Goal: Task Accomplishment & Management: Complete application form

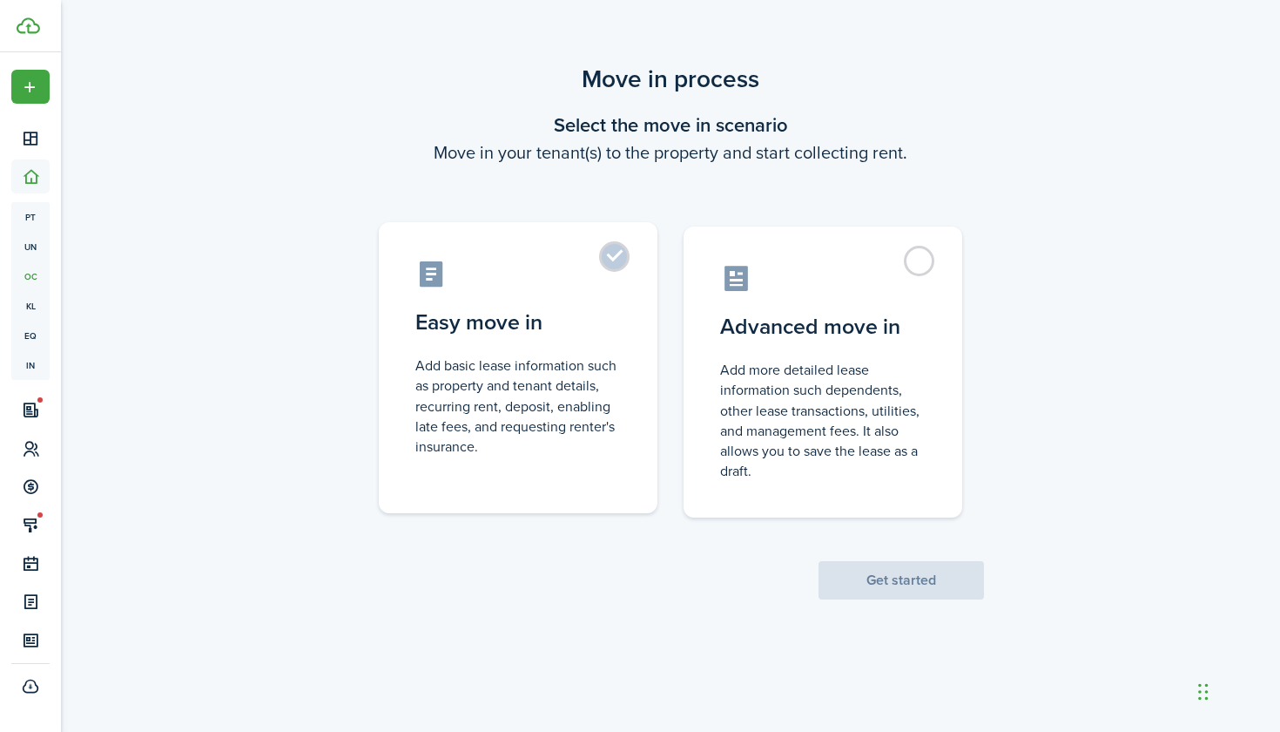
click at [623, 267] on label "Easy move in Add basic lease information such as property and tenant details, r…" at bounding box center [518, 367] width 279 height 291
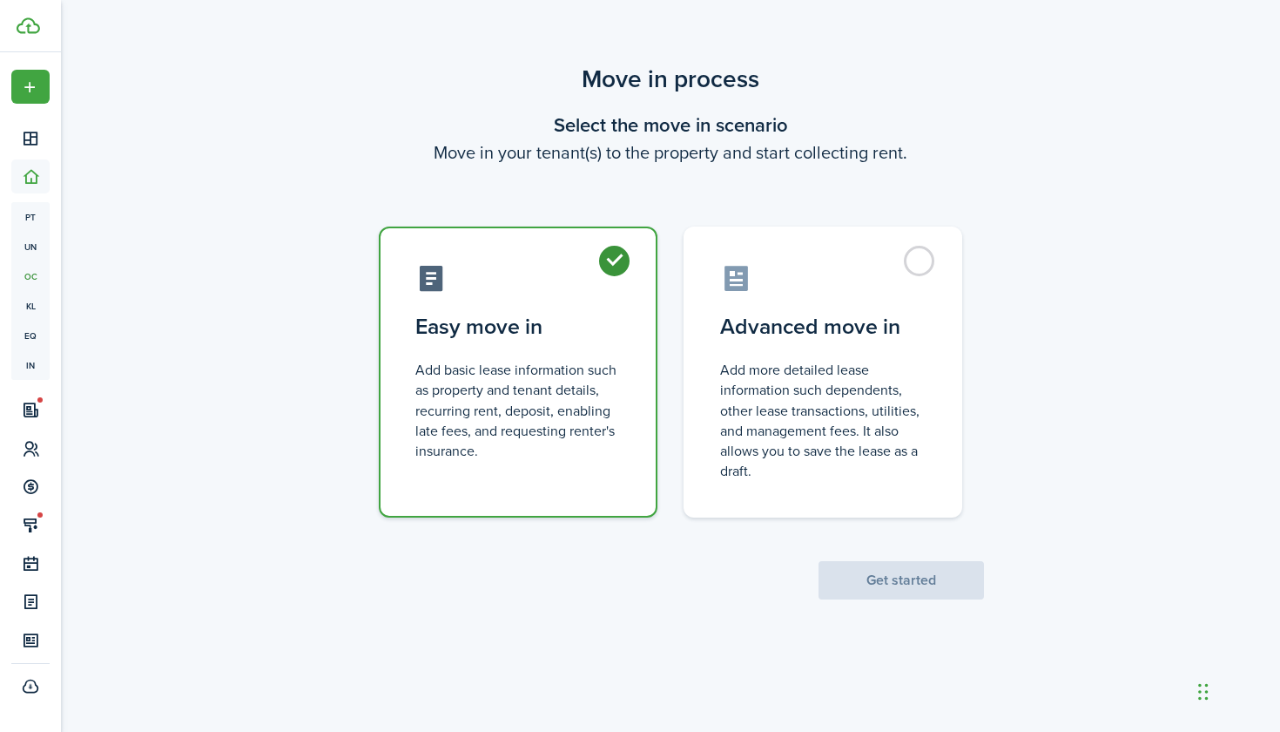
radio input "true"
click at [926, 584] on button "Get started" at bounding box center [901, 580] width 165 height 38
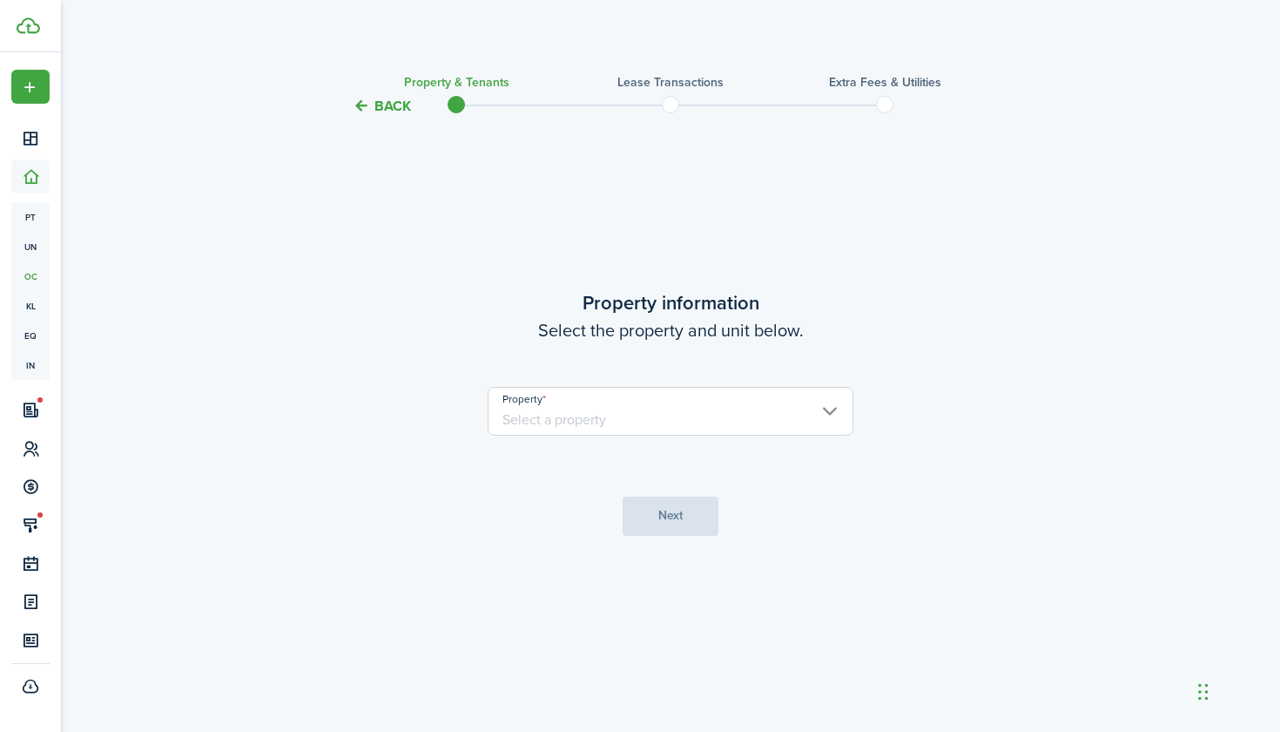
click at [818, 419] on input "Property" at bounding box center [671, 411] width 366 height 49
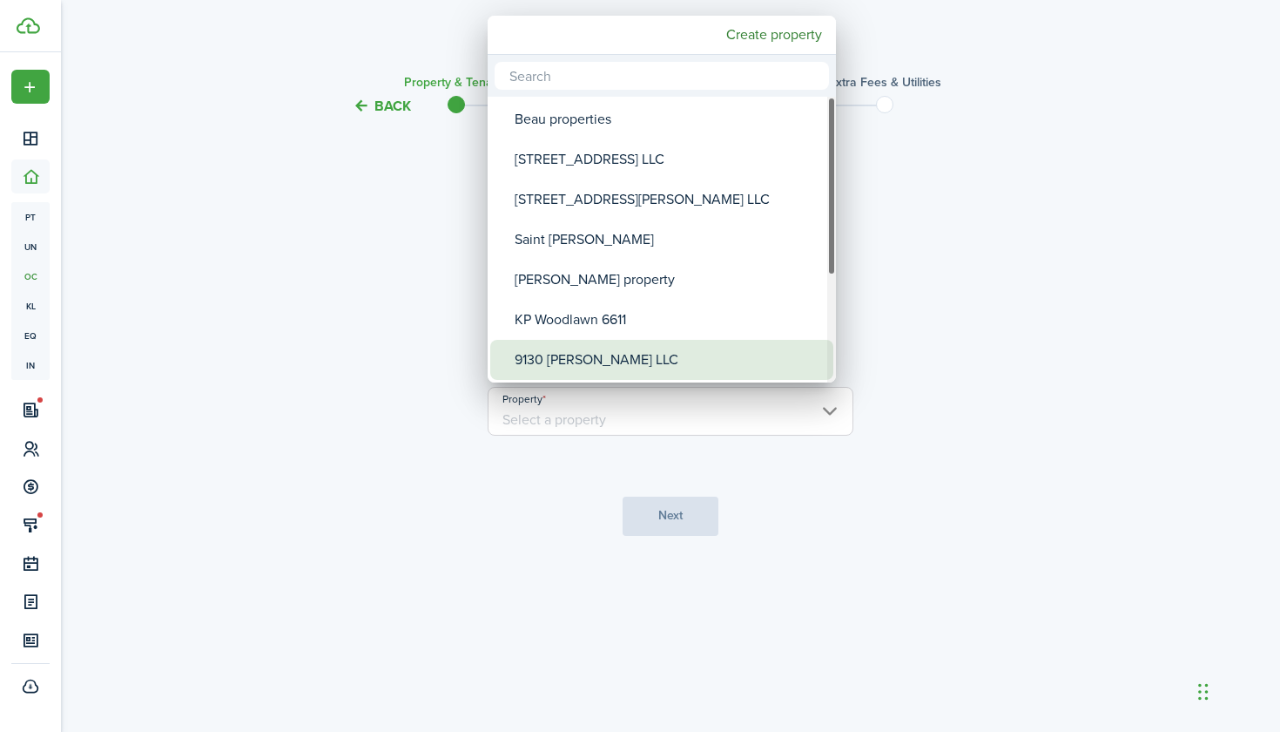
click at [647, 354] on div "9130 [PERSON_NAME] LLC" at bounding box center [669, 360] width 308 height 40
type input "9130 [PERSON_NAME] LLC"
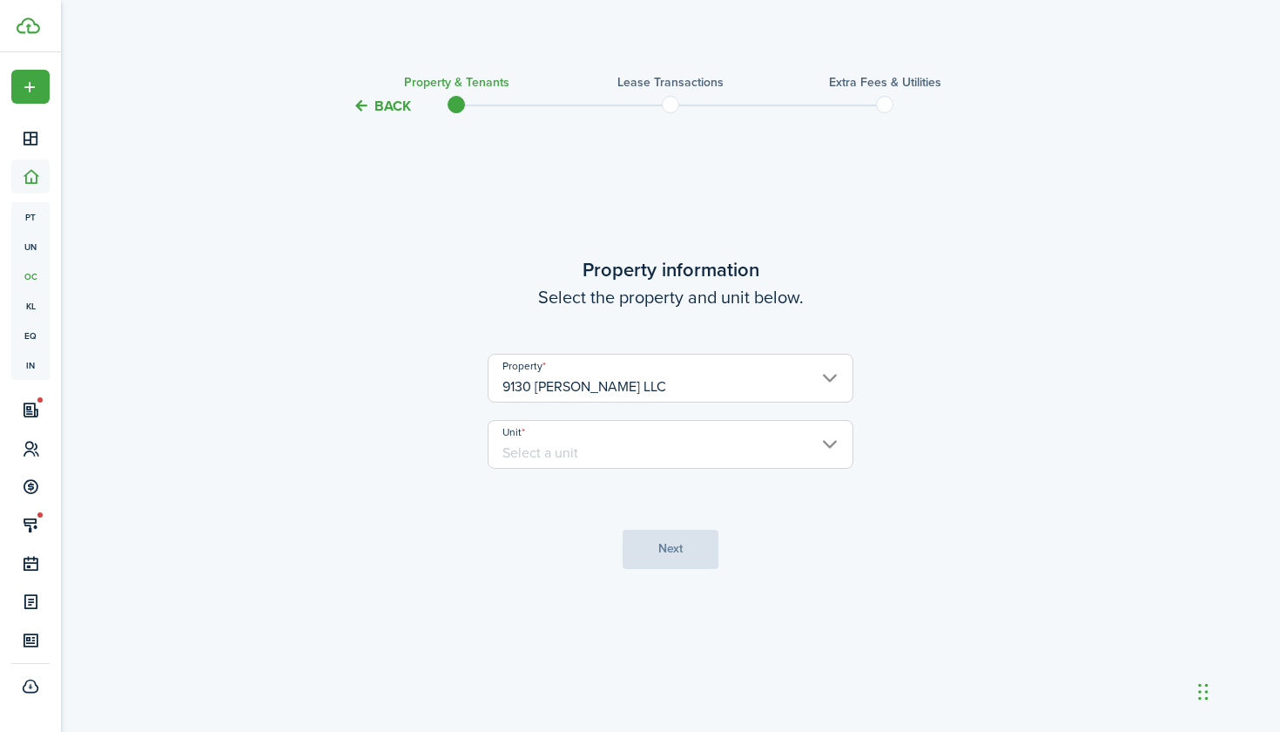
click at [617, 453] on input "Unit" at bounding box center [671, 444] width 366 height 49
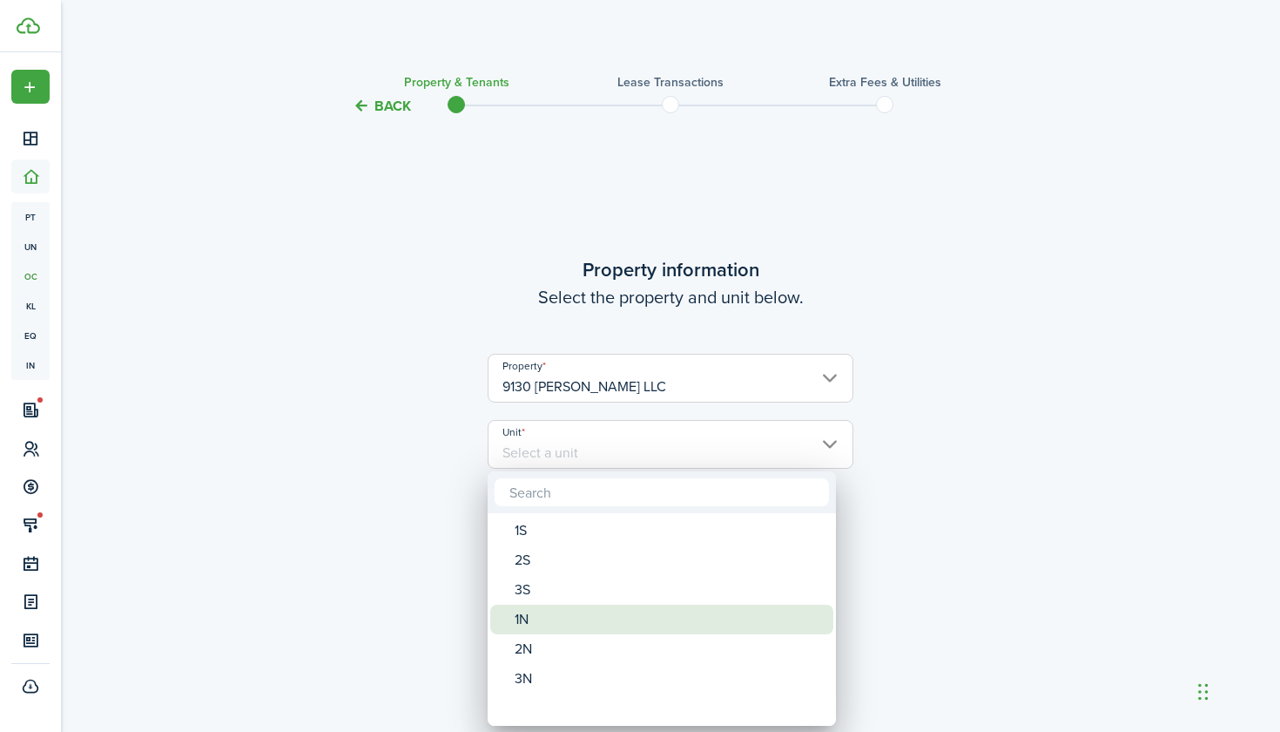
click at [545, 614] on div "1N" at bounding box center [669, 620] width 308 height 30
type input "1N"
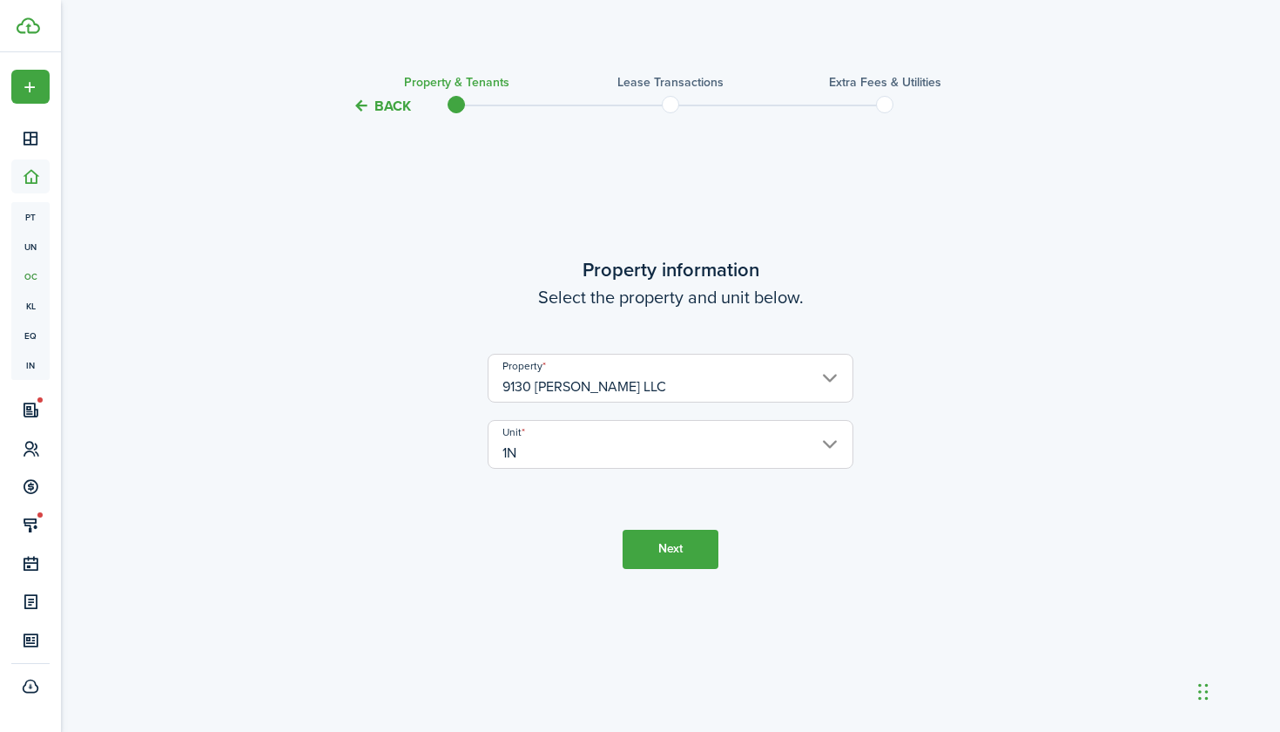
click at [676, 541] on button "Next" at bounding box center [671, 549] width 96 height 39
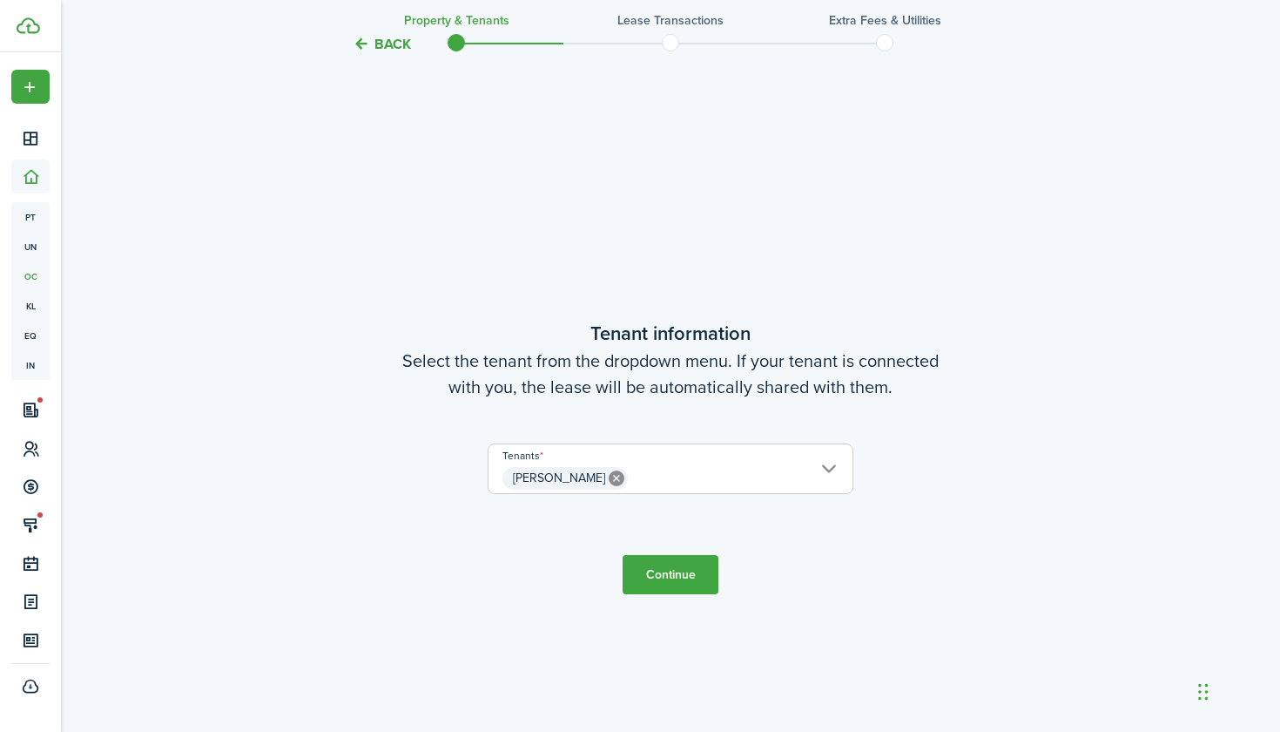
scroll to position [614, 0]
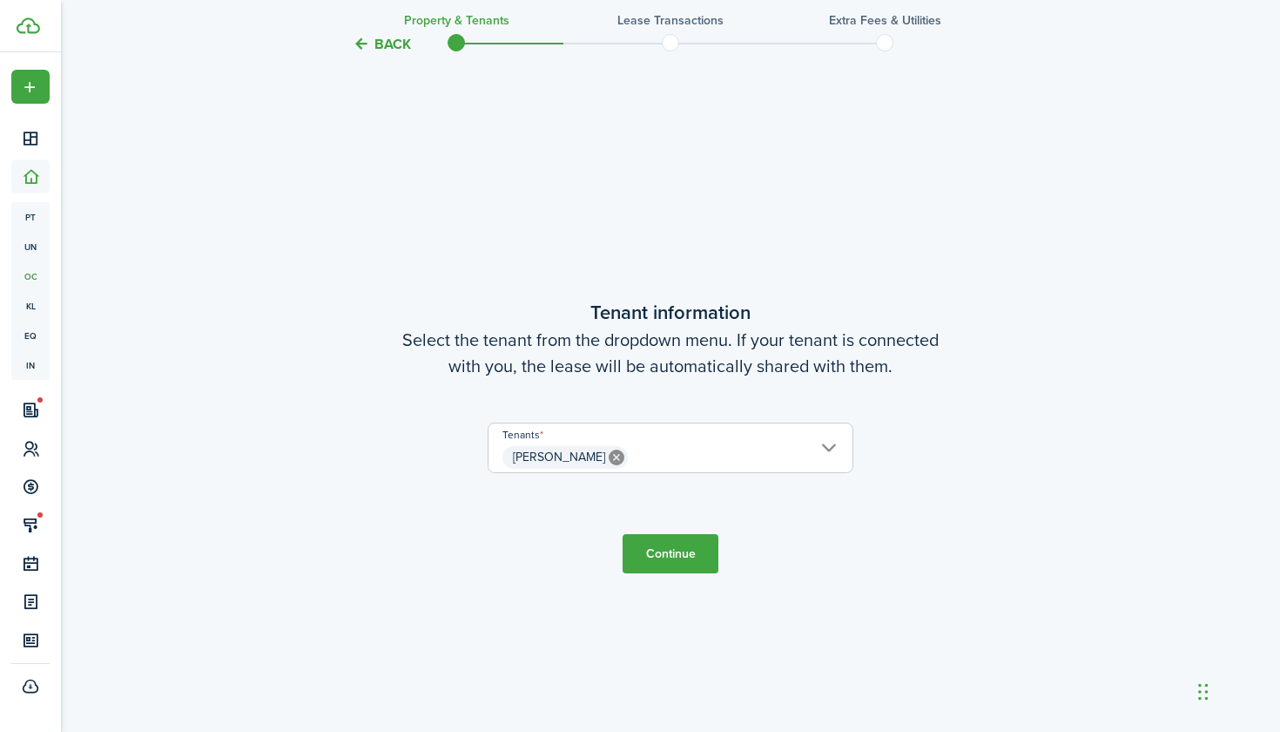
click at [677, 560] on button "Continue" at bounding box center [671, 553] width 96 height 39
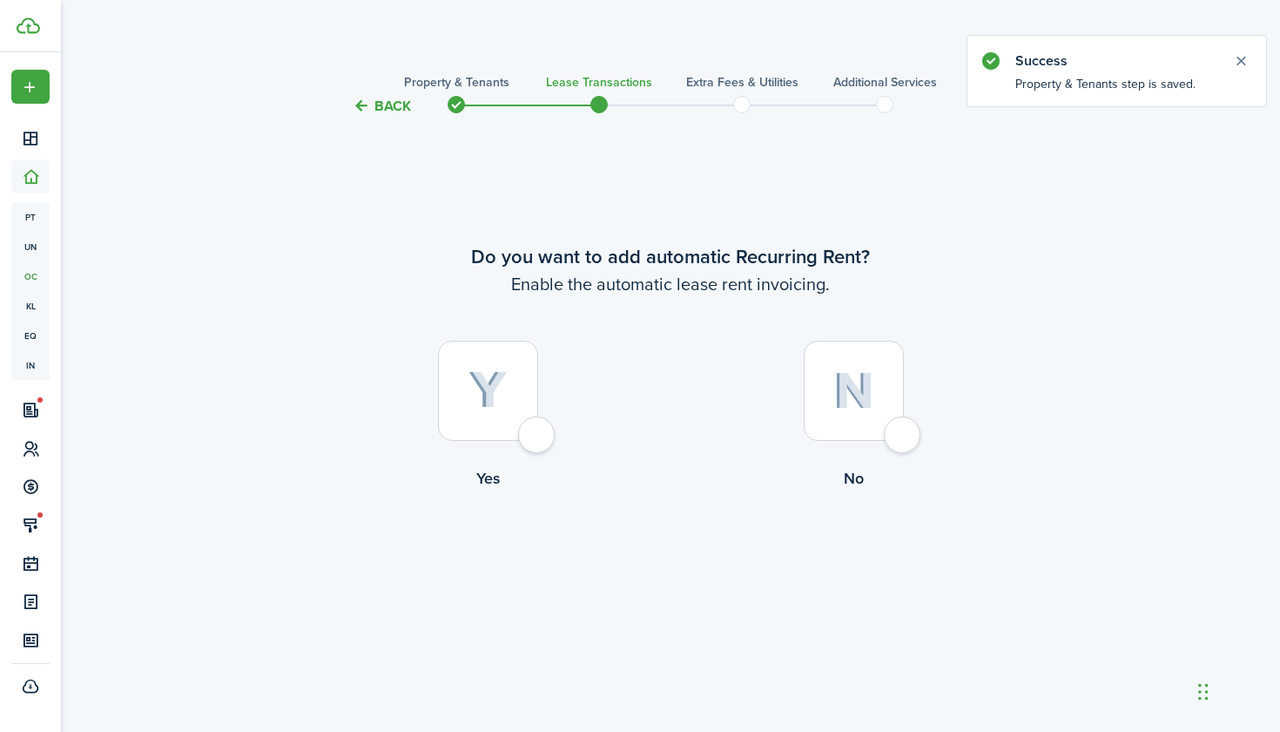
click at [496, 398] on img at bounding box center [488, 390] width 39 height 38
radio input "true"
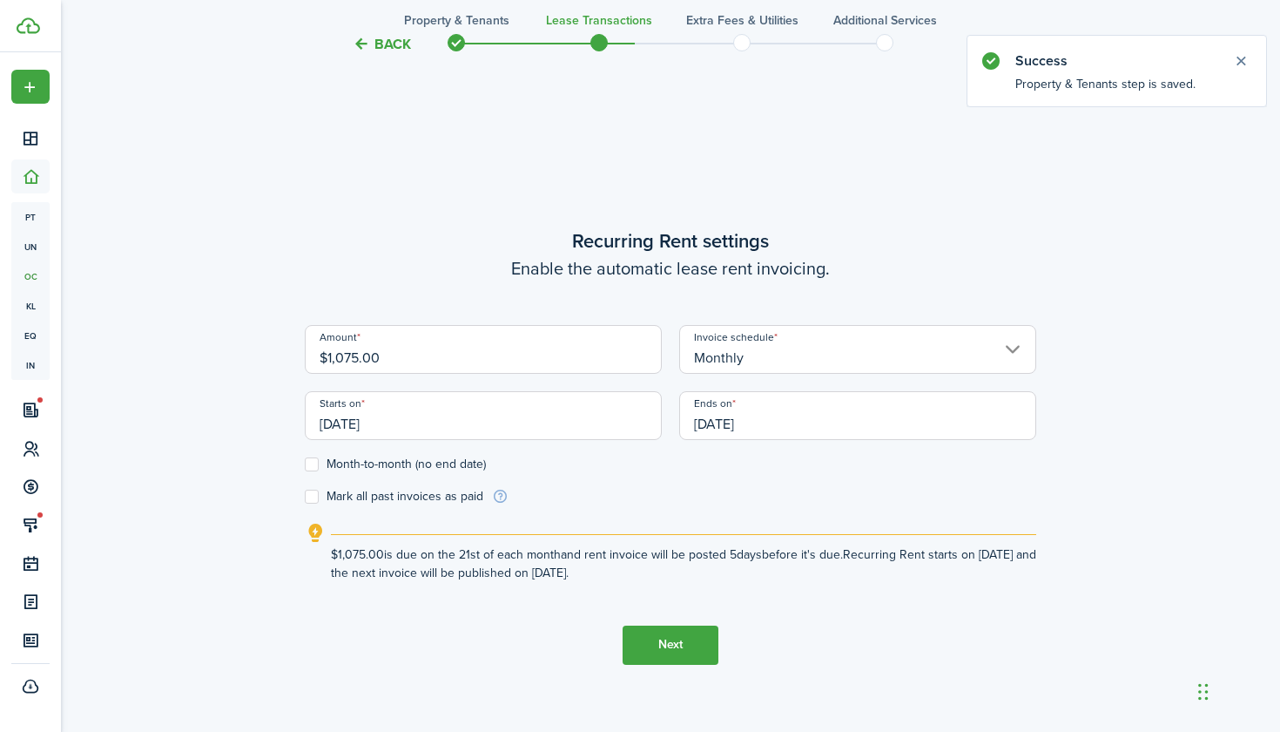
scroll to position [614, 0]
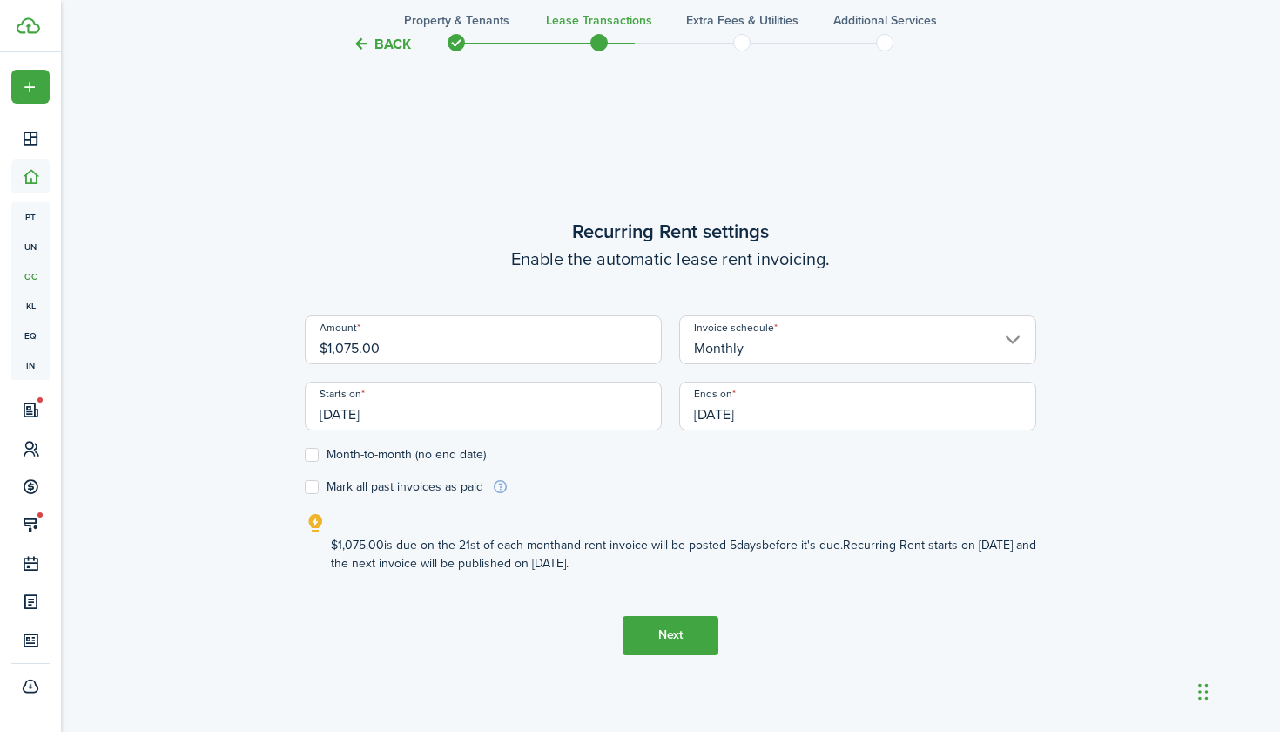
click at [359, 347] on input "$1,075.00" at bounding box center [483, 339] width 357 height 49
type input "$1,250.00"
click at [406, 409] on input "09/21/2025" at bounding box center [483, 406] width 357 height 49
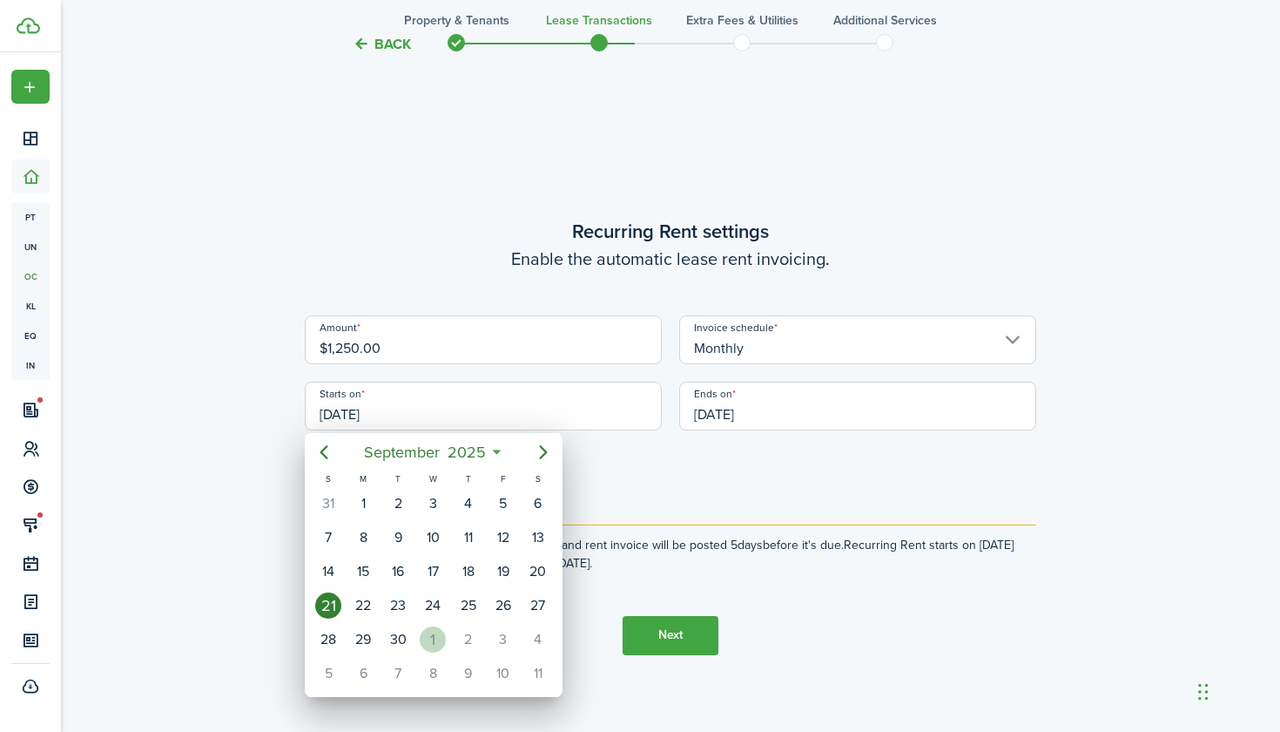
click at [430, 631] on div "1" at bounding box center [433, 639] width 26 height 26
type input "10/01/2025"
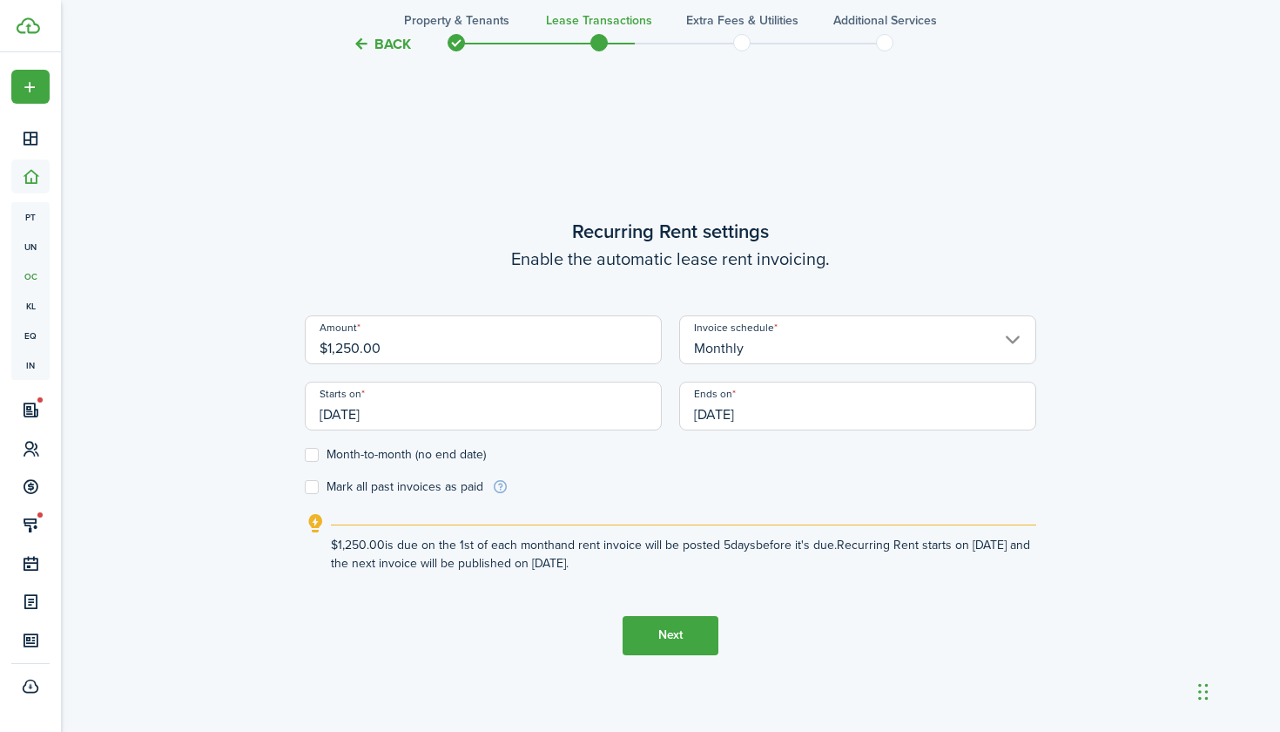
scroll to position [0, 0]
click at [778, 410] on input "09/21/2026" at bounding box center [857, 406] width 357 height 49
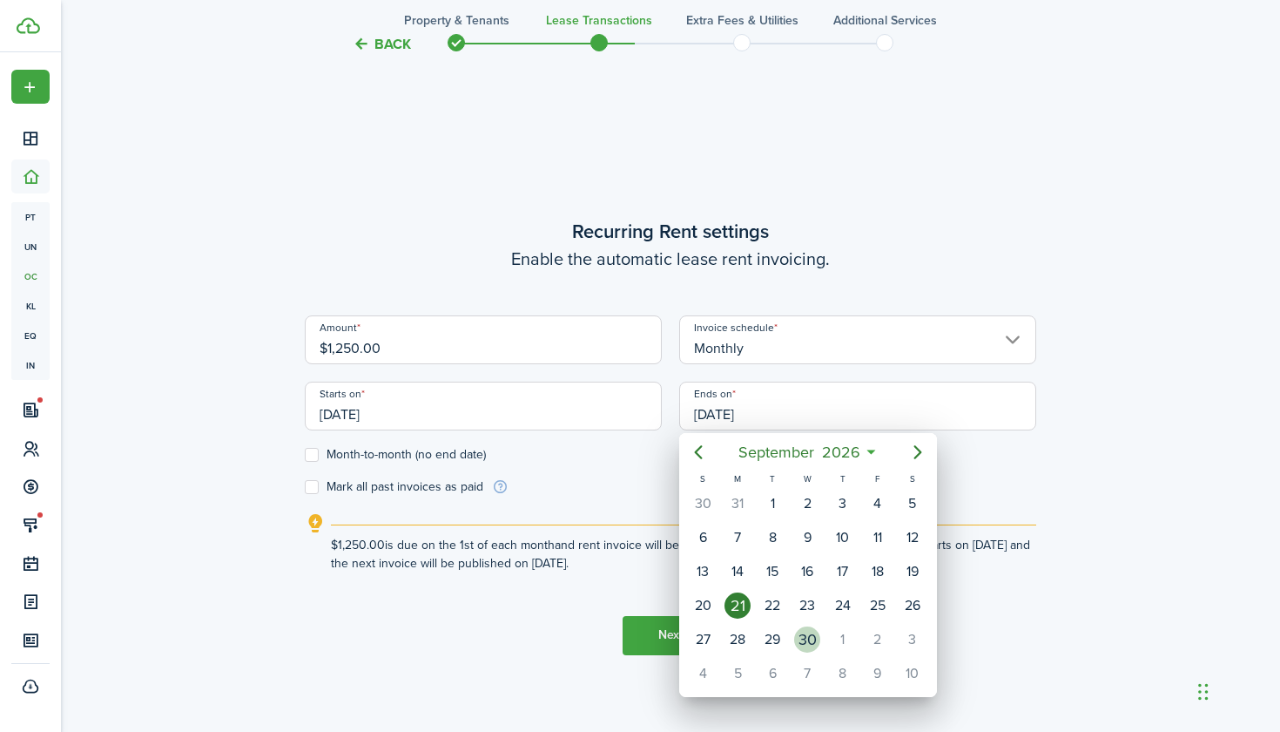
click at [800, 631] on div "30" at bounding box center [807, 639] width 26 height 26
type input "09/30/2026"
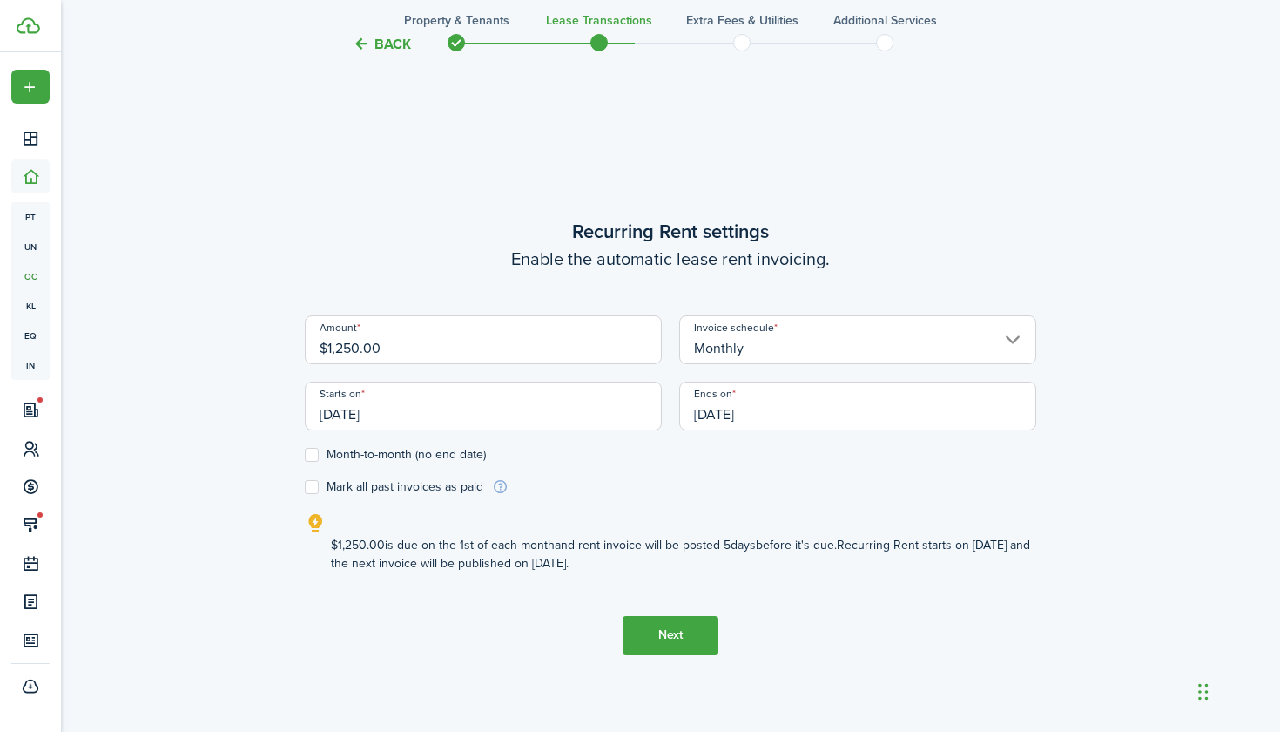
click at [313, 451] on label "Month-to-month (no end date)" at bounding box center [395, 455] width 181 height 14
click at [305, 454] on input "Month-to-month (no end date)" at bounding box center [304, 454] width 1 height 1
checkbox input "true"
click at [665, 629] on button "Next" at bounding box center [671, 635] width 96 height 39
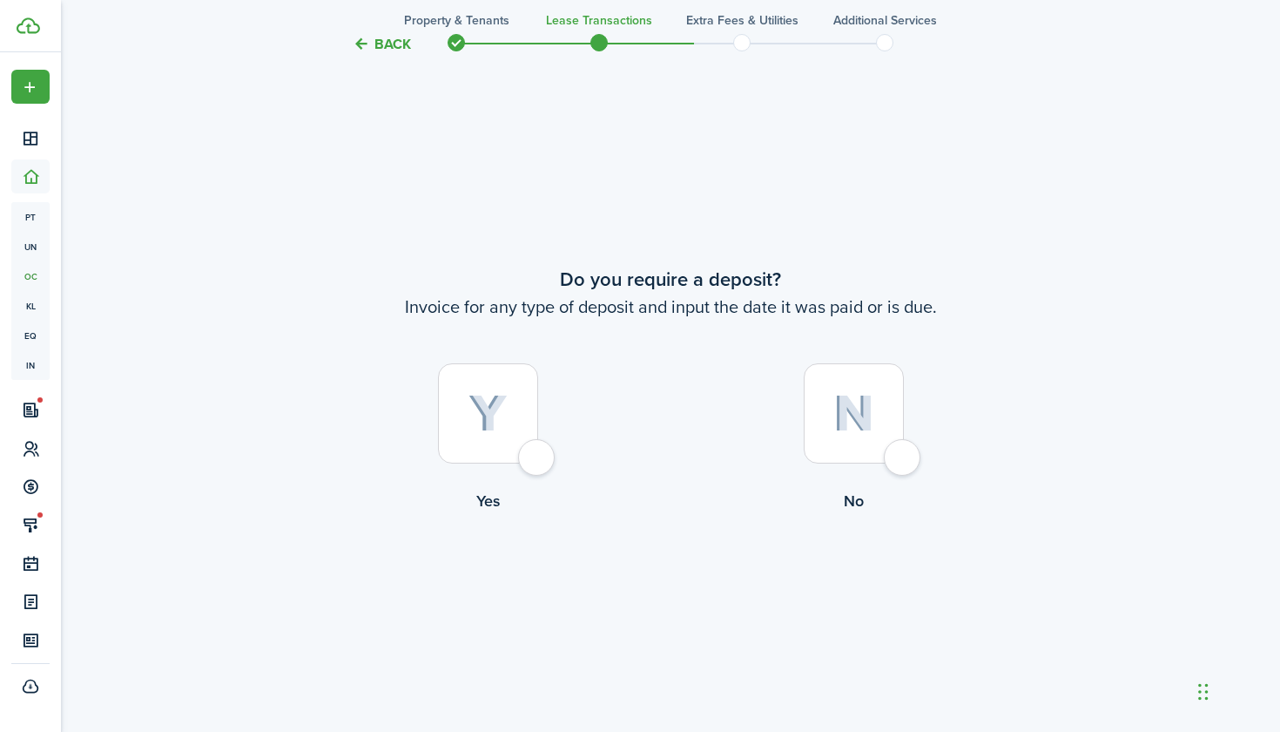
scroll to position [1346, 0]
click at [889, 398] on div at bounding box center [854, 414] width 100 height 100
radio input "true"
click at [691, 580] on button "Continue" at bounding box center [671, 585] width 96 height 39
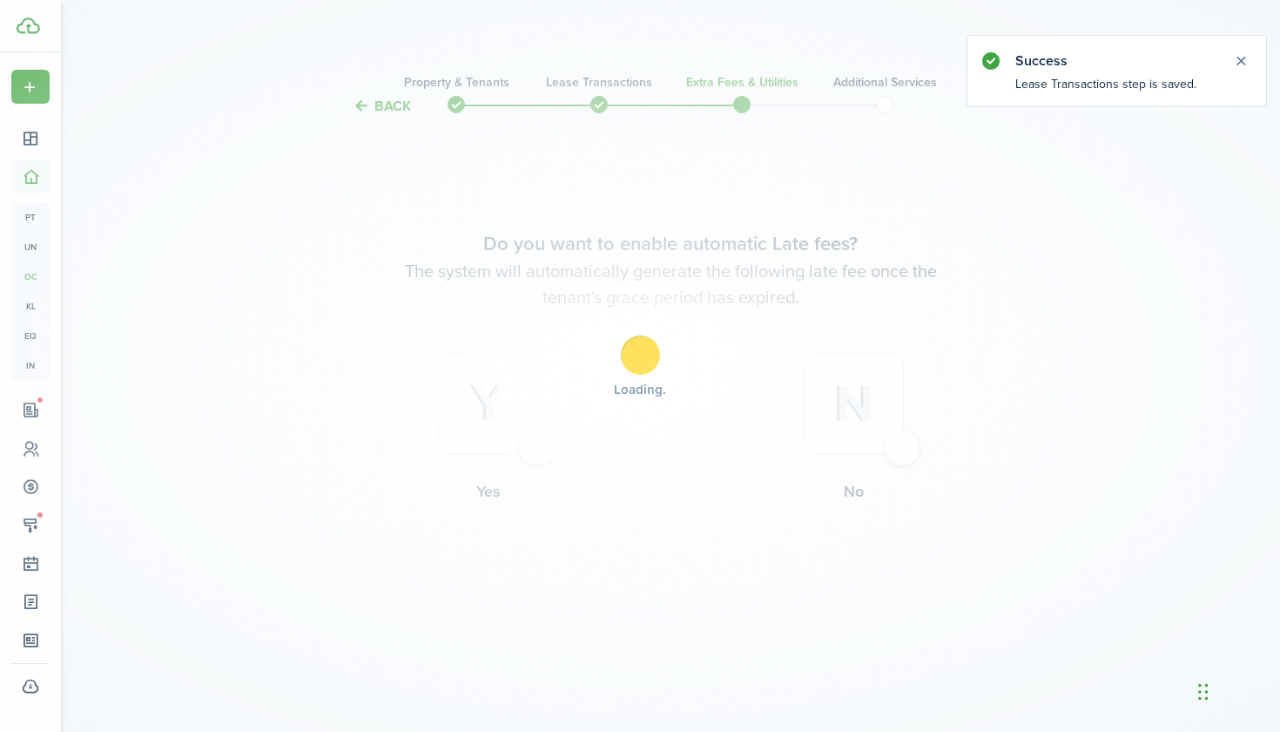
scroll to position [0, 0]
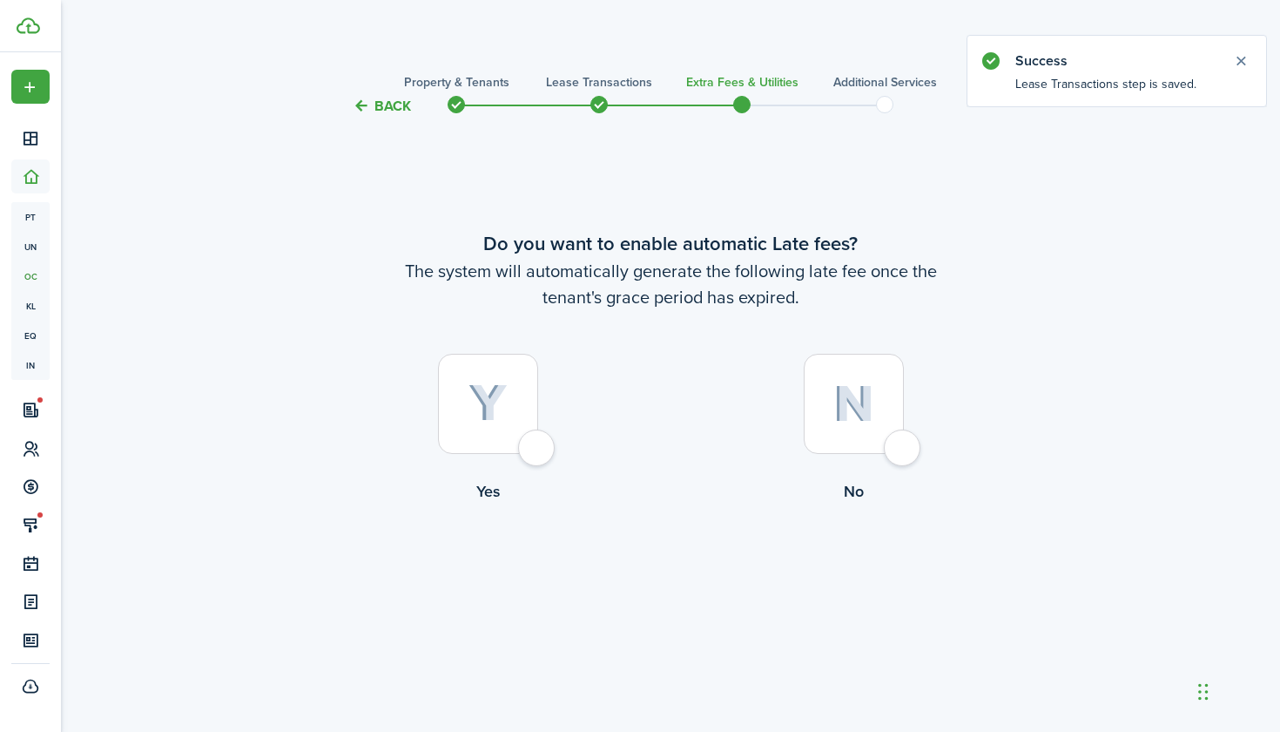
click at [502, 377] on div at bounding box center [488, 404] width 100 height 100
radio input "true"
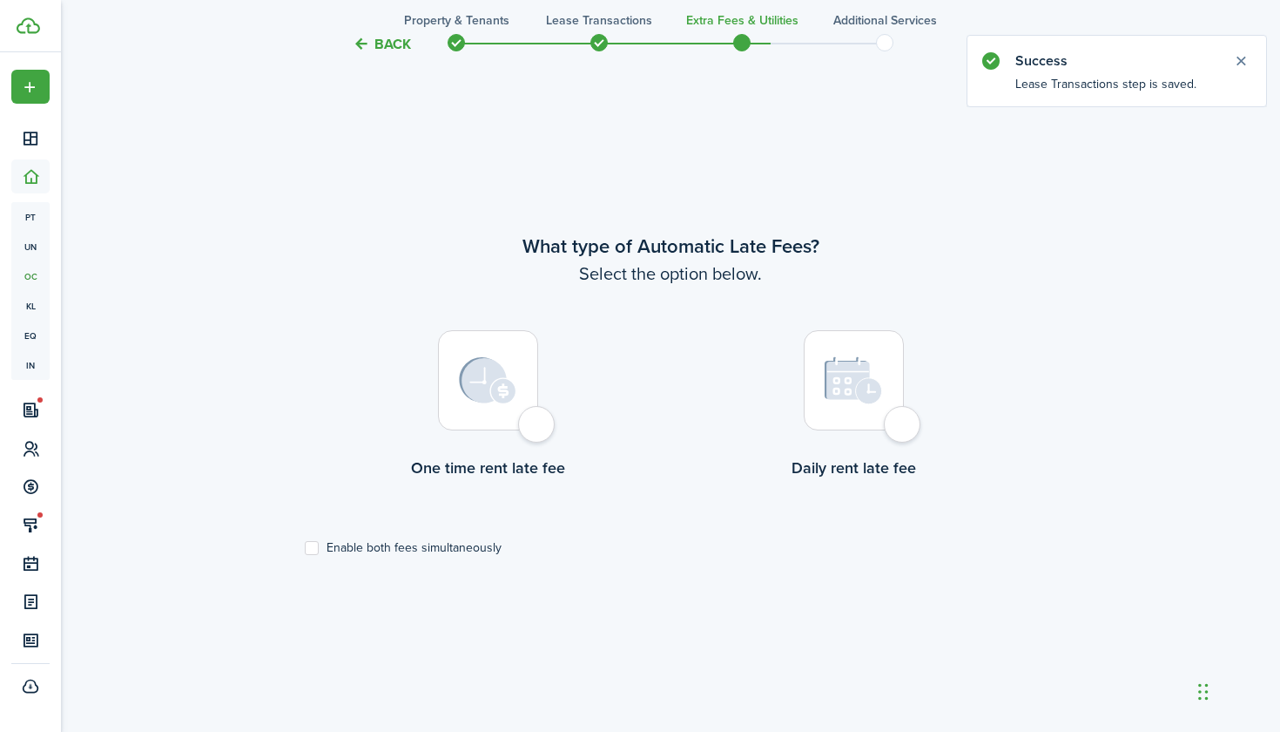
scroll to position [614, 0]
click at [505, 382] on img at bounding box center [487, 381] width 57 height 47
radio input "true"
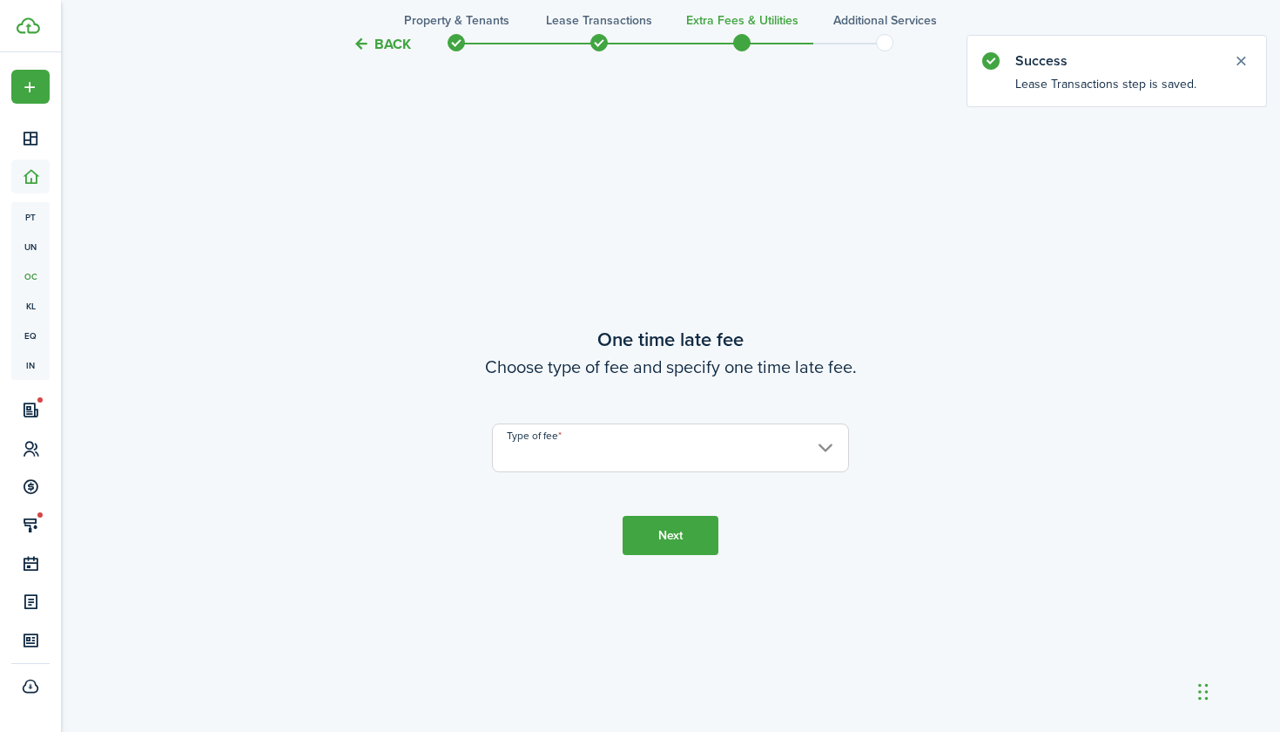
scroll to position [1346, 0]
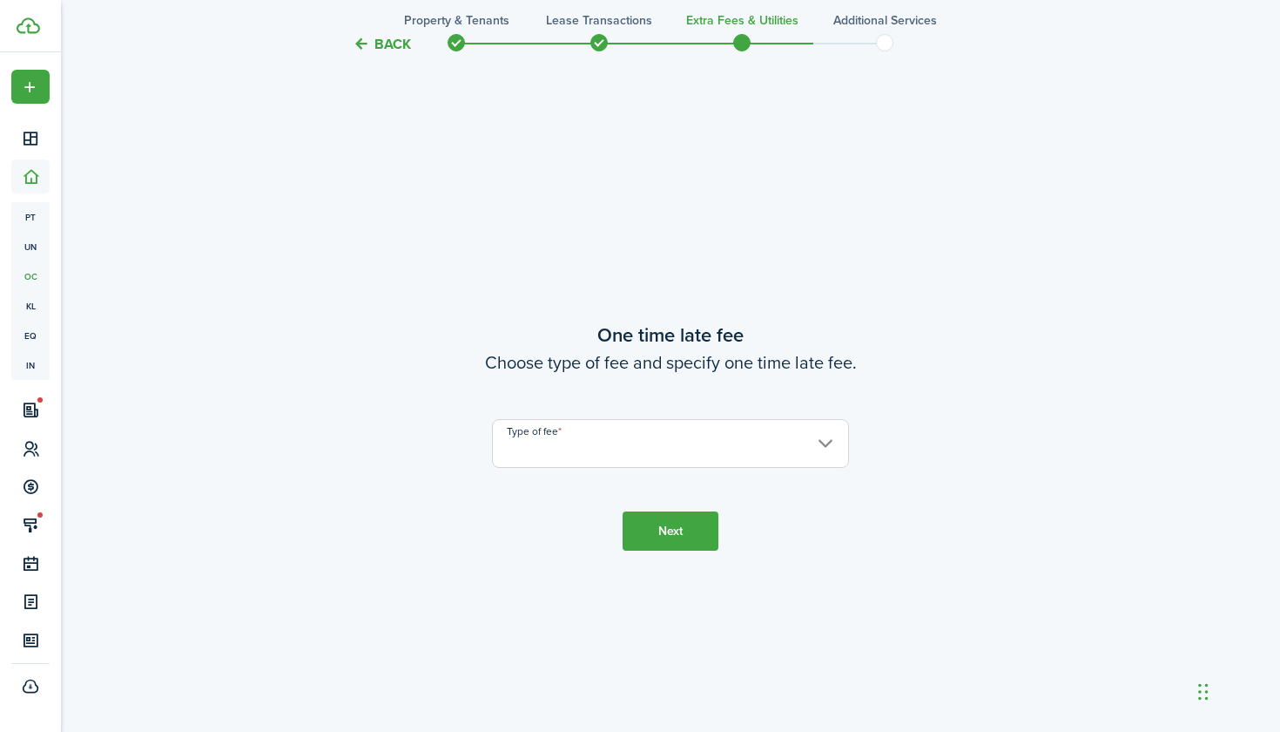
click at [587, 431] on input "Type of fee" at bounding box center [670, 443] width 357 height 49
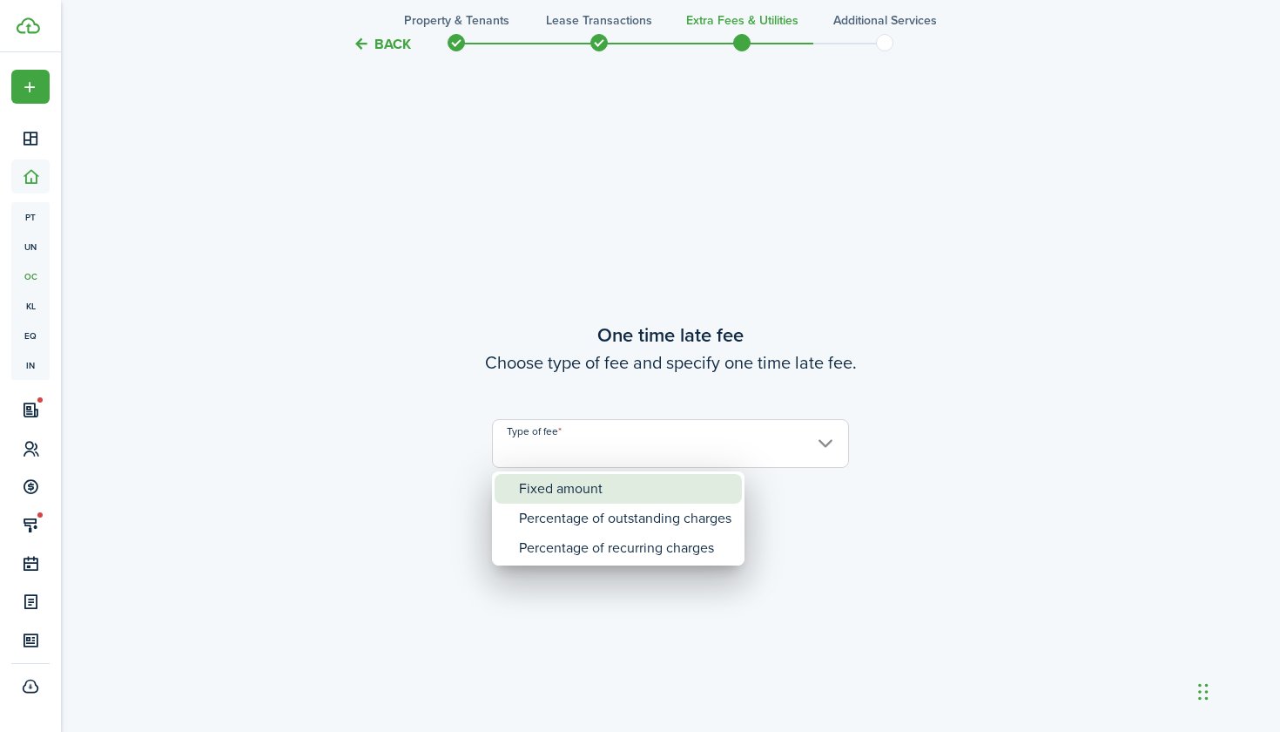
click at [573, 483] on div "Fixed amount" at bounding box center [625, 489] width 213 height 30
type input "Fixed amount"
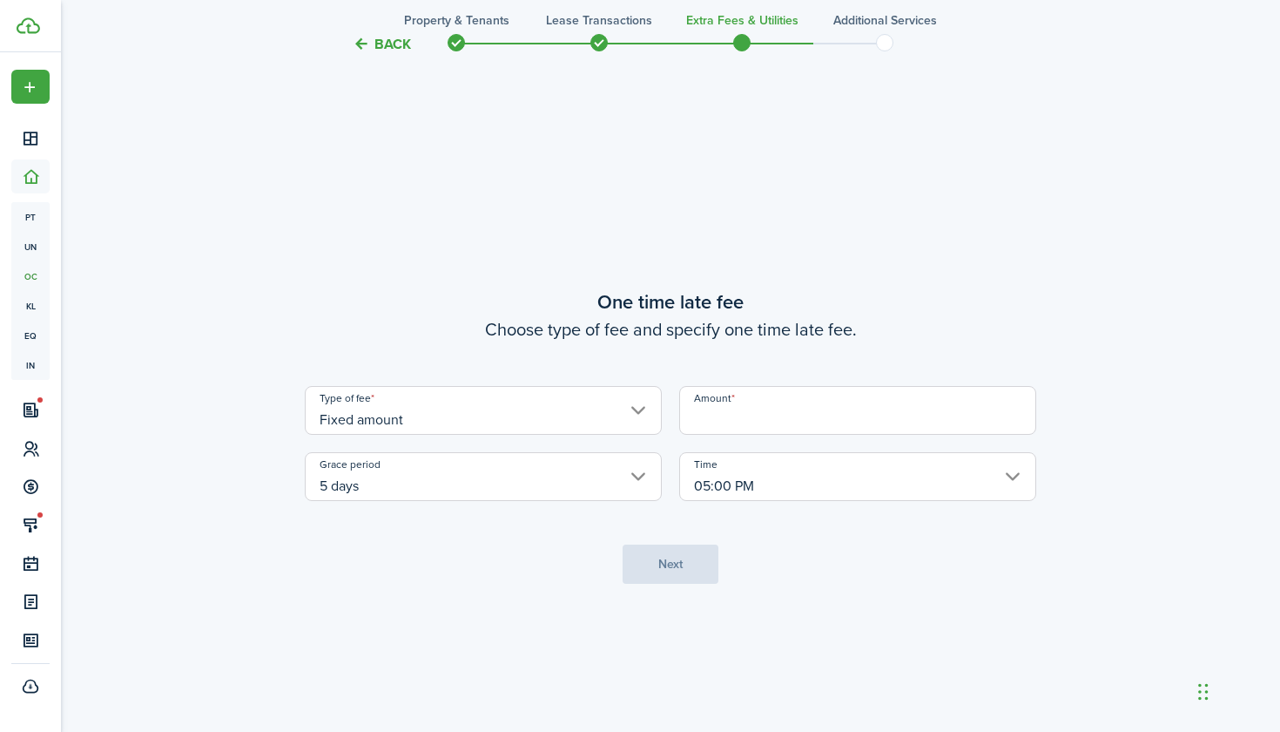
click at [735, 418] on input "Amount" at bounding box center [857, 410] width 357 height 49
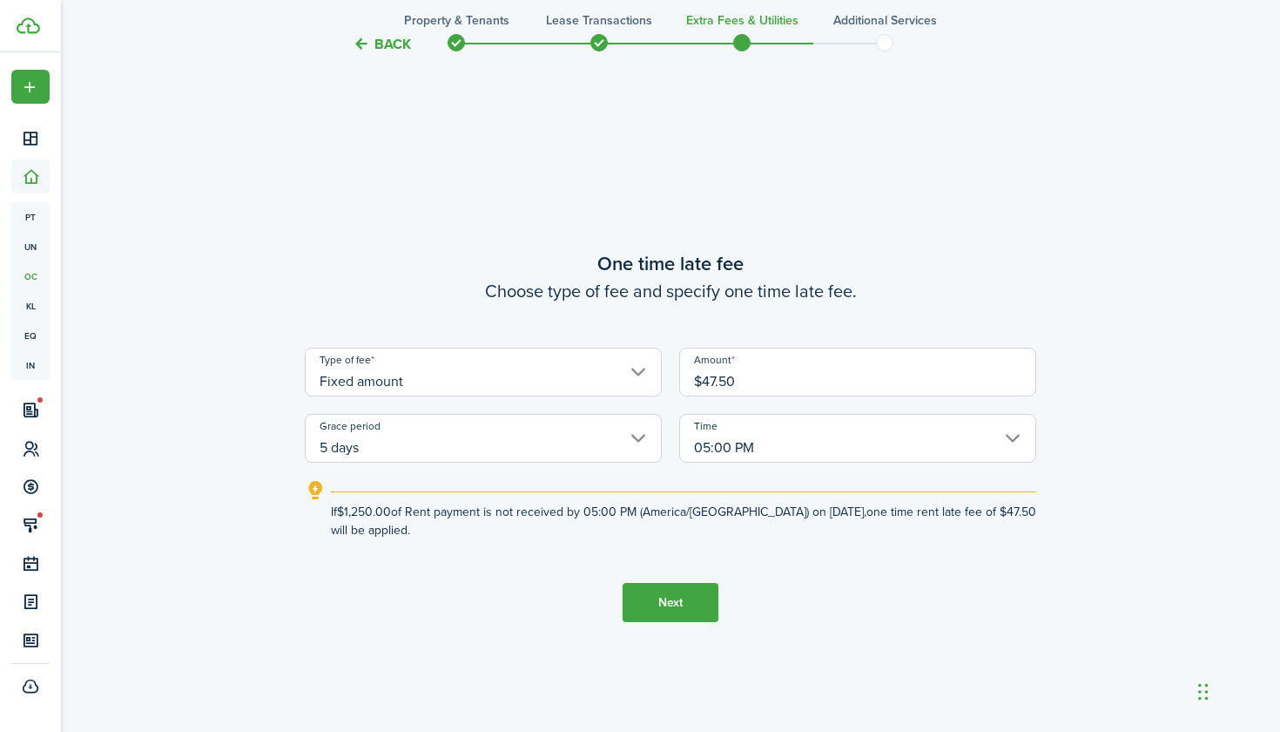
click at [726, 436] on input "05:00 PM" at bounding box center [857, 438] width 357 height 49
type input "$47.50"
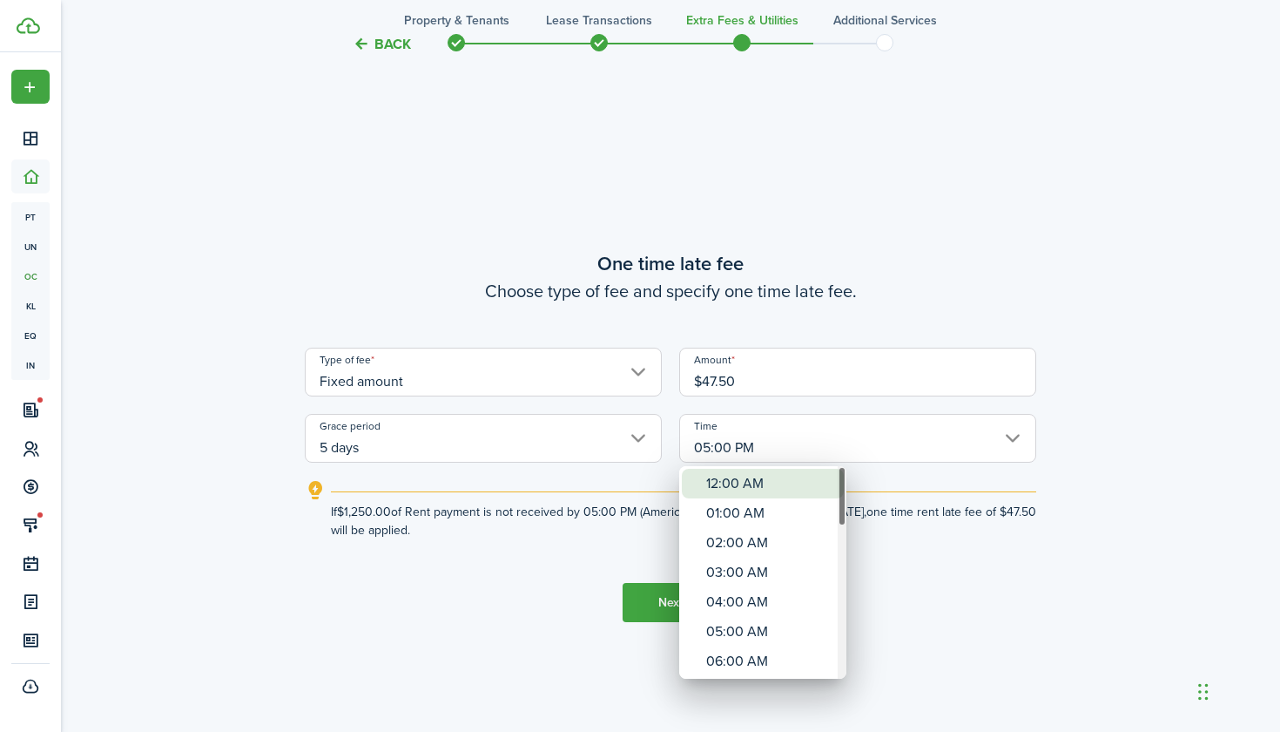
click at [721, 489] on div "12:00 AM" at bounding box center [769, 484] width 127 height 30
type input "12:00 AM"
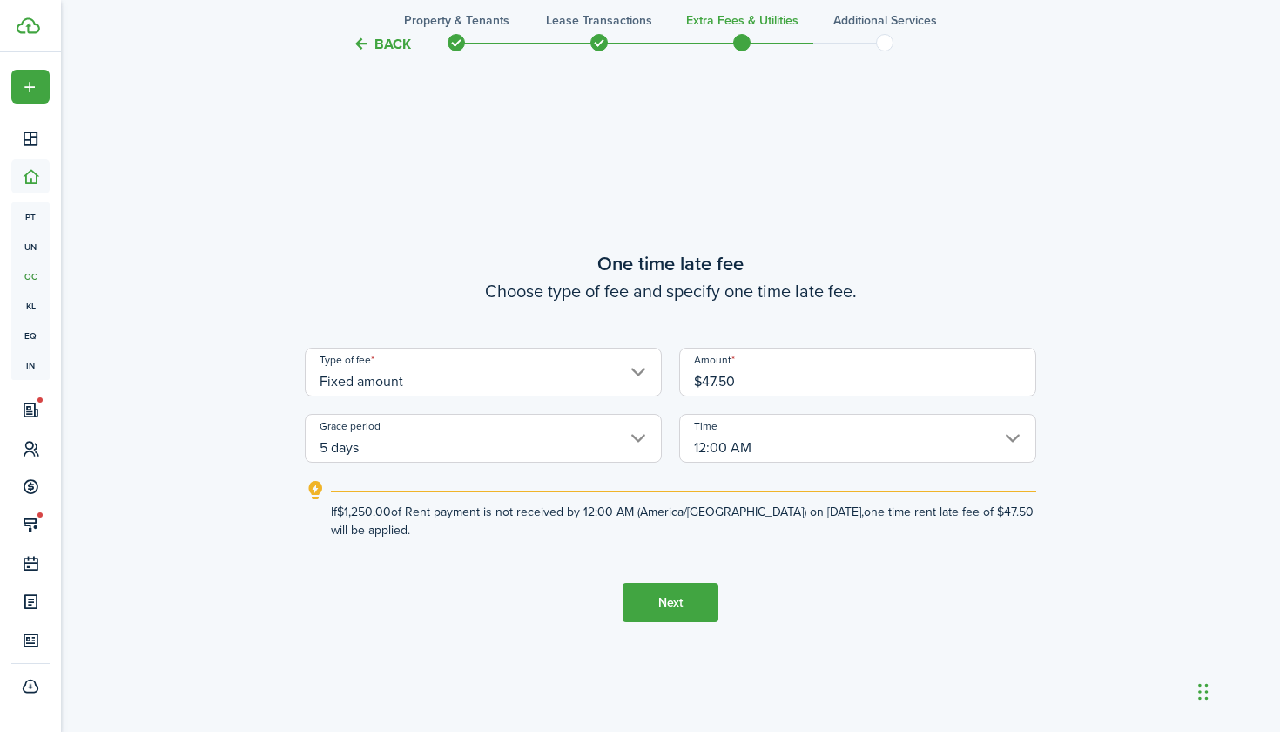
click at [651, 598] on button "Next" at bounding box center [671, 602] width 96 height 39
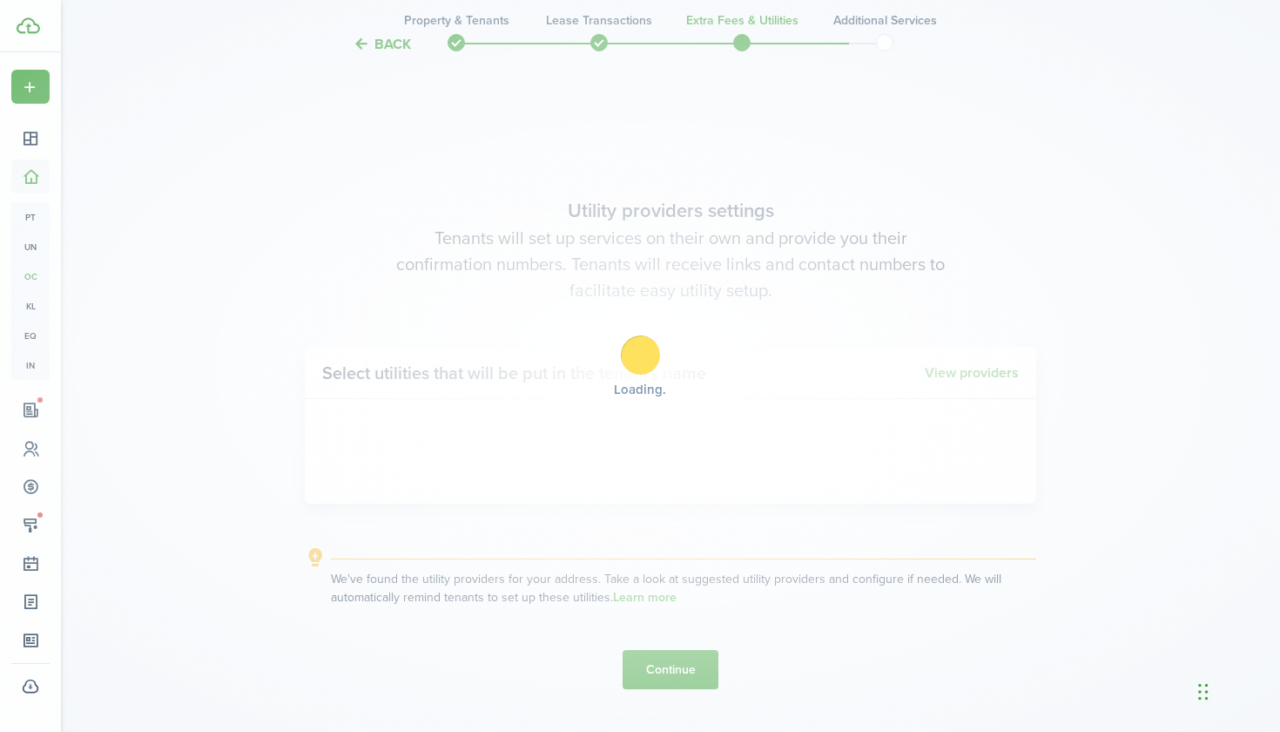
scroll to position [2077, 0]
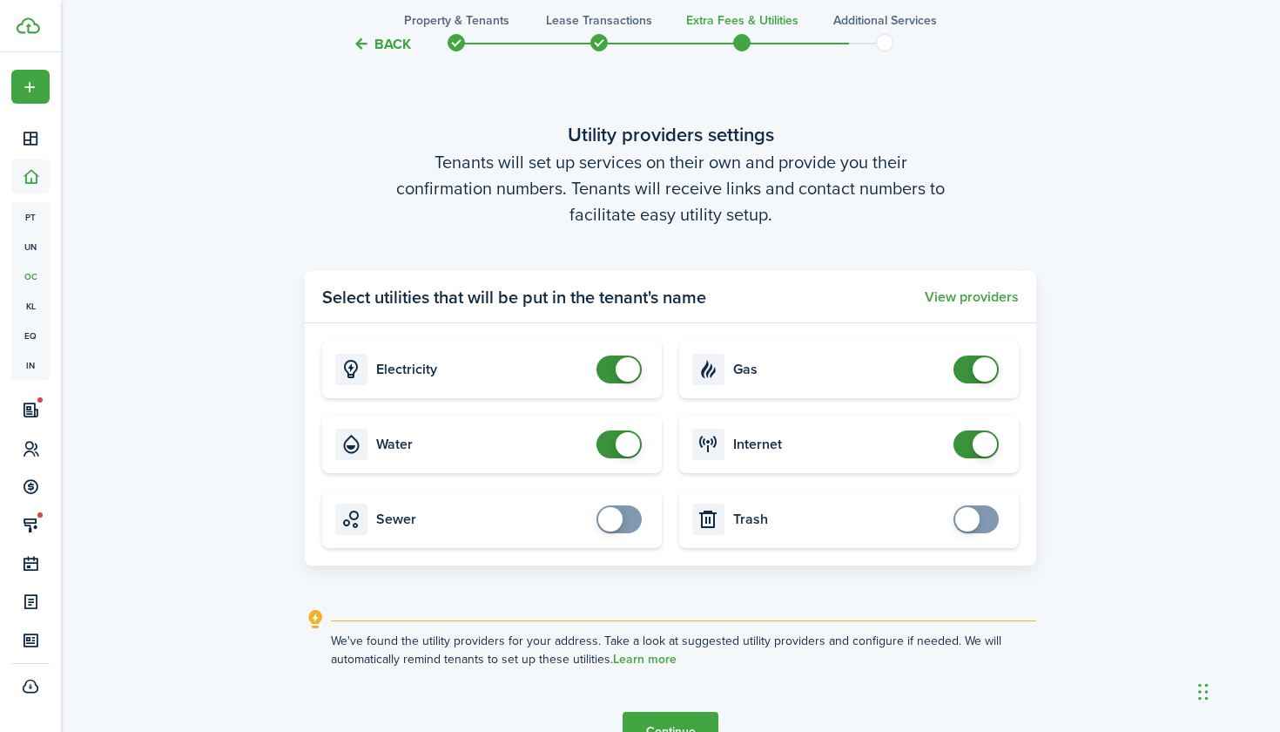
click at [396, 38] on button "Back" at bounding box center [382, 44] width 58 height 18
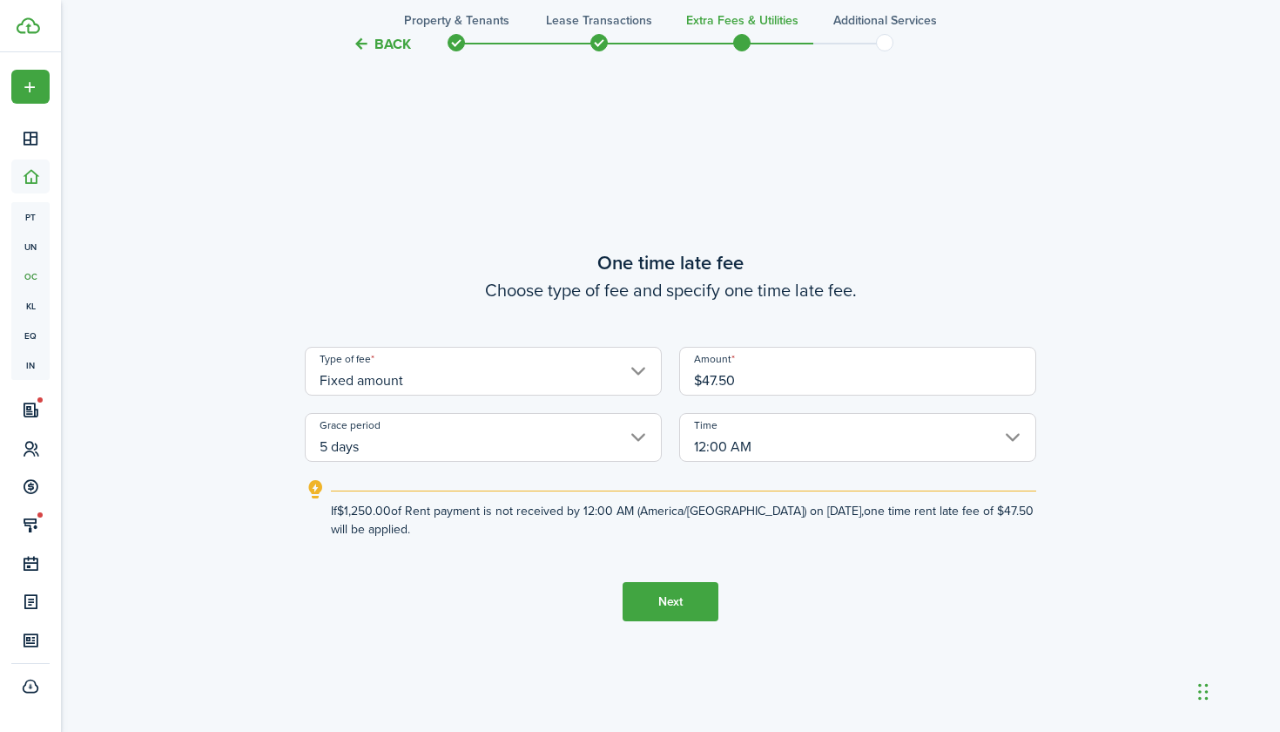
scroll to position [1346, 0]
click at [768, 441] on input "12:00 AM" at bounding box center [857, 438] width 357 height 49
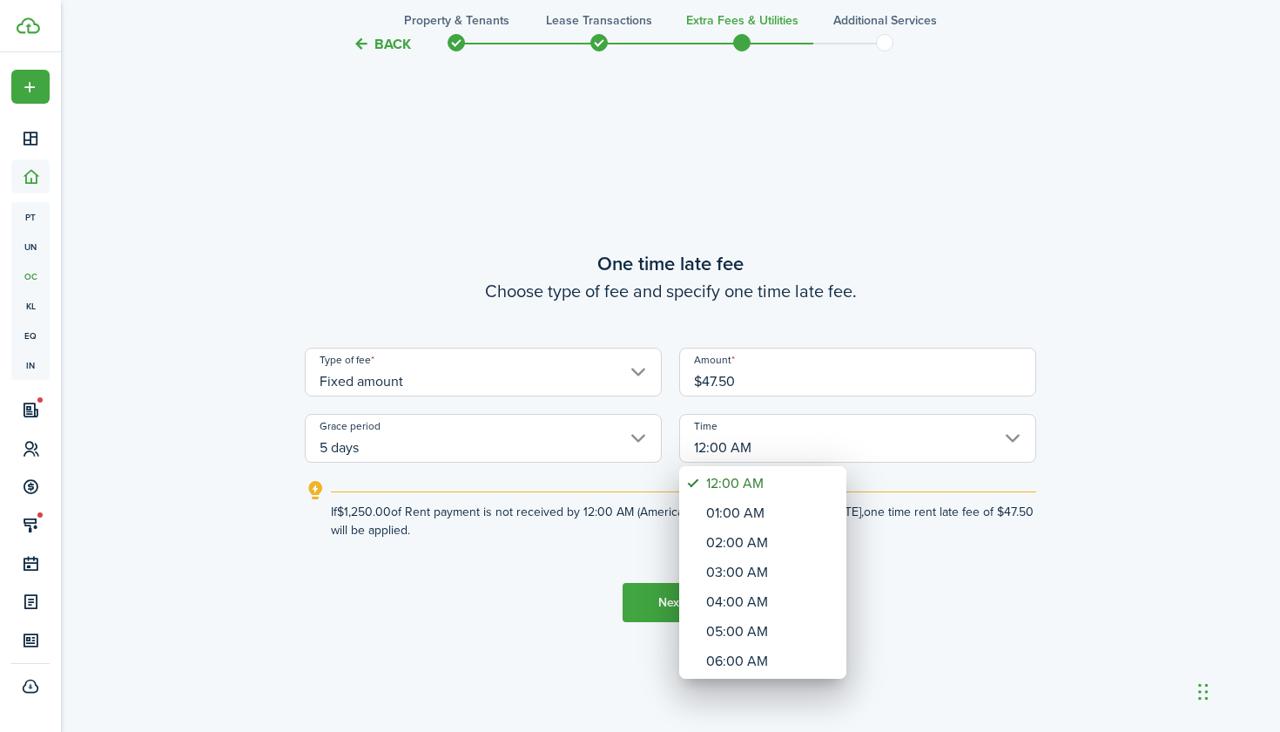
click at [797, 444] on div at bounding box center [640, 366] width 1559 height 1010
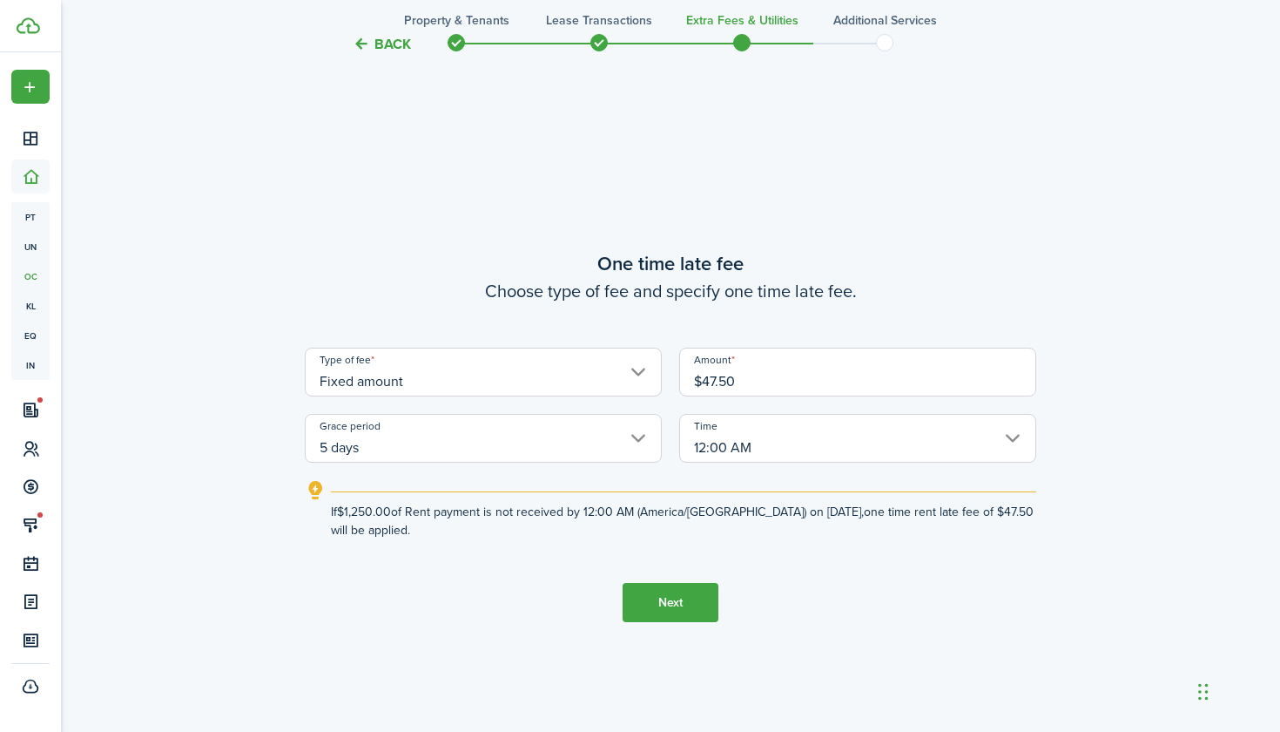
click at [666, 595] on button "Next" at bounding box center [671, 602] width 96 height 39
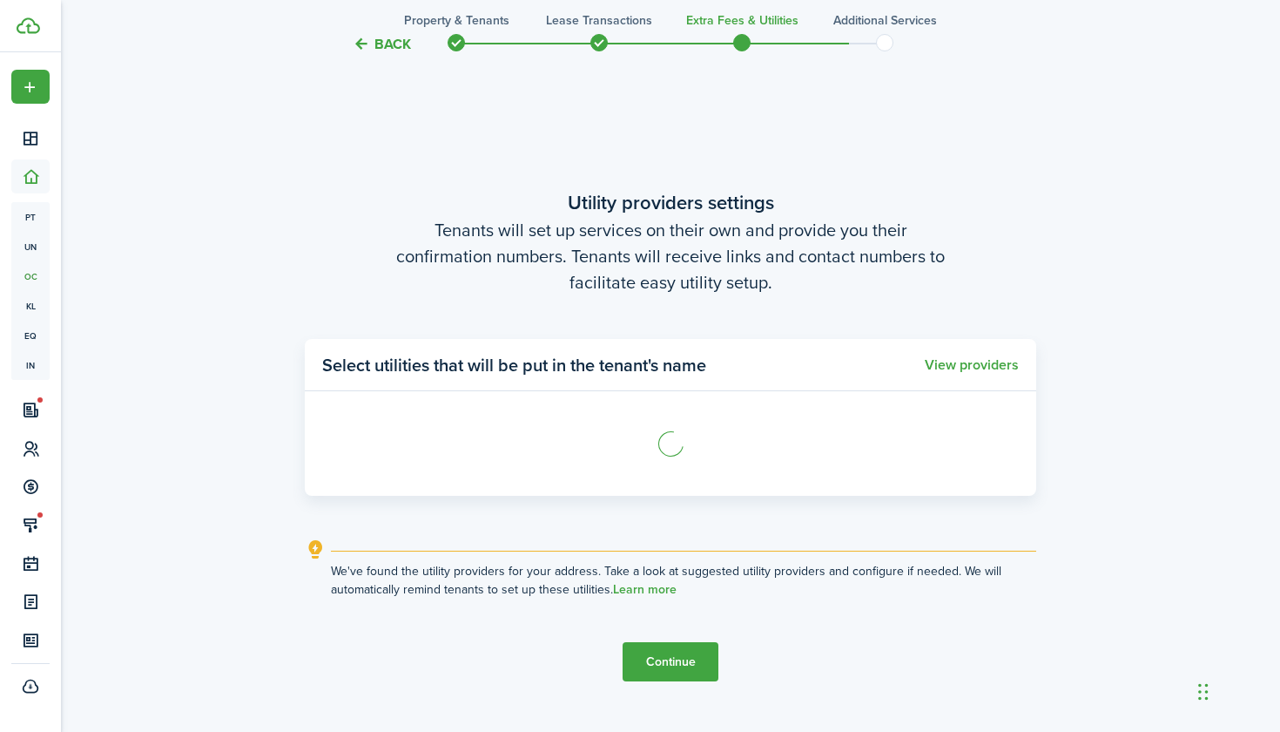
scroll to position [2077, 0]
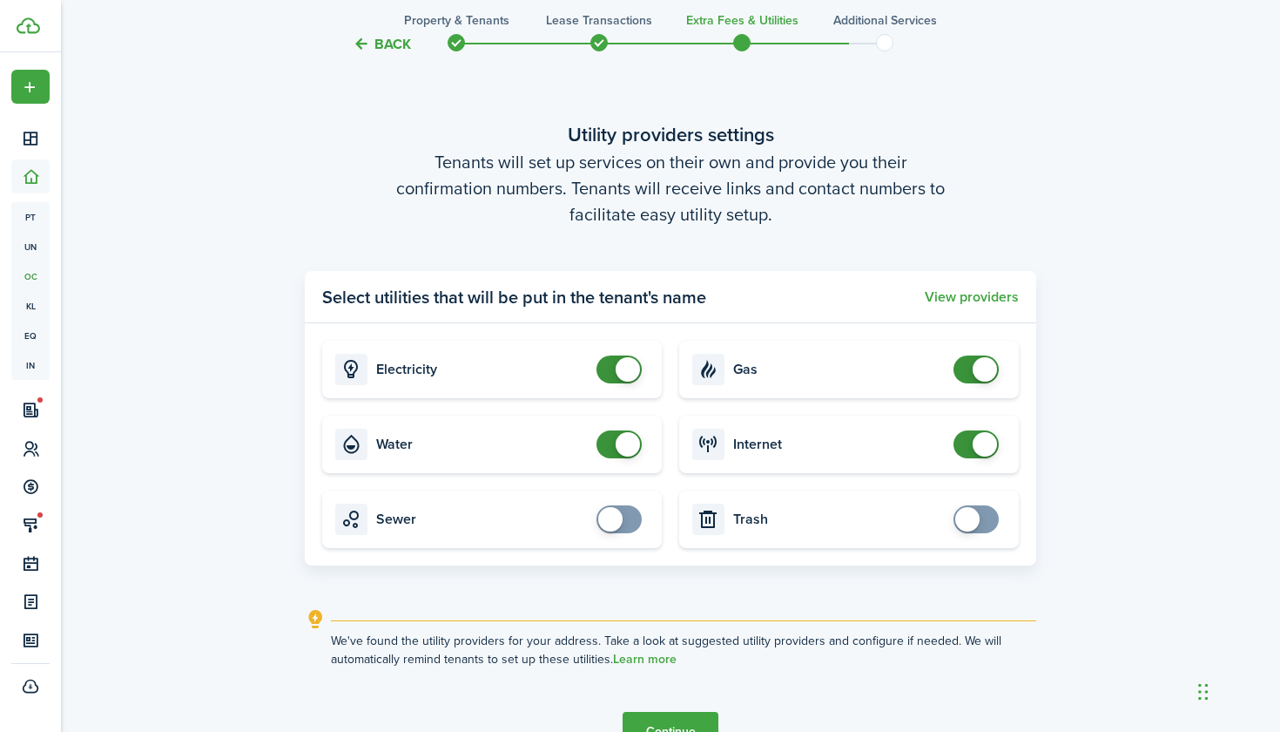
checkbox input "false"
click at [611, 441] on span at bounding box center [619, 444] width 17 height 28
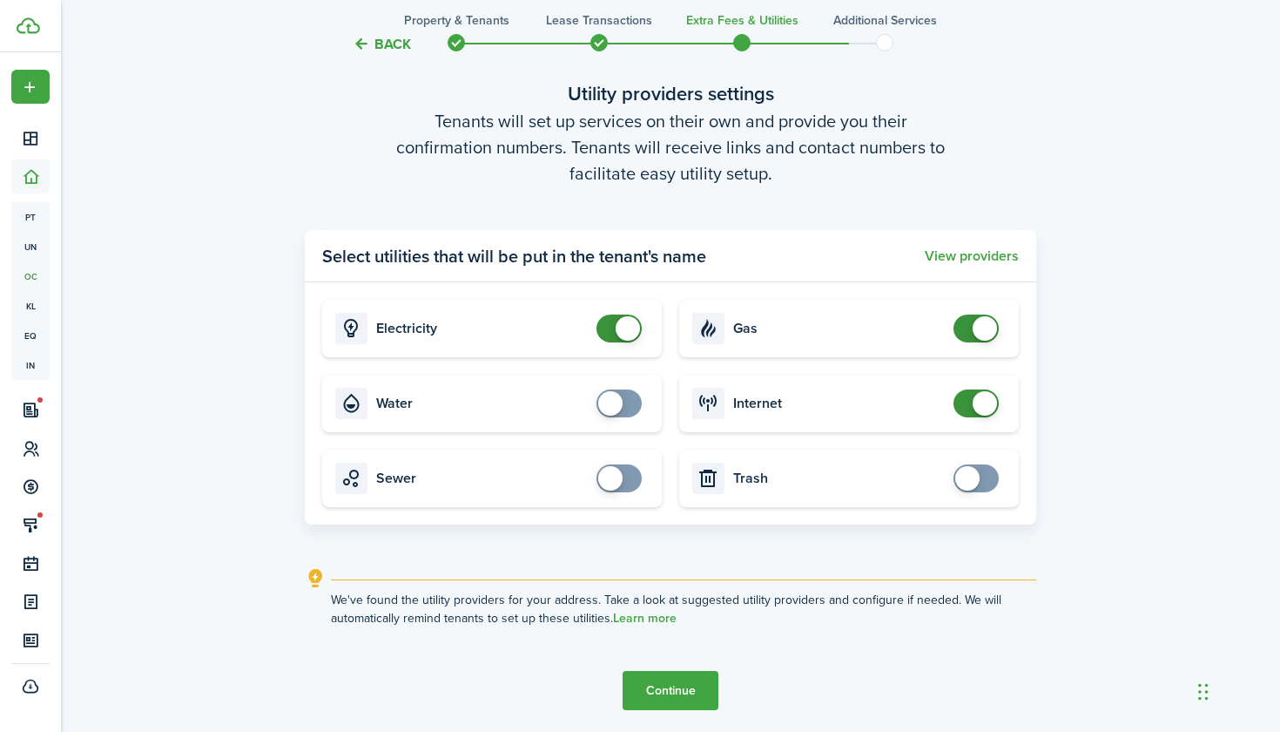
scroll to position [2144, 0]
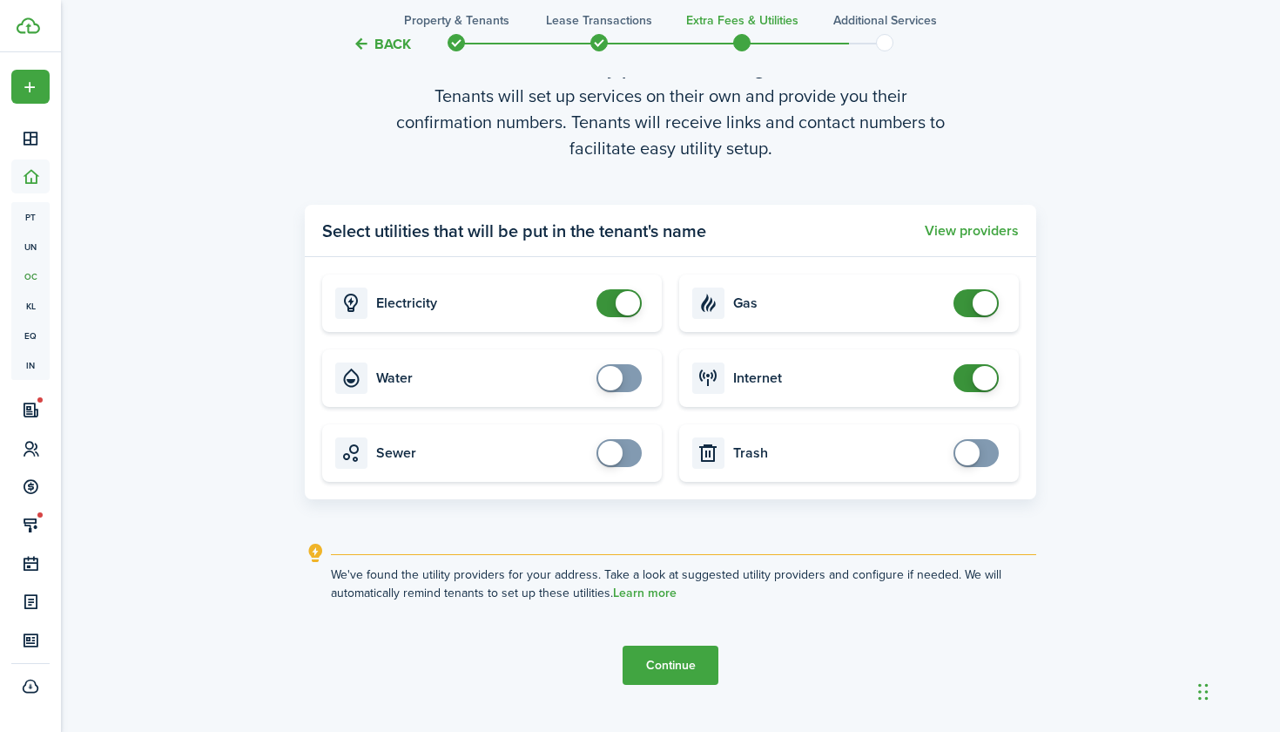
click at [691, 673] on button "Continue" at bounding box center [671, 664] width 96 height 39
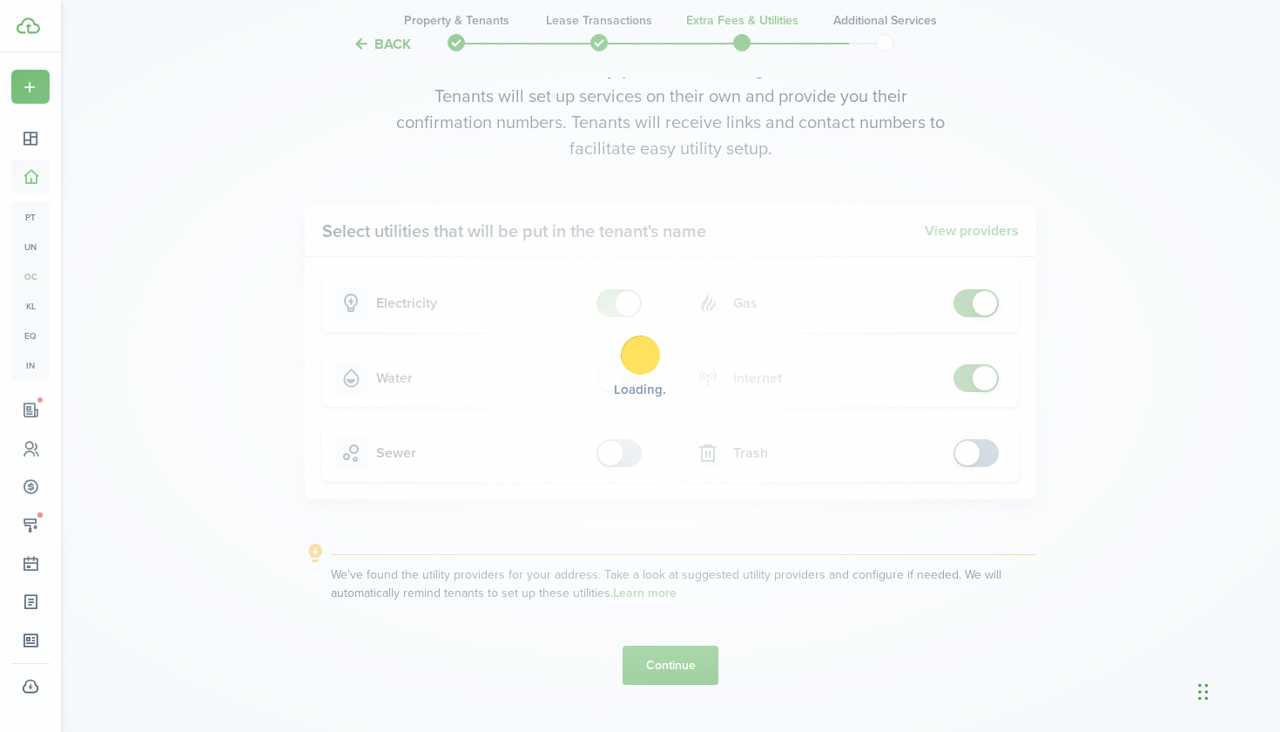
scroll to position [0, 0]
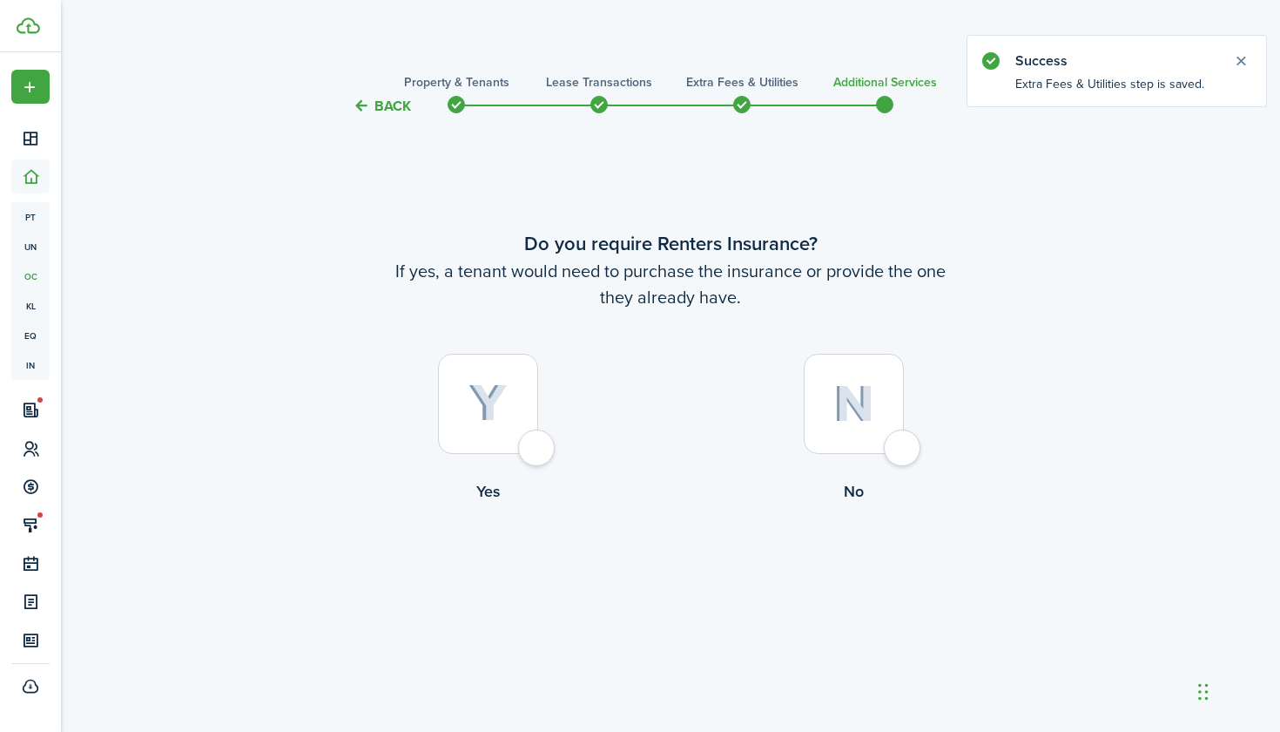
click at [483, 406] on img at bounding box center [488, 403] width 39 height 38
radio input "true"
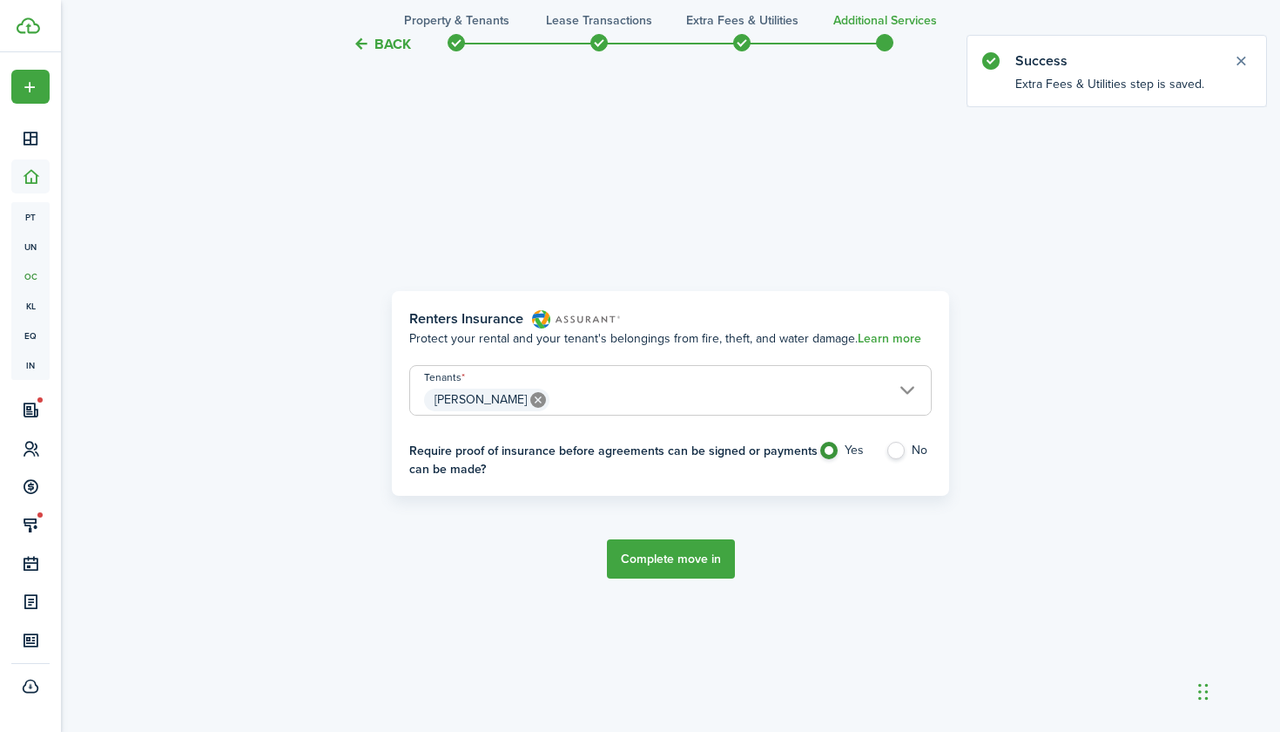
scroll to position [614, 0]
click at [697, 557] on button "Complete move in" at bounding box center [671, 559] width 128 height 39
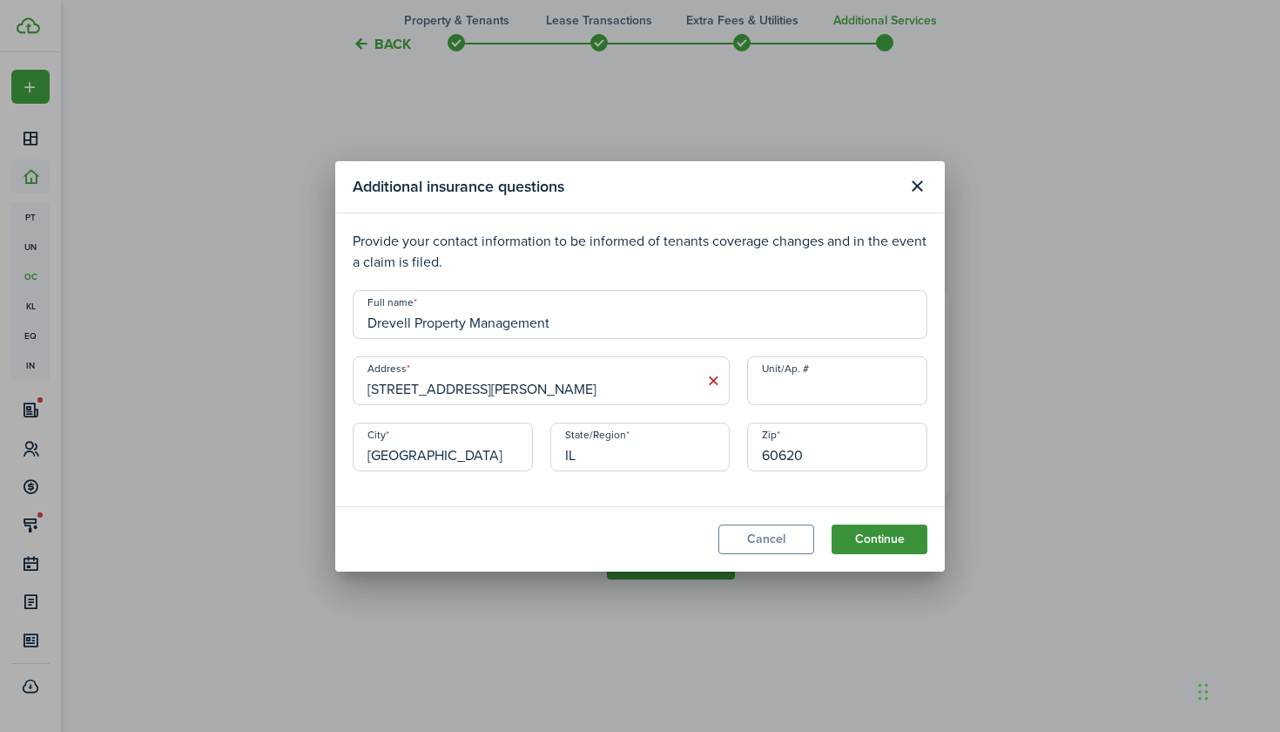
type input "Drevell Property Management"
click at [868, 532] on button "Continue" at bounding box center [880, 539] width 96 height 30
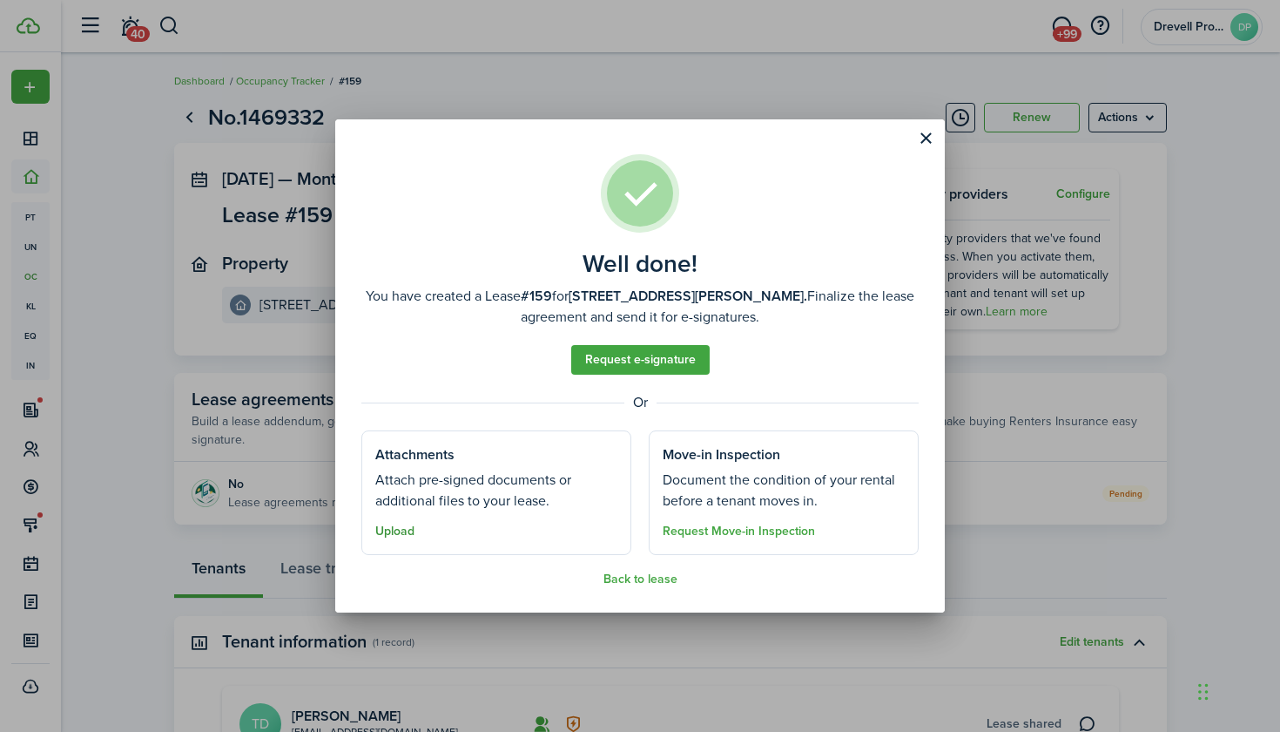
click at [391, 534] on button "Upload" at bounding box center [394, 531] width 39 height 14
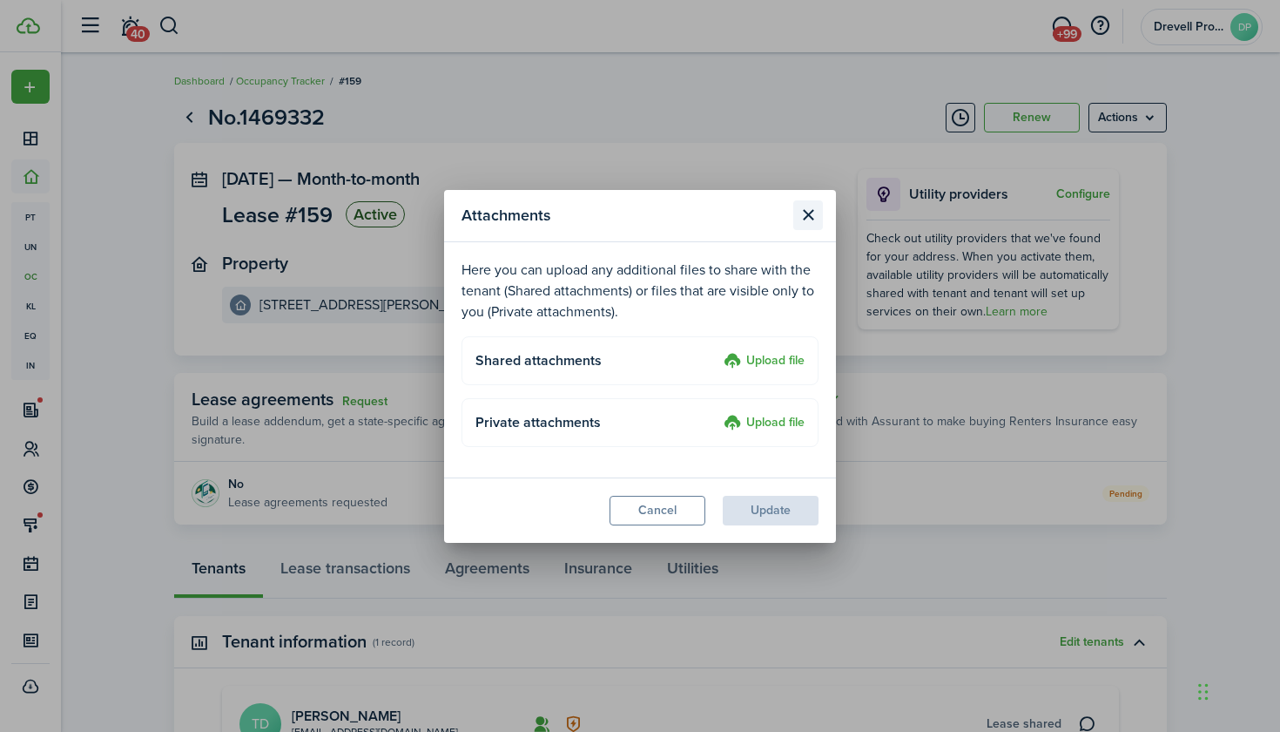
click at [813, 213] on button "Close modal" at bounding box center [809, 215] width 30 height 30
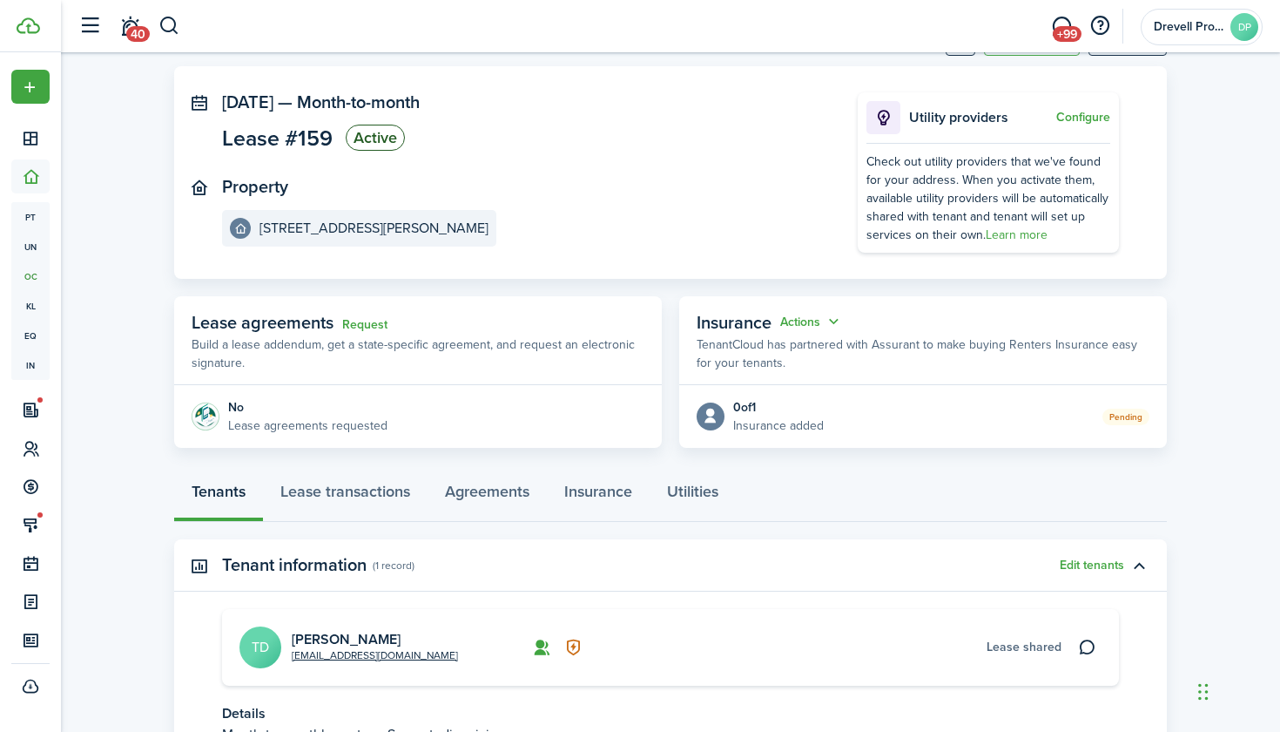
scroll to position [103, 0]
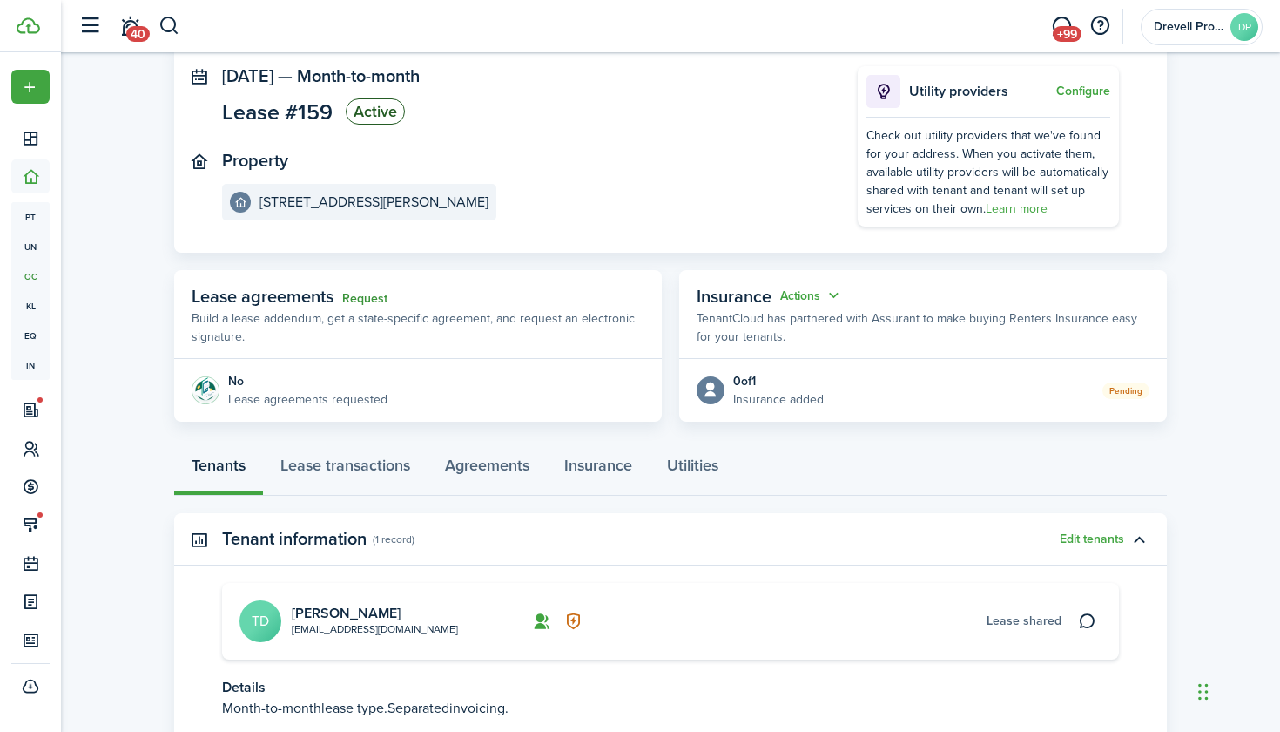
click at [368, 301] on link "Request" at bounding box center [364, 299] width 45 height 14
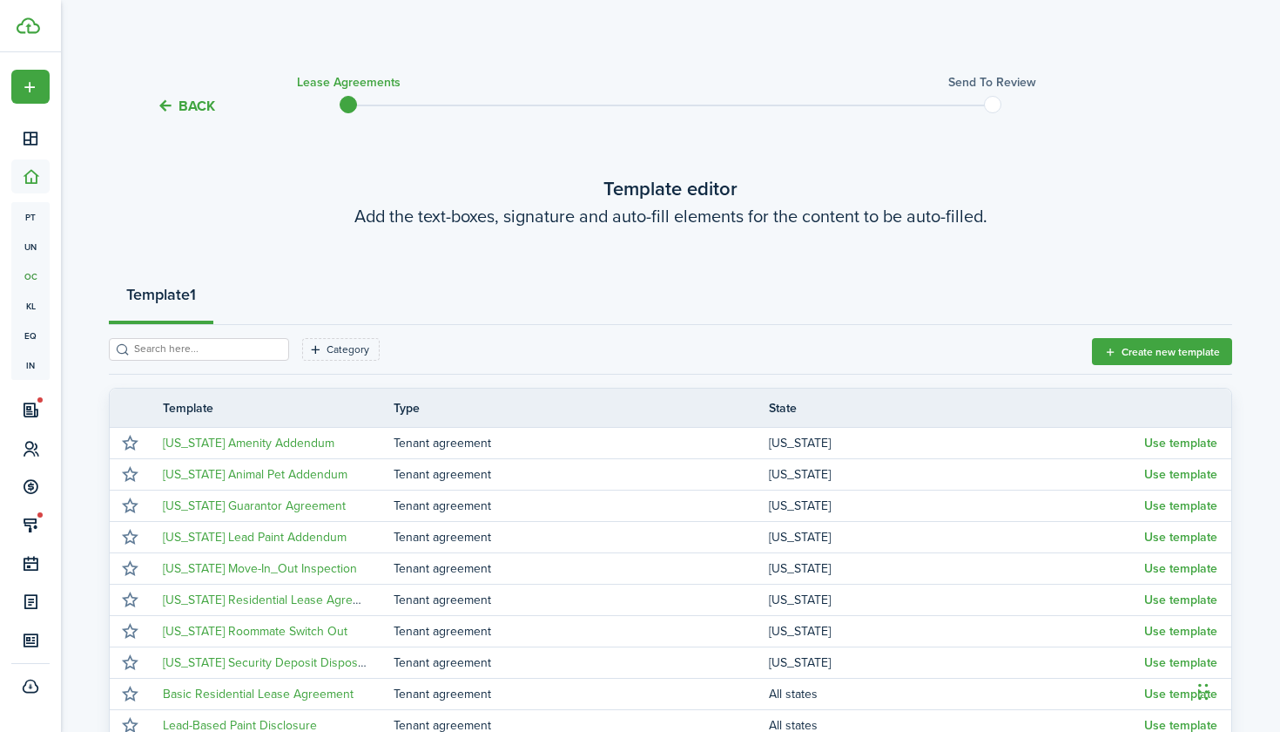
click at [178, 105] on button "Back" at bounding box center [186, 106] width 58 height 18
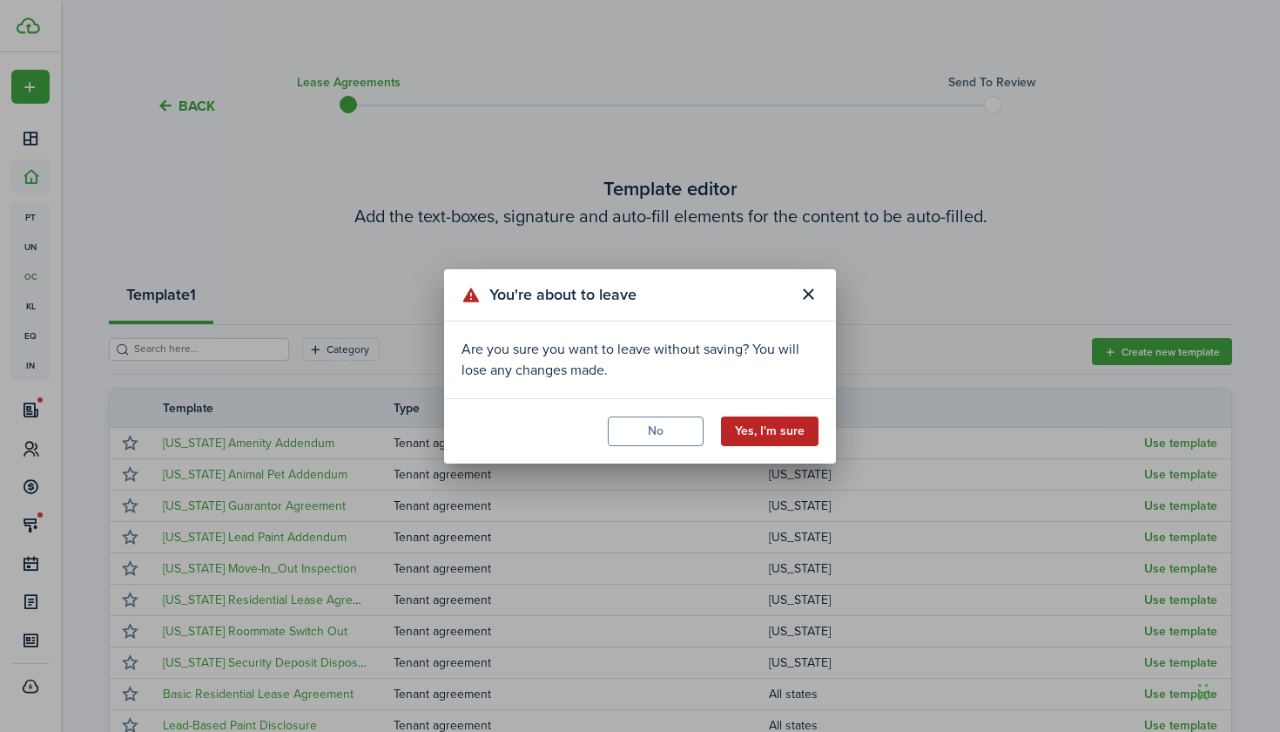
click at [777, 426] on button "Yes, I'm sure" at bounding box center [770, 431] width 98 height 30
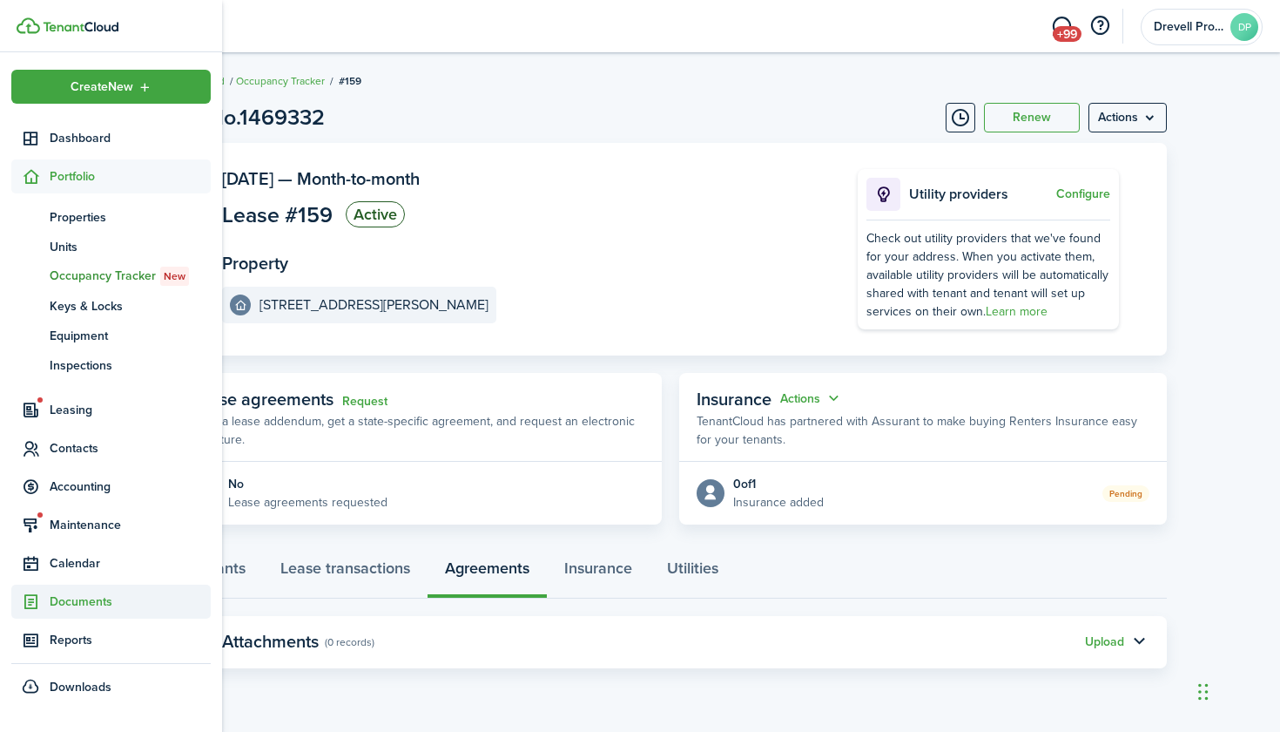
click at [53, 600] on span "Documents" at bounding box center [130, 601] width 161 height 18
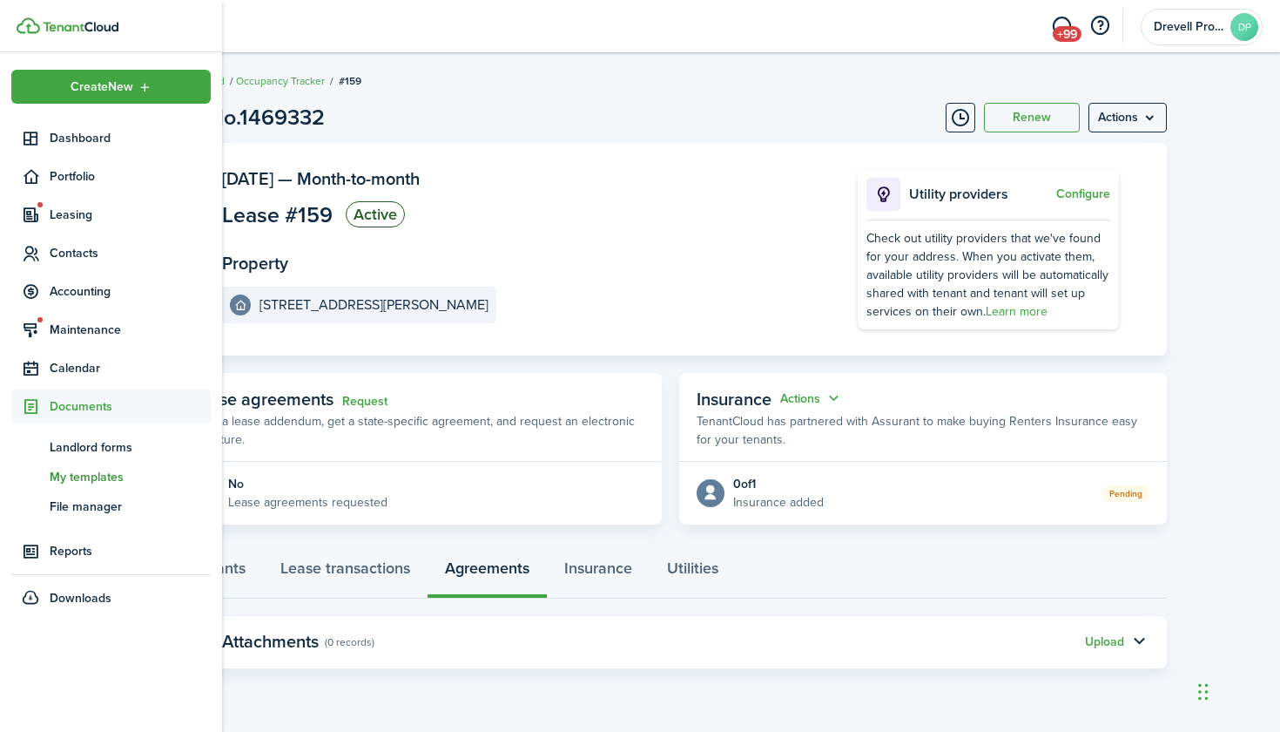
click at [84, 475] on span "My templates" at bounding box center [130, 477] width 161 height 18
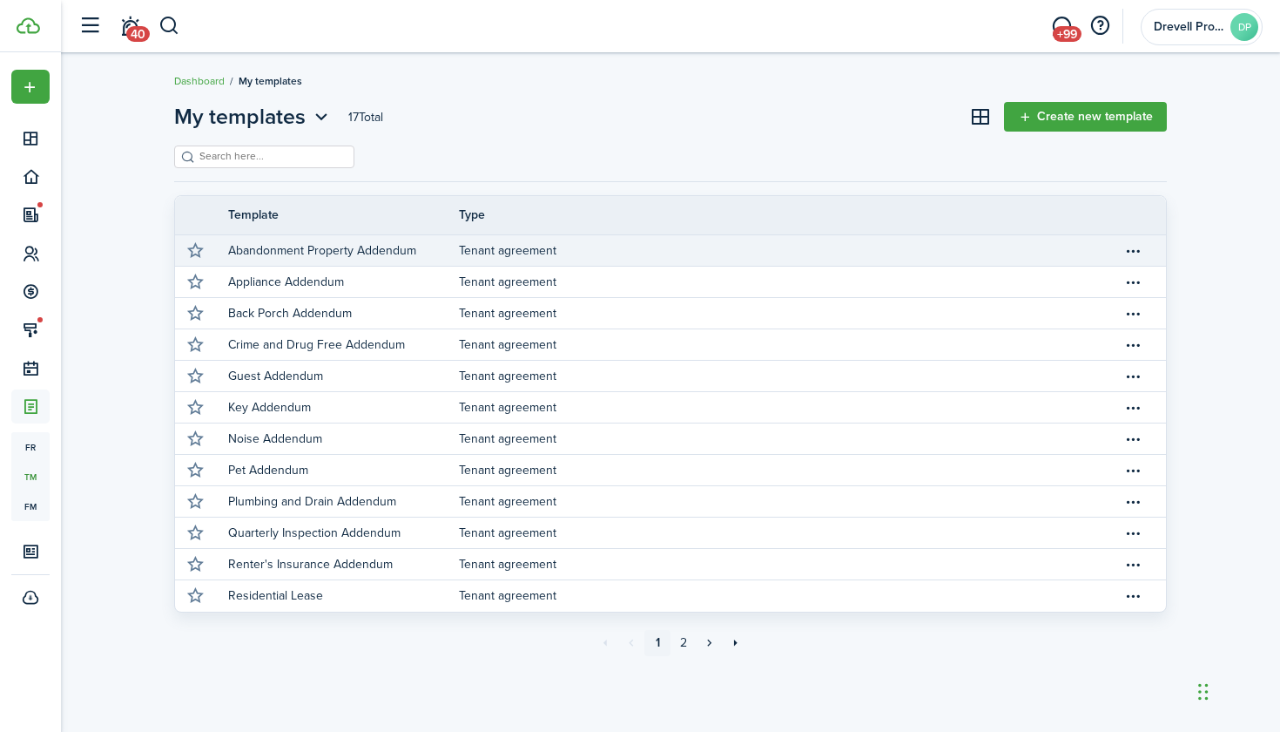
click at [676, 250] on link "Tenant agreement" at bounding box center [791, 250] width 664 height 30
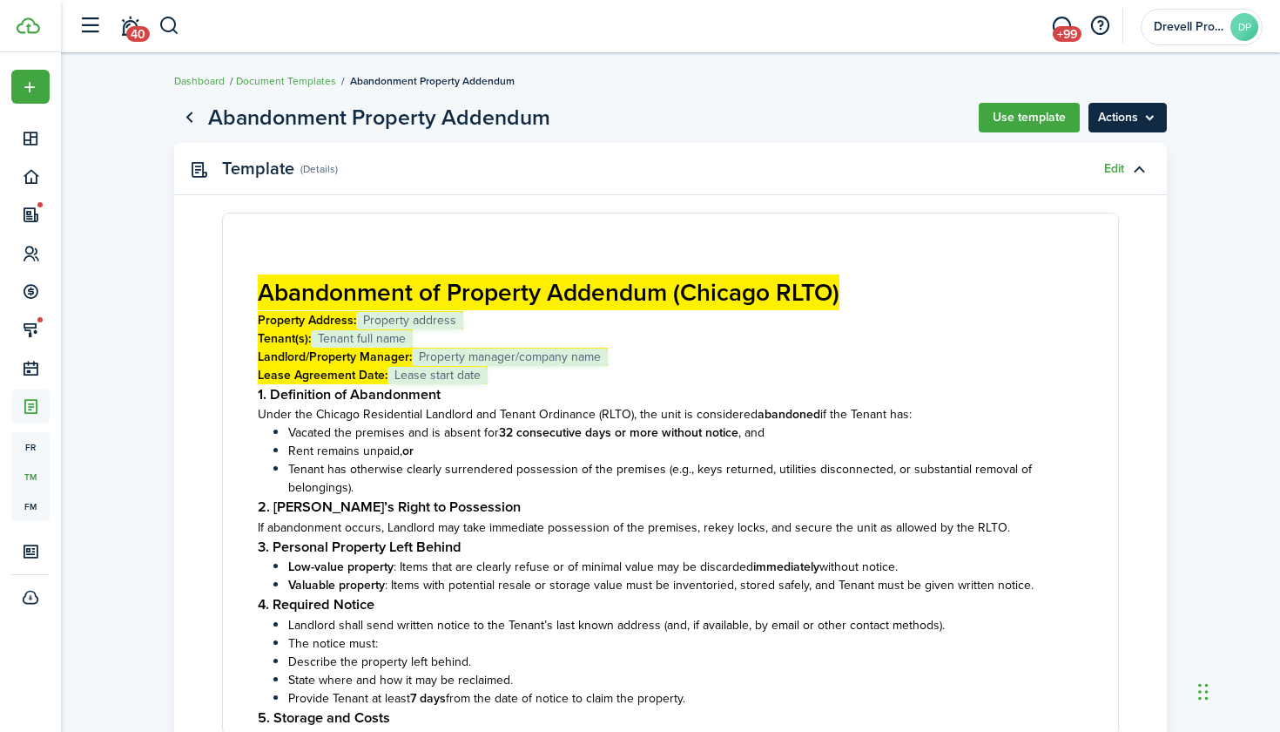
click at [1107, 112] on menu-btn "Actions" at bounding box center [1128, 118] width 78 height 30
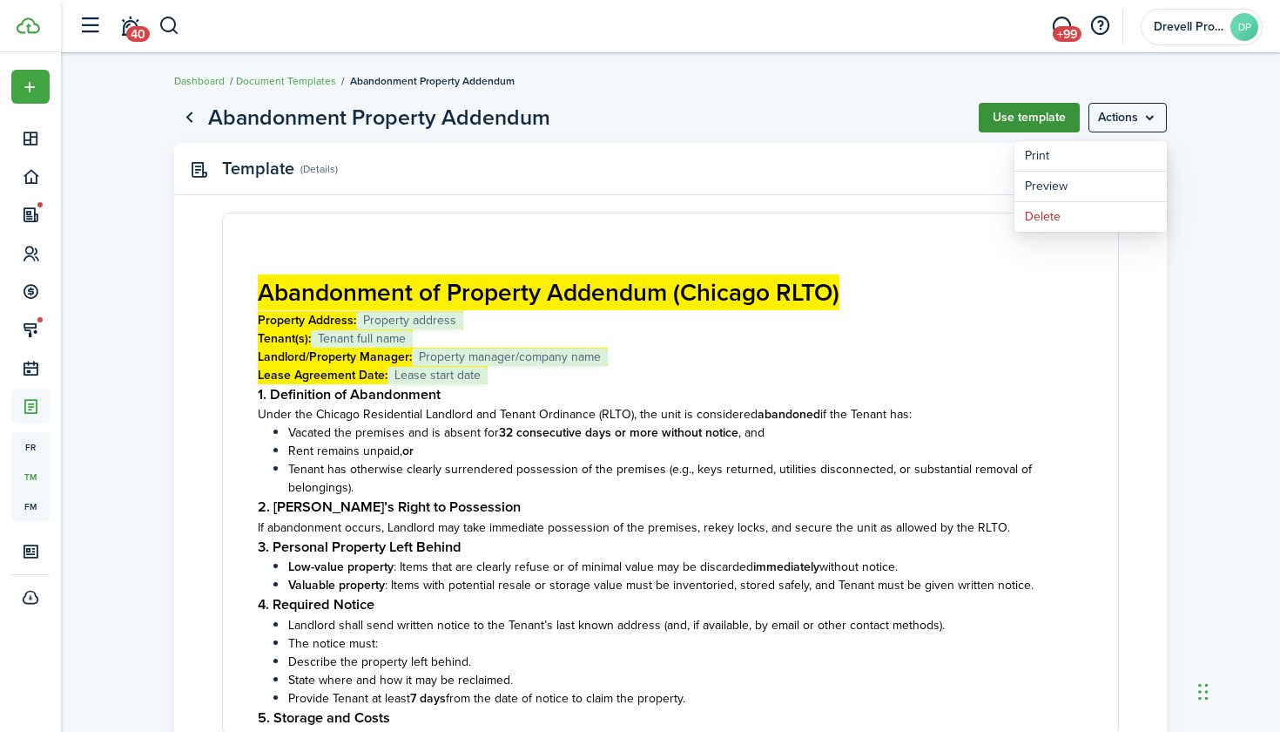
click at [1024, 123] on button "Use template" at bounding box center [1029, 118] width 101 height 30
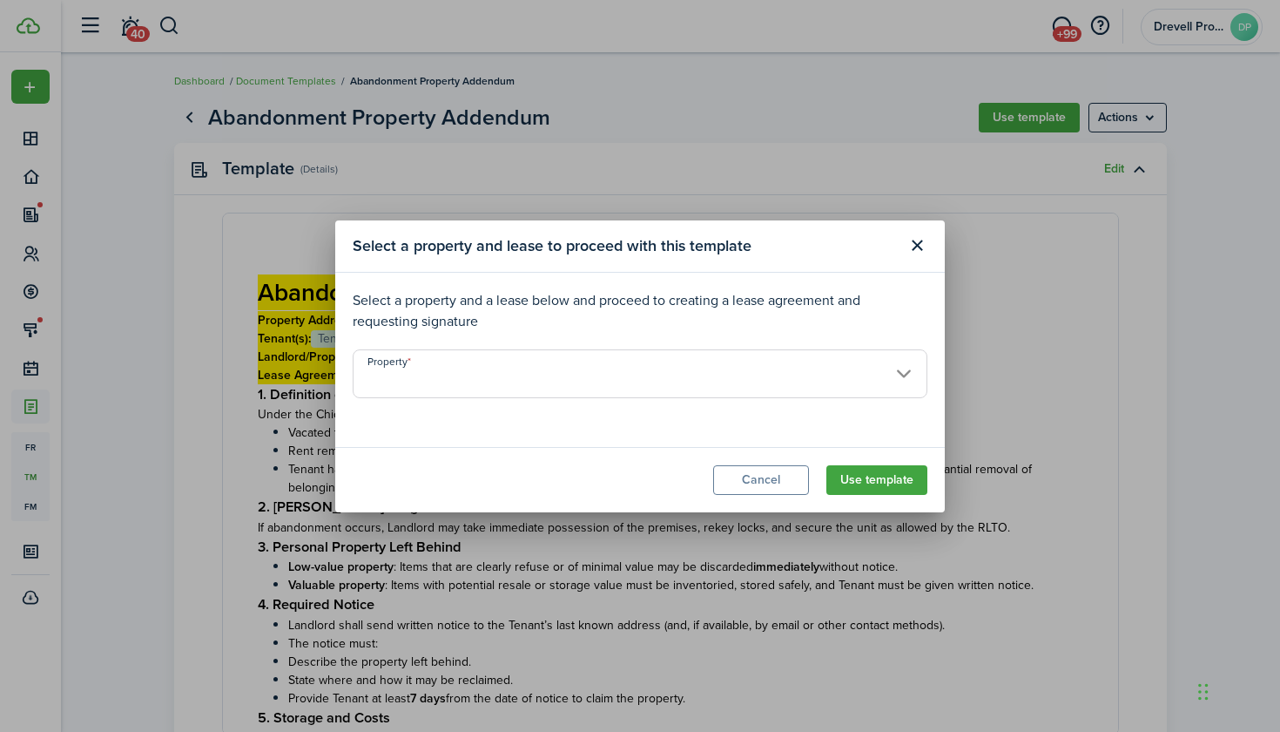
click at [739, 366] on input "Property" at bounding box center [640, 373] width 575 height 49
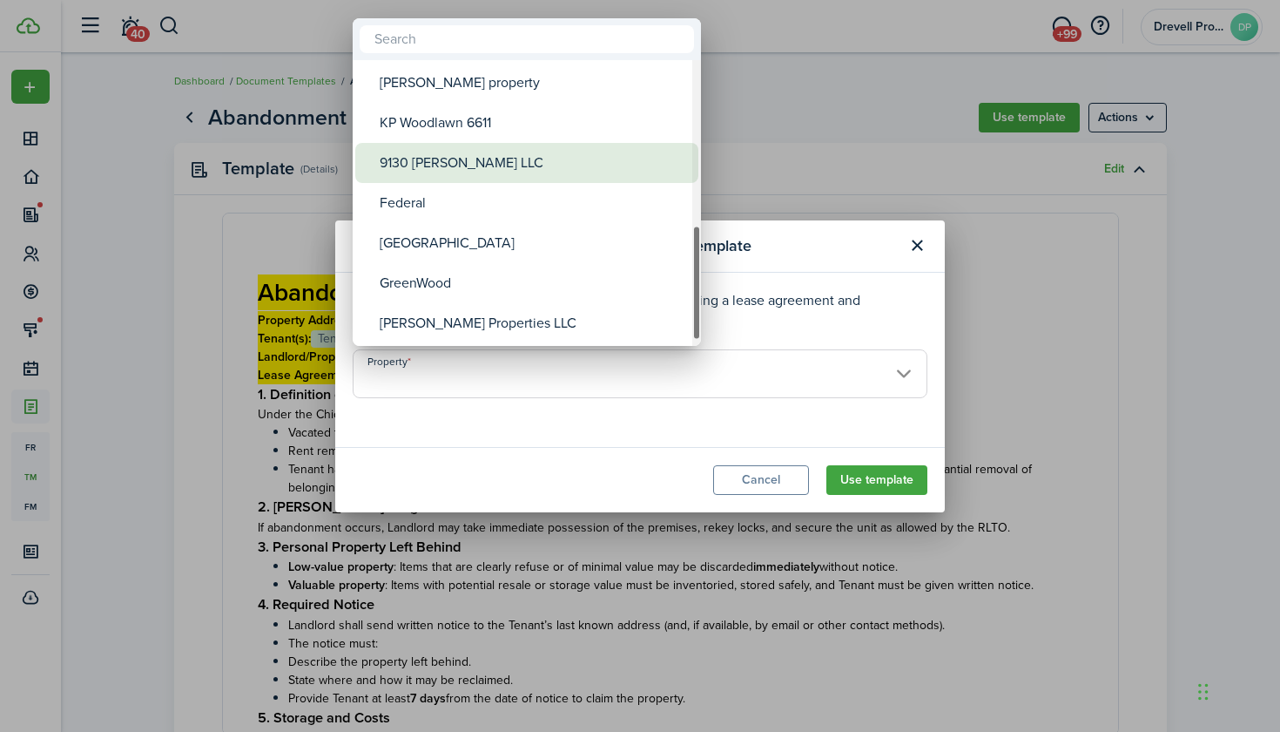
click at [499, 169] on div "9130 [PERSON_NAME] LLC" at bounding box center [534, 163] width 308 height 40
type input "9130 [PERSON_NAME] LLC"
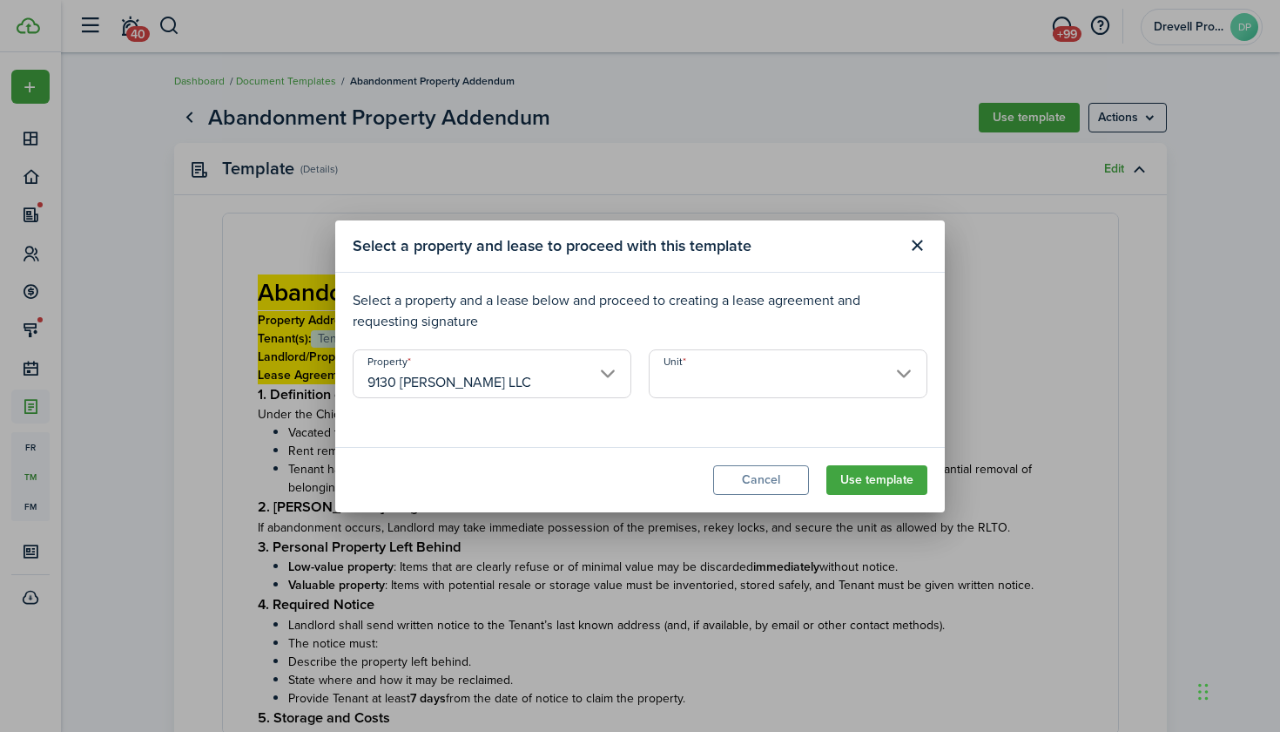
click at [684, 365] on input "Unit" at bounding box center [788, 373] width 279 height 49
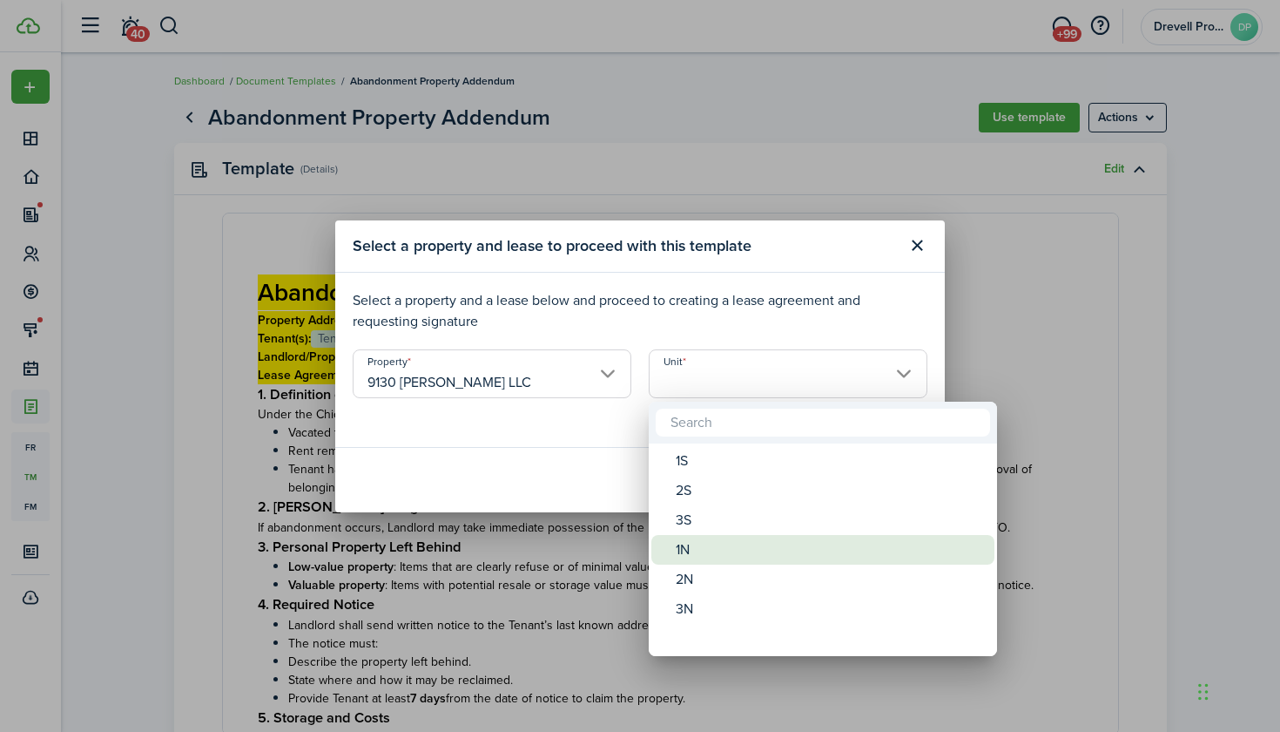
click at [692, 548] on div "1N" at bounding box center [830, 550] width 308 height 30
type input "1N"
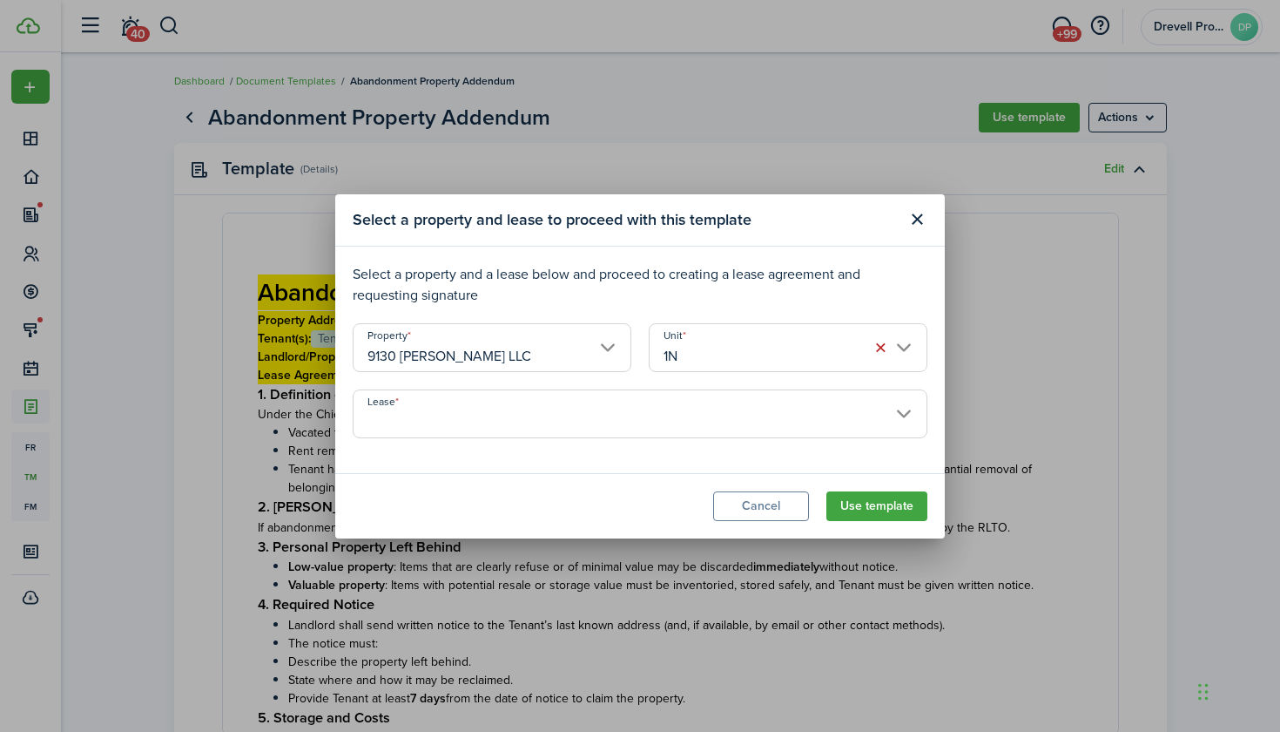
click at [688, 407] on input "Lease" at bounding box center [640, 413] width 575 height 49
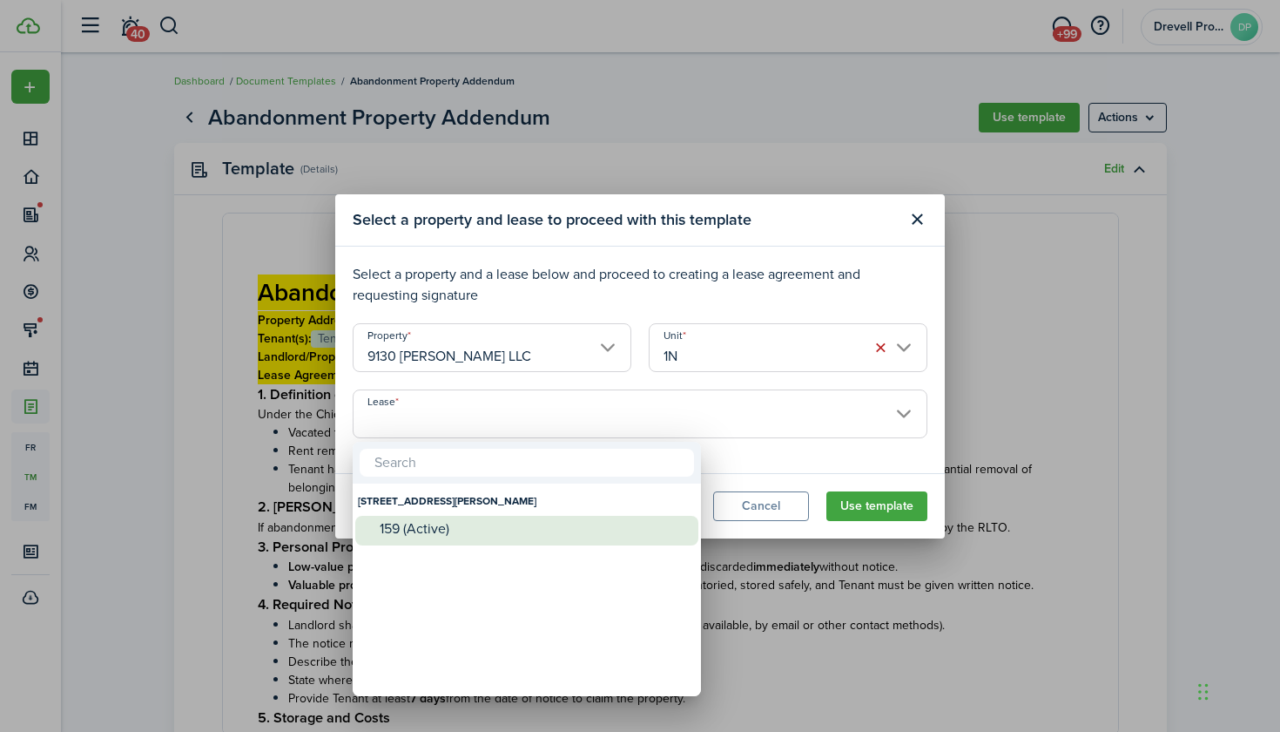
click at [574, 526] on div "159 (Active)" at bounding box center [534, 529] width 308 height 16
type input "[STREET_ADDRESS][PERSON_NAME]. Lease #159 (Active)"
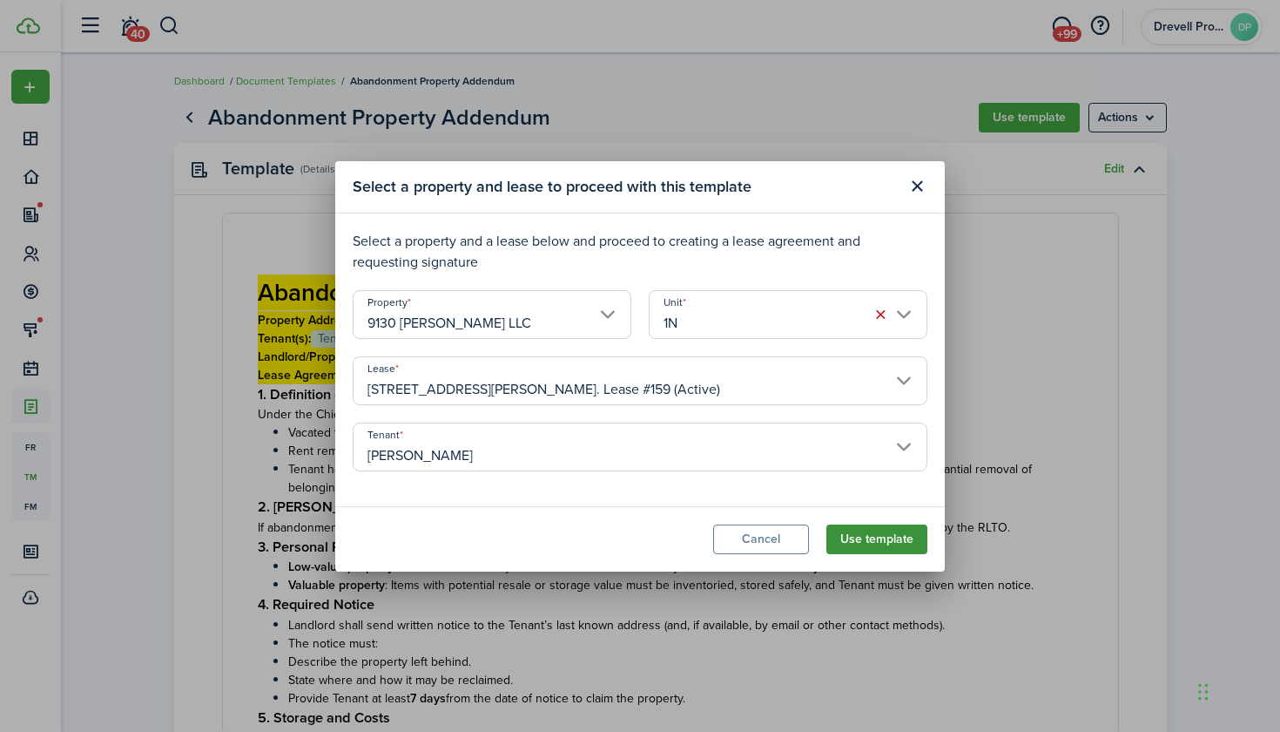
click at [886, 540] on button "Use template" at bounding box center [877, 539] width 101 height 30
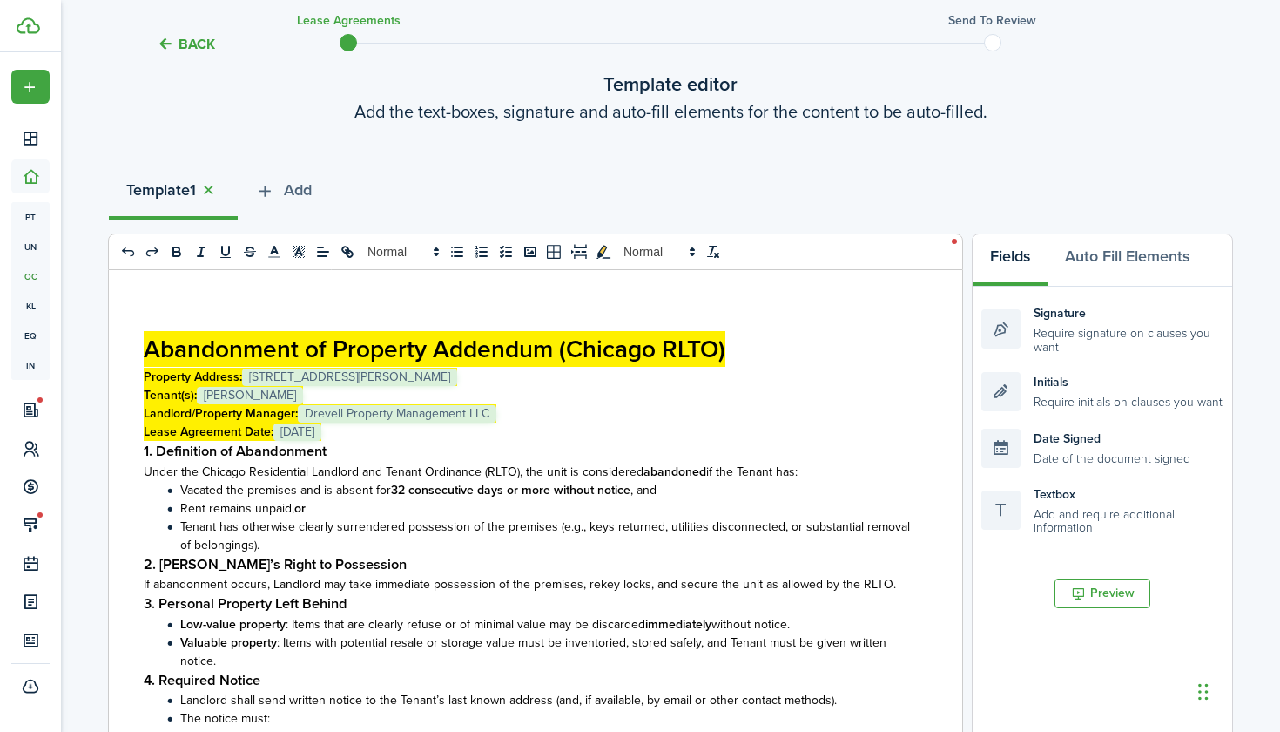
scroll to position [144, 0]
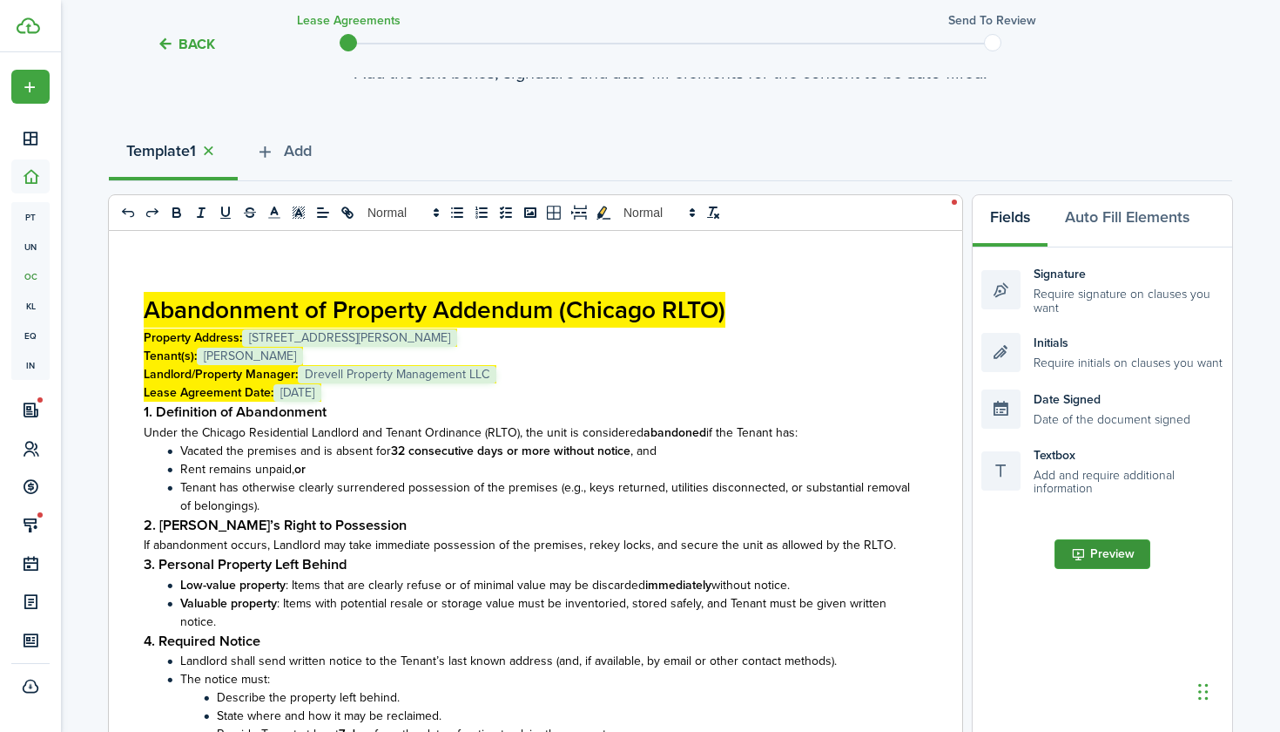
click at [1112, 553] on button "Preview" at bounding box center [1103, 554] width 96 height 30
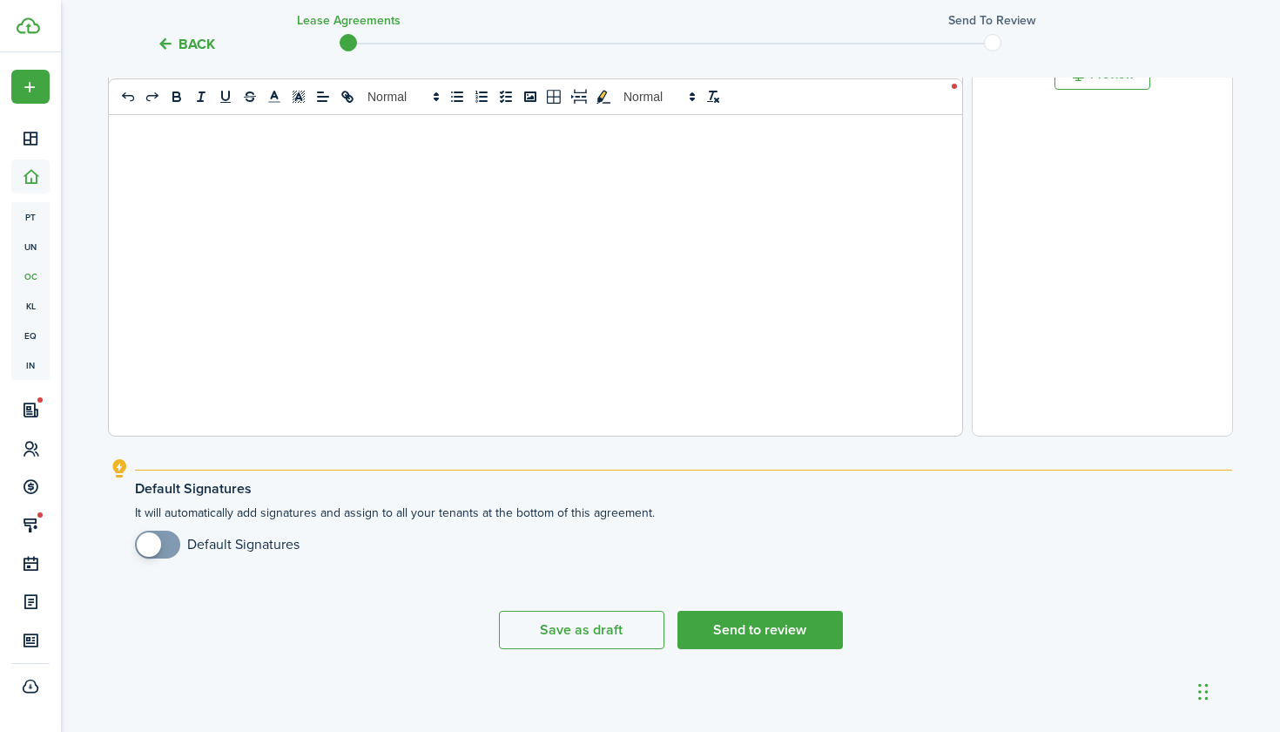
scroll to position [623, 0]
click at [740, 626] on button "Send to review" at bounding box center [760, 630] width 165 height 38
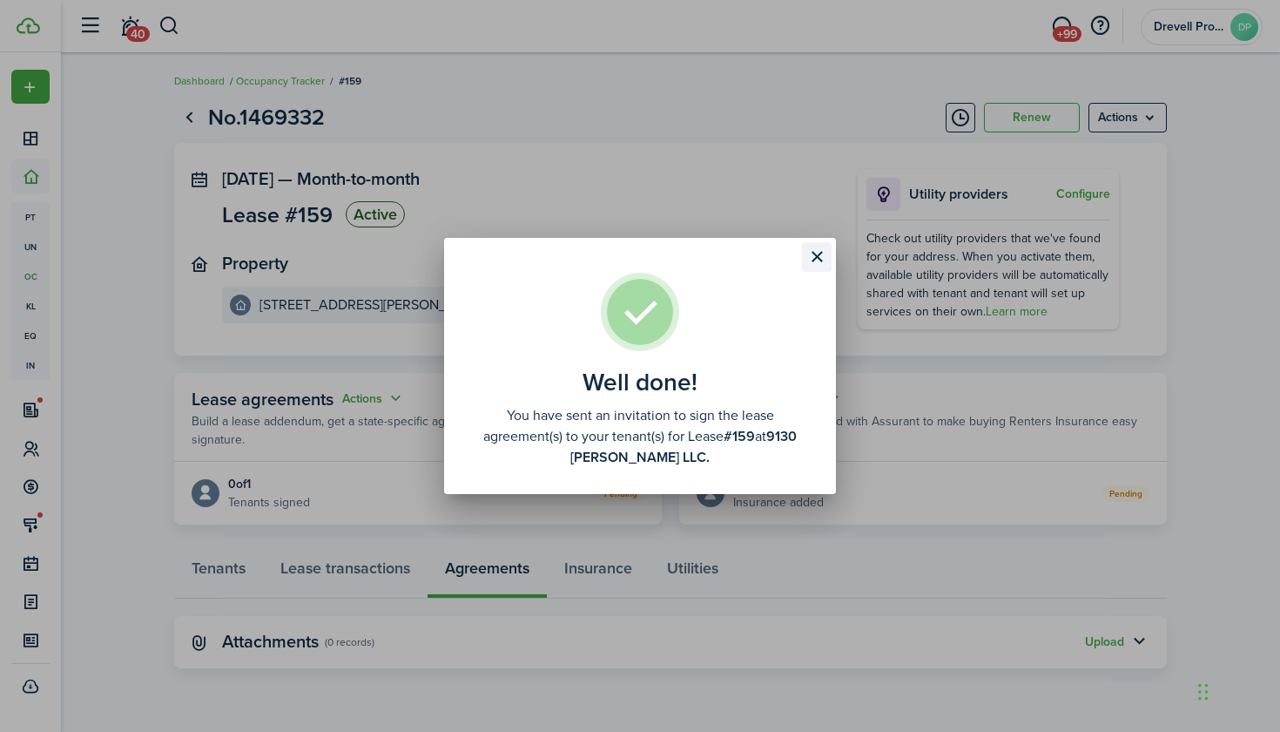
click at [814, 246] on button "Close modal" at bounding box center [817, 257] width 30 height 30
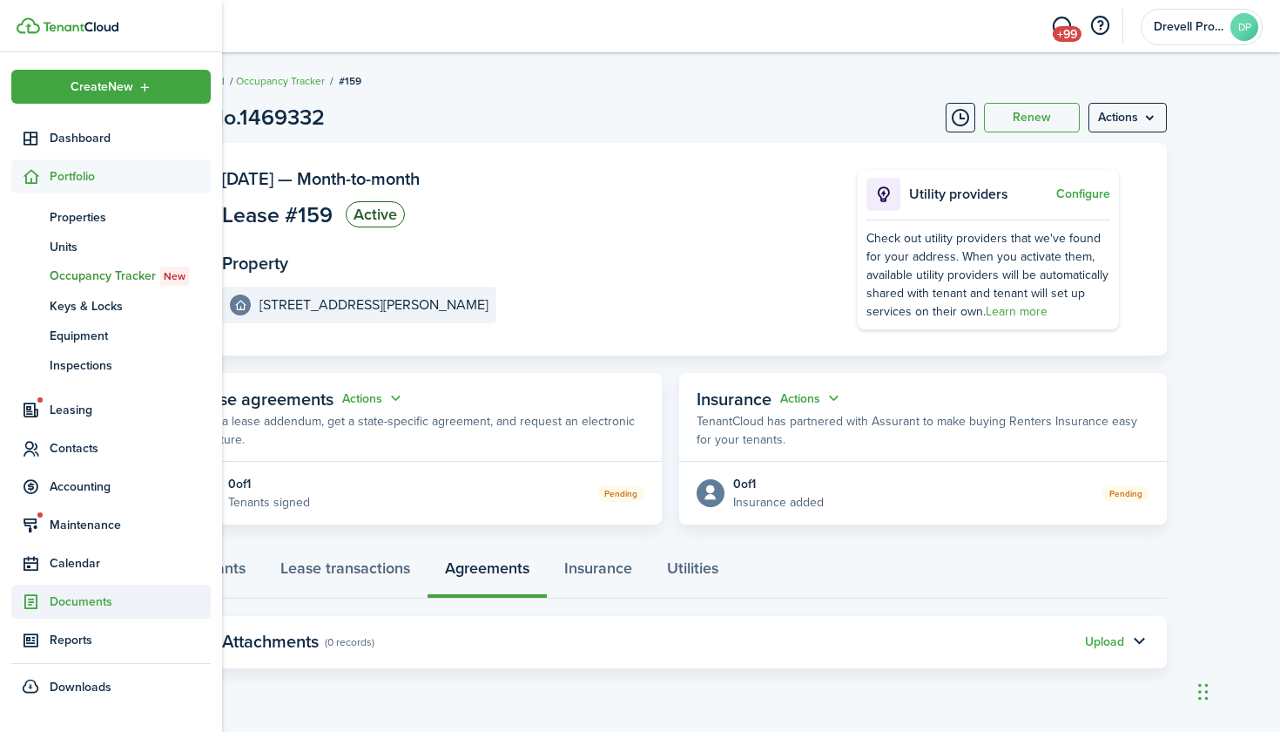
click at [67, 598] on span "Documents" at bounding box center [130, 601] width 161 height 18
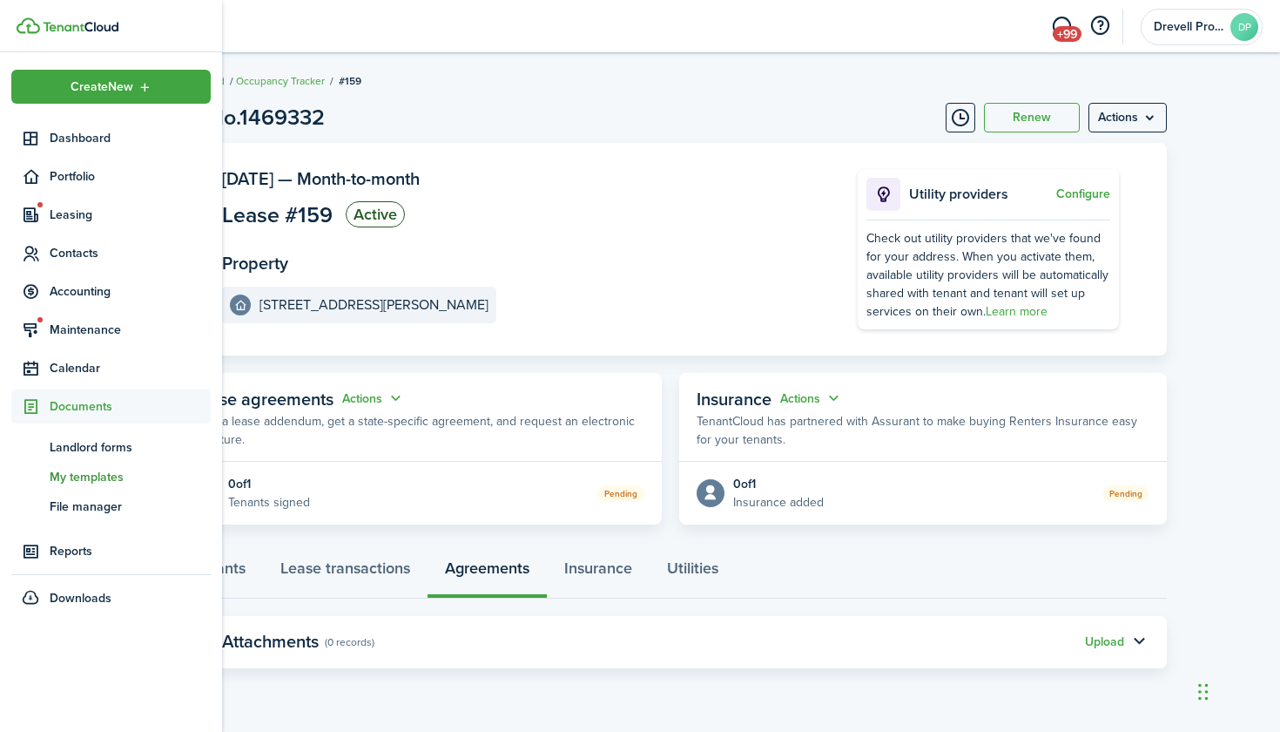
click at [82, 473] on span "My templates" at bounding box center [130, 477] width 161 height 18
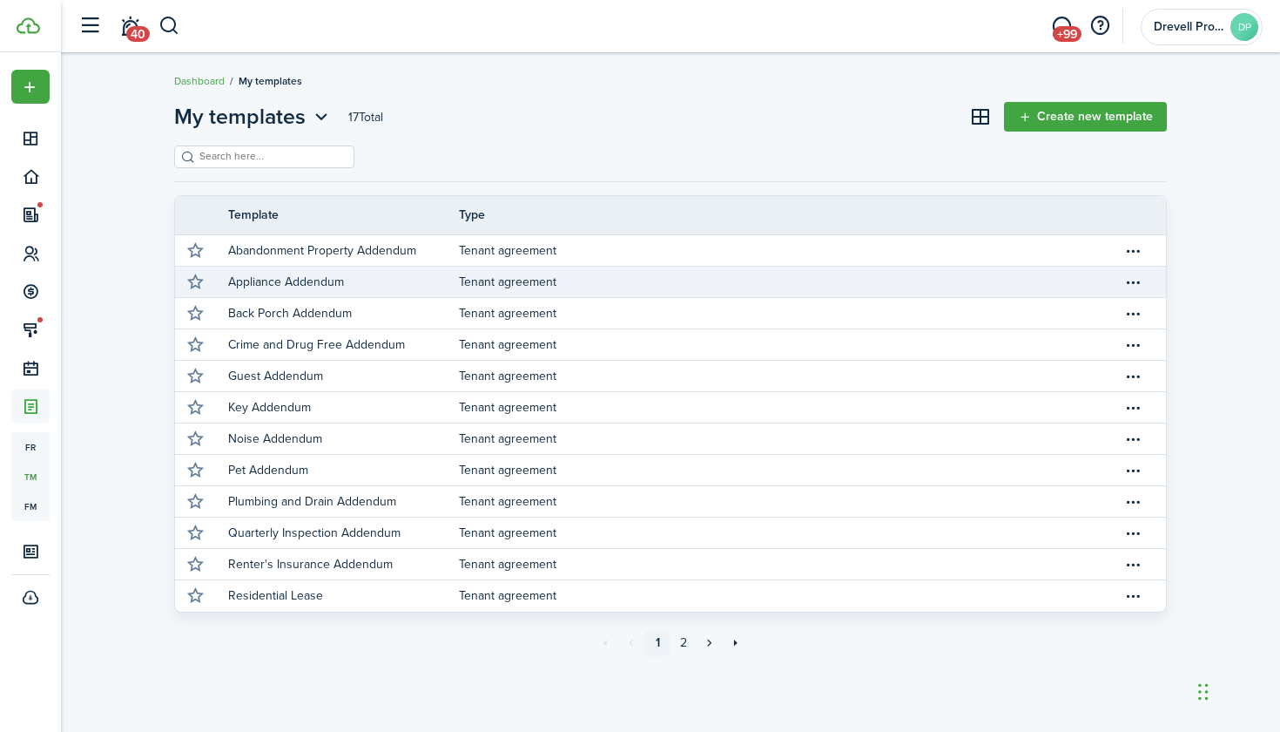
click at [253, 284] on p "Appliance Addendum" at bounding box center [286, 282] width 116 height 18
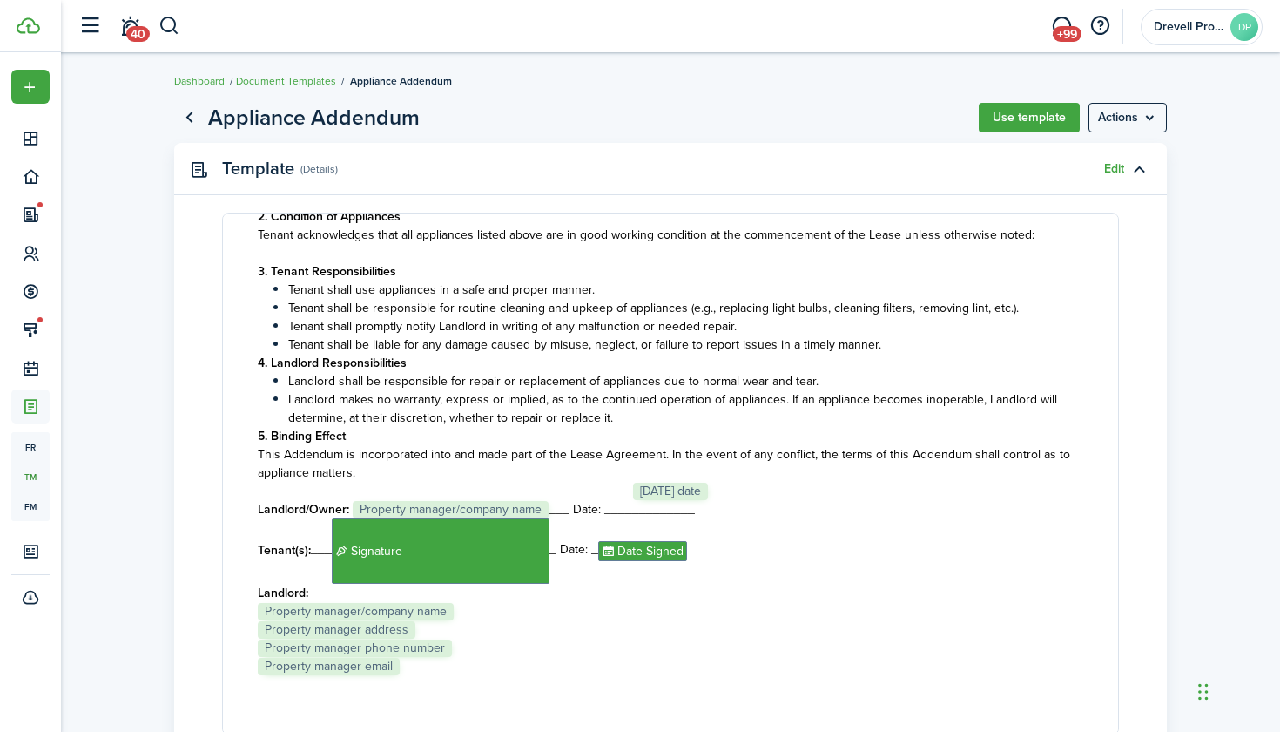
scroll to position [276, 0]
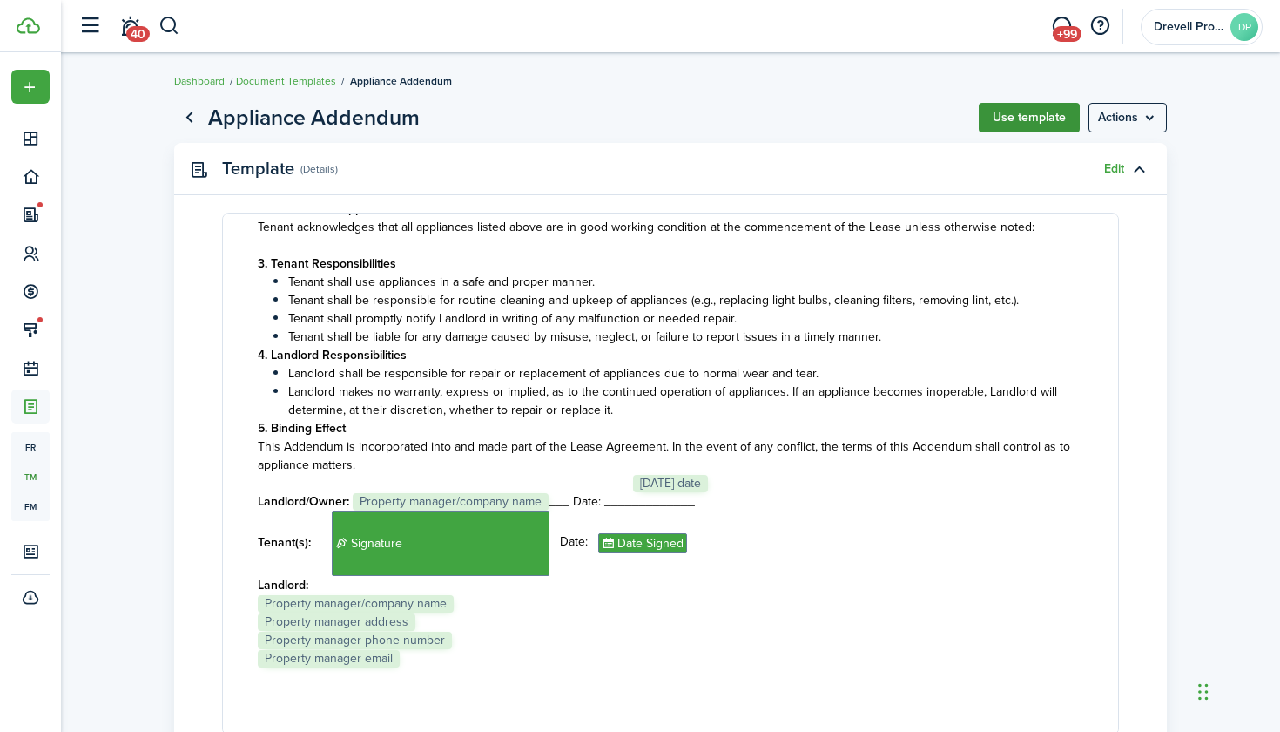
click at [1030, 116] on button "Use template" at bounding box center [1029, 118] width 101 height 30
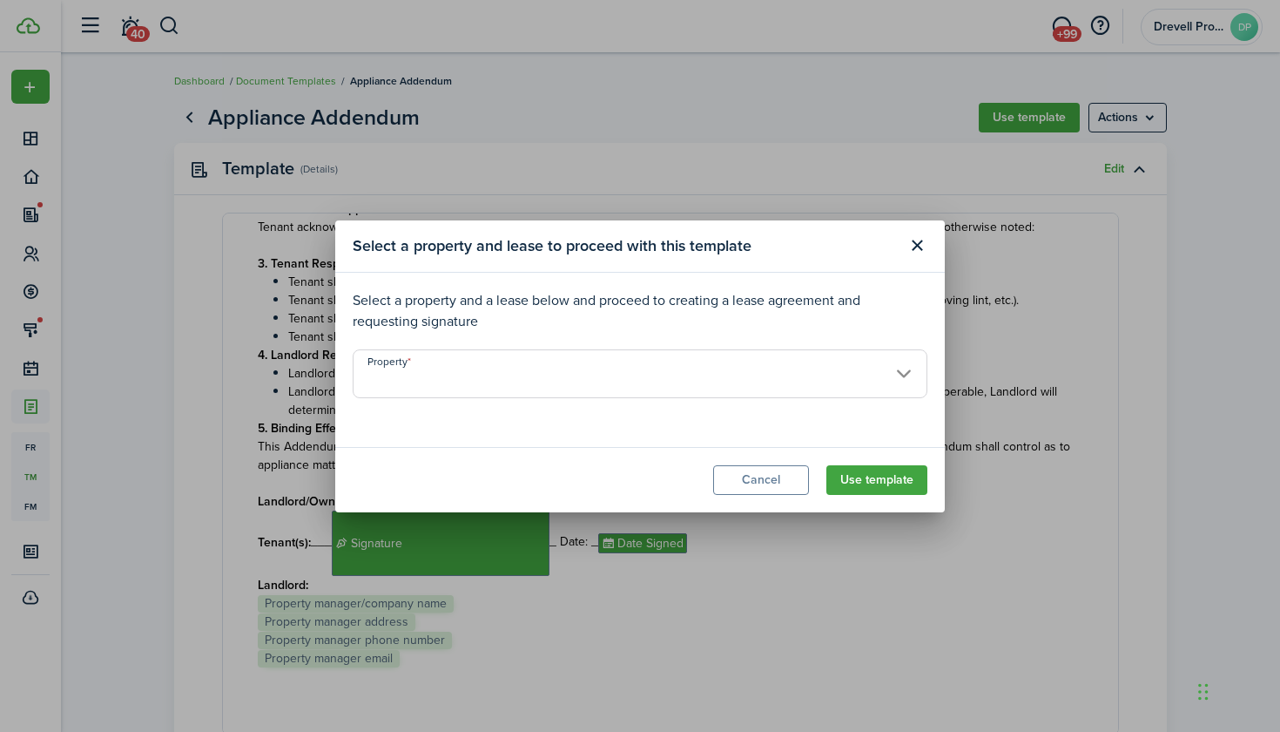
click at [825, 357] on input "Property" at bounding box center [640, 373] width 575 height 49
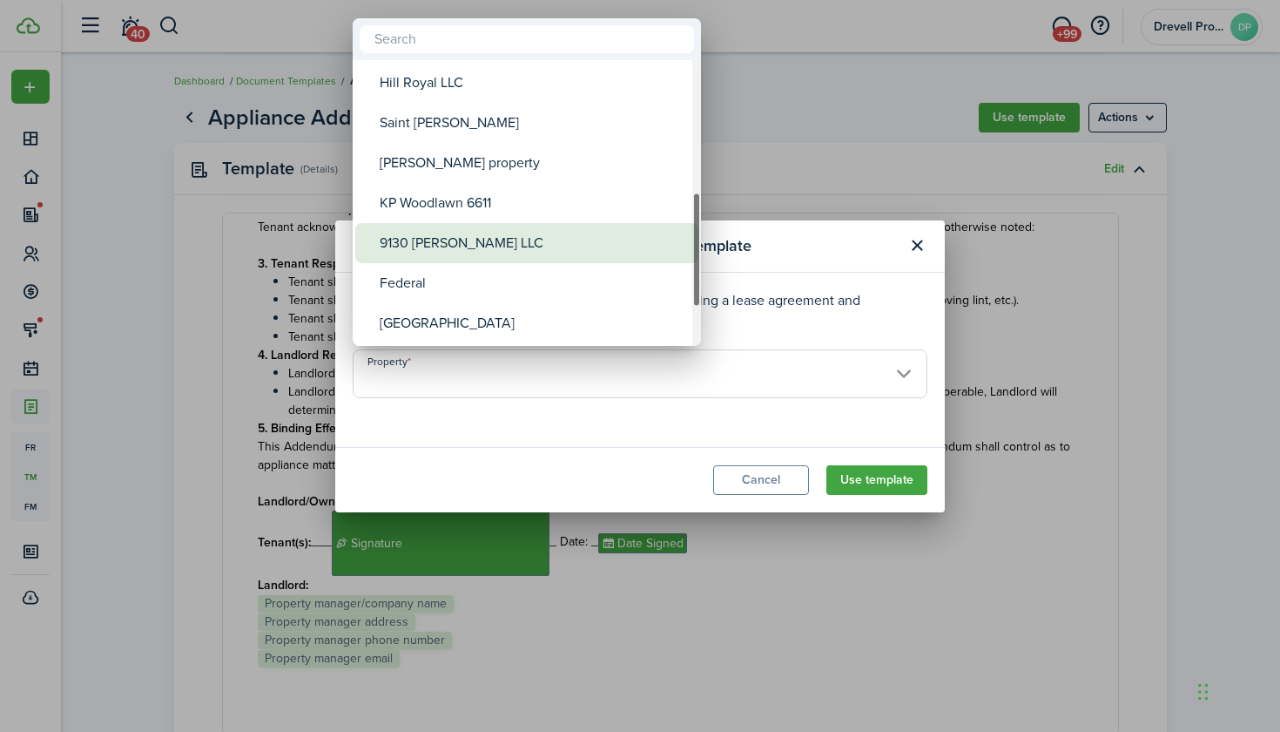
click at [461, 253] on div "9130 [PERSON_NAME] LLC" at bounding box center [534, 243] width 308 height 40
type input "9130 [PERSON_NAME] LLC"
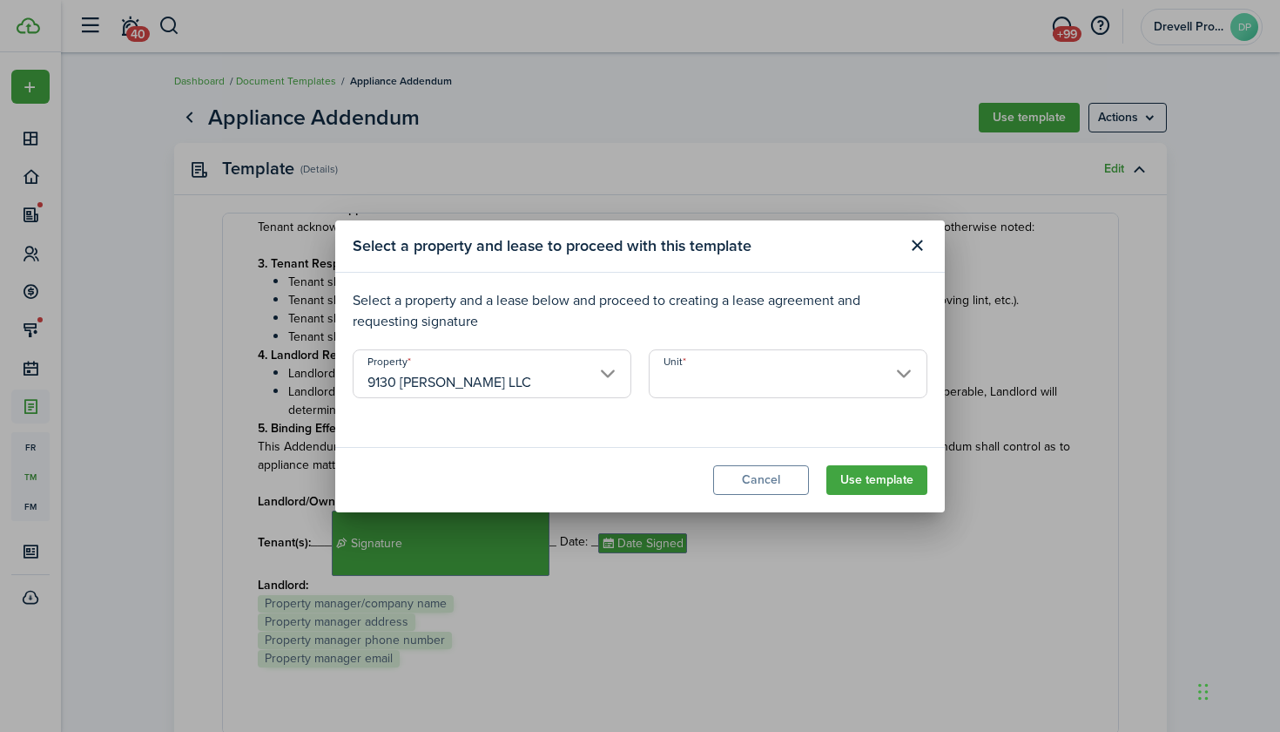
click at [698, 367] on input "Unit" at bounding box center [788, 373] width 279 height 49
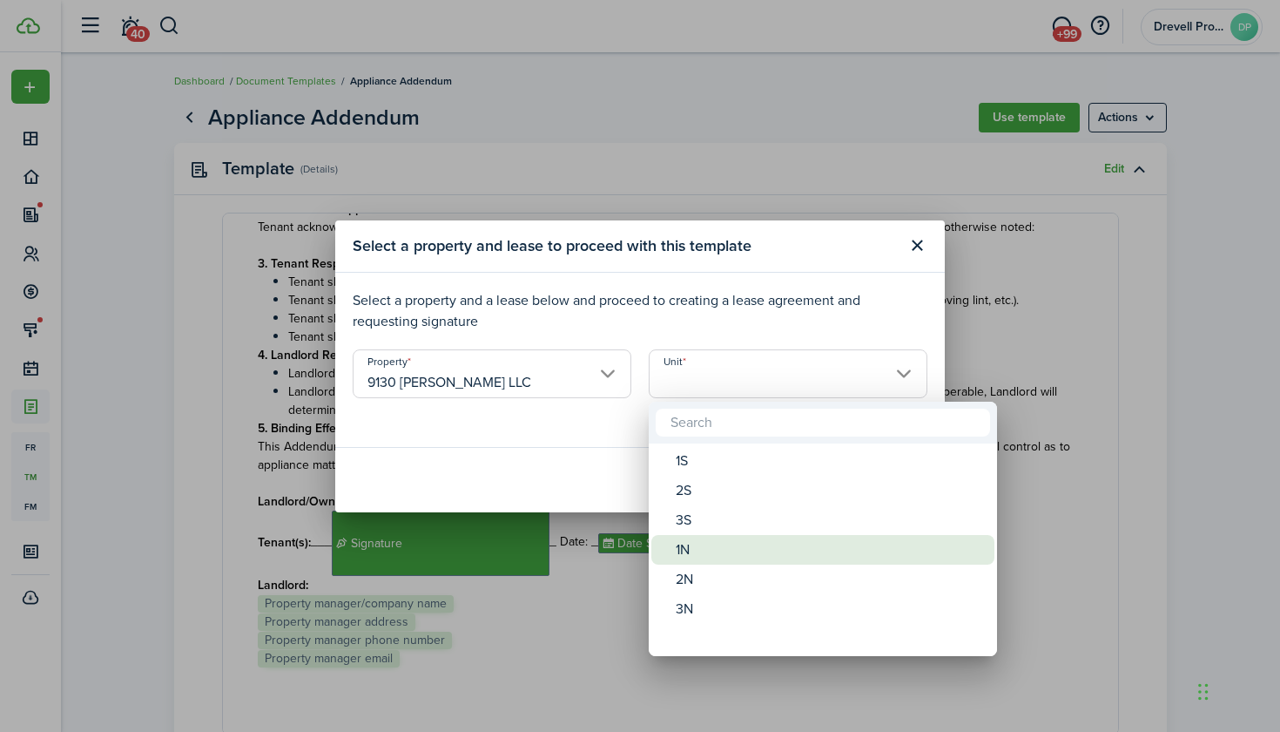
click at [697, 550] on div "1N" at bounding box center [830, 550] width 308 height 30
type input "1N"
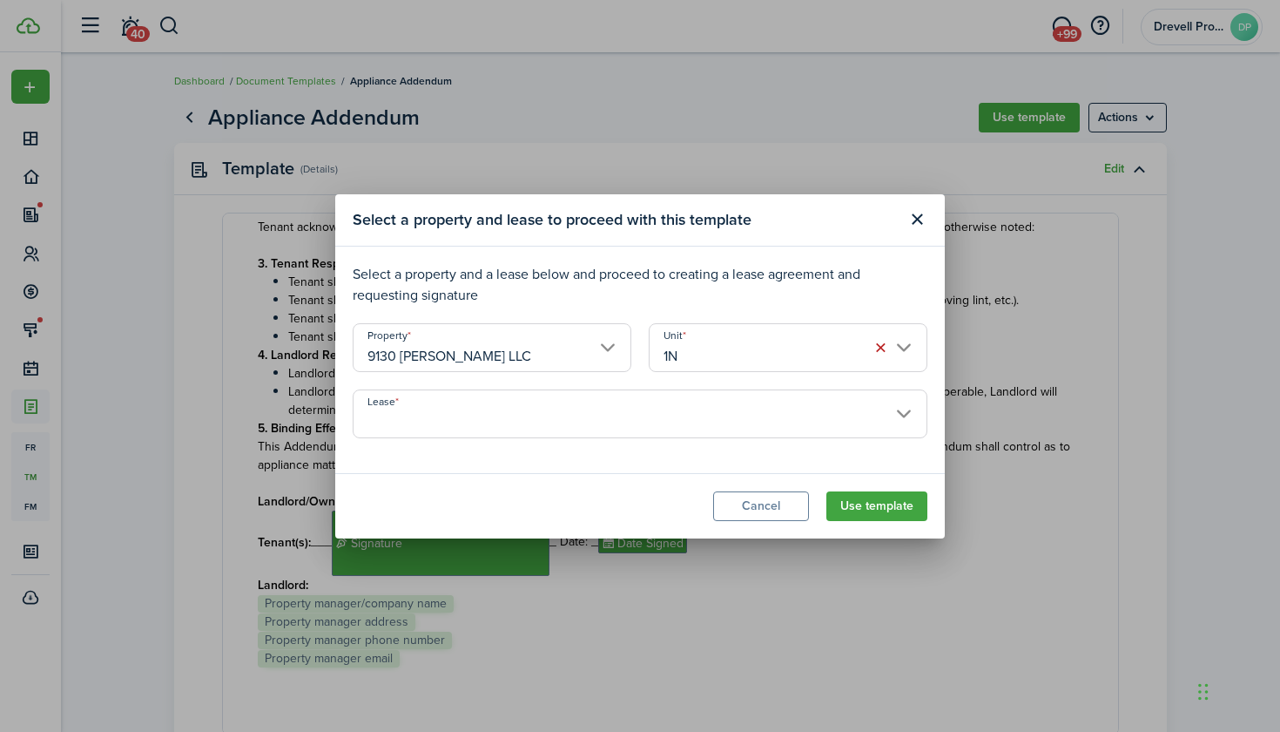
click at [781, 399] on input "Lease" at bounding box center [640, 413] width 575 height 49
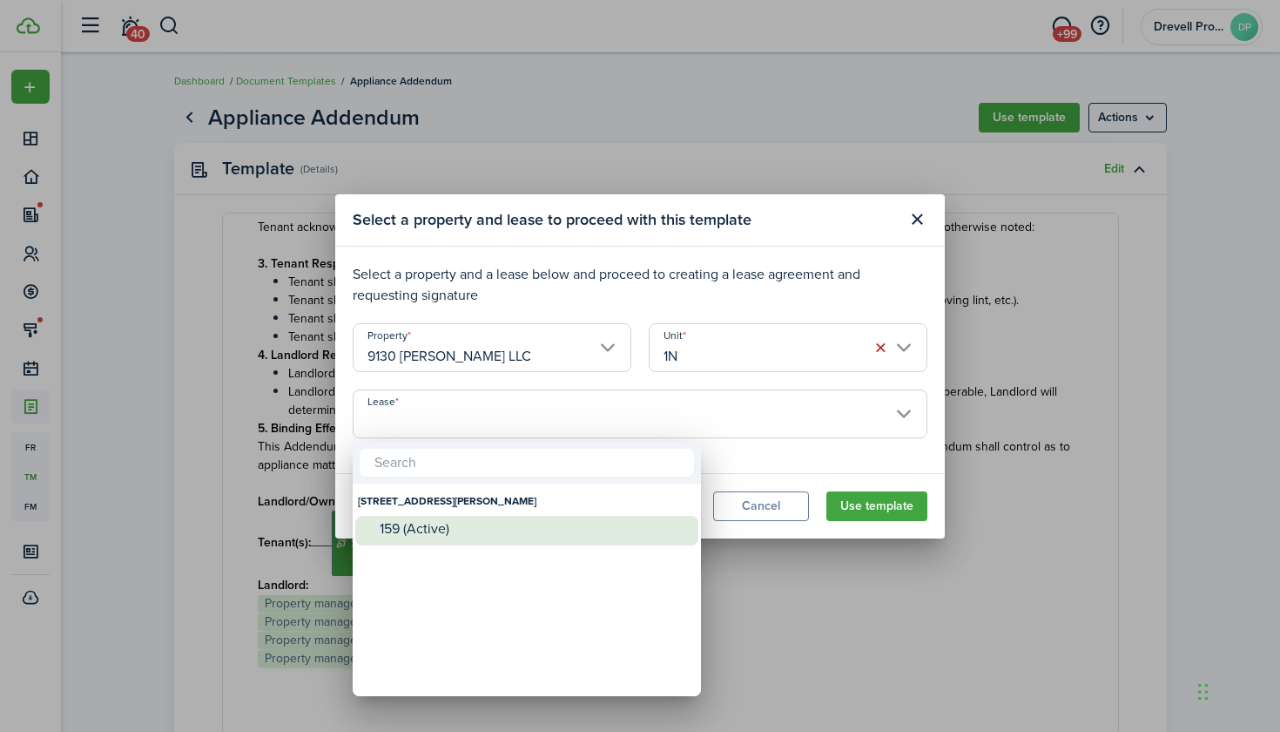
click at [541, 530] on div "159 (Active)" at bounding box center [534, 529] width 308 height 16
type input "[STREET_ADDRESS][PERSON_NAME]. Lease #159 (Active)"
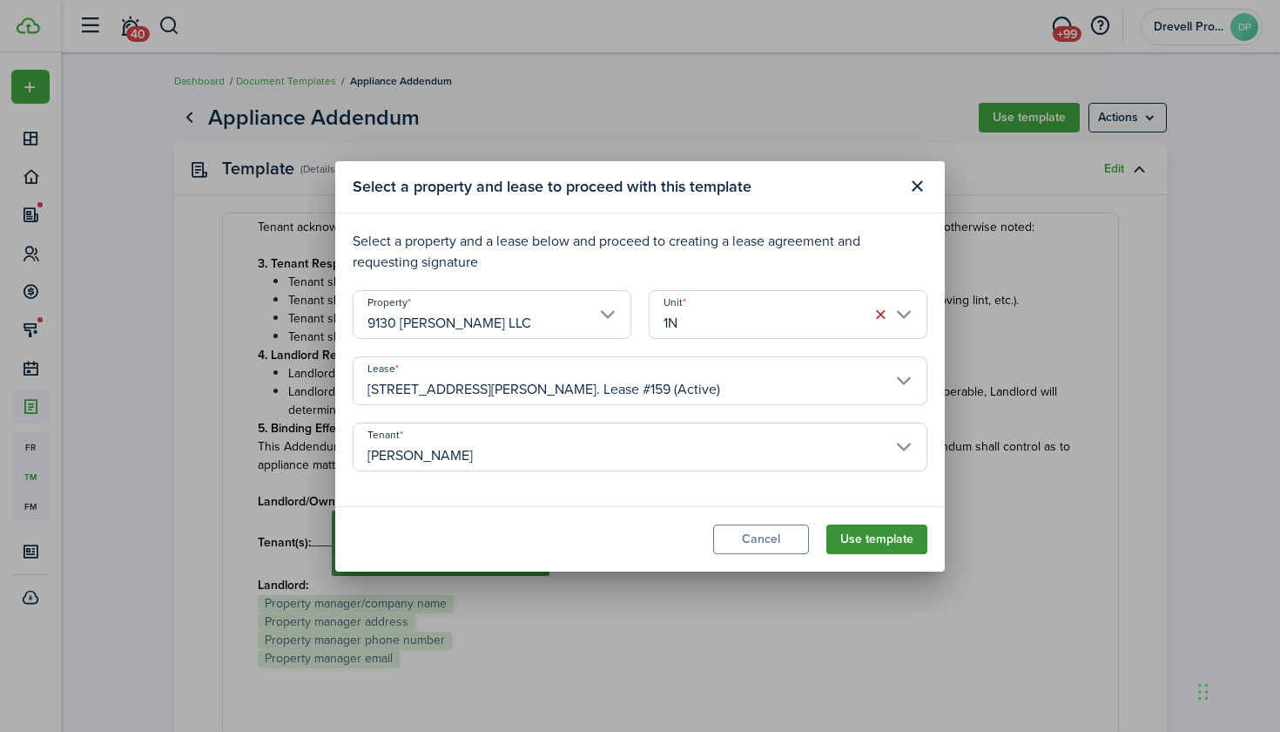
click at [852, 536] on button "Use template" at bounding box center [877, 539] width 101 height 30
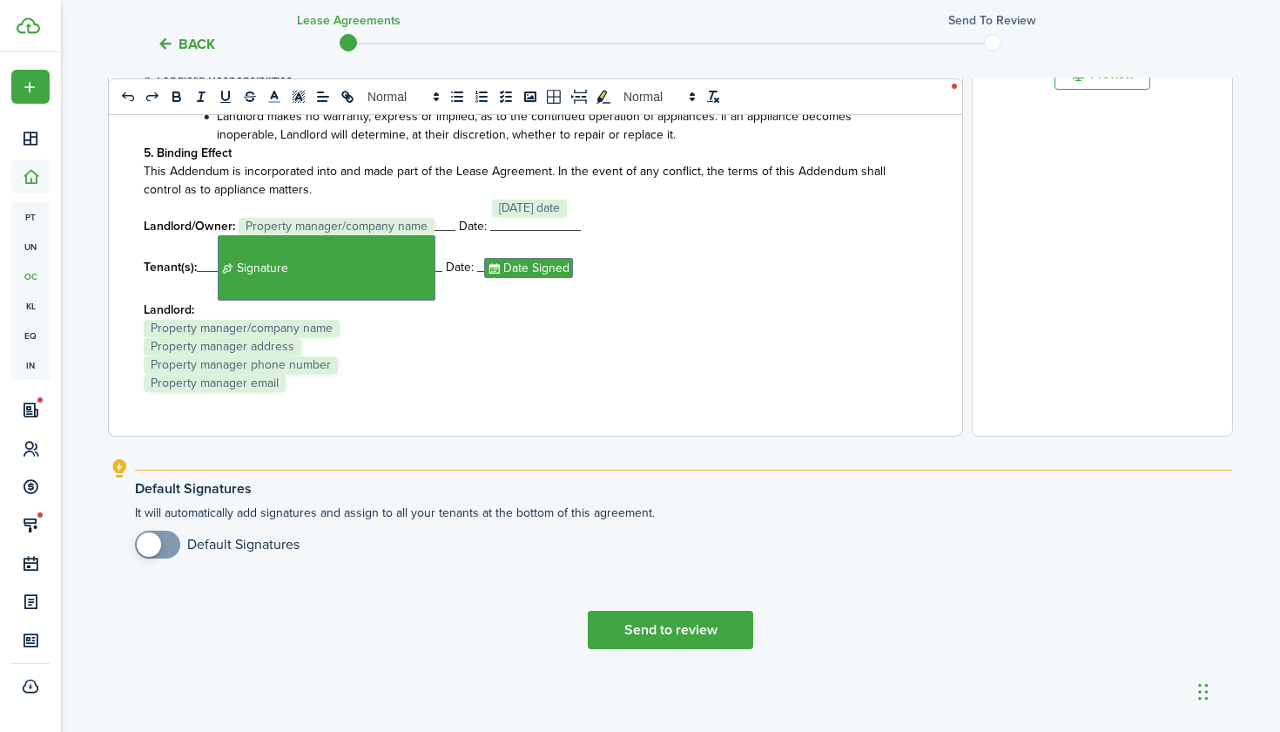
scroll to position [125, 0]
click at [689, 625] on button "Send to review" at bounding box center [670, 630] width 165 height 38
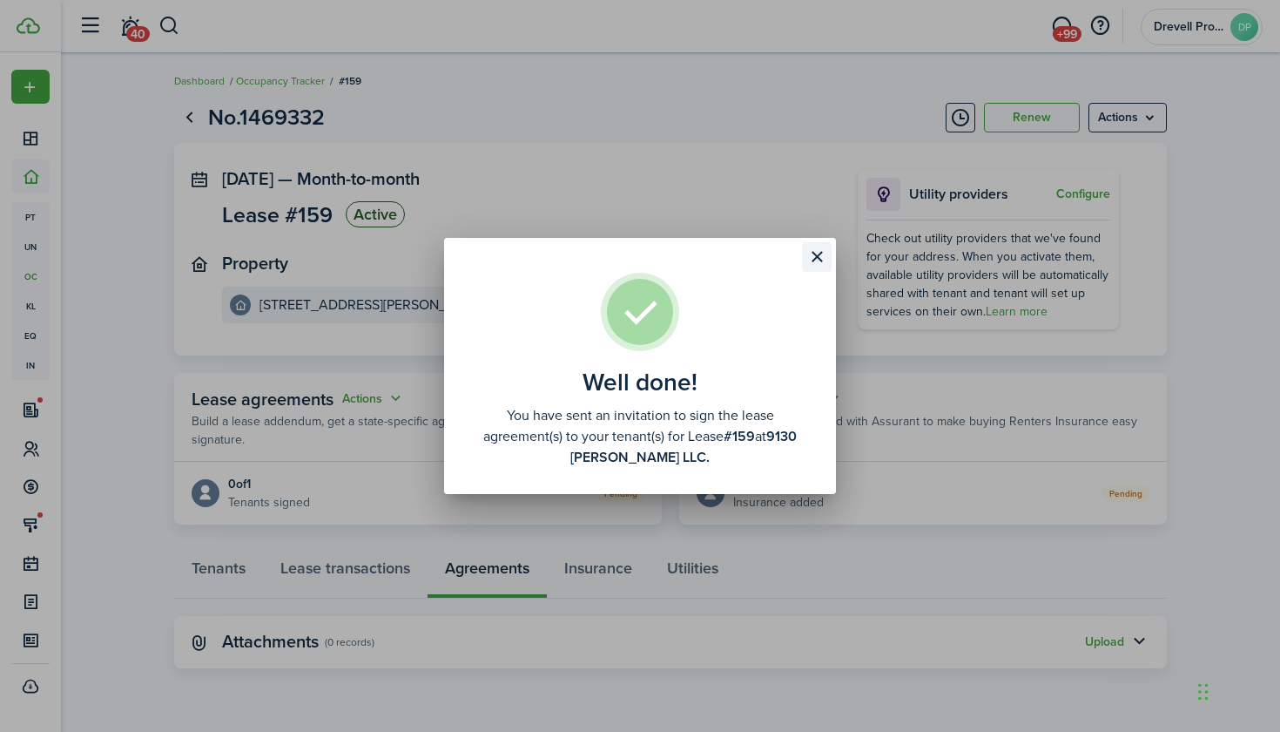
click at [815, 251] on button "Close modal" at bounding box center [817, 257] width 30 height 30
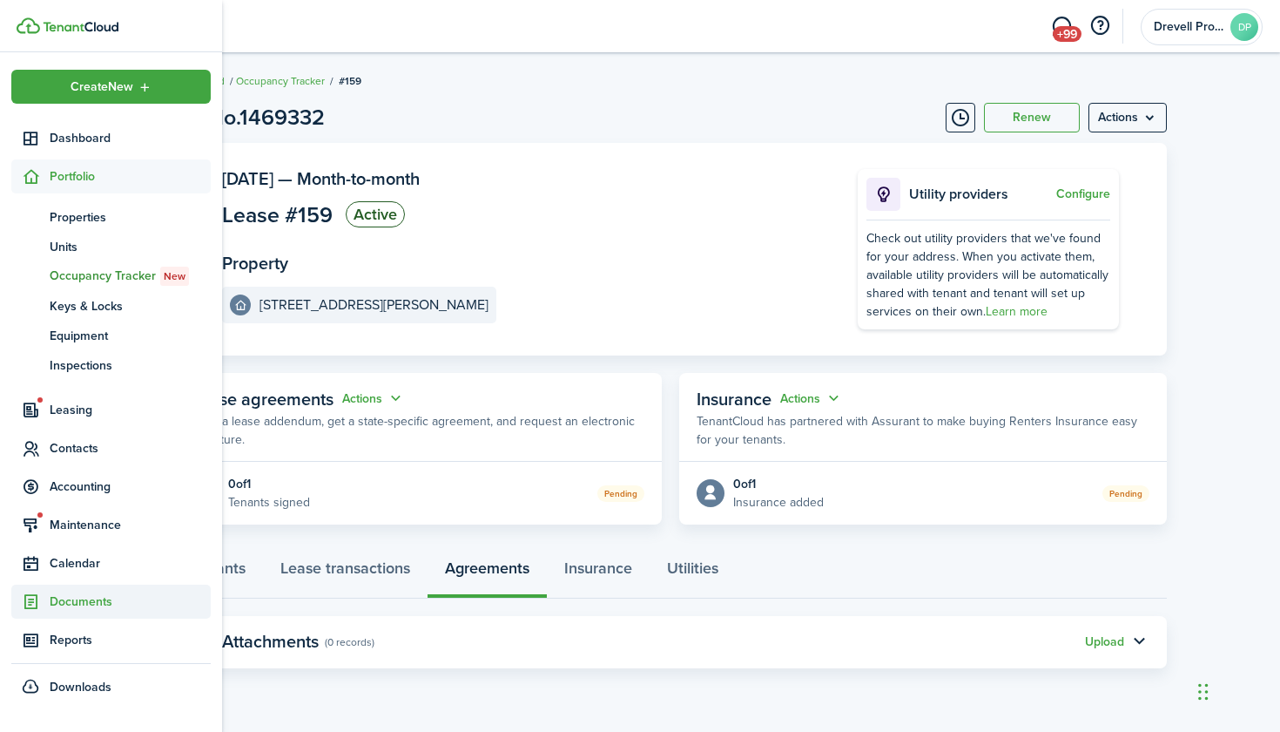
click at [69, 599] on span "Documents" at bounding box center [130, 601] width 161 height 18
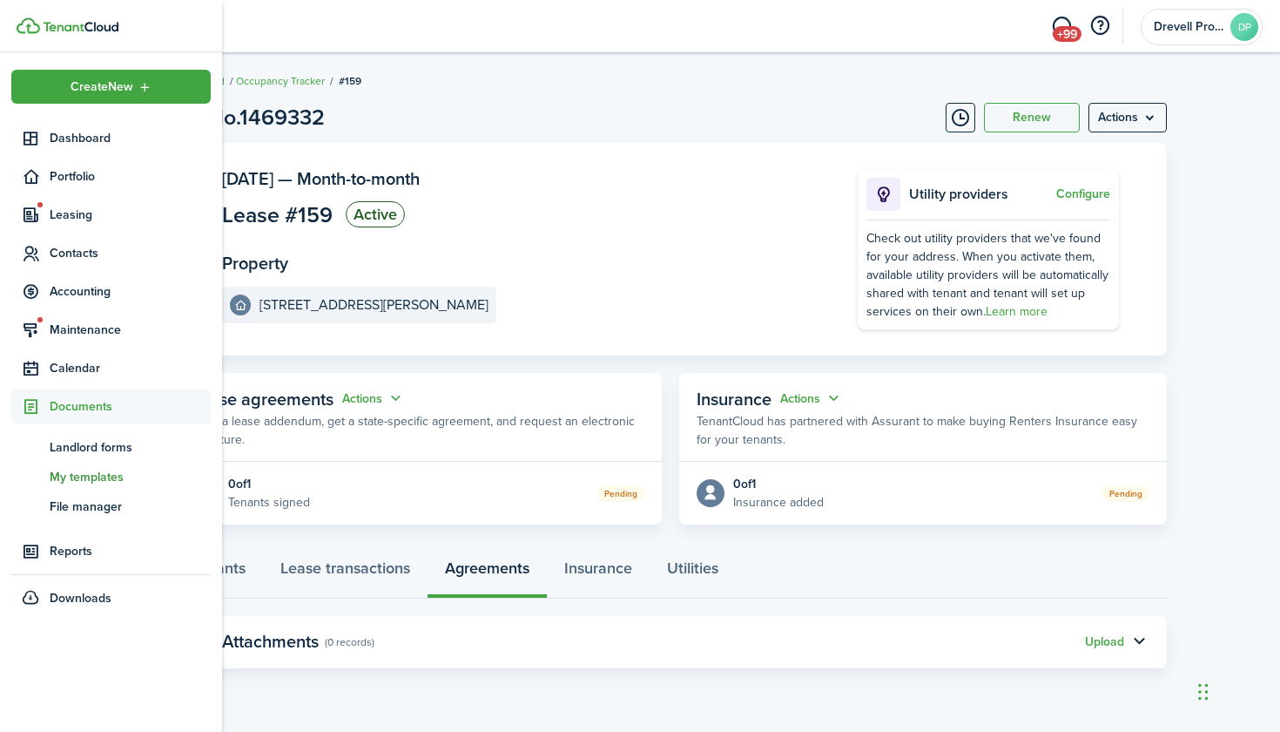
click at [77, 471] on span "My templates" at bounding box center [130, 477] width 161 height 18
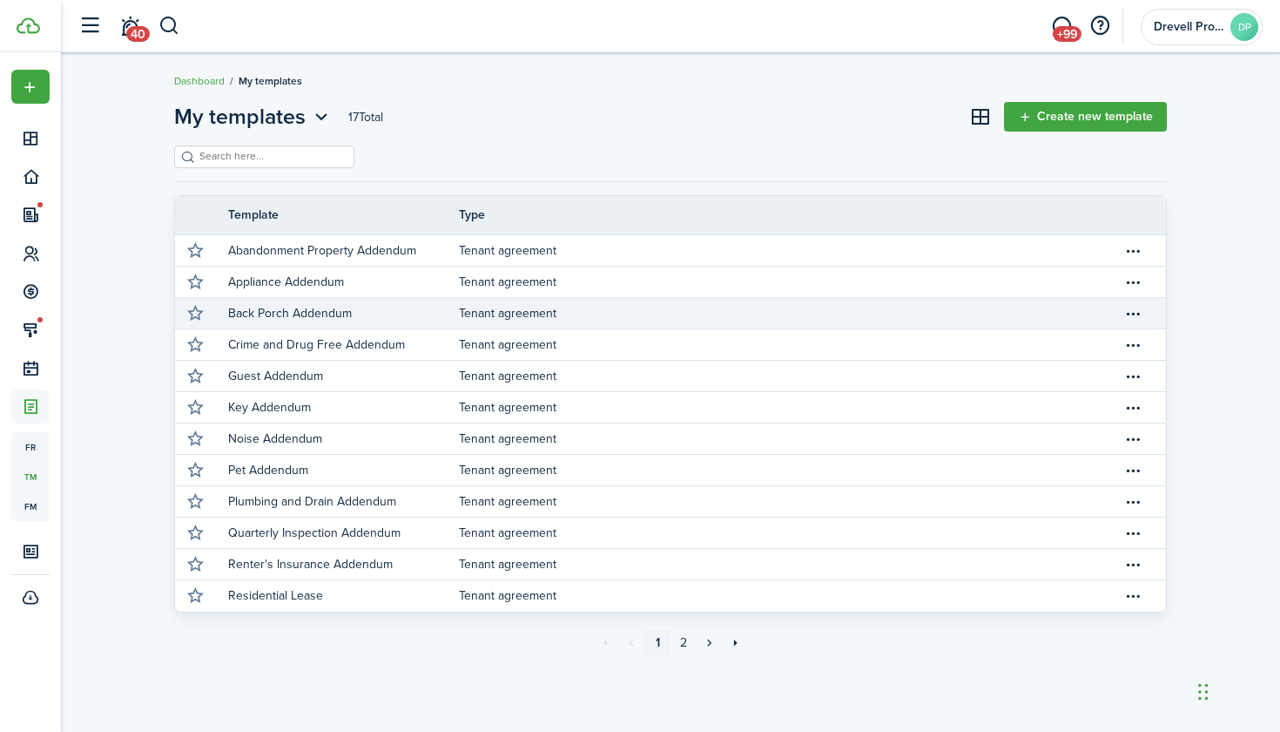
click at [395, 315] on link "Back Porch Addendum" at bounding box center [343, 313] width 231 height 30
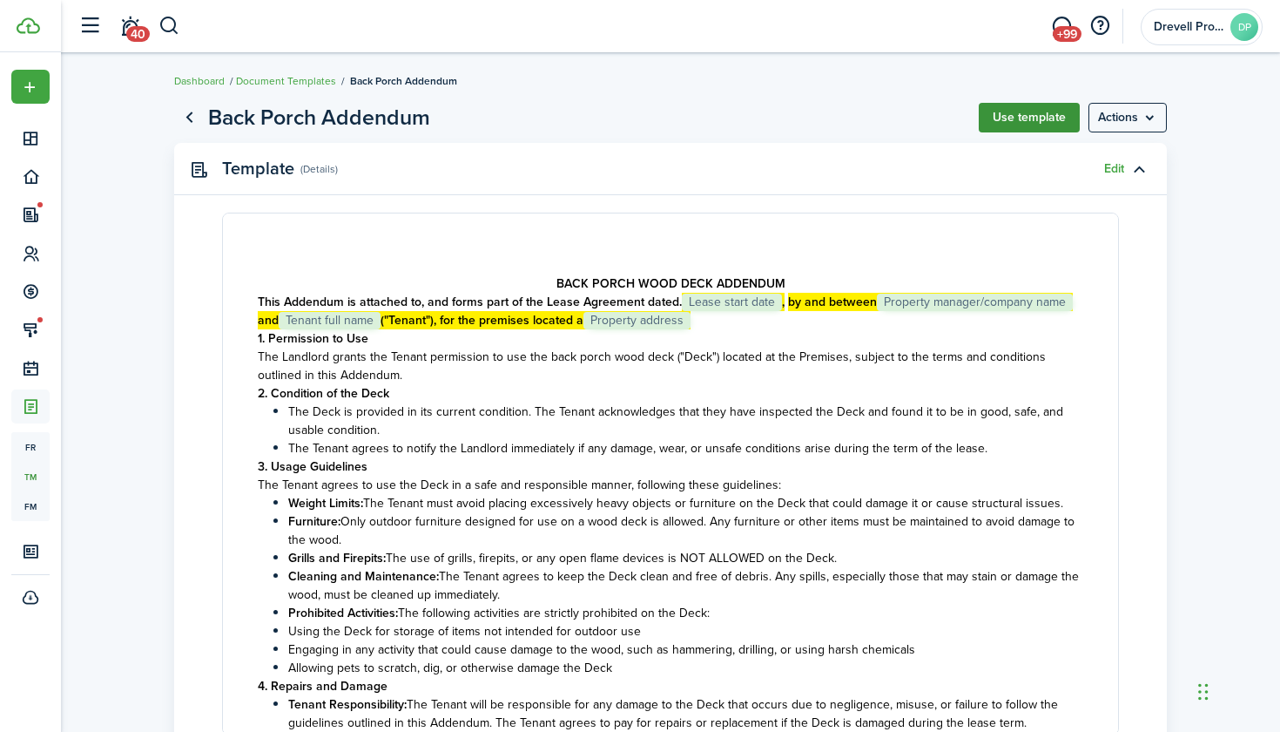
click at [1037, 118] on button "Use template" at bounding box center [1029, 118] width 101 height 30
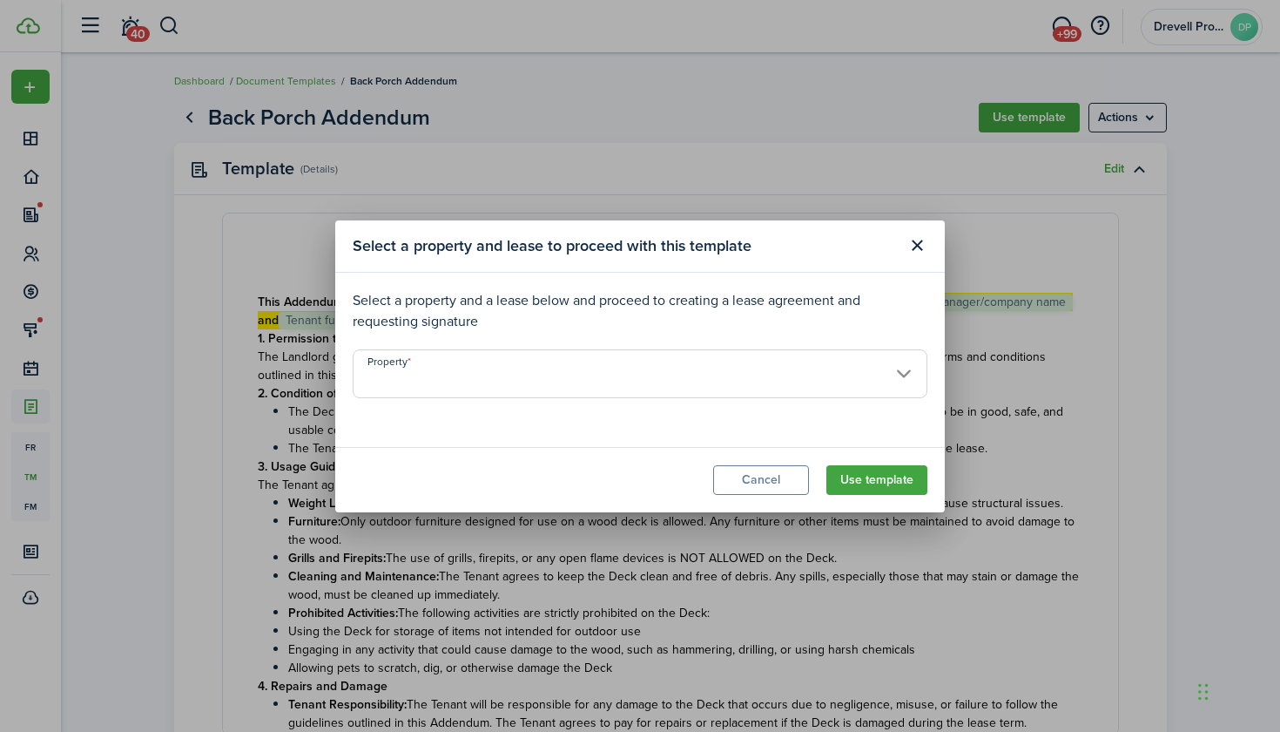
click at [782, 377] on input "Property" at bounding box center [640, 373] width 575 height 49
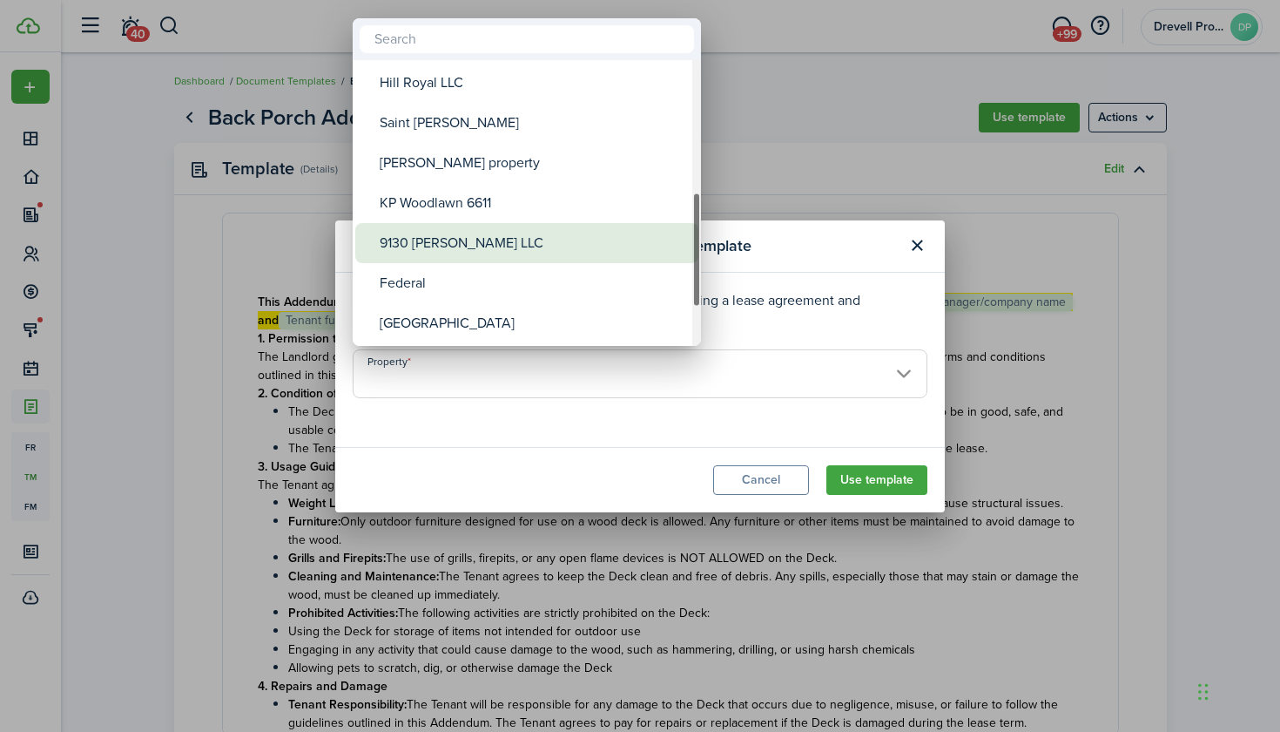
click at [532, 240] on div "9130 [PERSON_NAME] LLC" at bounding box center [534, 243] width 308 height 40
type input "9130 [PERSON_NAME] LLC"
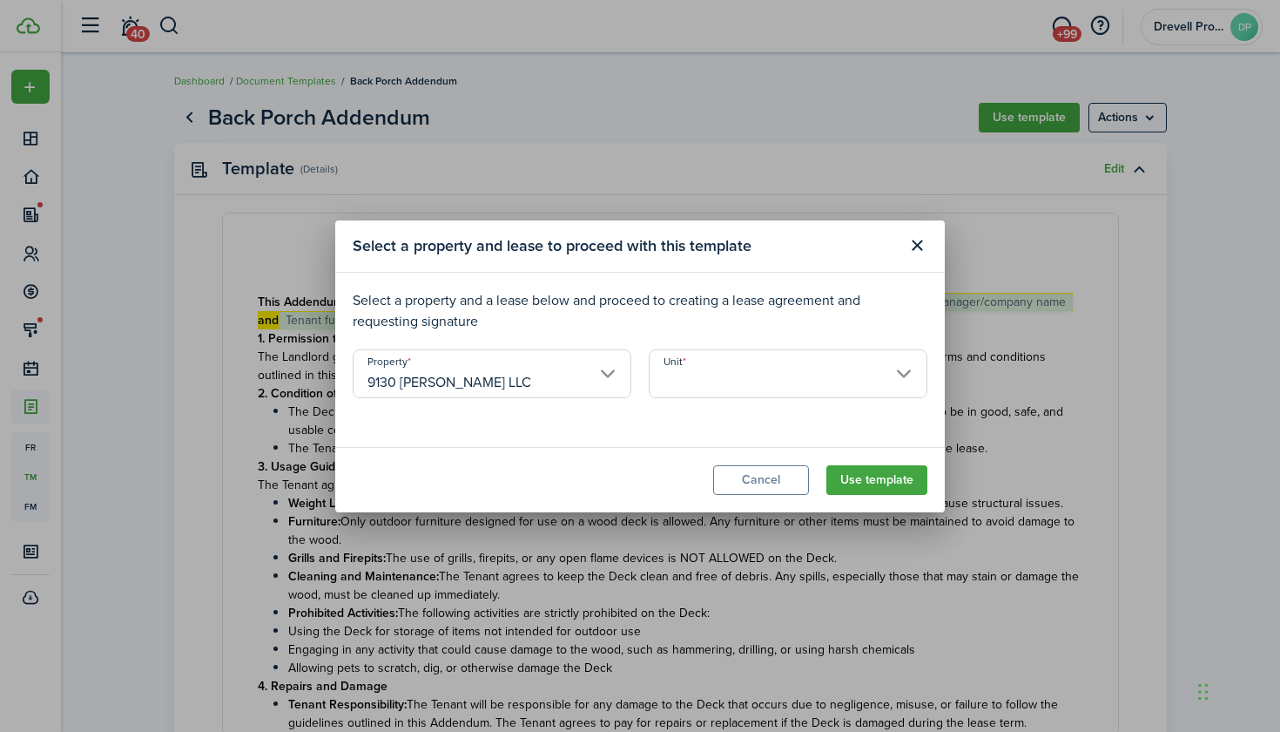
click at [712, 369] on input "Unit" at bounding box center [788, 373] width 279 height 49
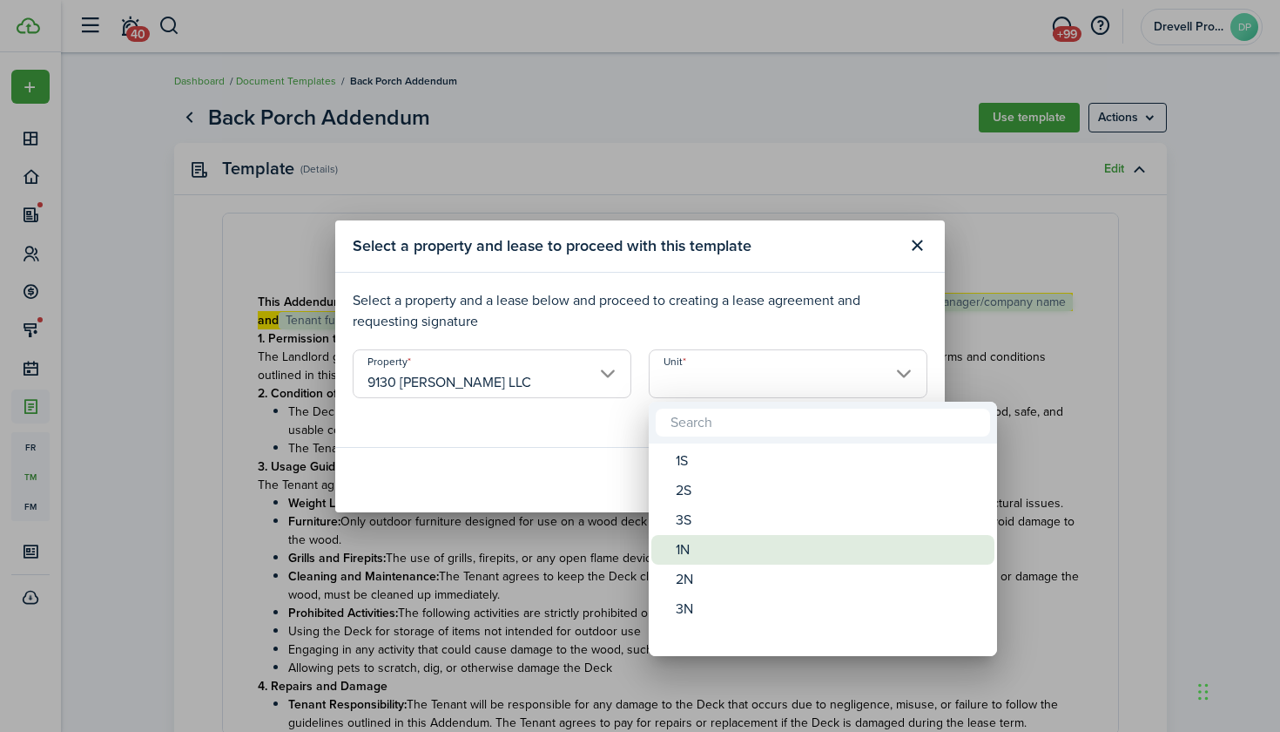
click at [689, 556] on div "1N" at bounding box center [830, 550] width 308 height 30
type input "1N"
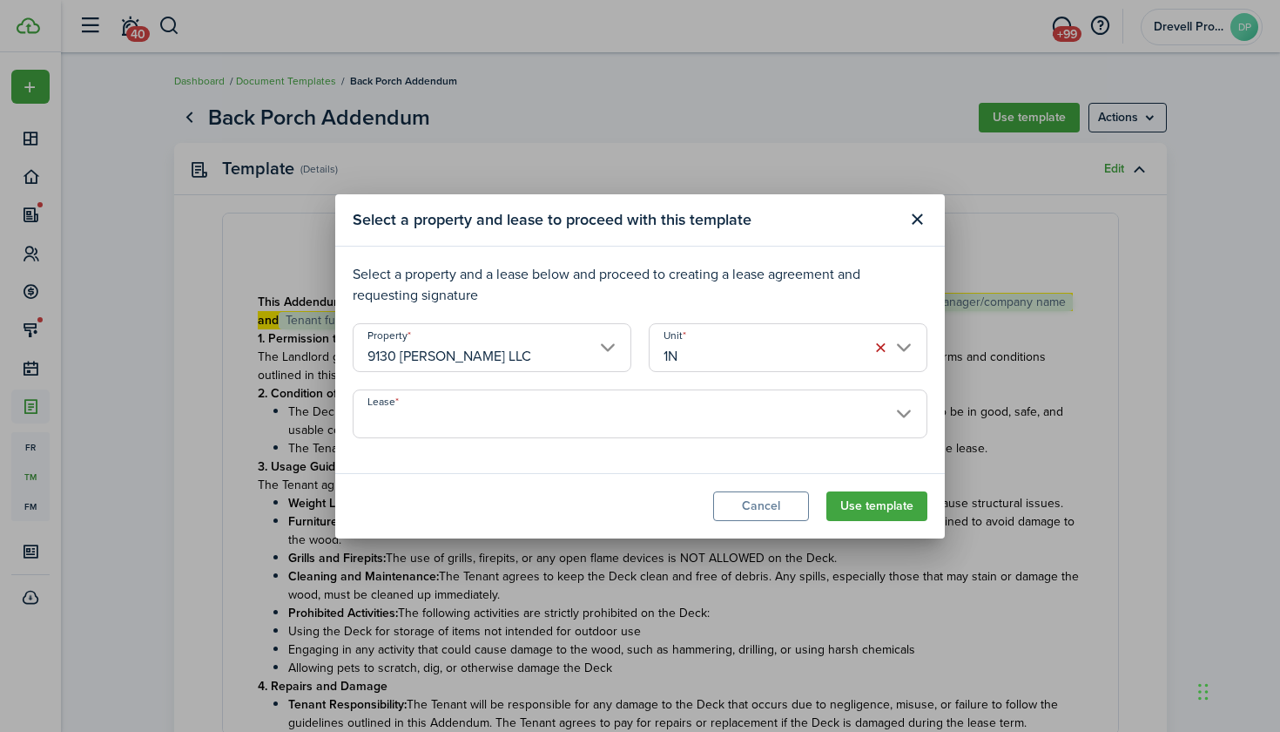
click at [721, 409] on input "Lease" at bounding box center [640, 413] width 575 height 49
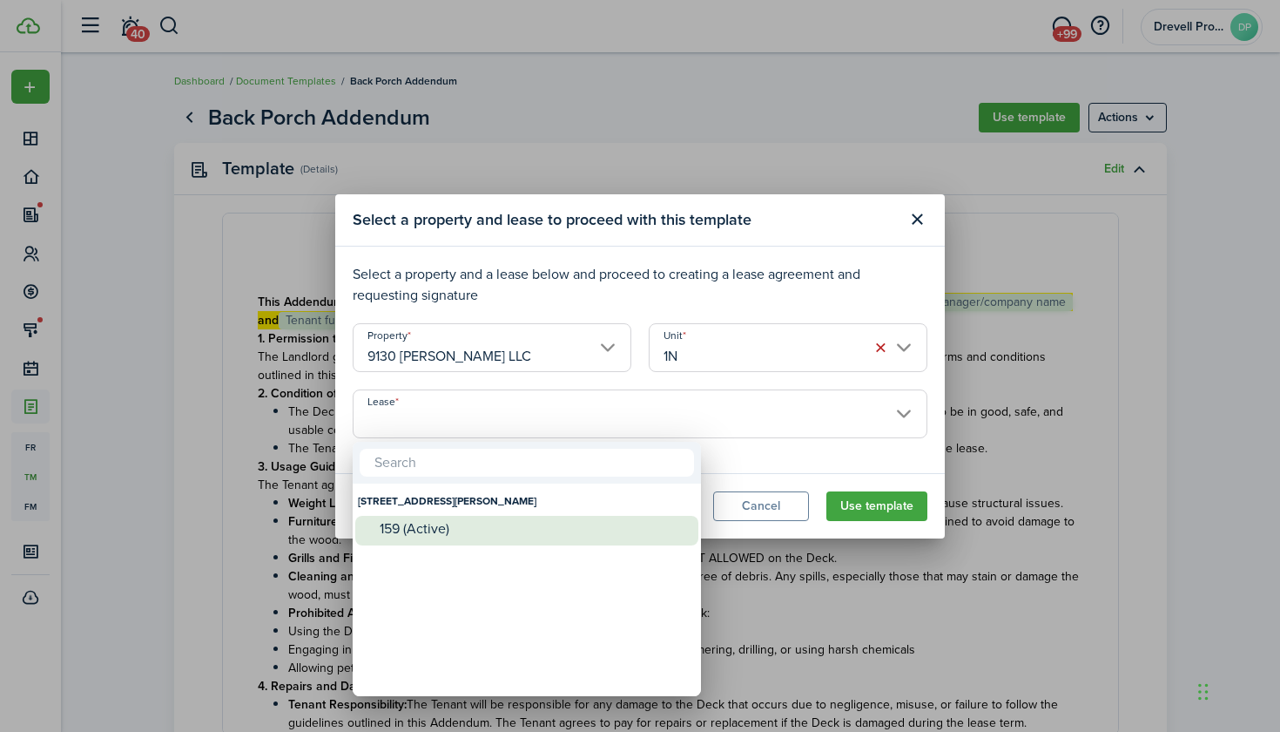
click at [598, 519] on div "159 (Active)" at bounding box center [534, 529] width 308 height 26
type input "[STREET_ADDRESS][PERSON_NAME]. Lease #159 (Active)"
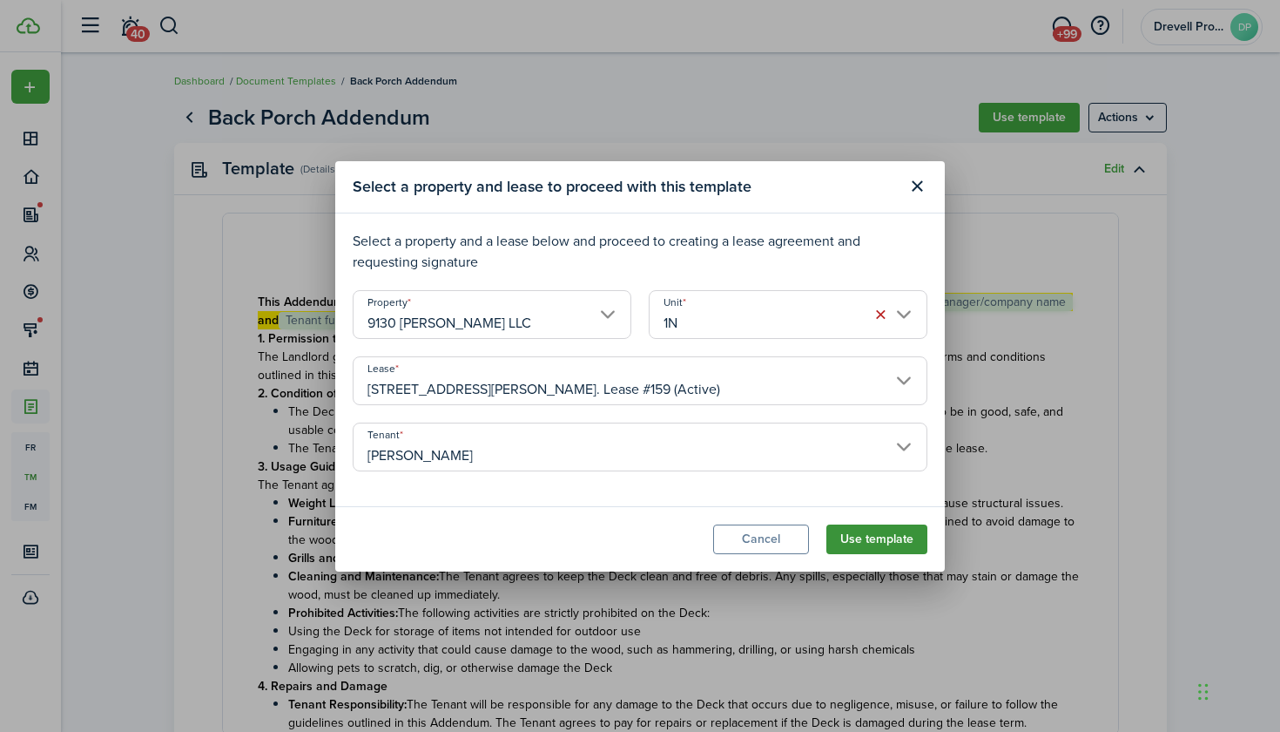
click at [856, 530] on button "Use template" at bounding box center [877, 539] width 101 height 30
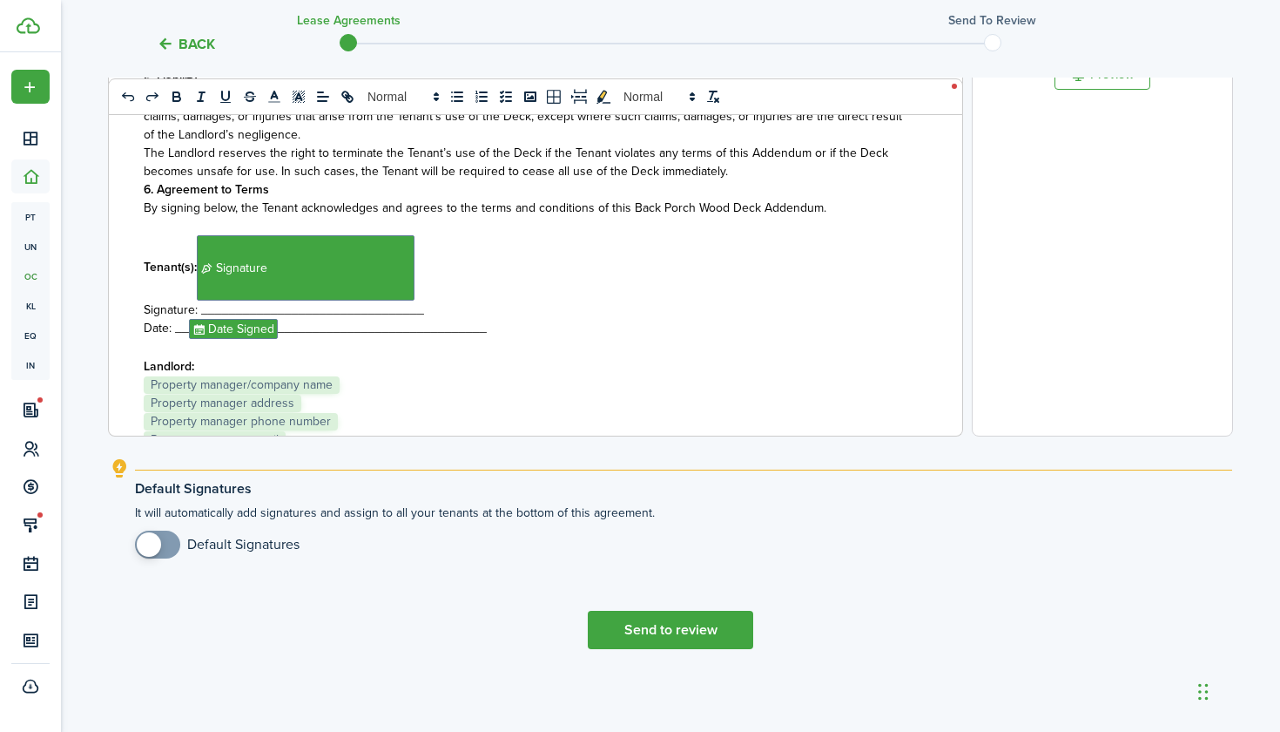
scroll to position [293, 0]
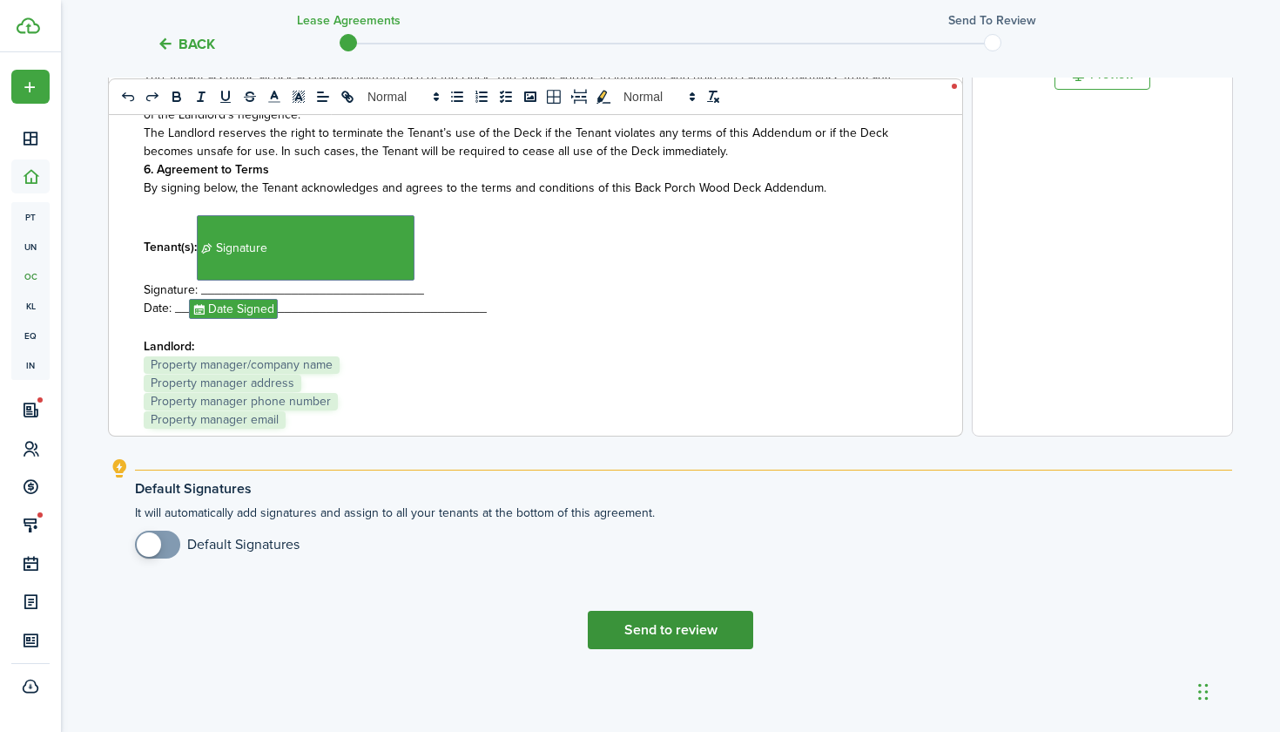
click at [671, 628] on button "Send to review" at bounding box center [670, 630] width 165 height 38
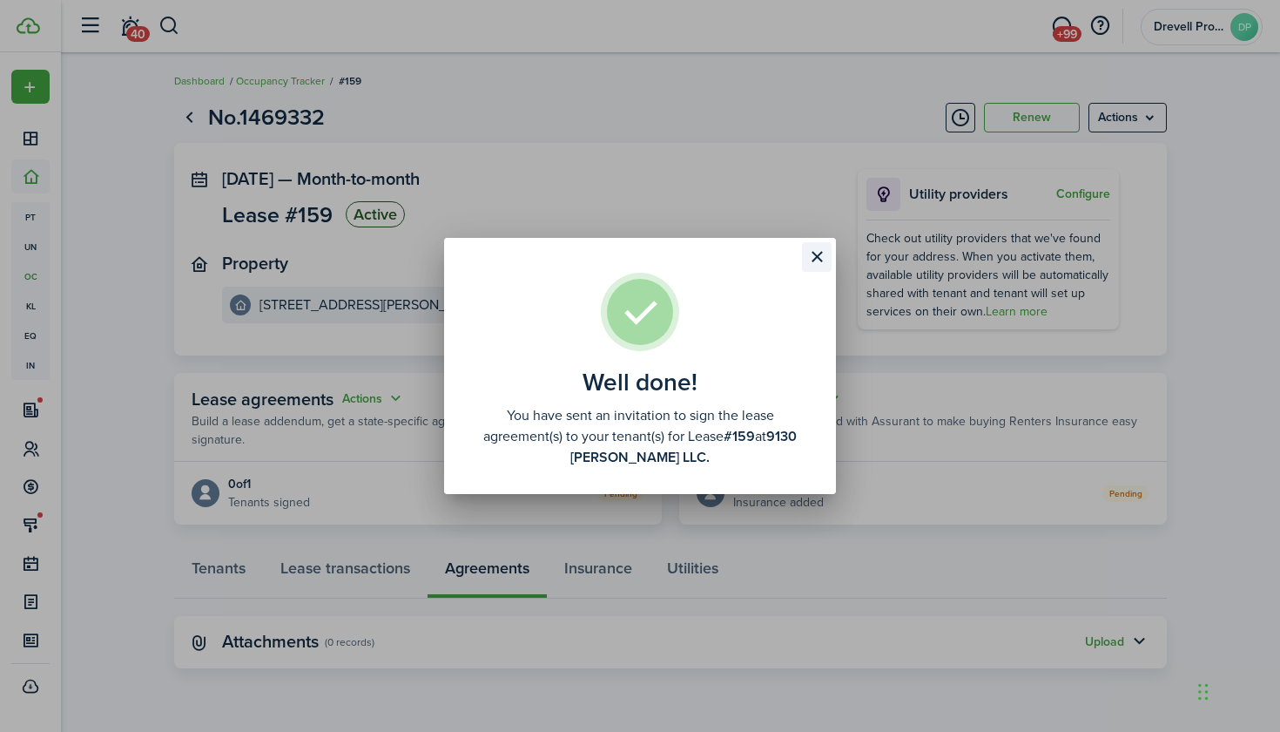
click at [809, 258] on button "Close modal" at bounding box center [817, 257] width 30 height 30
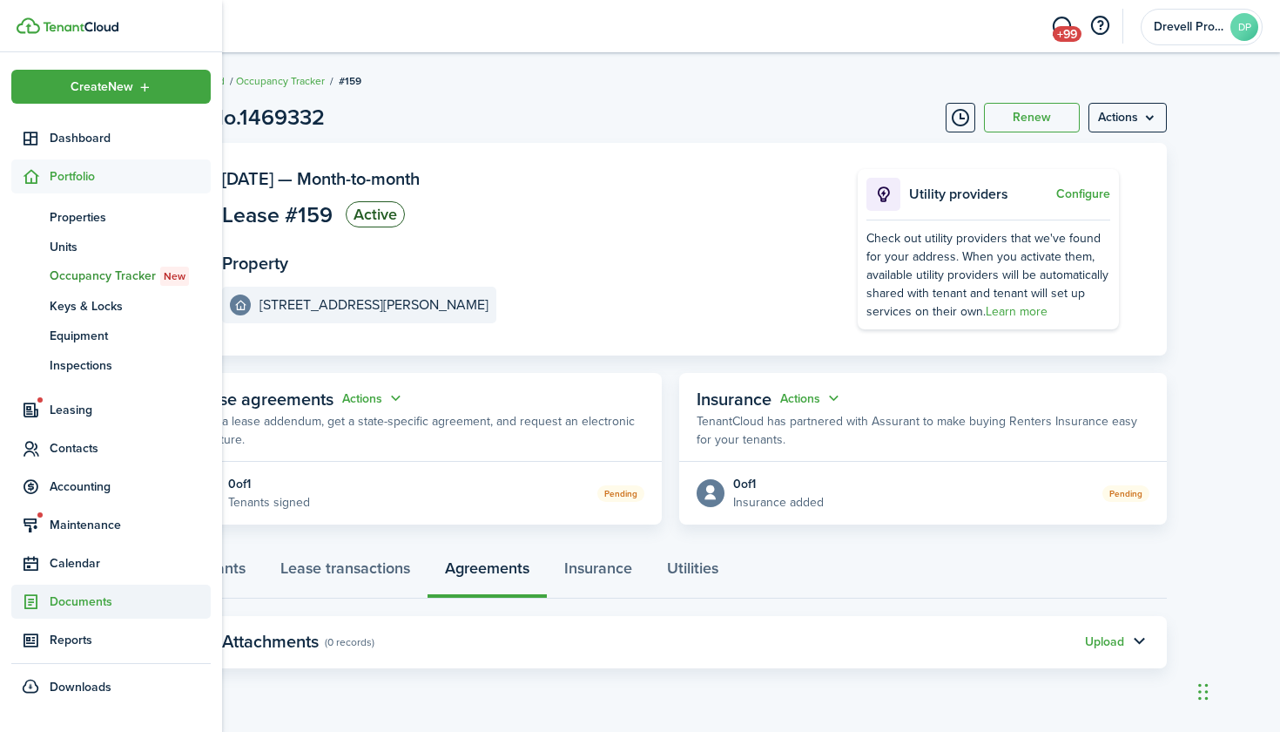
click at [64, 597] on span "Documents" at bounding box center [130, 601] width 161 height 18
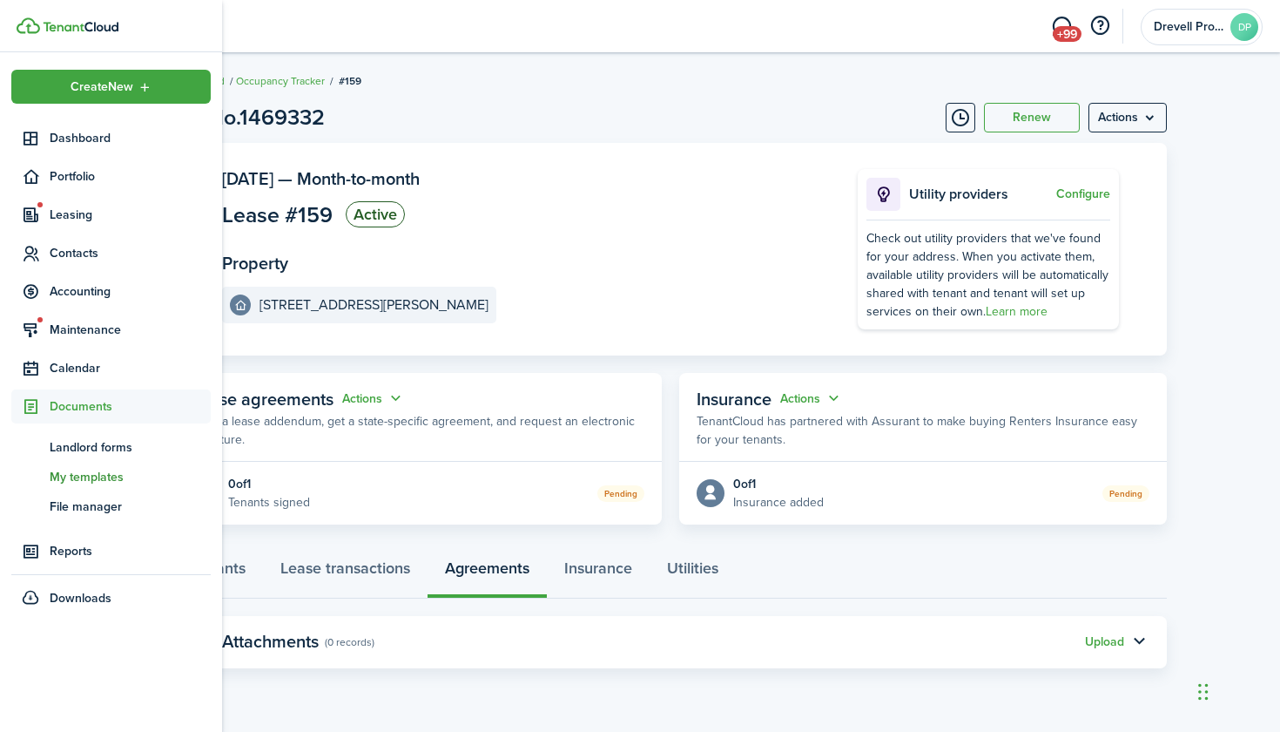
click at [78, 482] on span "My templates" at bounding box center [130, 477] width 161 height 18
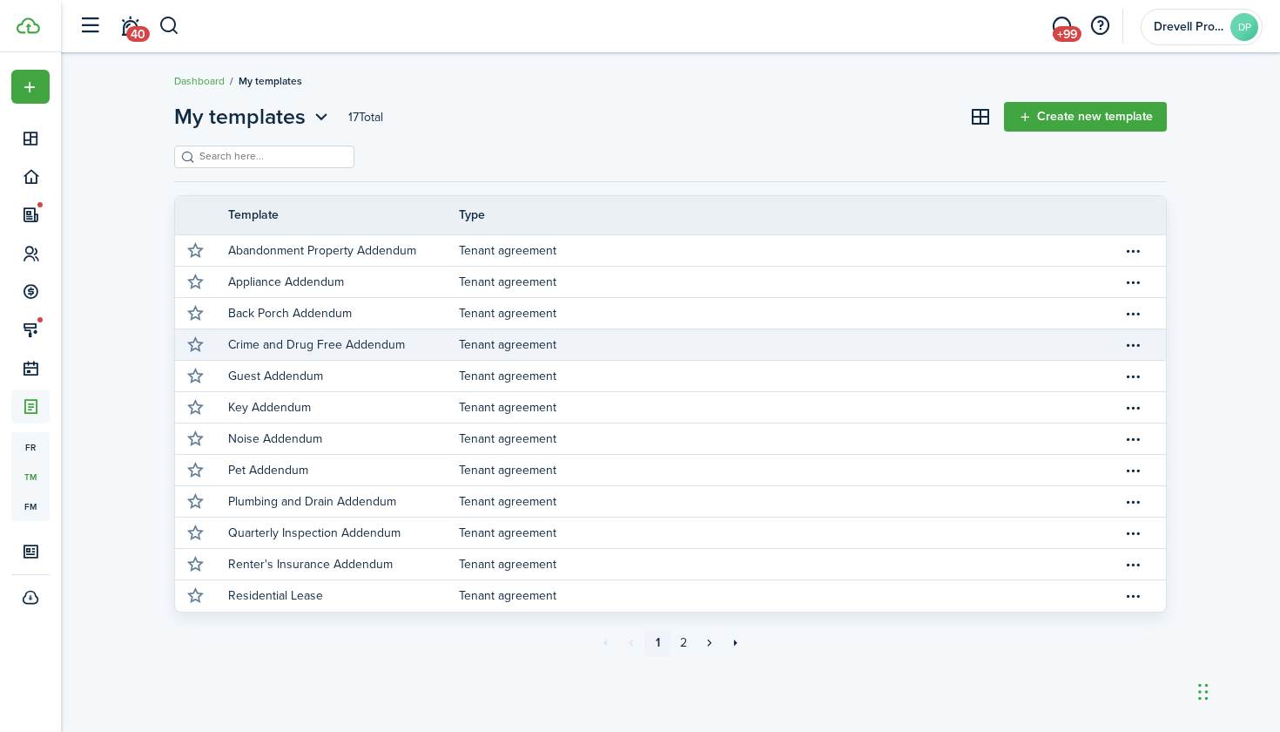
click at [275, 344] on p "Crime and Drug Free Addendum" at bounding box center [316, 344] width 177 height 18
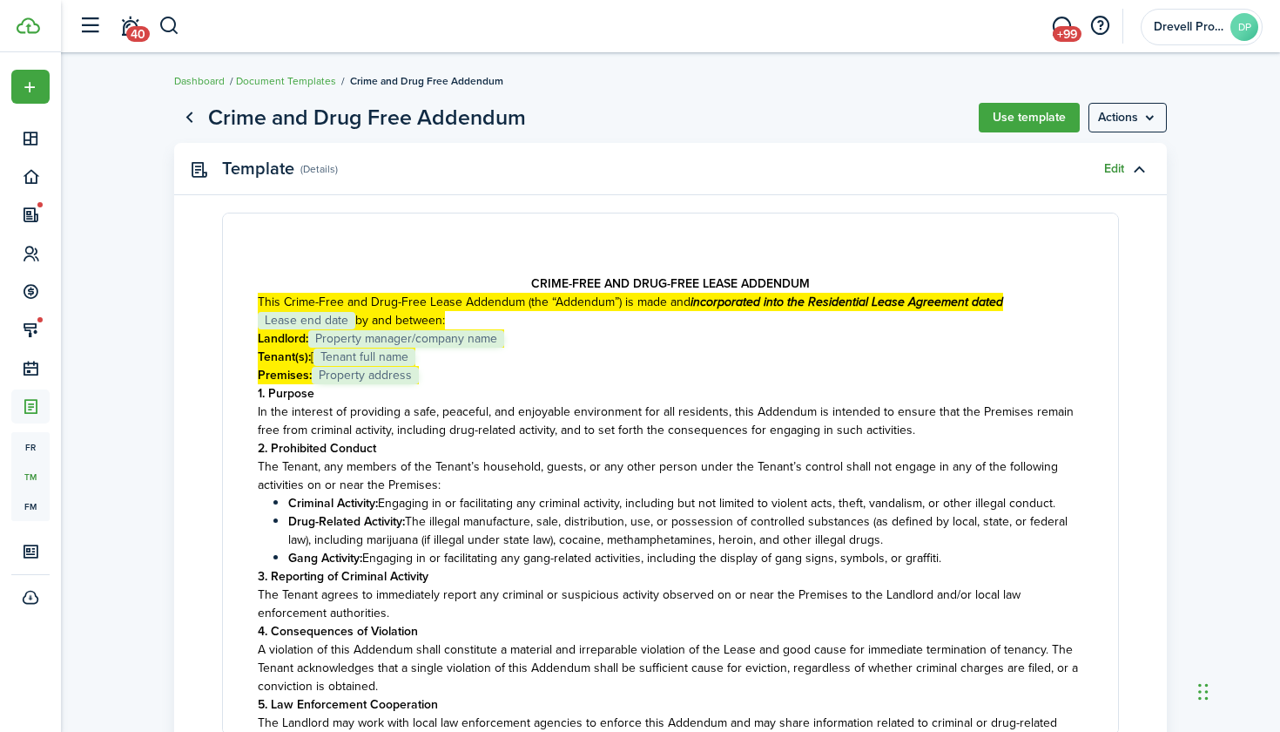
click at [1114, 166] on link "Edit" at bounding box center [1114, 169] width 20 height 14
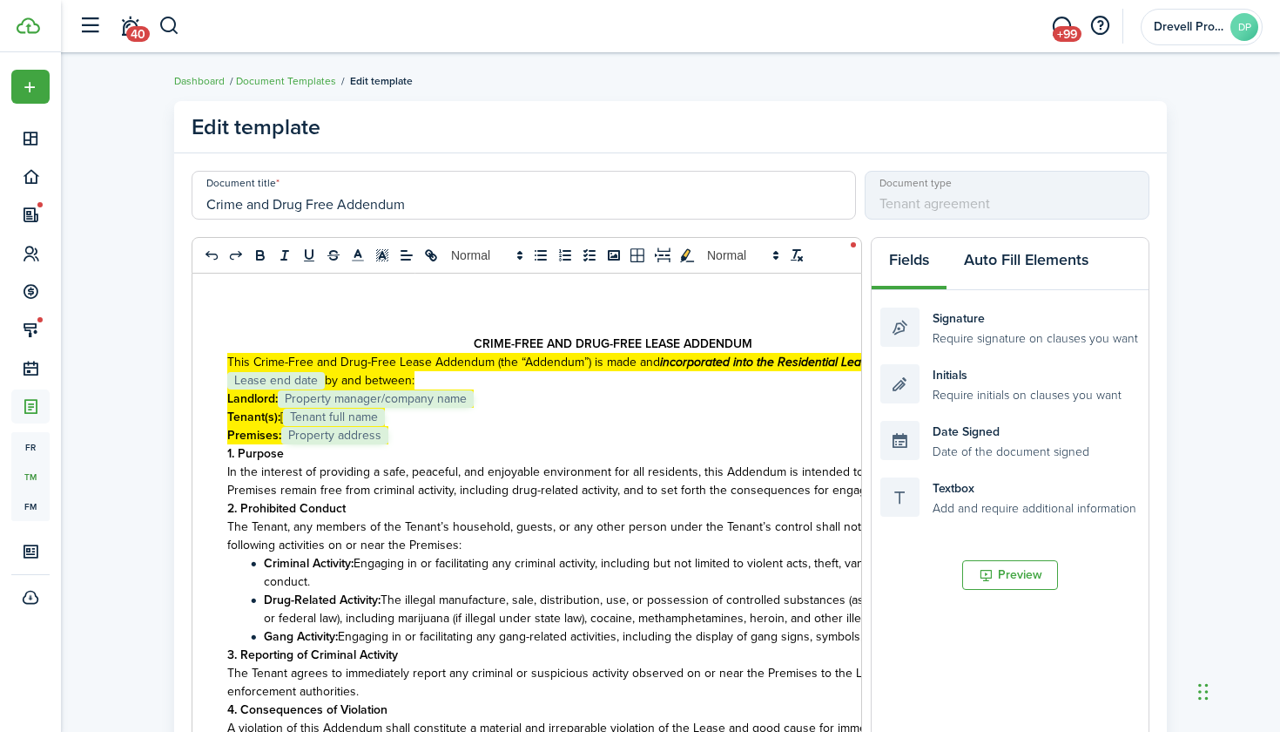
click at [982, 258] on button "Auto Fill Elements" at bounding box center [1026, 264] width 159 height 52
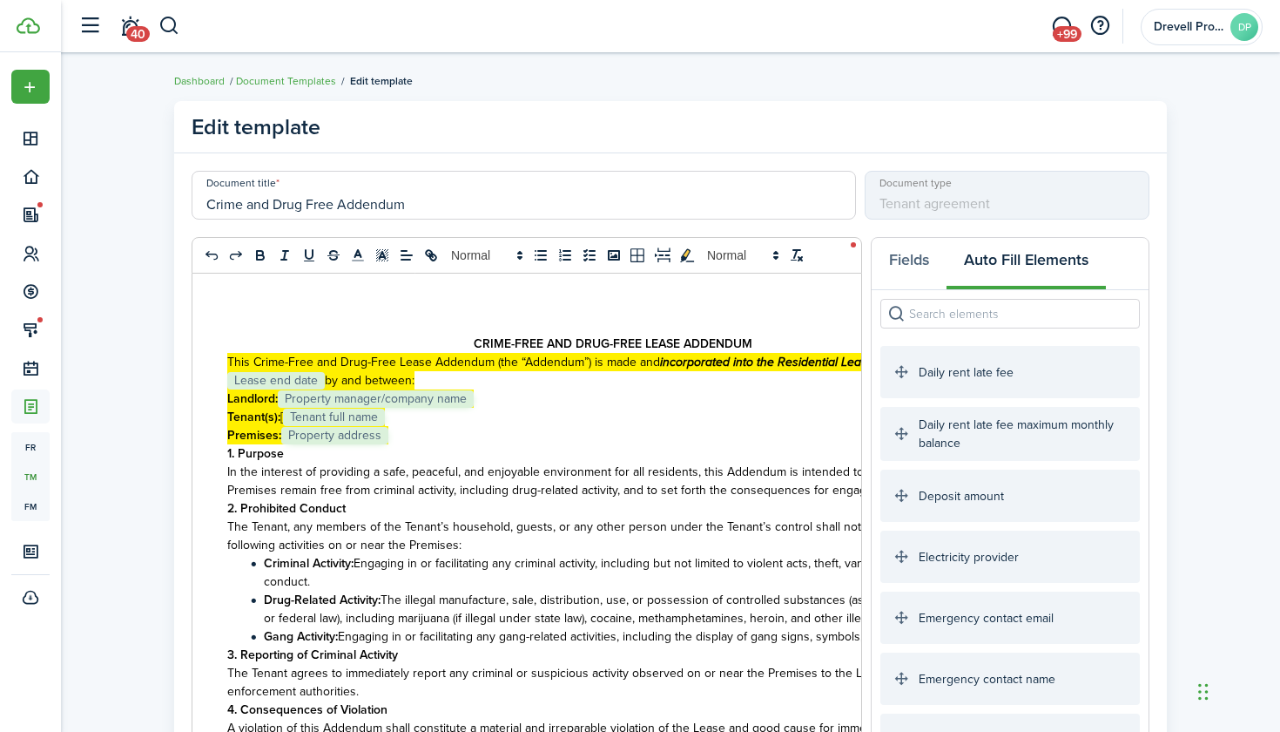
click at [935, 314] on input "search" at bounding box center [1011, 314] width 260 height 30
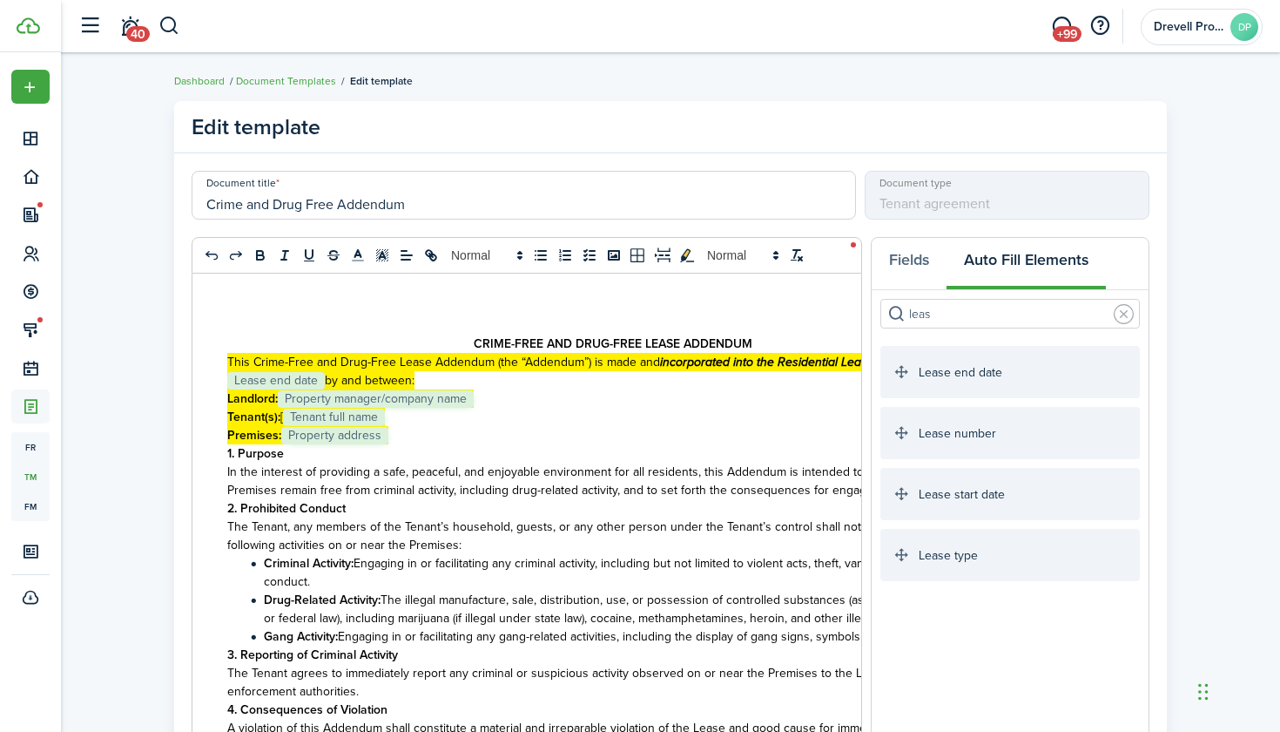
type input "leas"
click at [327, 379] on mark "﻿ Lease end date ﻿﻿﻿ by and between:" at bounding box center [320, 380] width 187 height 18
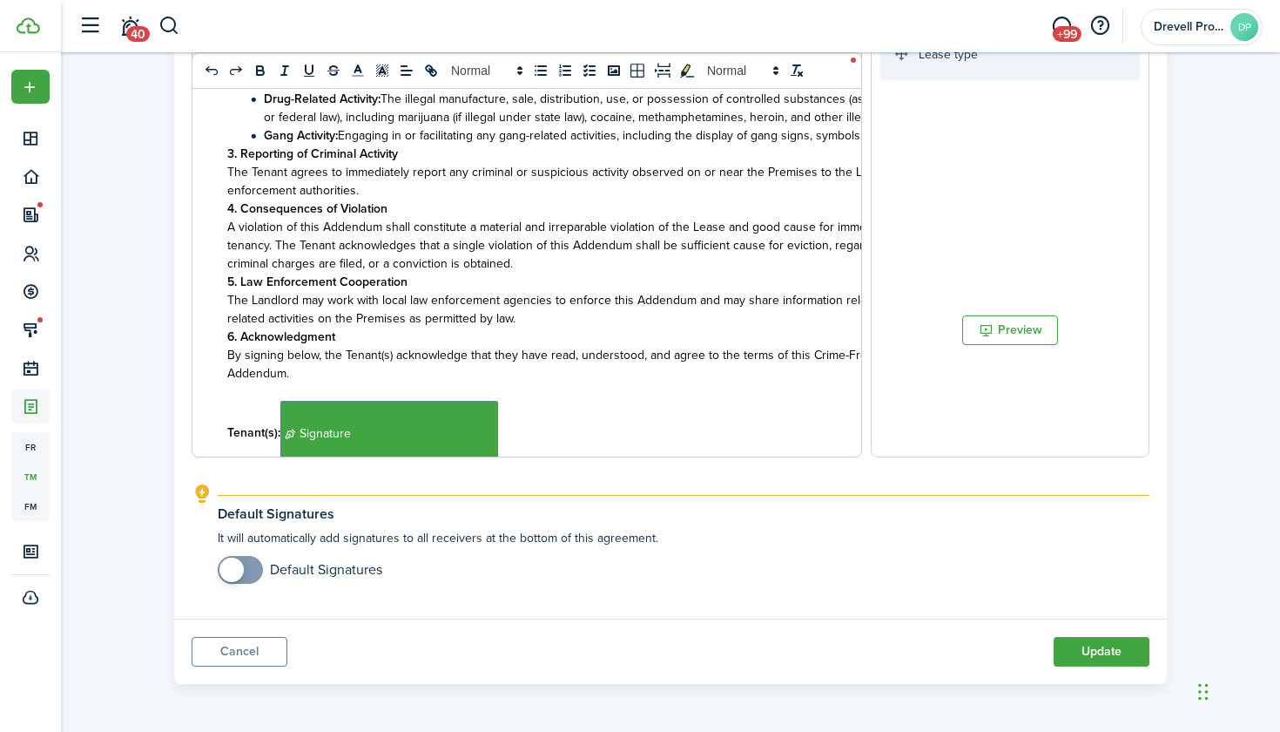
scroll to position [501, 0]
click at [1091, 652] on button "Update" at bounding box center [1102, 652] width 96 height 30
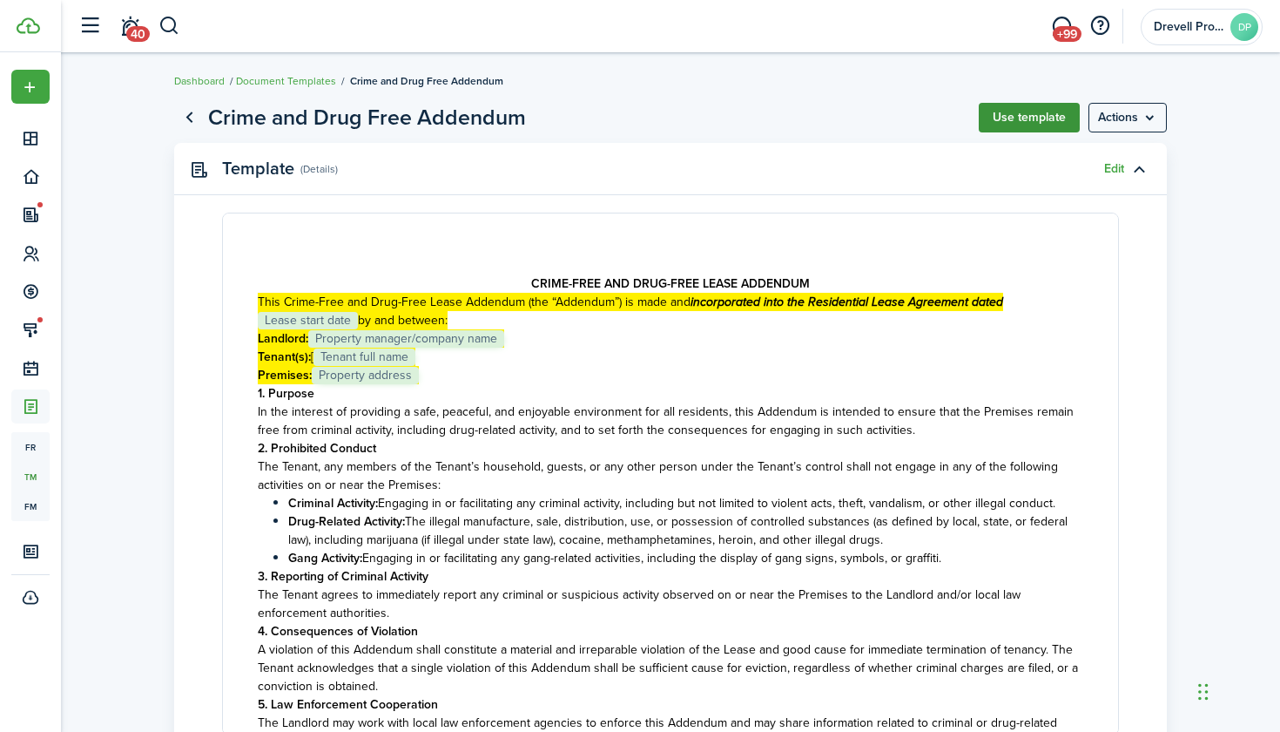
click at [1044, 123] on button "Use template" at bounding box center [1029, 118] width 101 height 30
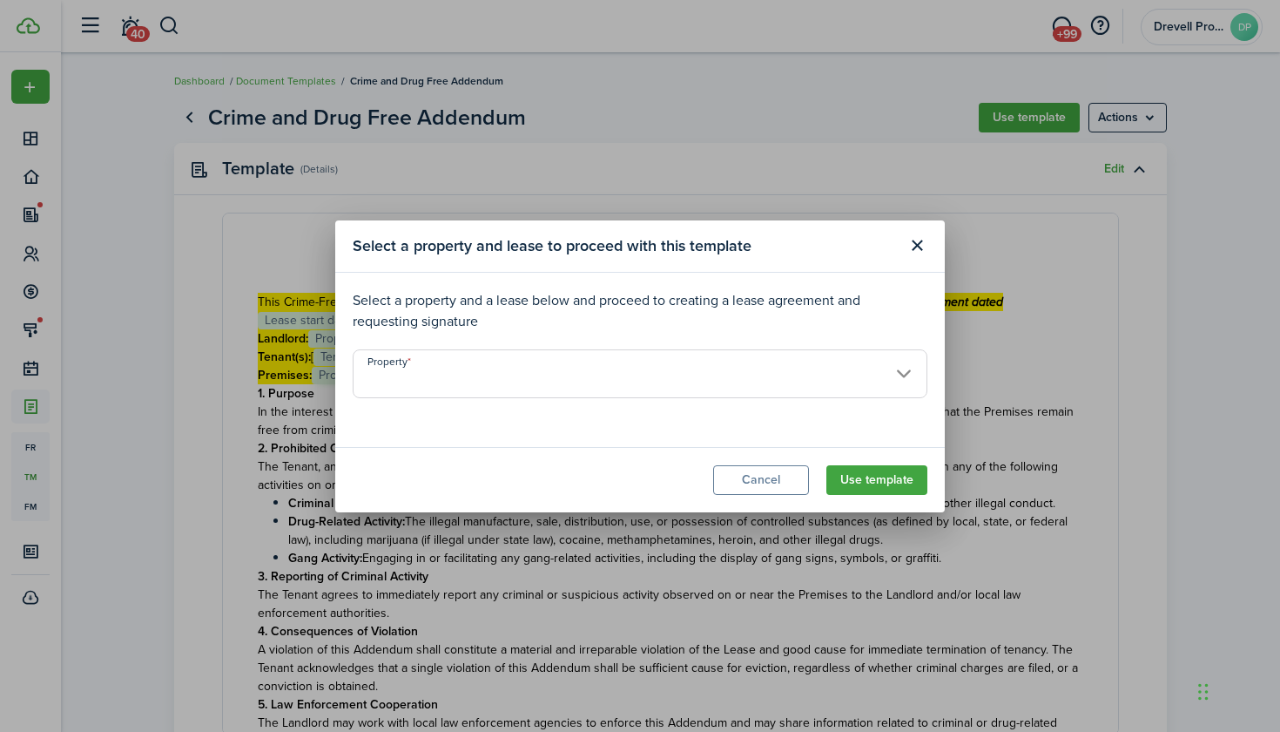
click at [808, 373] on input "Property" at bounding box center [640, 373] width 575 height 49
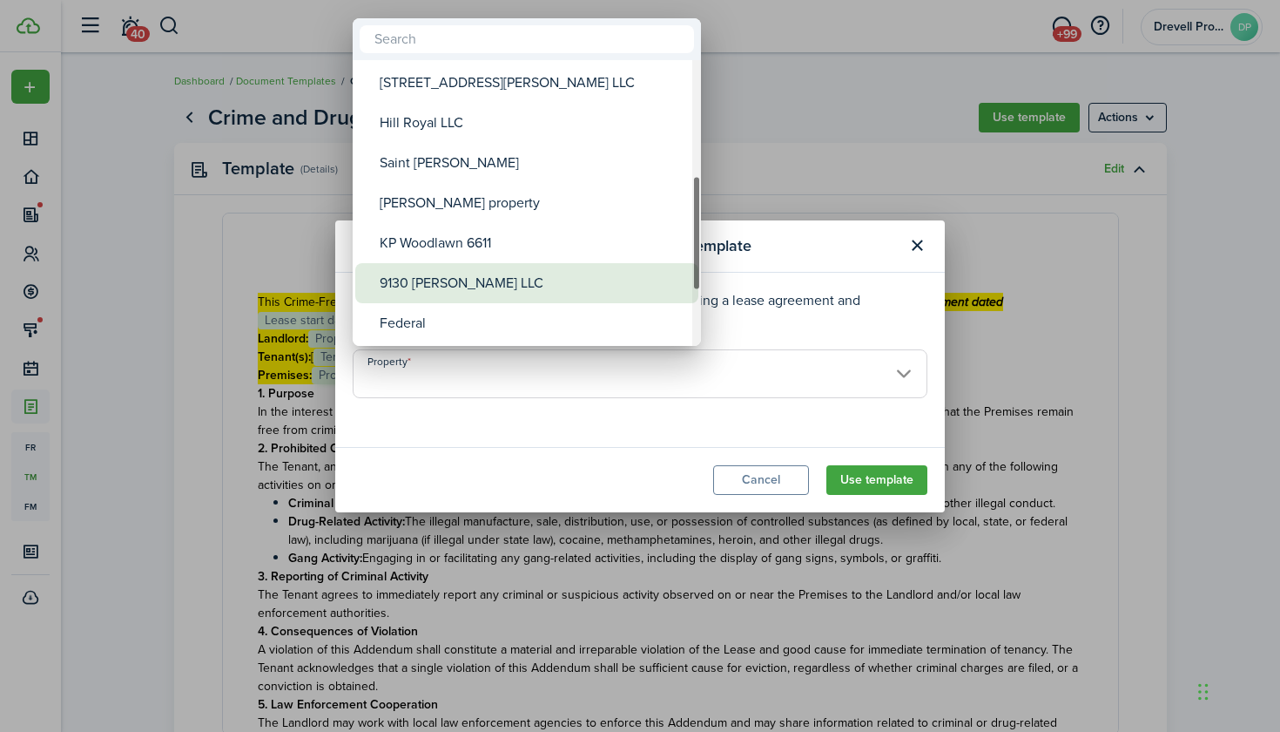
click at [502, 276] on div "9130 [PERSON_NAME] LLC" at bounding box center [534, 283] width 308 height 40
type input "9130 [PERSON_NAME] LLC"
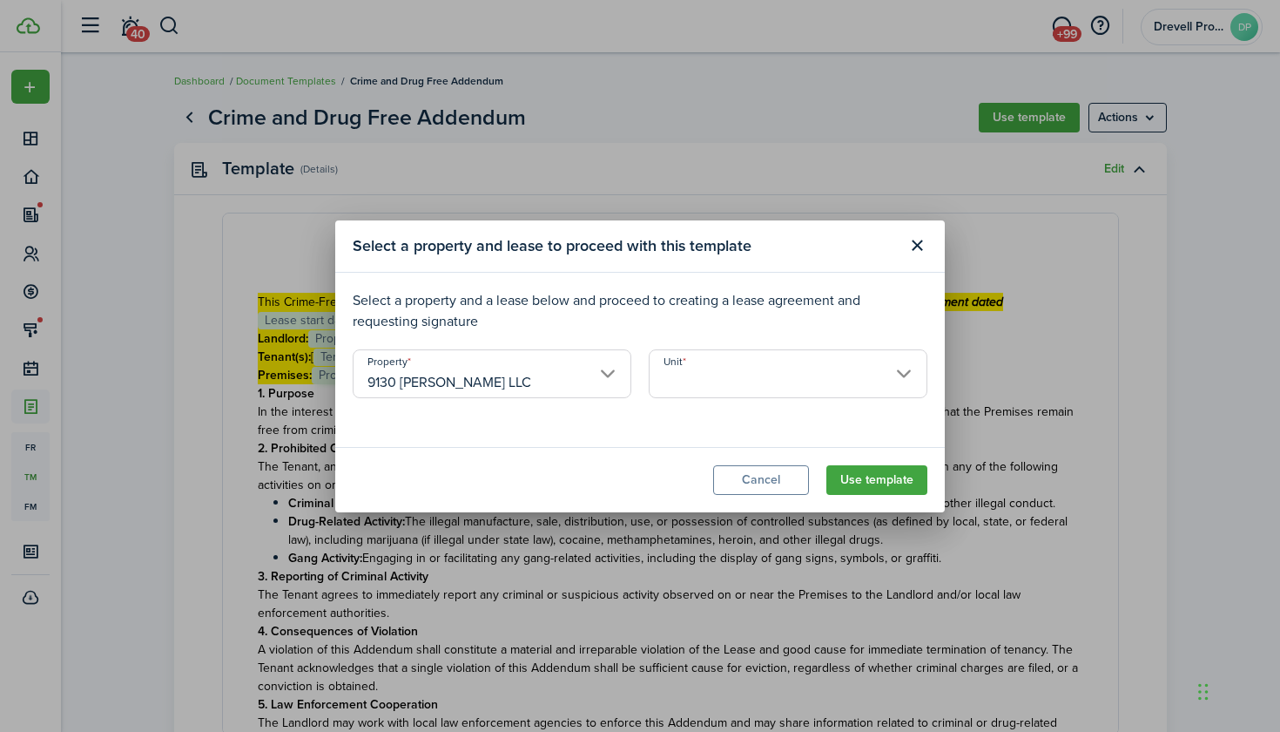
click at [721, 366] on input "Unit" at bounding box center [788, 373] width 279 height 49
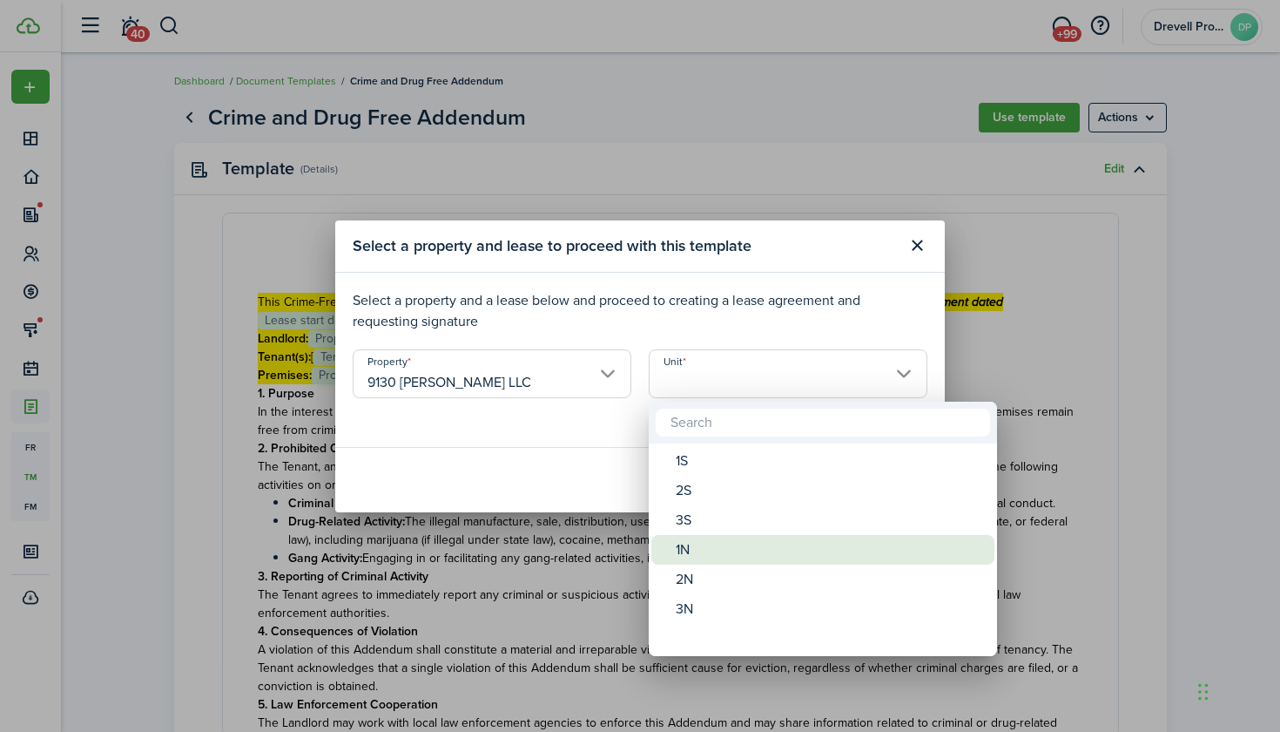
click at [699, 546] on div "1N" at bounding box center [830, 550] width 308 height 30
type input "1N"
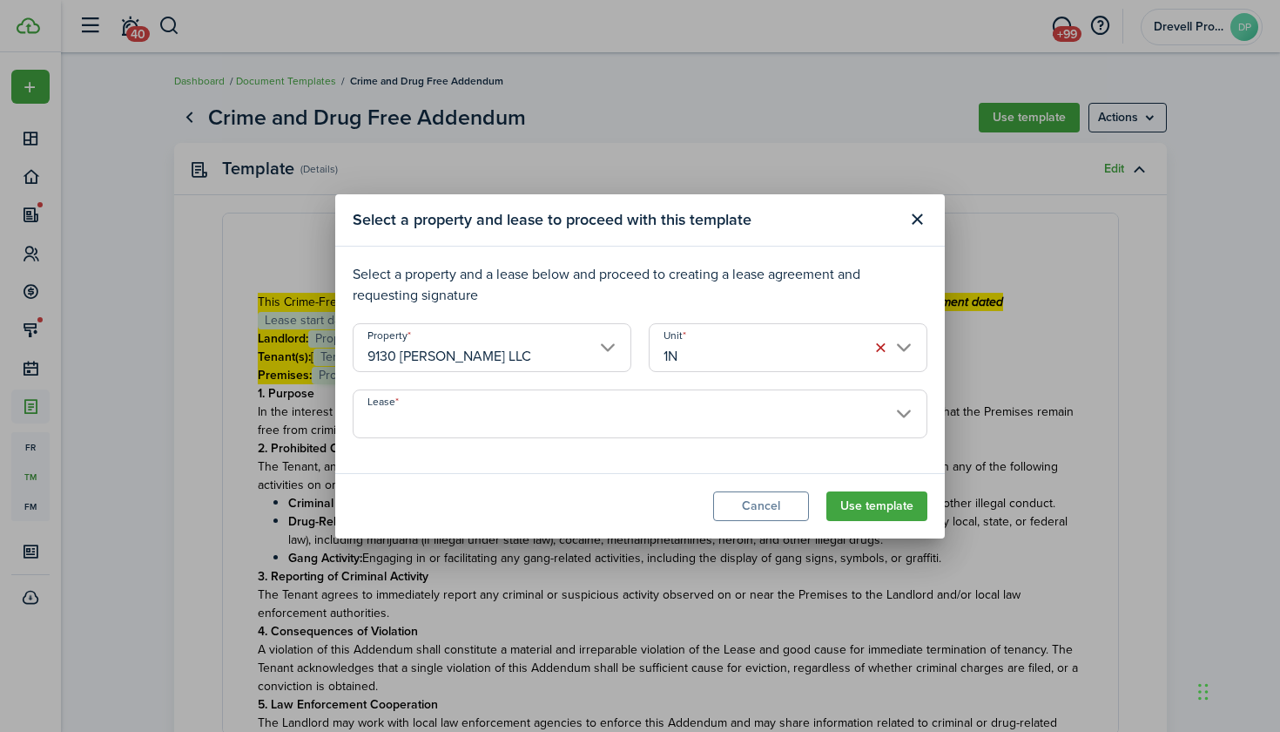
click at [666, 411] on input "Lease" at bounding box center [640, 413] width 575 height 49
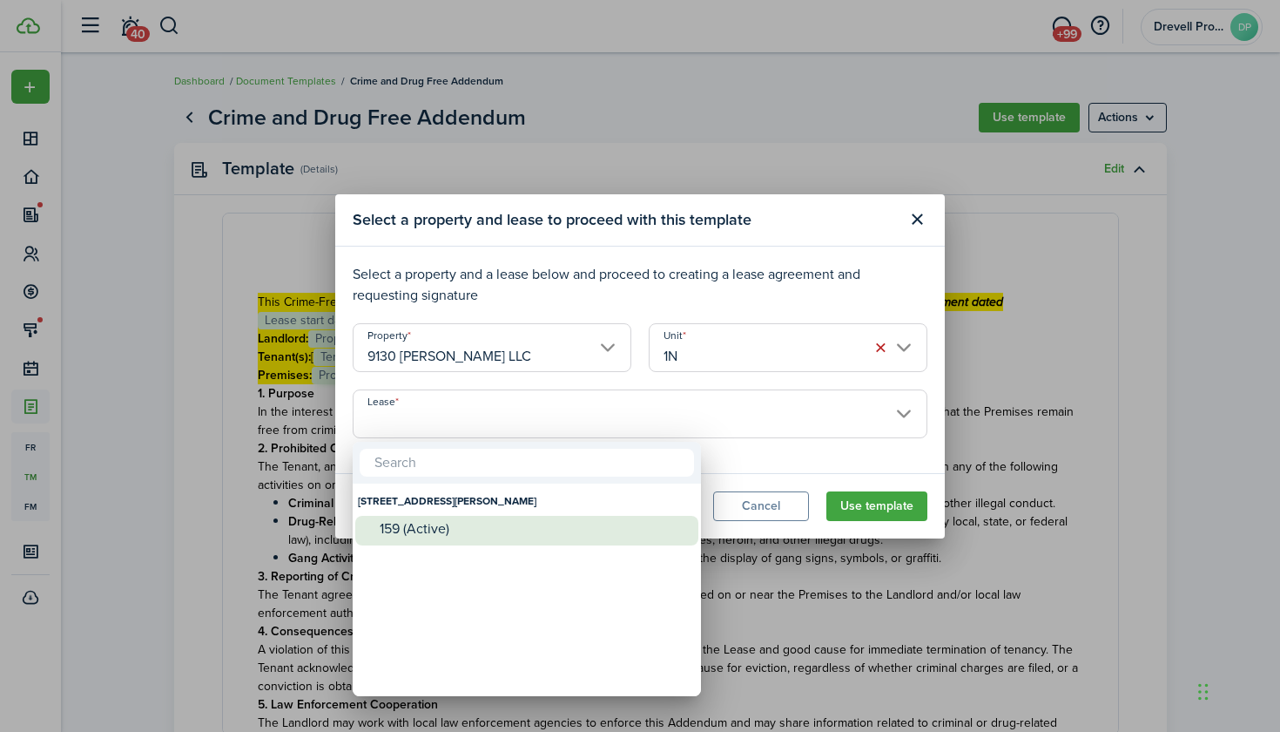
click at [521, 525] on div "159 (Active)" at bounding box center [534, 529] width 308 height 16
type input "[STREET_ADDRESS][PERSON_NAME]. Lease #159 (Active)"
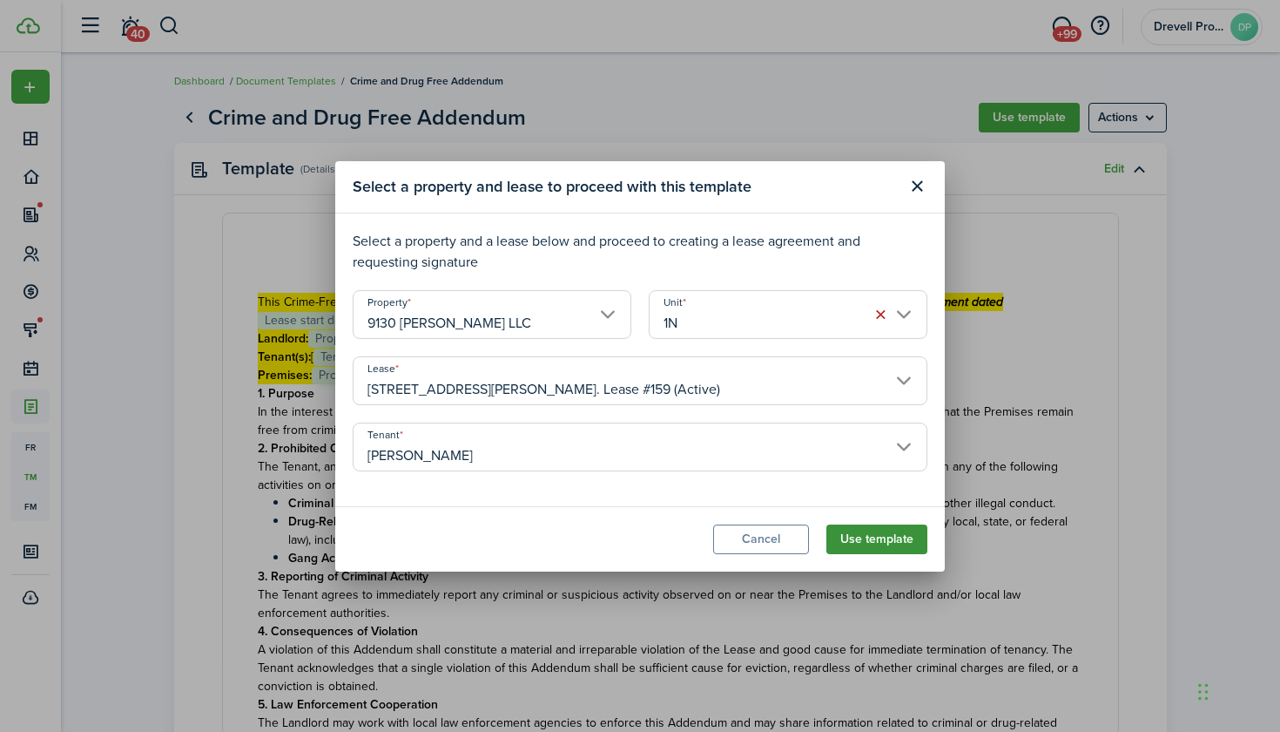
click at [892, 530] on button "Use template" at bounding box center [877, 539] width 101 height 30
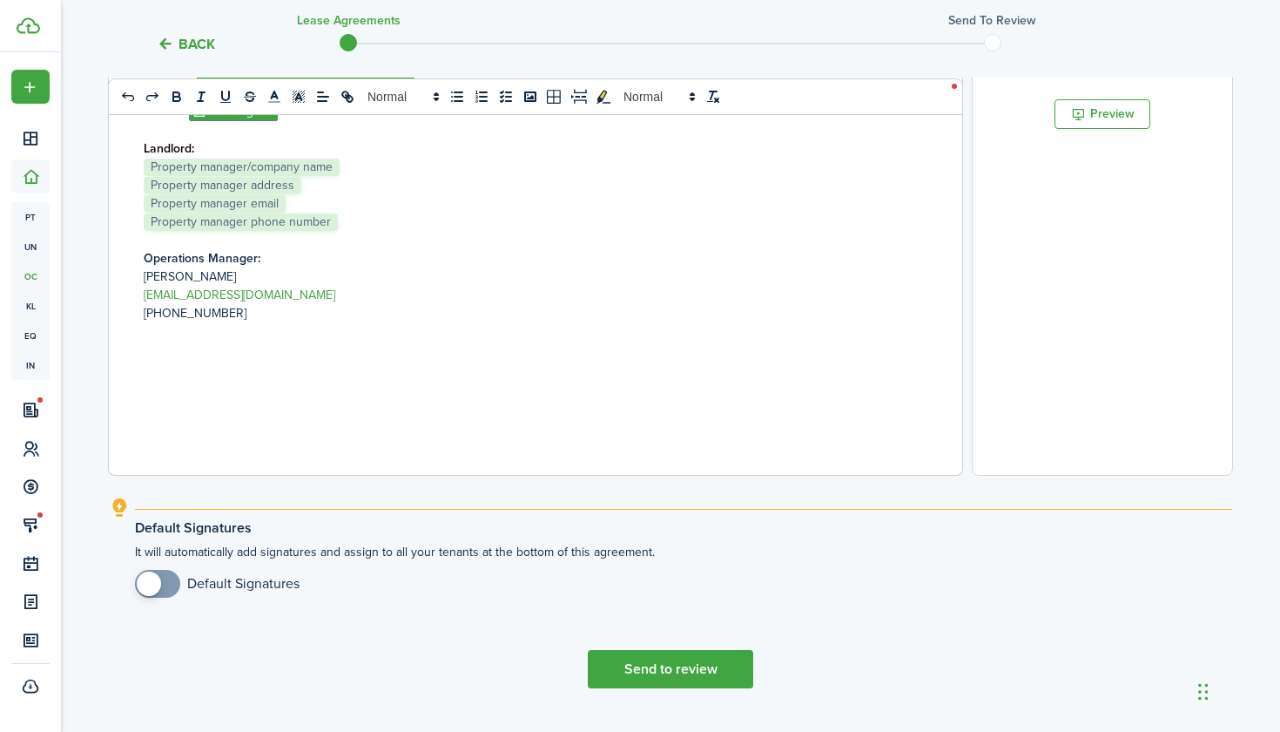
scroll to position [605, 0]
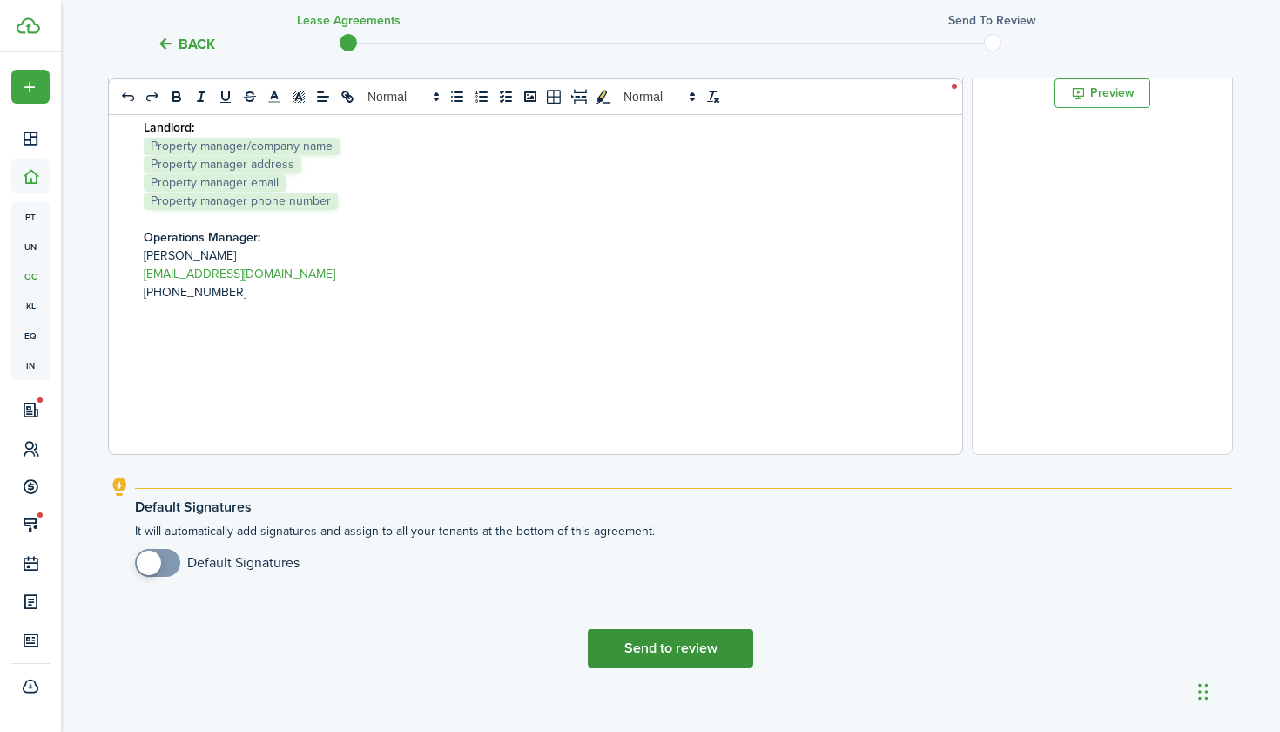
click at [698, 647] on button "Send to review" at bounding box center [670, 648] width 165 height 38
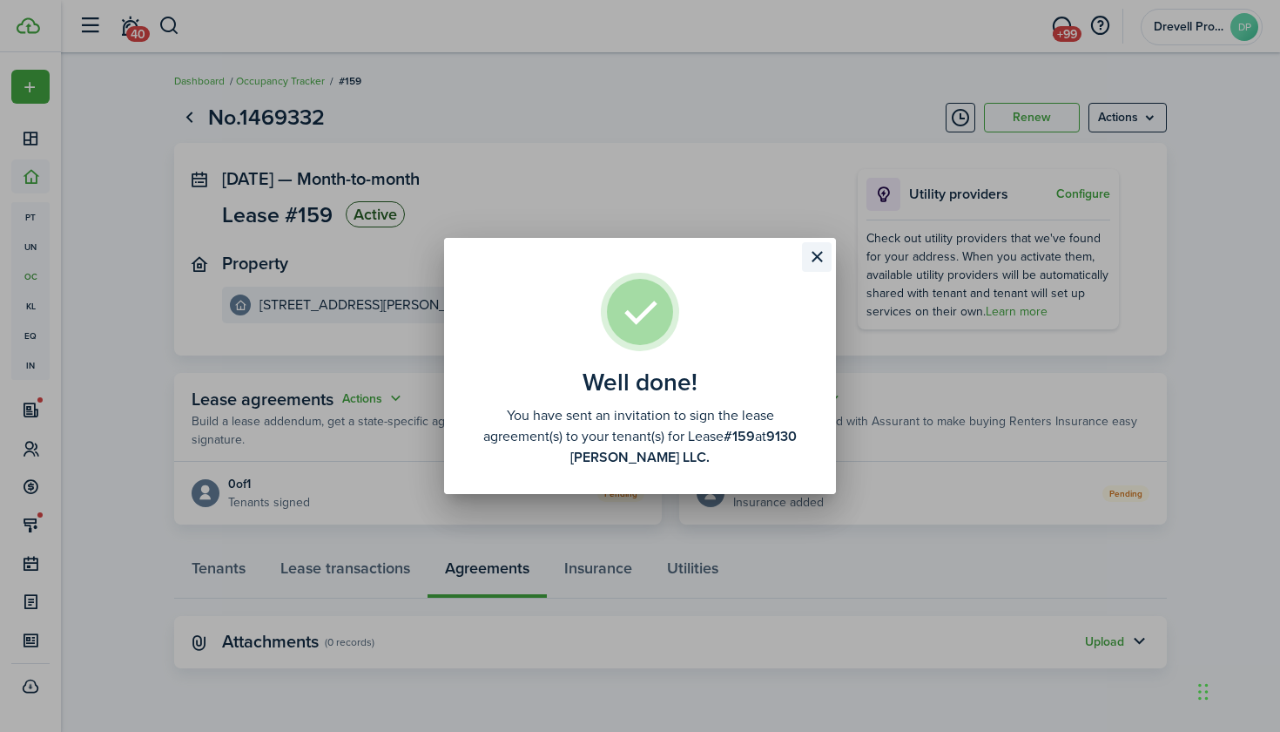
click at [818, 253] on button "Close modal" at bounding box center [817, 257] width 30 height 30
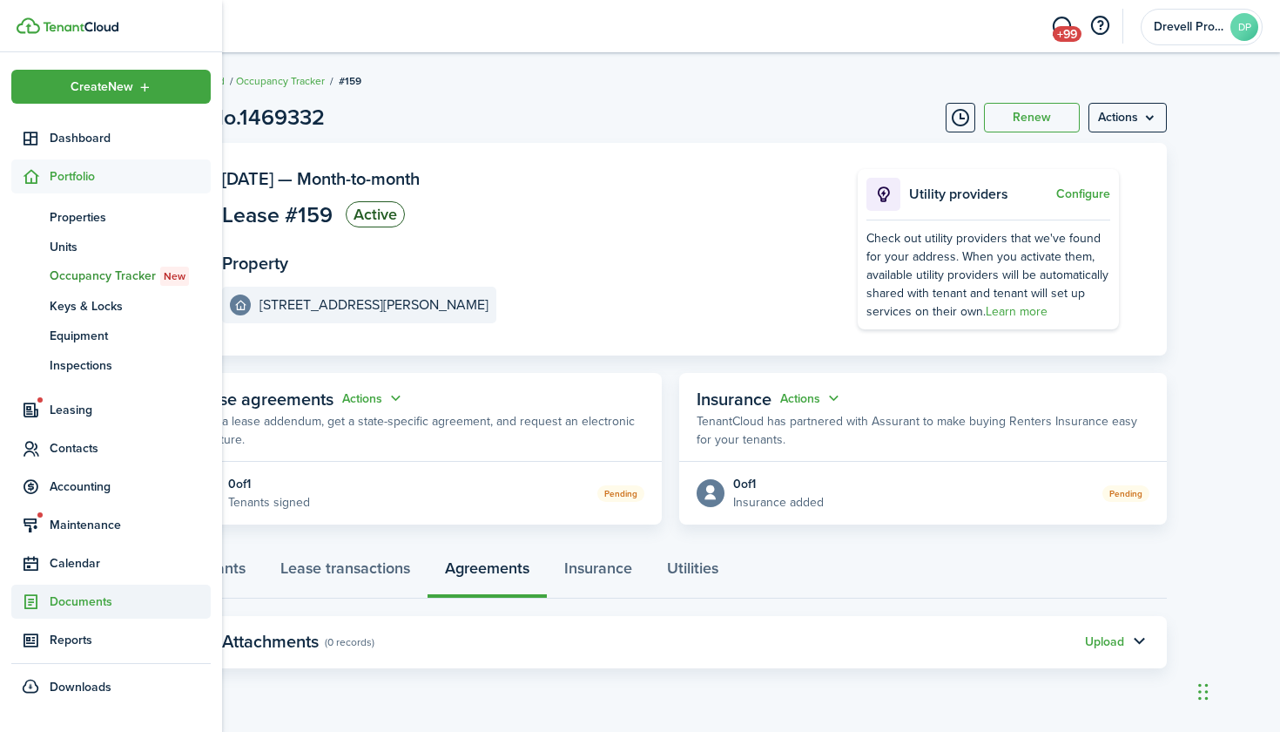
click at [64, 602] on span "Documents" at bounding box center [130, 601] width 161 height 18
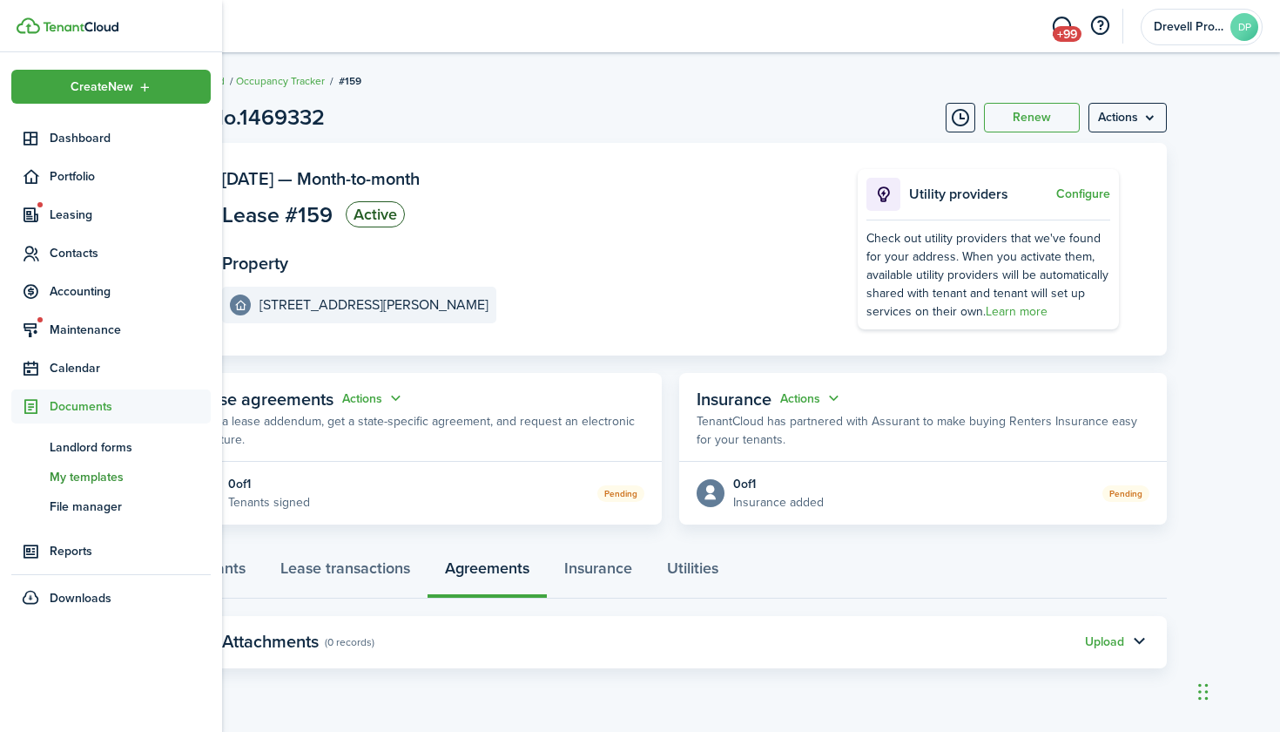
click at [82, 475] on span "My templates" at bounding box center [130, 477] width 161 height 18
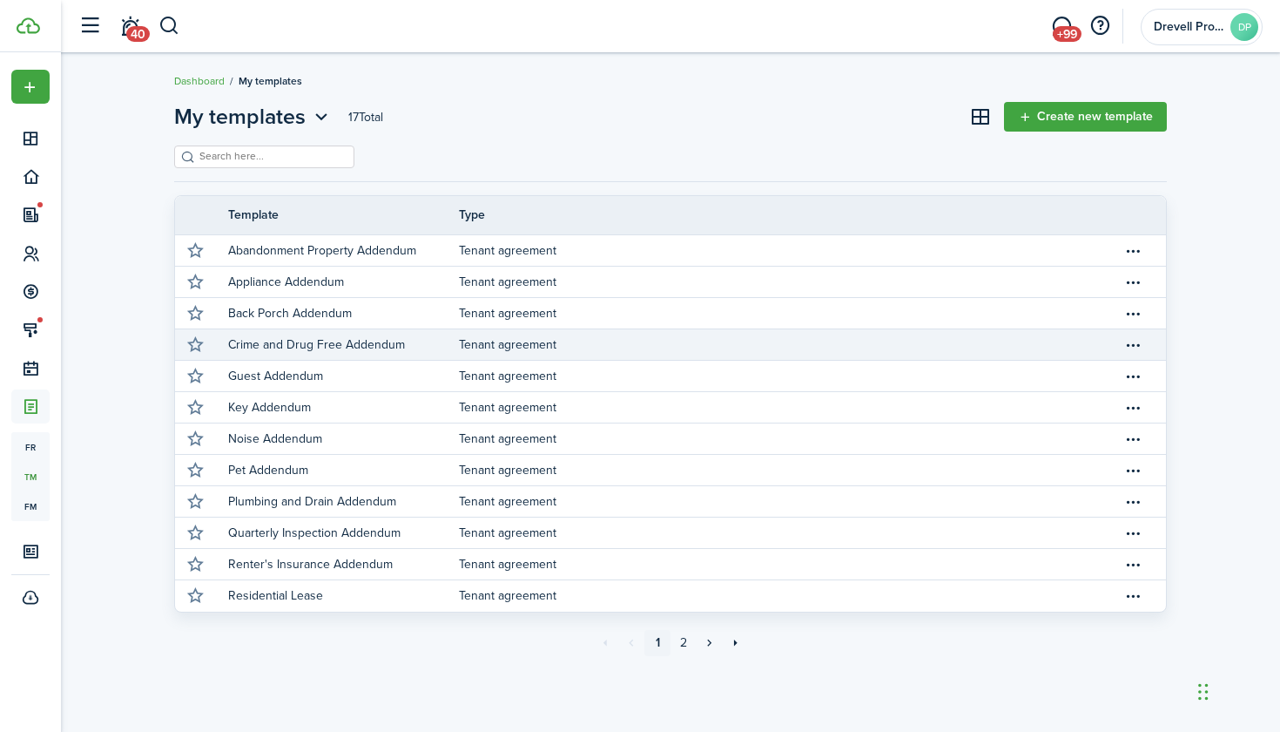
click at [283, 351] on p "Crime and Drug Free Addendum" at bounding box center [316, 344] width 177 height 18
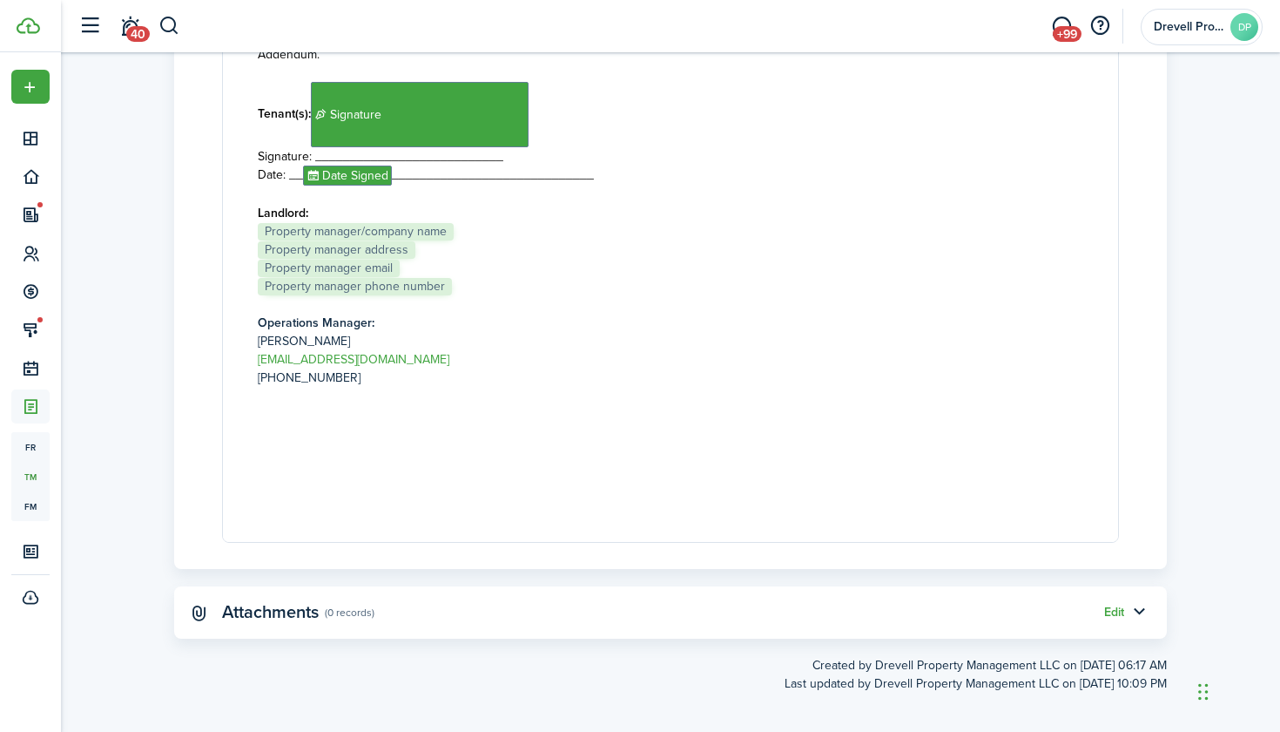
scroll to position [192, 0]
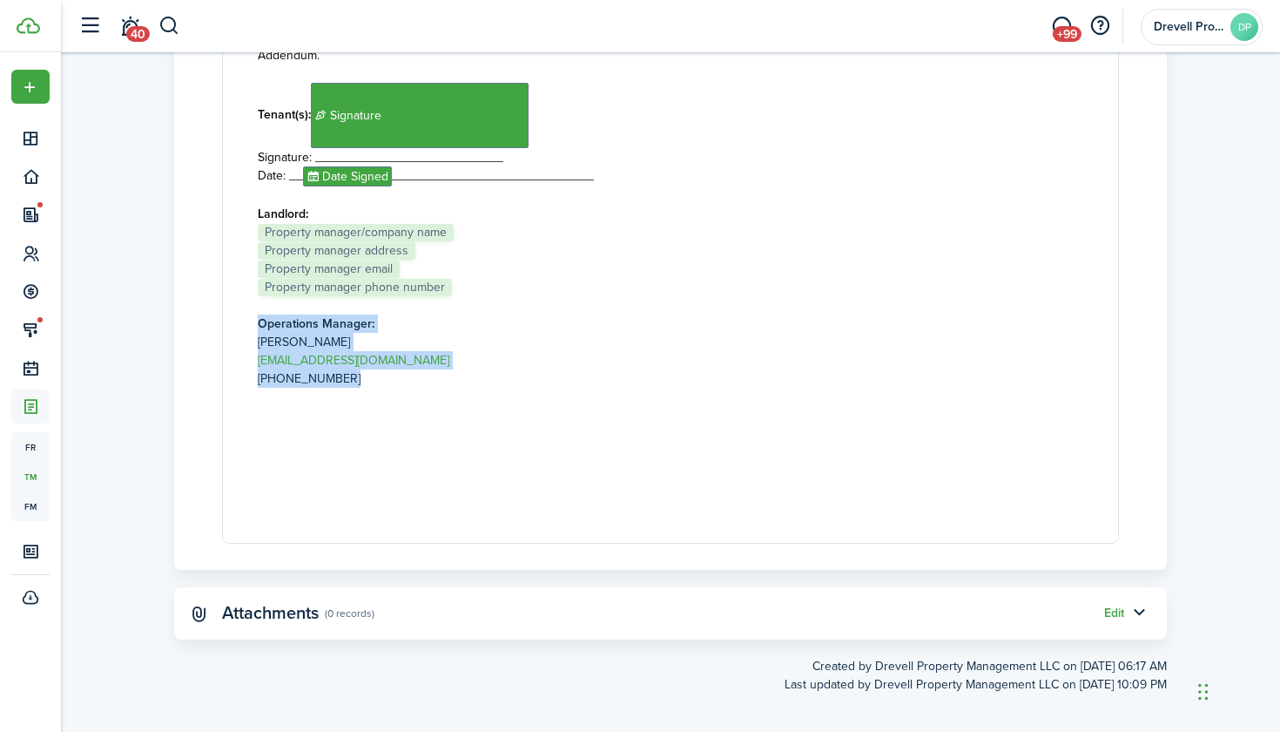
drag, startPoint x: 342, startPoint y: 368, endPoint x: 258, endPoint y: 307, distance: 104.2
click at [258, 307] on div "CRIME-FREE AND DRUG-FREE LEASE ADDENDUM This Crime-Free and Drug-Free Lease Add…" at bounding box center [671, 17] width 826 height 966
click at [695, 406] on p at bounding box center [671, 415] width 826 height 18
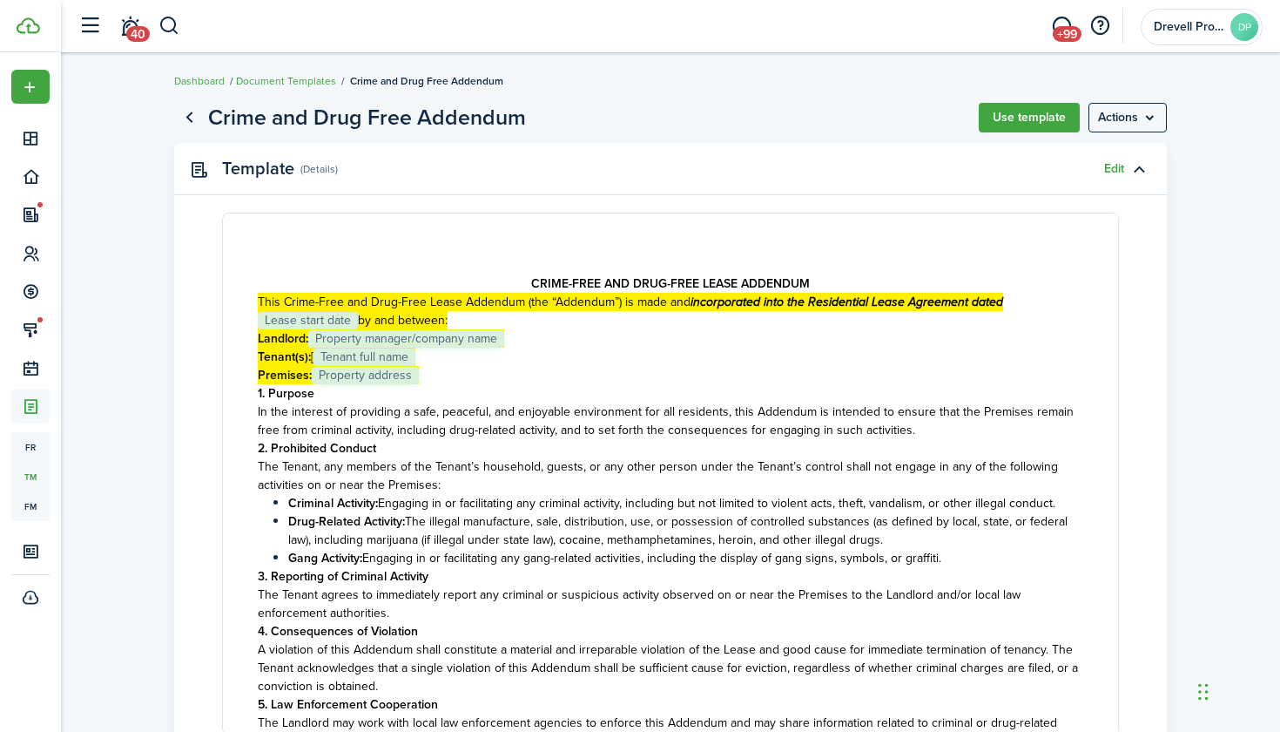
scroll to position [0, 0]
click at [1042, 118] on button "Use template" at bounding box center [1029, 118] width 101 height 30
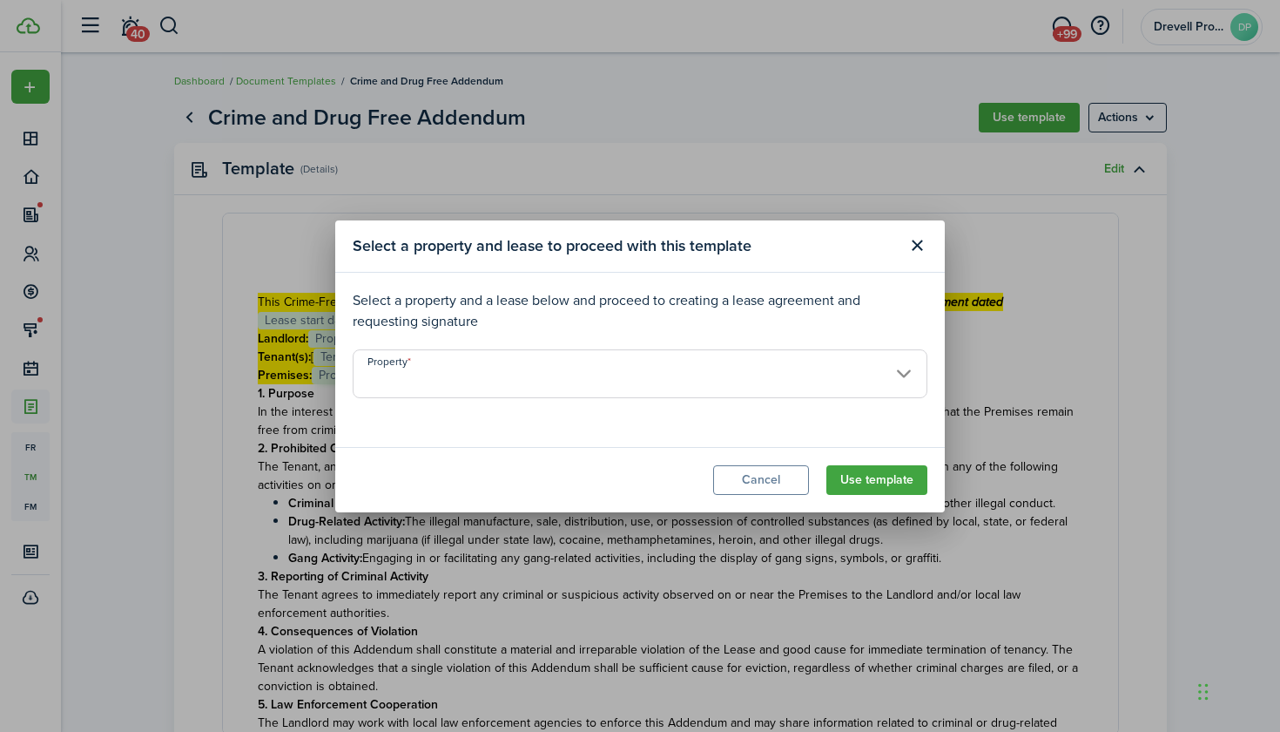
click at [878, 365] on input "Property" at bounding box center [640, 373] width 575 height 49
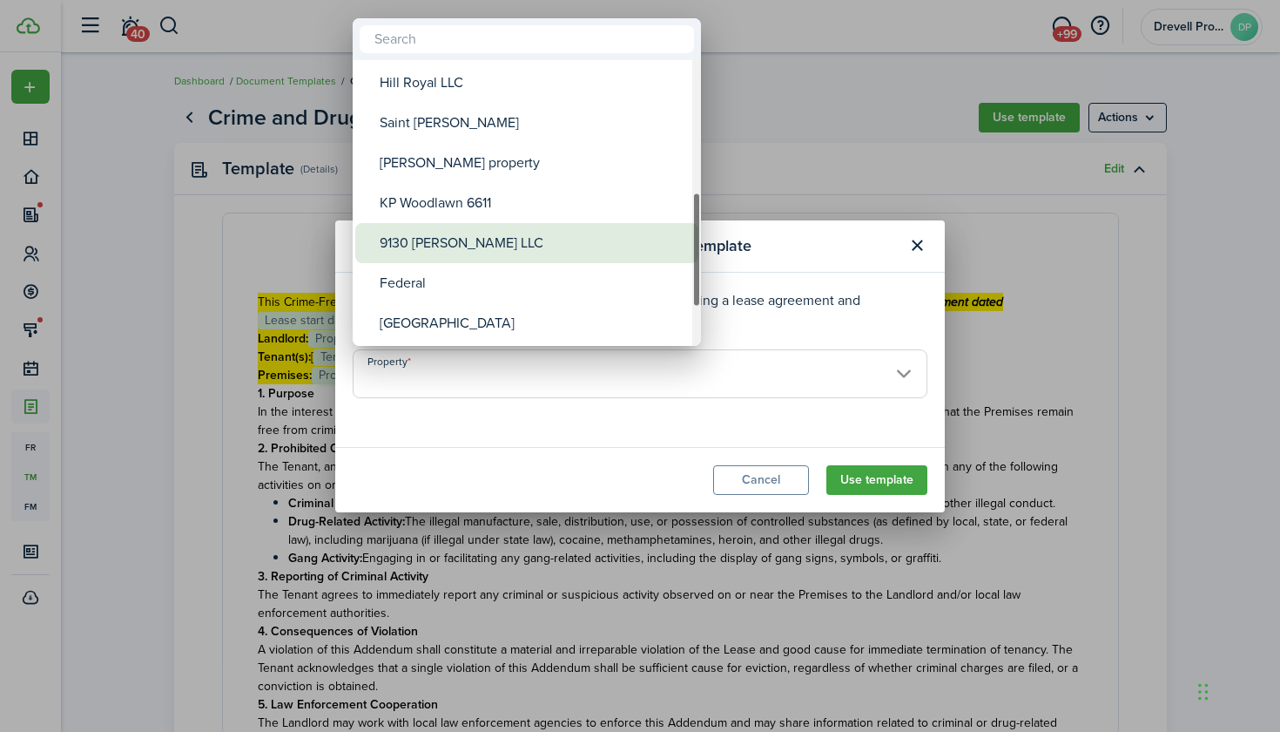
click at [527, 226] on div "9130 [PERSON_NAME] LLC" at bounding box center [534, 243] width 308 height 40
click at [498, 240] on div "9130 [PERSON_NAME] LLC" at bounding box center [534, 243] width 308 height 40
type input "9130 [PERSON_NAME] LLC"
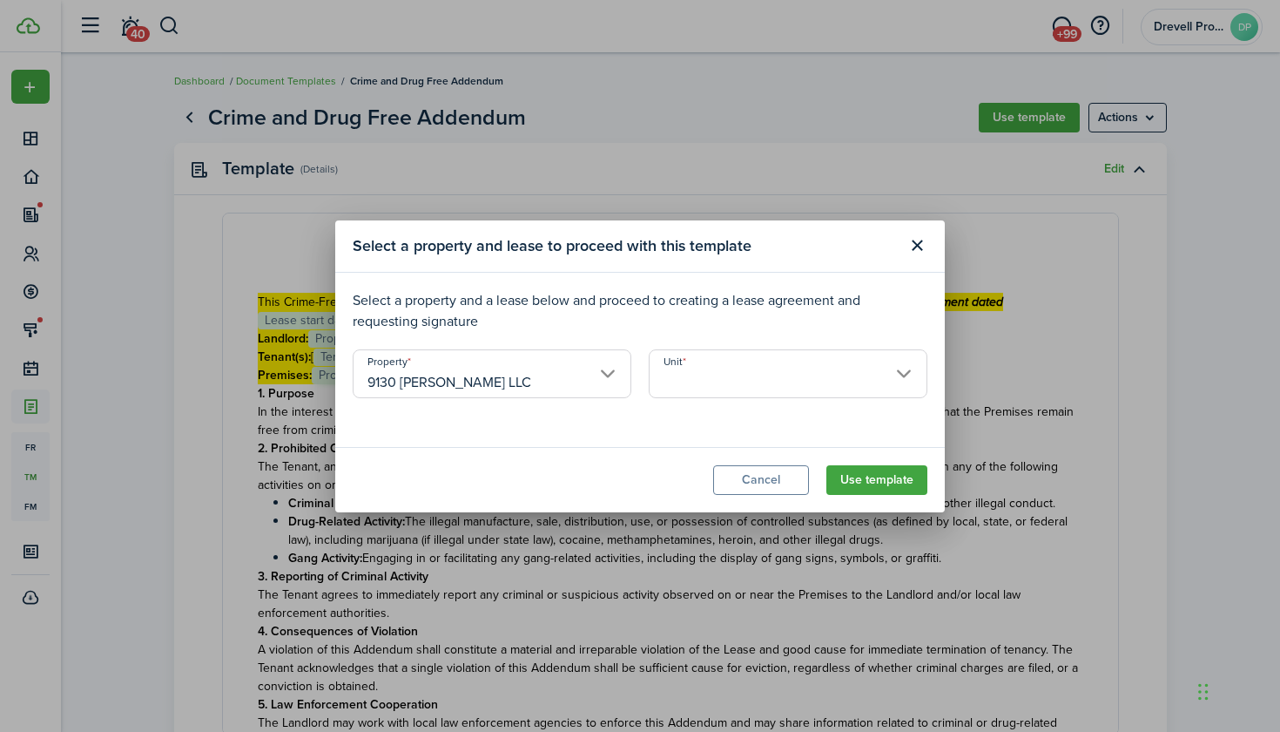
click at [688, 375] on input "Unit" at bounding box center [788, 373] width 279 height 49
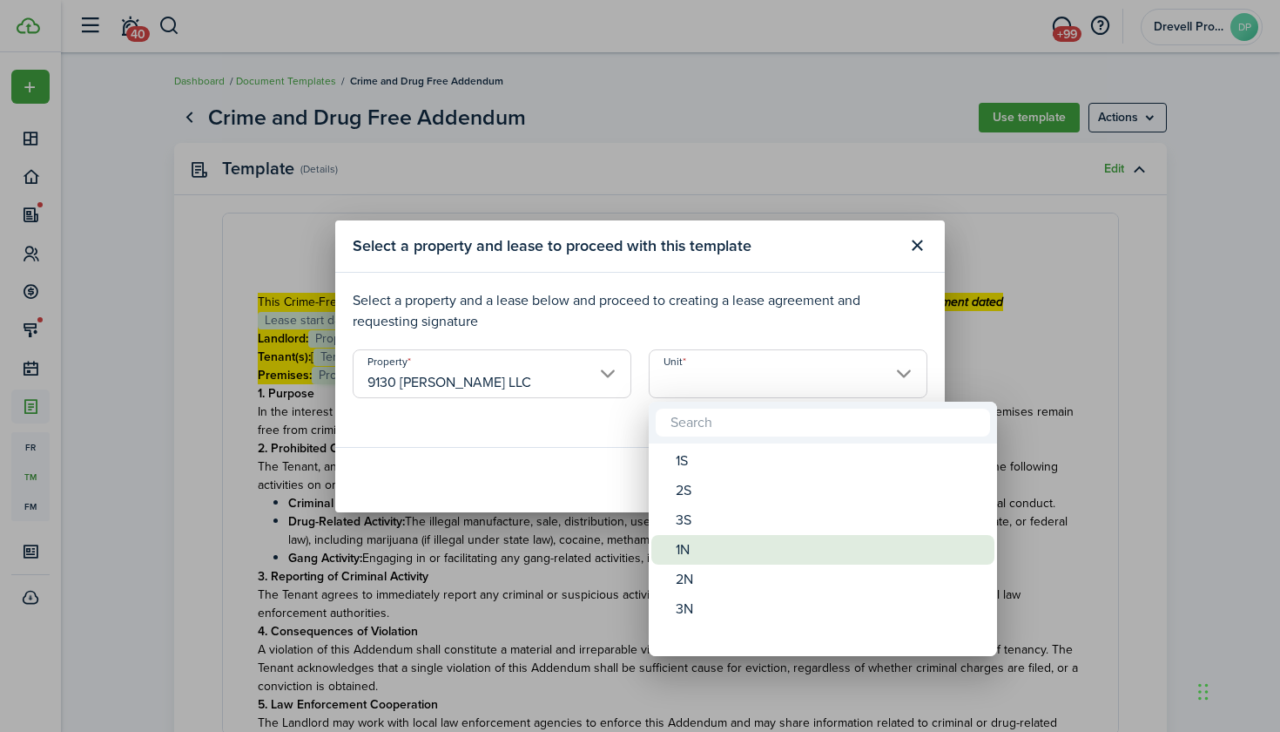
click at [706, 544] on div "1N" at bounding box center [830, 550] width 308 height 30
type input "1N"
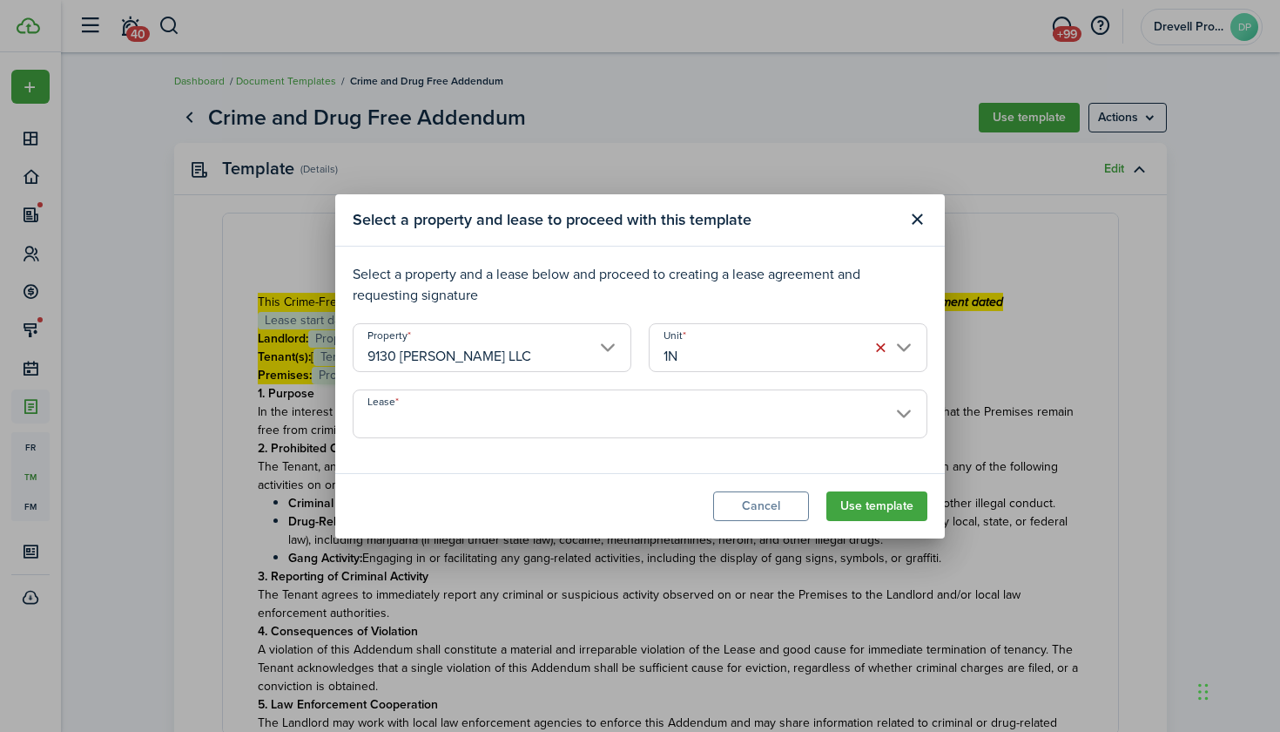
click at [715, 413] on input "Lease" at bounding box center [640, 413] width 575 height 49
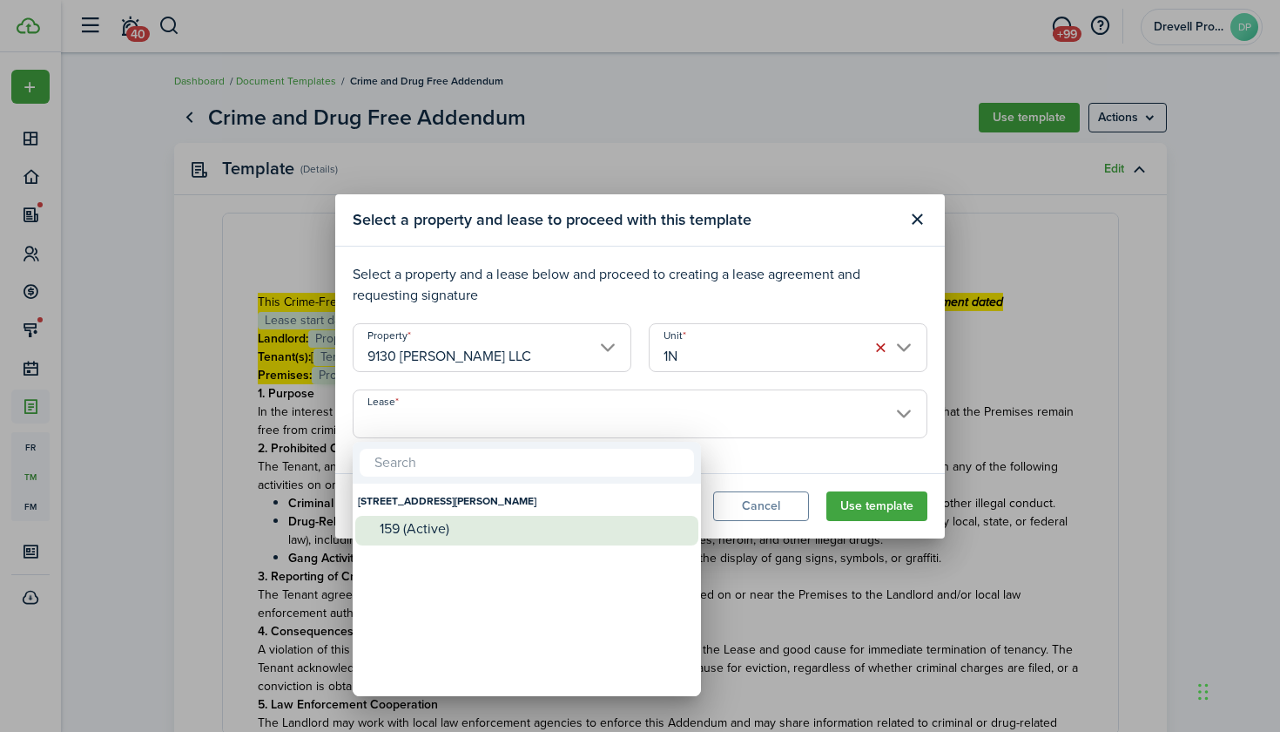
click at [557, 521] on div "159 (Active)" at bounding box center [534, 529] width 308 height 16
type input "[STREET_ADDRESS][PERSON_NAME]. Lease #159 (Active)"
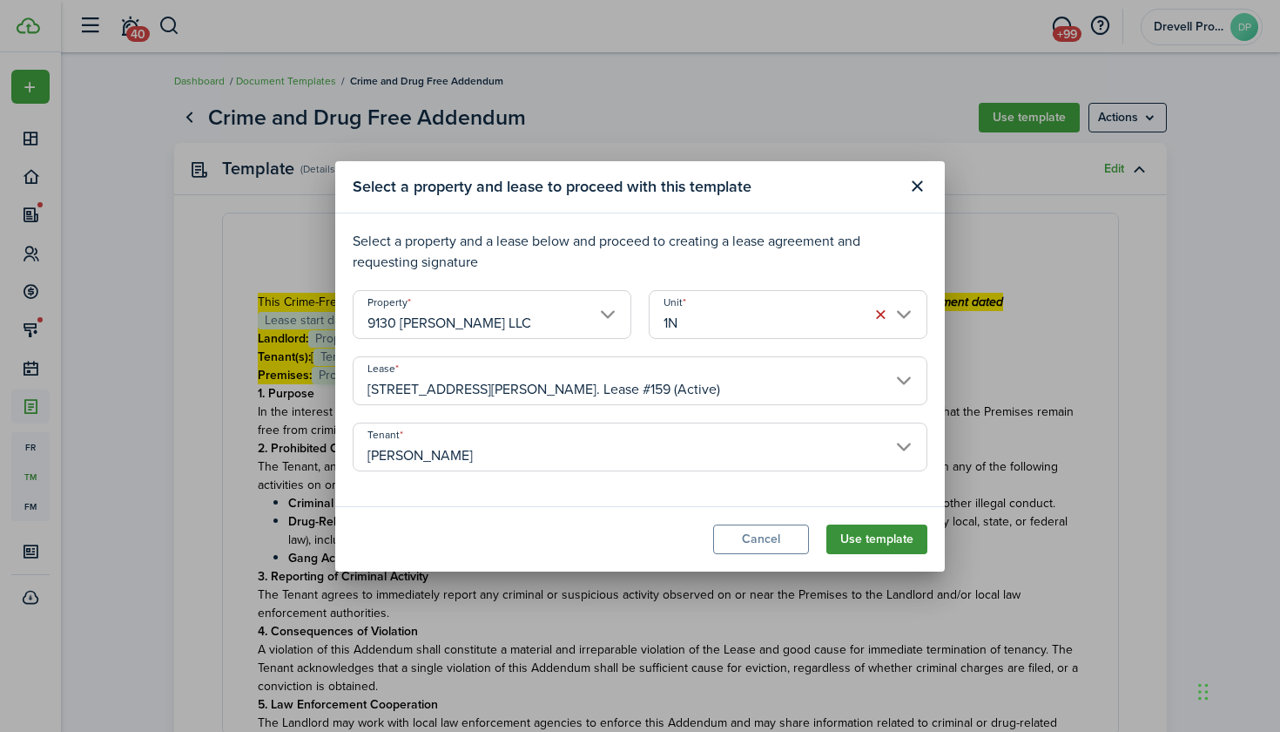
click at [870, 535] on button "Use template" at bounding box center [877, 539] width 101 height 30
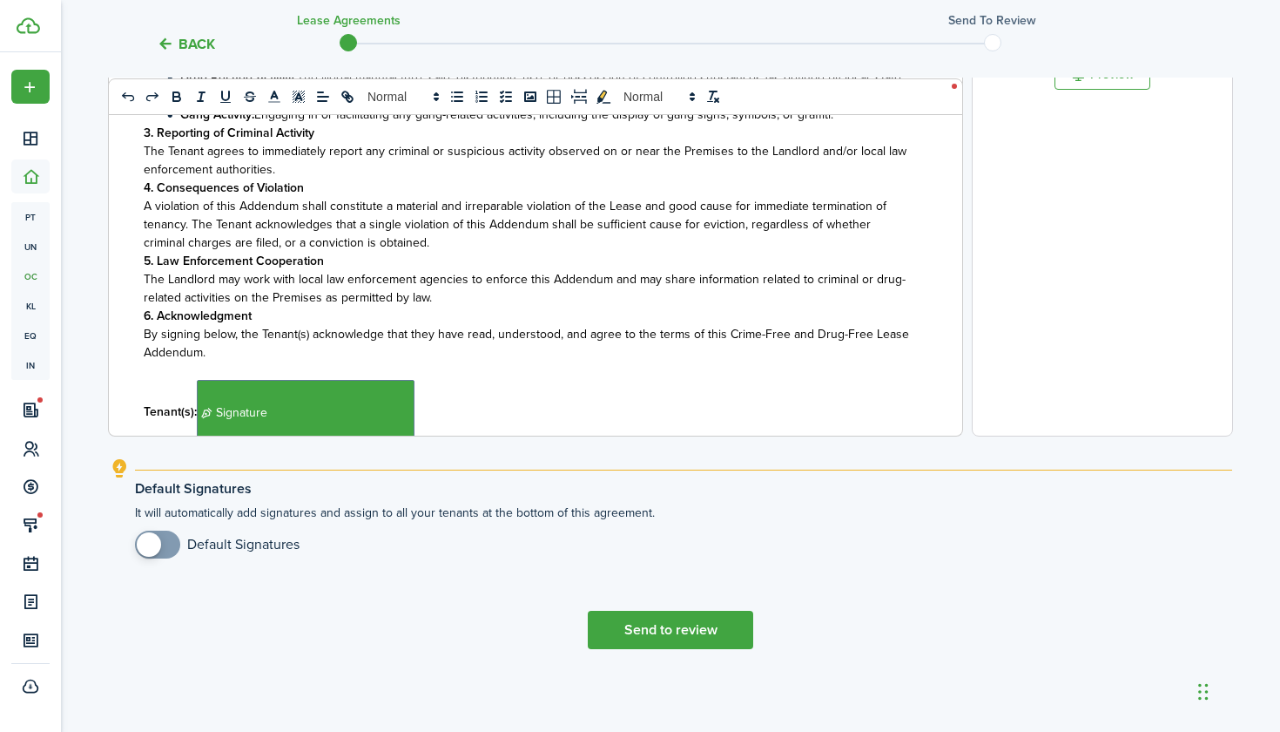
scroll to position [623, 0]
click at [658, 628] on button "Send to review" at bounding box center [670, 630] width 165 height 38
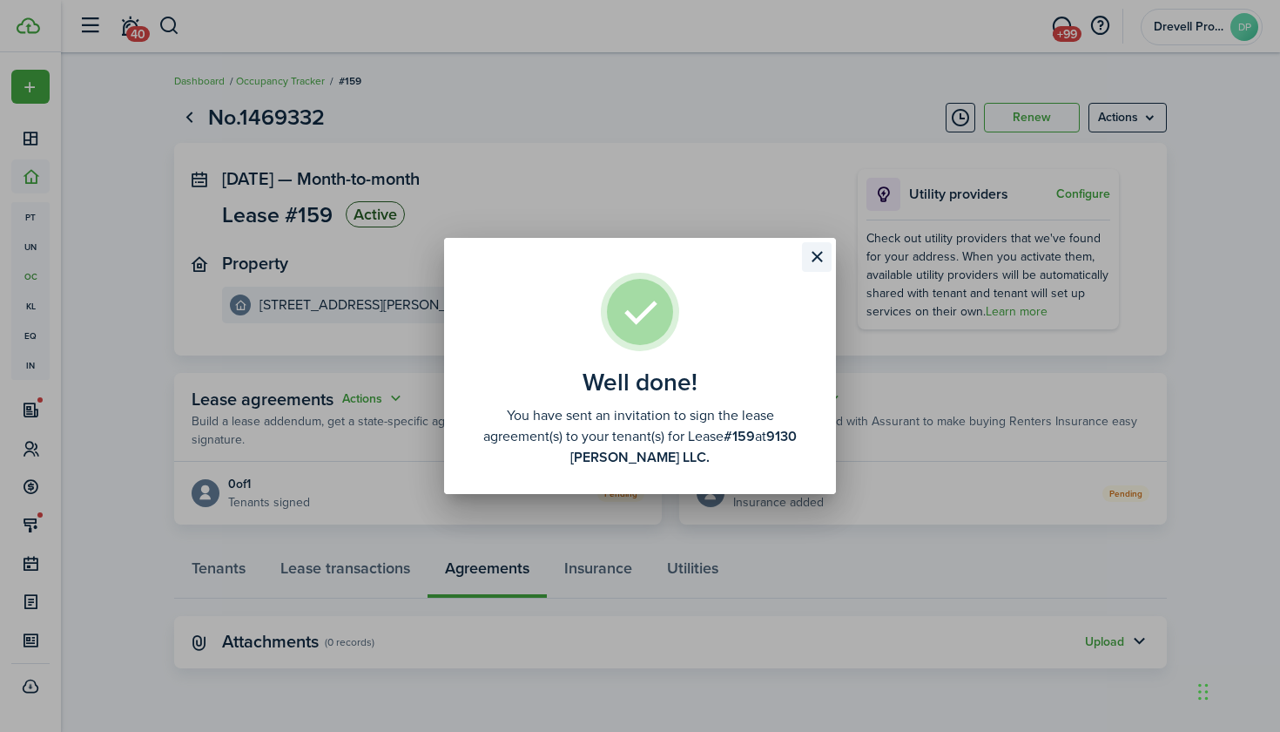
click at [820, 247] on button "Close modal" at bounding box center [817, 257] width 30 height 30
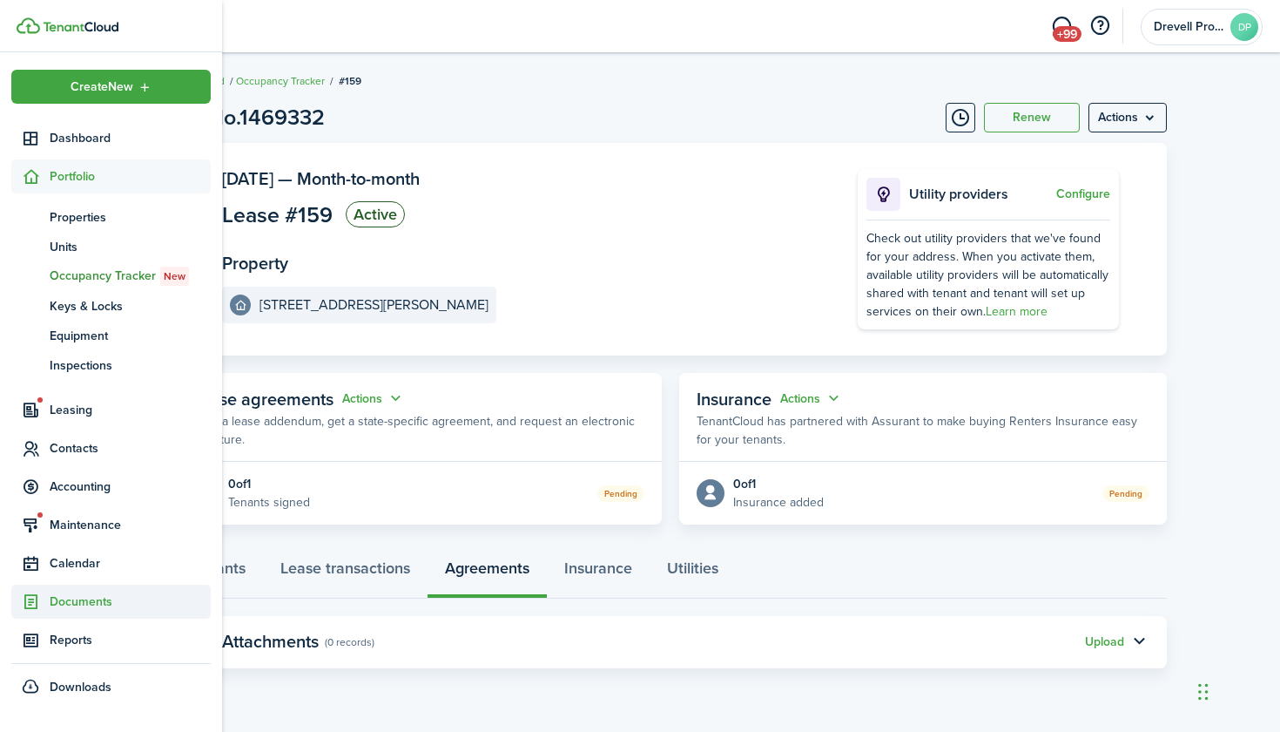
click at [65, 599] on span "Documents" at bounding box center [130, 601] width 161 height 18
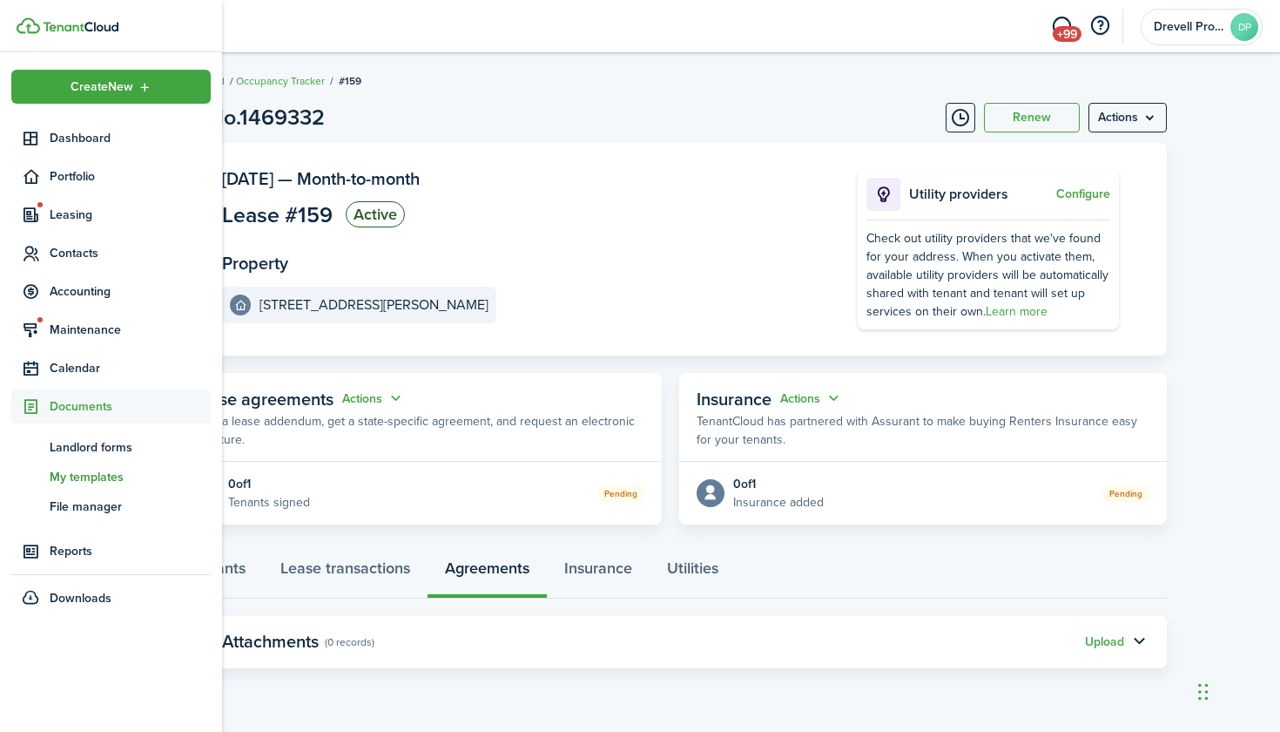
click at [84, 473] on span "My templates" at bounding box center [130, 477] width 161 height 18
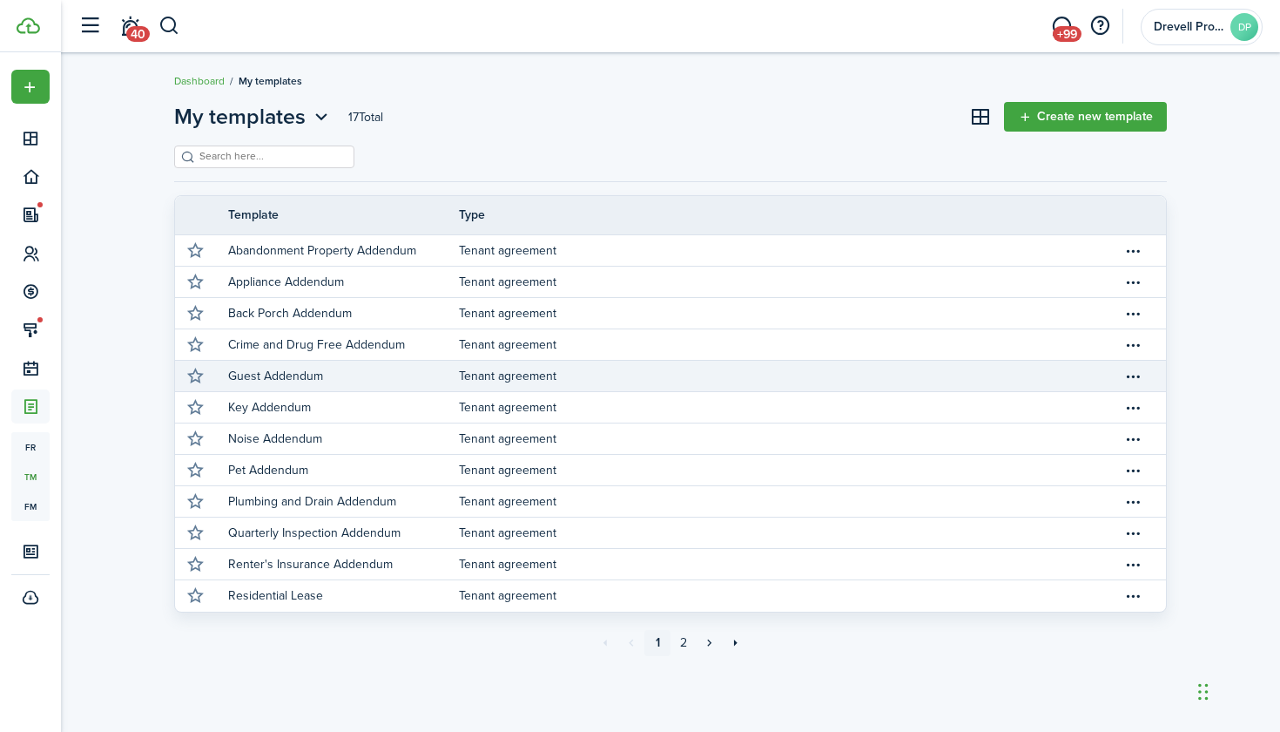
click at [295, 369] on p "Guest Addendum" at bounding box center [275, 376] width 95 height 18
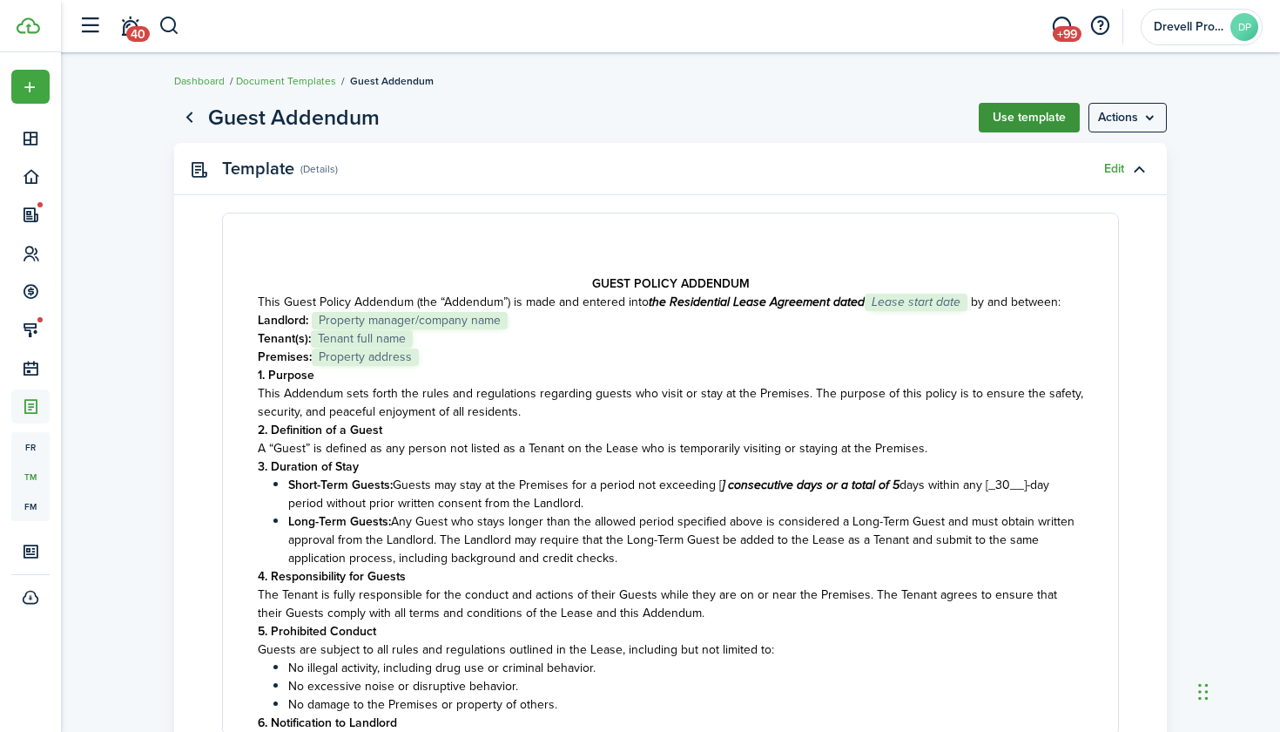
click at [1038, 119] on button "Use template" at bounding box center [1029, 118] width 101 height 30
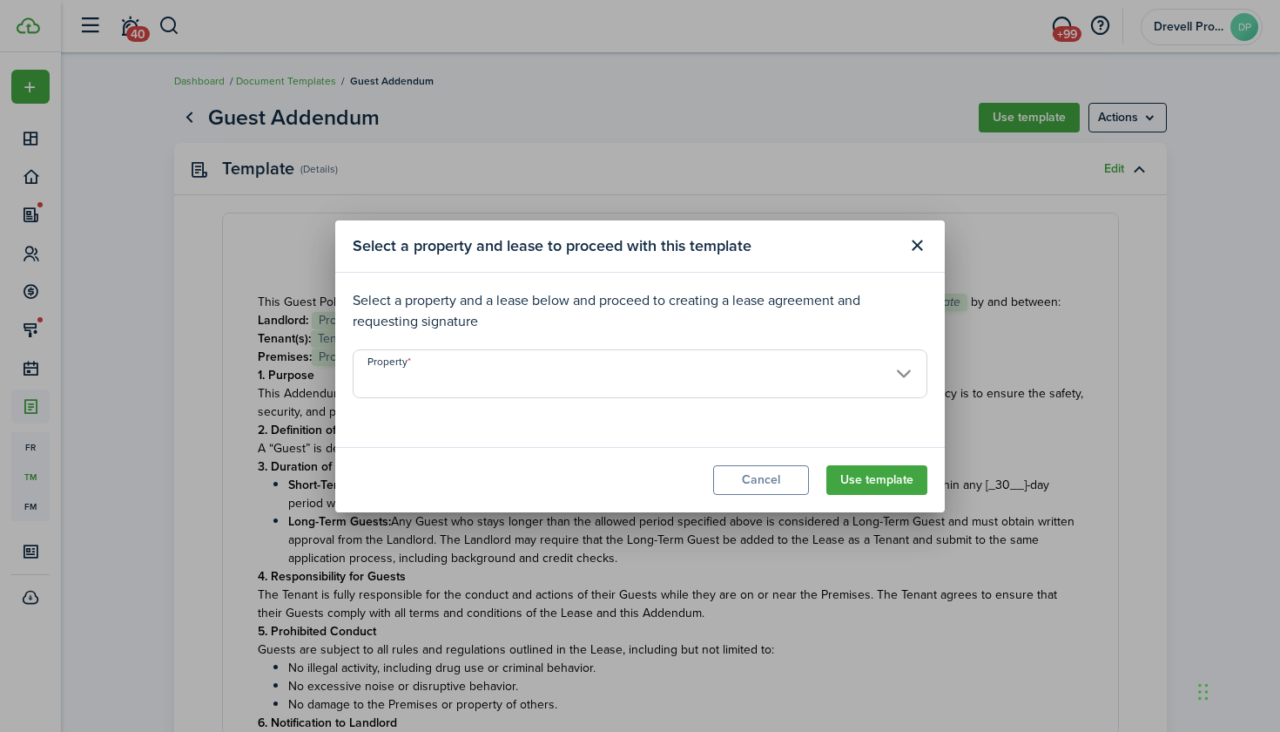
click at [833, 374] on input "Property" at bounding box center [640, 373] width 575 height 49
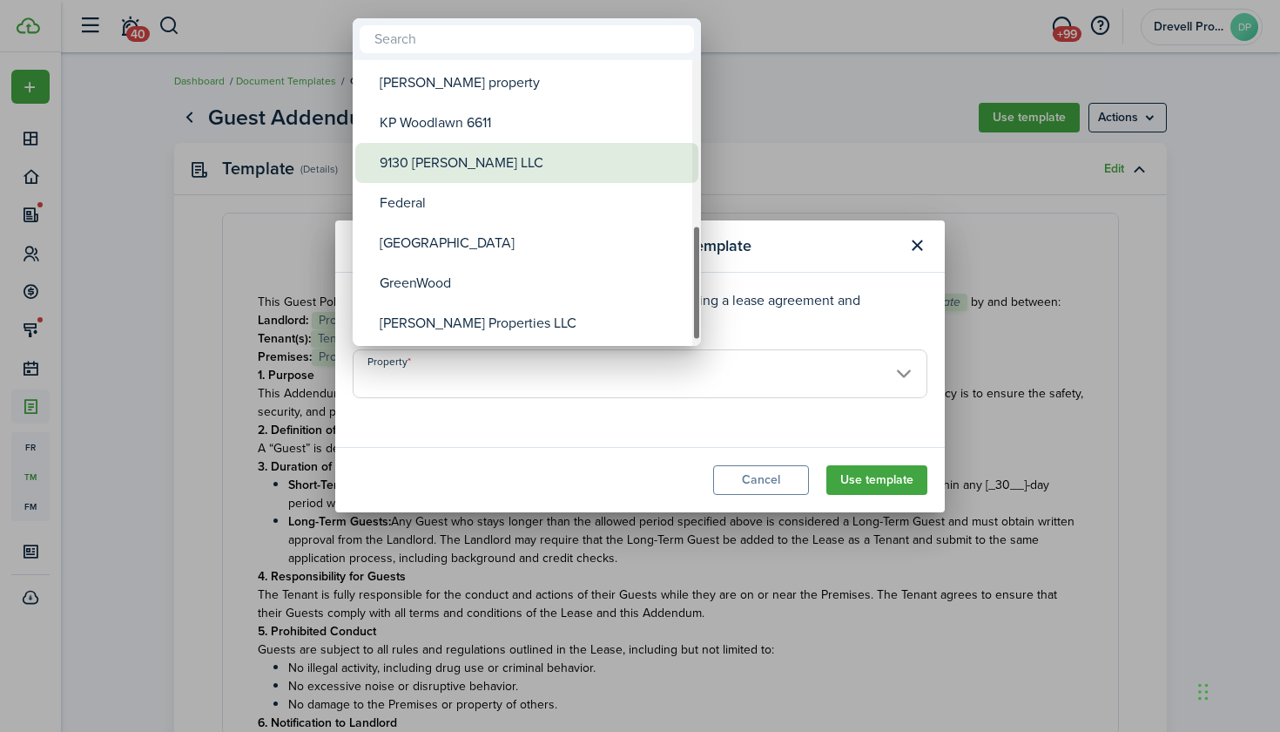
click at [491, 165] on div "9130 [PERSON_NAME] LLC" at bounding box center [534, 163] width 308 height 40
type input "9130 [PERSON_NAME] LLC"
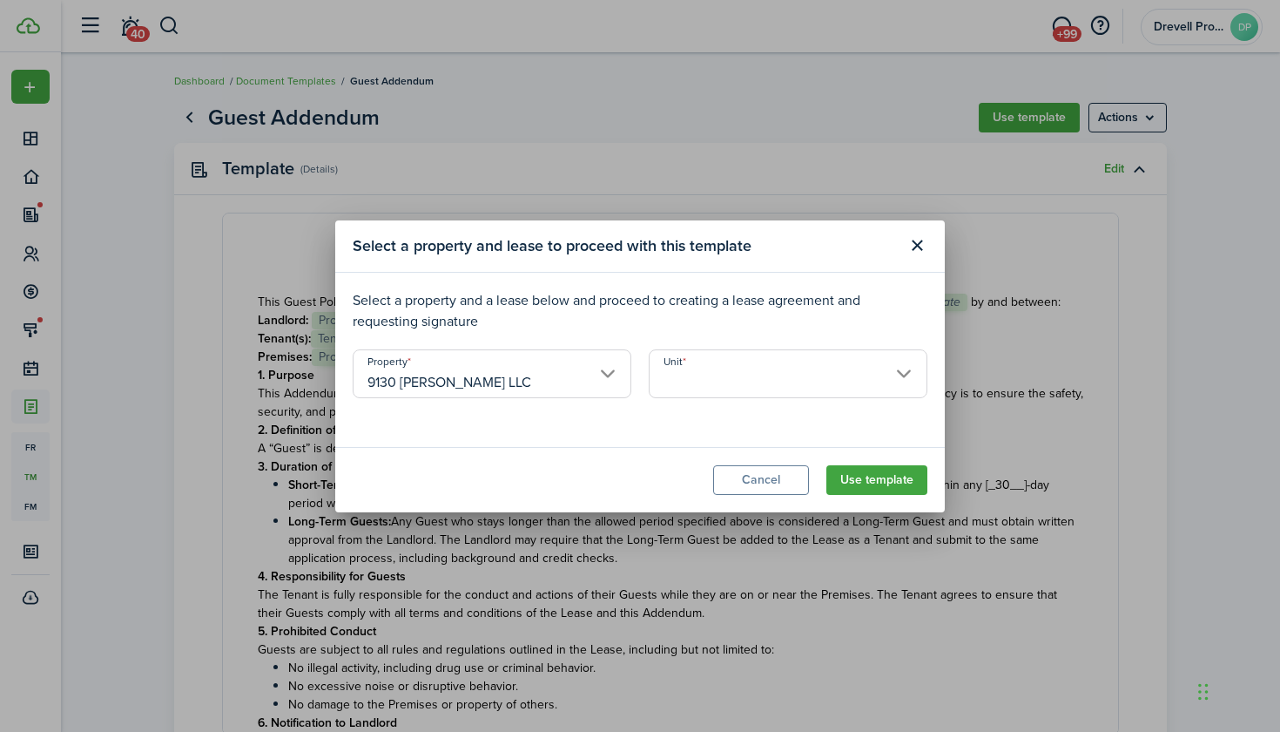
click at [718, 381] on input "Unit" at bounding box center [788, 373] width 279 height 49
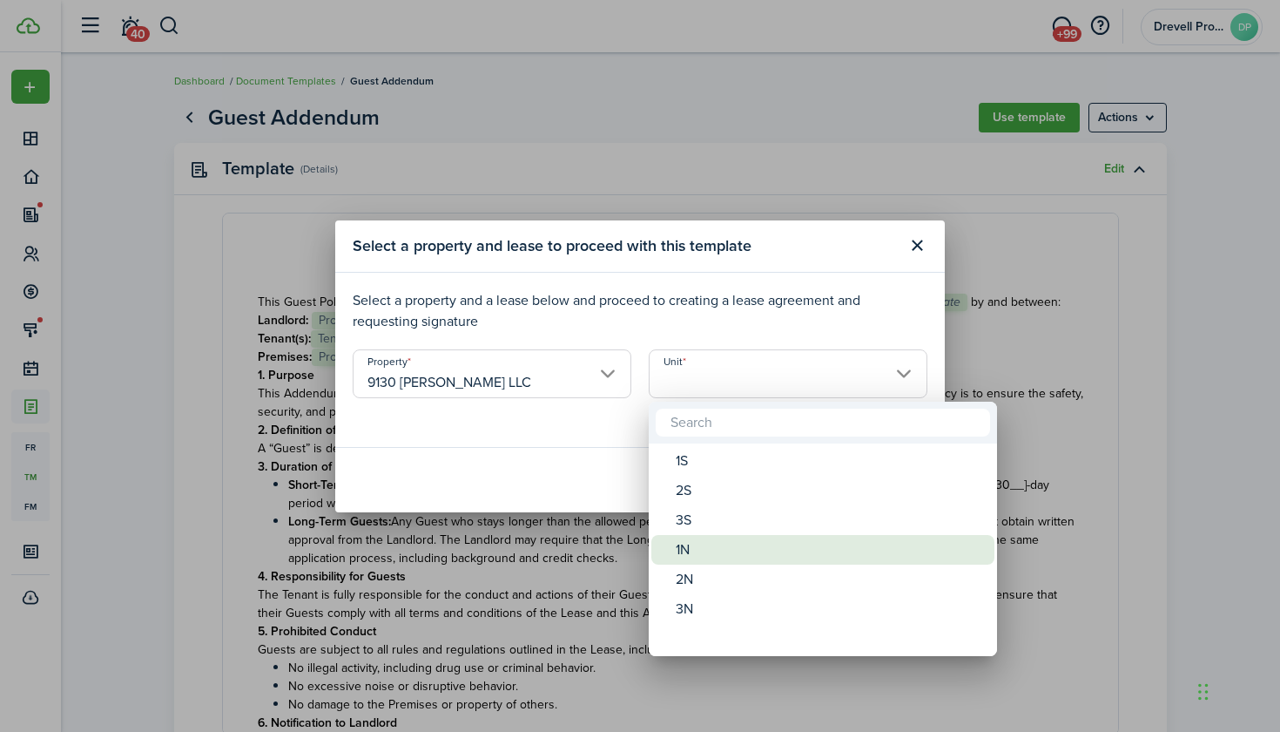
click at [710, 548] on div "1N" at bounding box center [830, 550] width 308 height 30
type input "1N"
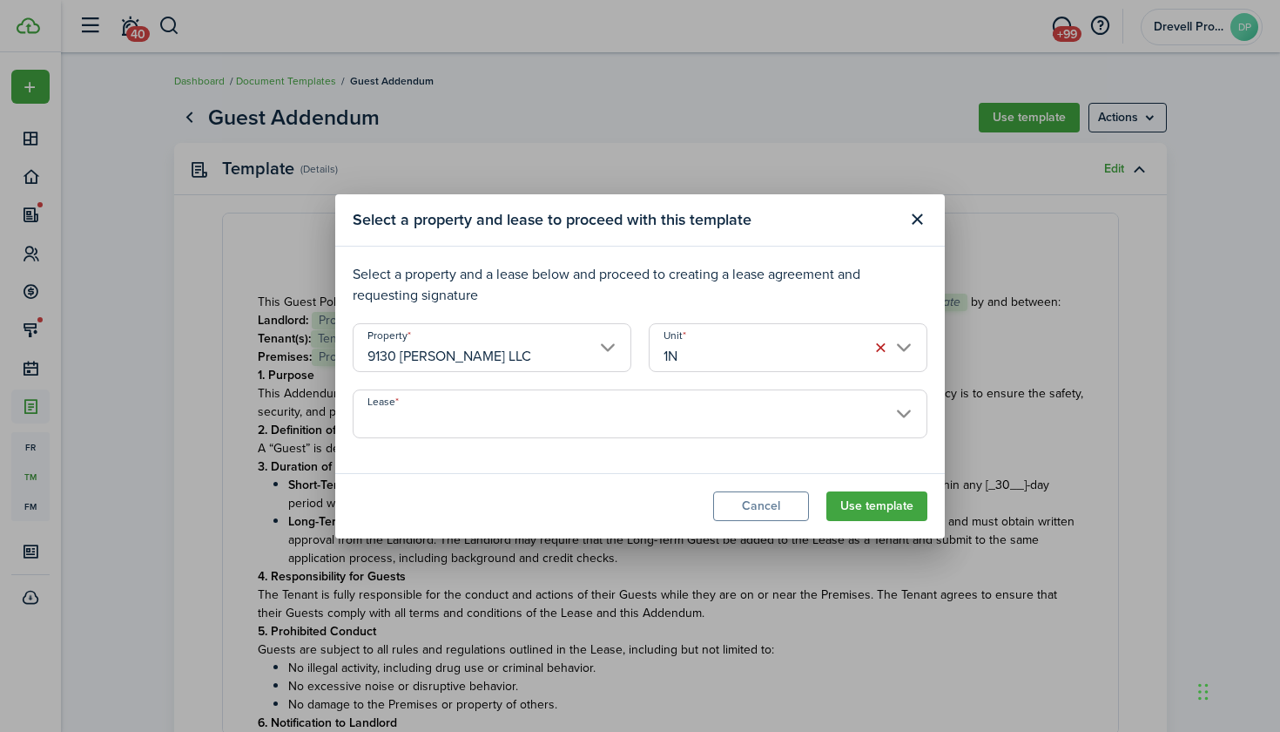
click at [689, 411] on input "Lease" at bounding box center [640, 413] width 575 height 49
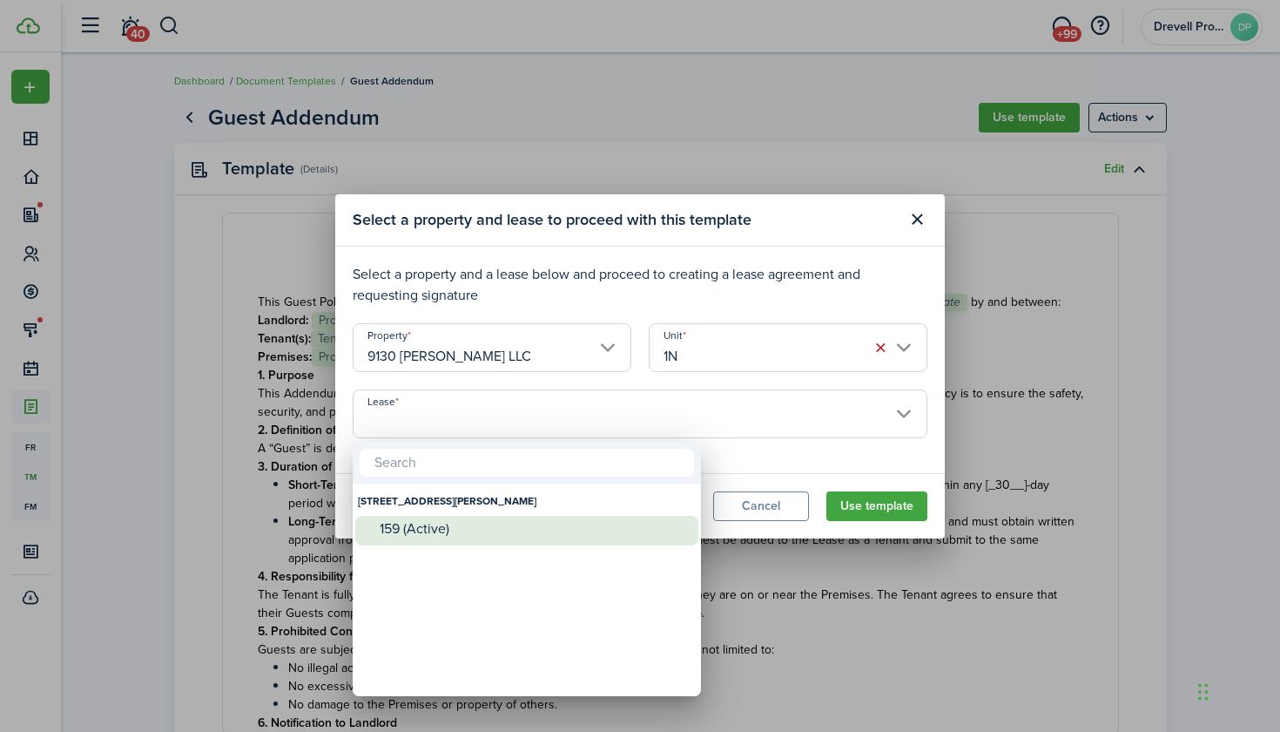
click at [559, 521] on div "159 (Active)" at bounding box center [534, 529] width 308 height 16
type input "[STREET_ADDRESS][PERSON_NAME]. Lease #159 (Active)"
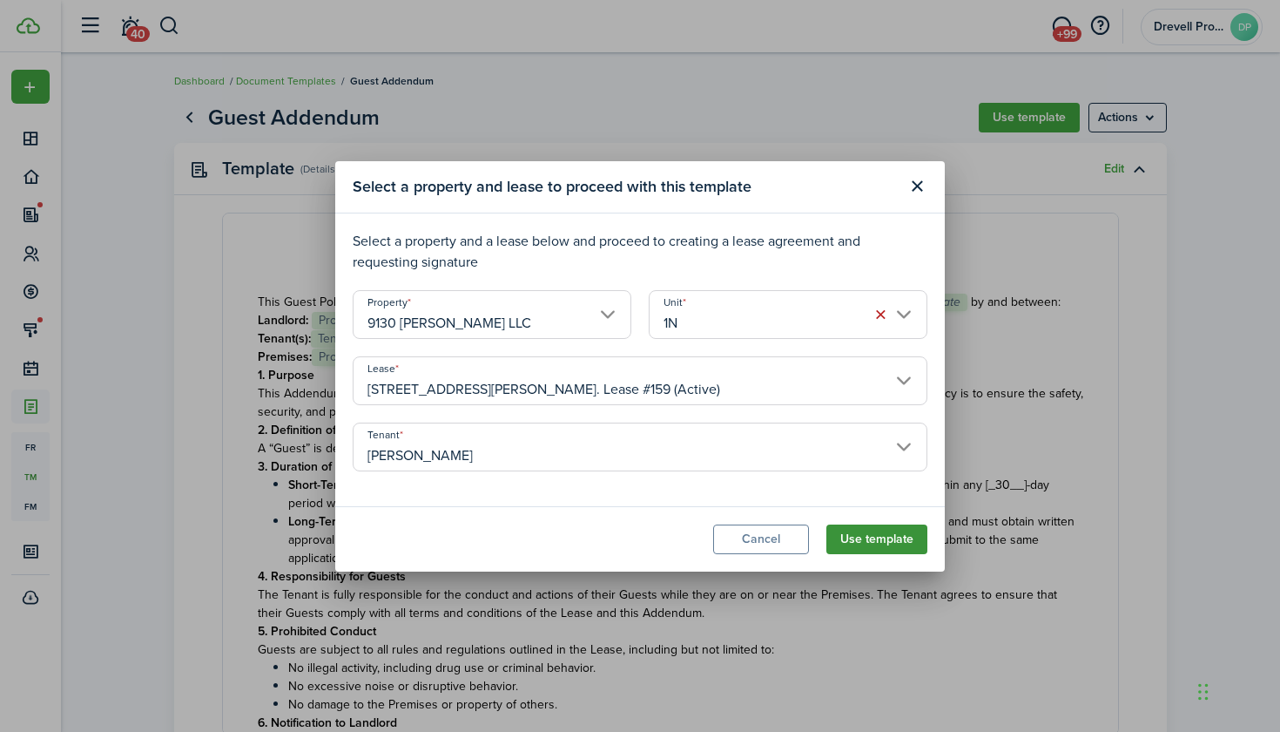
click at [865, 534] on button "Use template" at bounding box center [877, 539] width 101 height 30
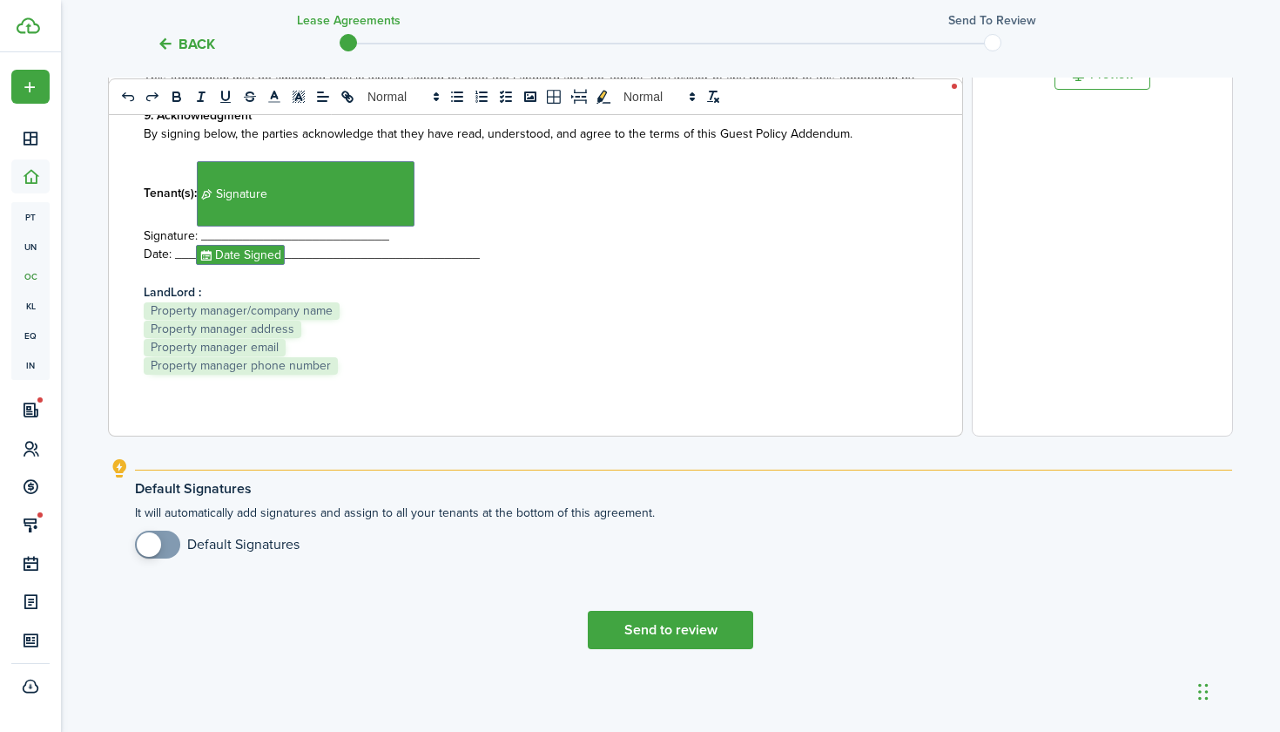
scroll to position [383, 0]
click at [714, 633] on button "Send to review" at bounding box center [670, 630] width 165 height 38
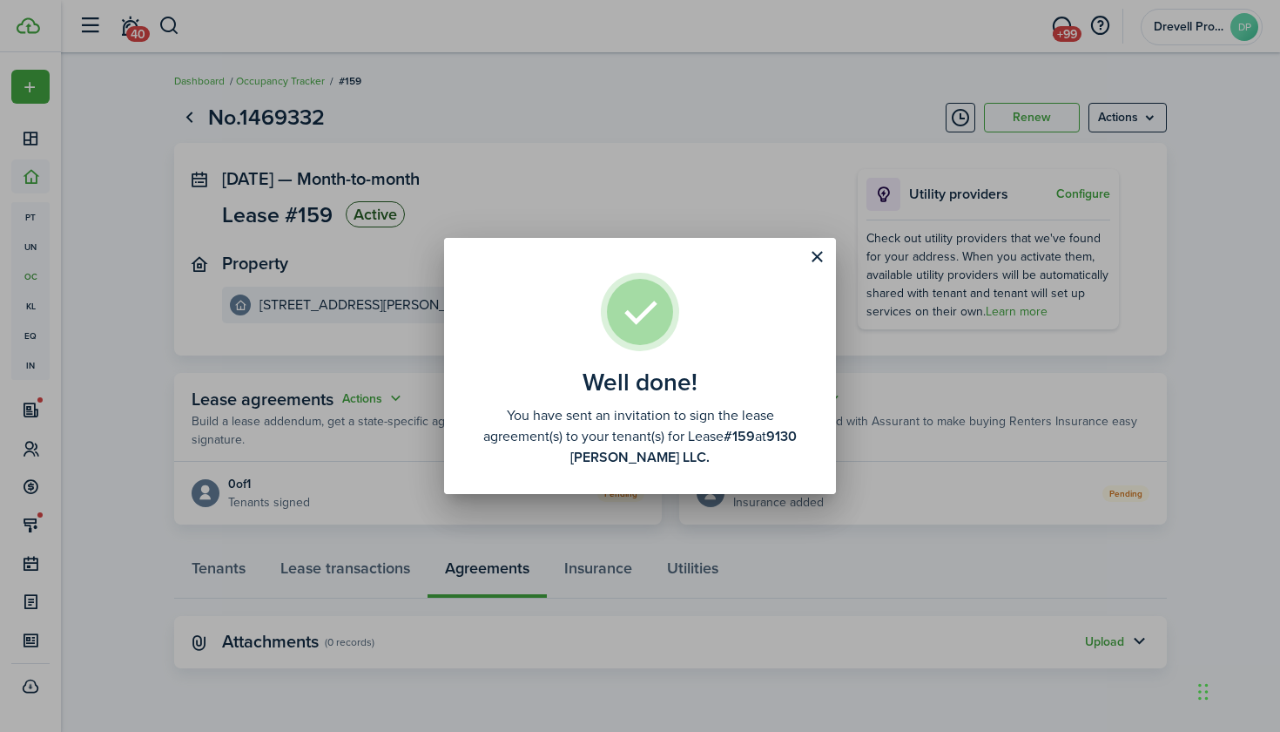
click at [638, 519] on div "Well done! You have sent an invitation to sign the lease agreement(s) to your t…" at bounding box center [640, 366] width 1280 height 732
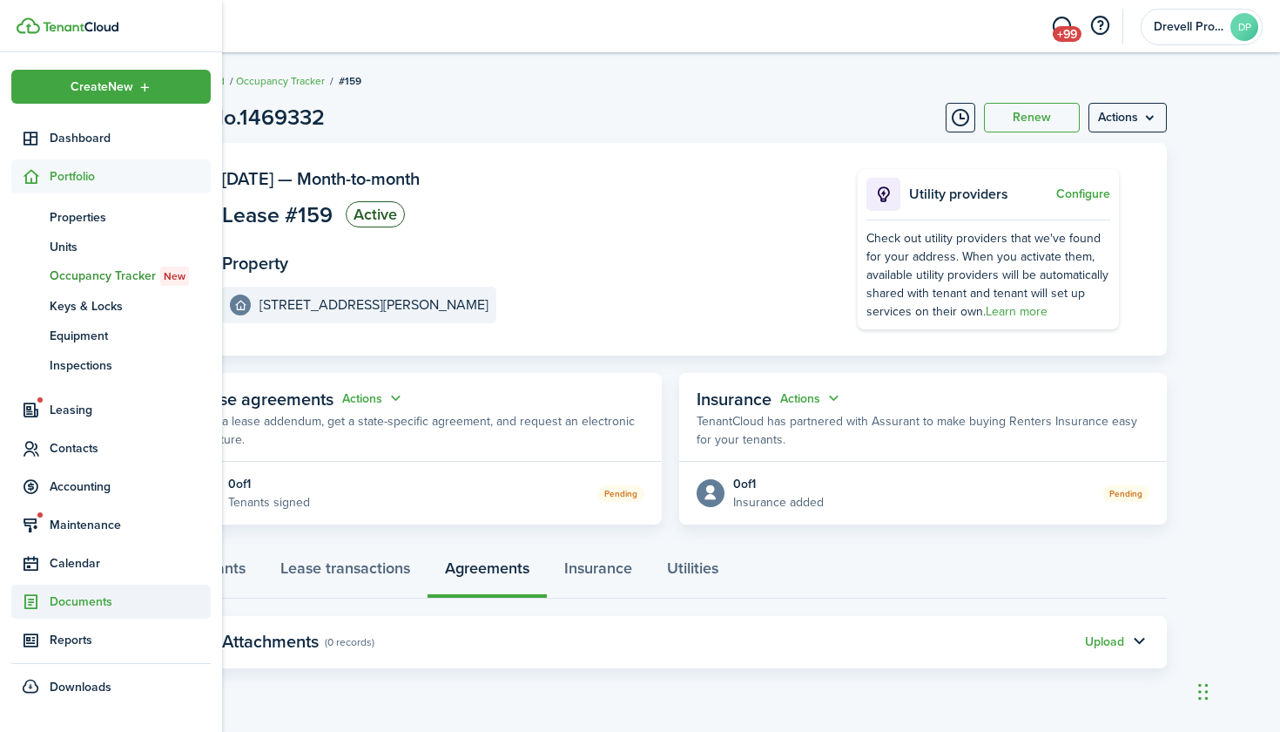
click at [63, 597] on span "Documents" at bounding box center [130, 601] width 161 height 18
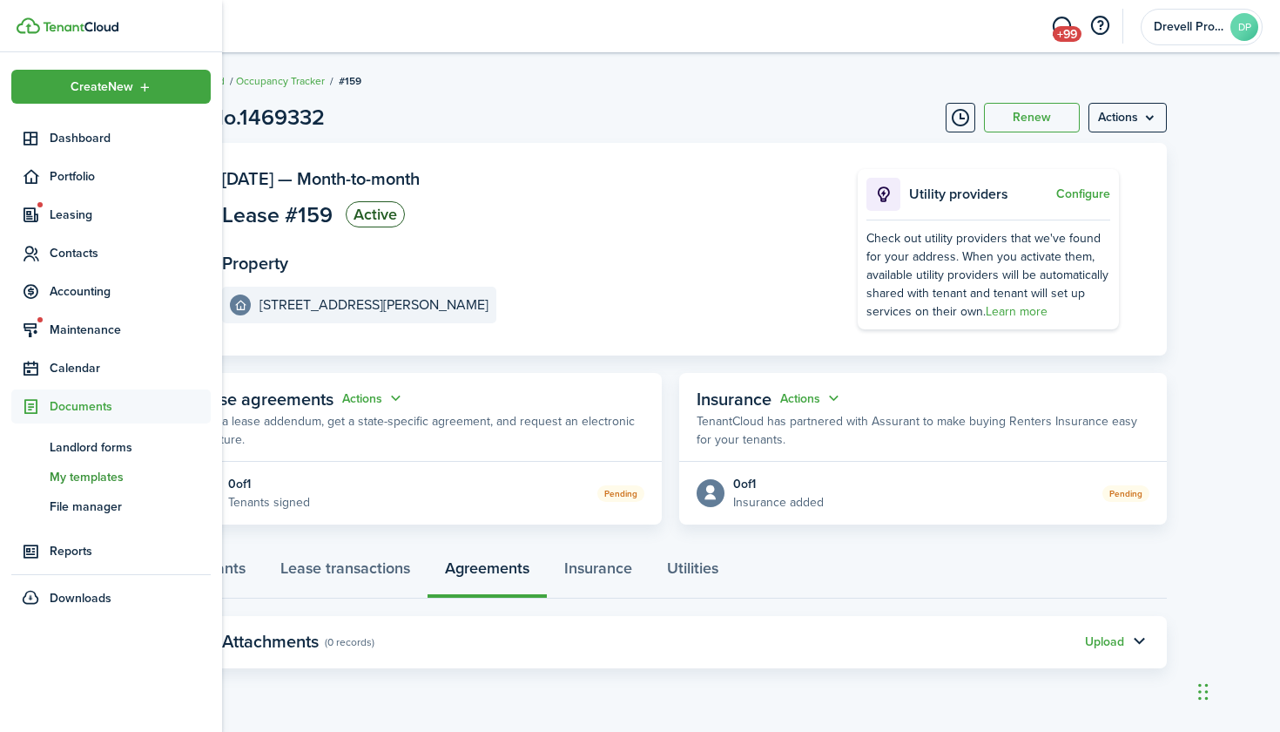
click at [105, 470] on span "My templates" at bounding box center [130, 477] width 161 height 18
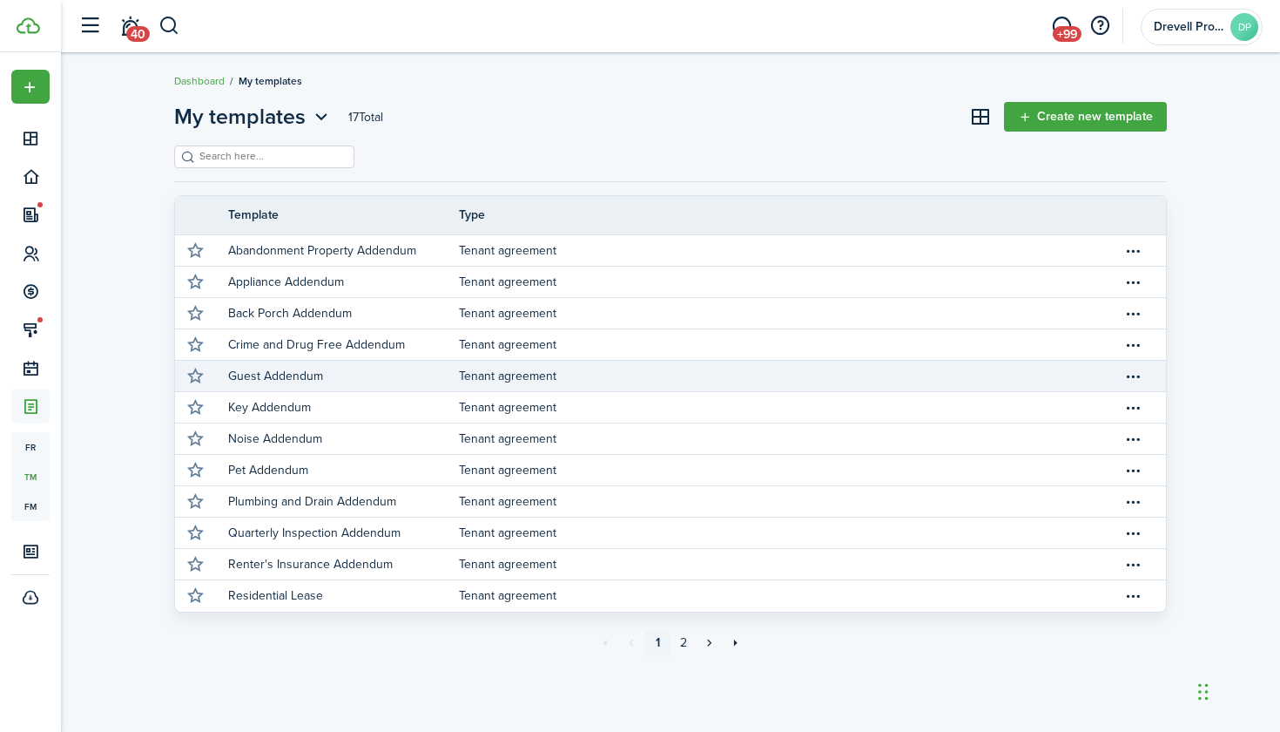
click at [328, 379] on link "Guest Addendum" at bounding box center [343, 376] width 231 height 30
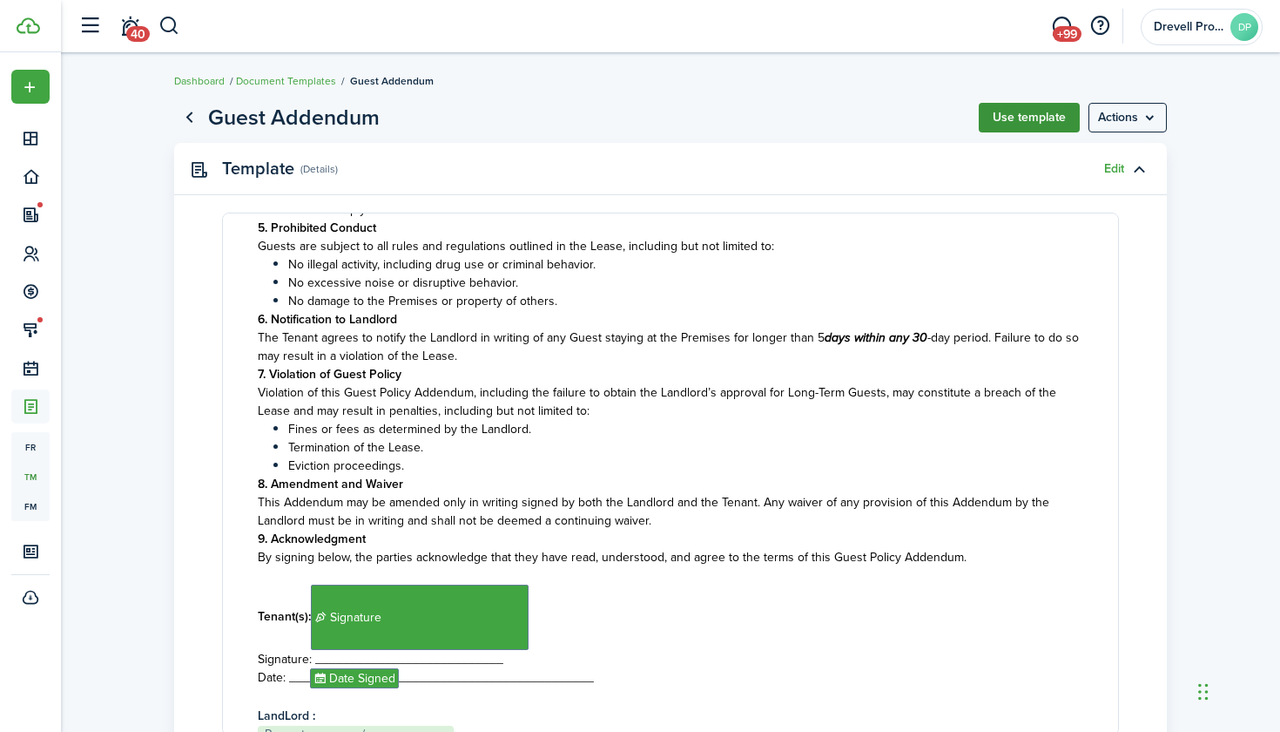
click at [1017, 116] on button "Use template" at bounding box center [1029, 118] width 101 height 30
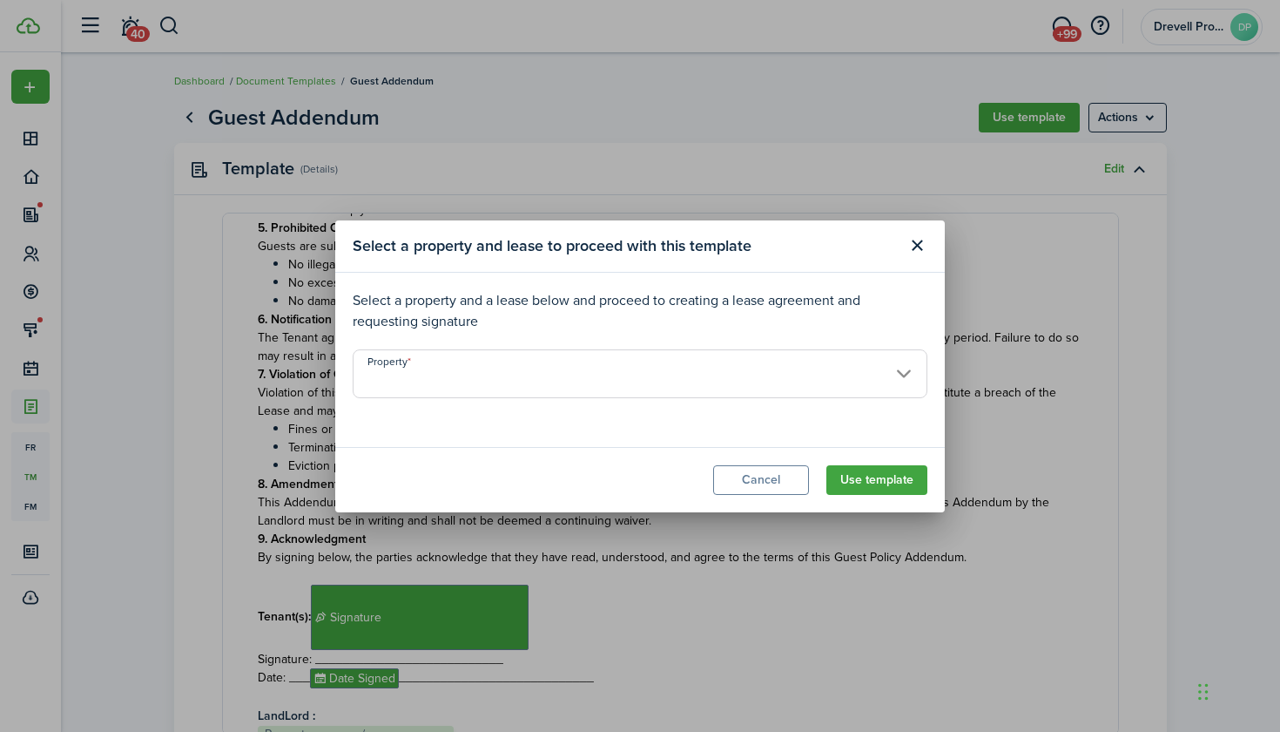
click at [832, 377] on input "Property" at bounding box center [640, 373] width 575 height 49
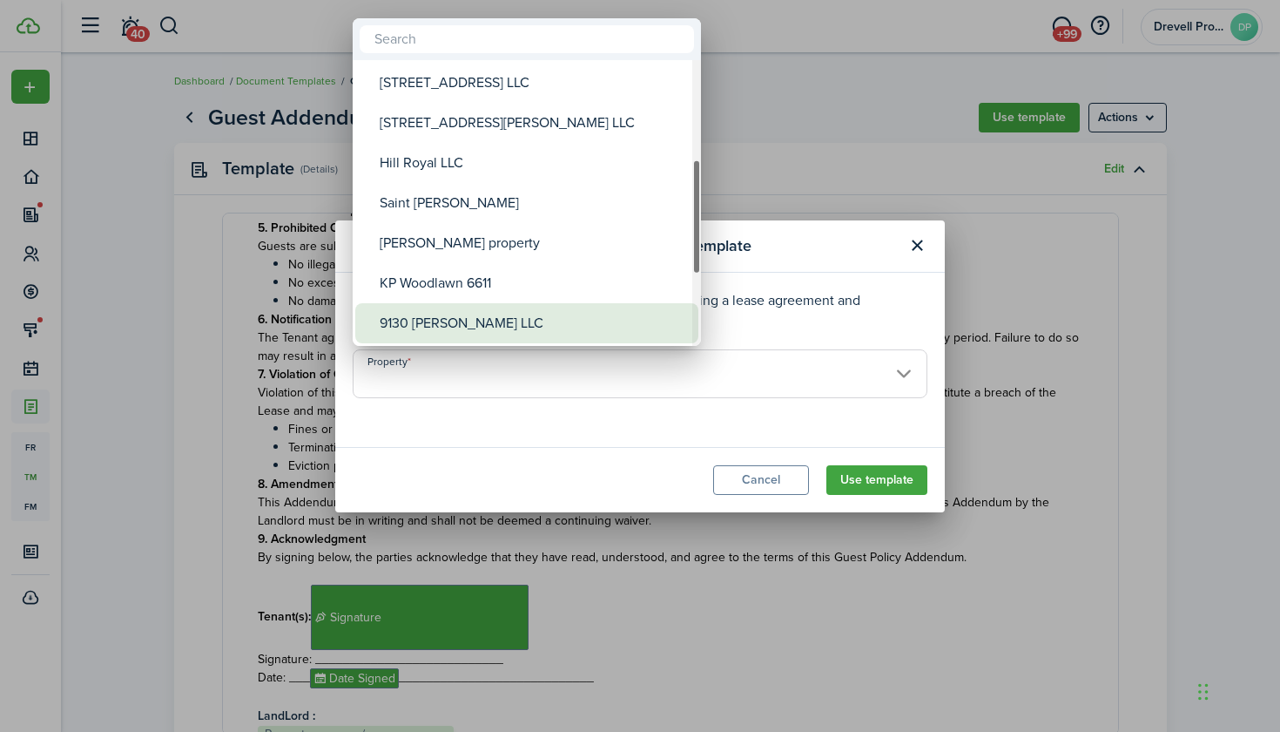
click at [497, 328] on div "9130 [PERSON_NAME] LLC" at bounding box center [534, 323] width 308 height 40
type input "9130 [PERSON_NAME] LLC"
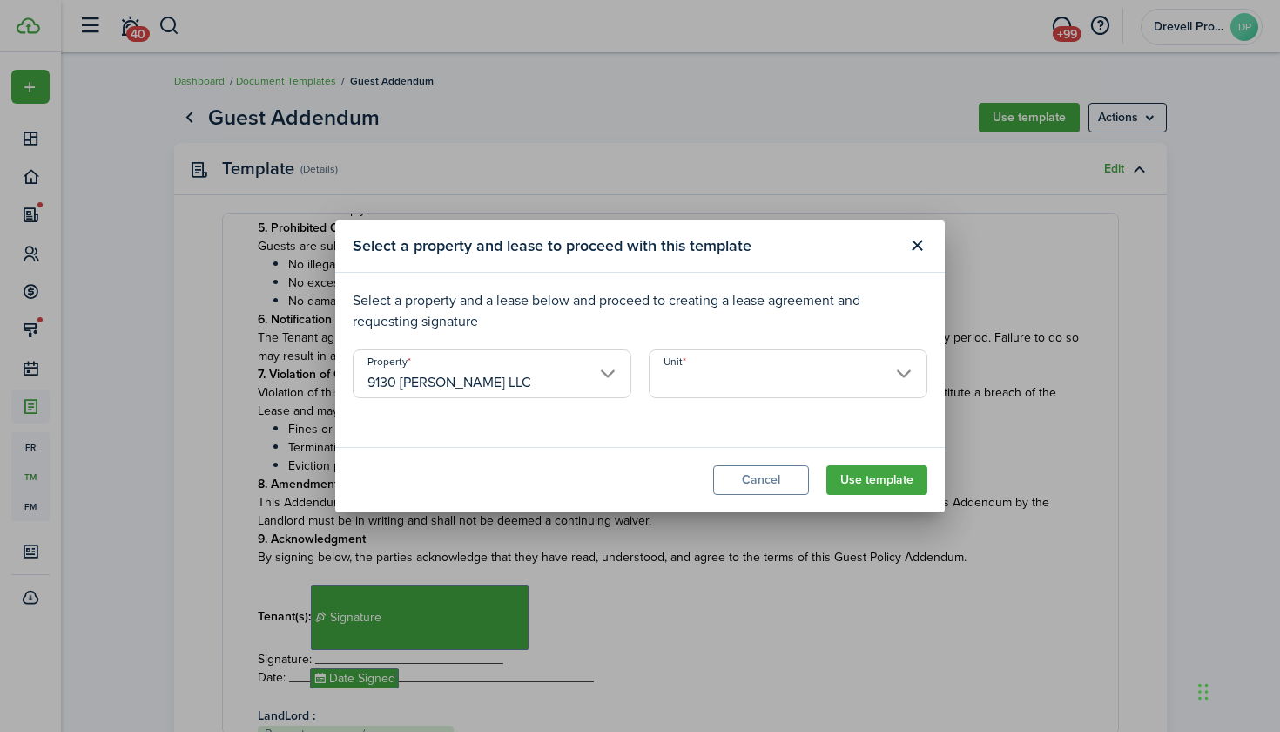
click at [713, 383] on input "Unit" at bounding box center [788, 373] width 279 height 49
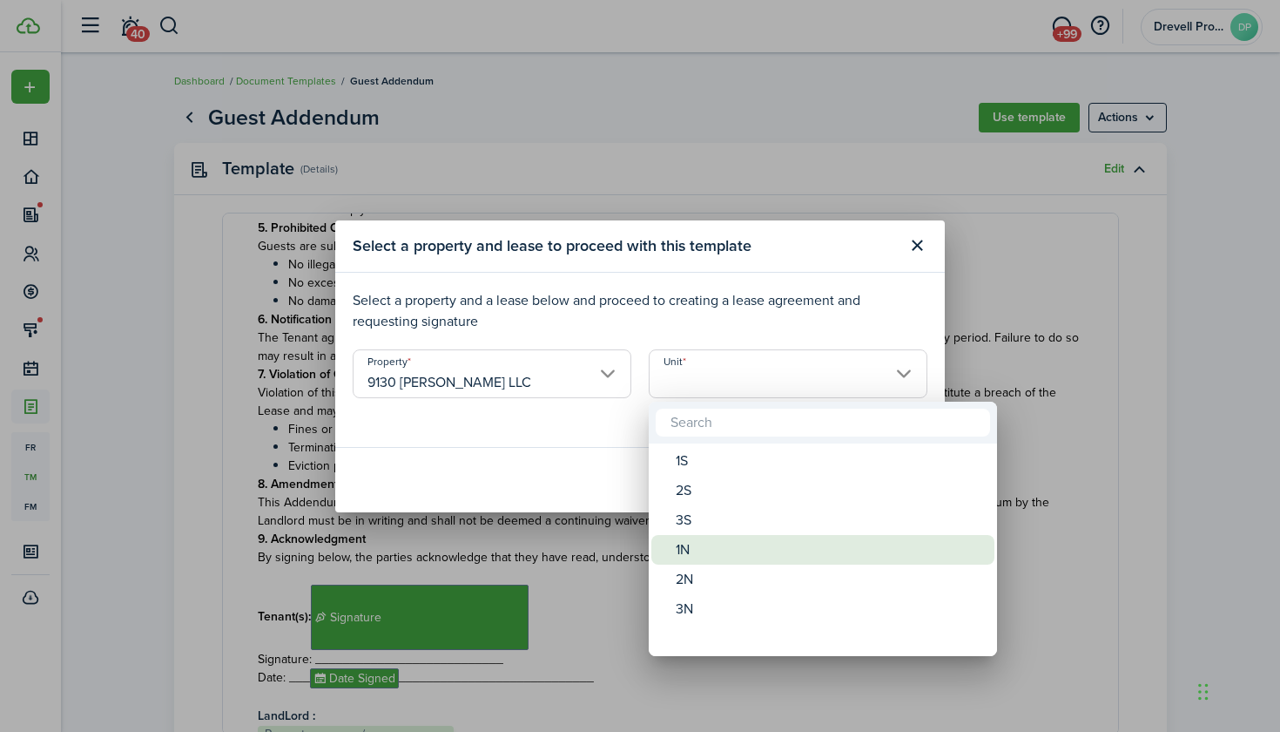
click at [694, 550] on div "1N" at bounding box center [830, 550] width 308 height 30
type input "1N"
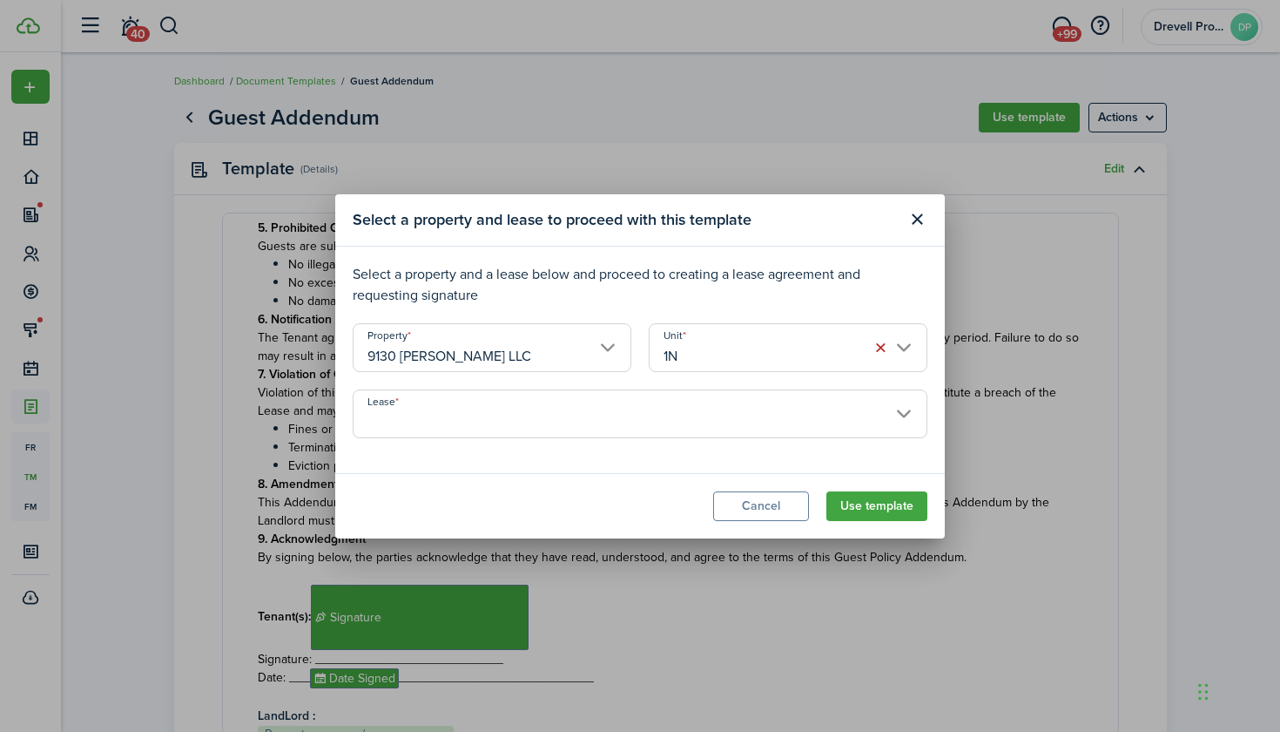
click at [682, 415] on input "Lease" at bounding box center [640, 413] width 575 height 49
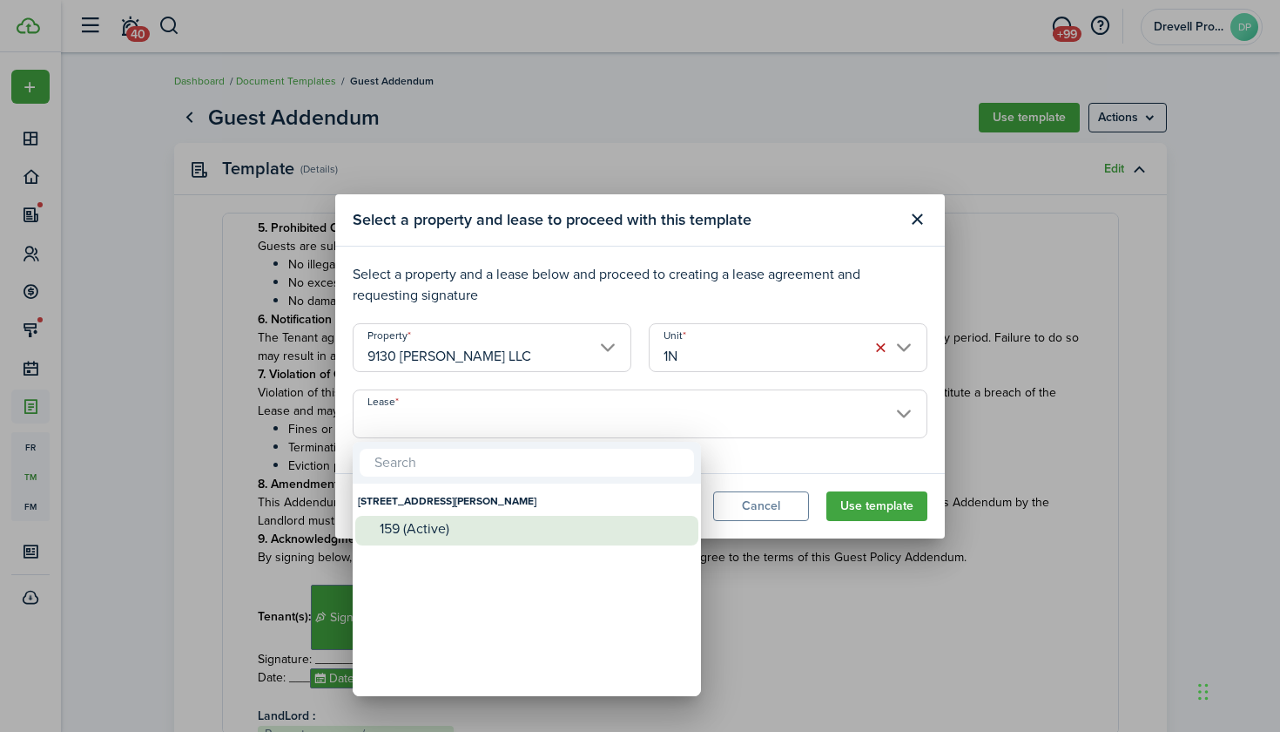
click at [556, 523] on div "159 (Active)" at bounding box center [534, 529] width 308 height 16
type input "[STREET_ADDRESS][PERSON_NAME]. Lease #159 (Active)"
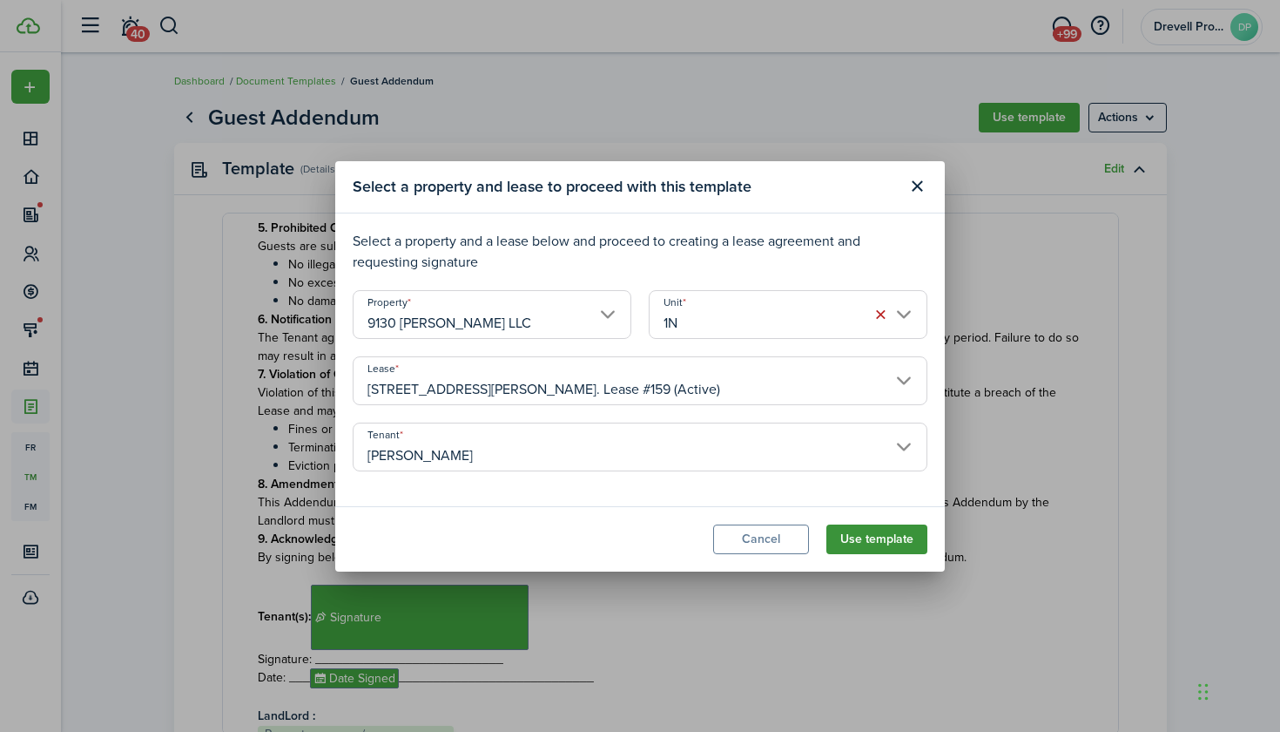
click at [870, 532] on button "Use template" at bounding box center [877, 539] width 101 height 30
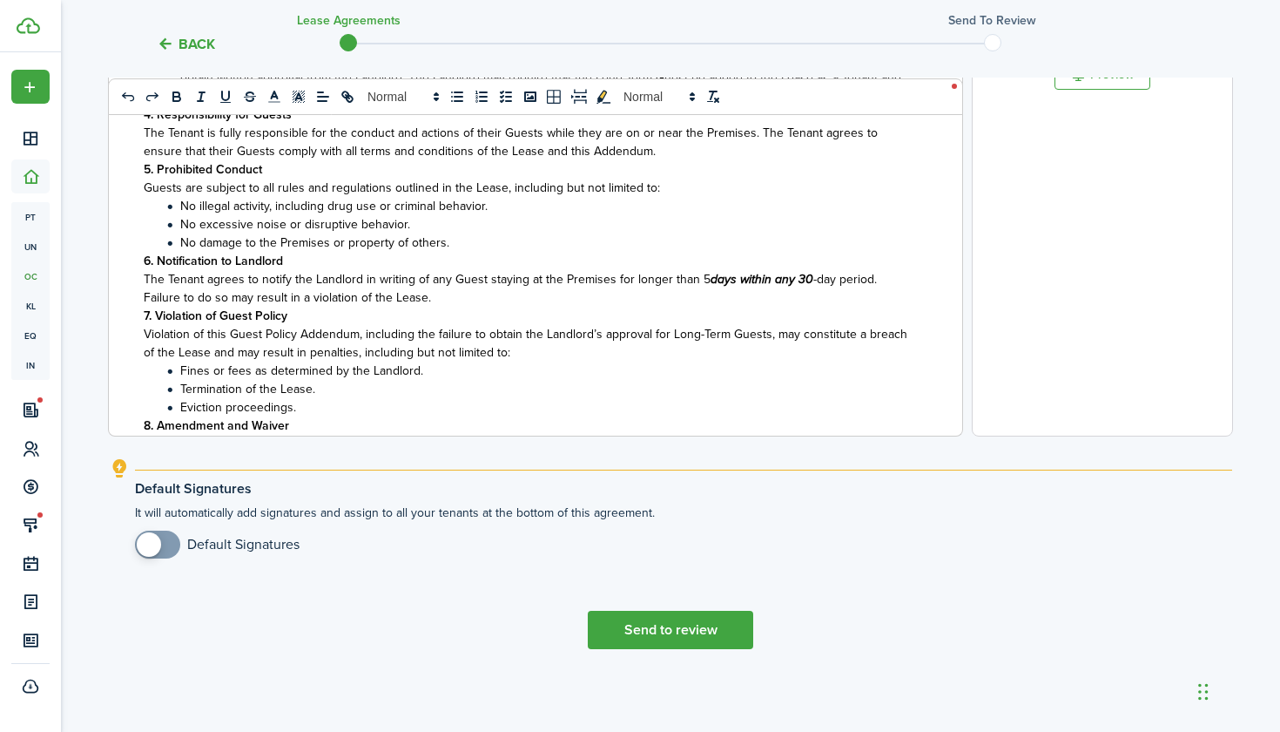
scroll to position [623, 0]
click at [660, 635] on button "Send to review" at bounding box center [670, 630] width 165 height 38
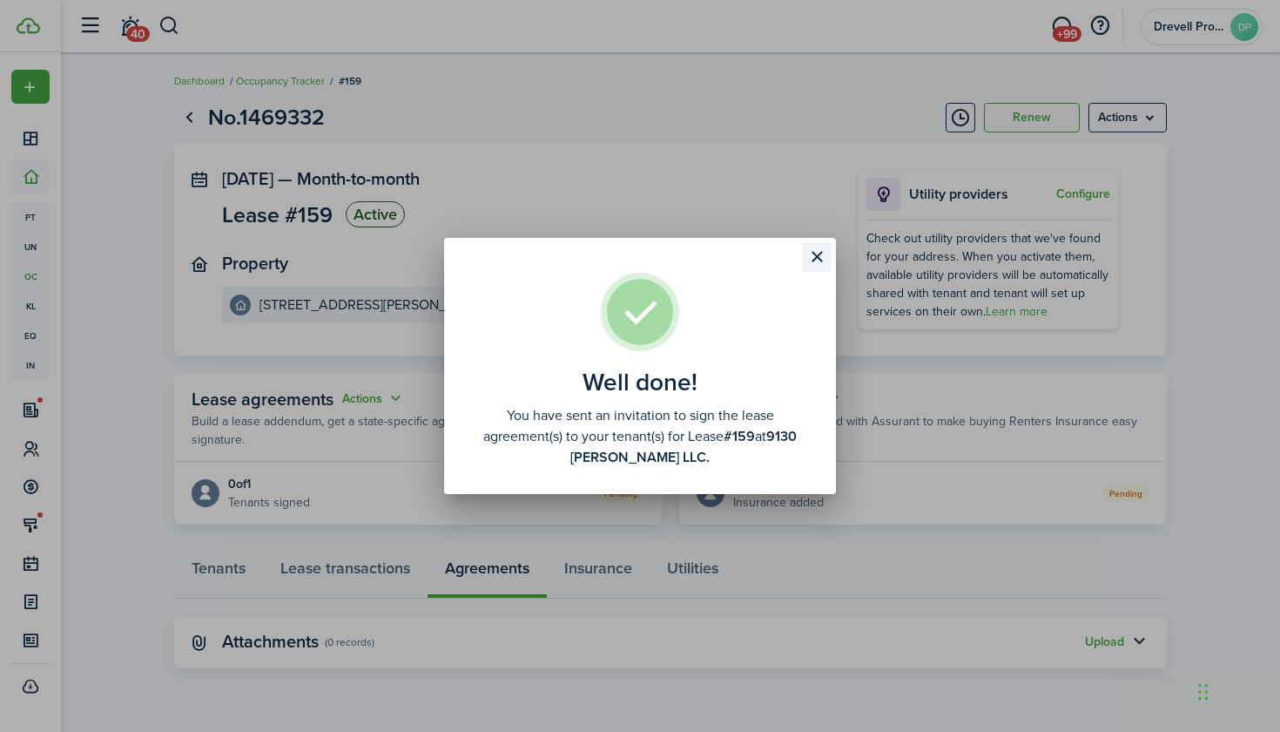
click at [813, 258] on button "Close modal" at bounding box center [817, 257] width 30 height 30
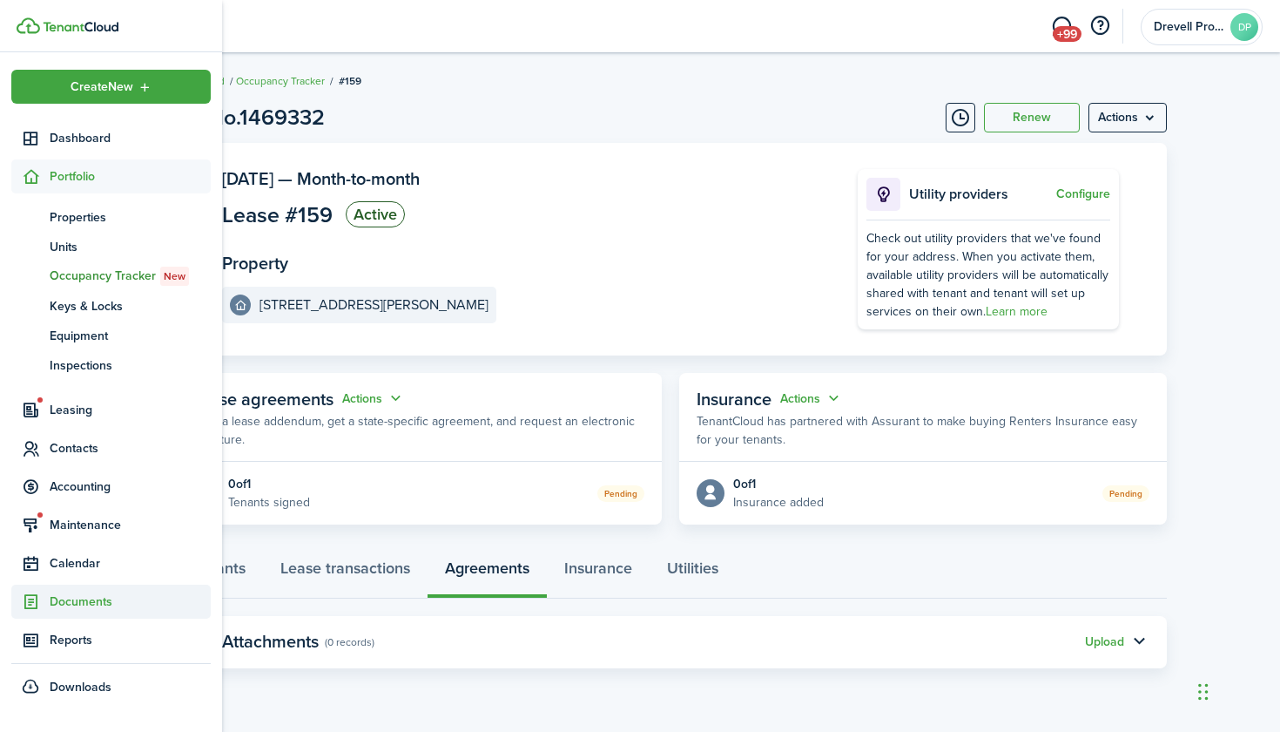
click at [67, 598] on span "Documents" at bounding box center [130, 601] width 161 height 18
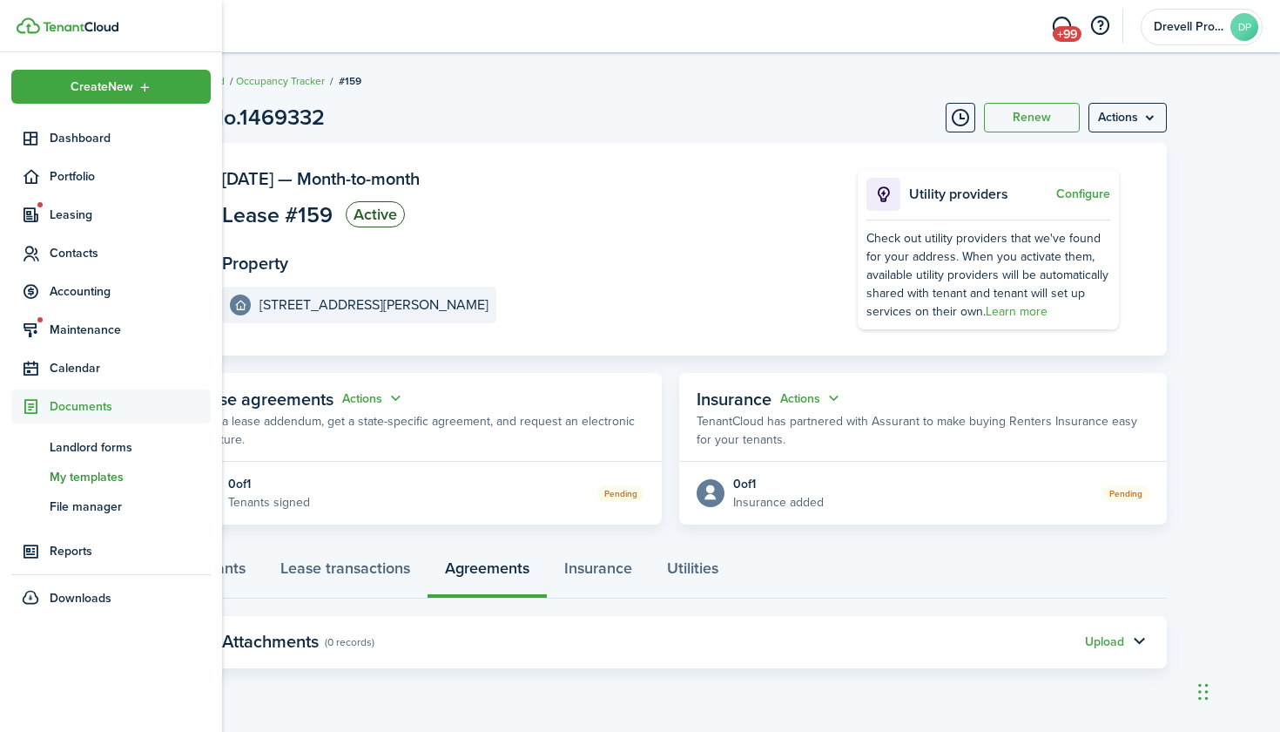
click at [73, 481] on span "My templates" at bounding box center [130, 477] width 161 height 18
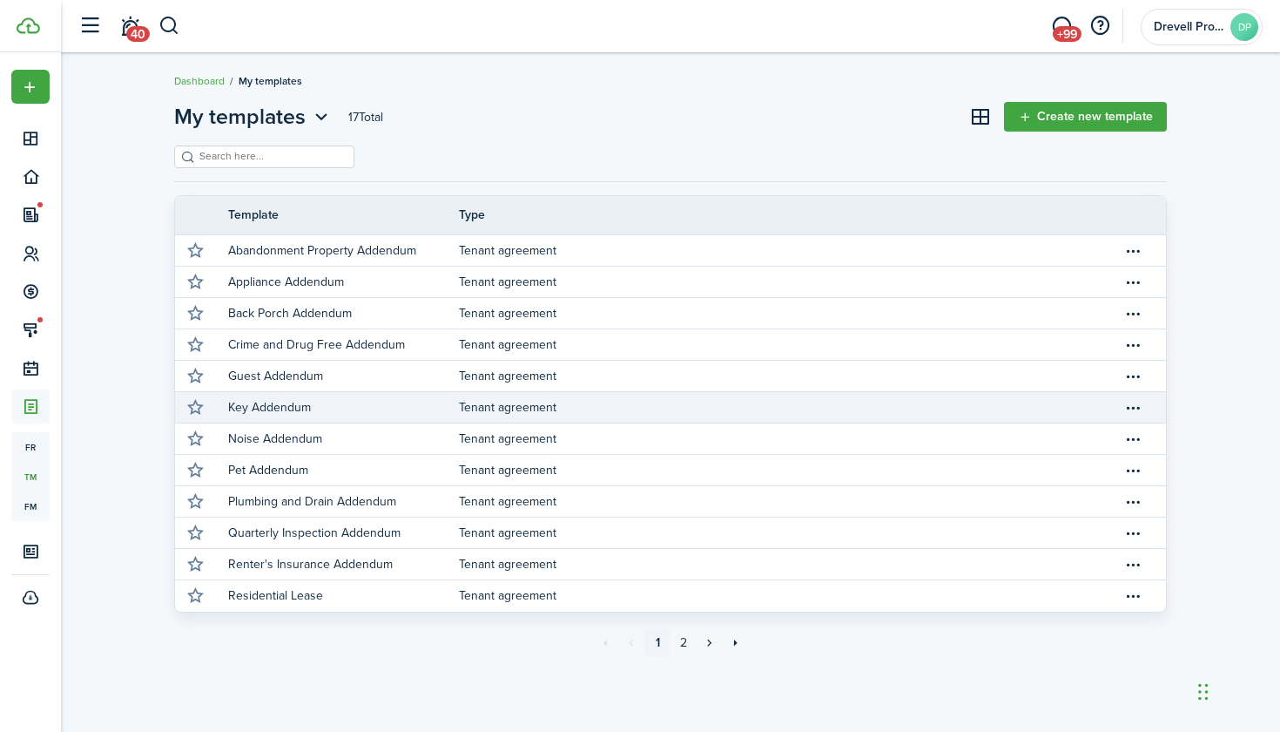
click at [294, 404] on p "Key Addendum" at bounding box center [269, 407] width 83 height 18
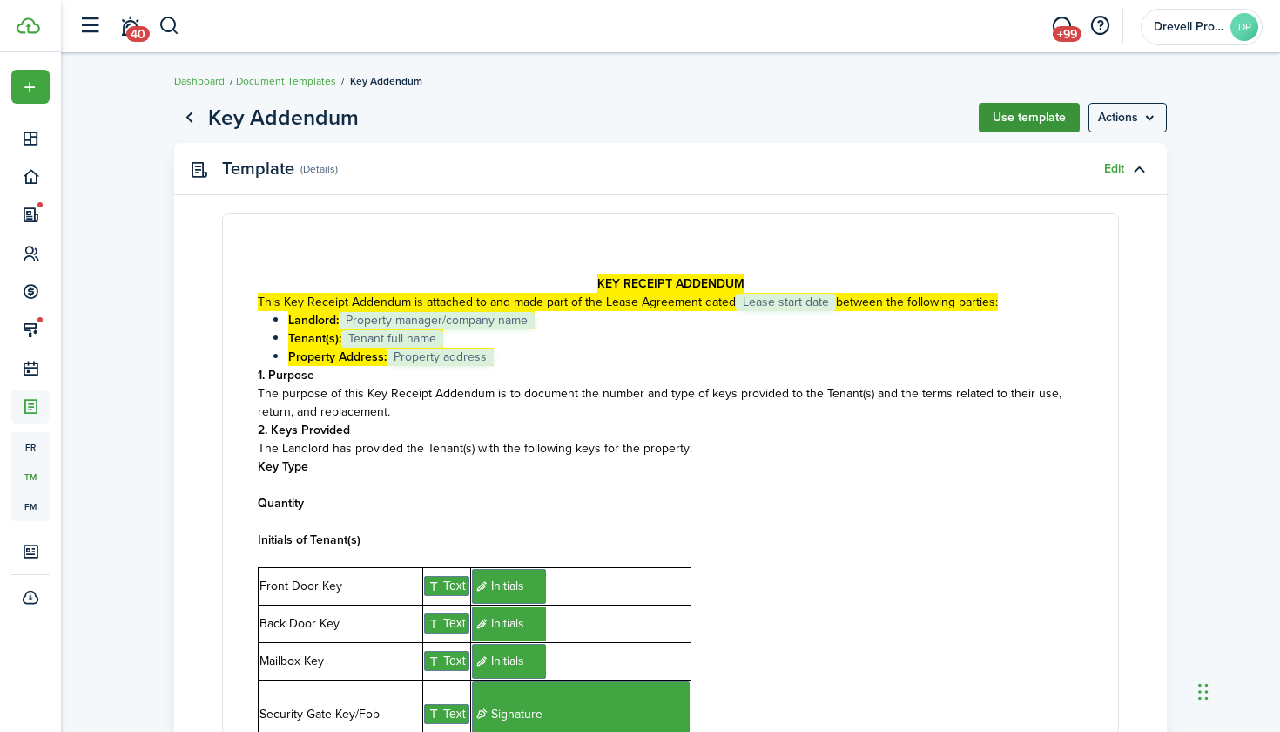
click at [1019, 117] on button "Use template" at bounding box center [1029, 118] width 101 height 30
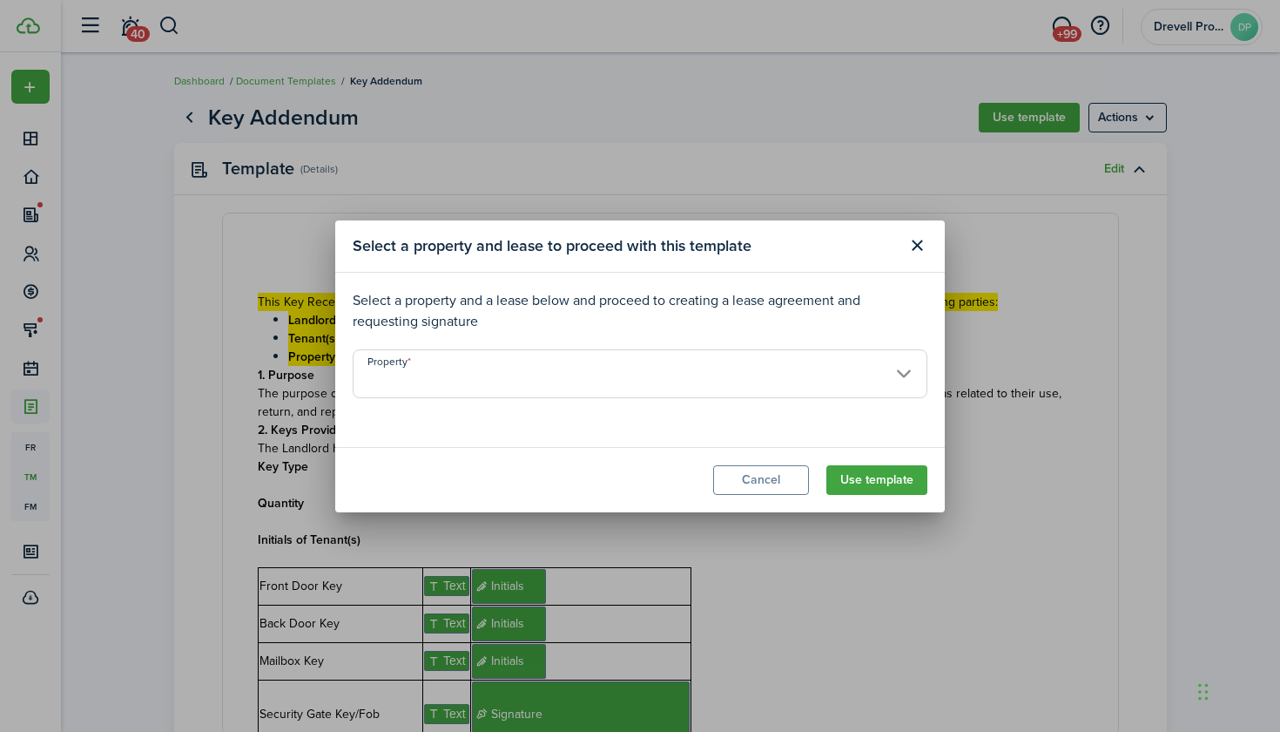
click at [868, 373] on input "Property" at bounding box center [640, 373] width 575 height 49
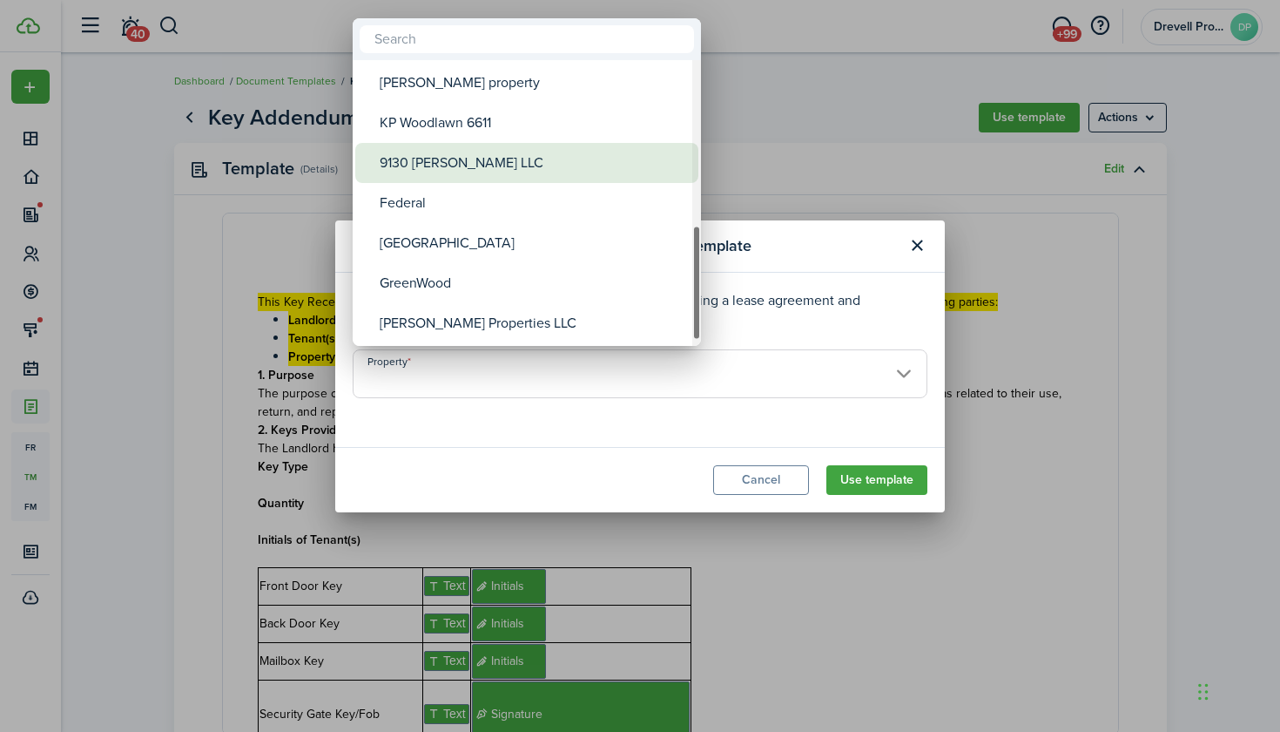
click at [489, 178] on div "9130 [PERSON_NAME] LLC" at bounding box center [534, 163] width 308 height 40
type input "9130 [PERSON_NAME] LLC"
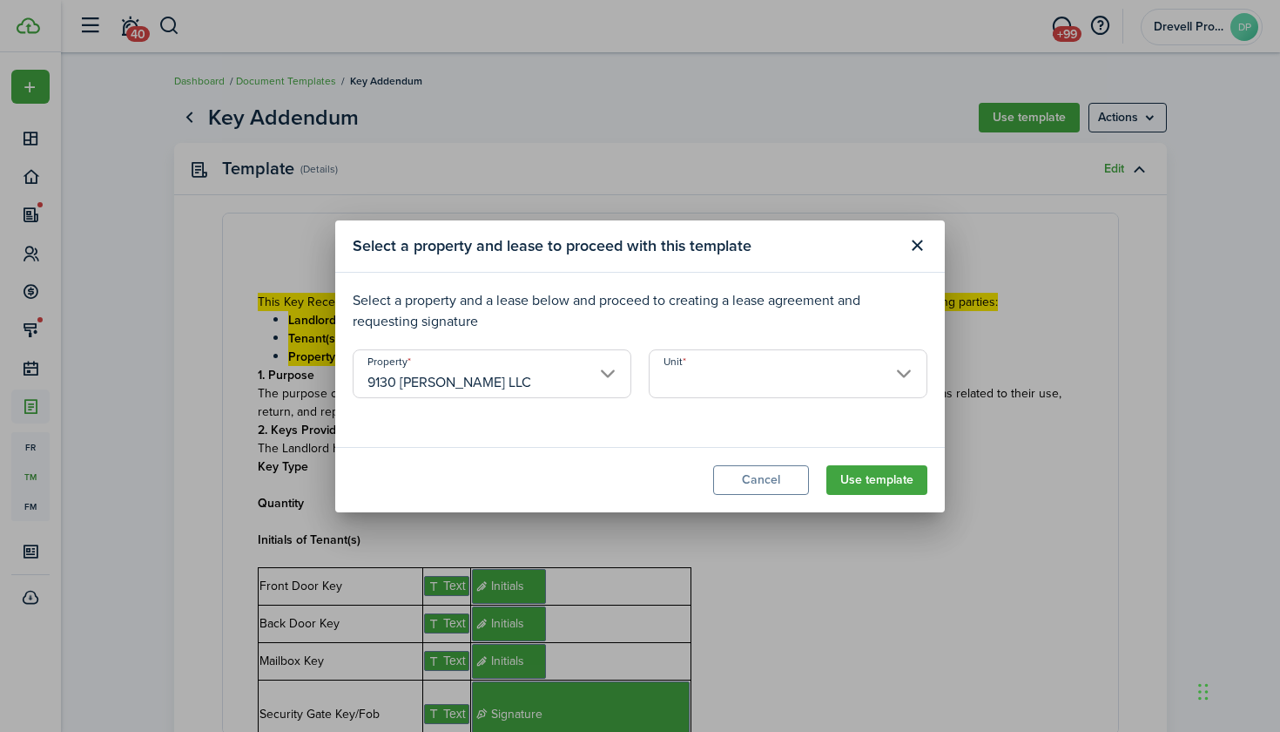
click at [775, 366] on input "Unit" at bounding box center [788, 373] width 279 height 49
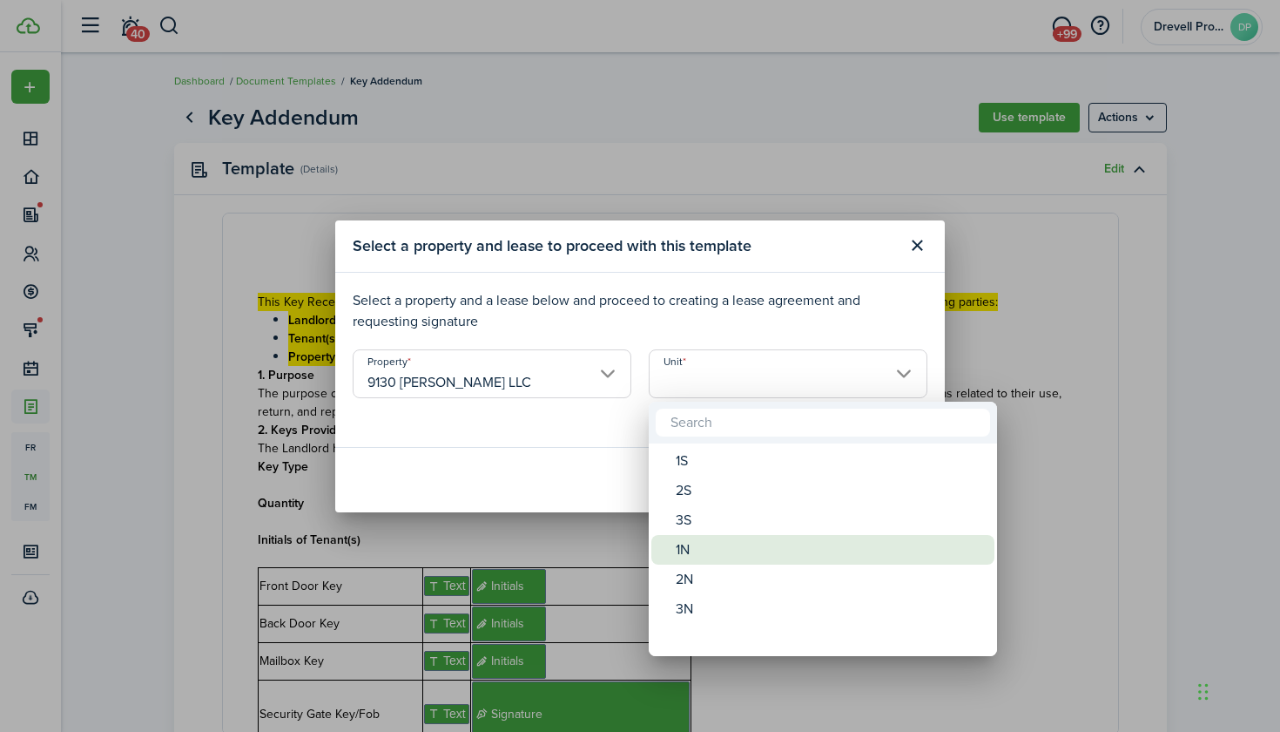
click at [742, 553] on div "1N" at bounding box center [830, 550] width 308 height 30
type input "1N"
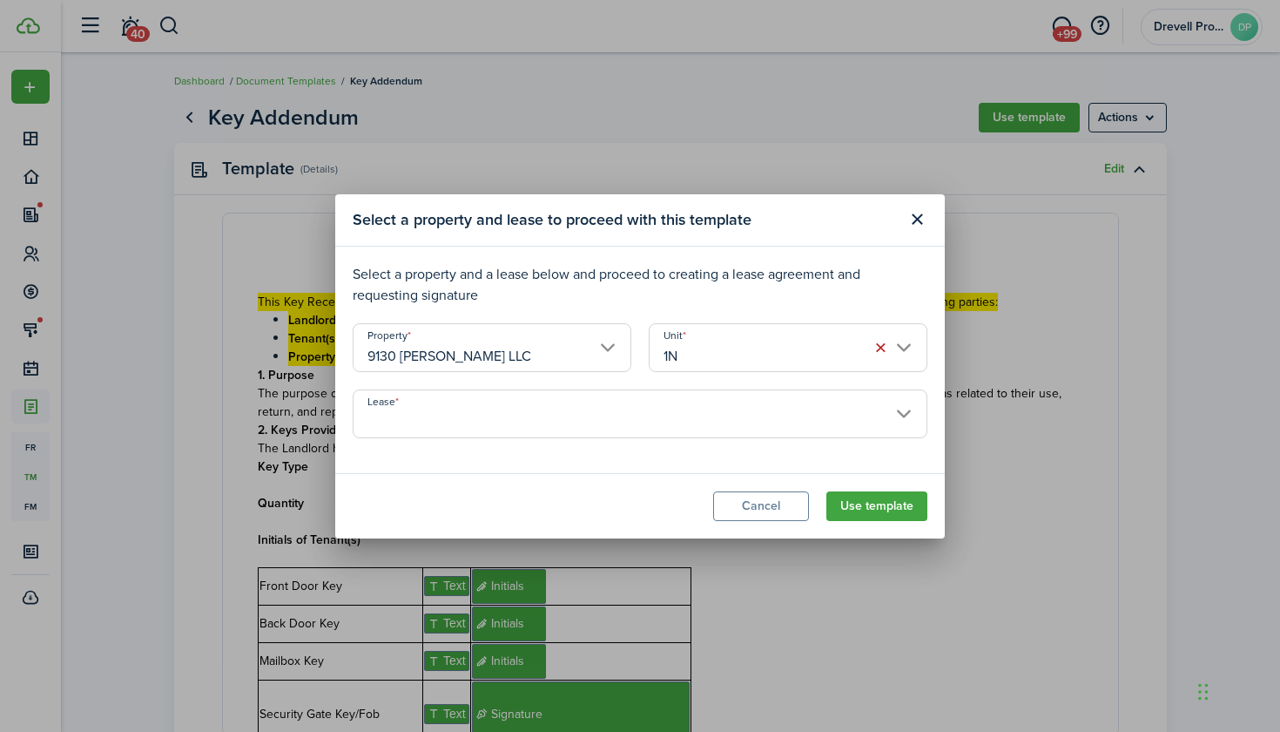
click at [851, 418] on input "Lease" at bounding box center [640, 413] width 575 height 49
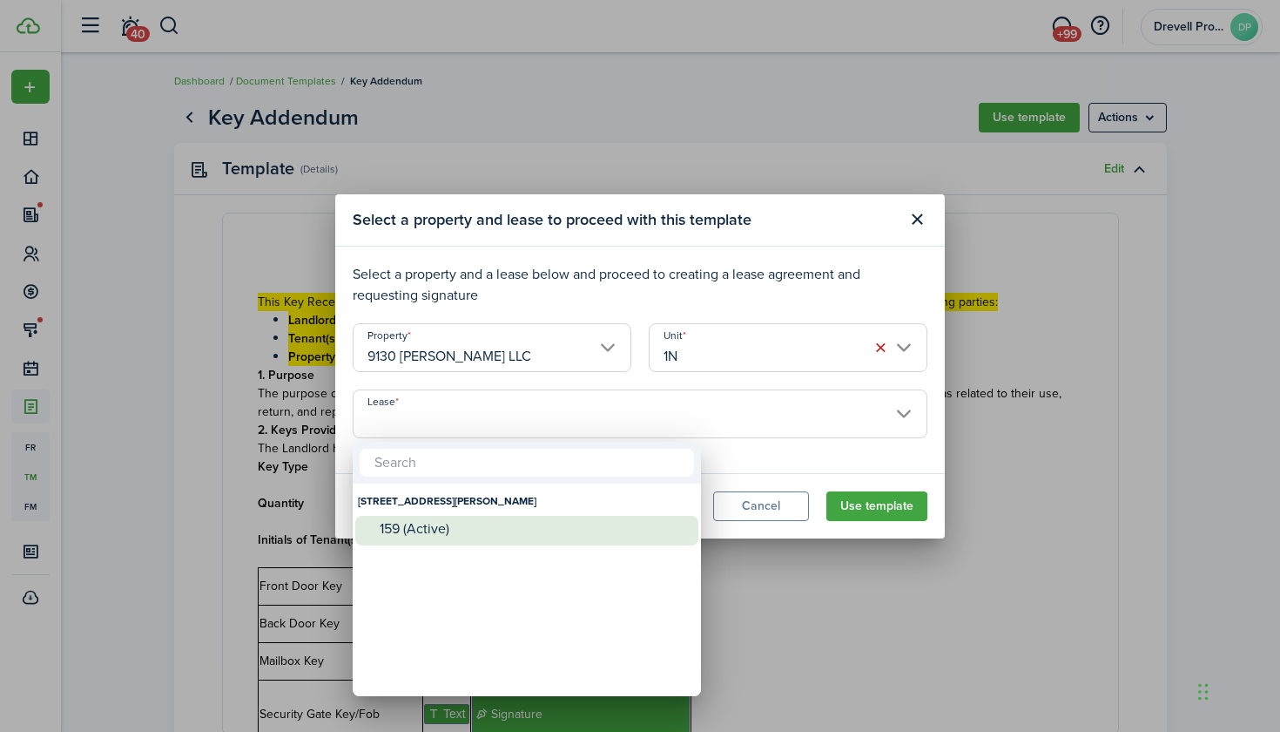
click at [649, 530] on div "159 (Active)" at bounding box center [534, 529] width 308 height 16
type input "[STREET_ADDRESS][PERSON_NAME]. Lease #159 (Active)"
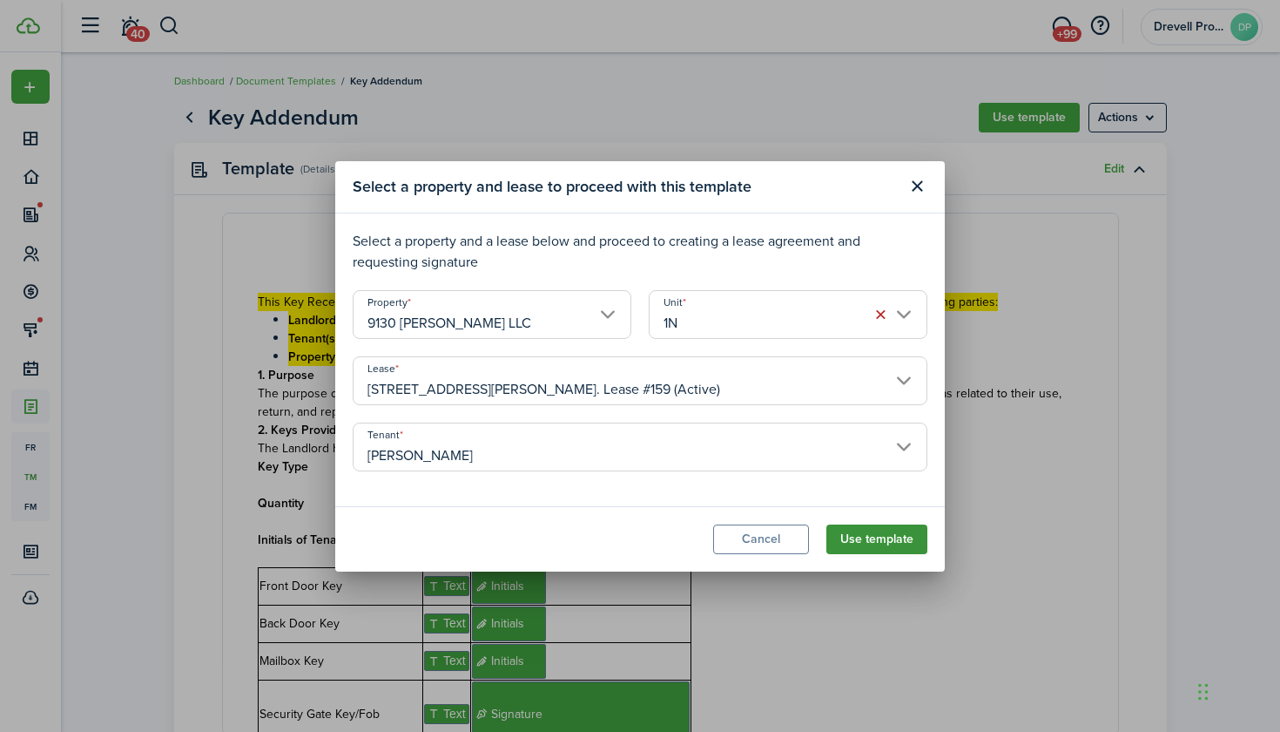
click at [875, 534] on button "Use template" at bounding box center [877, 539] width 101 height 30
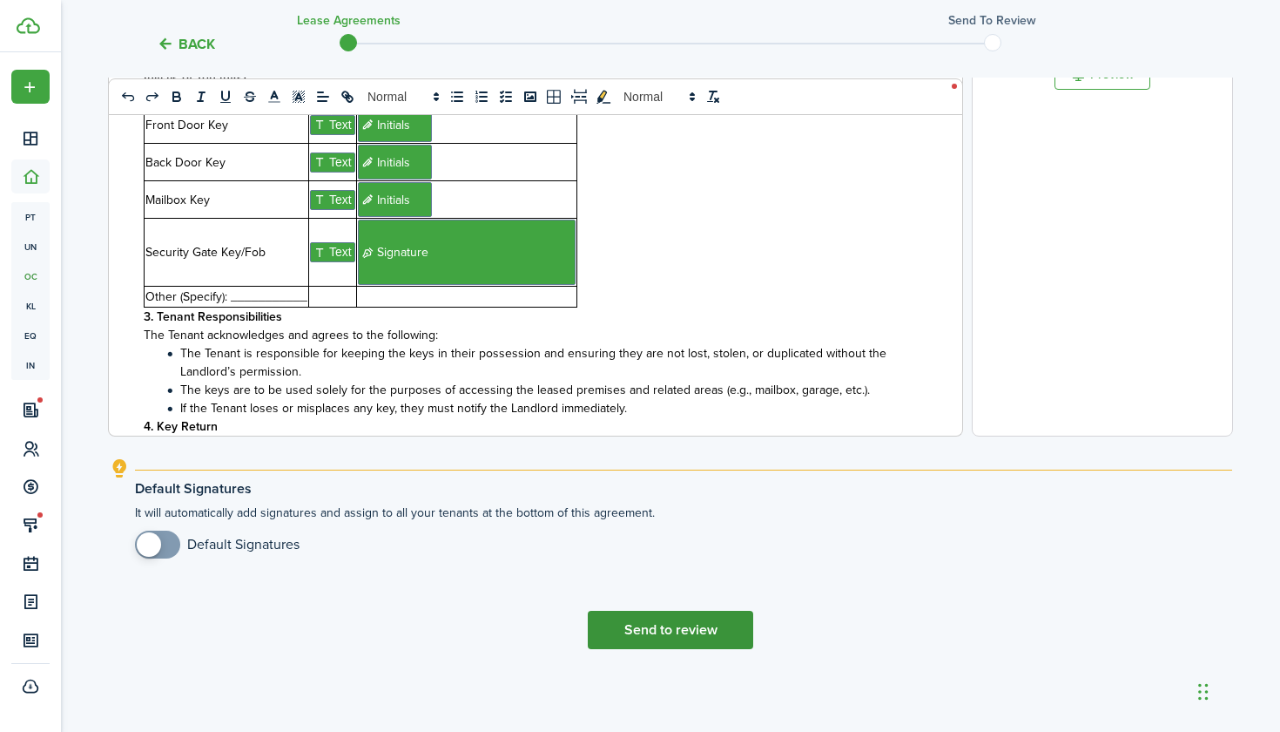
scroll to position [623, 0]
click at [670, 638] on button "Send to review" at bounding box center [670, 630] width 165 height 38
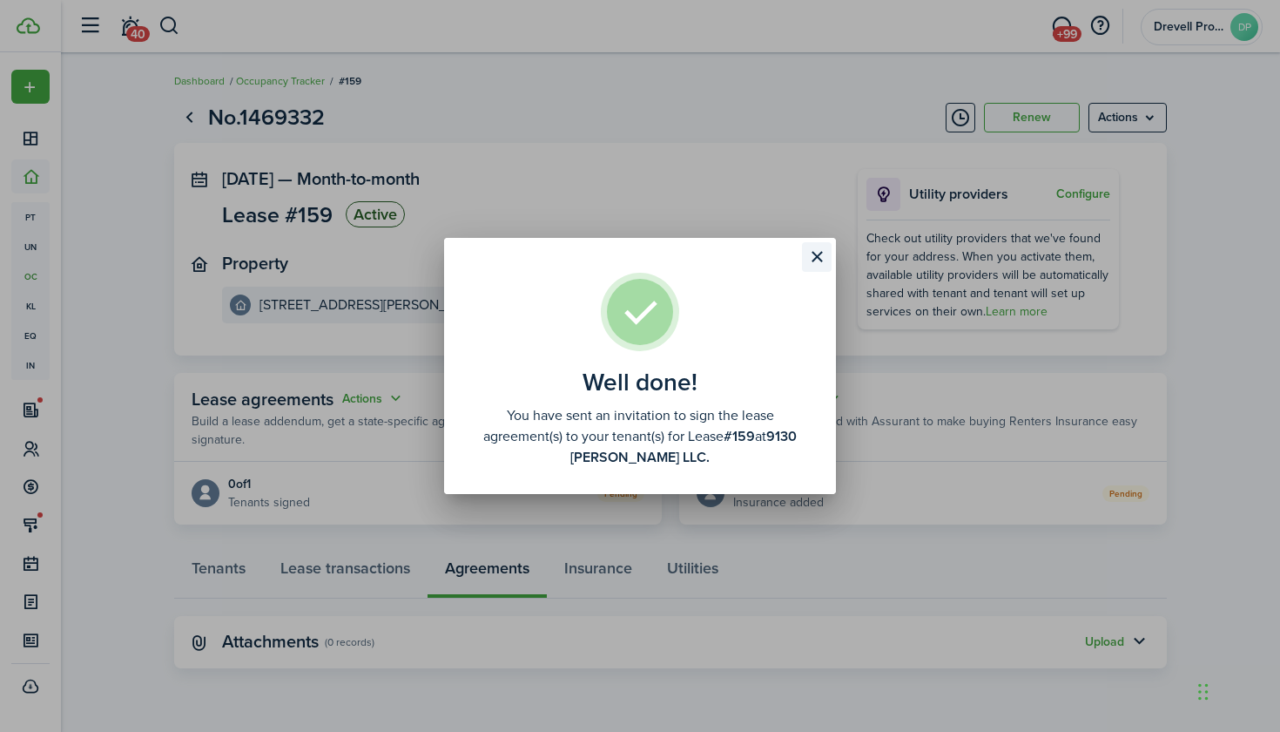
click at [822, 254] on button "Close modal" at bounding box center [817, 257] width 30 height 30
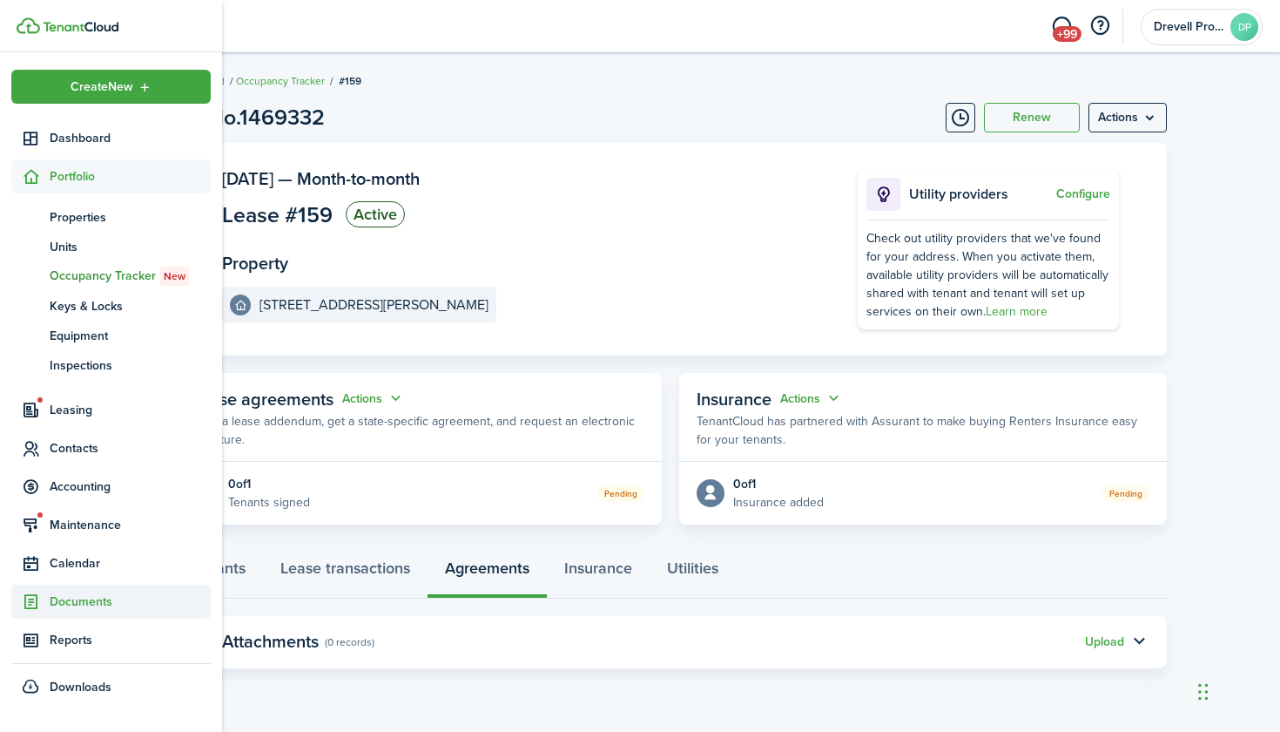
click at [68, 598] on span "Documents" at bounding box center [130, 601] width 161 height 18
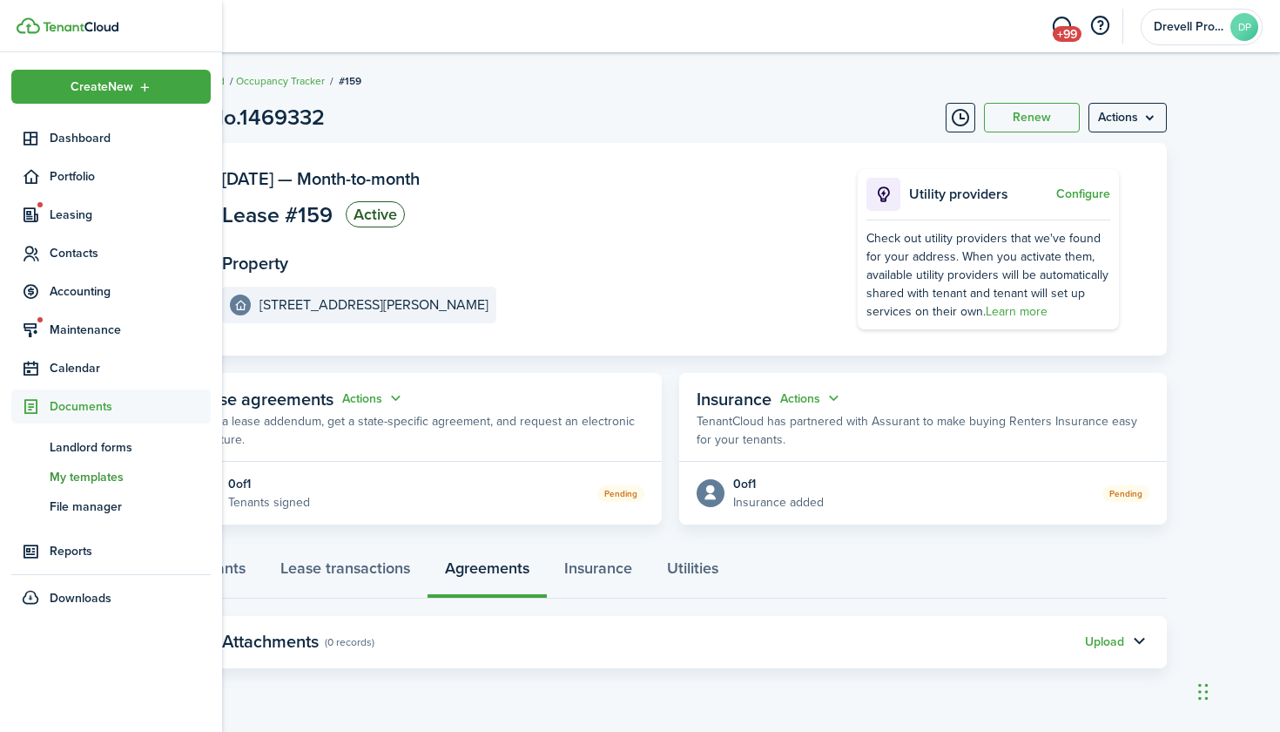
click at [86, 471] on span "My templates" at bounding box center [130, 477] width 161 height 18
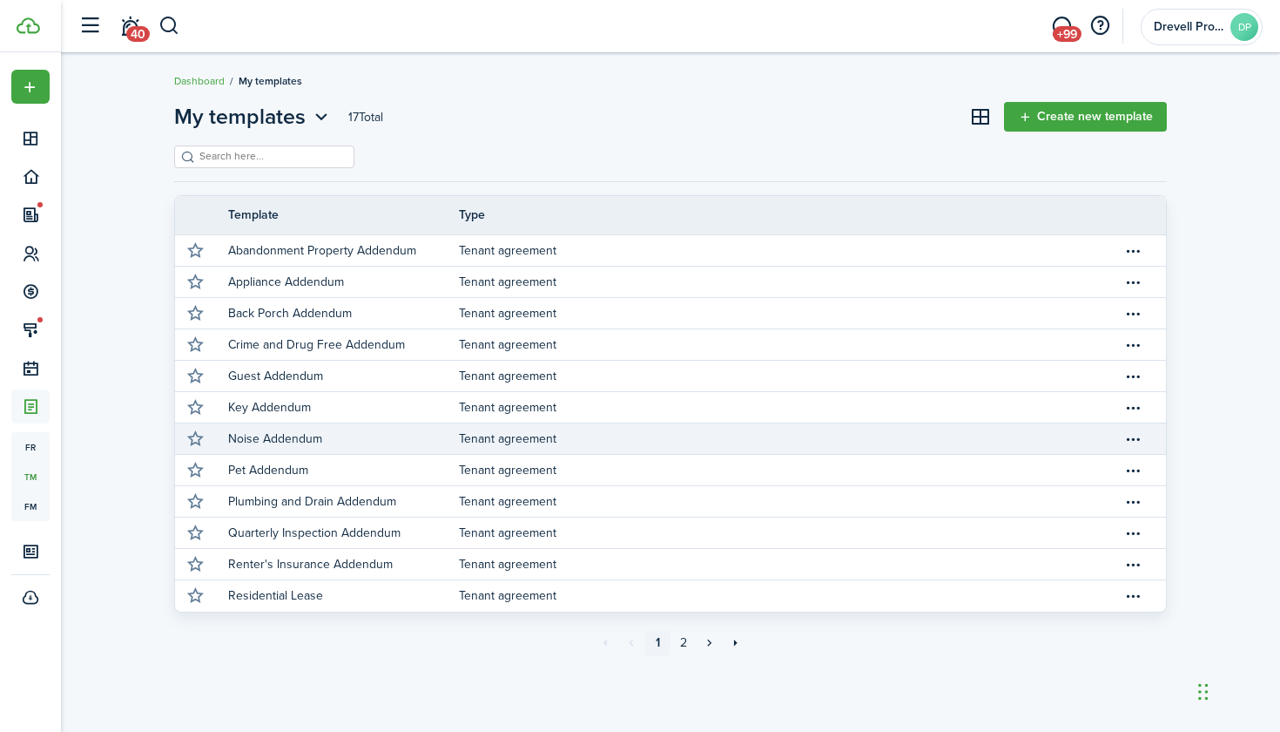
click at [323, 435] on link "Noise Addendum" at bounding box center [343, 438] width 231 height 30
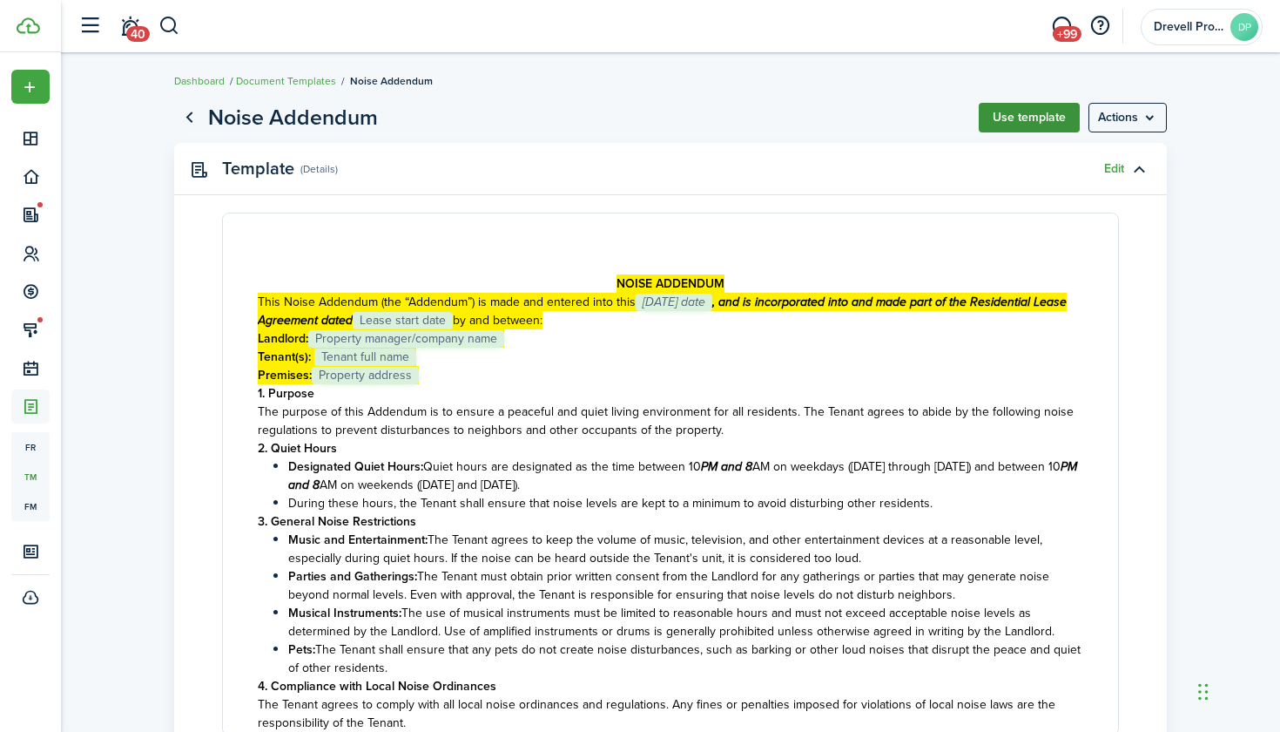
click at [1021, 118] on button "Use template" at bounding box center [1029, 118] width 101 height 30
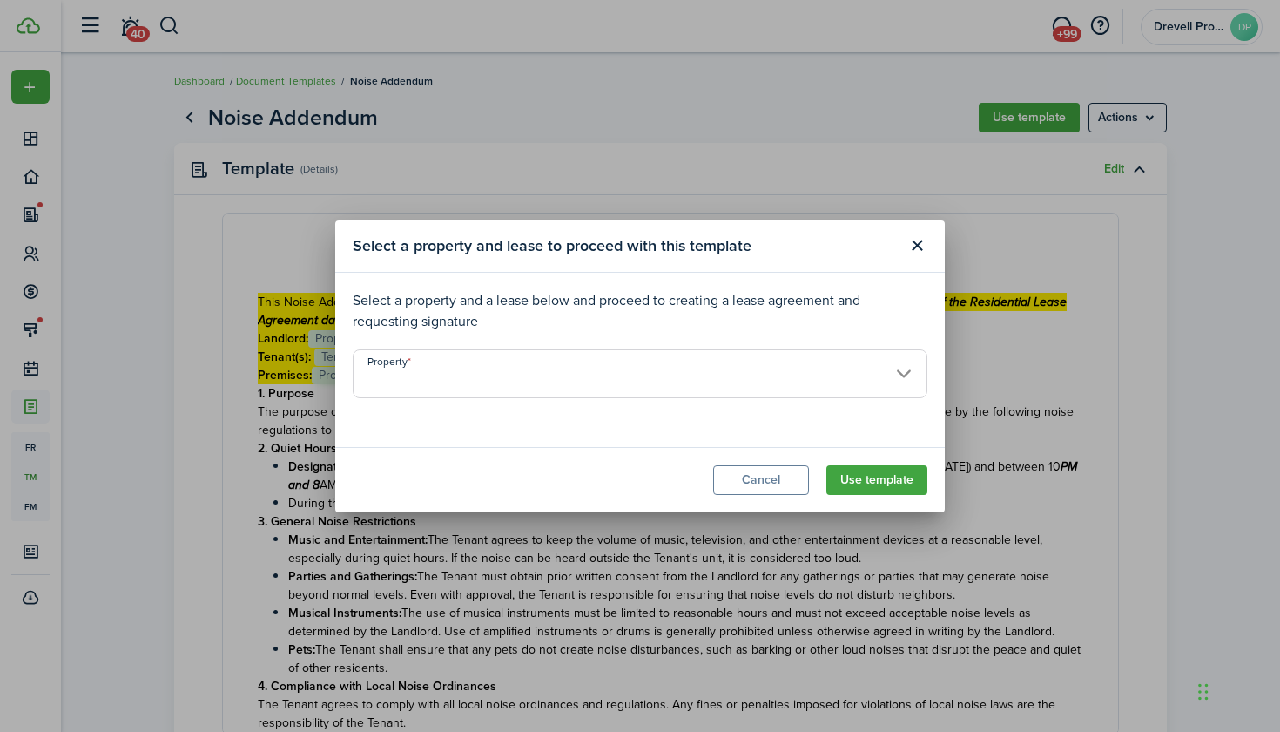
click at [830, 372] on input "Property" at bounding box center [640, 373] width 575 height 49
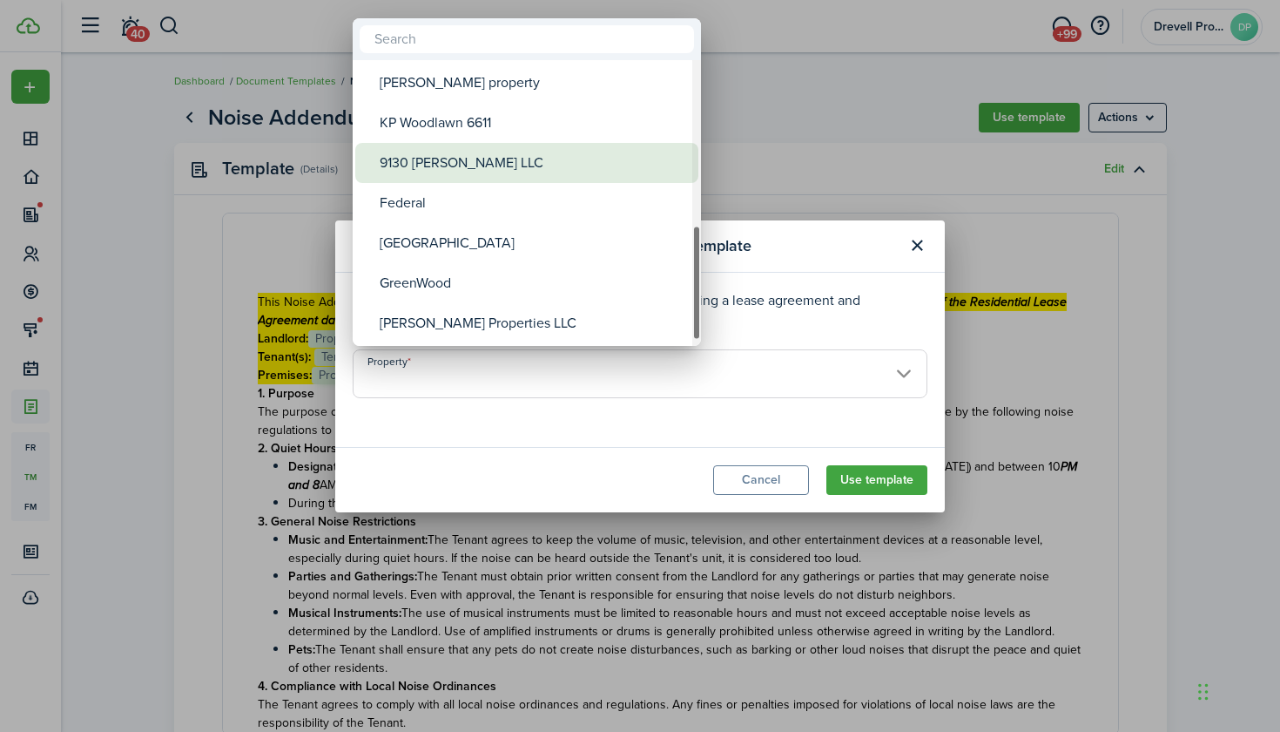
click at [490, 154] on div "9130 [PERSON_NAME] LLC" at bounding box center [534, 163] width 308 height 40
type input "9130 [PERSON_NAME] LLC"
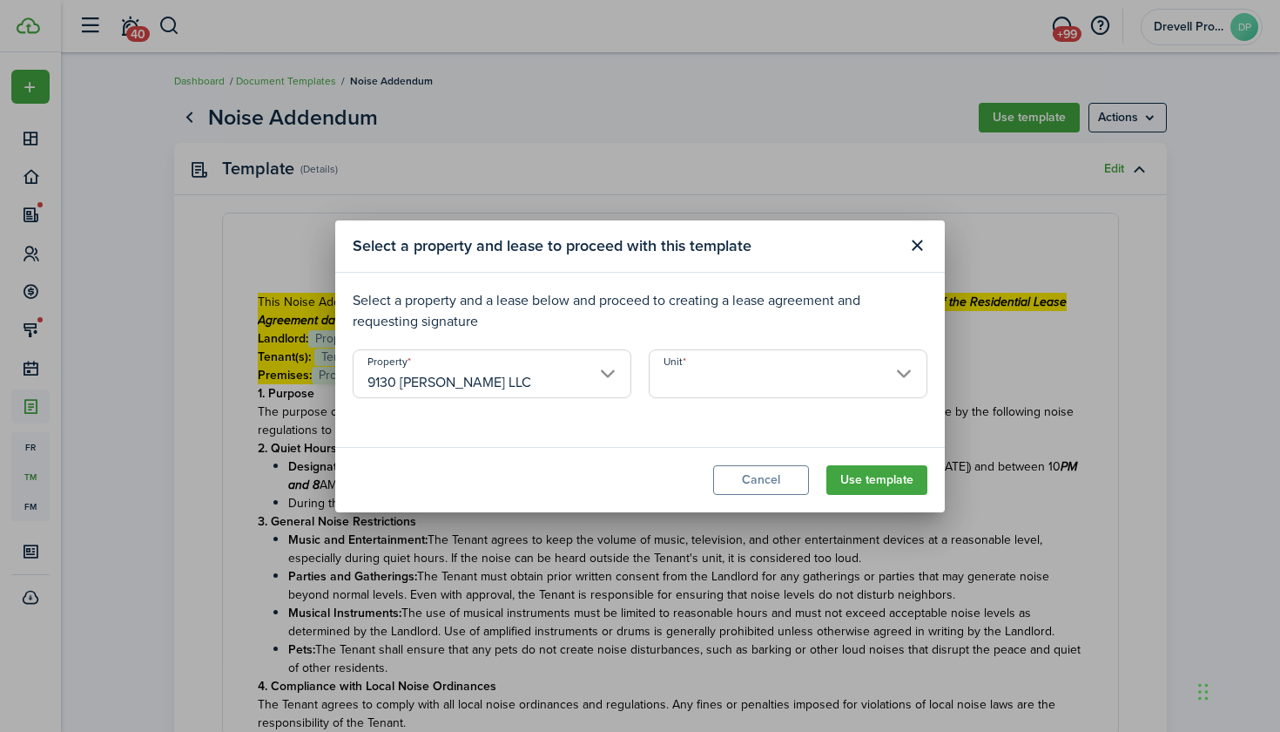
click at [736, 368] on input "Unit" at bounding box center [788, 373] width 279 height 49
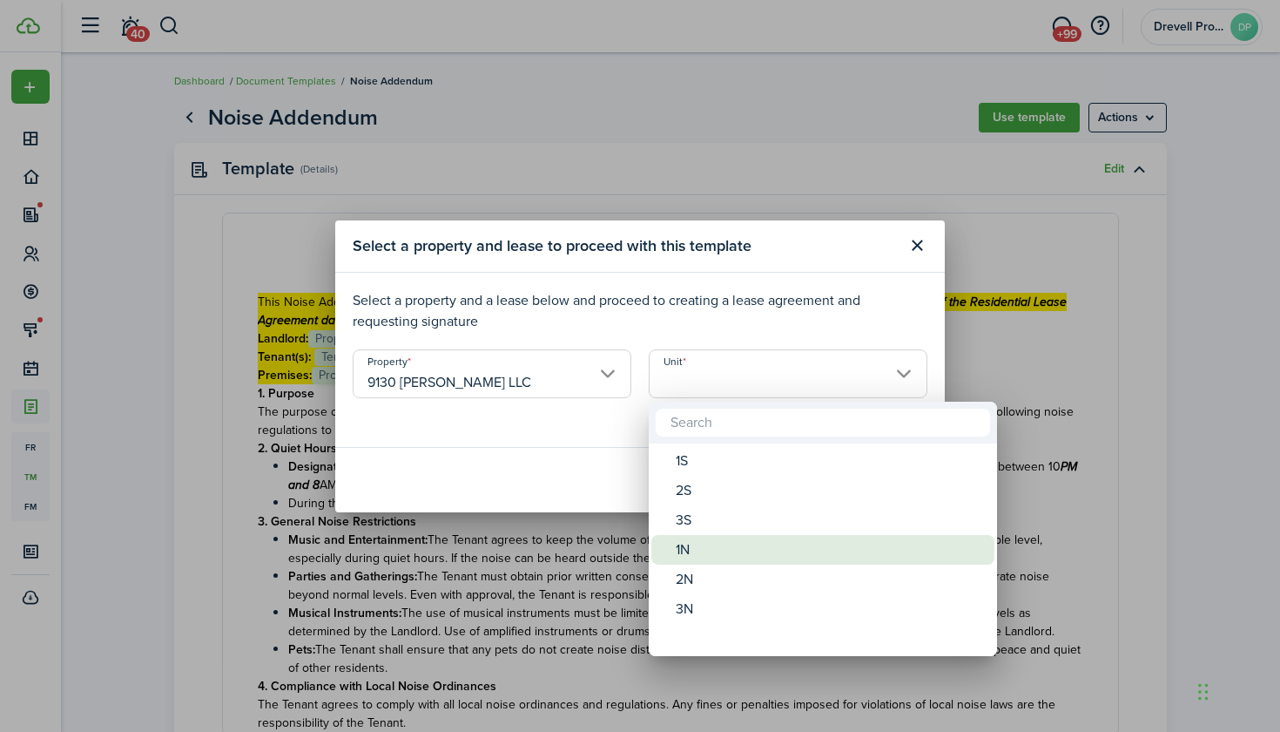
click at [700, 544] on div "1N" at bounding box center [830, 550] width 308 height 30
type input "1N"
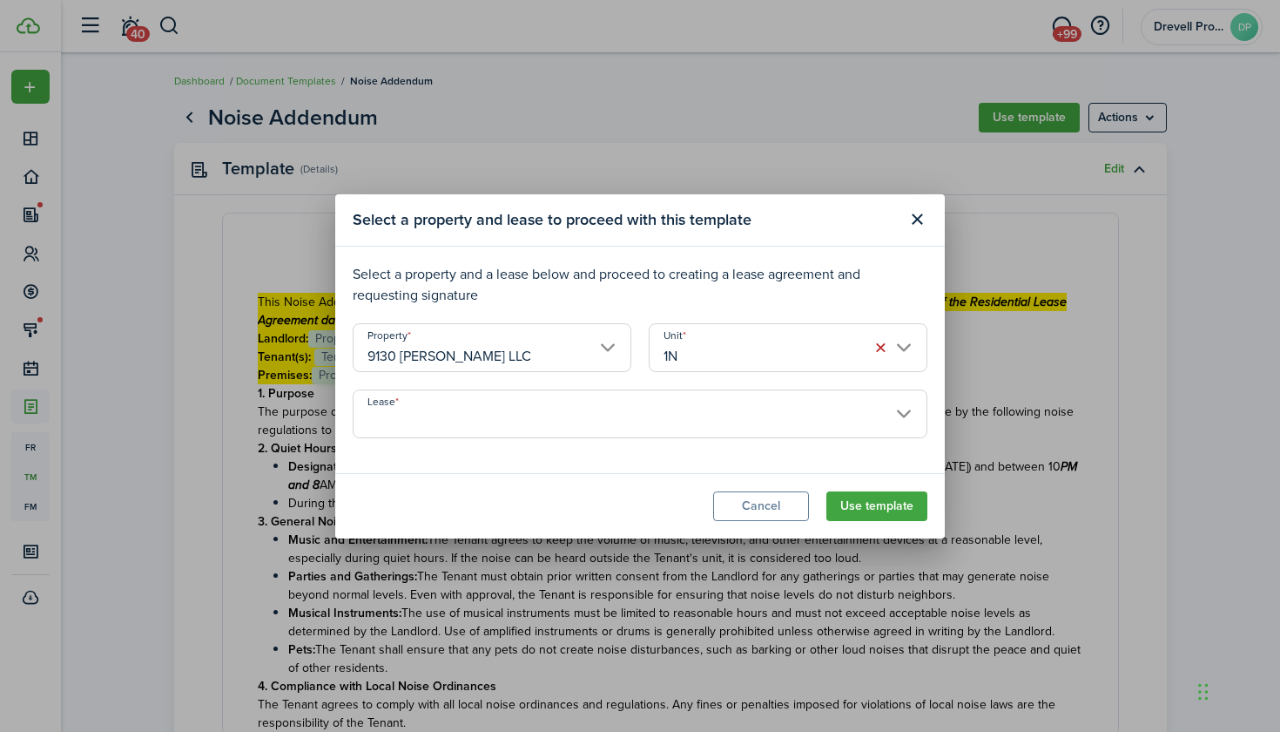
click at [730, 401] on input "Lease" at bounding box center [640, 413] width 575 height 49
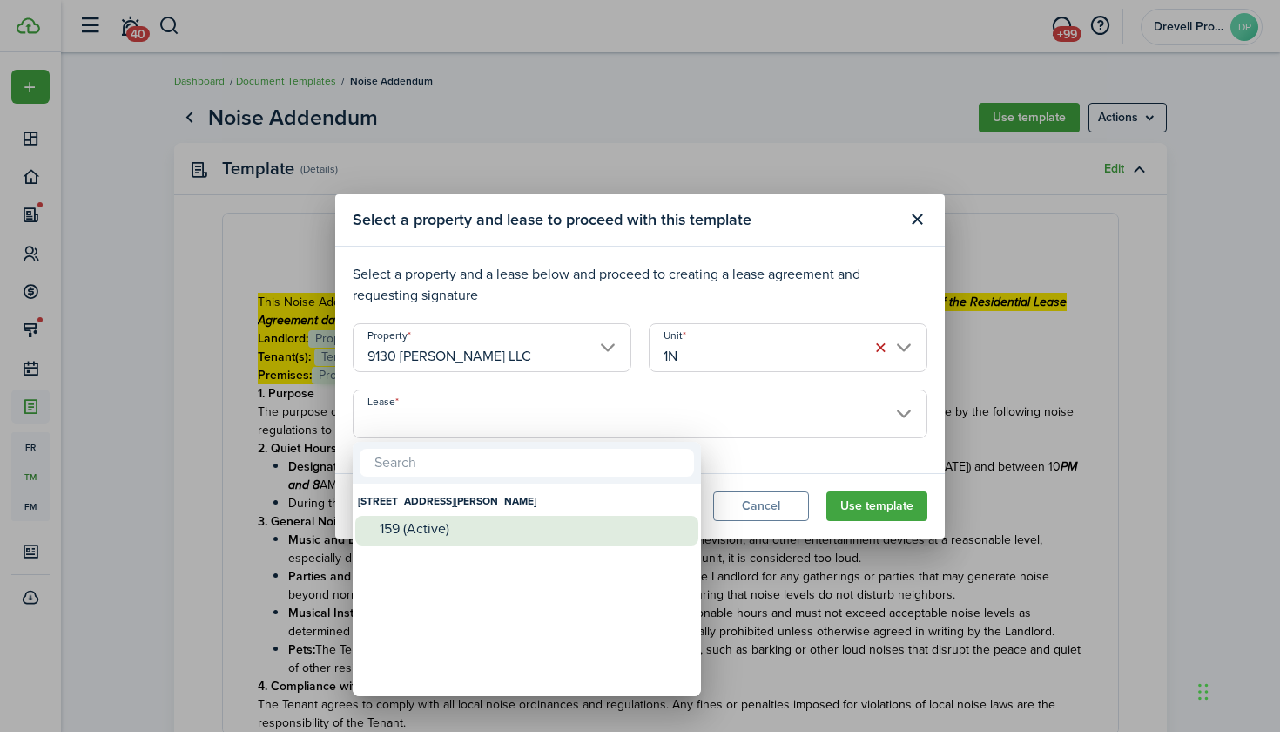
click at [587, 530] on div "159 (Active)" at bounding box center [534, 529] width 308 height 16
type input "[STREET_ADDRESS][PERSON_NAME]. Lease #159 (Active)"
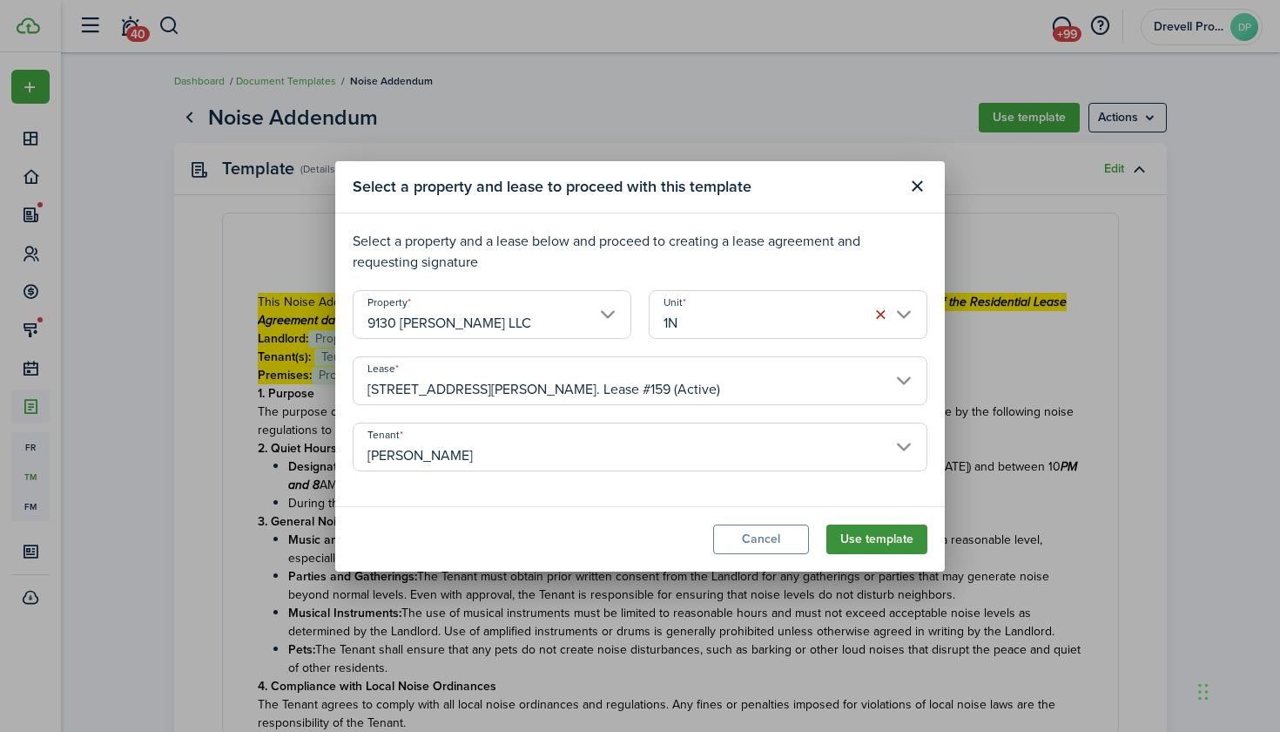
click at [877, 538] on button "Use template" at bounding box center [877, 539] width 101 height 30
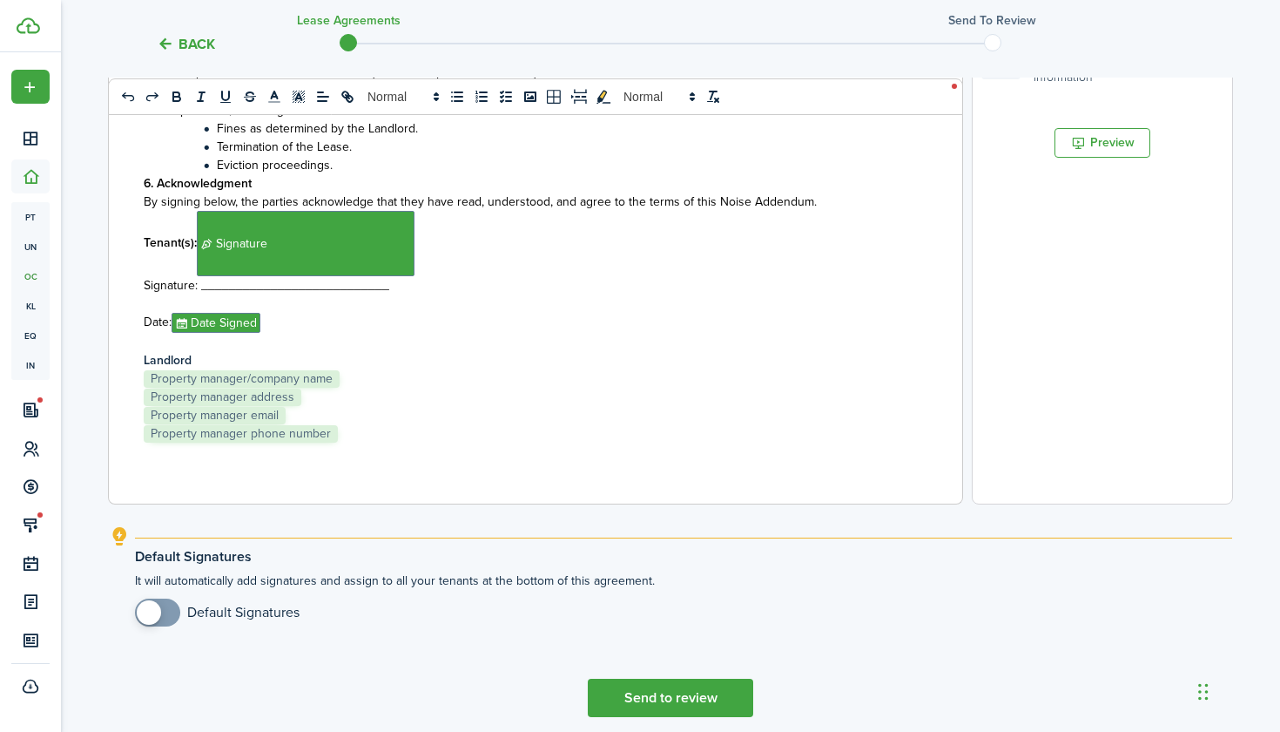
scroll to position [572, 0]
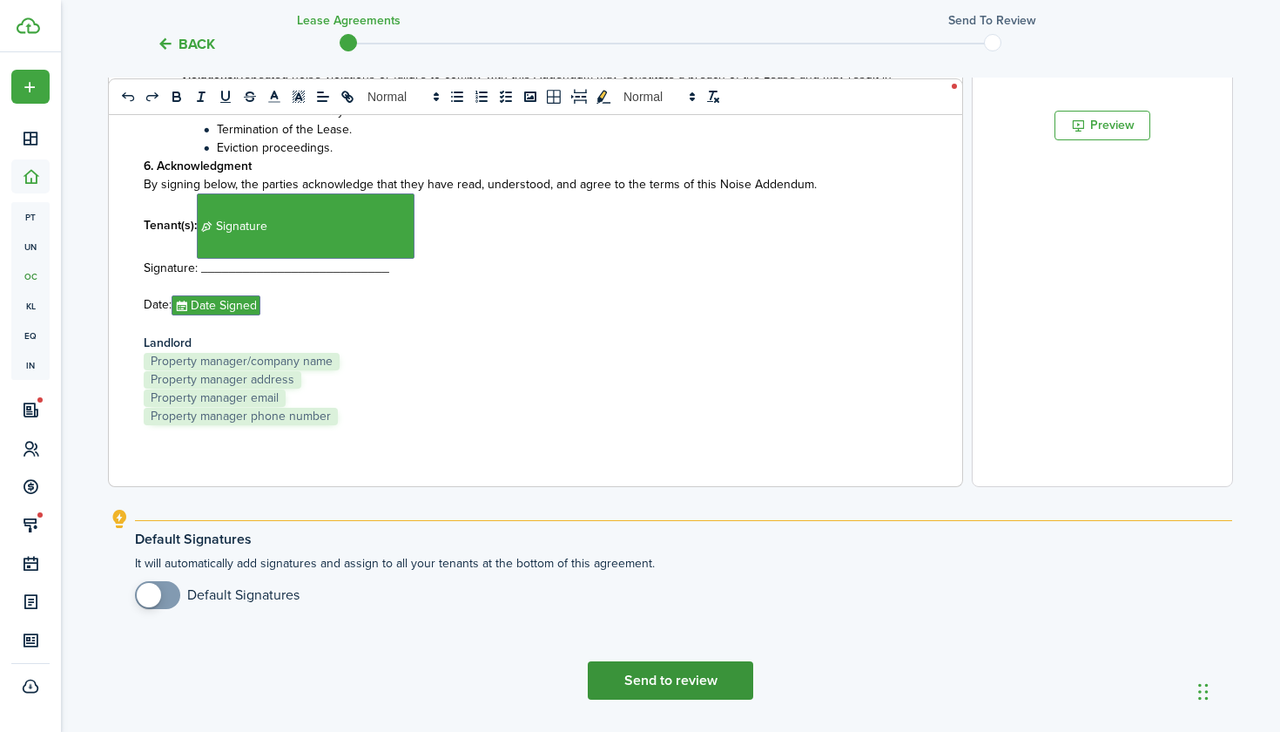
click at [680, 690] on button "Send to review" at bounding box center [670, 680] width 165 height 38
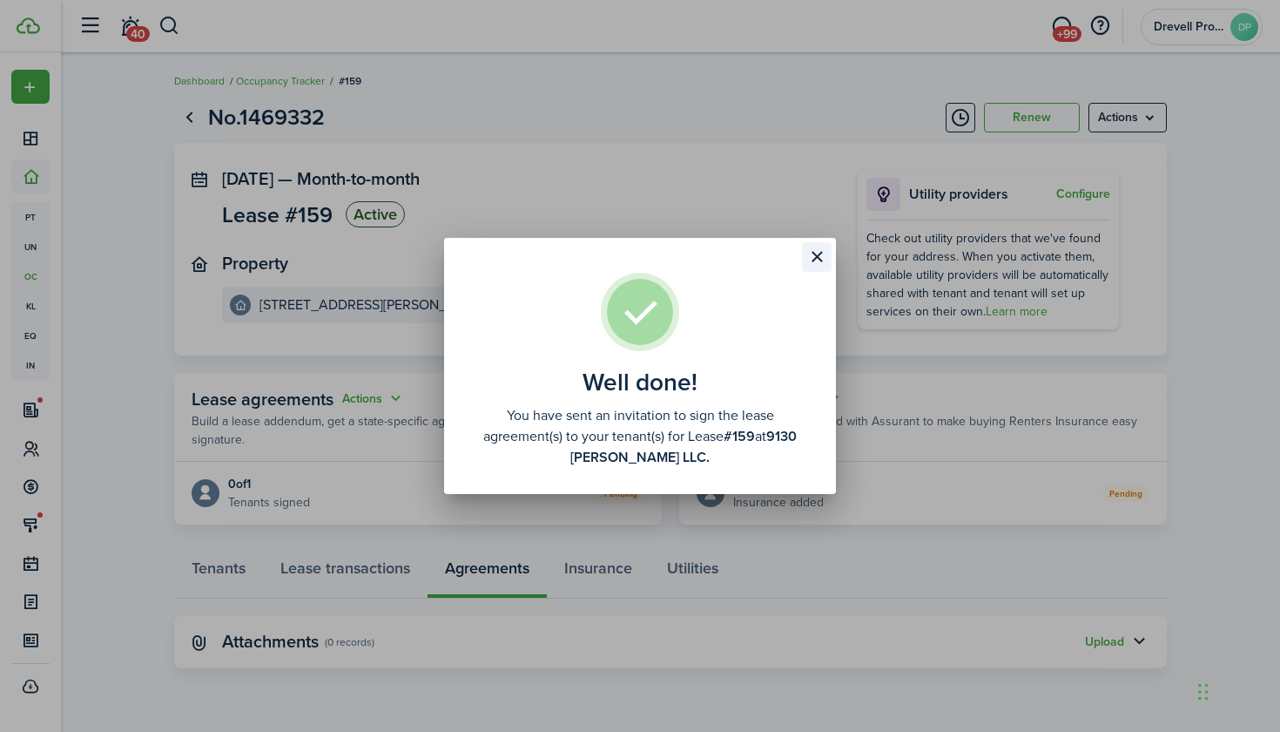
click at [818, 253] on button "Close modal" at bounding box center [817, 257] width 30 height 30
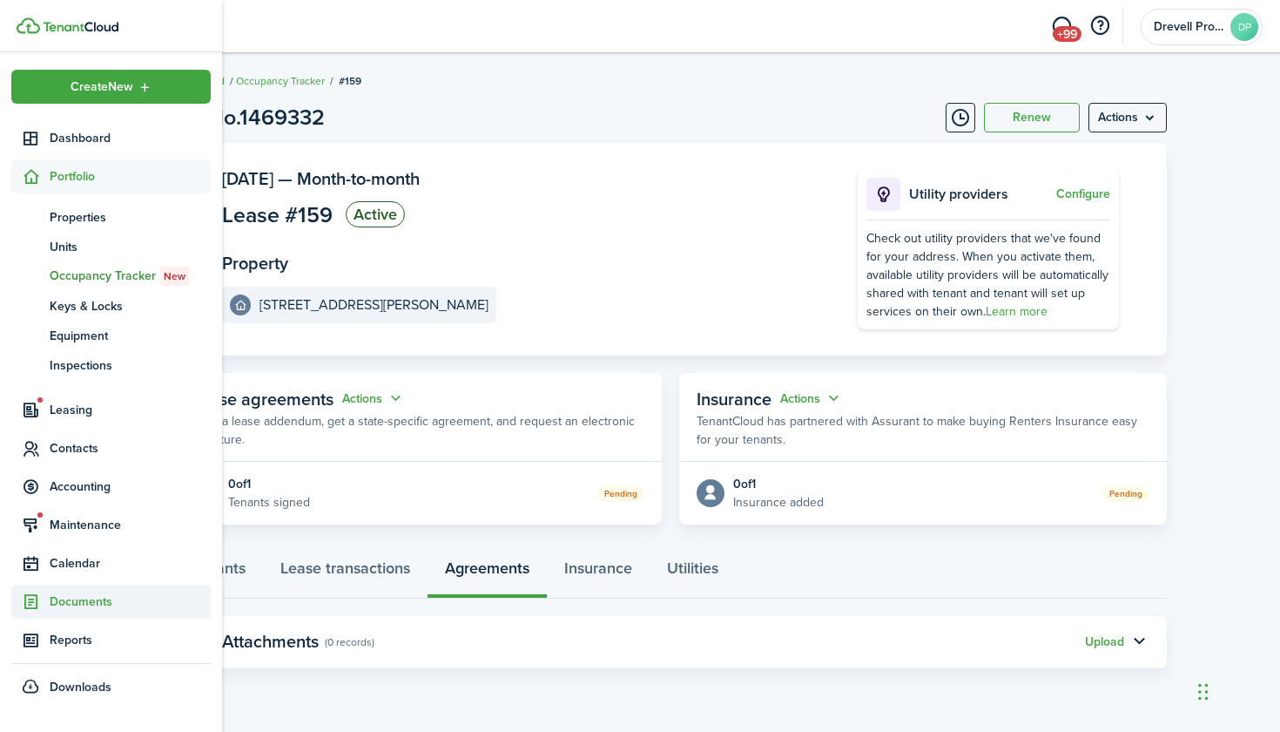
click at [57, 595] on span "Documents" at bounding box center [130, 601] width 161 height 18
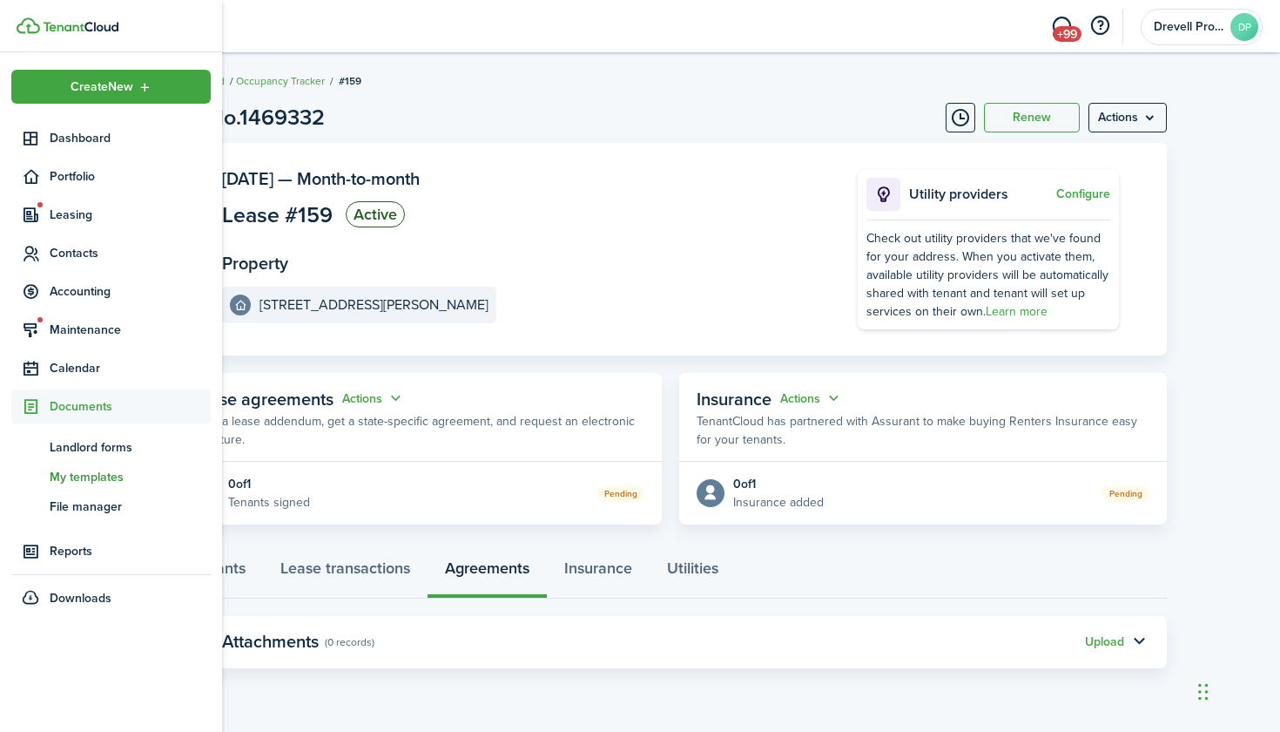
click at [81, 470] on span "My templates" at bounding box center [130, 477] width 161 height 18
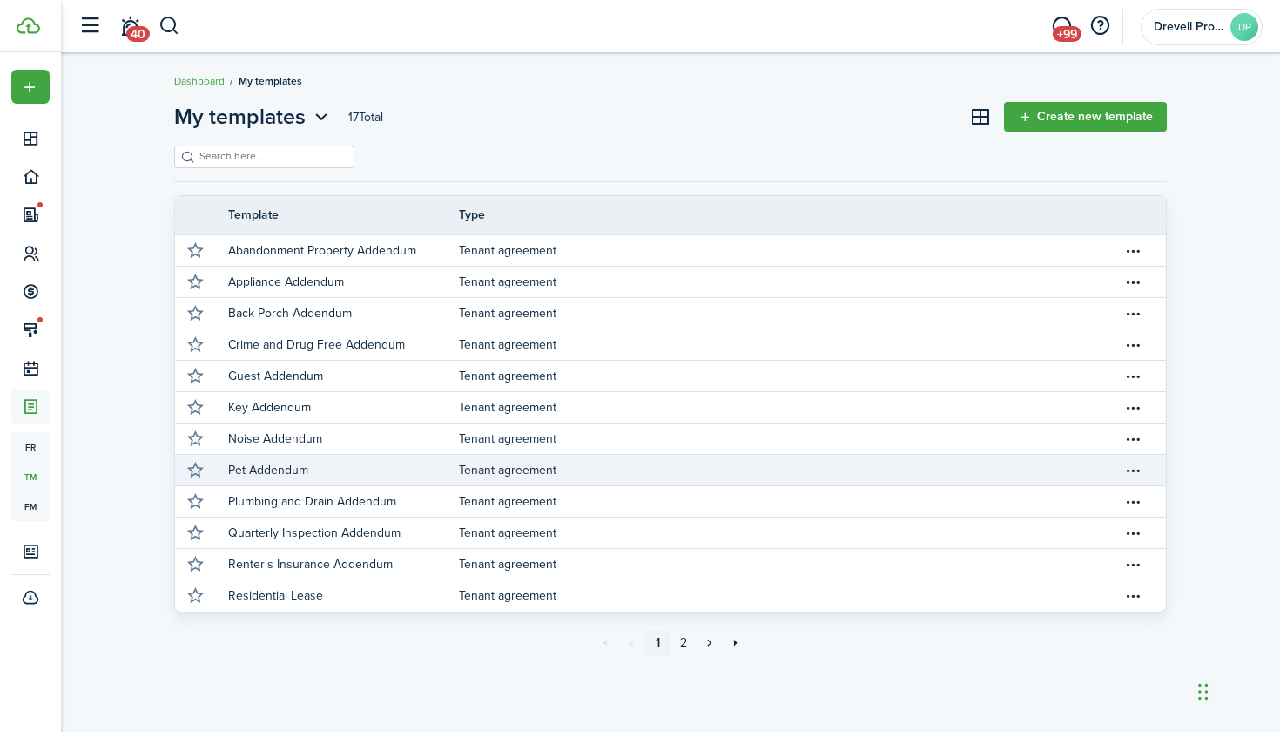
click at [288, 469] on p "Pet Addendum" at bounding box center [268, 470] width 80 height 18
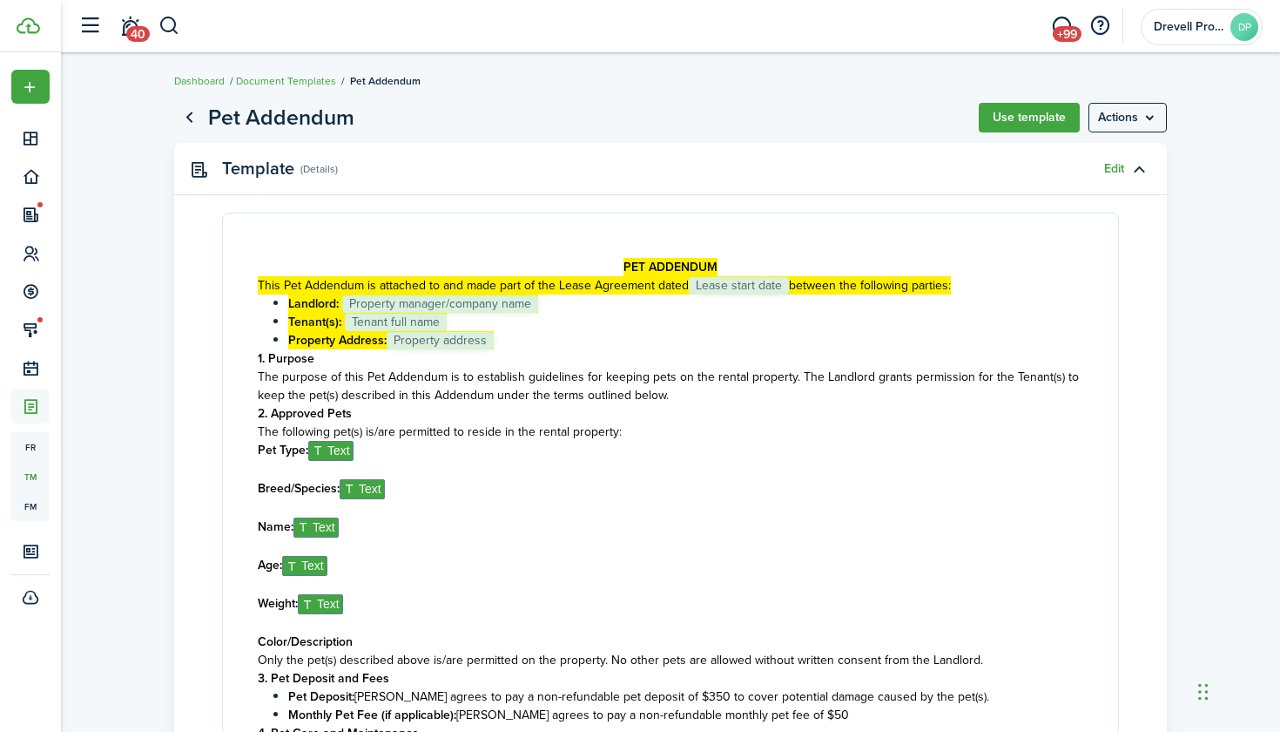
scroll to position [6, 0]
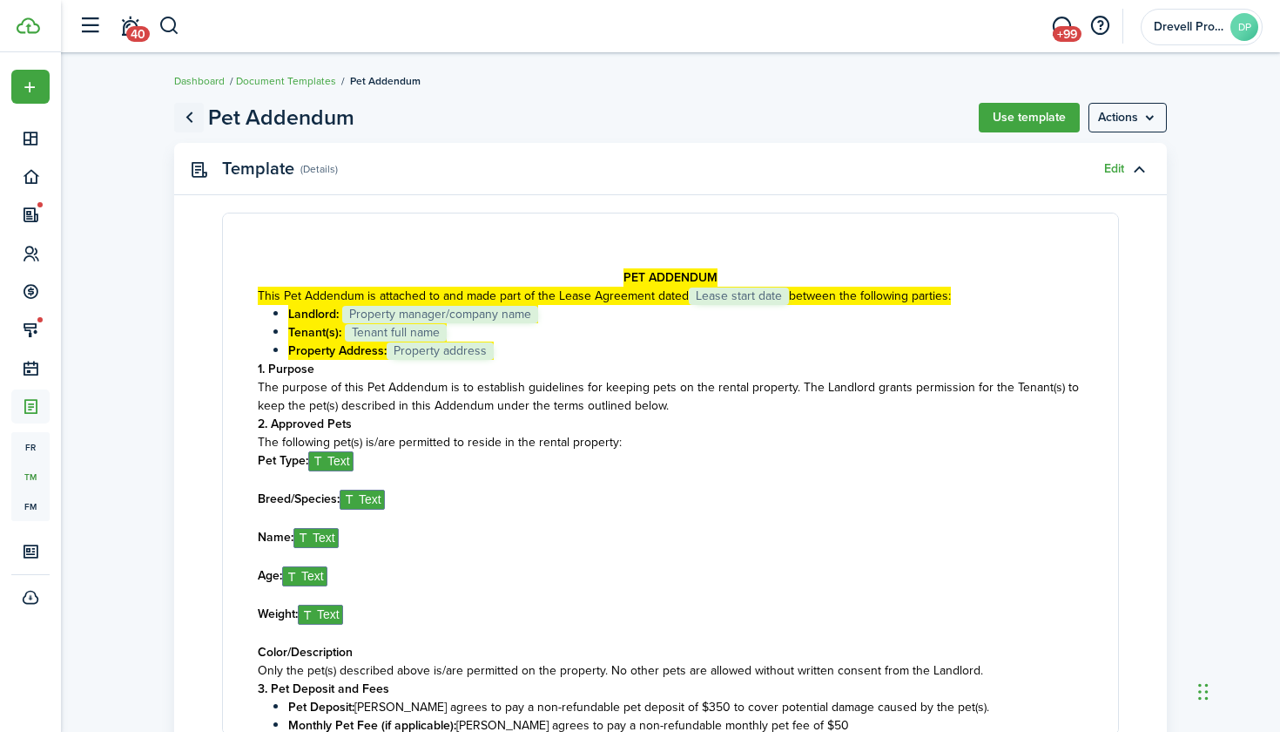
click at [190, 117] on link "Go back" at bounding box center [189, 118] width 30 height 30
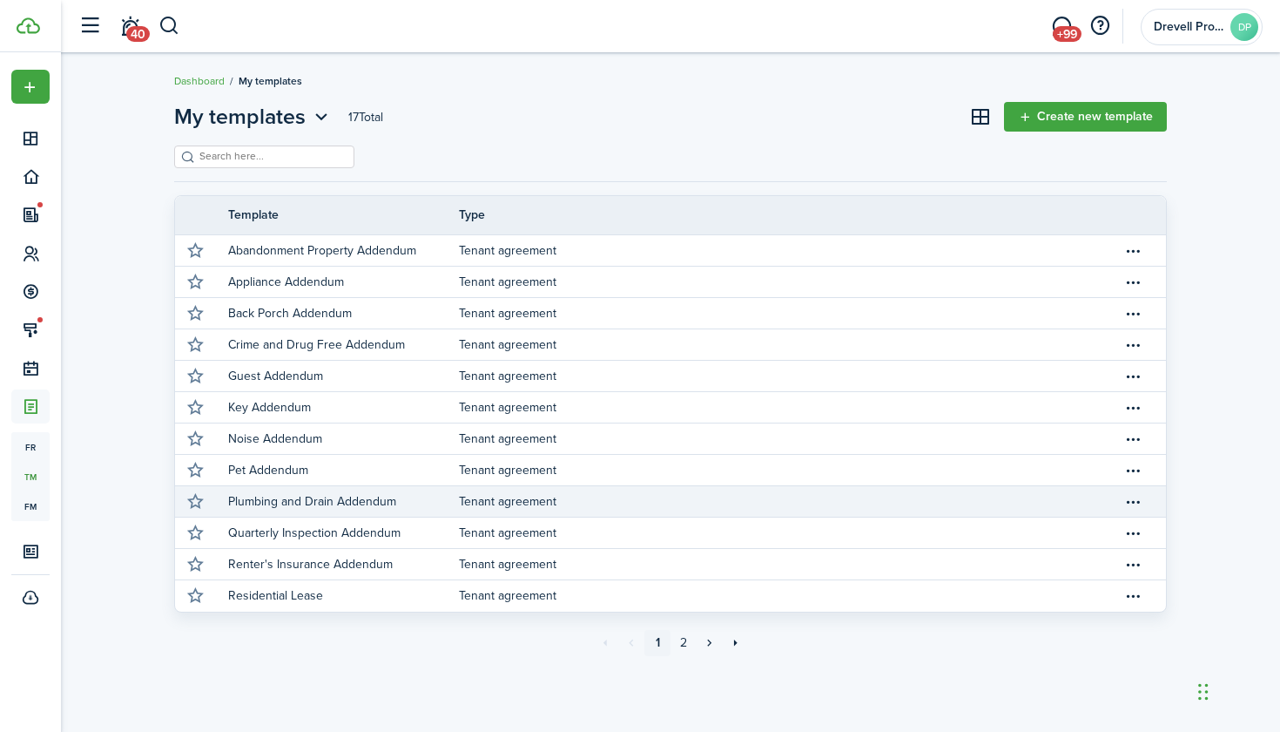
click at [314, 501] on p "Plumbing and Drain Addendum" at bounding box center [312, 501] width 168 height 18
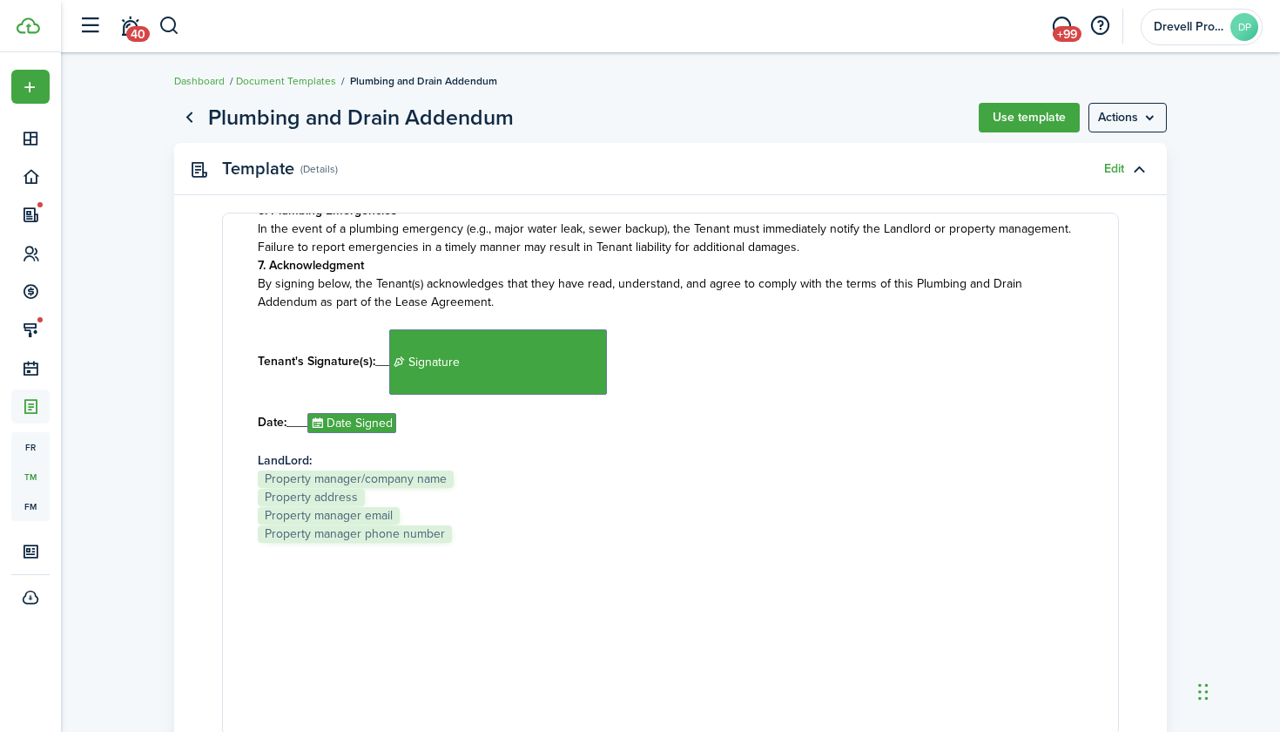
scroll to position [878, 0]
click at [1002, 117] on button "Use template" at bounding box center [1029, 118] width 101 height 30
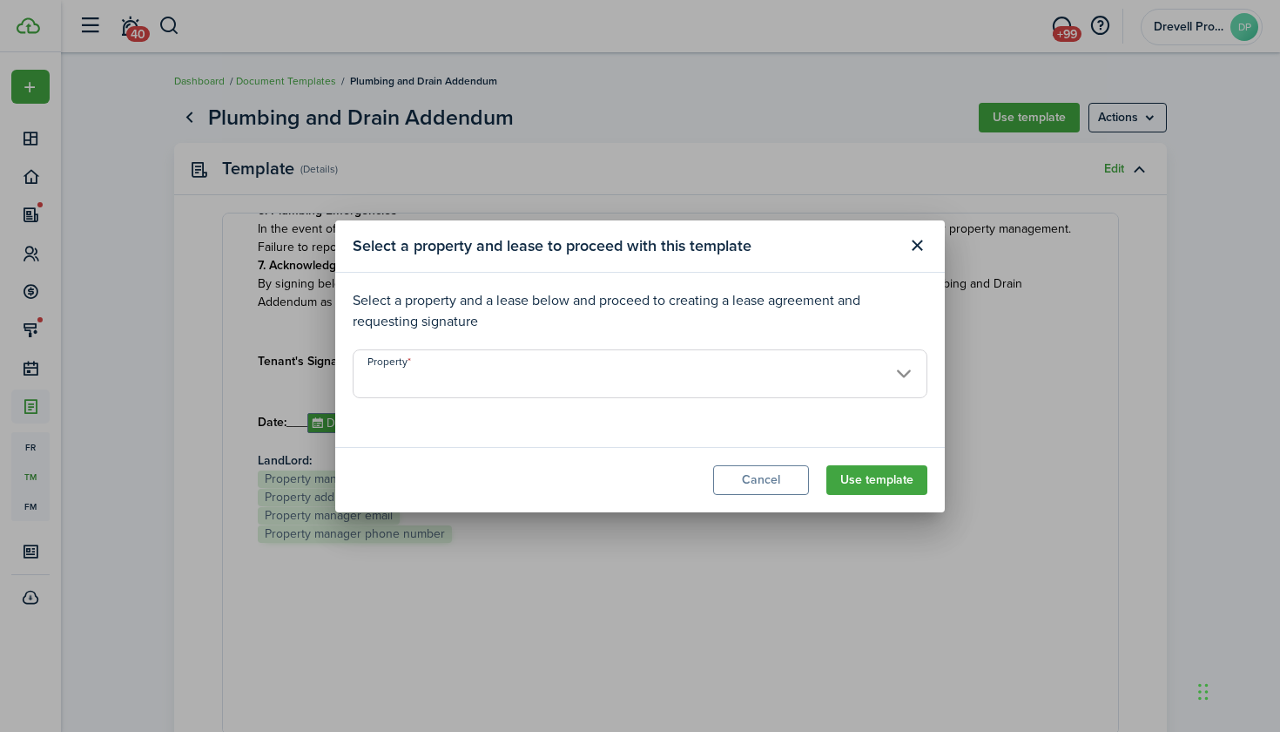
click at [782, 385] on input "Property" at bounding box center [640, 373] width 575 height 49
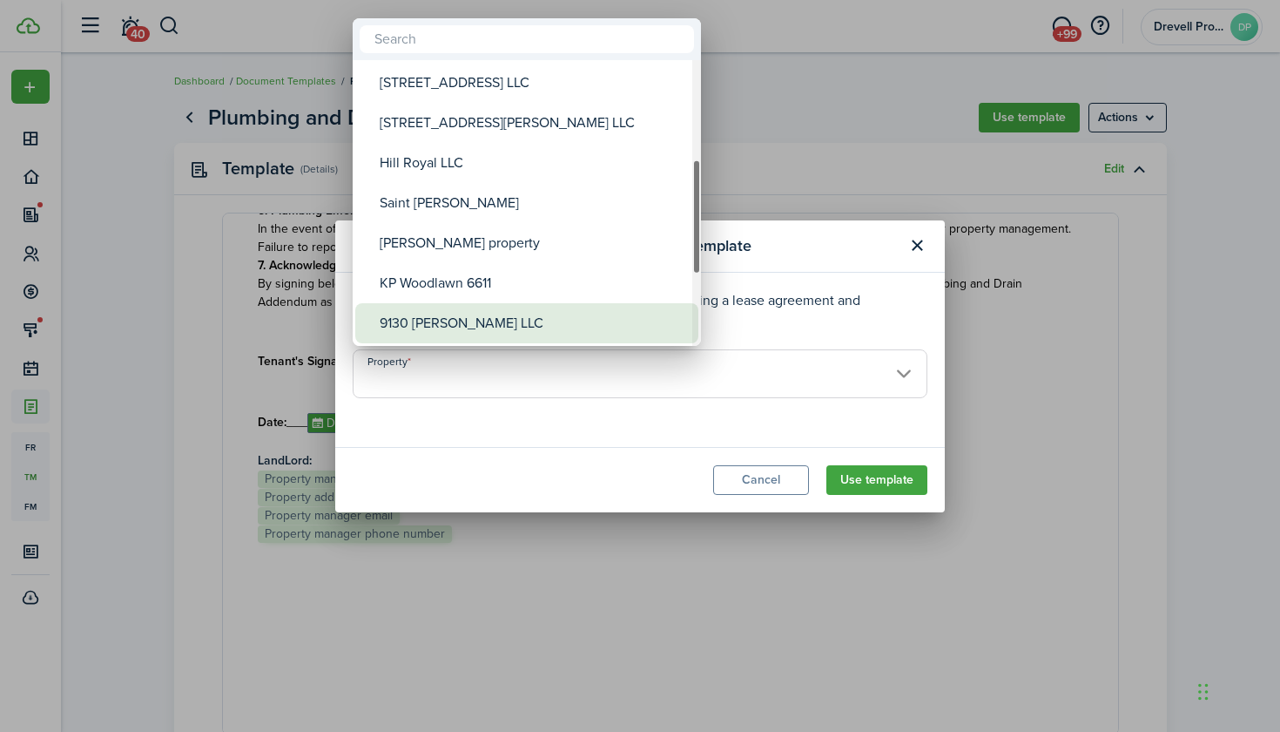
click at [514, 318] on div "9130 [PERSON_NAME] LLC" at bounding box center [534, 323] width 308 height 40
type input "9130 [PERSON_NAME] LLC"
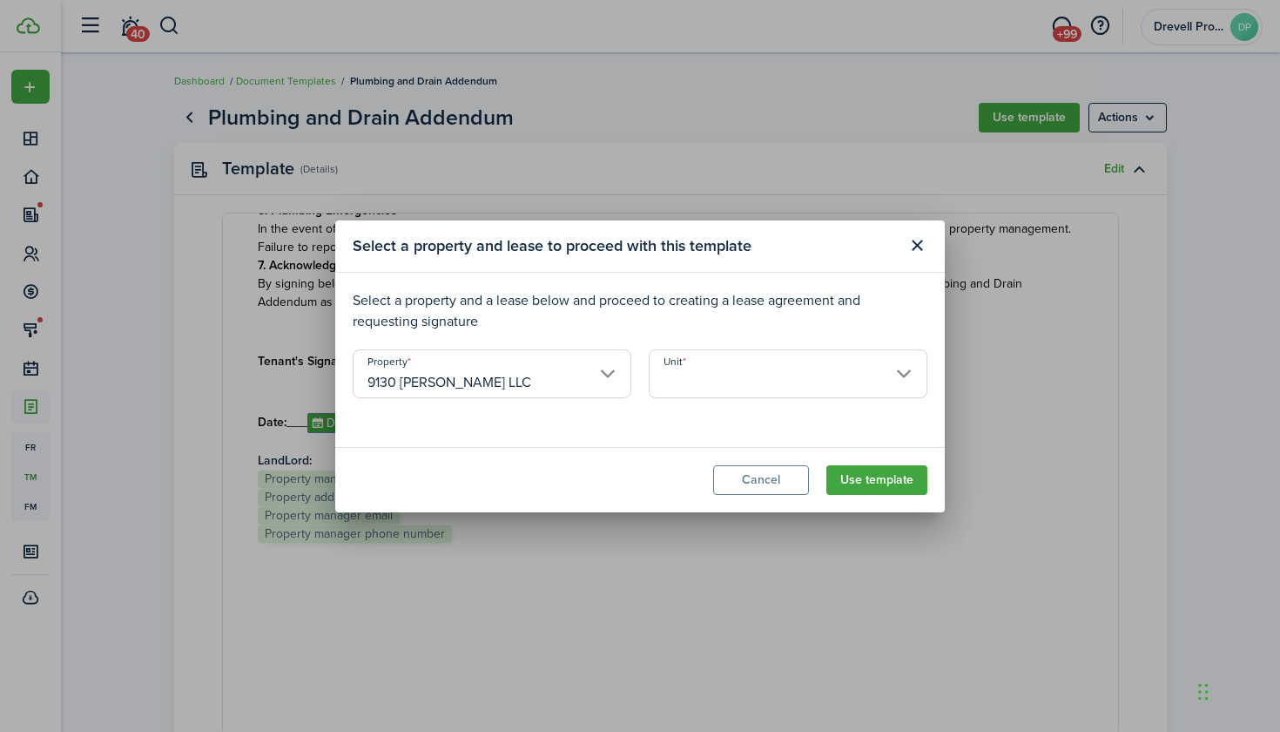
click at [701, 372] on input "Unit" at bounding box center [788, 373] width 279 height 49
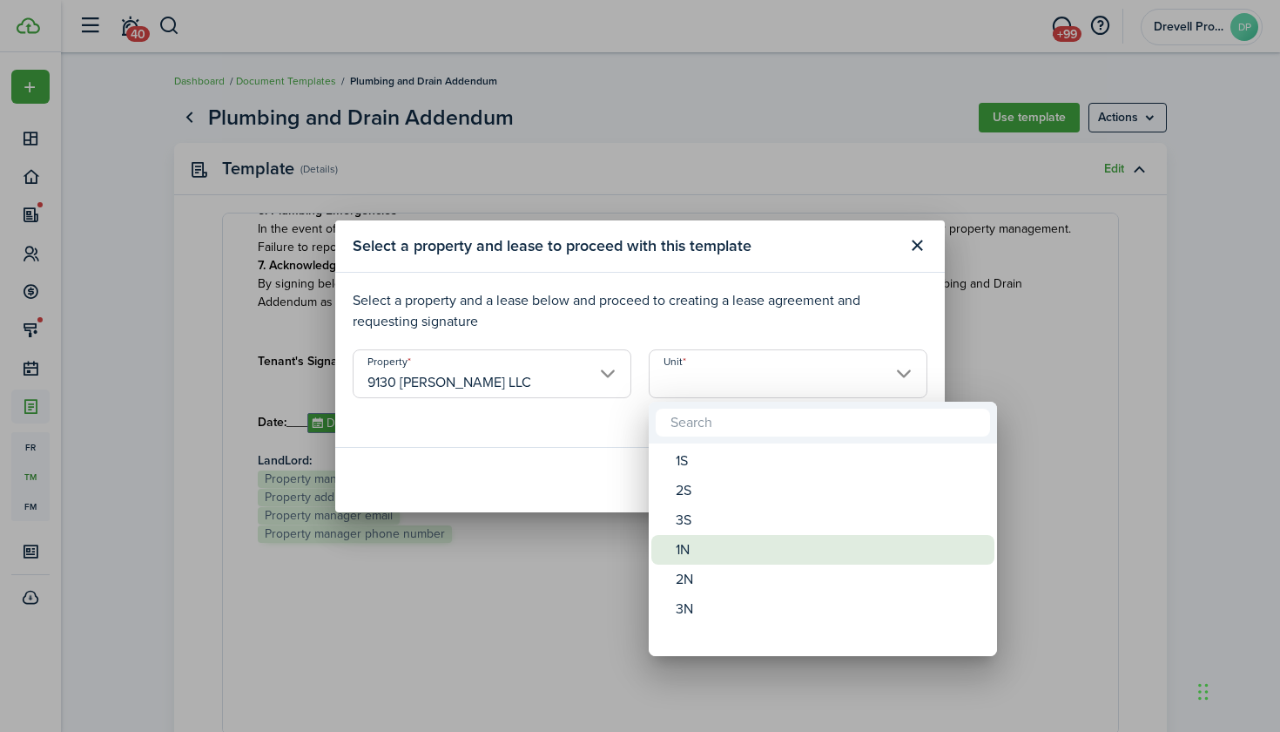
click at [693, 541] on div "1N" at bounding box center [830, 550] width 308 height 30
type input "1N"
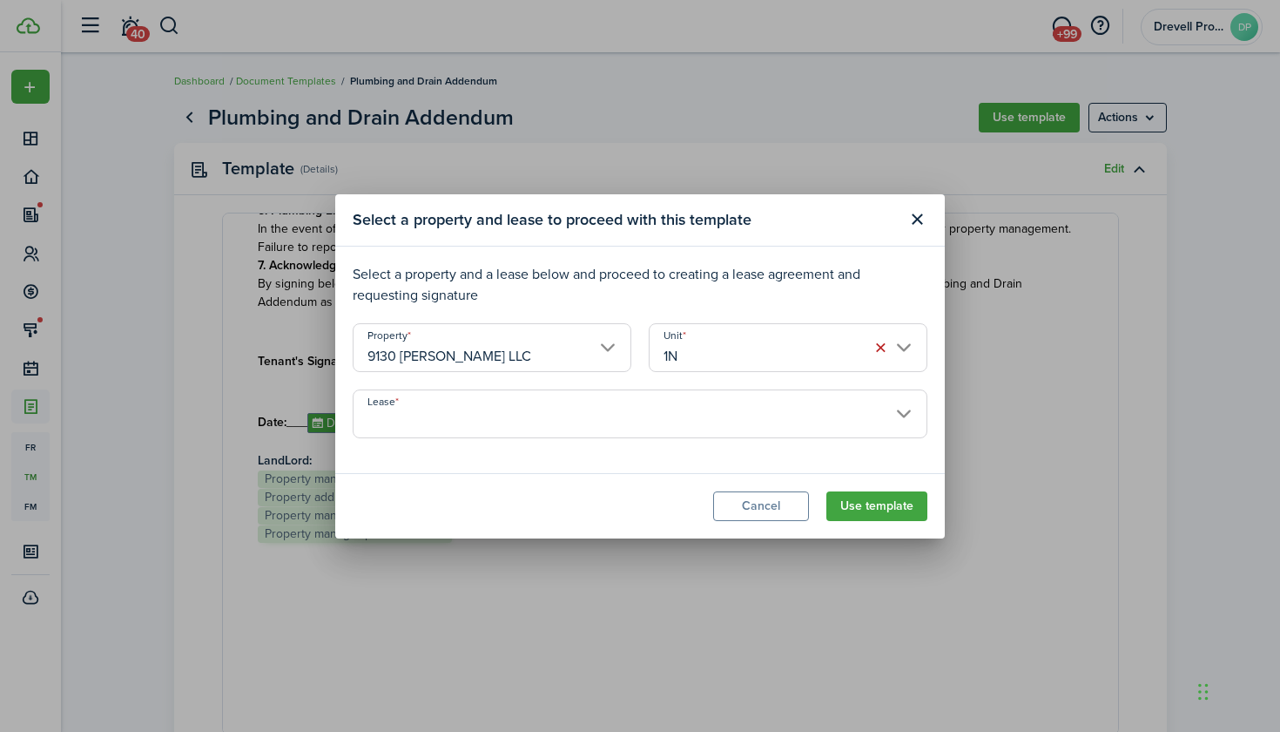
click at [692, 418] on input "Lease" at bounding box center [640, 413] width 575 height 49
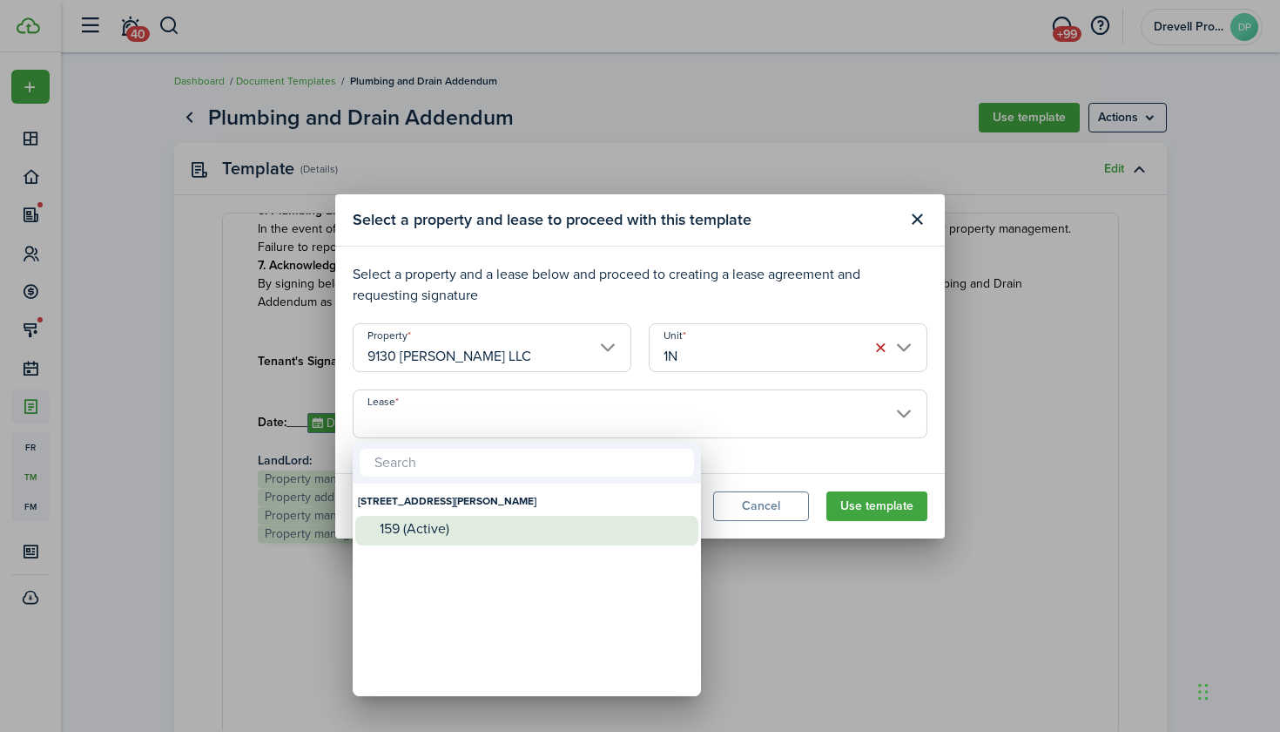
click at [526, 522] on div "159 (Active)" at bounding box center [534, 529] width 308 height 16
type input "[STREET_ADDRESS][PERSON_NAME]. Lease #159 (Active)"
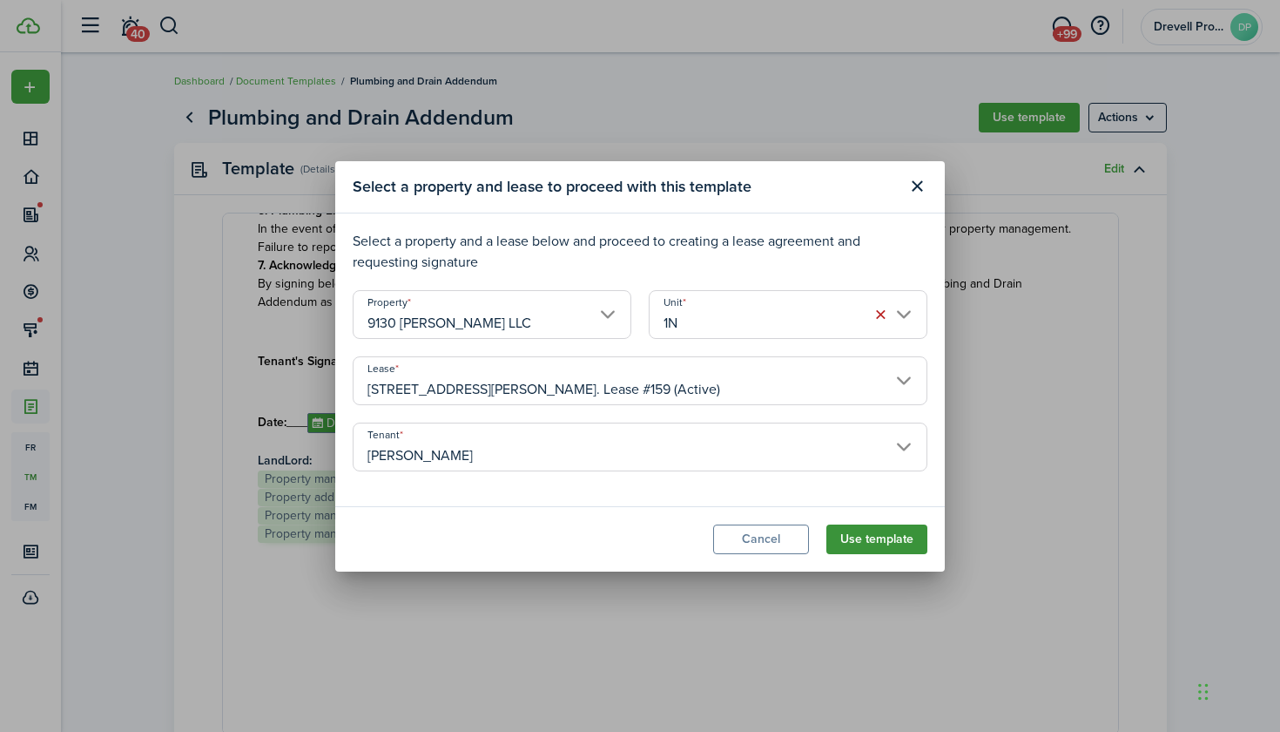
click at [861, 530] on button "Use template" at bounding box center [877, 539] width 101 height 30
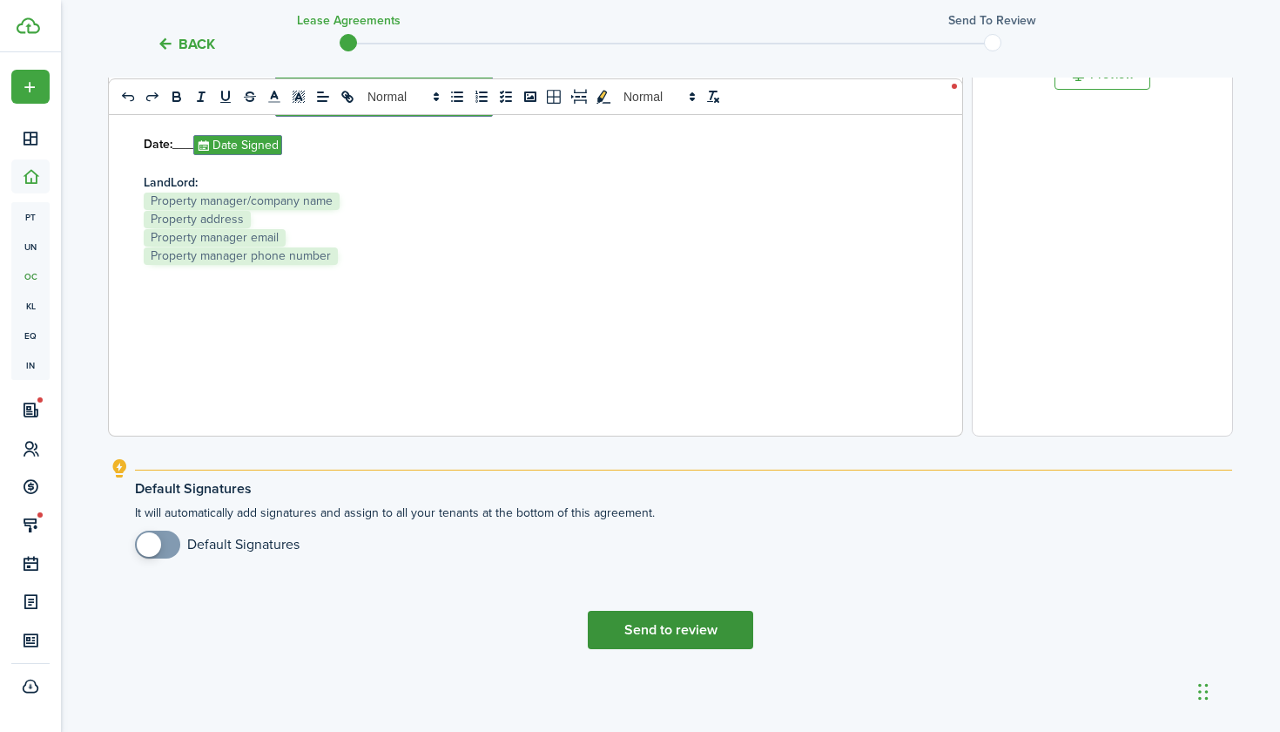
scroll to position [623, 0]
click at [692, 627] on button "Send to review" at bounding box center [670, 630] width 165 height 38
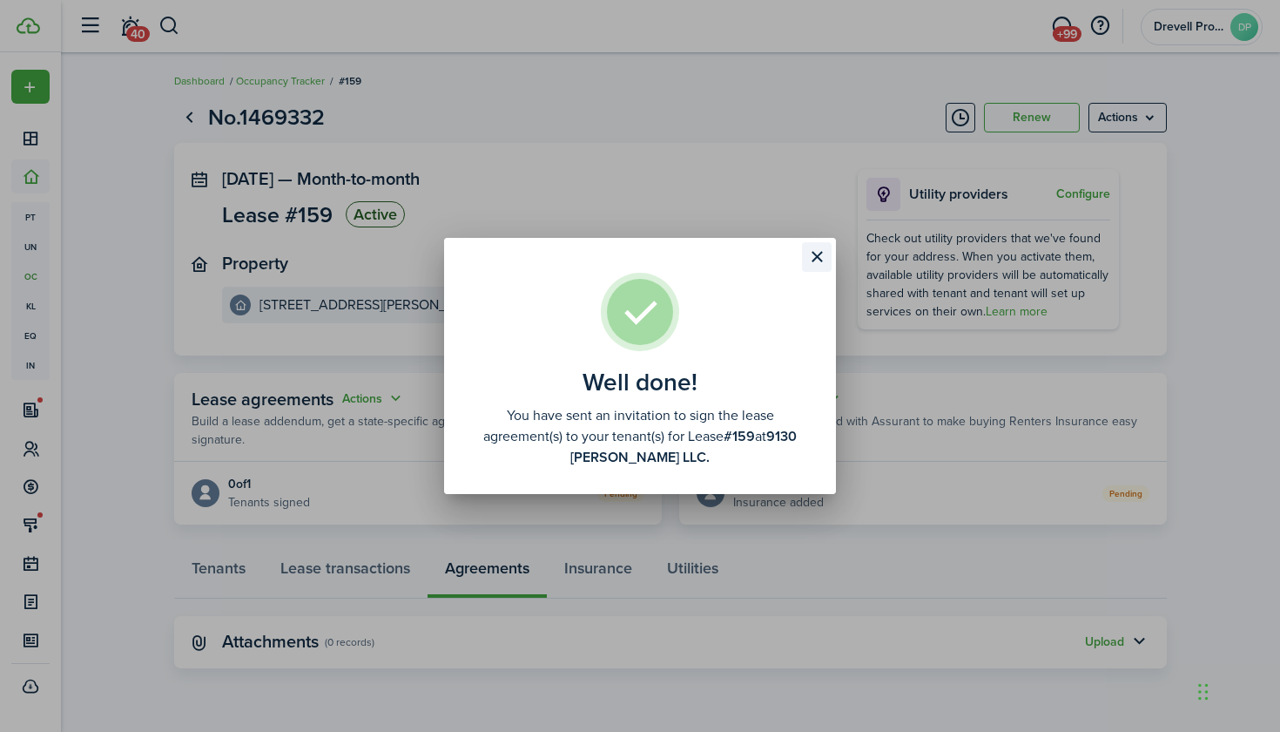
click at [820, 250] on button "Close modal" at bounding box center [817, 257] width 30 height 30
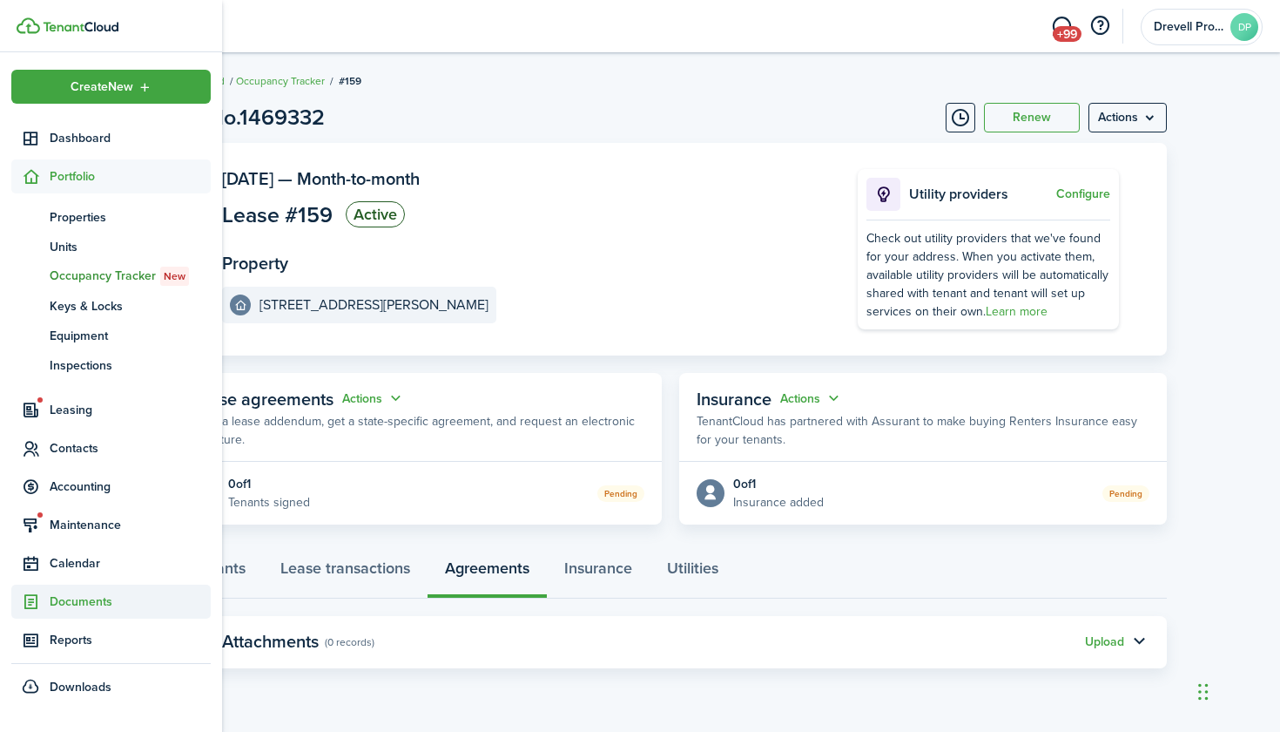
click at [63, 604] on span "Documents" at bounding box center [130, 601] width 161 height 18
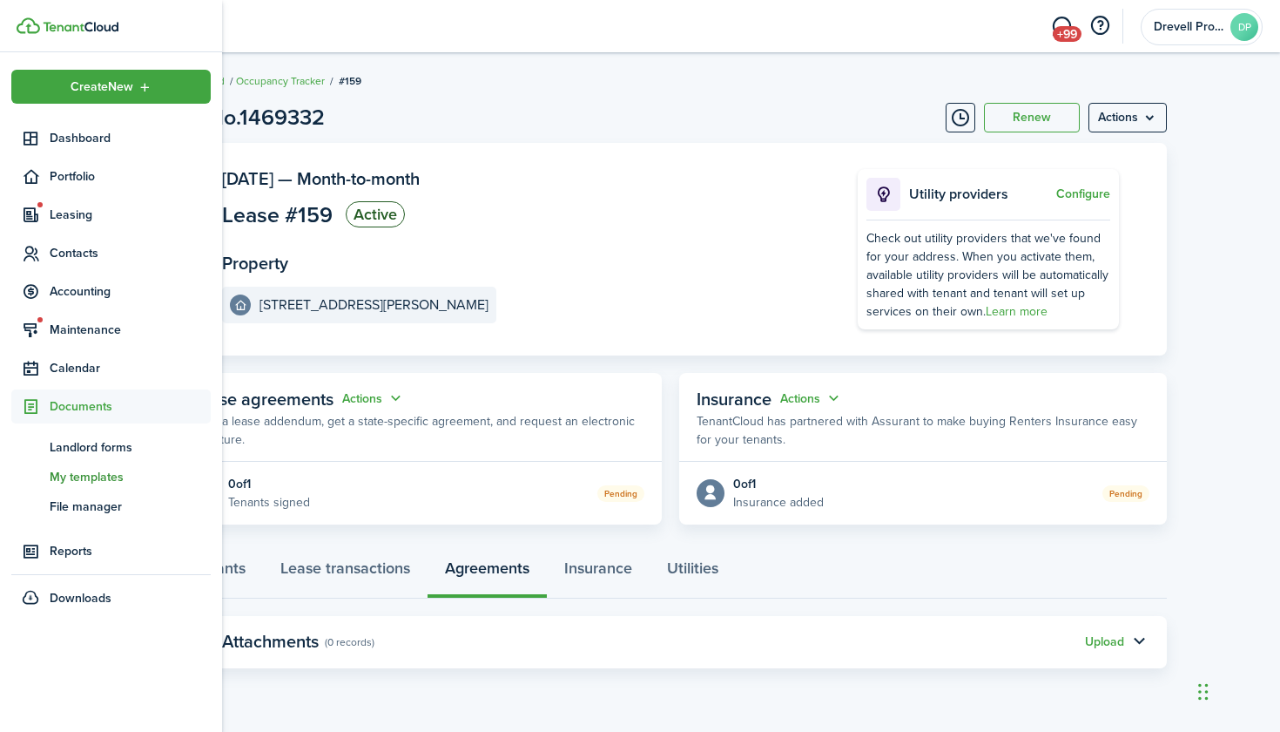
click at [89, 472] on span "My templates" at bounding box center [130, 477] width 161 height 18
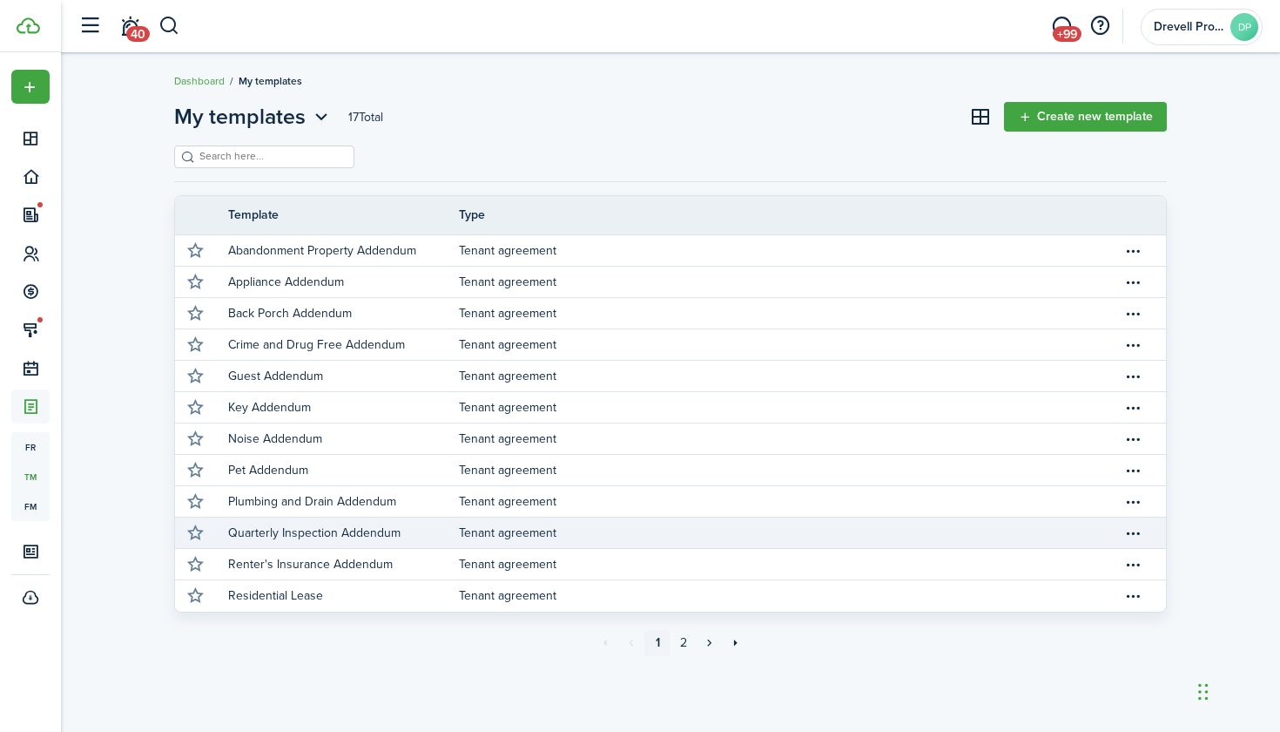
click at [264, 531] on p "Quarterly Inspection Addendum" at bounding box center [314, 532] width 172 height 18
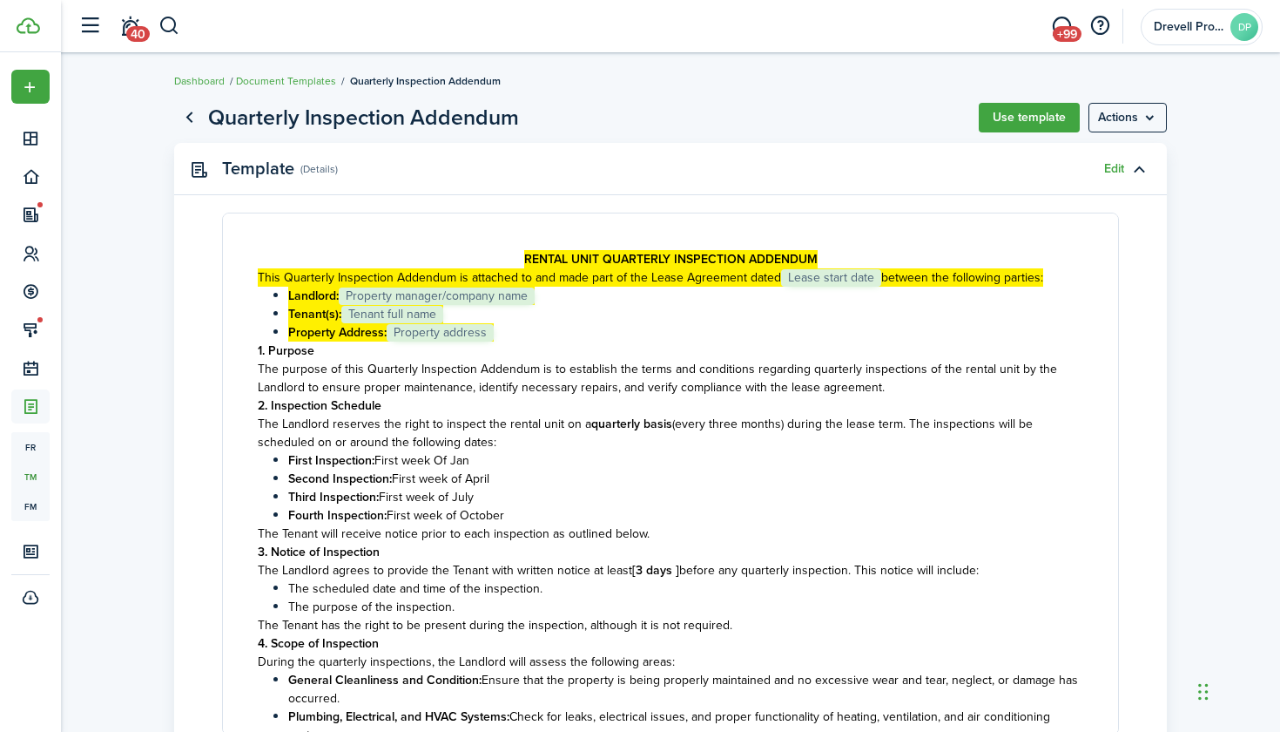
scroll to position [30, 0]
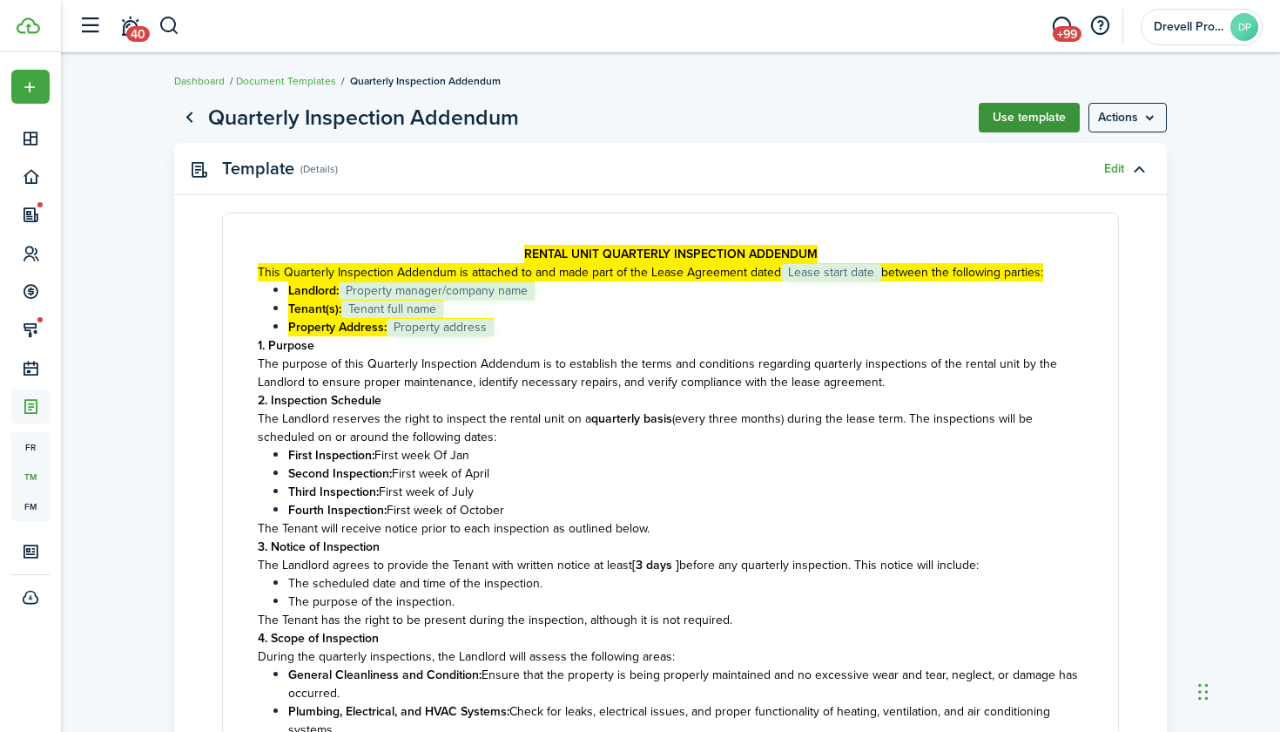
click at [1003, 124] on button "Use template" at bounding box center [1029, 118] width 101 height 30
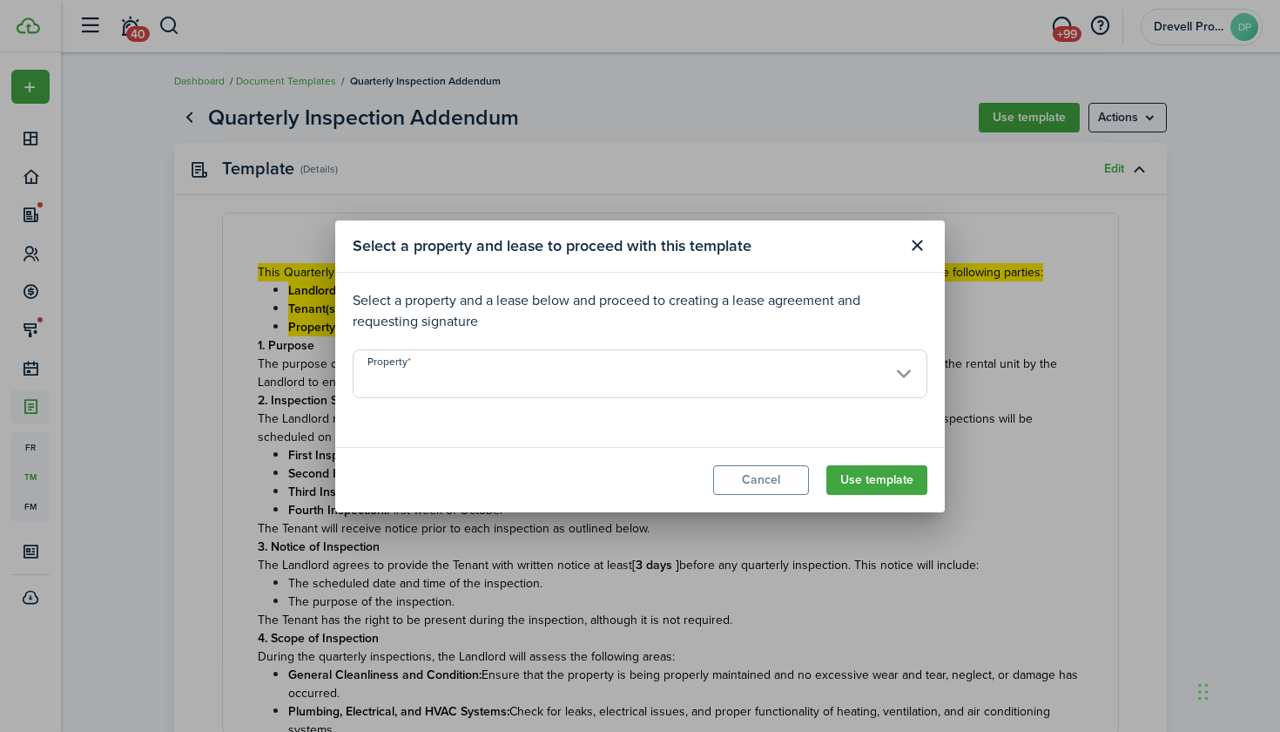
click at [824, 386] on input "Property" at bounding box center [640, 373] width 575 height 49
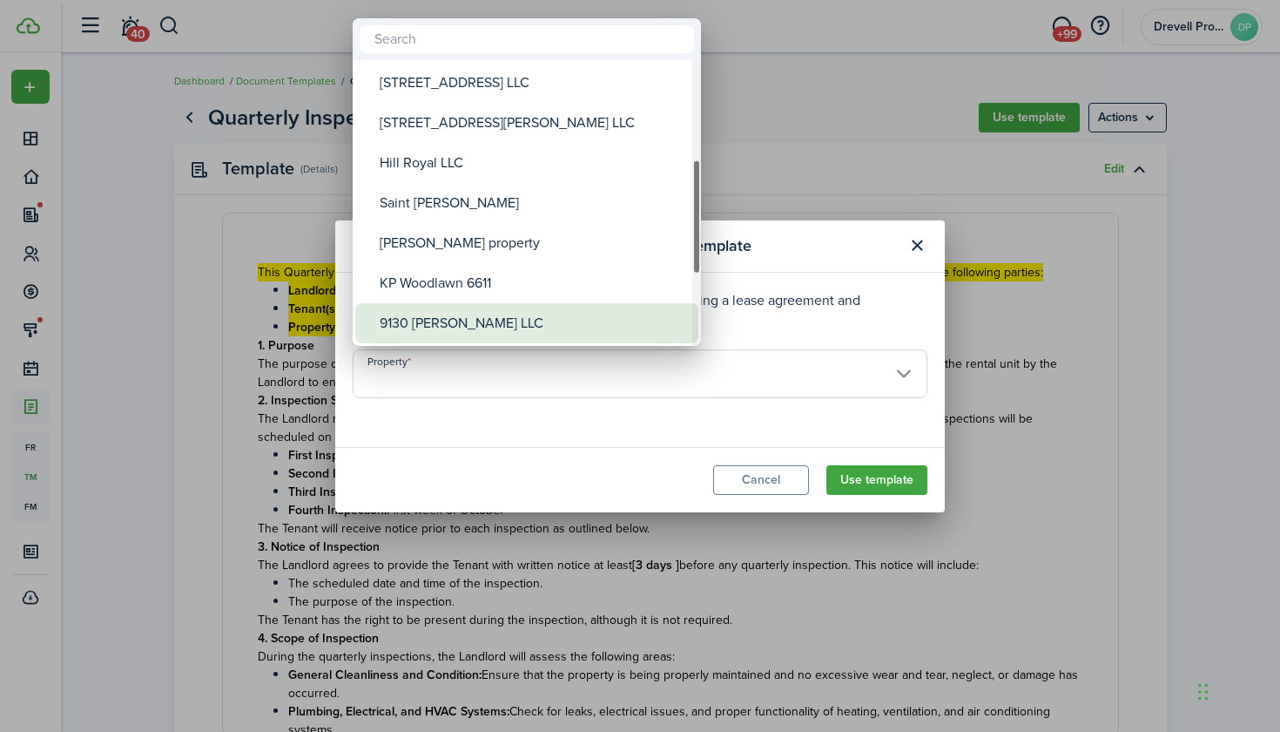
click at [546, 319] on div "9130 [PERSON_NAME] LLC" at bounding box center [534, 323] width 308 height 40
type input "9130 [PERSON_NAME] LLC"
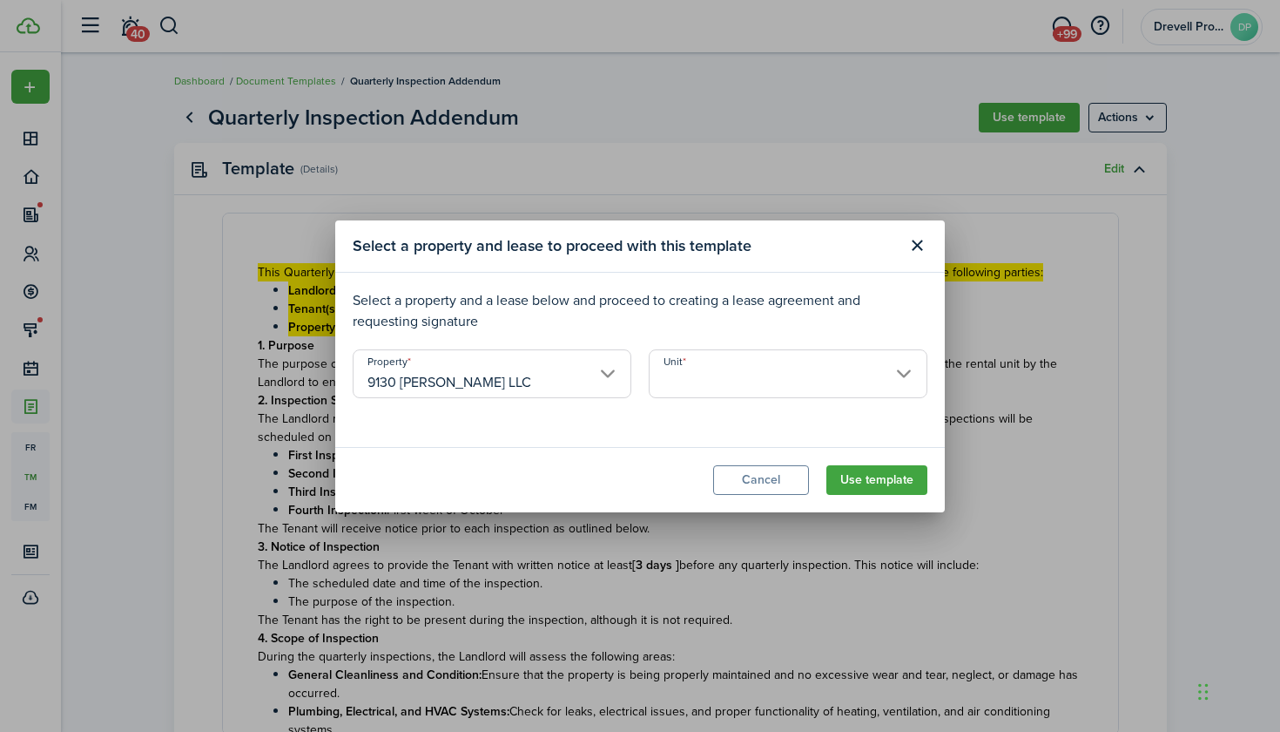
click at [819, 377] on input "Unit" at bounding box center [788, 373] width 279 height 49
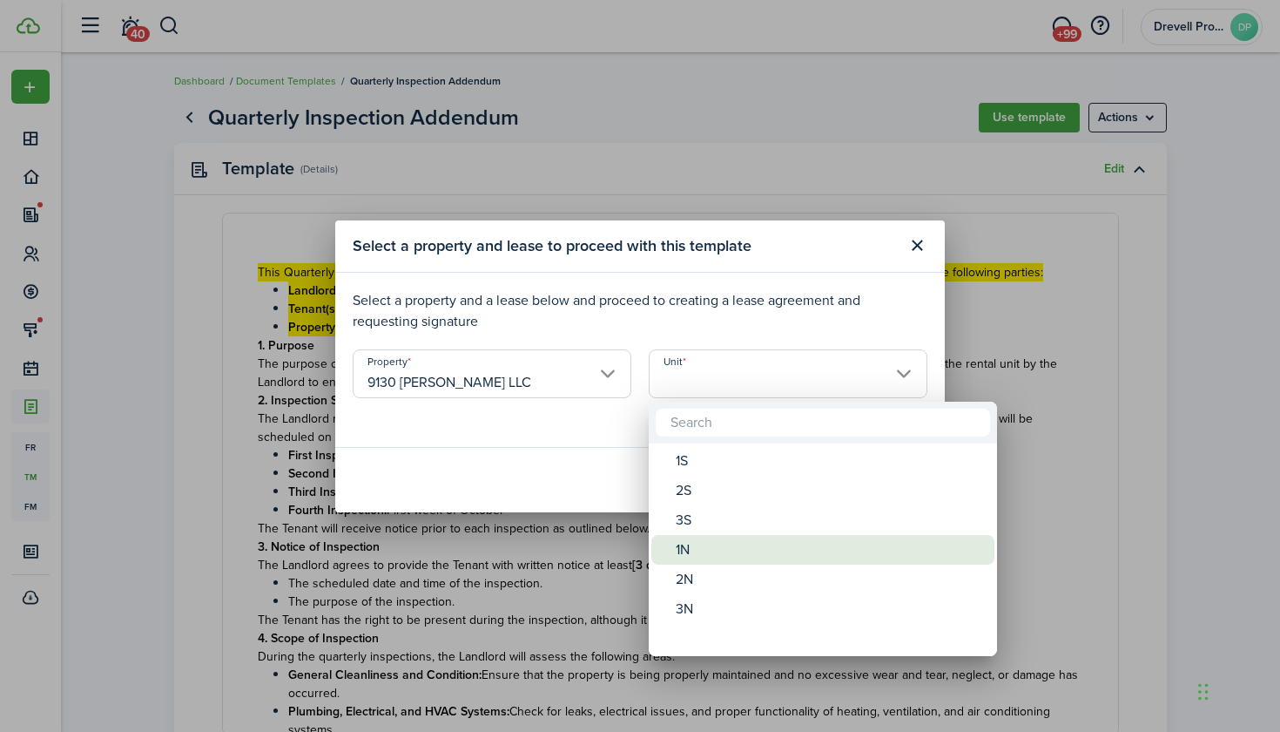
click at [742, 537] on div "1N" at bounding box center [830, 550] width 308 height 30
type input "1N"
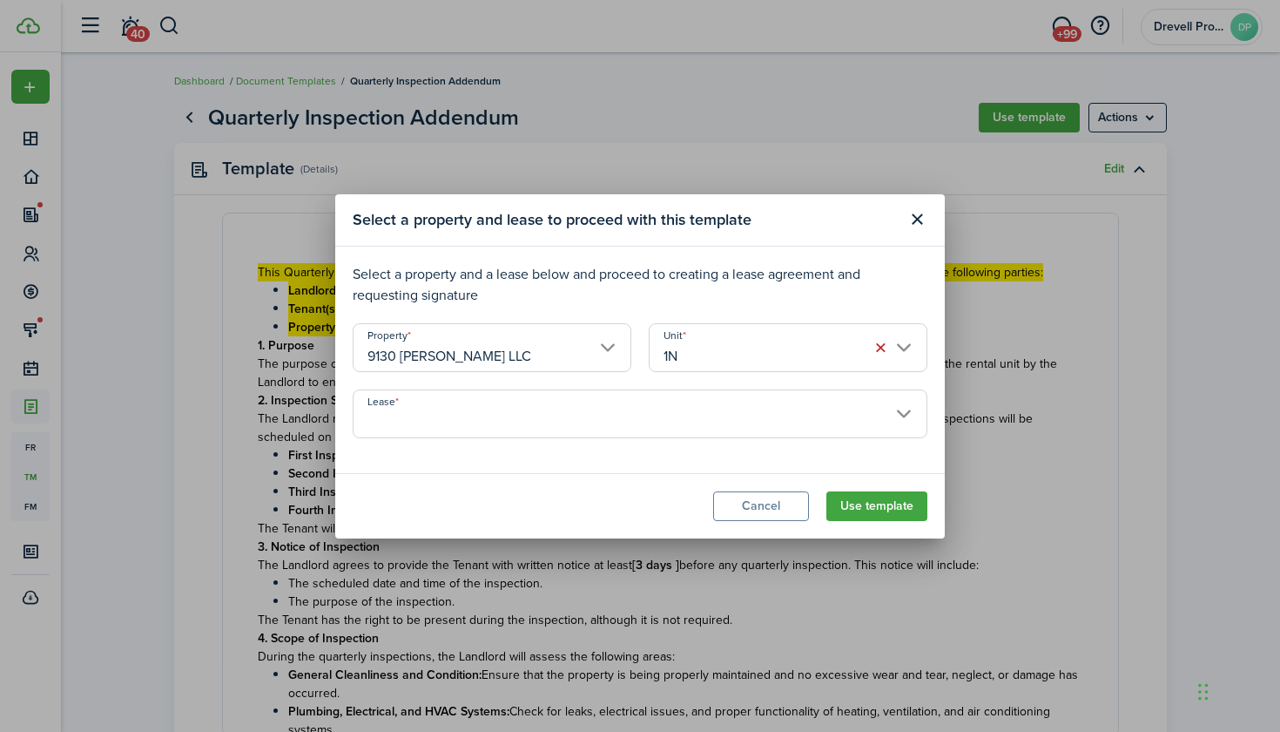
click at [786, 410] on input "Lease" at bounding box center [640, 413] width 575 height 49
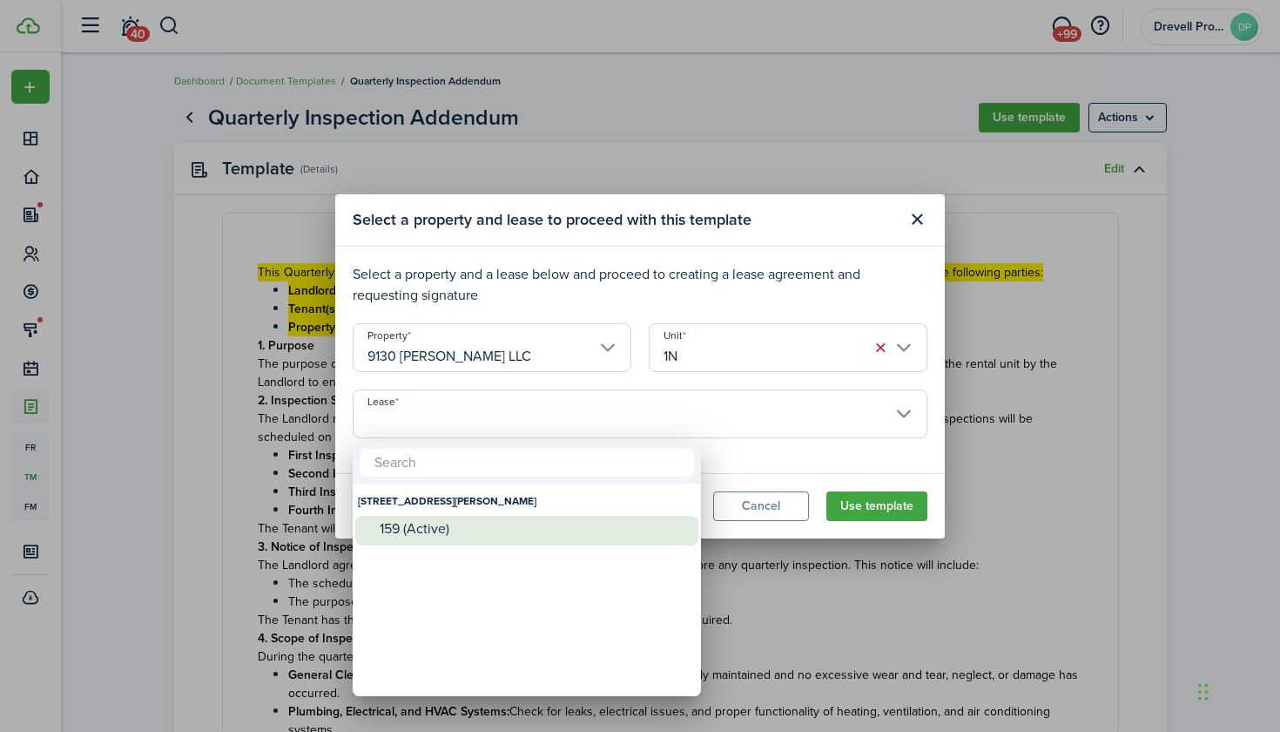
click at [592, 525] on div "159 (Active)" at bounding box center [534, 529] width 308 height 16
type input "[STREET_ADDRESS][PERSON_NAME]. Lease #159 (Active)"
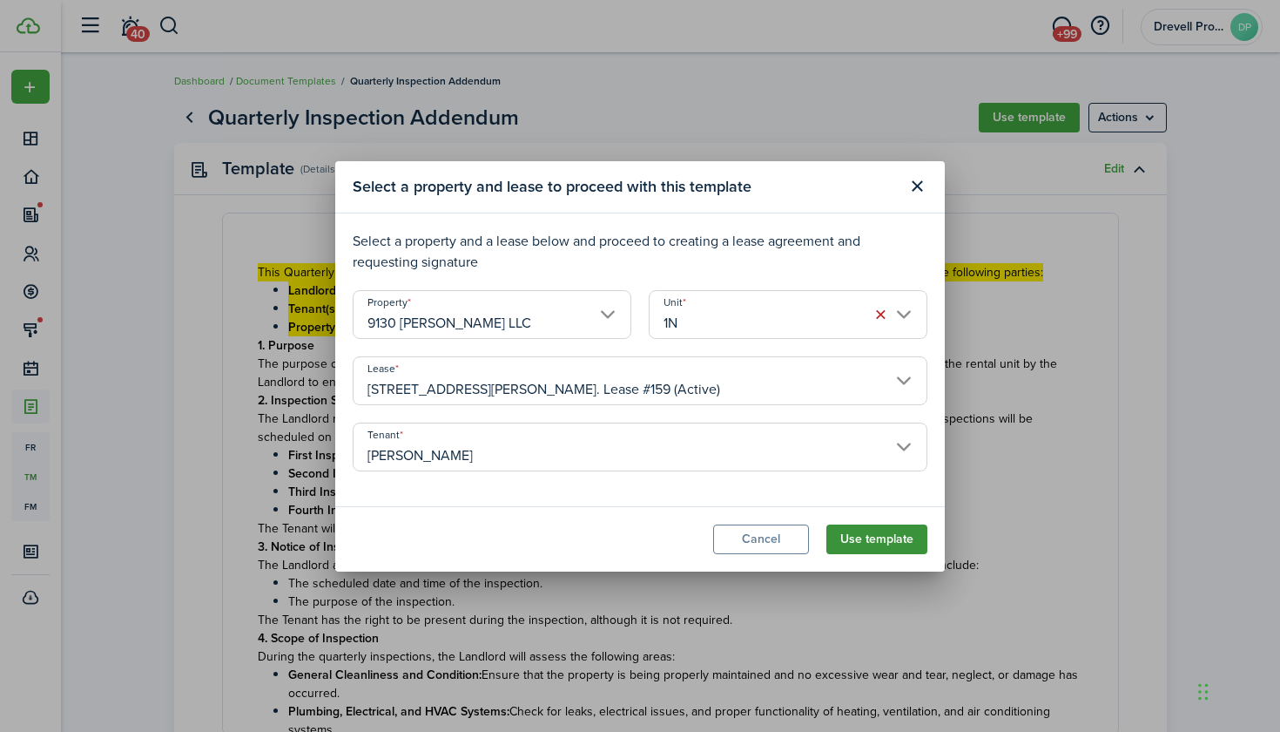
click at [881, 533] on button "Use template" at bounding box center [877, 539] width 101 height 30
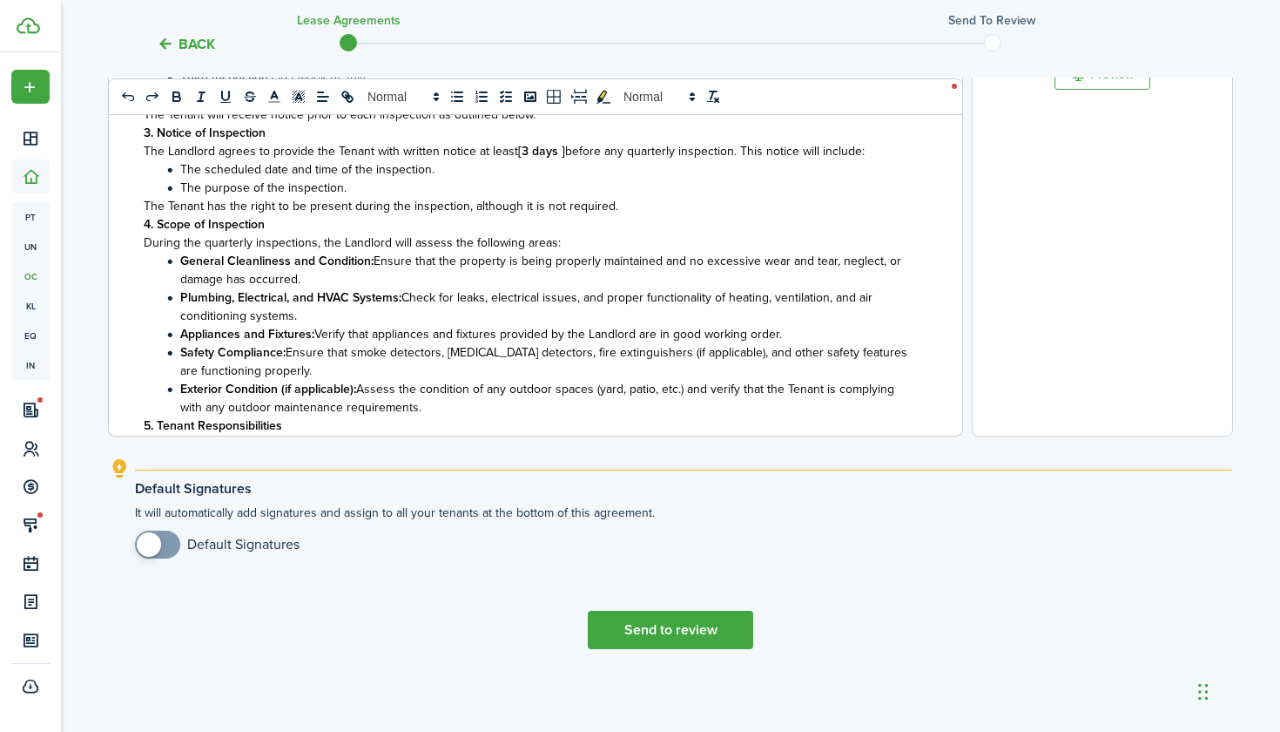
scroll to position [623, 0]
click at [678, 621] on button "Send to review" at bounding box center [670, 630] width 165 height 38
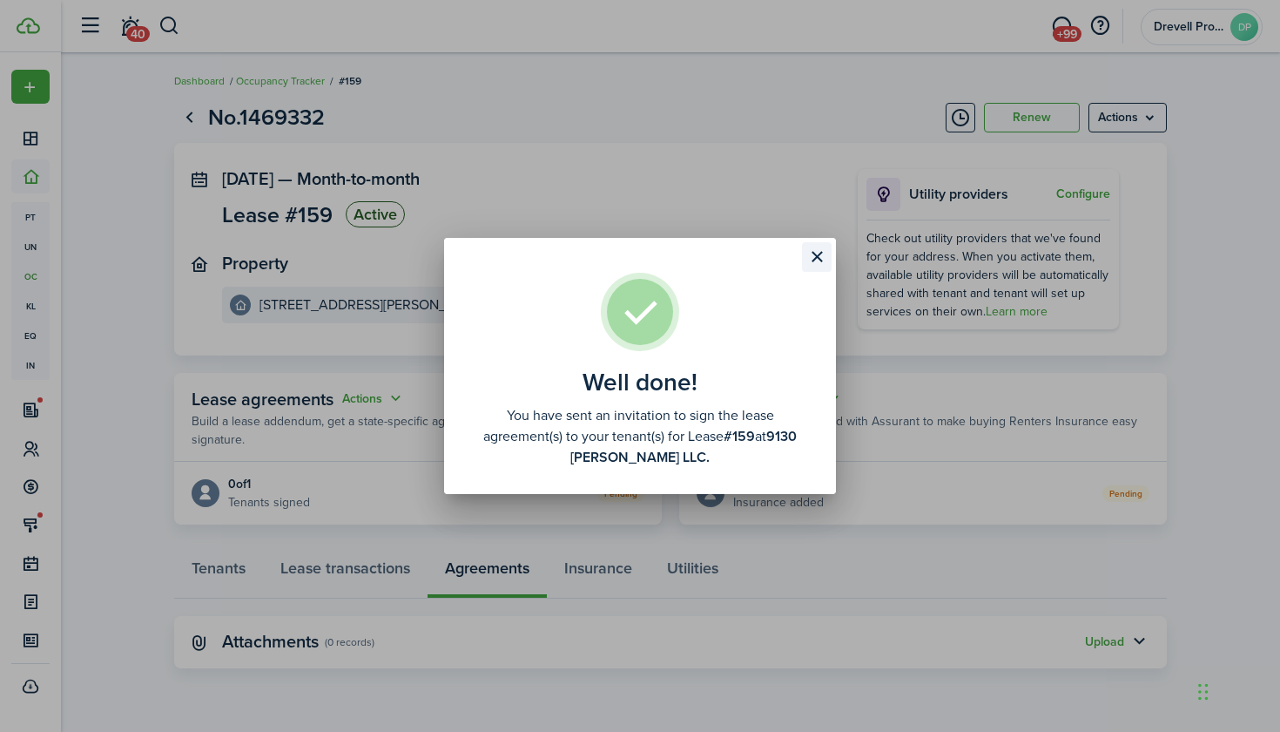
click at [816, 255] on button "Close modal" at bounding box center [817, 257] width 30 height 30
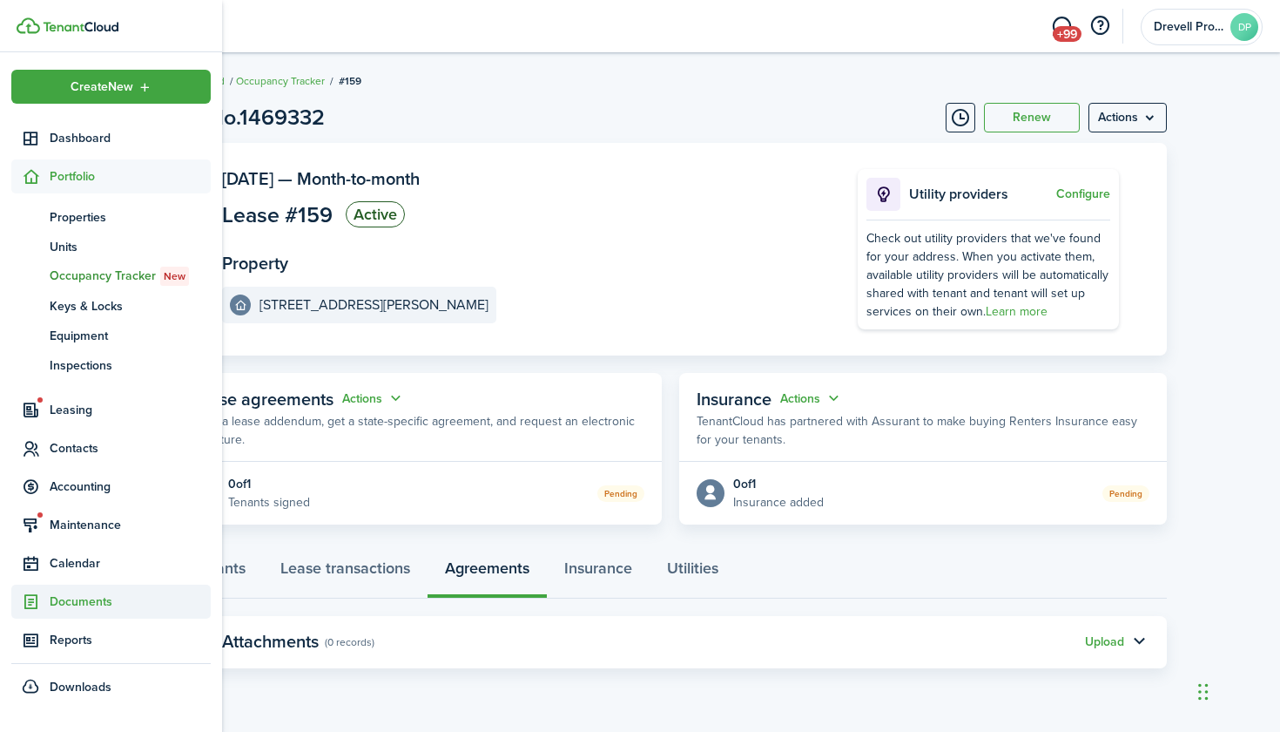
click at [64, 601] on span "Documents" at bounding box center [130, 601] width 161 height 18
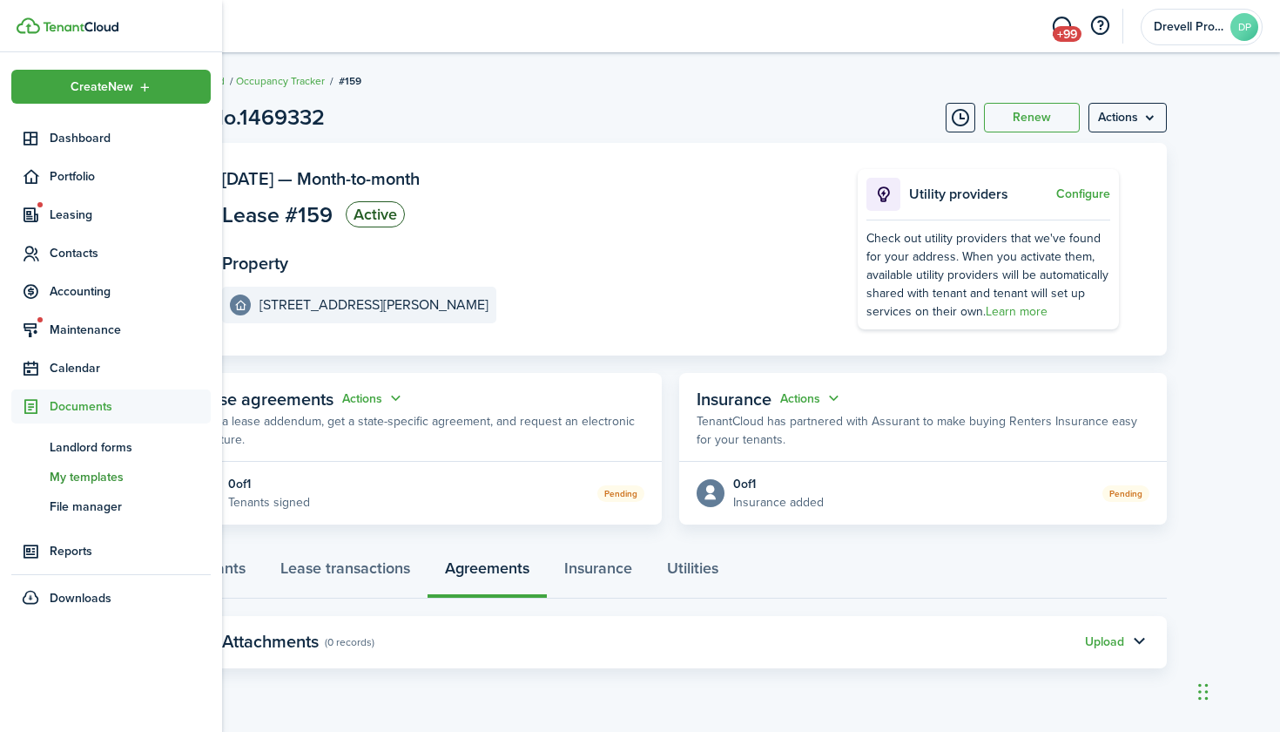
click at [87, 480] on span "My templates" at bounding box center [130, 477] width 161 height 18
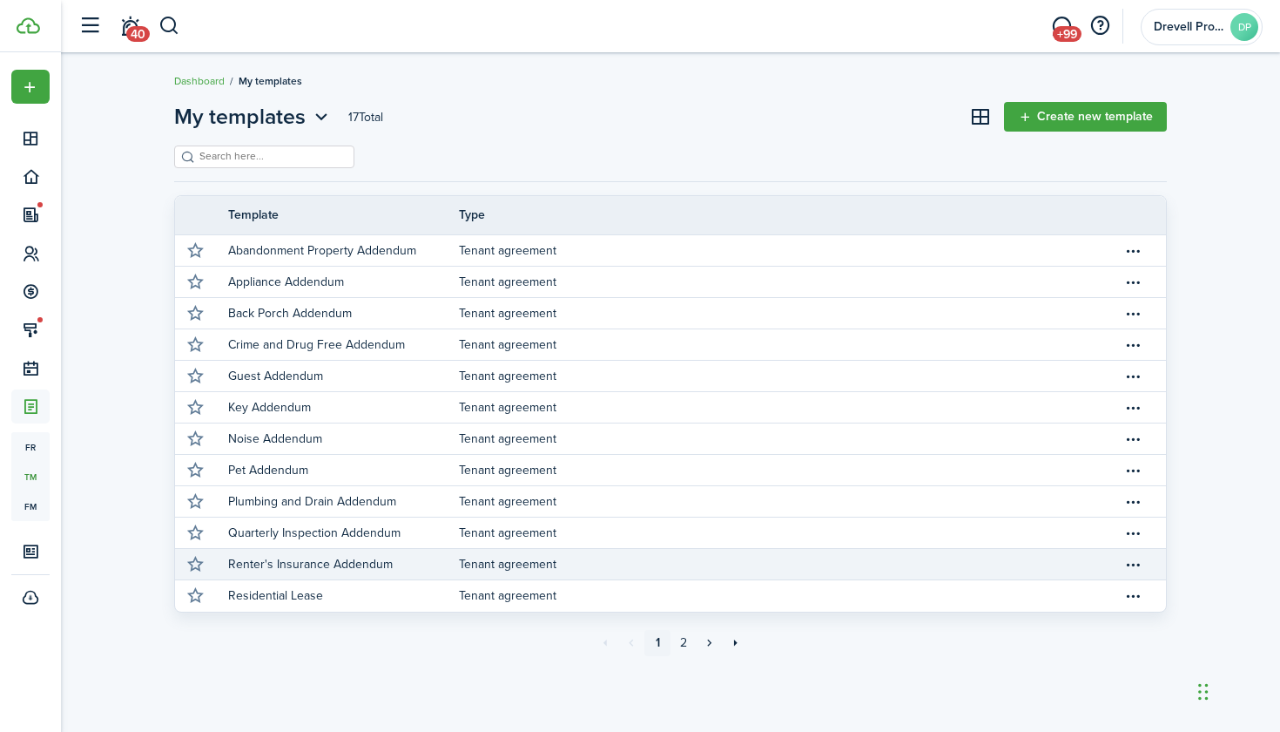
click at [297, 562] on p "Renter's Insurance Addendum" at bounding box center [310, 564] width 165 height 18
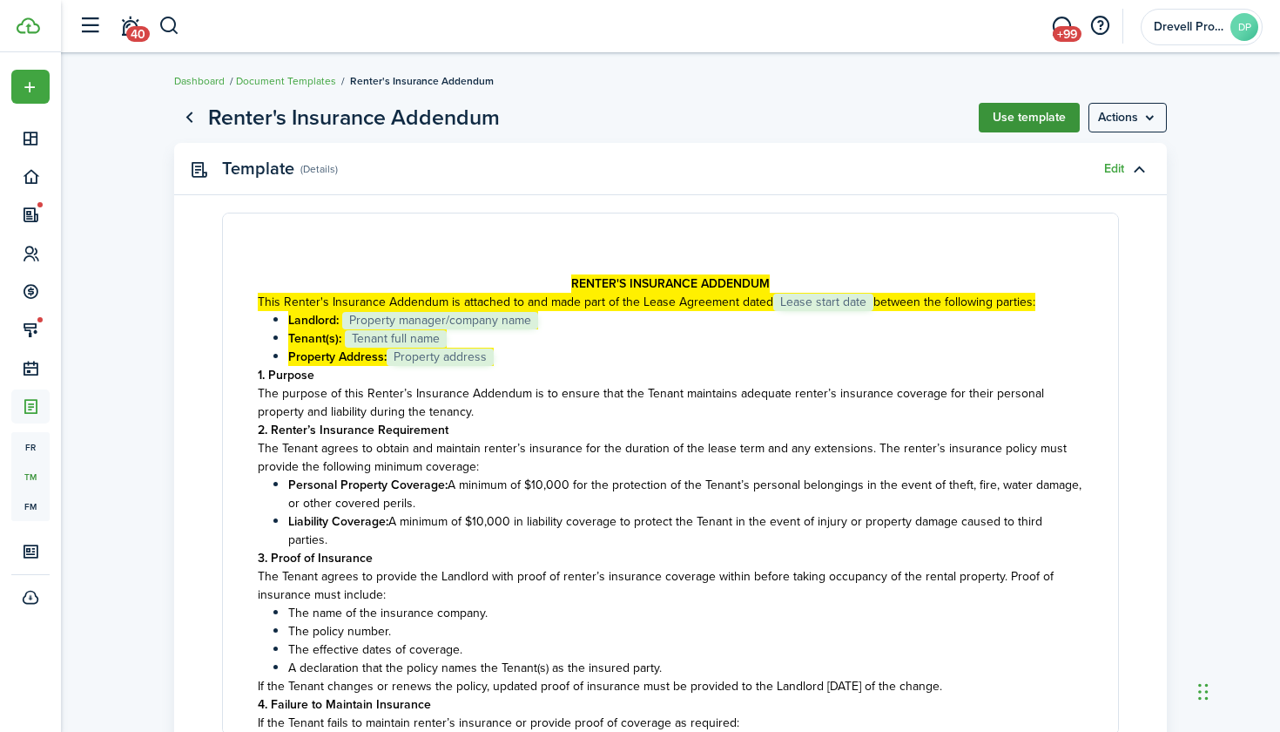
click at [1006, 111] on button "Use template" at bounding box center [1029, 118] width 101 height 30
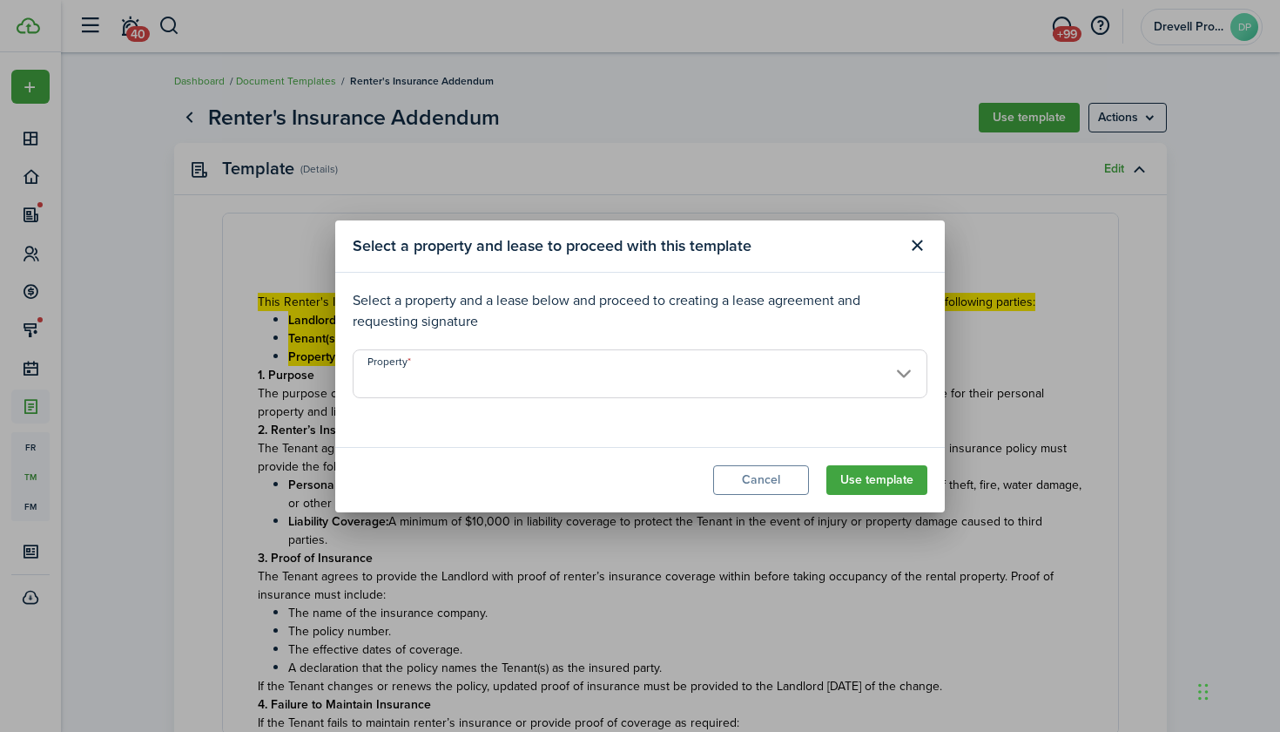
click at [841, 363] on input "Property" at bounding box center [640, 373] width 575 height 49
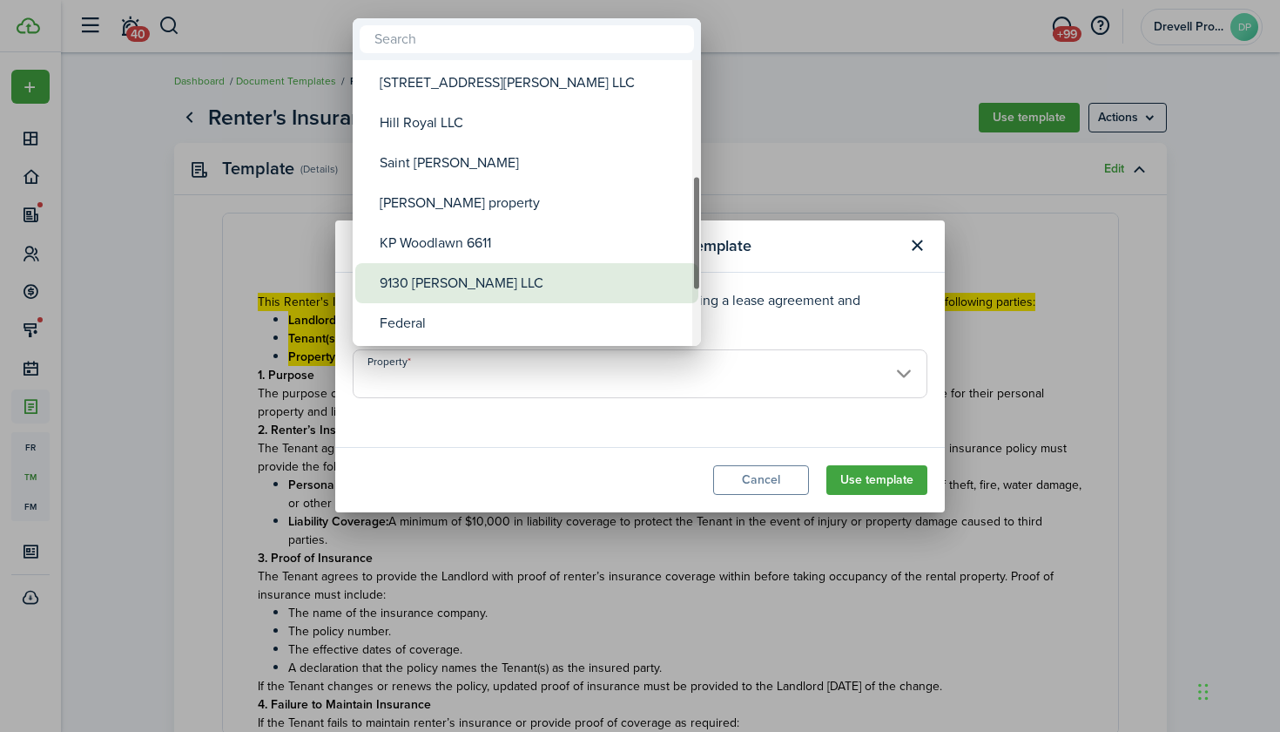
click at [486, 294] on div "9130 [PERSON_NAME] LLC" at bounding box center [534, 283] width 308 height 40
type input "9130 [PERSON_NAME] LLC"
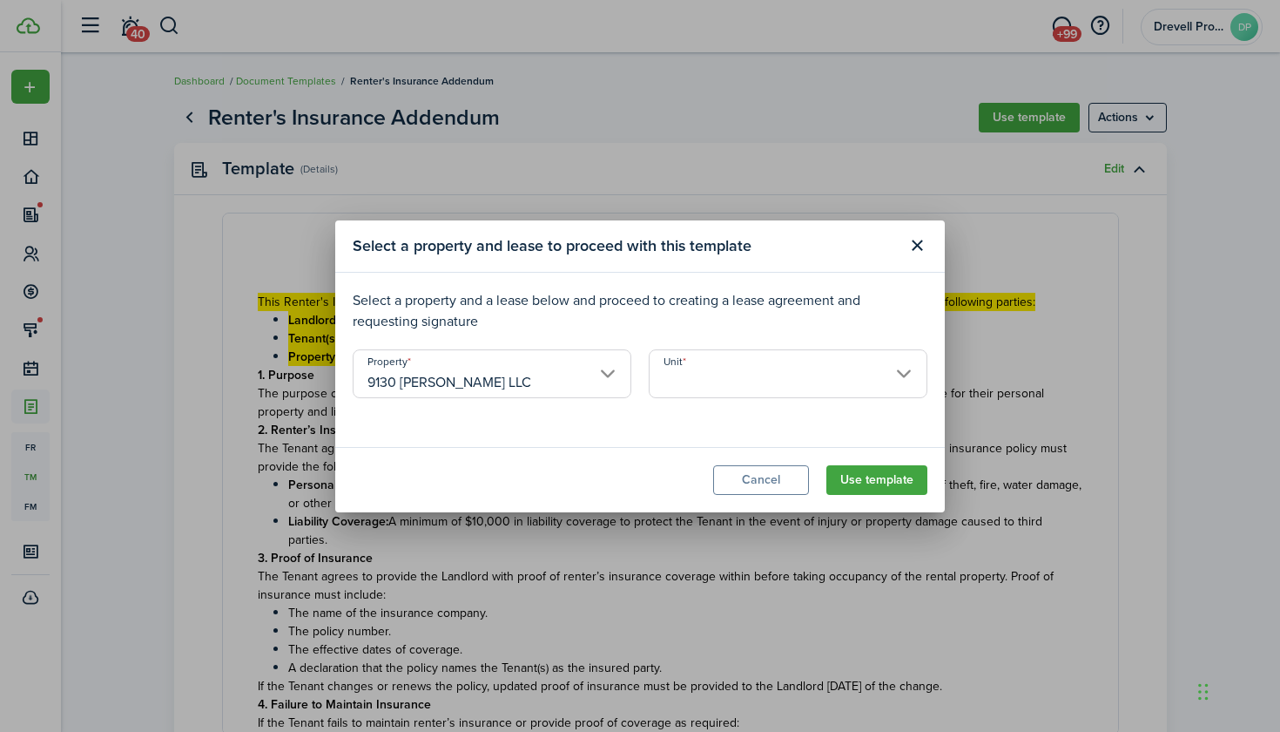
click at [718, 373] on input "Unit" at bounding box center [788, 373] width 279 height 49
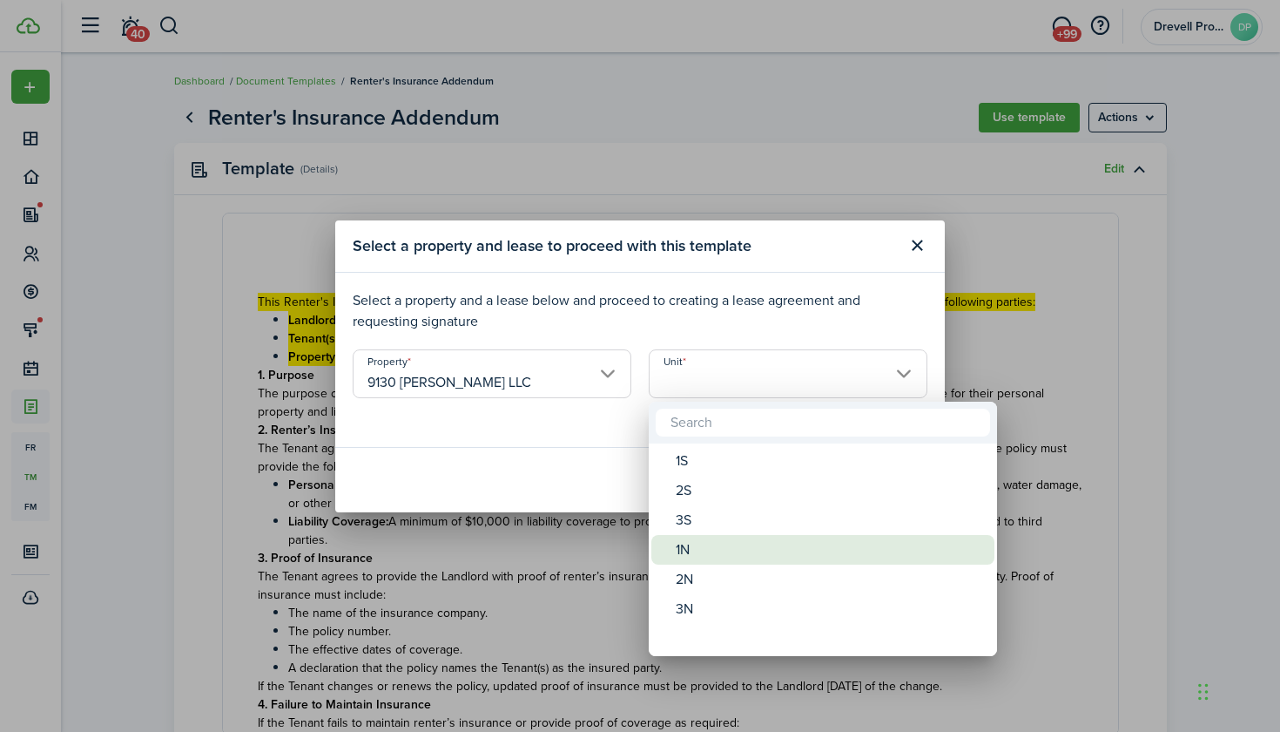
click at [708, 544] on div "1N" at bounding box center [830, 550] width 308 height 30
type input "1N"
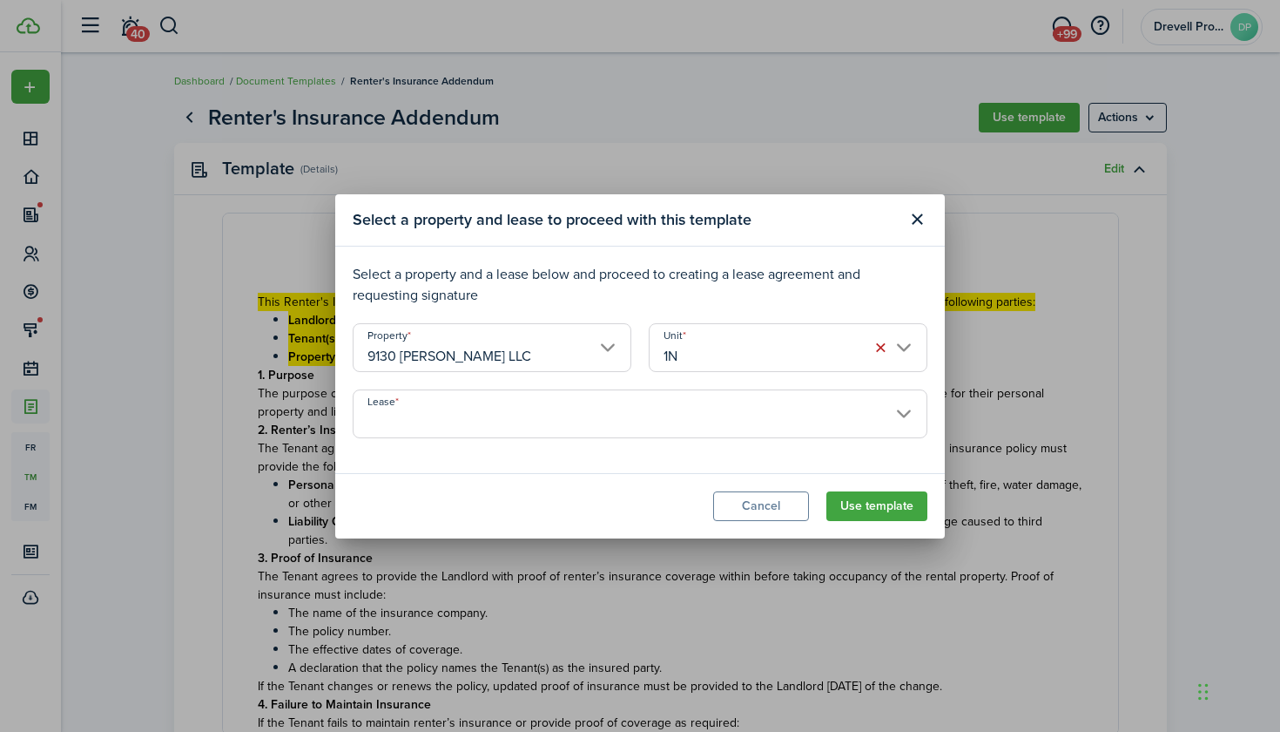
click at [726, 415] on input "Lease" at bounding box center [640, 413] width 575 height 49
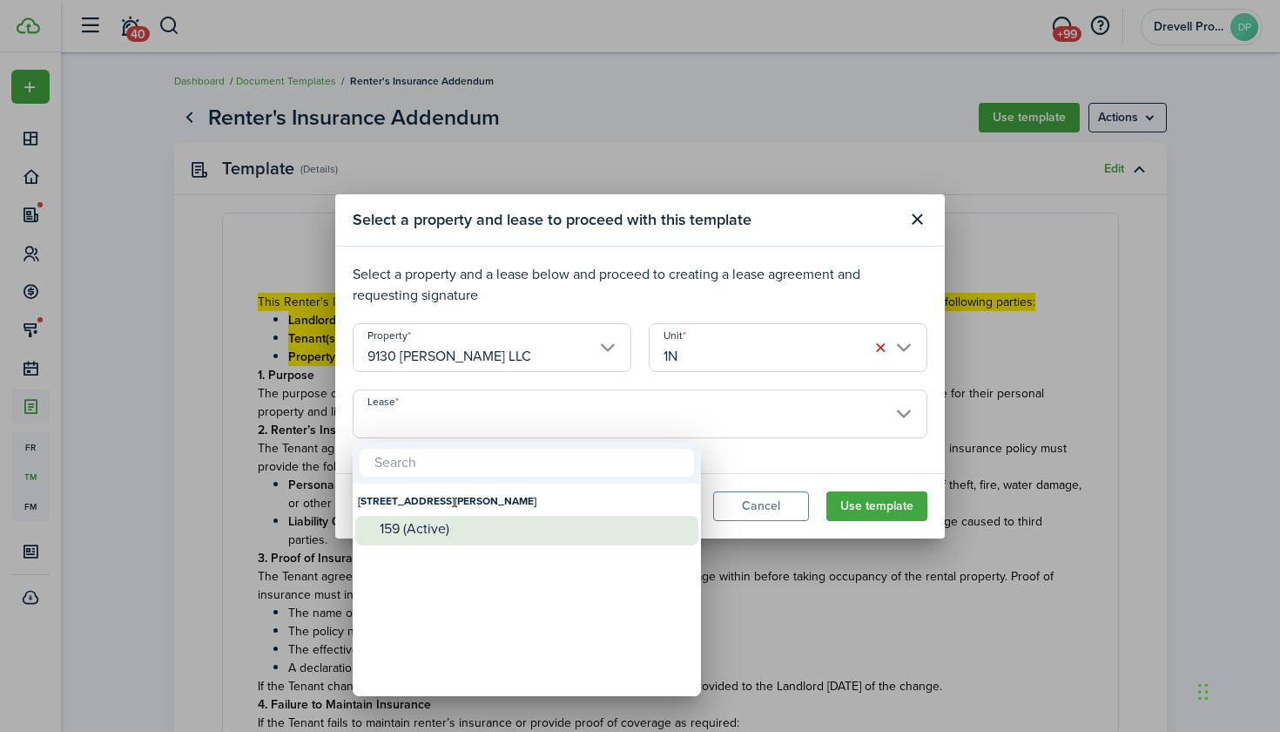
click at [605, 517] on div "159 (Active)" at bounding box center [534, 529] width 308 height 26
type input "[STREET_ADDRESS][PERSON_NAME]. Lease #159 (Active)"
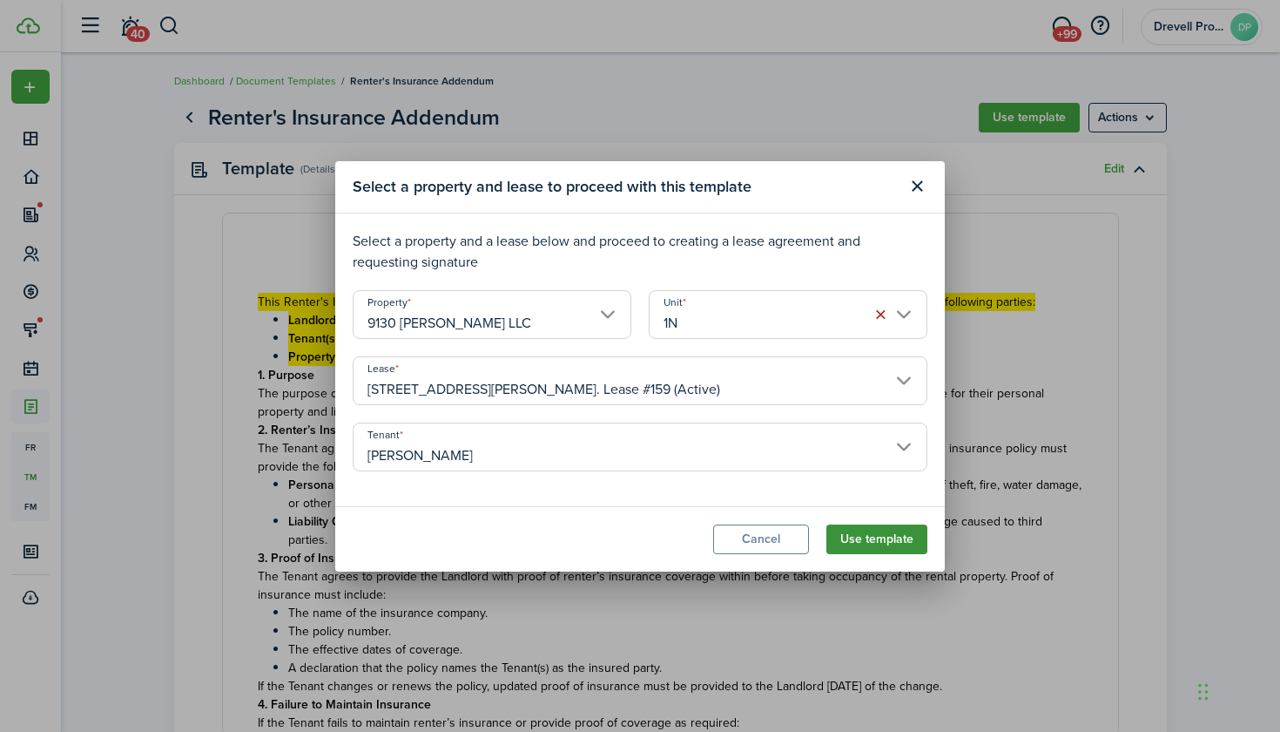
click at [868, 531] on button "Use template" at bounding box center [877, 539] width 101 height 30
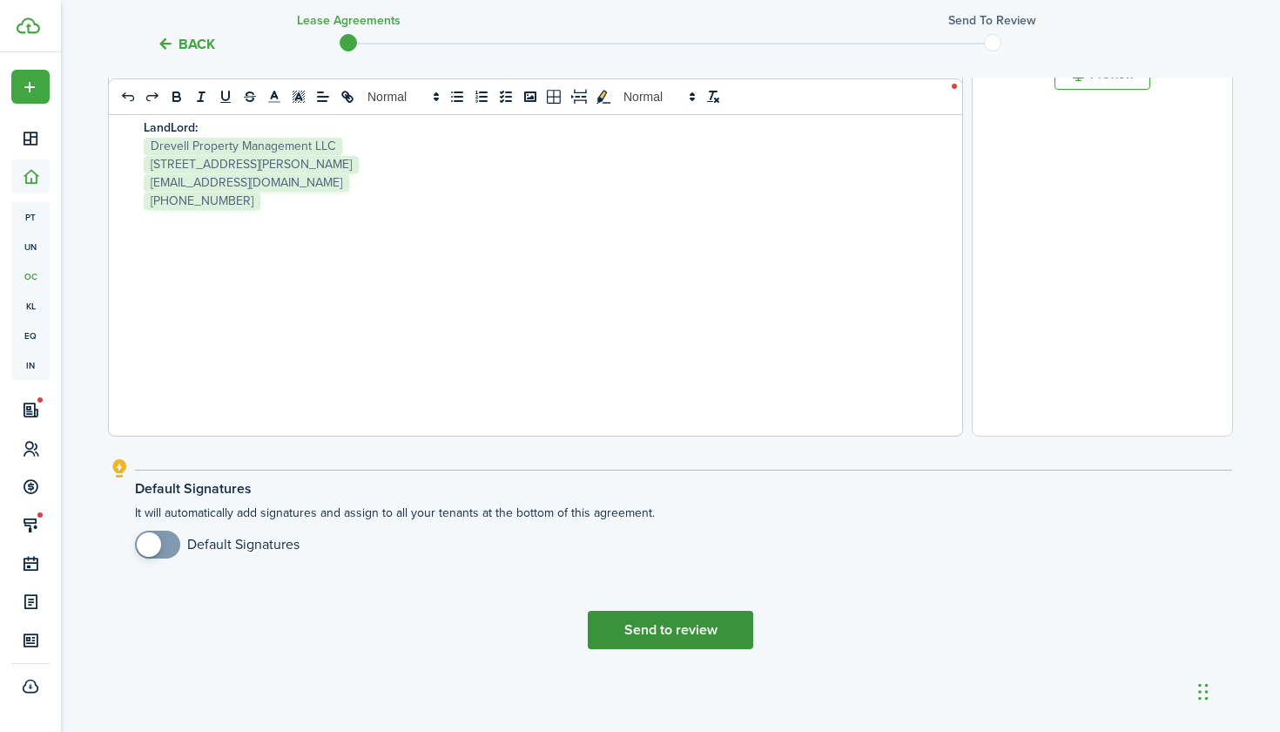
scroll to position [623, 0]
click at [683, 632] on button "Send to review" at bounding box center [670, 630] width 165 height 38
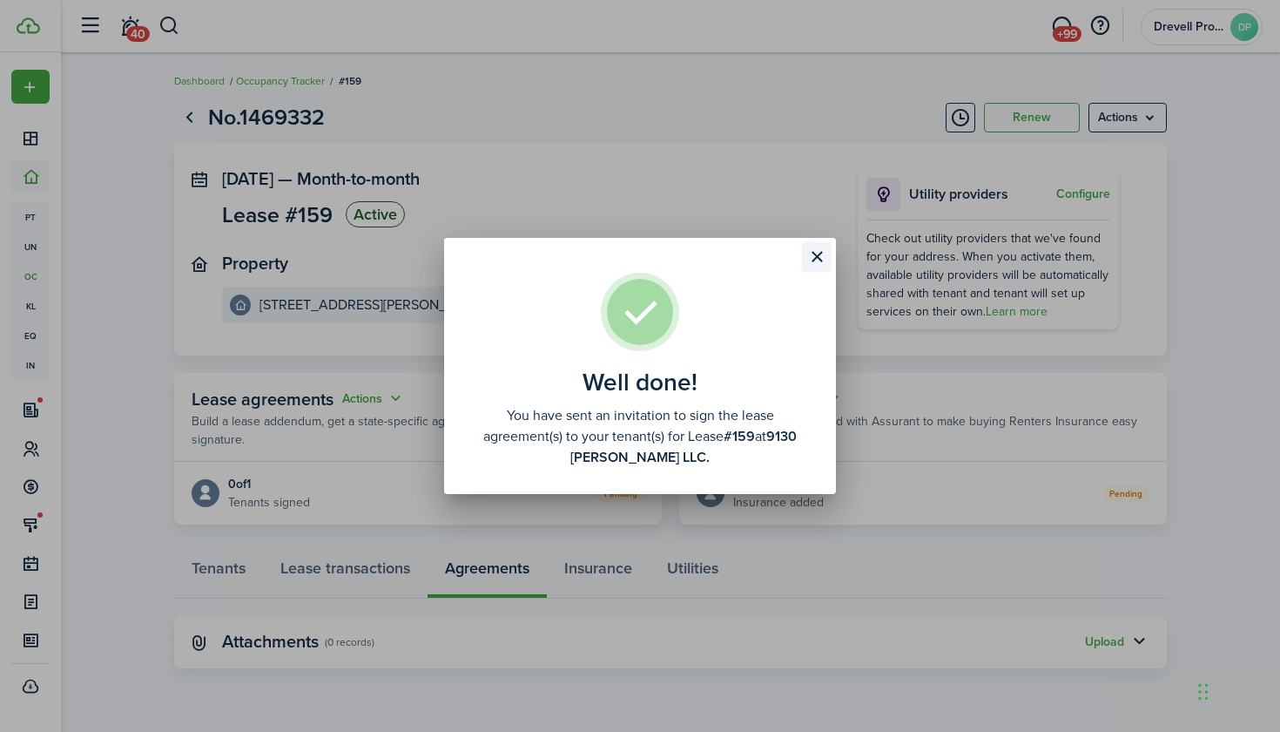
click at [821, 253] on button "Close modal" at bounding box center [817, 257] width 30 height 30
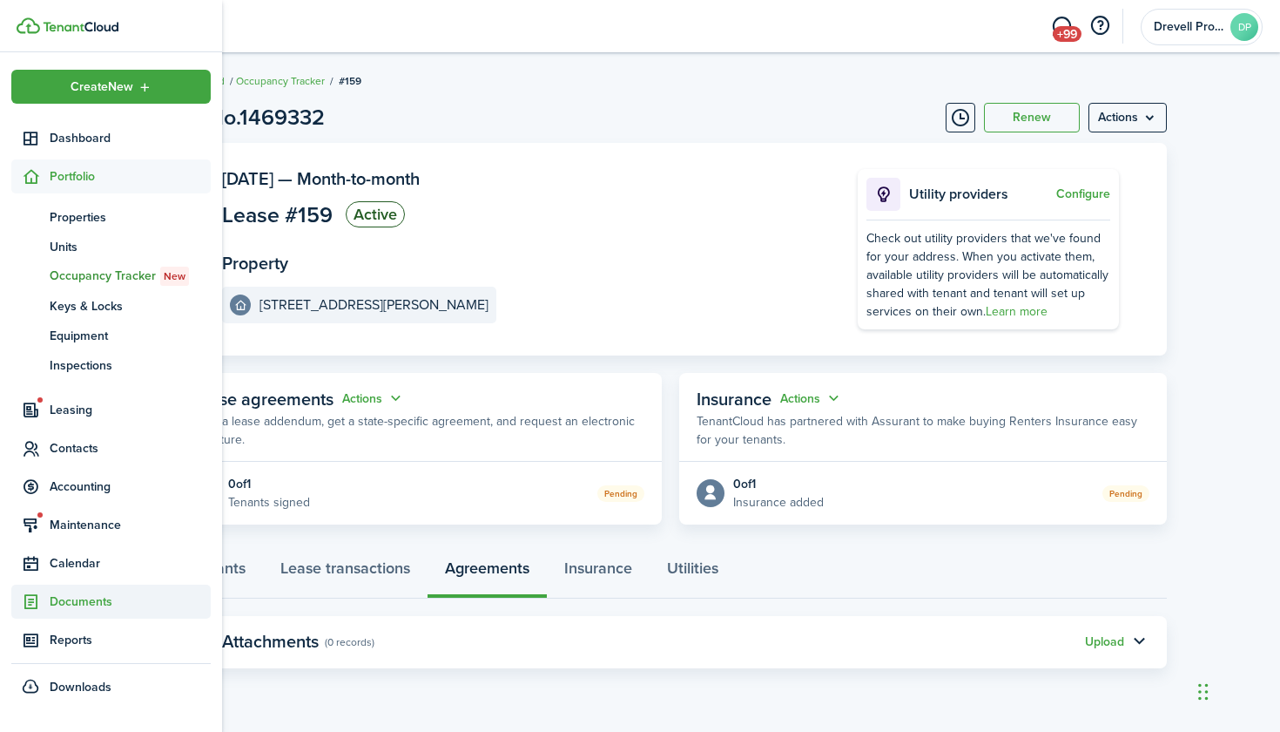
click at [67, 598] on span "Documents" at bounding box center [130, 601] width 161 height 18
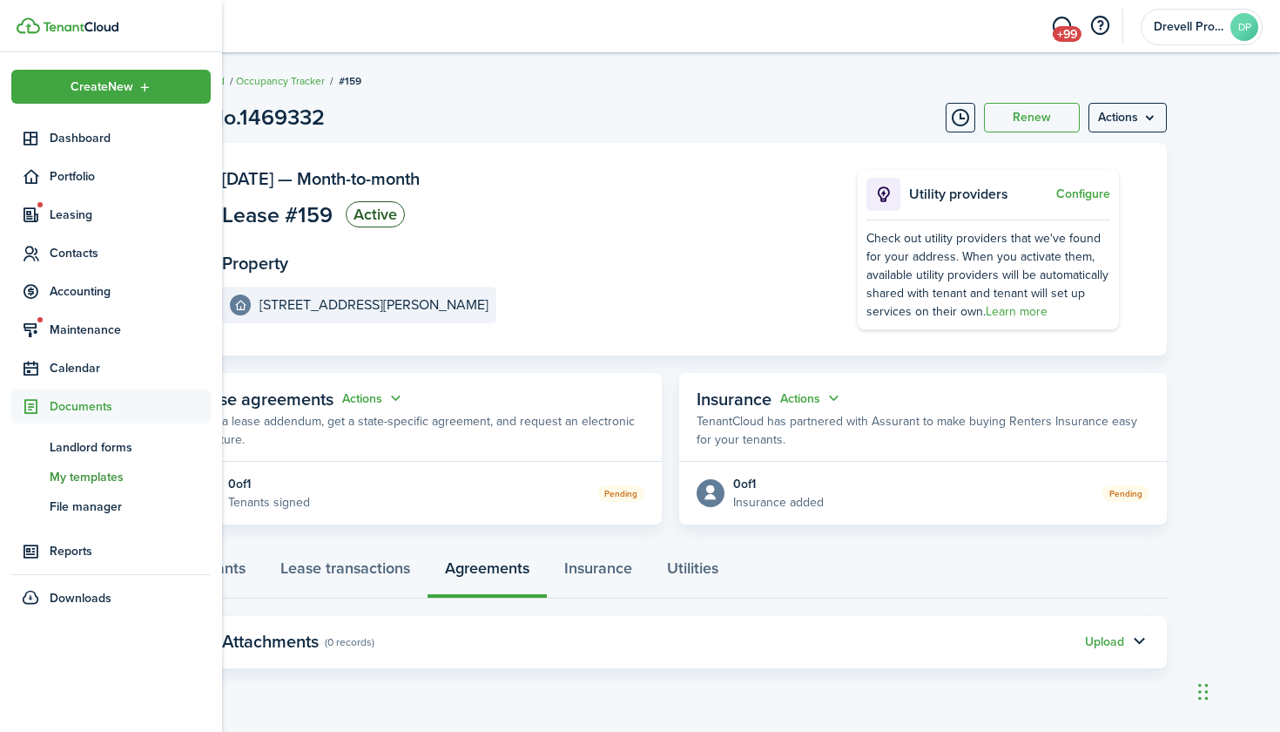
click at [87, 471] on span "My templates" at bounding box center [130, 477] width 161 height 18
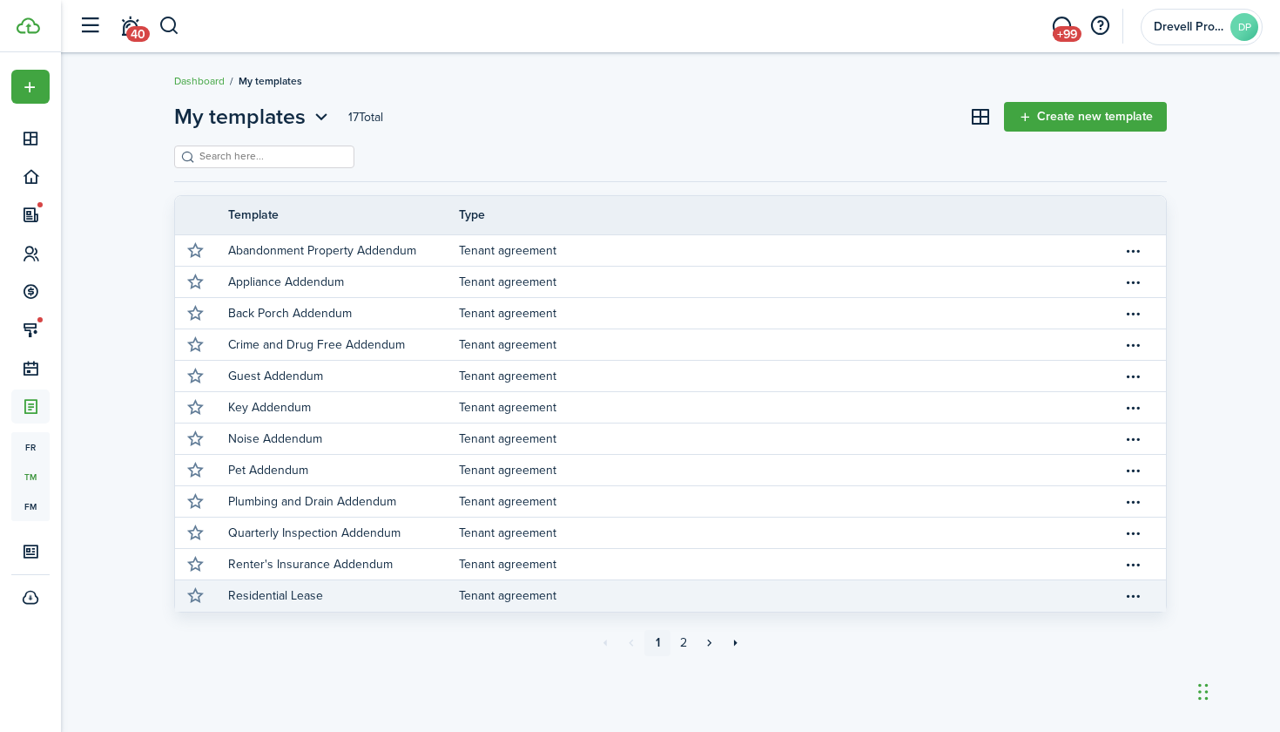
click at [308, 590] on p "Residential Lease" at bounding box center [275, 595] width 95 height 18
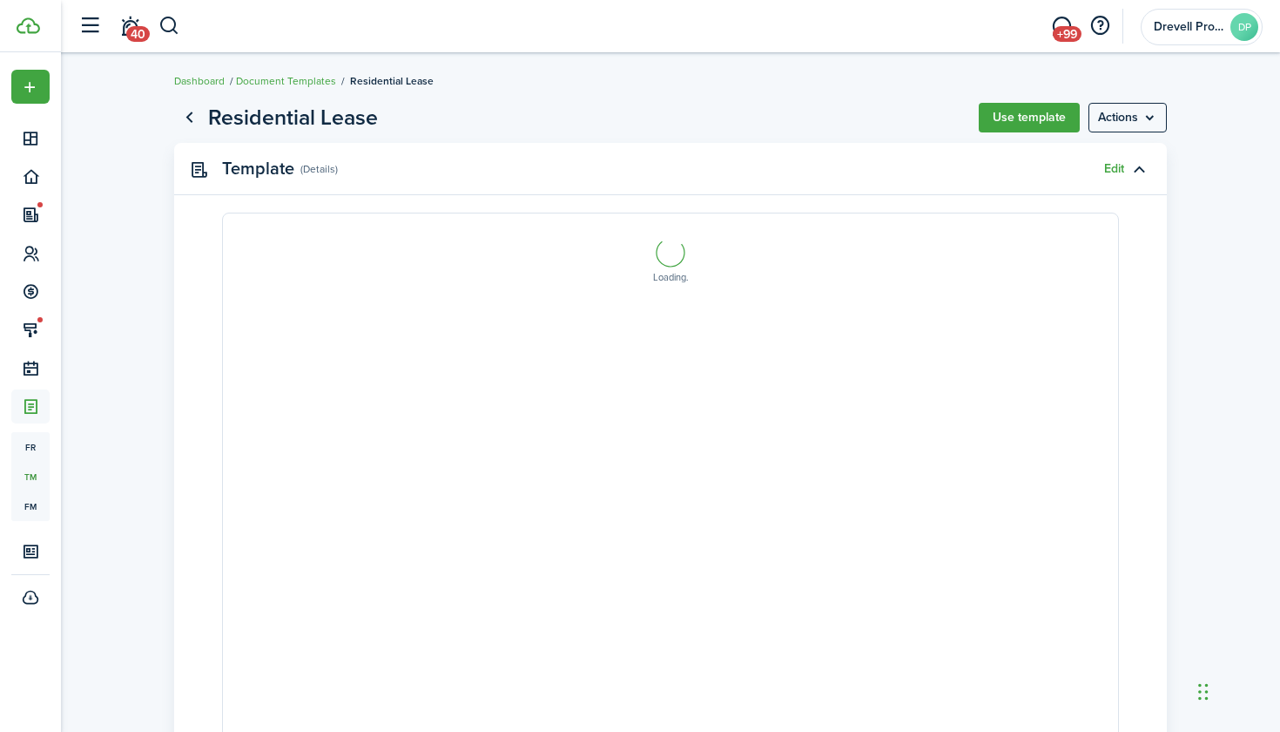
select select "fit"
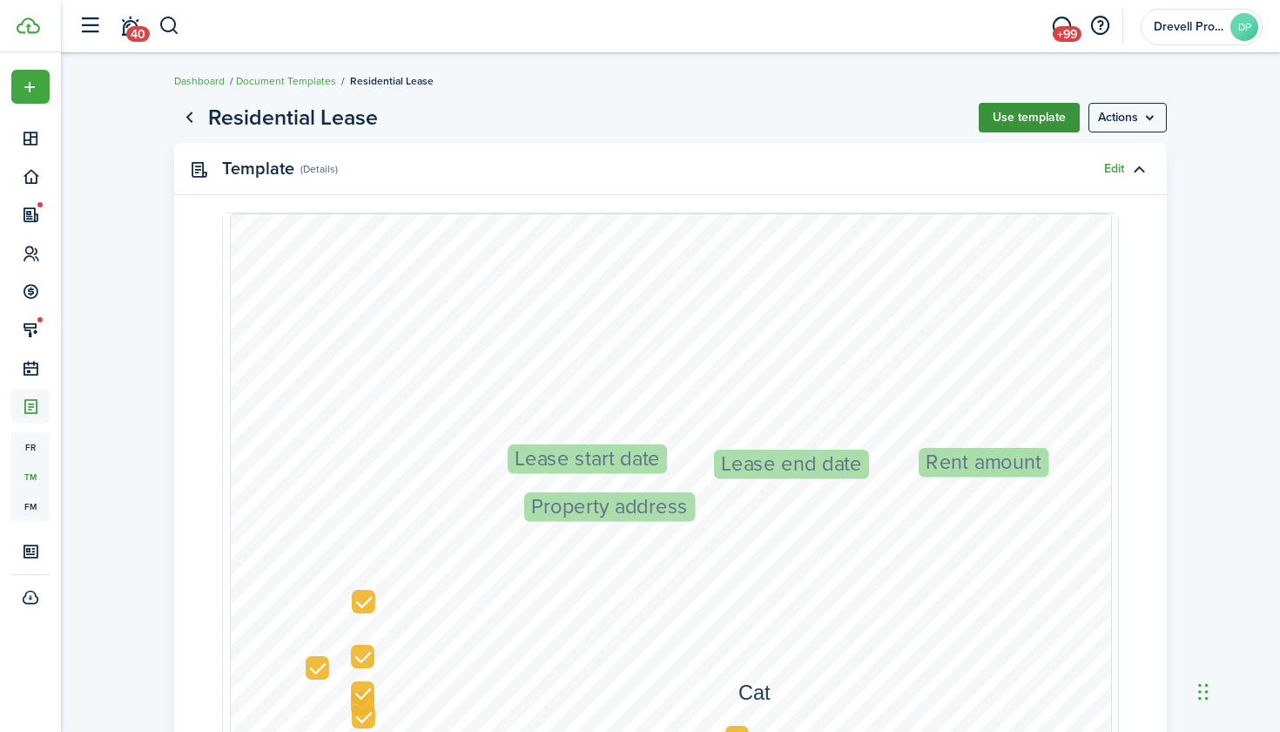
click at [1014, 119] on button "Use template" at bounding box center [1029, 118] width 101 height 30
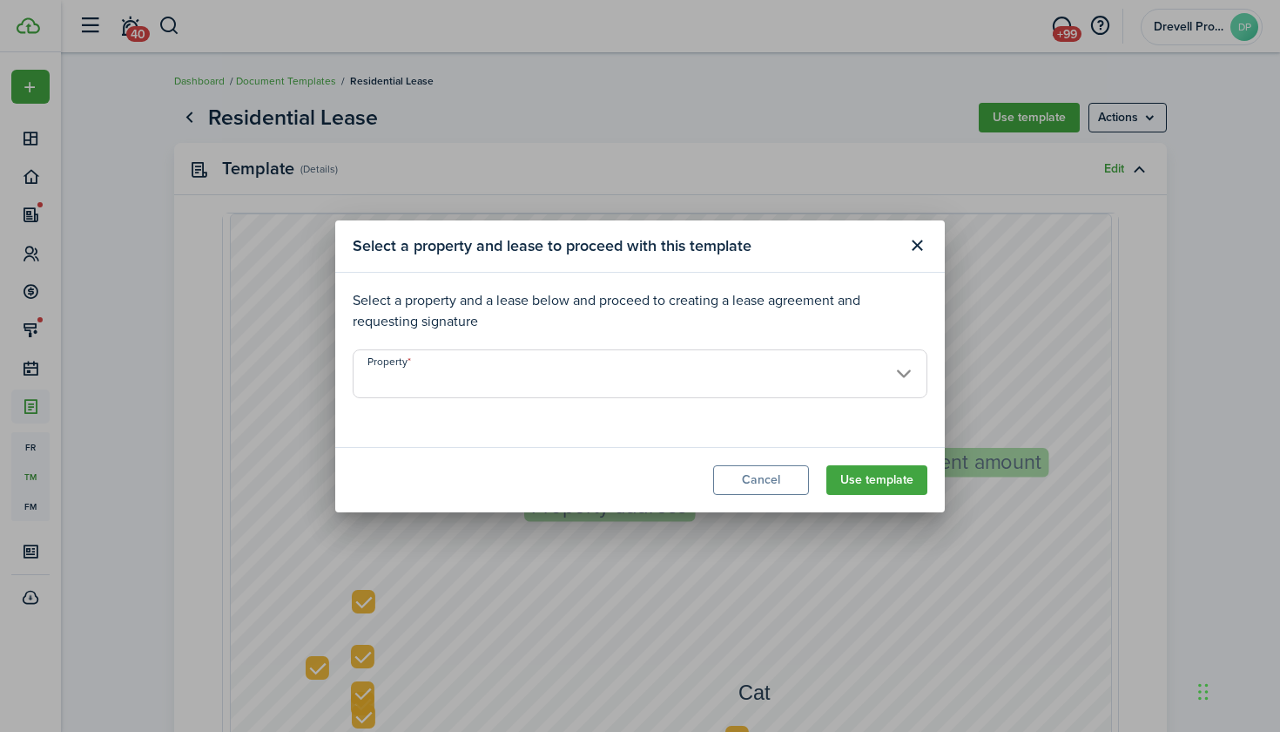
click at [845, 367] on input "Property" at bounding box center [640, 373] width 575 height 49
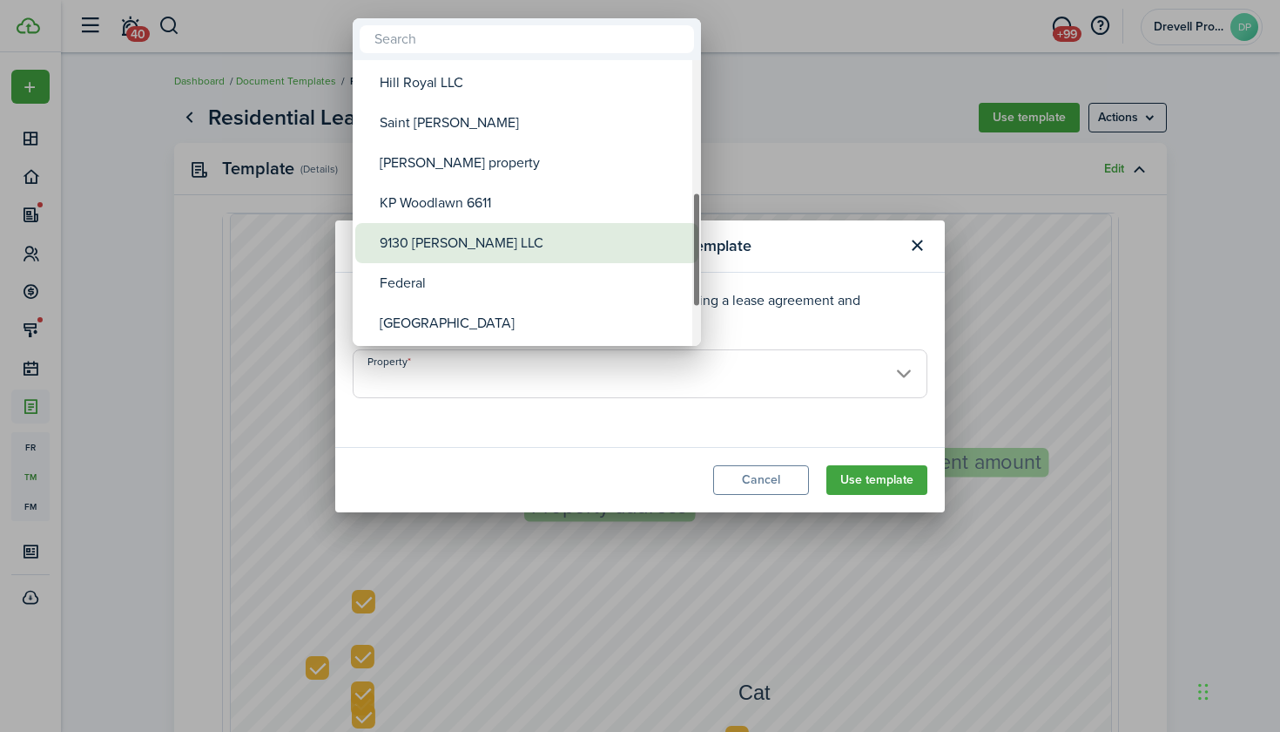
click at [510, 236] on div "9130 [PERSON_NAME] LLC" at bounding box center [534, 243] width 308 height 40
type input "9130 [PERSON_NAME] LLC"
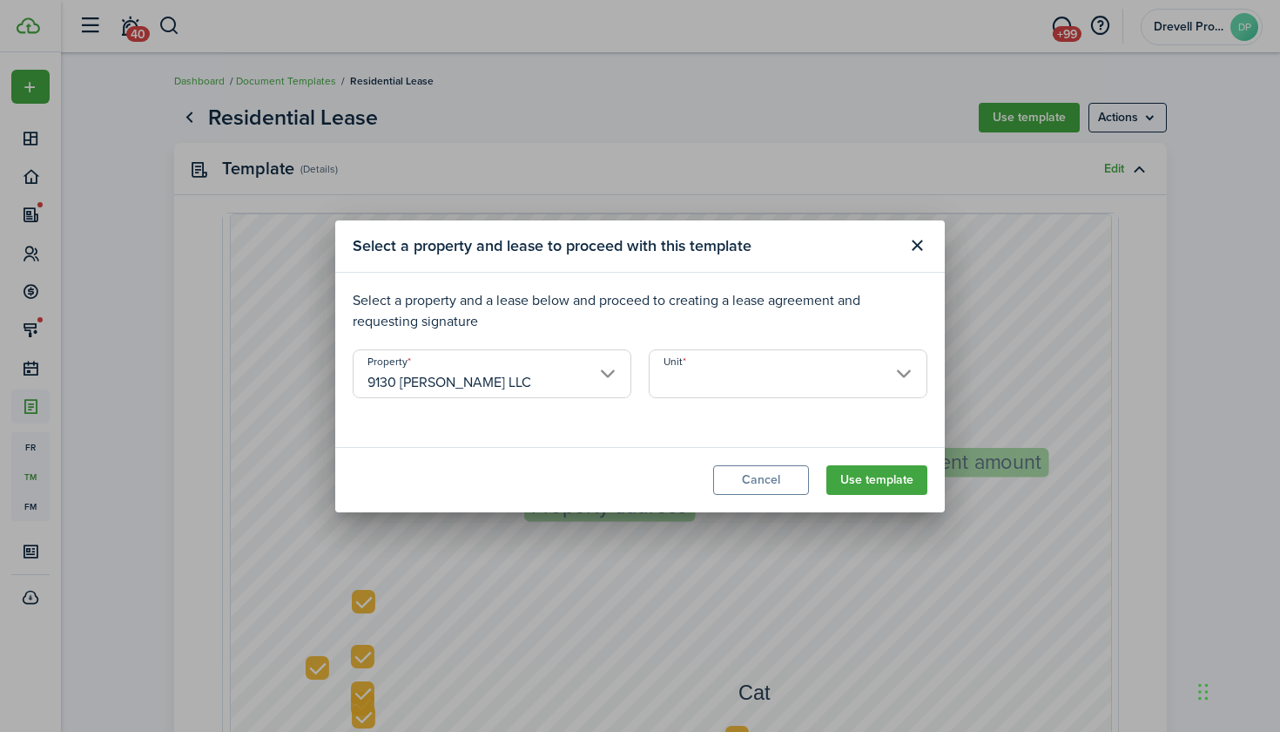
click at [750, 367] on input "Unit" at bounding box center [788, 373] width 279 height 49
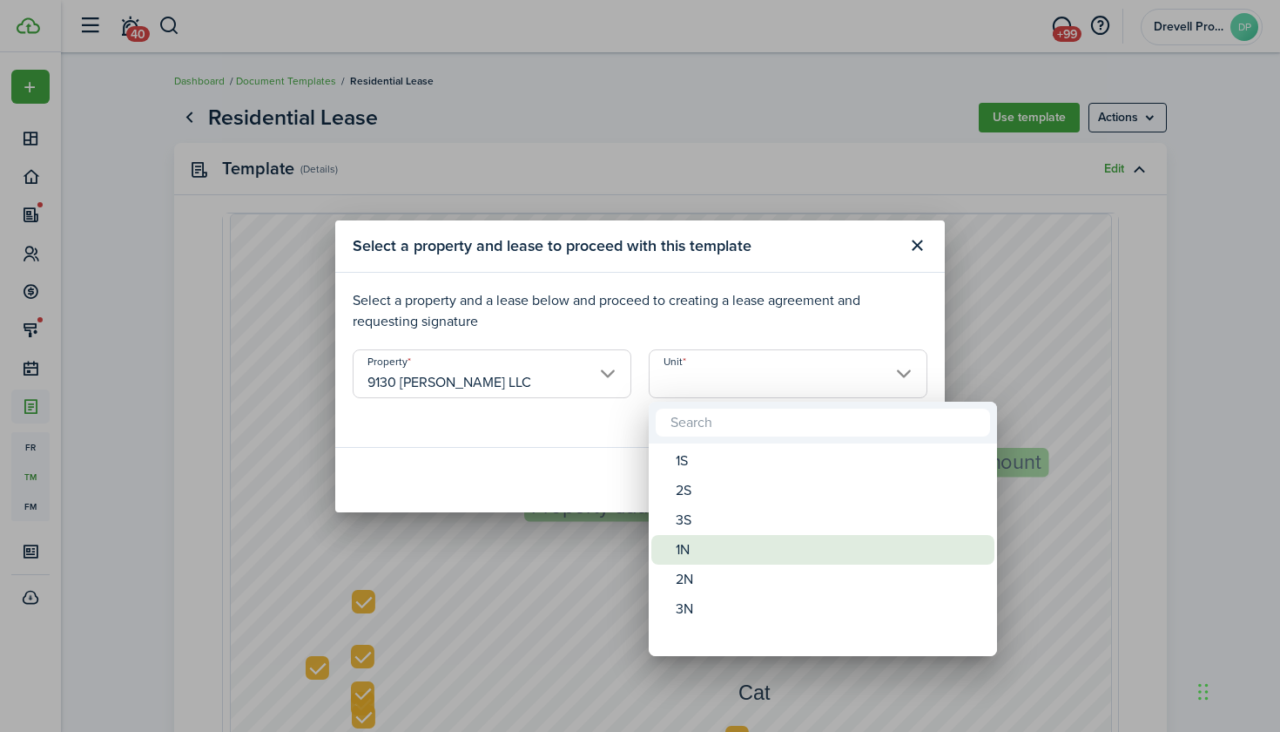
click at [699, 540] on div "1N" at bounding box center [830, 550] width 308 height 30
type input "1N"
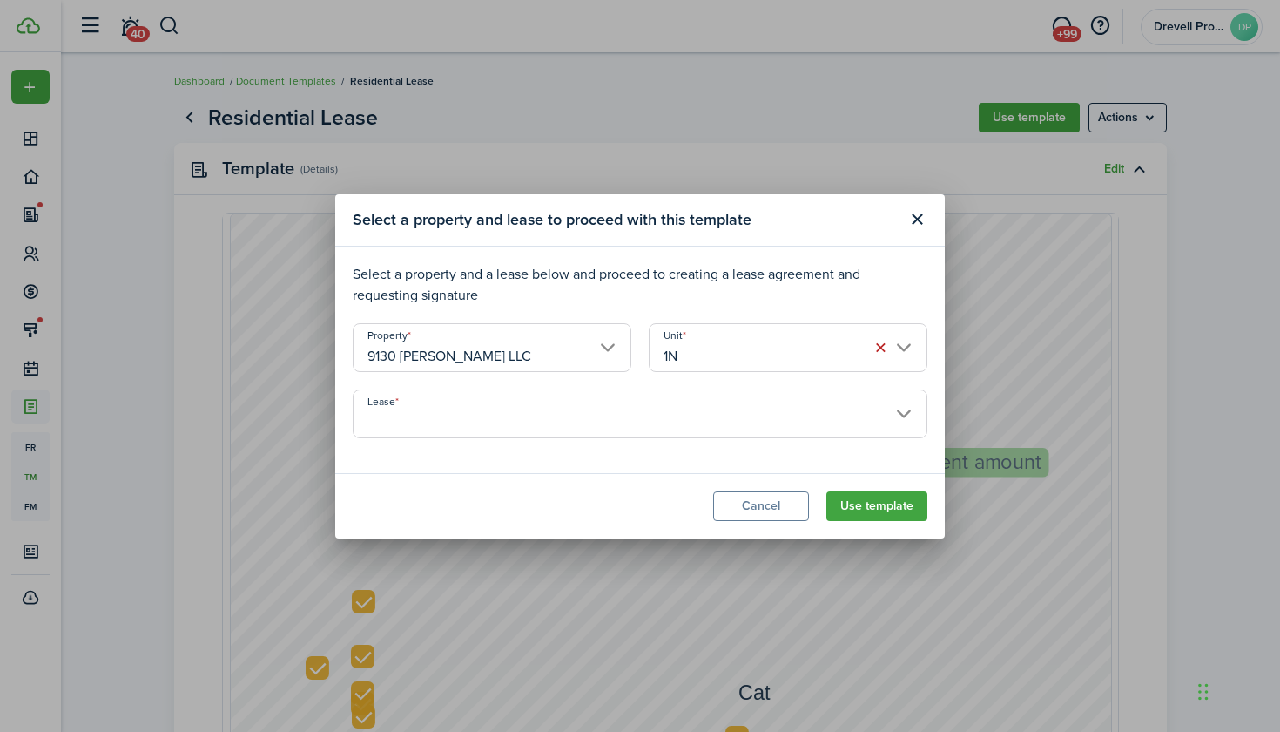
click at [720, 423] on input "Lease" at bounding box center [640, 413] width 575 height 49
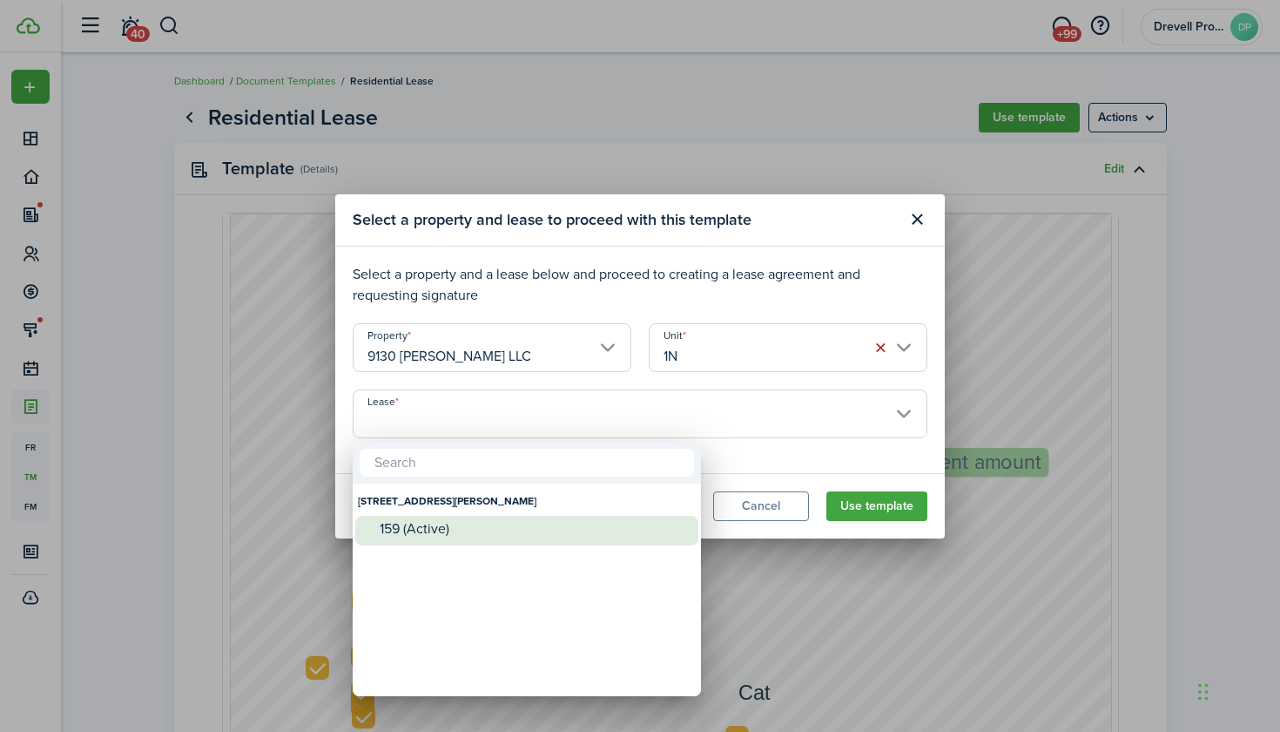
click at [573, 517] on div "159 (Active)" at bounding box center [534, 529] width 308 height 26
type input "[STREET_ADDRESS][PERSON_NAME]. Lease #159 (Active)"
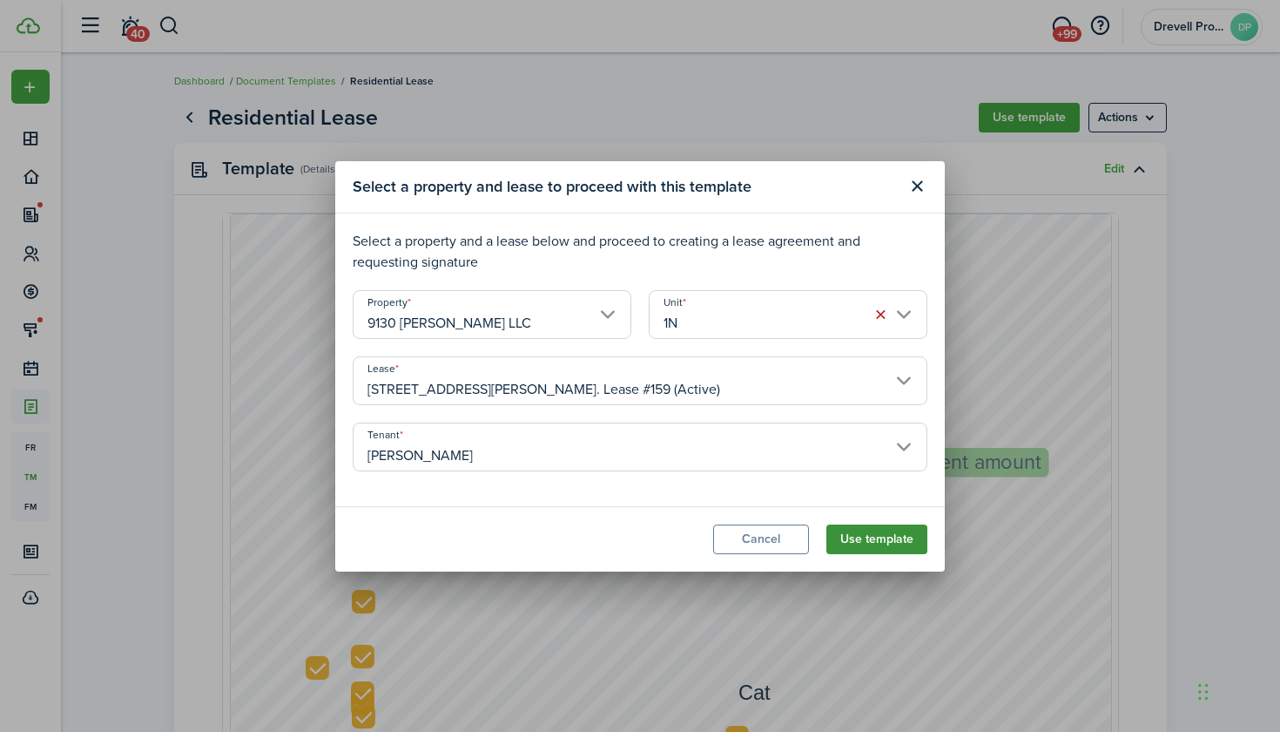
click at [879, 540] on button "Use template" at bounding box center [877, 539] width 101 height 30
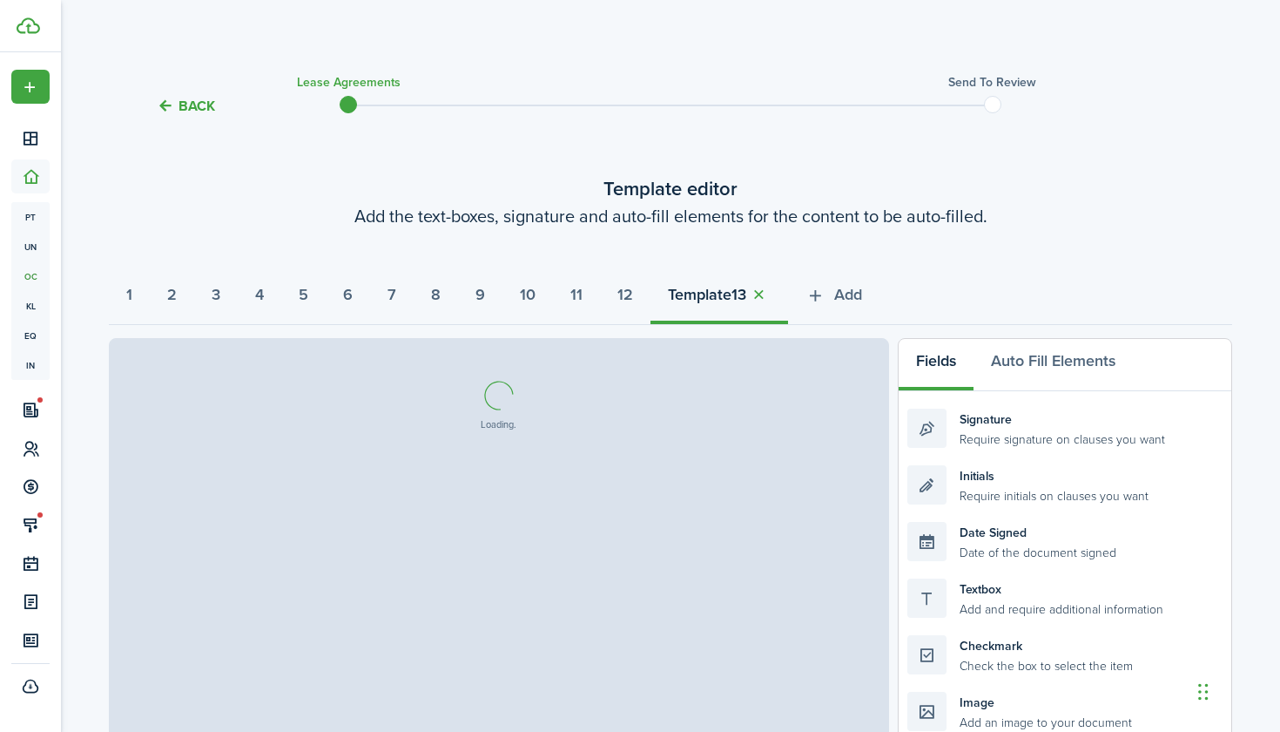
select select "fit"
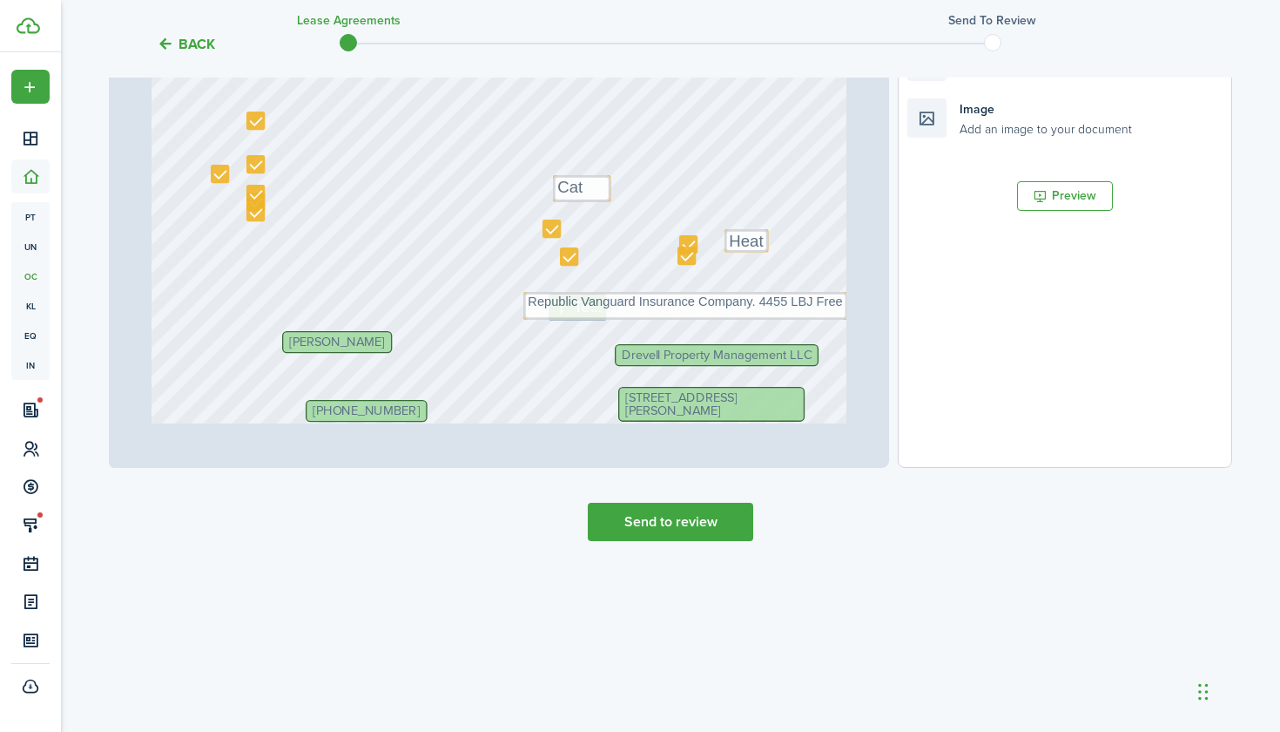
scroll to position [593, 0]
click at [1044, 186] on button "Preview" at bounding box center [1065, 196] width 96 height 30
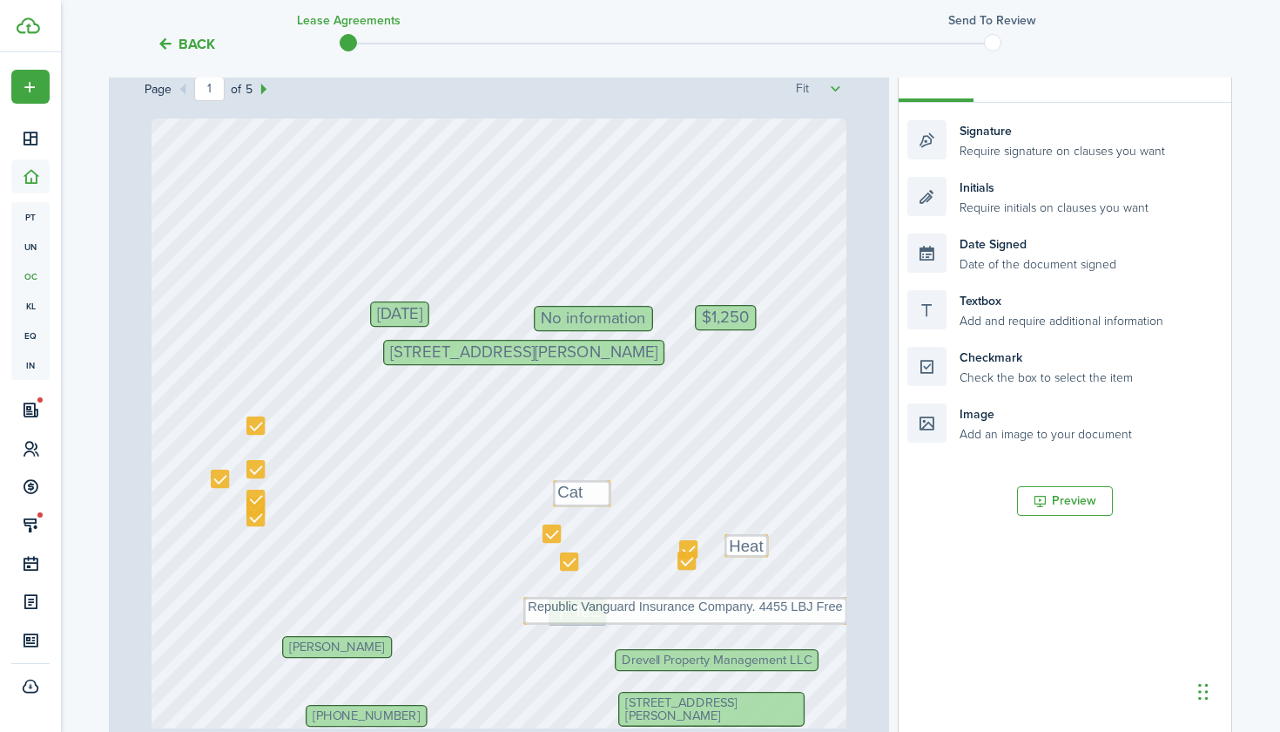
scroll to position [328, 0]
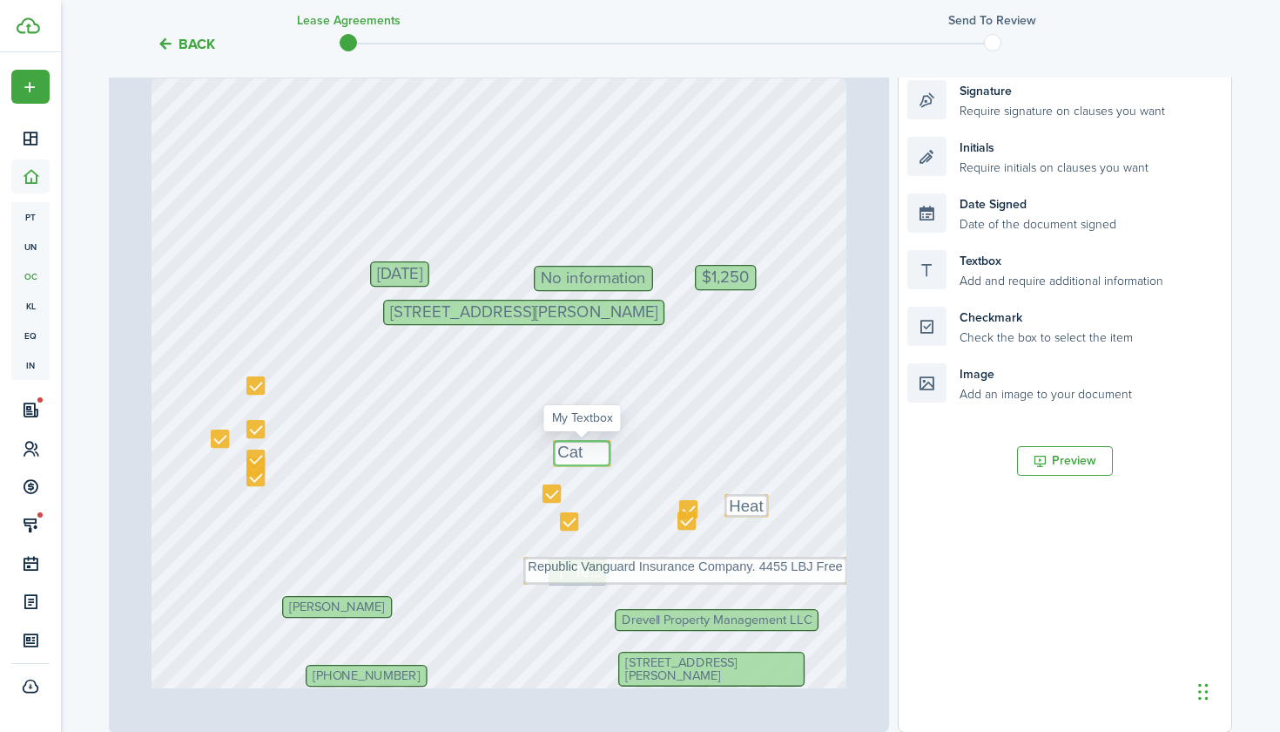
click at [596, 452] on textarea "Cat" at bounding box center [582, 453] width 58 height 27
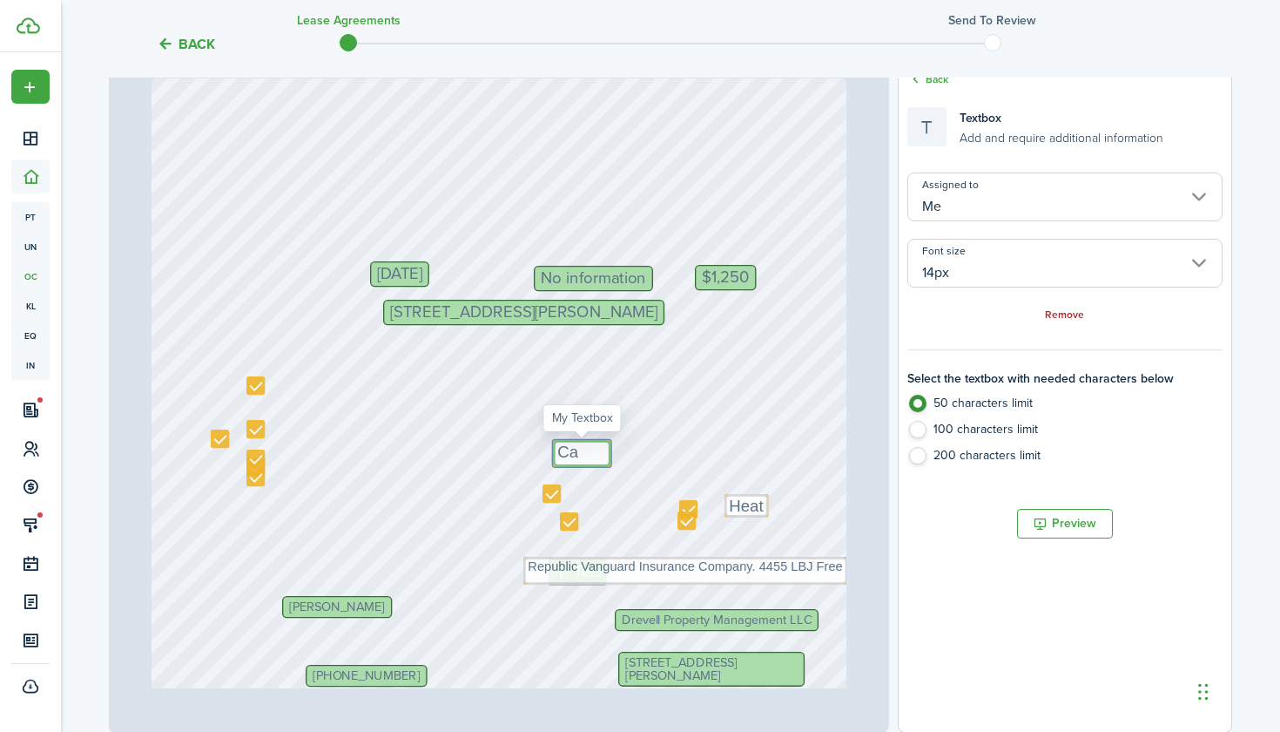
type textarea "C"
click at [568, 451] on textarea "Cat" at bounding box center [561, 452] width 17 height 24
click at [586, 459] on div "Text Text Republic Vanguard Insurance Company. 4455 LBJ Free 9136 S Bishop St, …" at bounding box center [500, 536] width 696 height 917
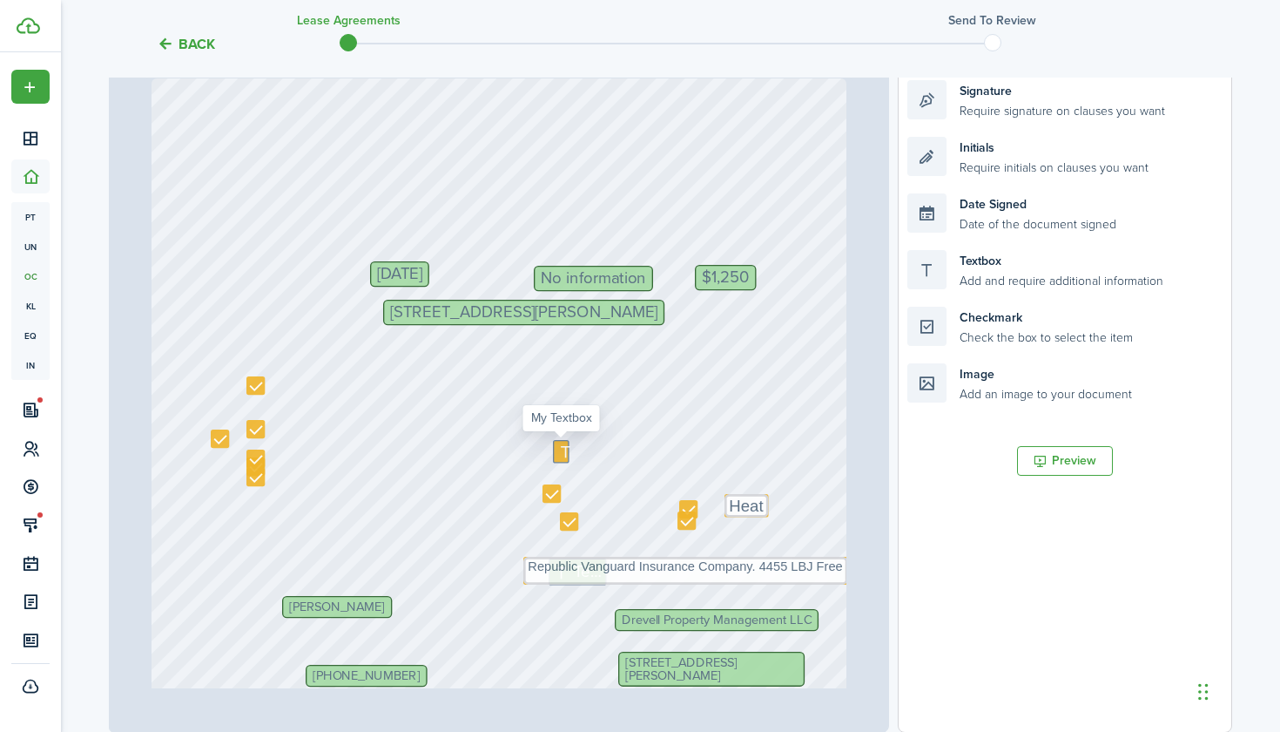
click at [560, 457] on icon at bounding box center [567, 451] width 21 height 17
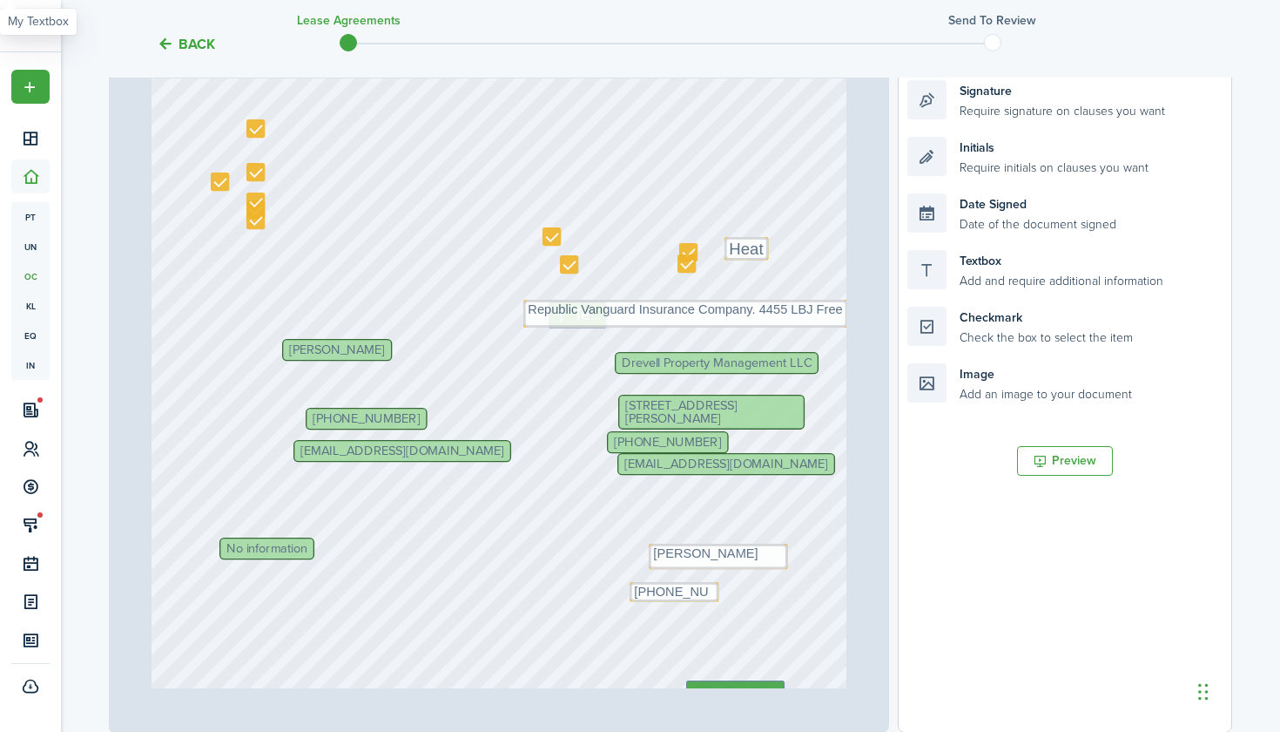
scroll to position [276, 0]
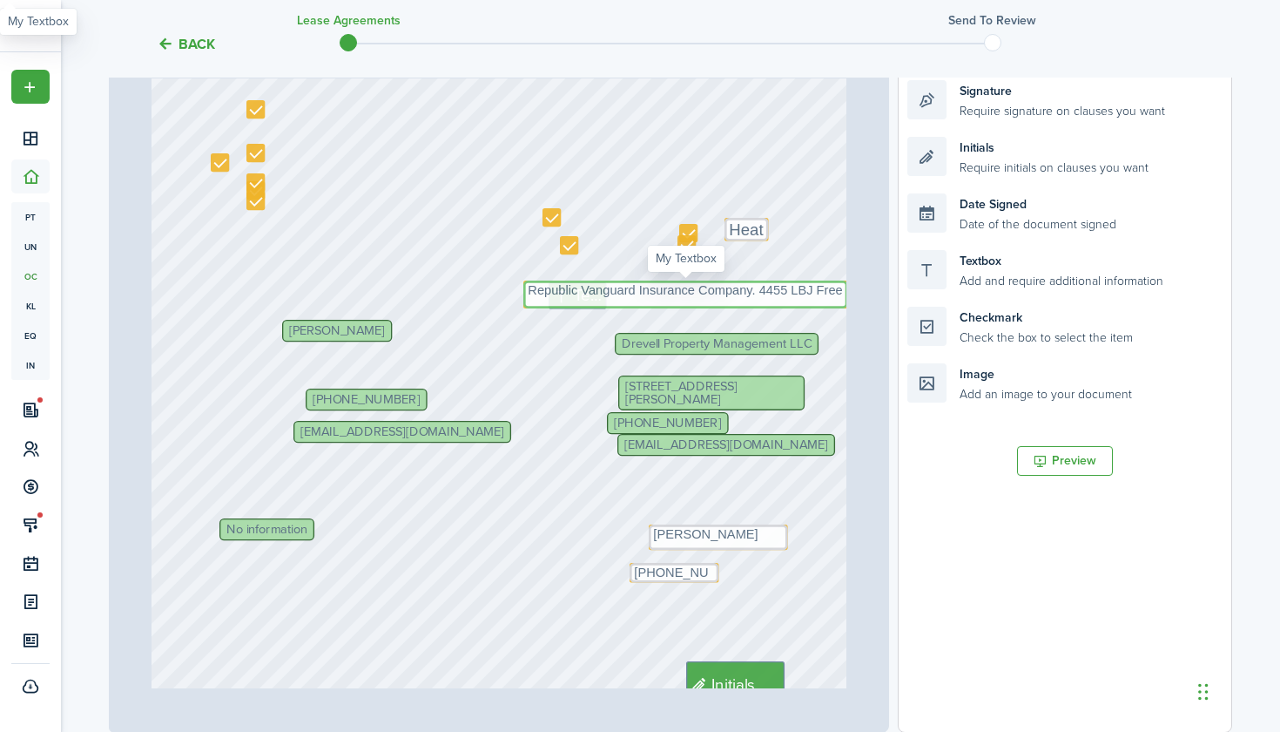
click at [621, 287] on textarea "Republic Vanguard Insurance Company. 4455 LBJ Free" at bounding box center [685, 293] width 324 height 27
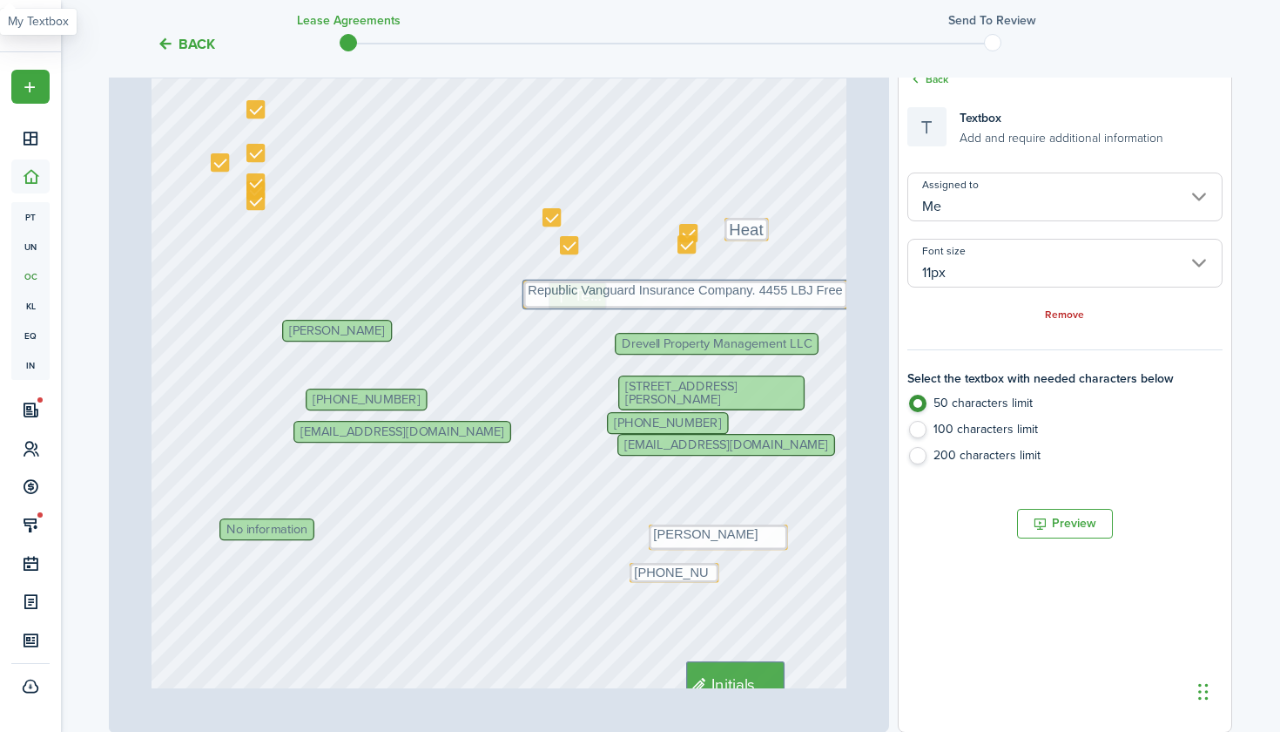
drag, startPoint x: 629, startPoint y: 280, endPoint x: 635, endPoint y: 257, distance: 23.5
click at [635, 257] on div "Text Text Republic Vanguard Insurance Company. 4455 LBJ Free 9136 S Bishop St, …" at bounding box center [500, 260] width 696 height 917
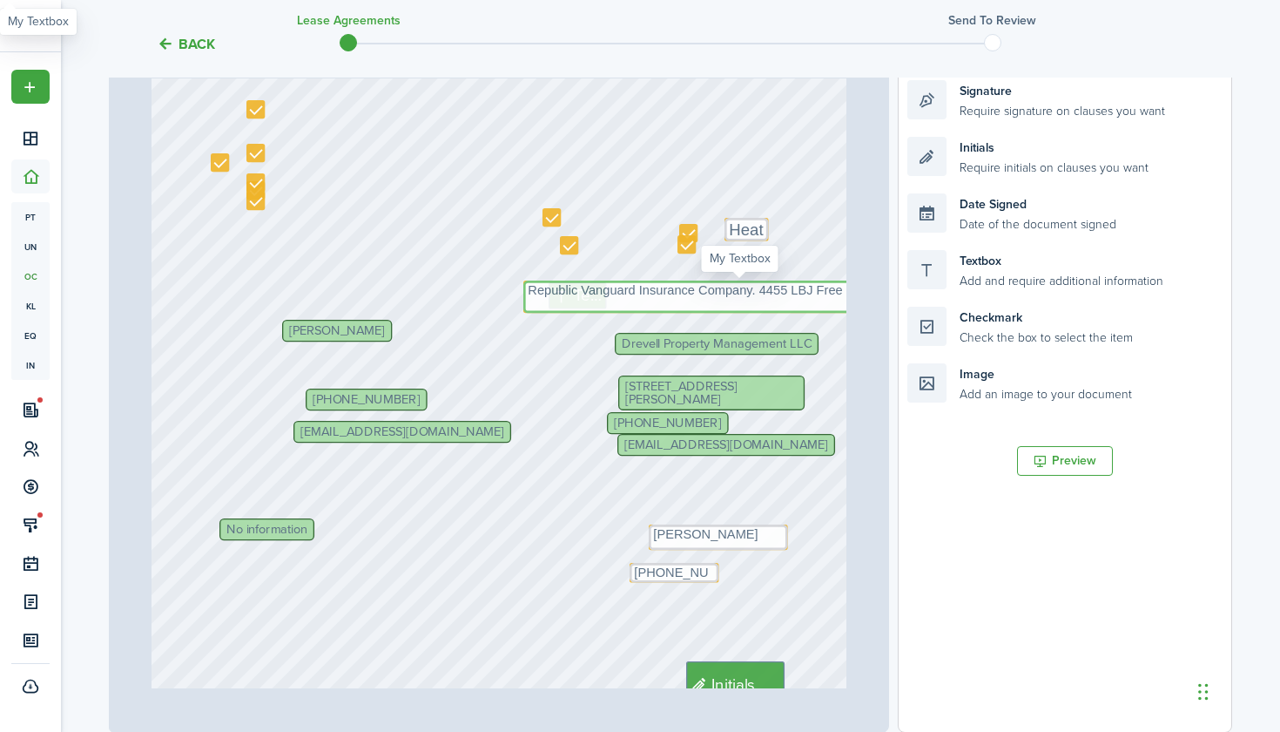
drag, startPoint x: 631, startPoint y: 303, endPoint x: 647, endPoint y: 301, distance: 16.8
click at [647, 301] on textarea "Republic Vanguard Insurance Company. 4455 LBJ Free" at bounding box center [738, 296] width 431 height 33
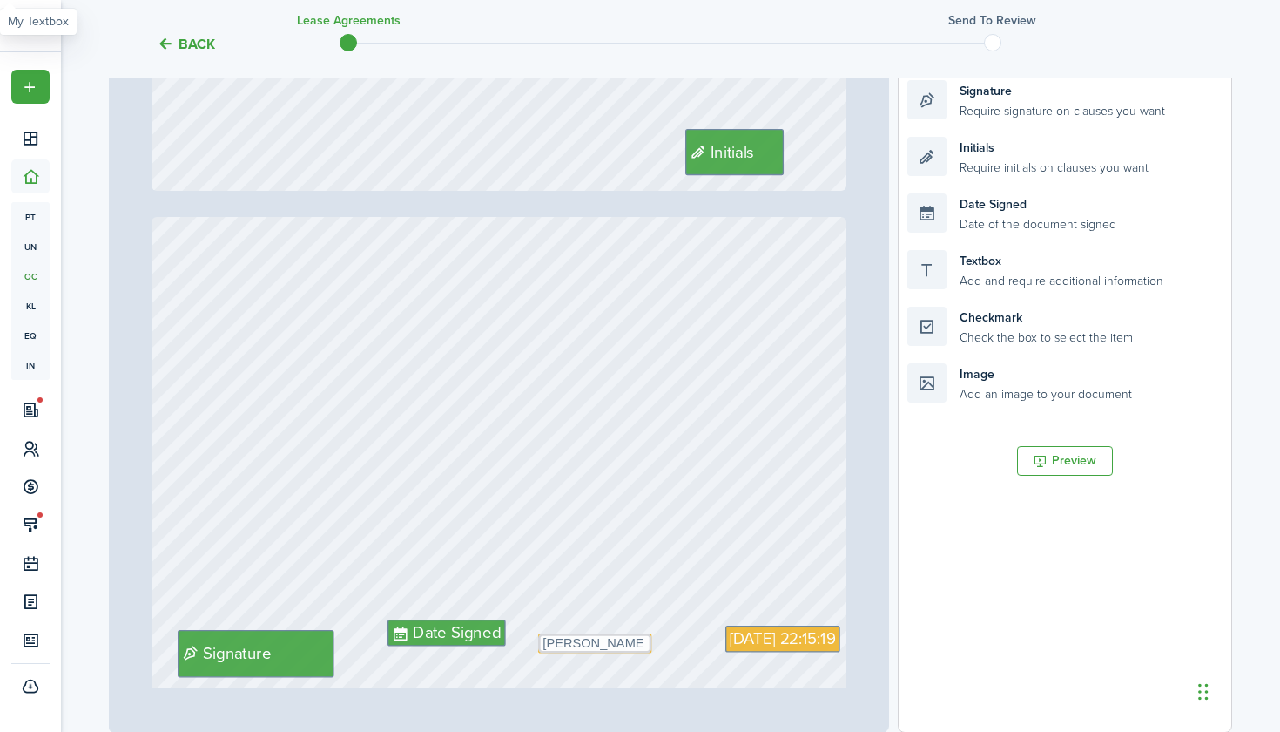
type input "5"
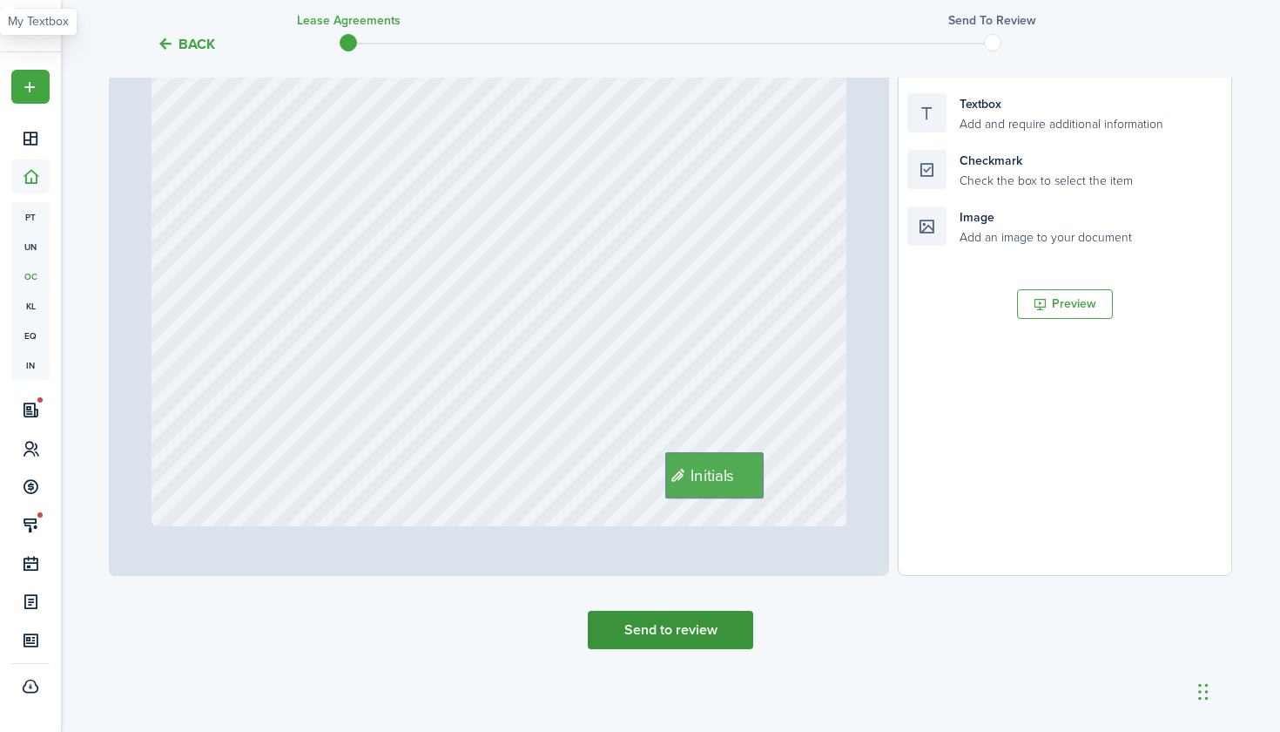
scroll to position [485, 0]
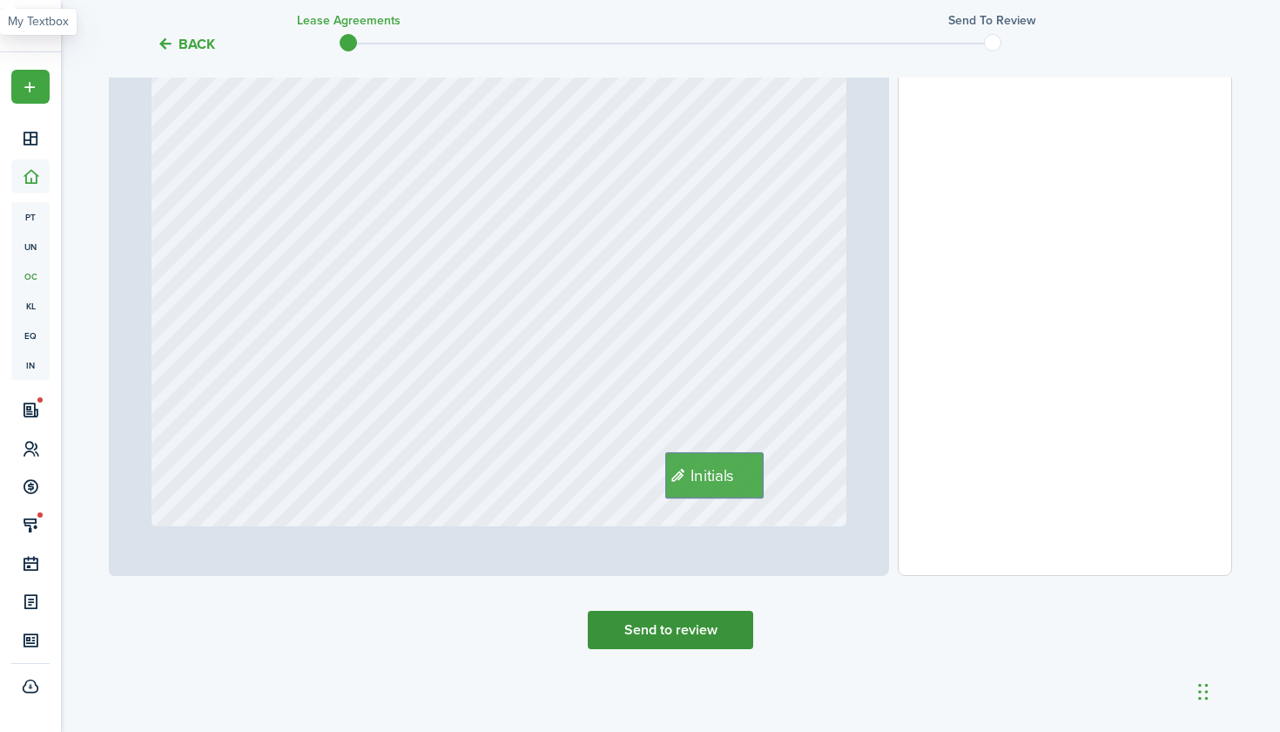
click at [660, 627] on button "Send to review" at bounding box center [670, 630] width 165 height 38
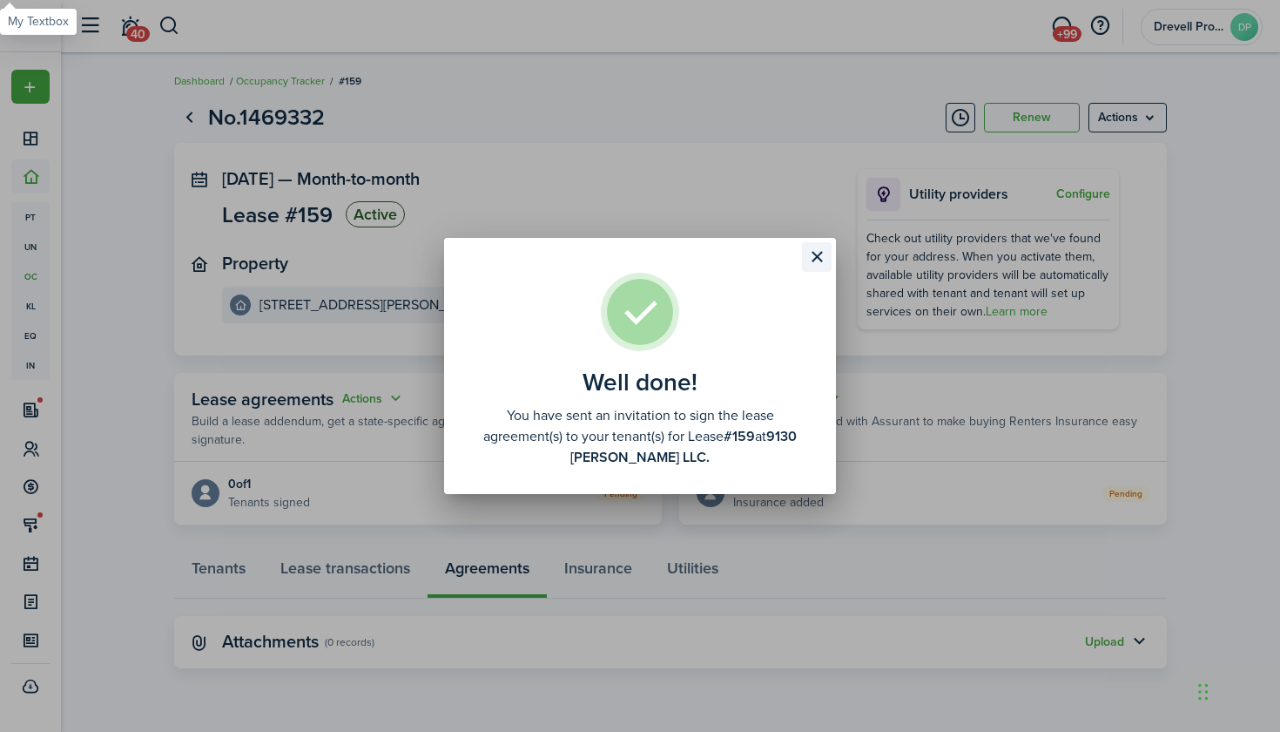
click at [819, 255] on button "Close modal" at bounding box center [817, 257] width 30 height 30
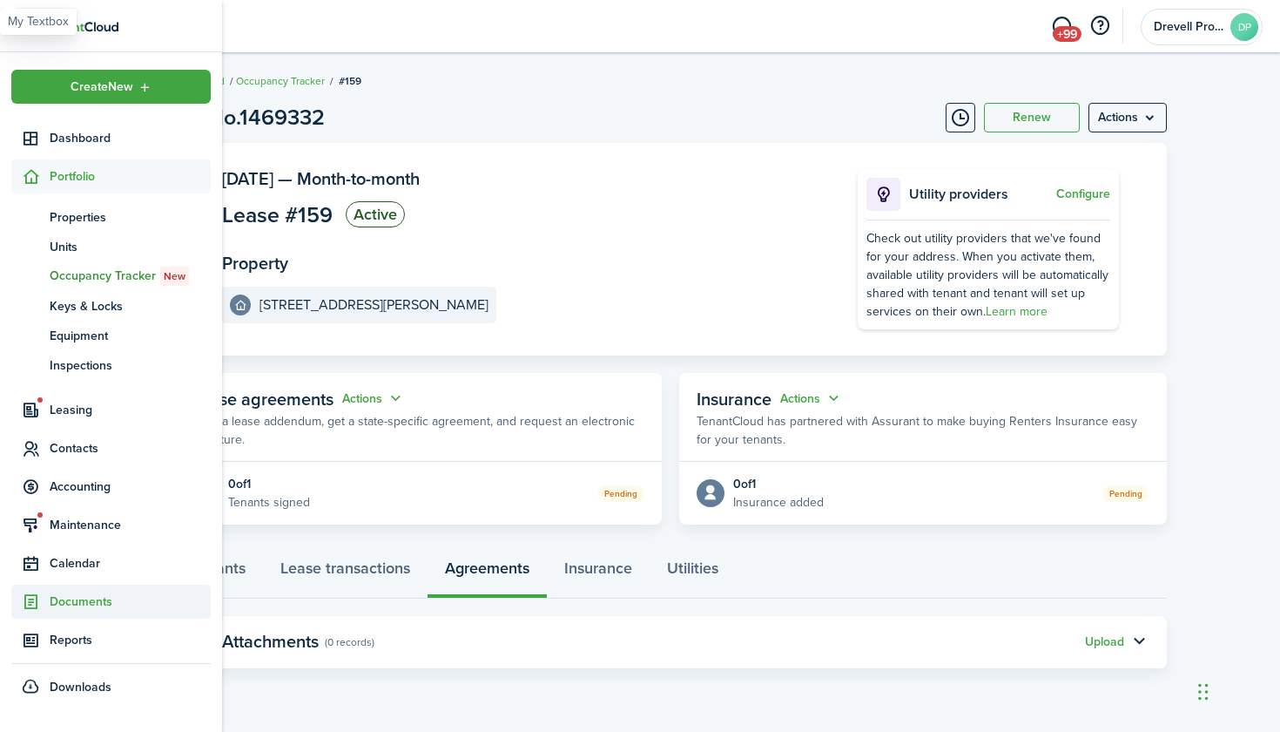
click at [52, 604] on span "Documents" at bounding box center [130, 601] width 161 height 18
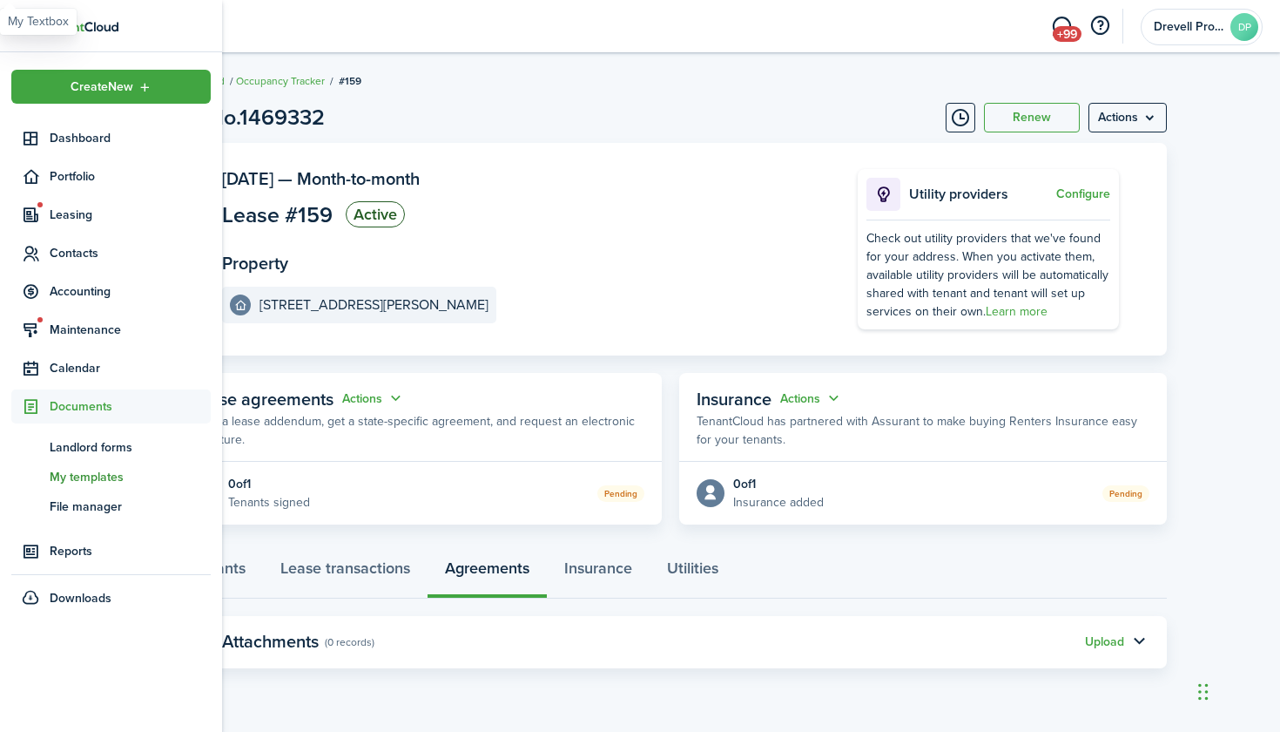
click at [72, 478] on span "My templates" at bounding box center [130, 477] width 161 height 18
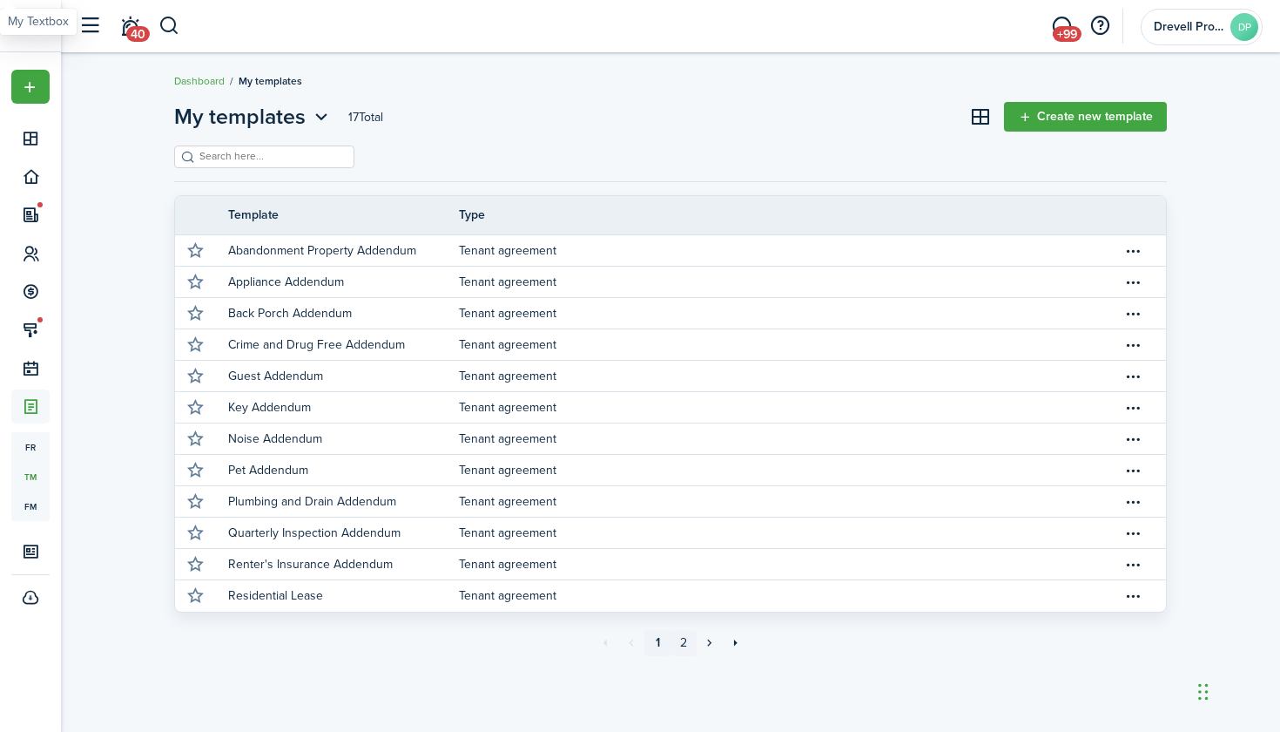
click at [689, 646] on link "2" at bounding box center [684, 643] width 26 height 26
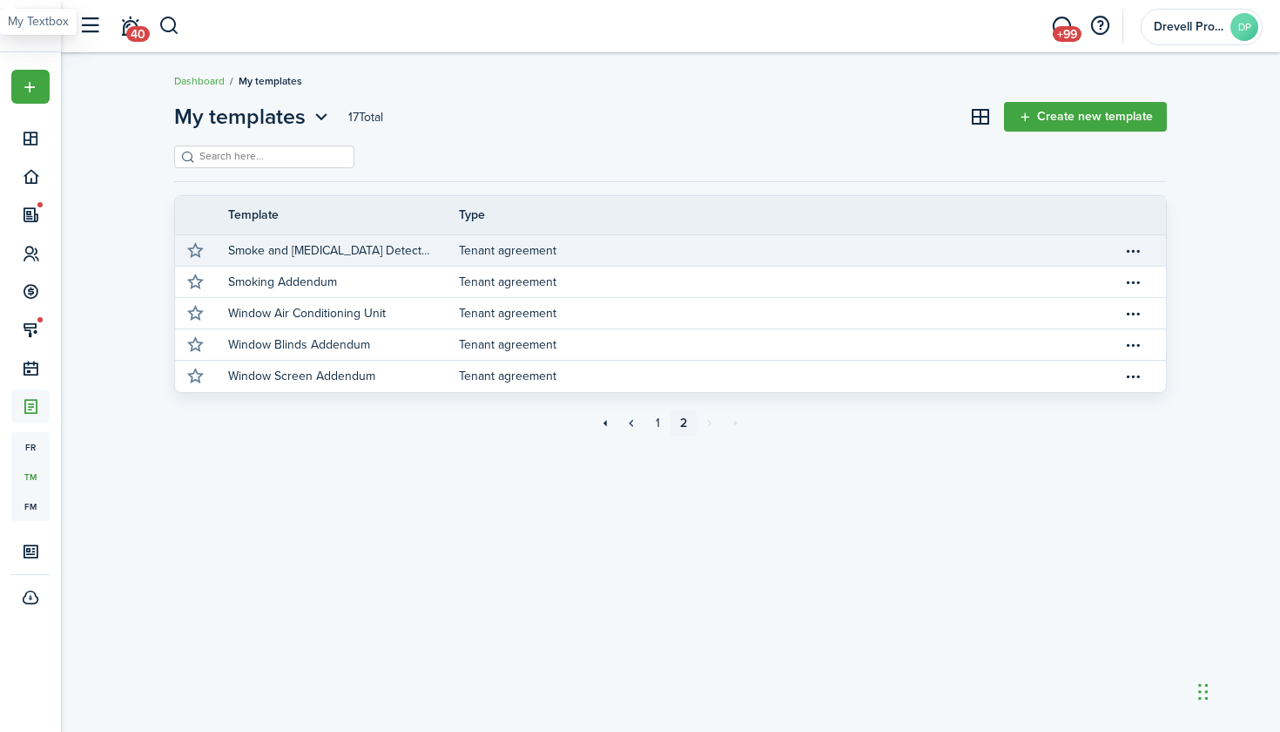
click at [503, 250] on link "Tenant agreement" at bounding box center [791, 250] width 664 height 30
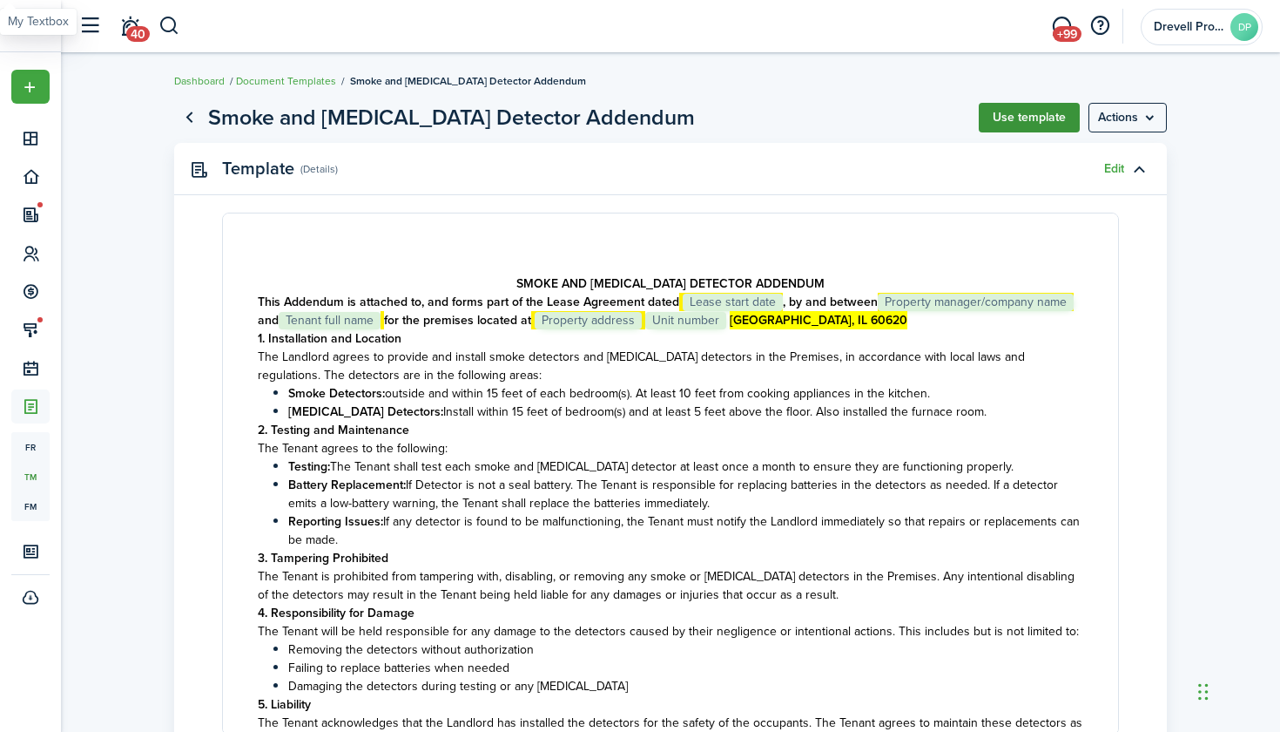
click at [999, 112] on button "Use template" at bounding box center [1029, 118] width 101 height 30
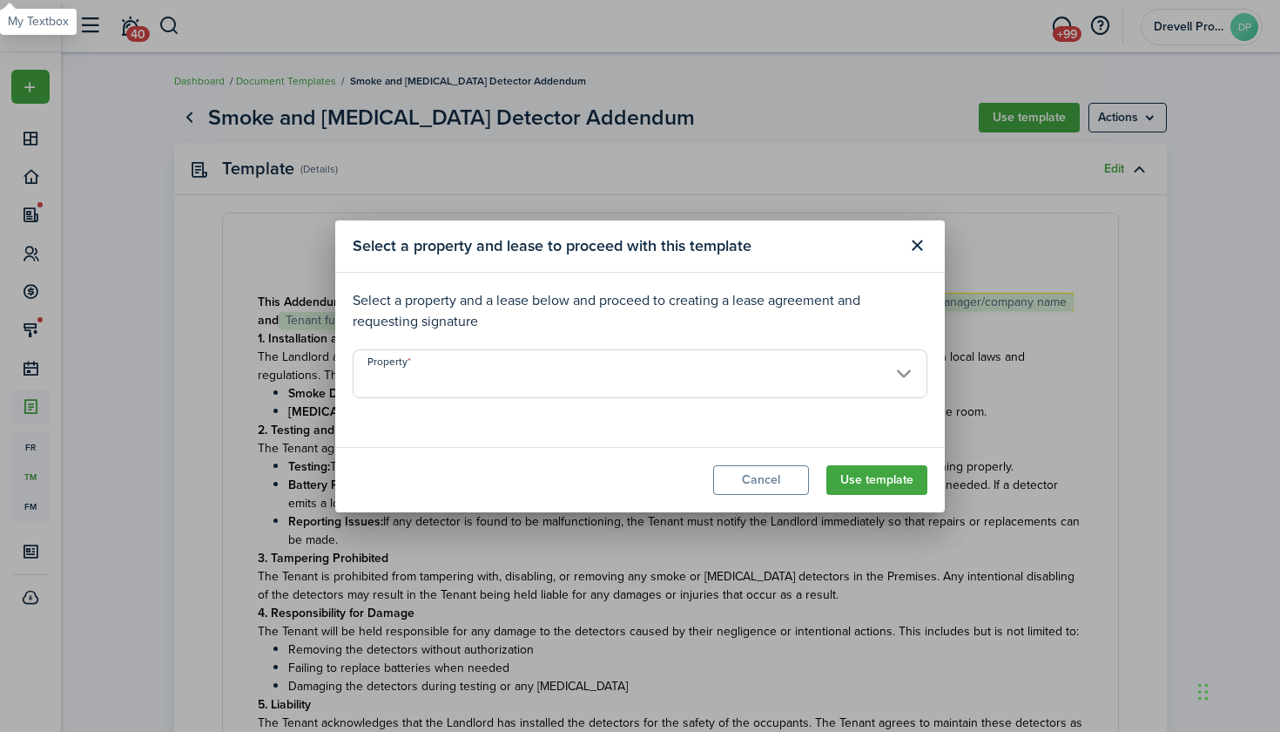
click at [881, 368] on input "Property" at bounding box center [640, 373] width 575 height 49
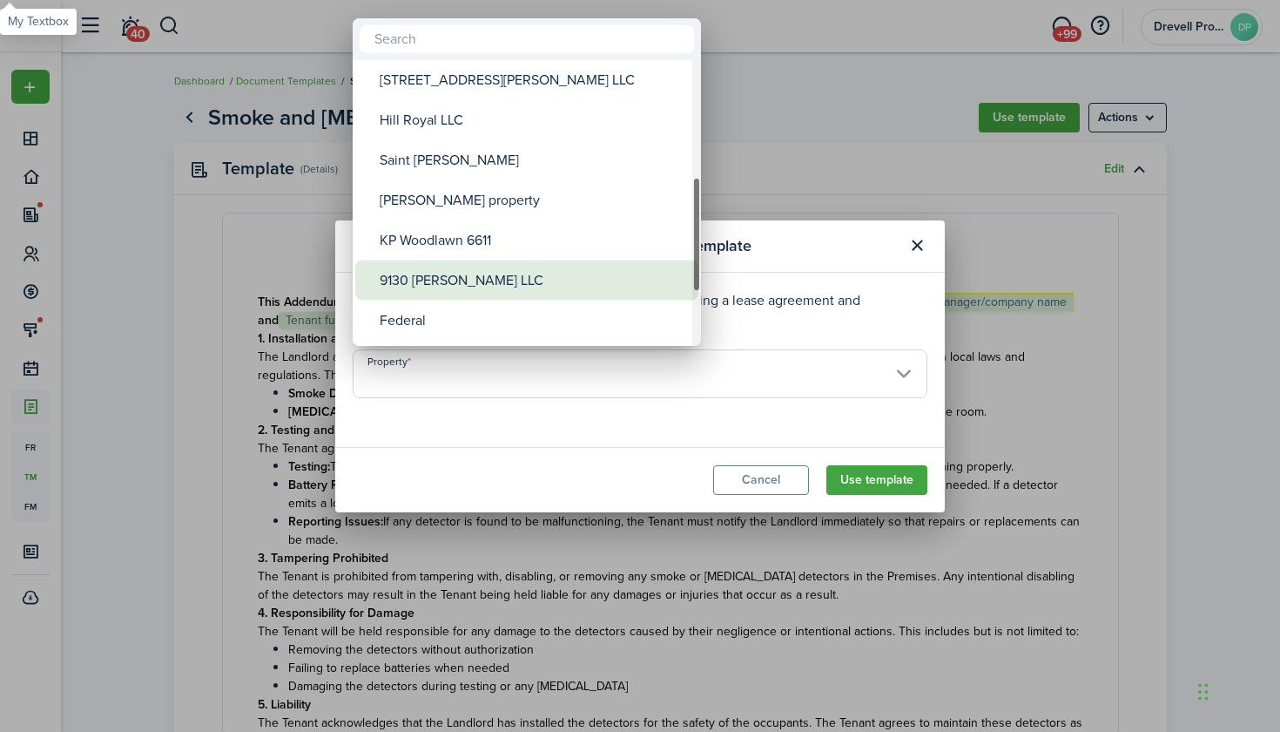
click at [564, 278] on div "9130 [PERSON_NAME] LLC" at bounding box center [534, 280] width 308 height 40
click at [541, 285] on div "9130 [PERSON_NAME] LLC" at bounding box center [534, 283] width 308 height 40
type input "9130 [PERSON_NAME] LLC"
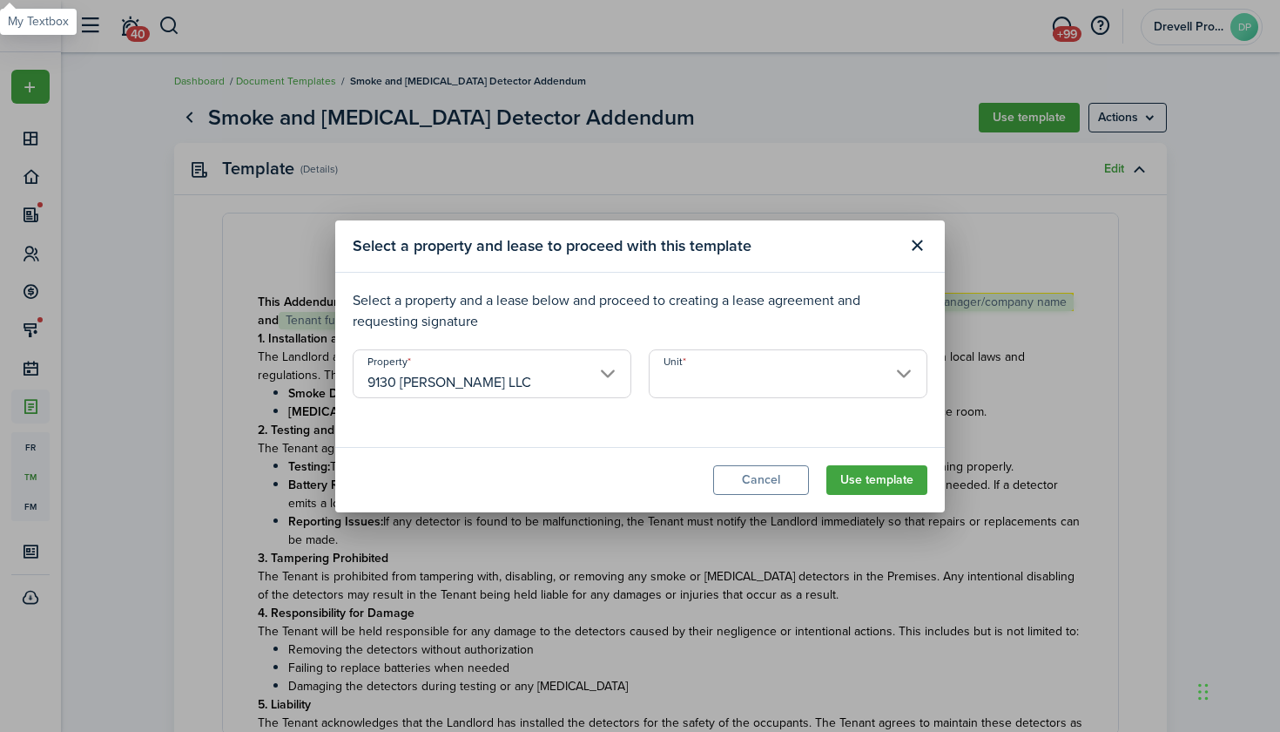
click at [726, 377] on input "Unit" at bounding box center [788, 373] width 279 height 49
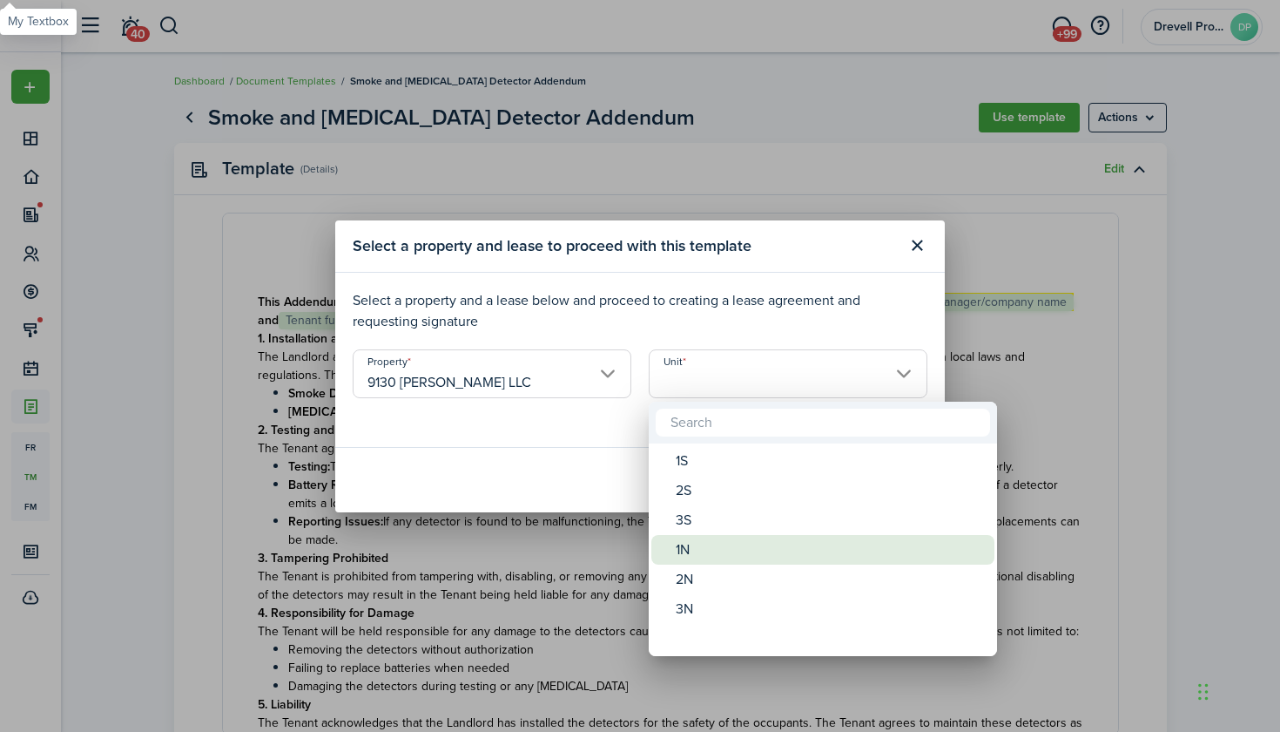
click at [703, 541] on div "1N" at bounding box center [830, 550] width 308 height 30
type input "1N"
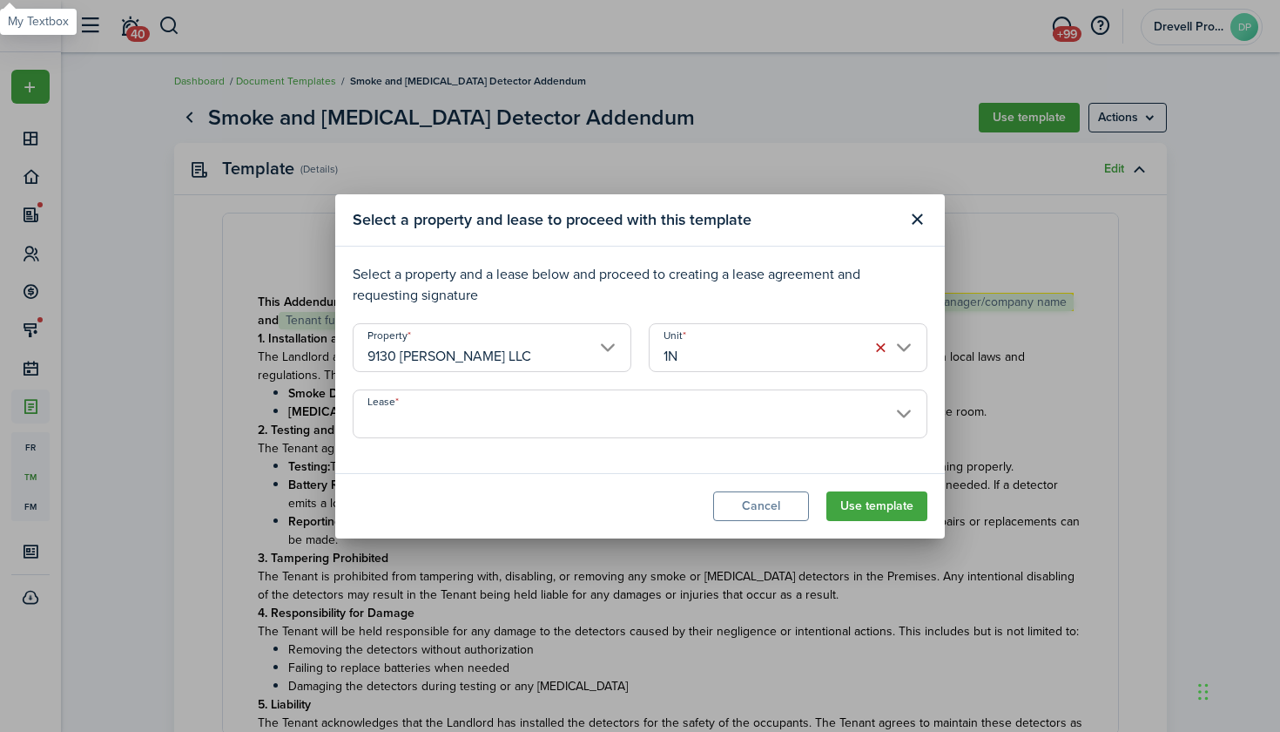
click at [801, 421] on input "Lease" at bounding box center [640, 413] width 575 height 49
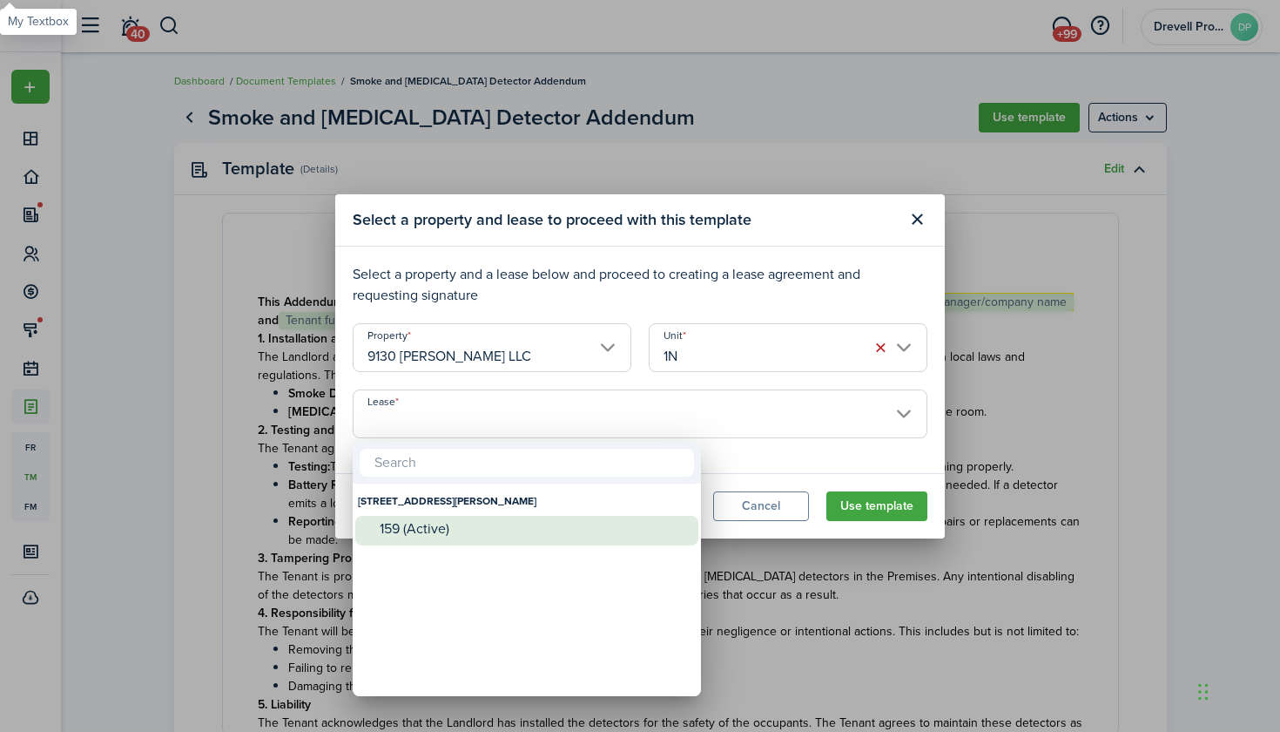
click at [652, 519] on div "159 (Active)" at bounding box center [534, 529] width 308 height 26
type input "[STREET_ADDRESS][PERSON_NAME]. Lease #159 (Active)"
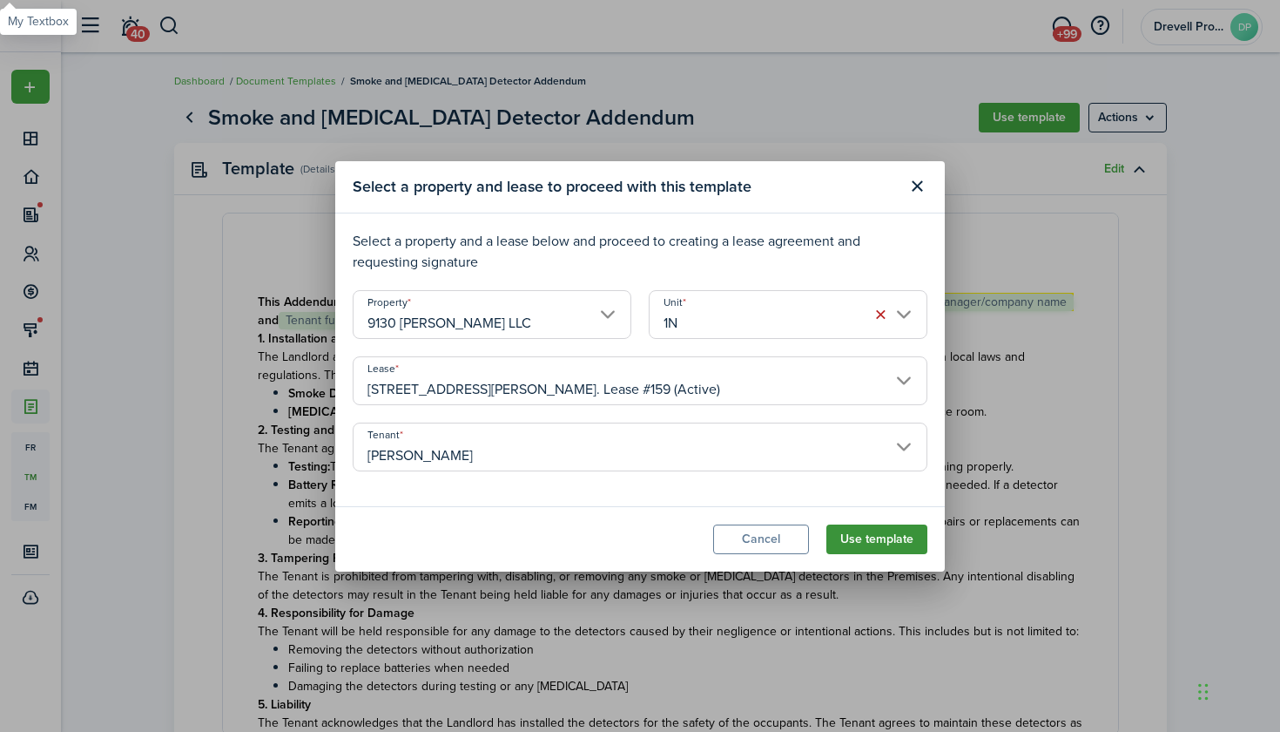
click at [873, 543] on button "Use template" at bounding box center [877, 539] width 101 height 30
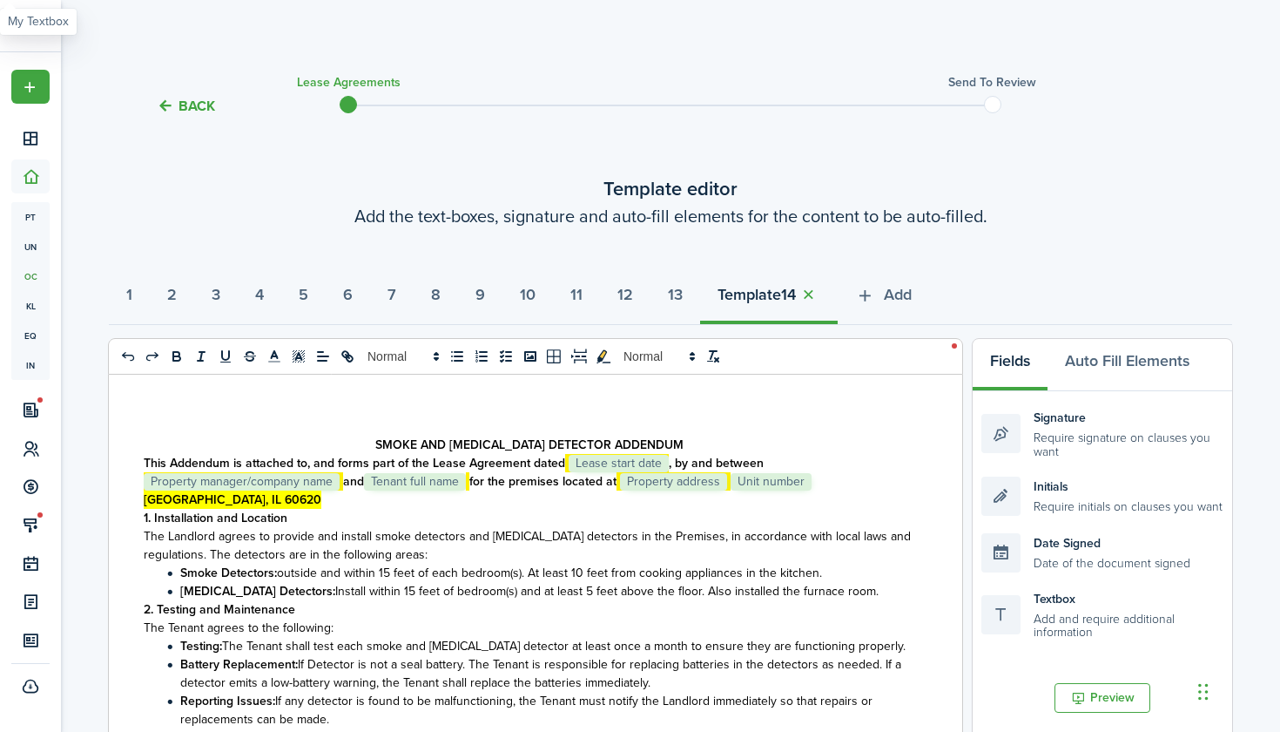
select select "fit"
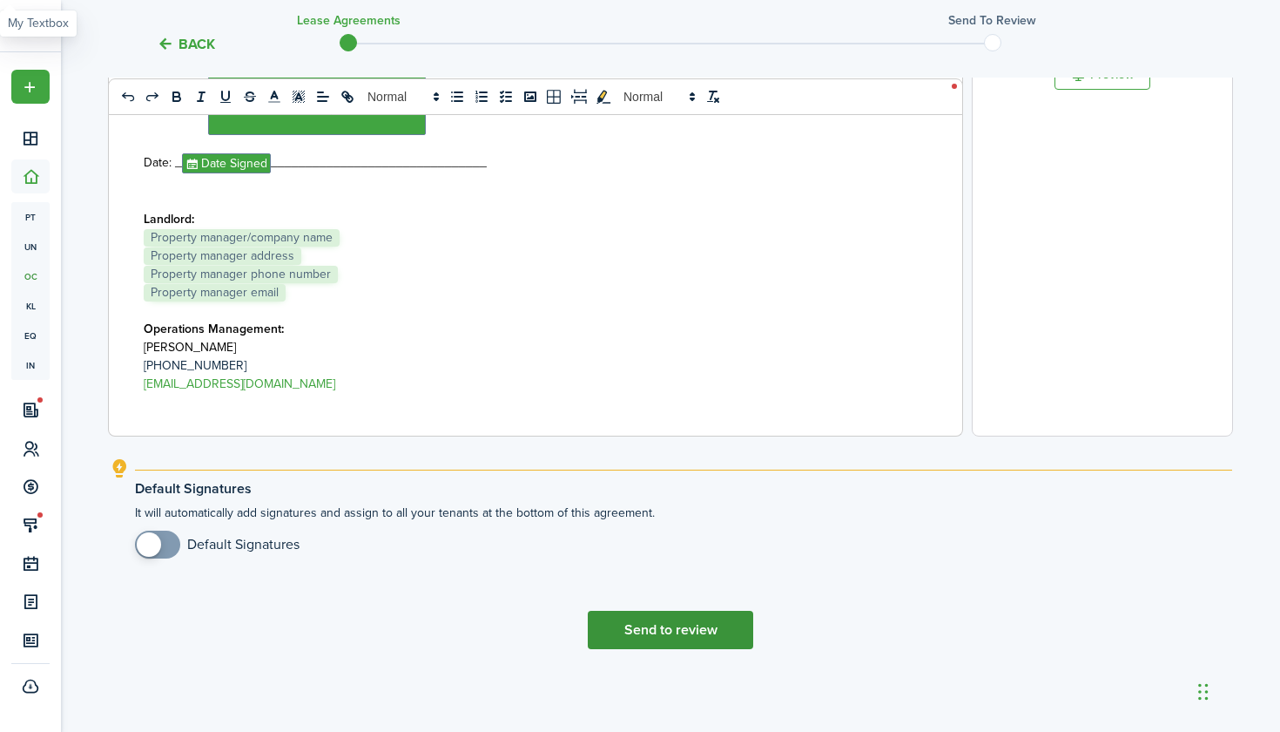
scroll to position [623, 0]
click at [704, 639] on button "Send to review" at bounding box center [670, 630] width 165 height 38
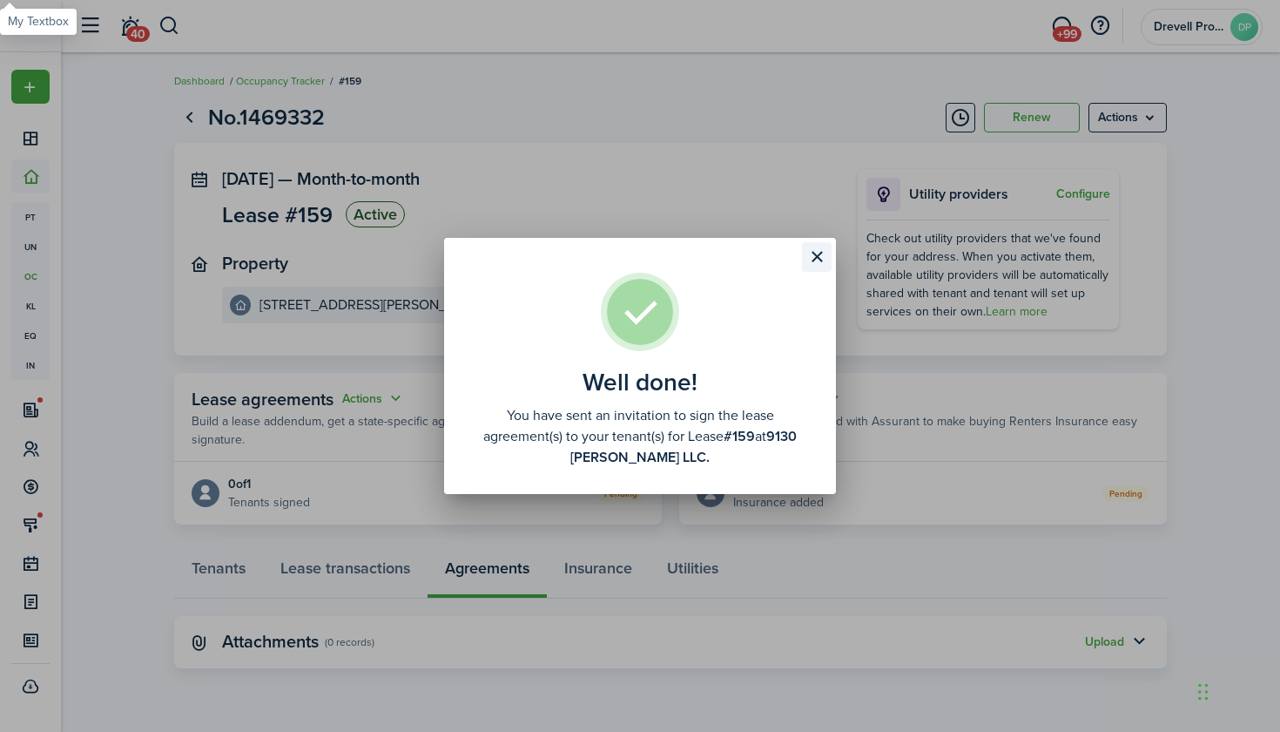
click at [819, 254] on button "Close modal" at bounding box center [817, 257] width 30 height 30
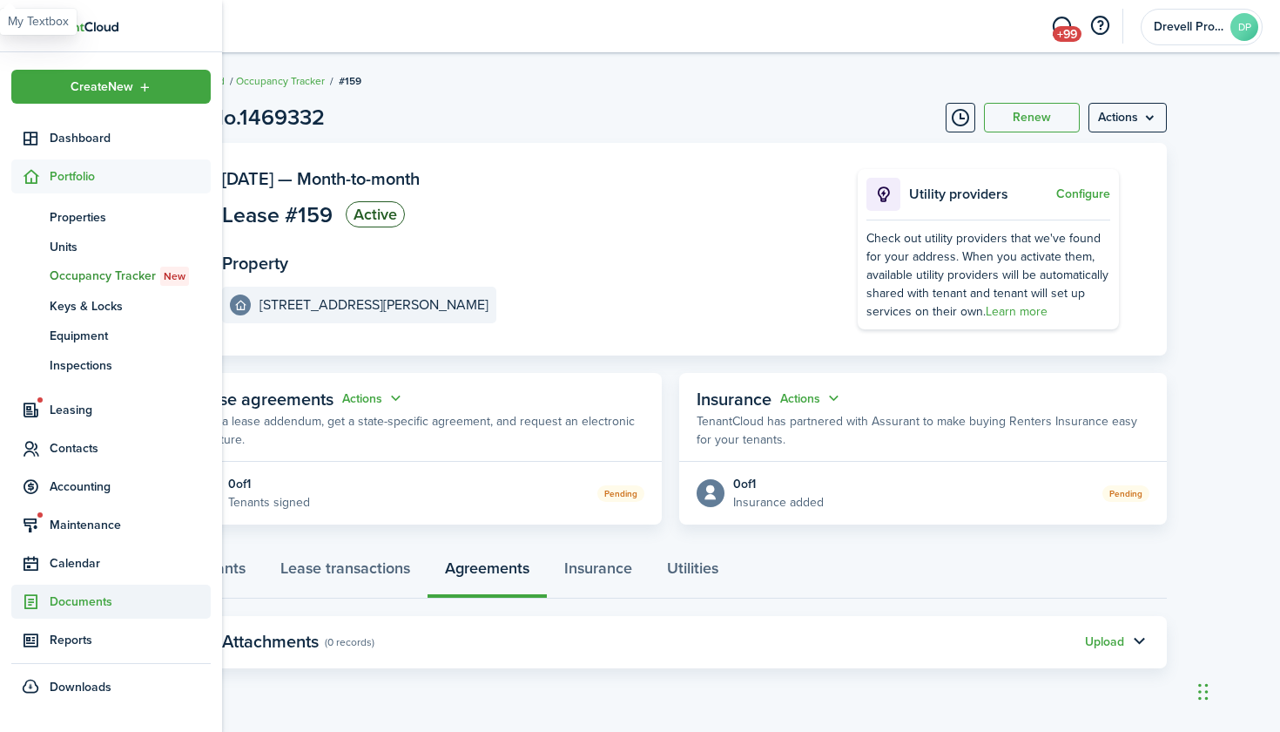
click at [52, 602] on span "Documents" at bounding box center [130, 601] width 161 height 18
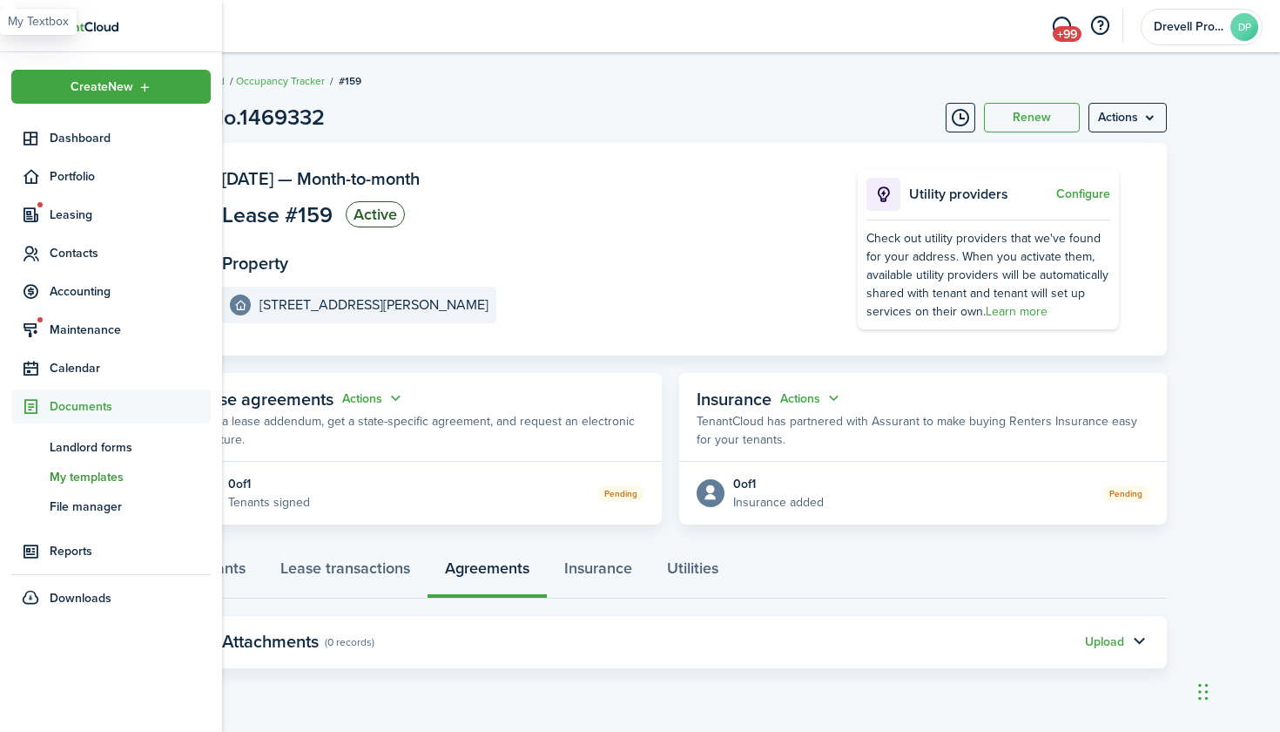
click at [88, 478] on span "My templates" at bounding box center [130, 477] width 161 height 18
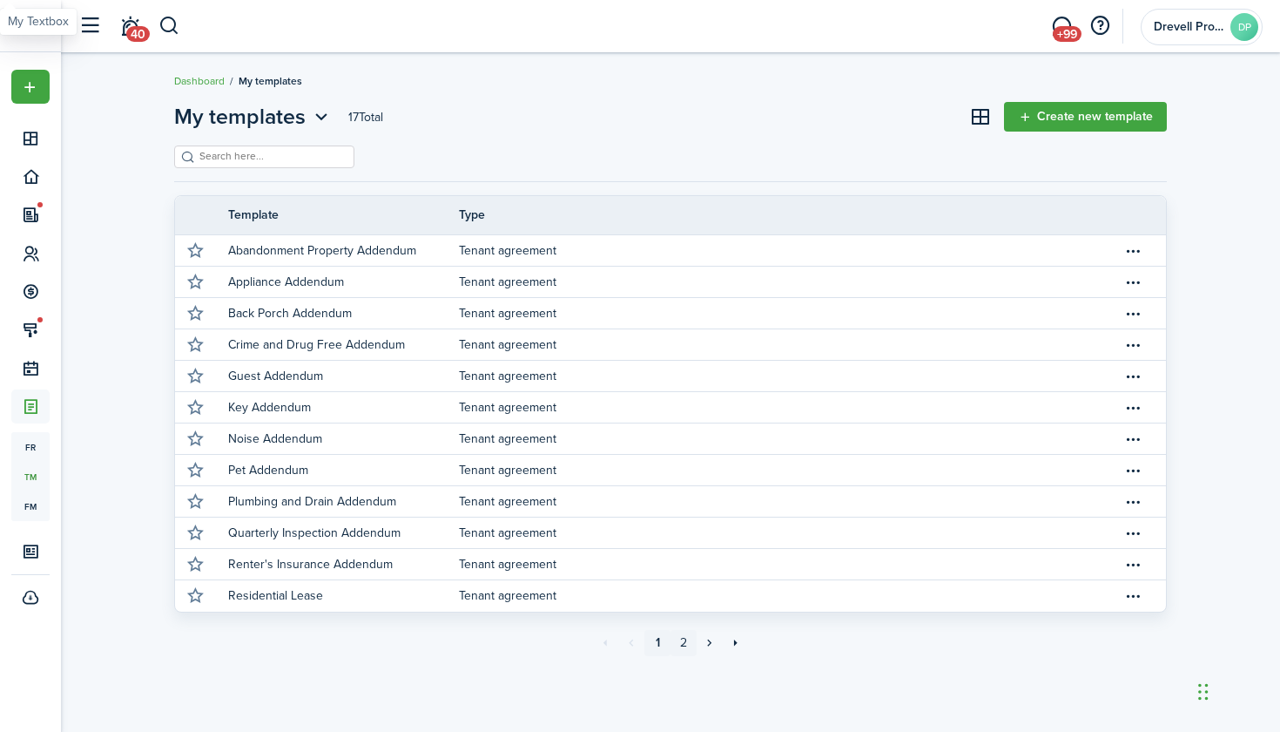
click at [681, 645] on link "2" at bounding box center [684, 643] width 26 height 26
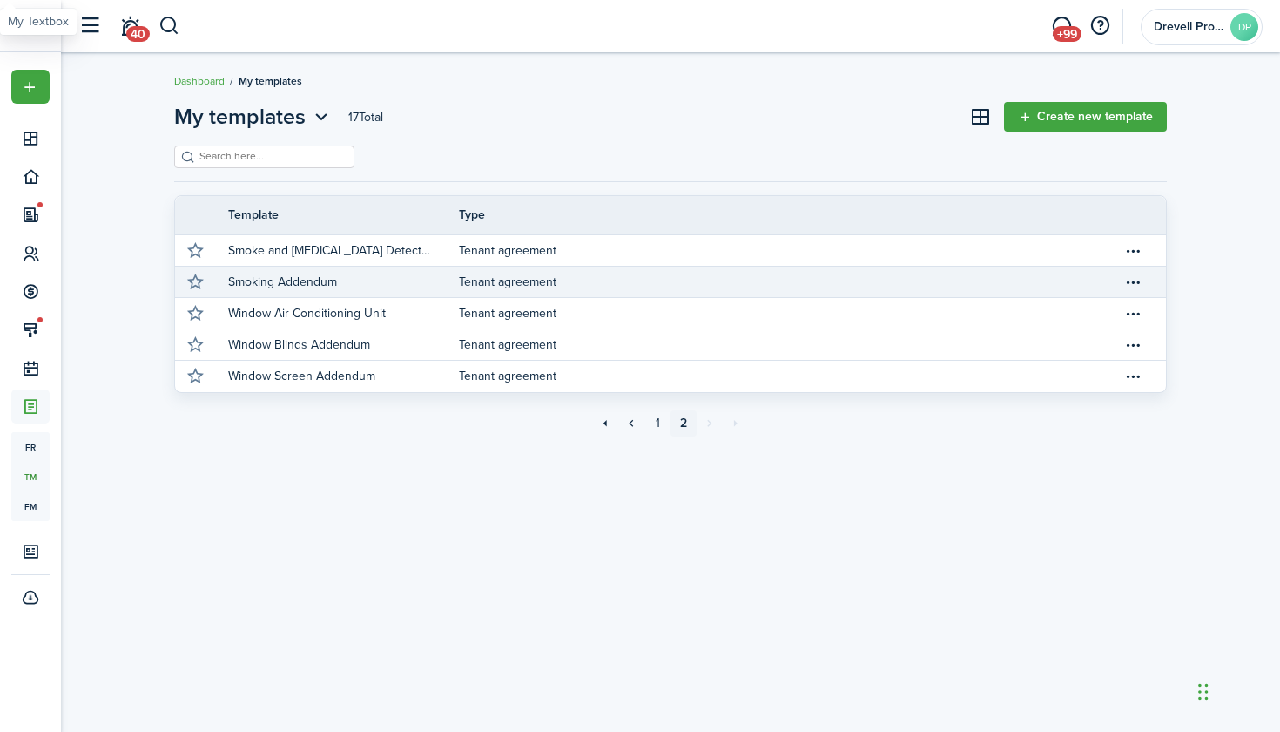
click at [393, 286] on link "Smoking Addendum" at bounding box center [343, 282] width 231 height 30
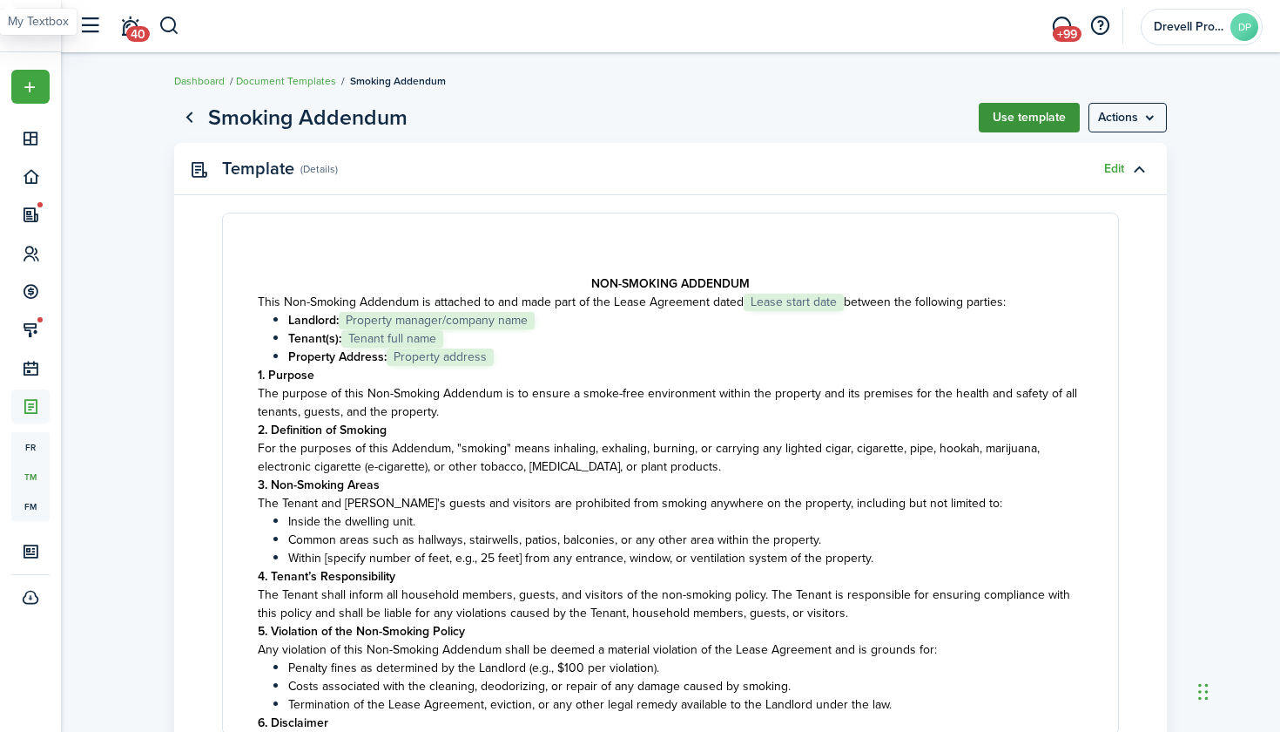
click at [1037, 117] on button "Use template" at bounding box center [1029, 118] width 101 height 30
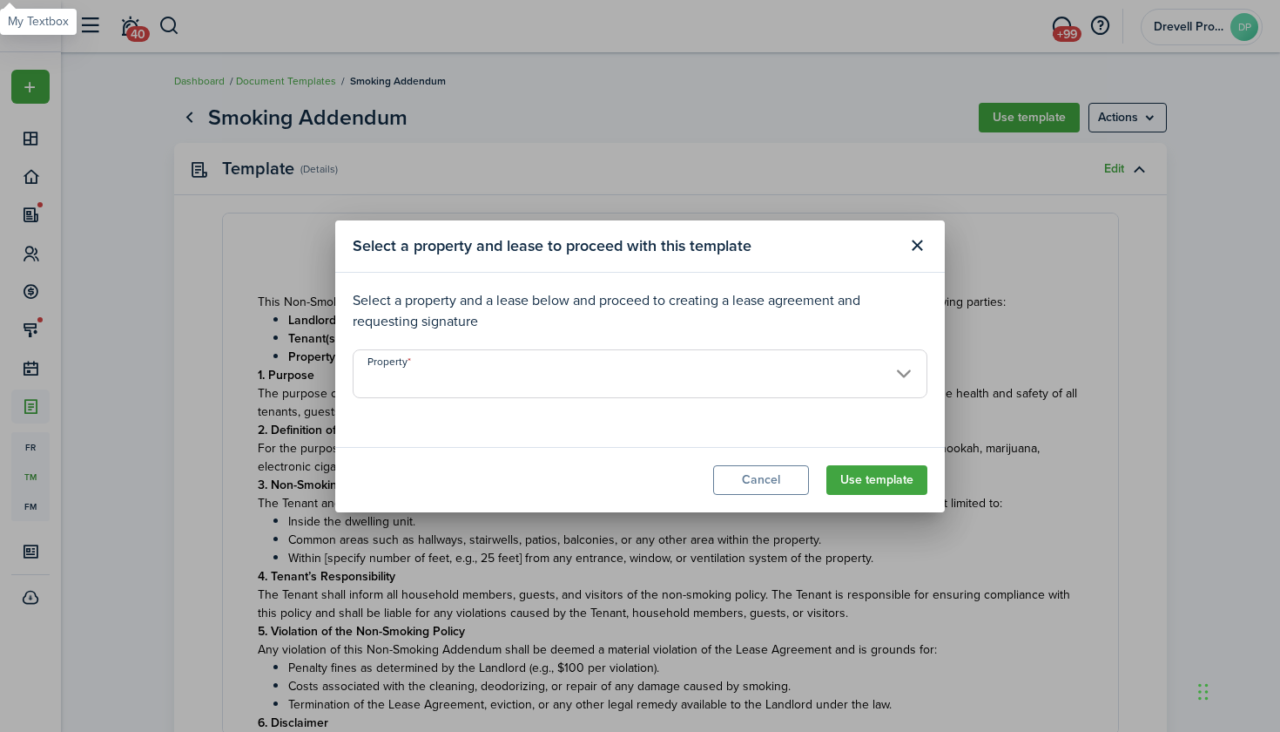
click at [855, 359] on input "Property" at bounding box center [640, 373] width 575 height 49
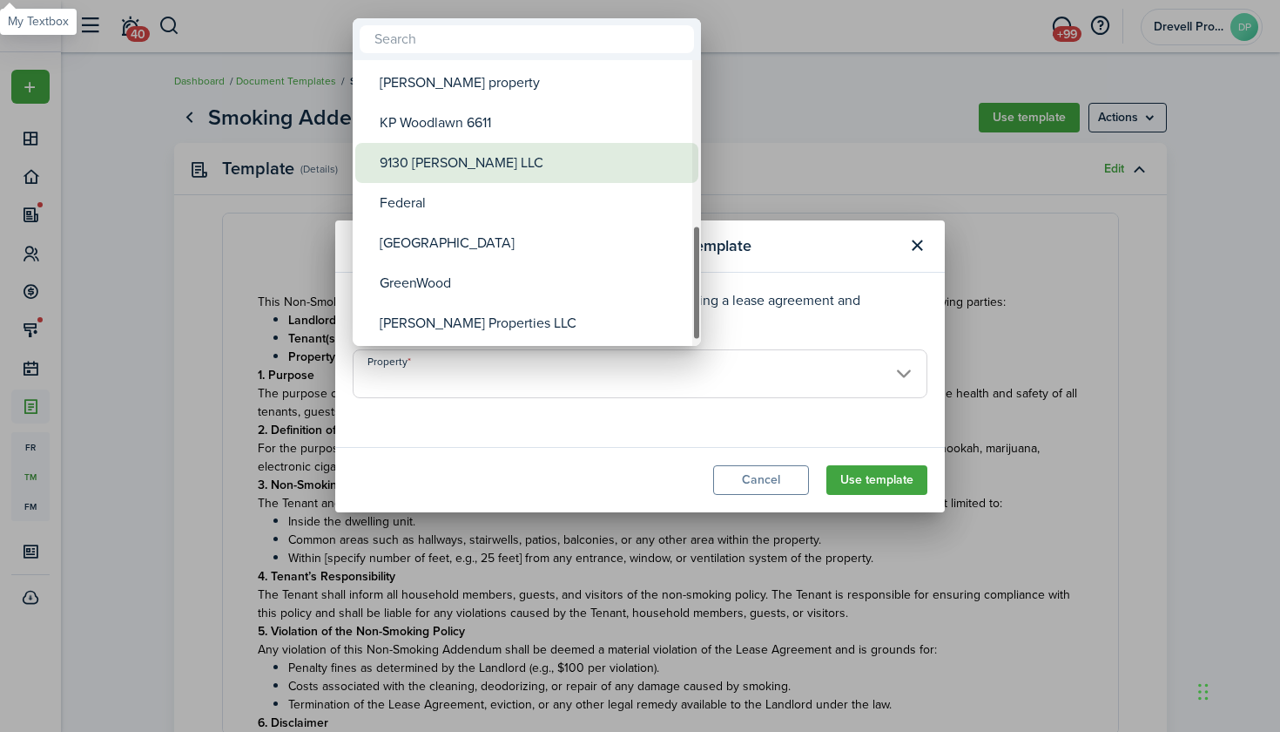
click at [529, 177] on div "9130 [PERSON_NAME] LLC" at bounding box center [534, 163] width 308 height 40
type input "9130 [PERSON_NAME] LLC"
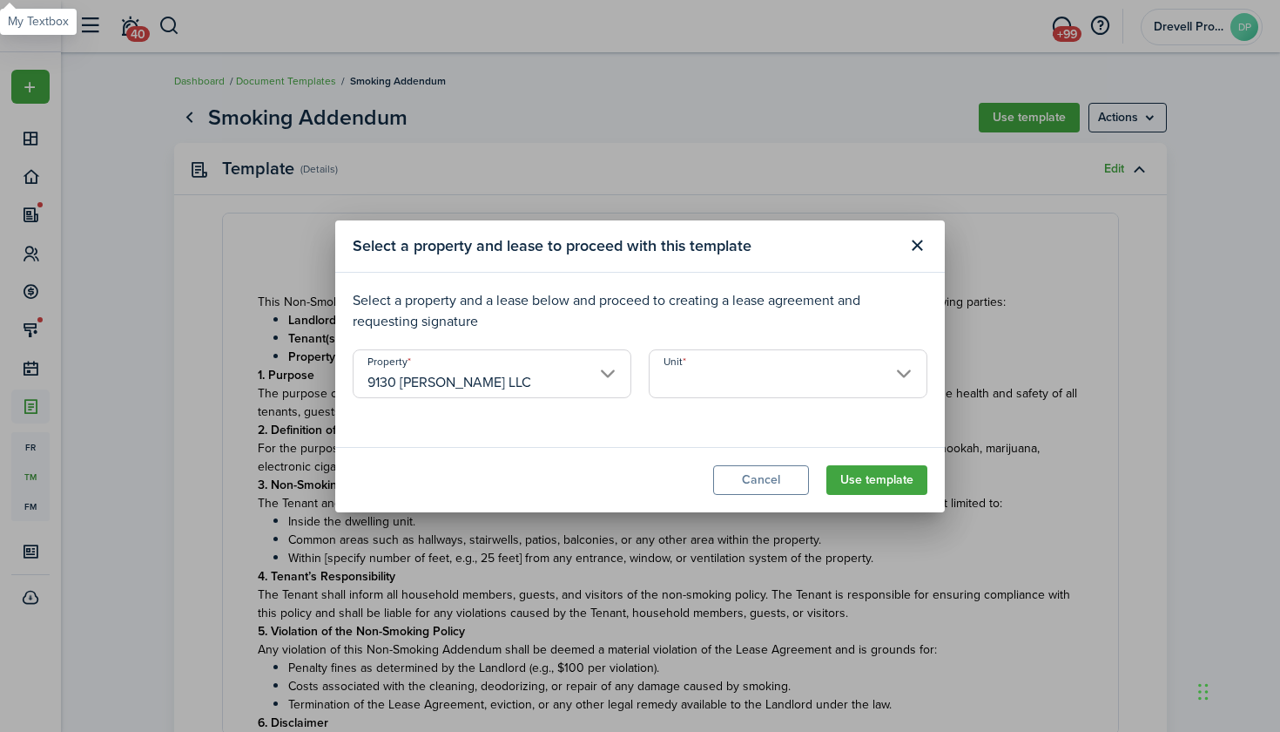
click at [773, 371] on input "Unit" at bounding box center [788, 373] width 279 height 49
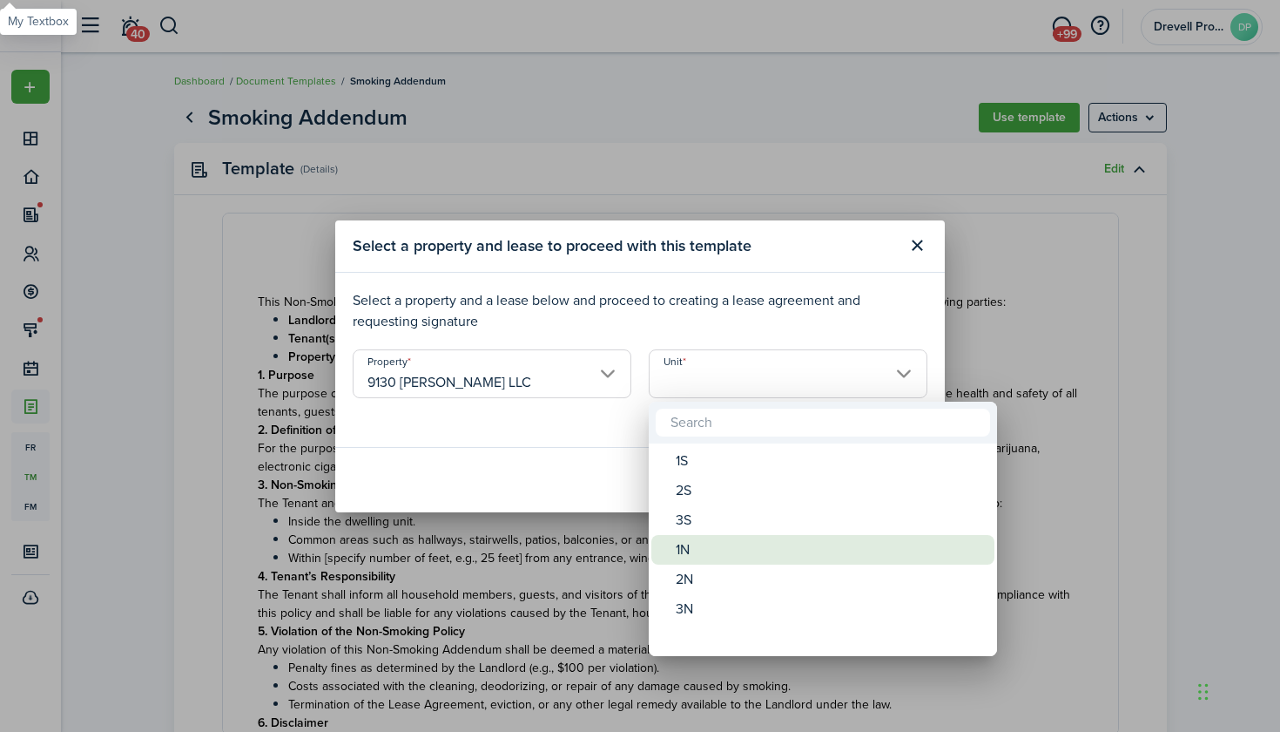
click at [726, 552] on div "1N" at bounding box center [830, 550] width 308 height 30
type input "1N"
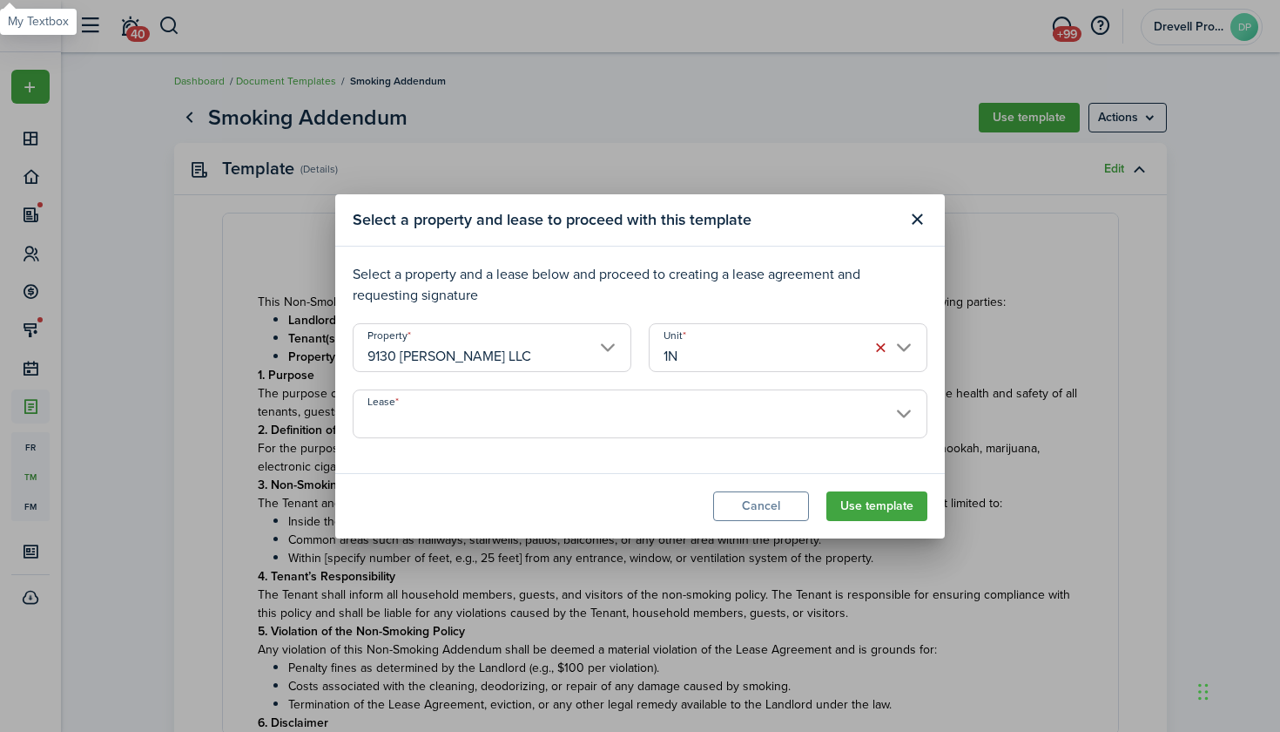
click at [718, 420] on input "Lease" at bounding box center [640, 413] width 575 height 49
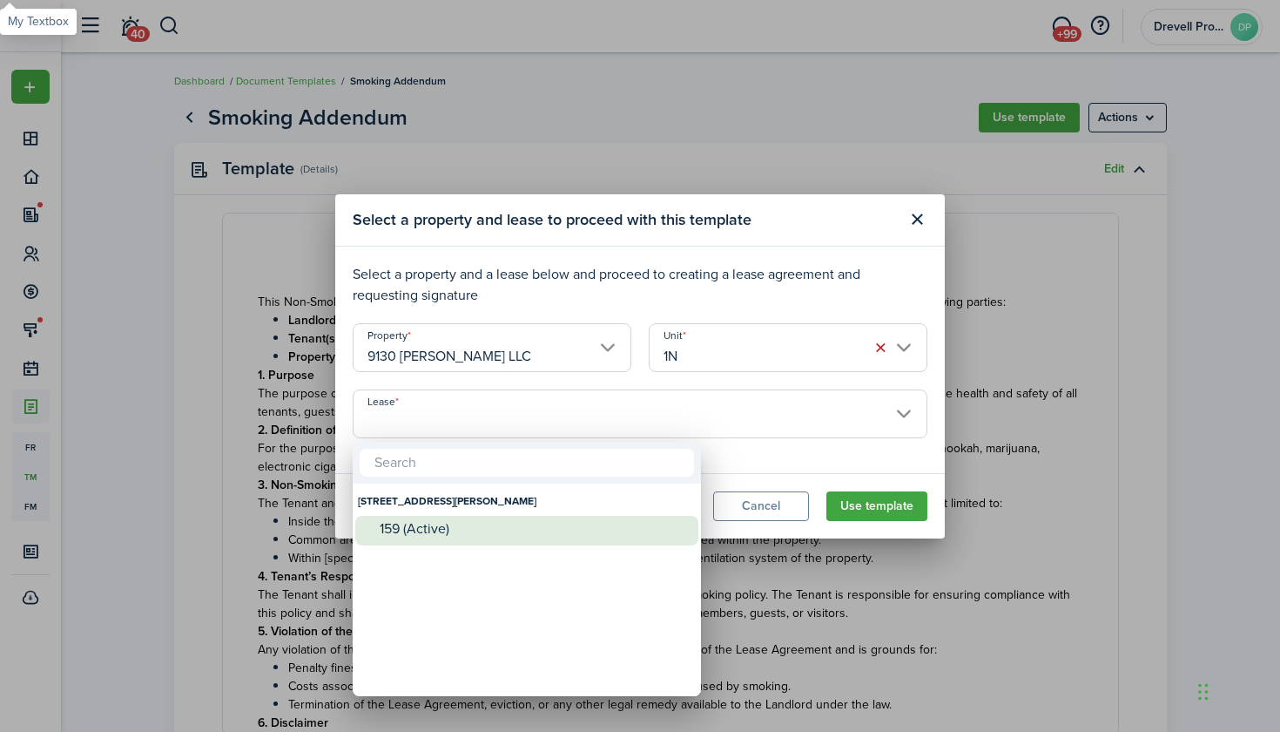
click at [610, 522] on div "159 (Active)" at bounding box center [534, 529] width 308 height 16
type input "[STREET_ADDRESS][PERSON_NAME]. Lease #159 (Active)"
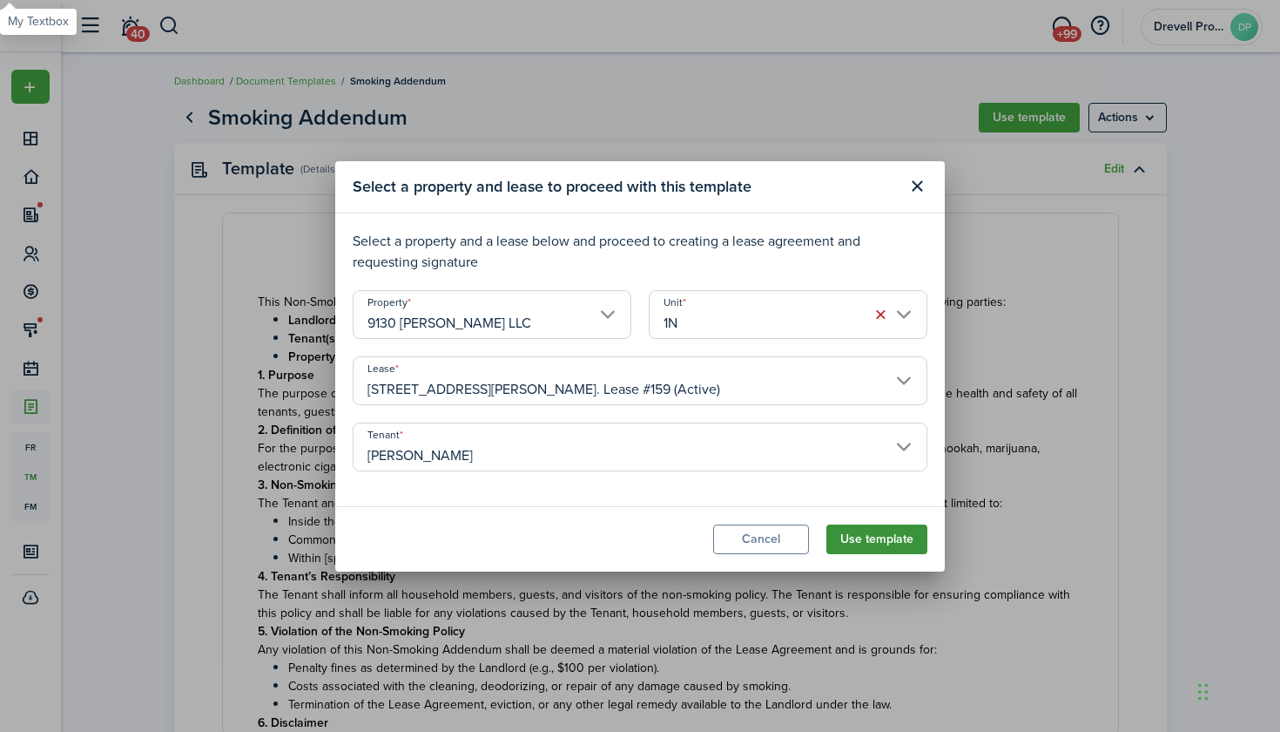
click at [869, 537] on button "Use template" at bounding box center [877, 539] width 101 height 30
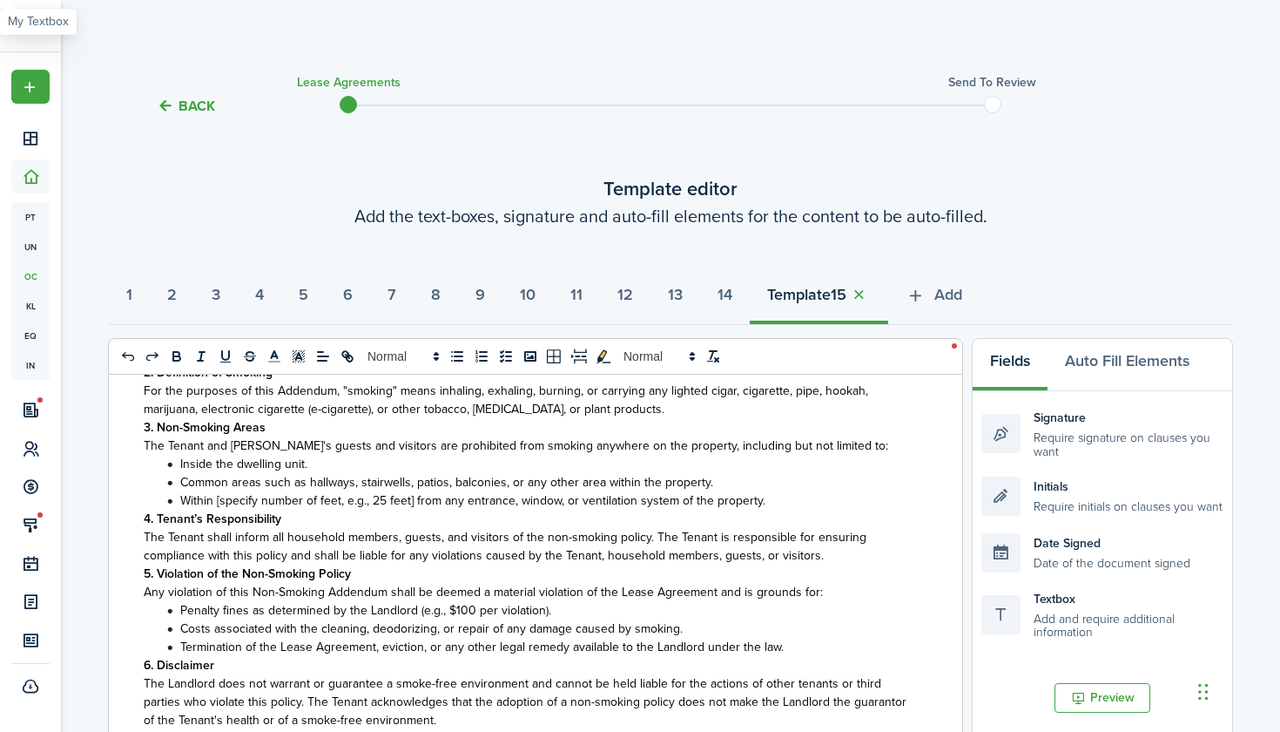
select select "fit"
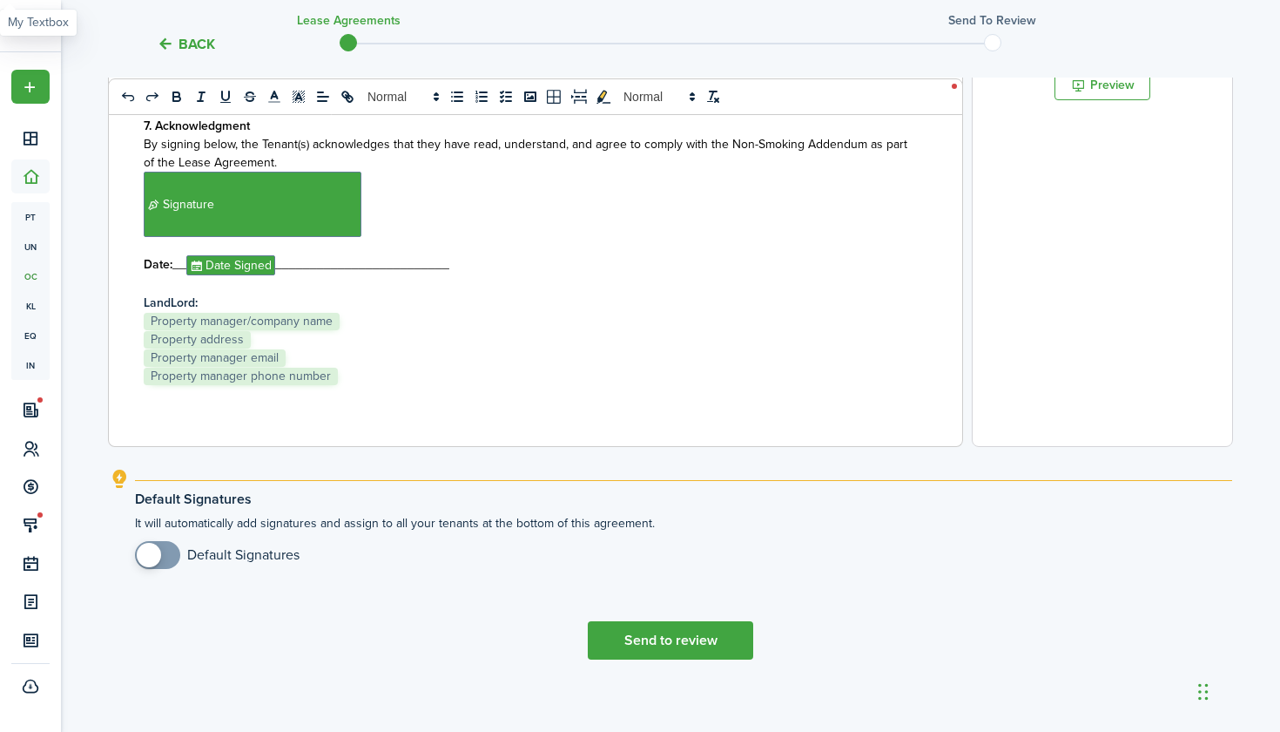
scroll to position [616, 0]
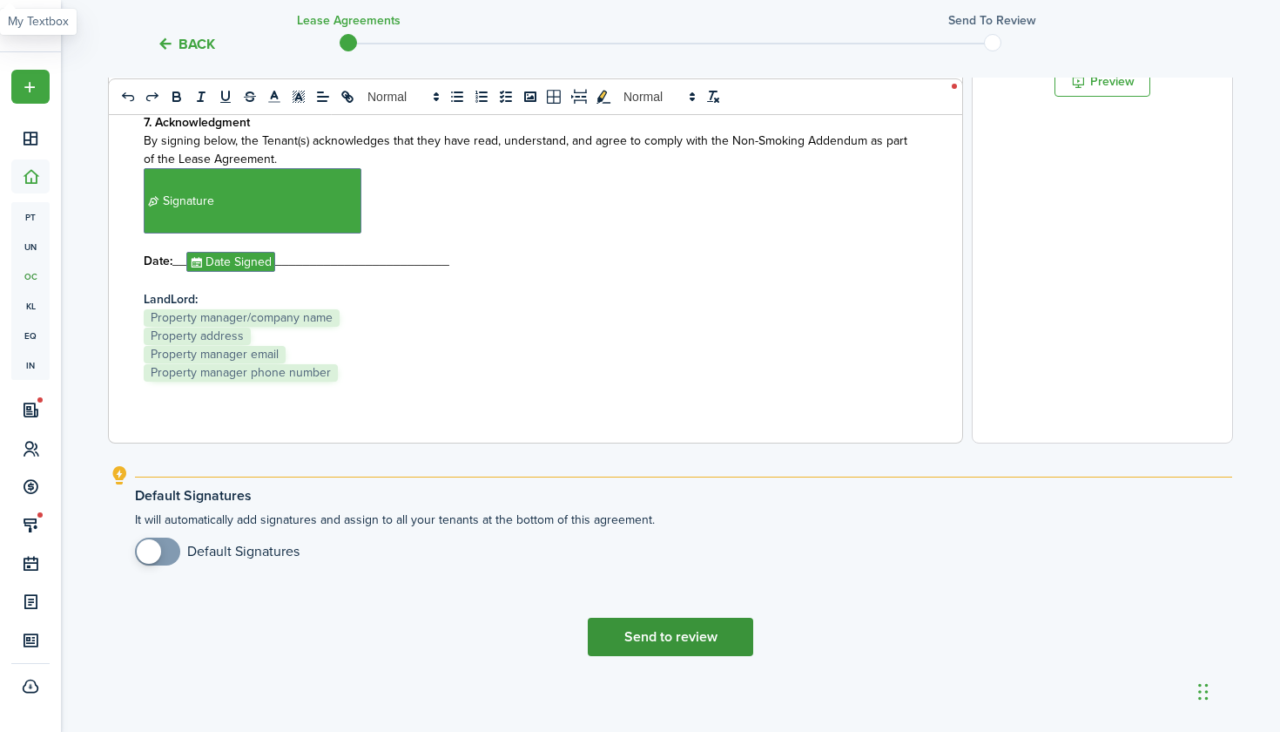
click at [704, 642] on button "Send to review" at bounding box center [670, 637] width 165 height 38
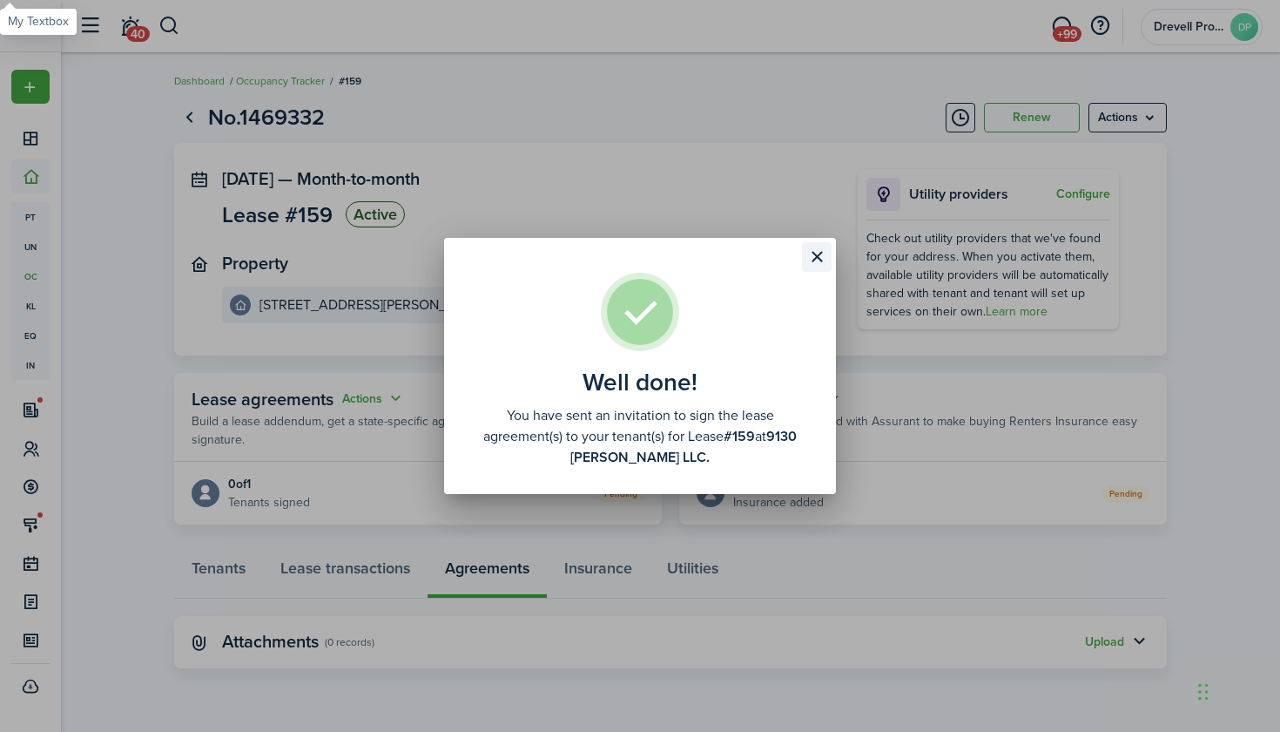
click at [822, 253] on button "Close modal" at bounding box center [817, 257] width 30 height 30
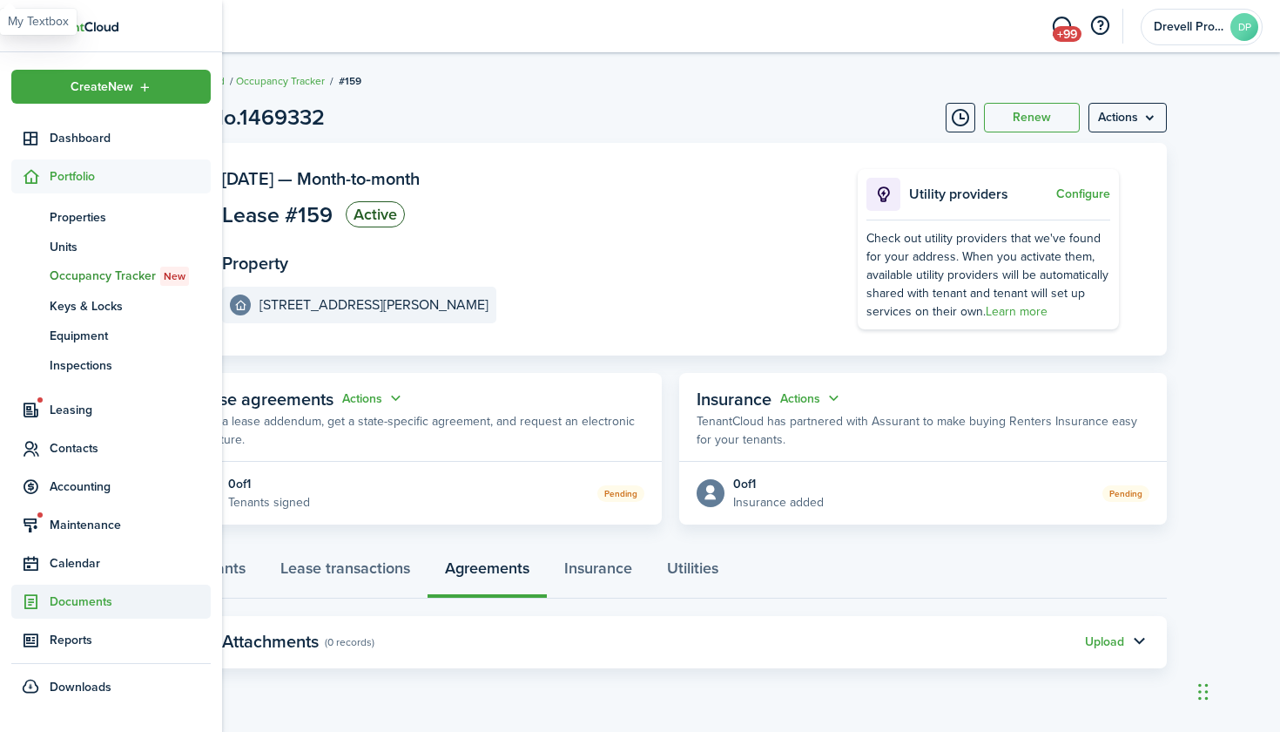
click at [60, 606] on span "Documents" at bounding box center [130, 601] width 161 height 18
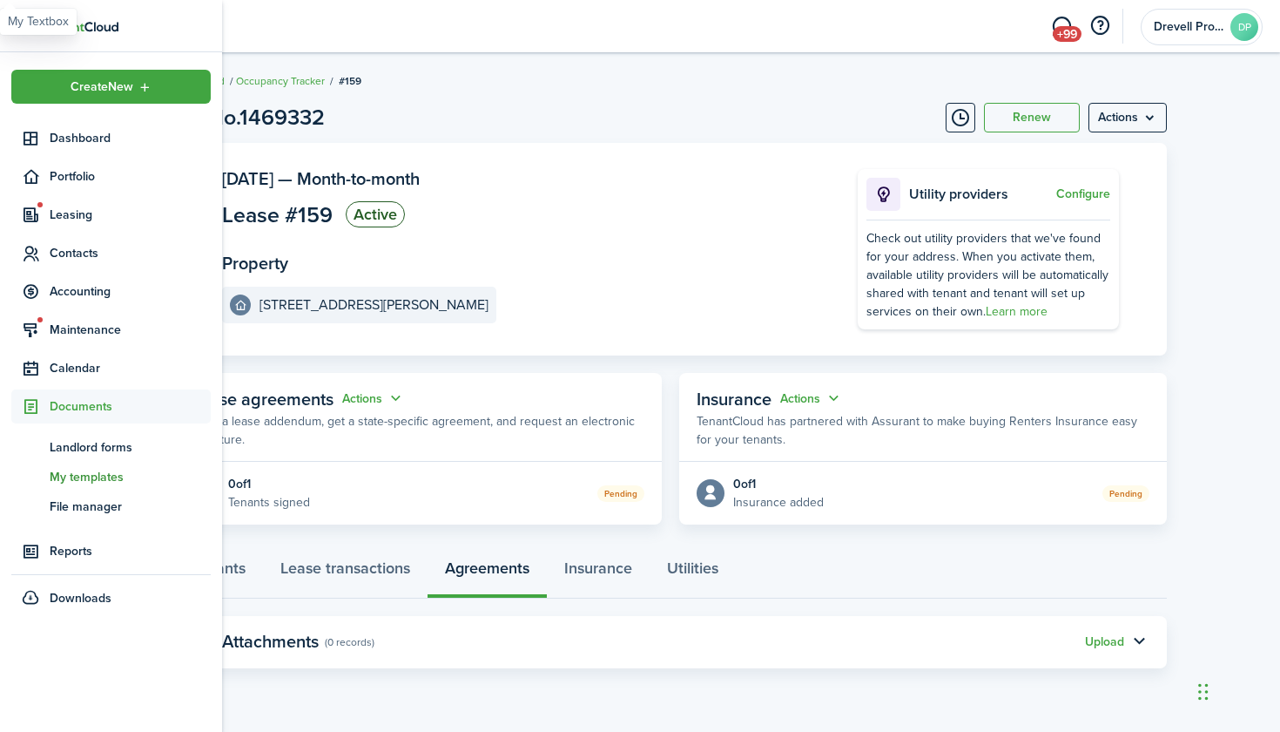
click at [75, 479] on span "My templates" at bounding box center [130, 477] width 161 height 18
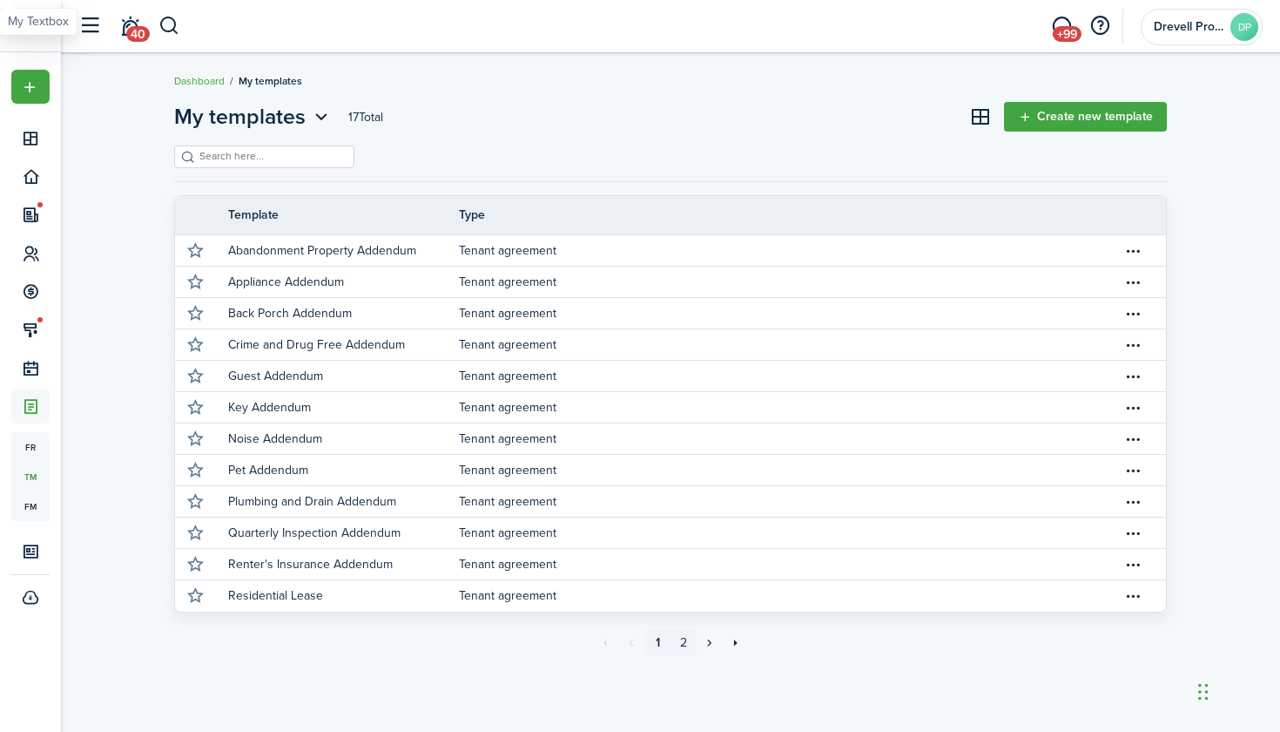
click at [686, 648] on link "2" at bounding box center [684, 643] width 26 height 26
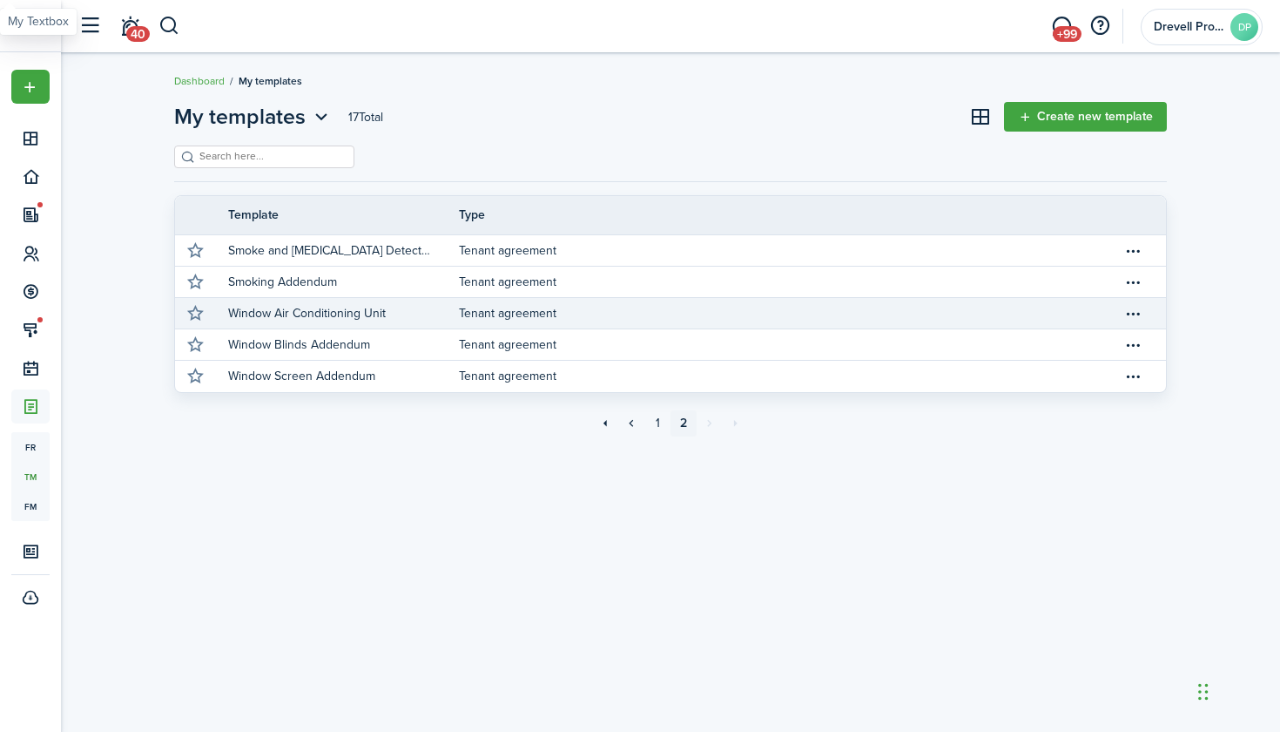
click at [400, 317] on link "Window Air Conditioning Unit" at bounding box center [343, 313] width 231 height 30
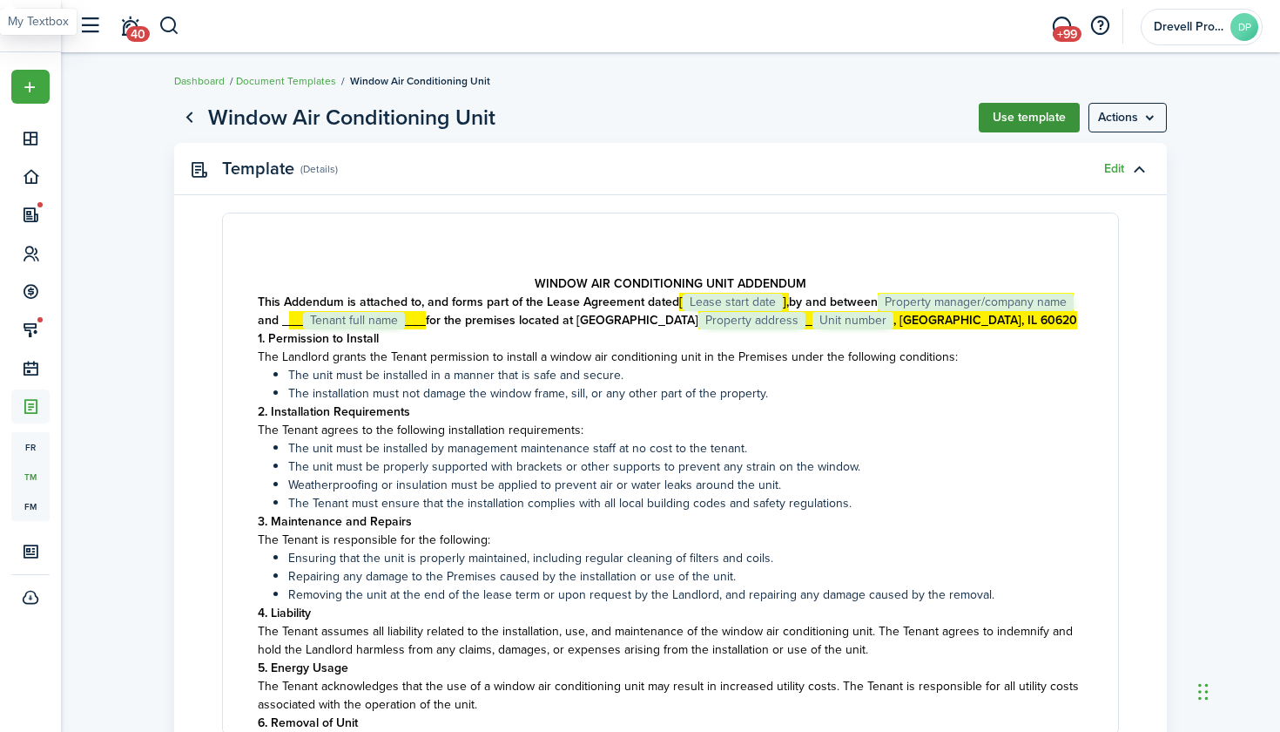
click at [1019, 120] on button "Use template" at bounding box center [1029, 118] width 101 height 30
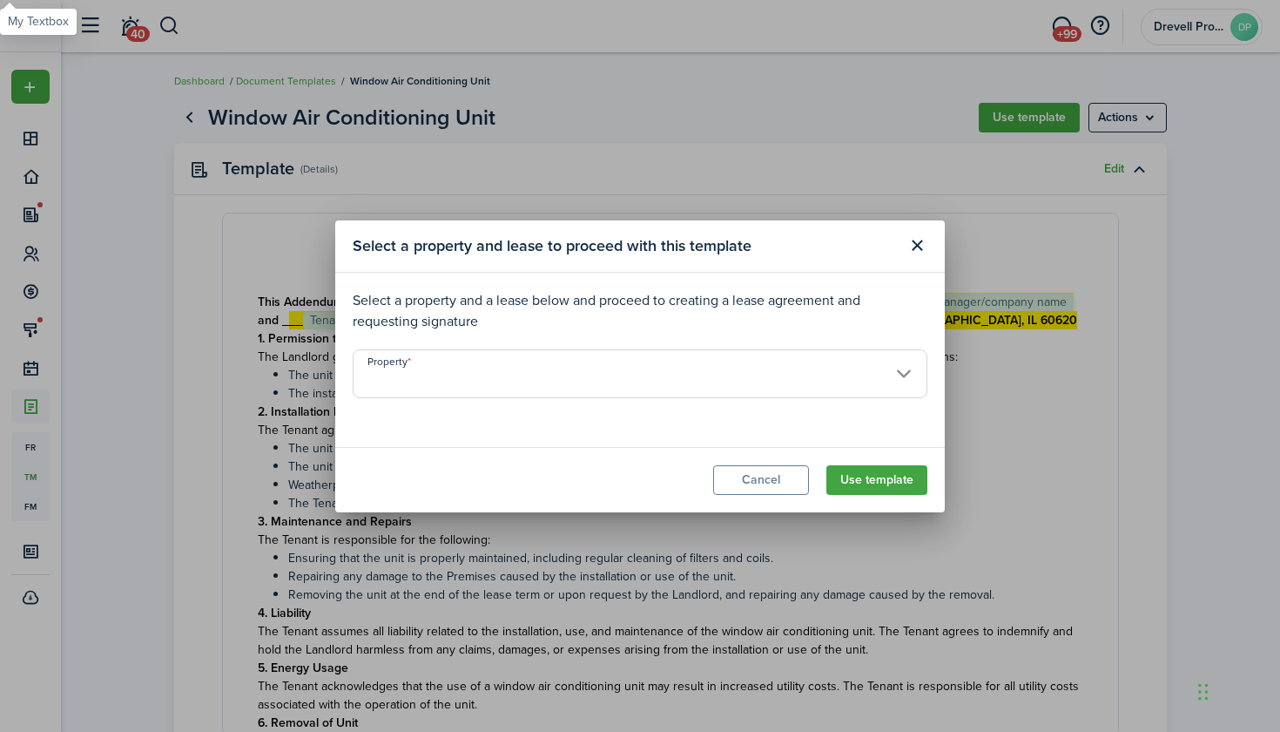
click at [868, 367] on input "Property" at bounding box center [640, 373] width 575 height 49
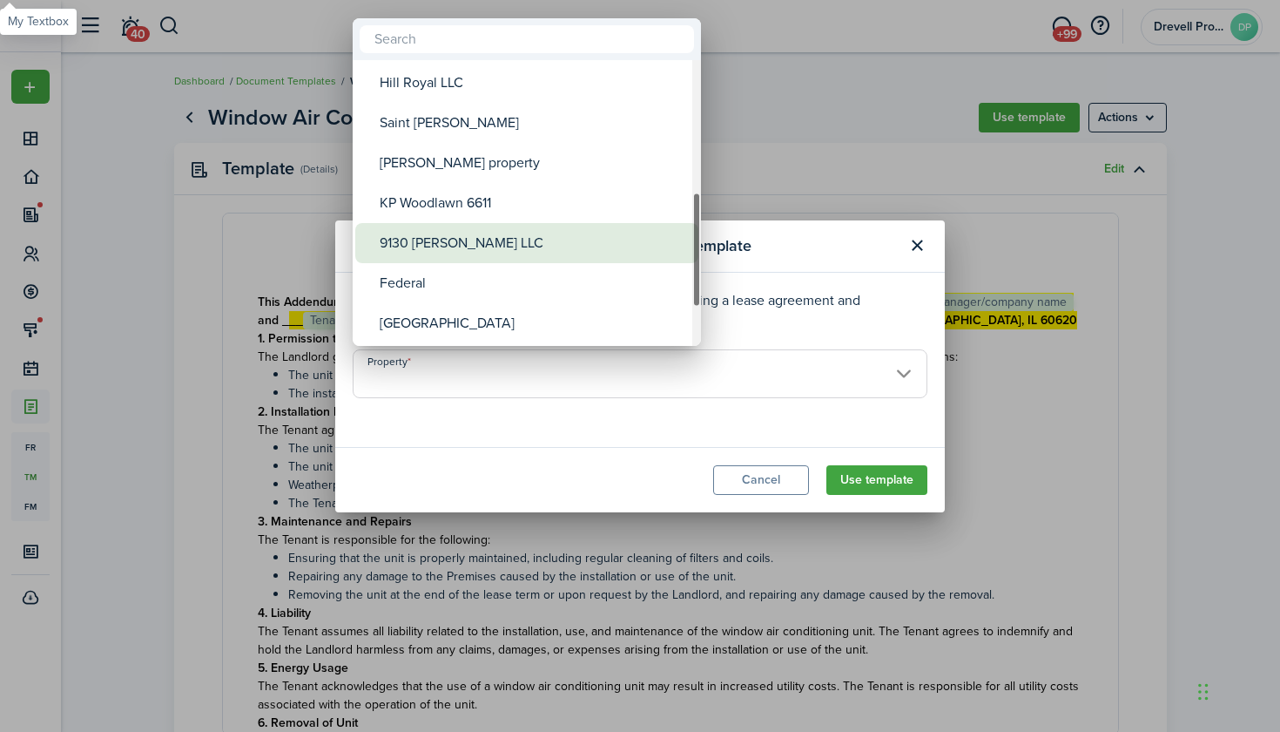
click at [525, 240] on div "9130 [PERSON_NAME] LLC" at bounding box center [534, 243] width 308 height 40
type input "9130 [PERSON_NAME] LLC"
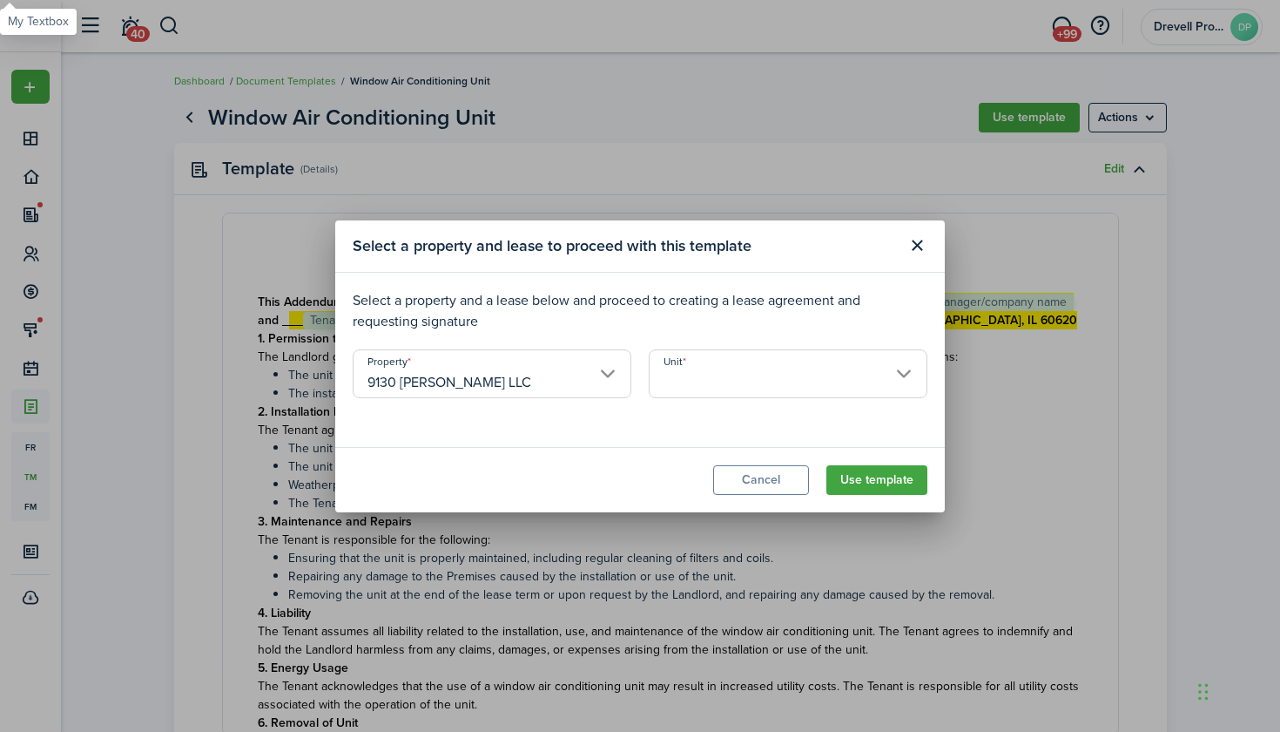
click at [755, 378] on input "Unit" at bounding box center [788, 373] width 279 height 49
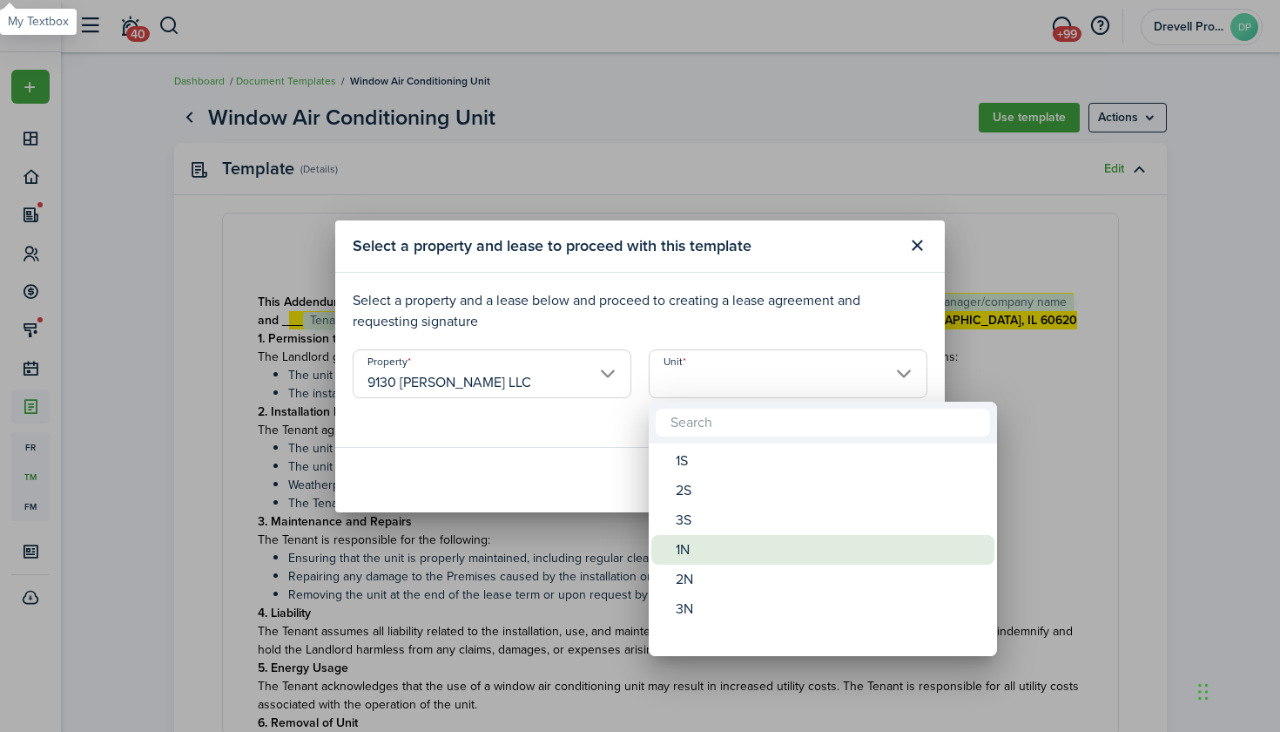
click at [754, 540] on div "1N" at bounding box center [830, 550] width 308 height 30
type input "1N"
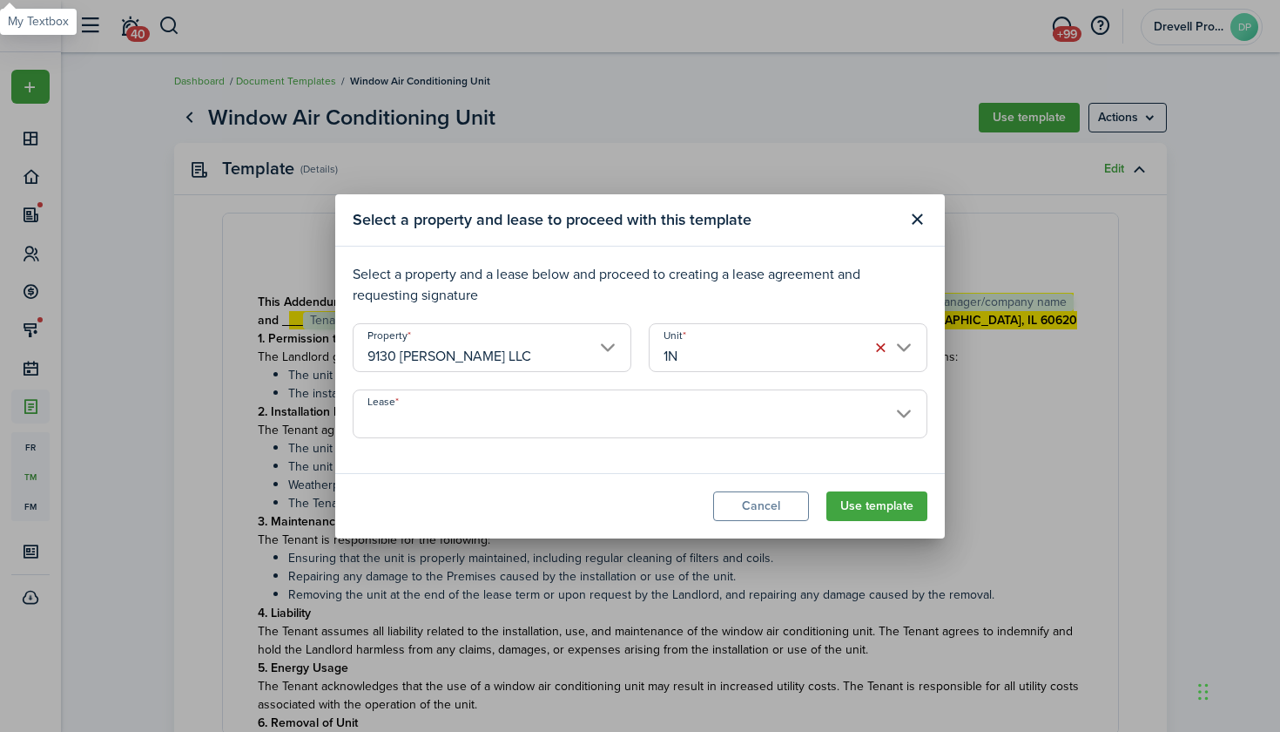
click at [737, 425] on input "Lease" at bounding box center [640, 413] width 575 height 49
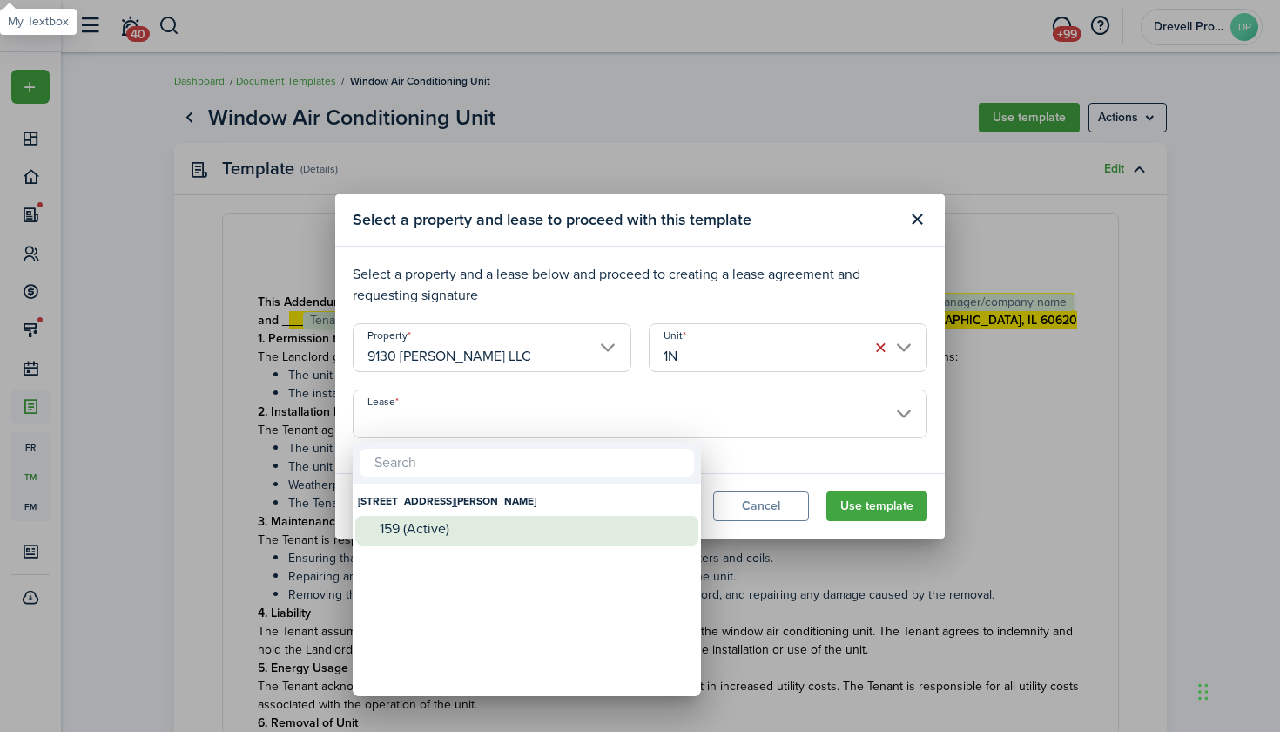
click at [580, 520] on div "159 (Active)" at bounding box center [534, 529] width 308 height 26
type input "[STREET_ADDRESS][PERSON_NAME]. Lease #159 (Active)"
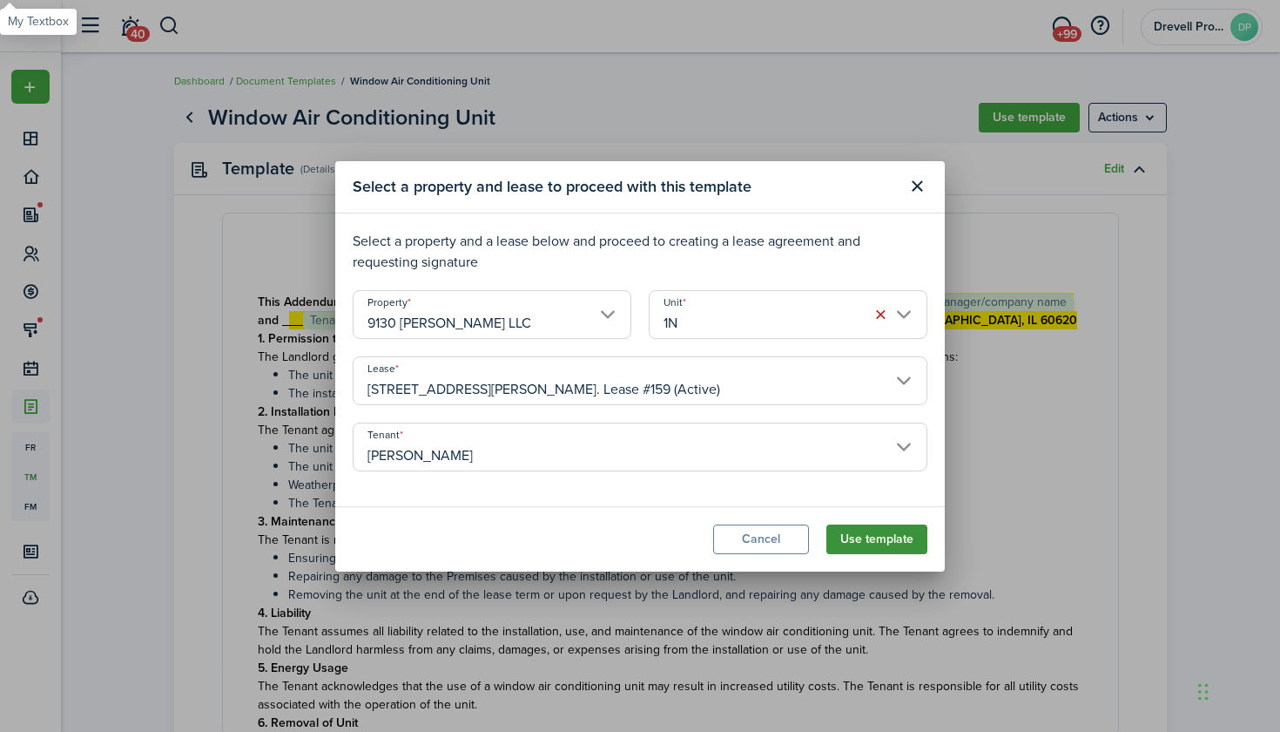
click at [879, 540] on button "Use template" at bounding box center [877, 539] width 101 height 30
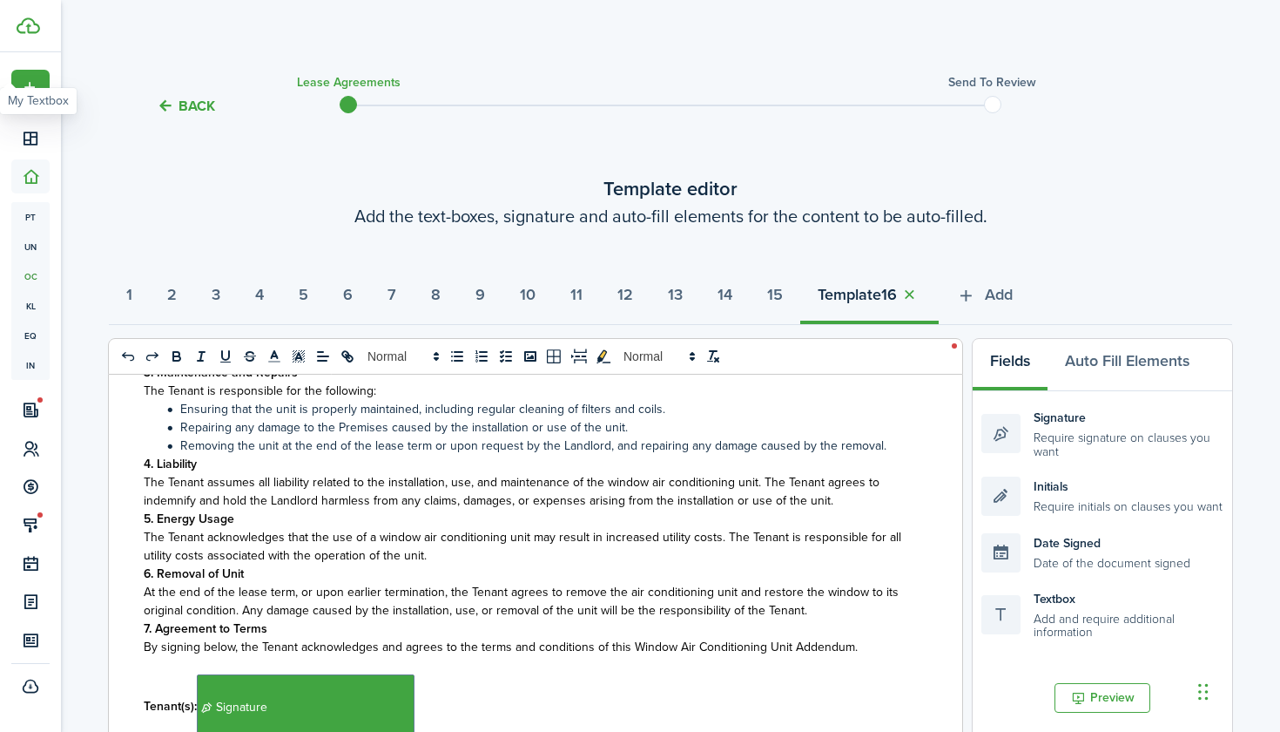
scroll to position [328, 0]
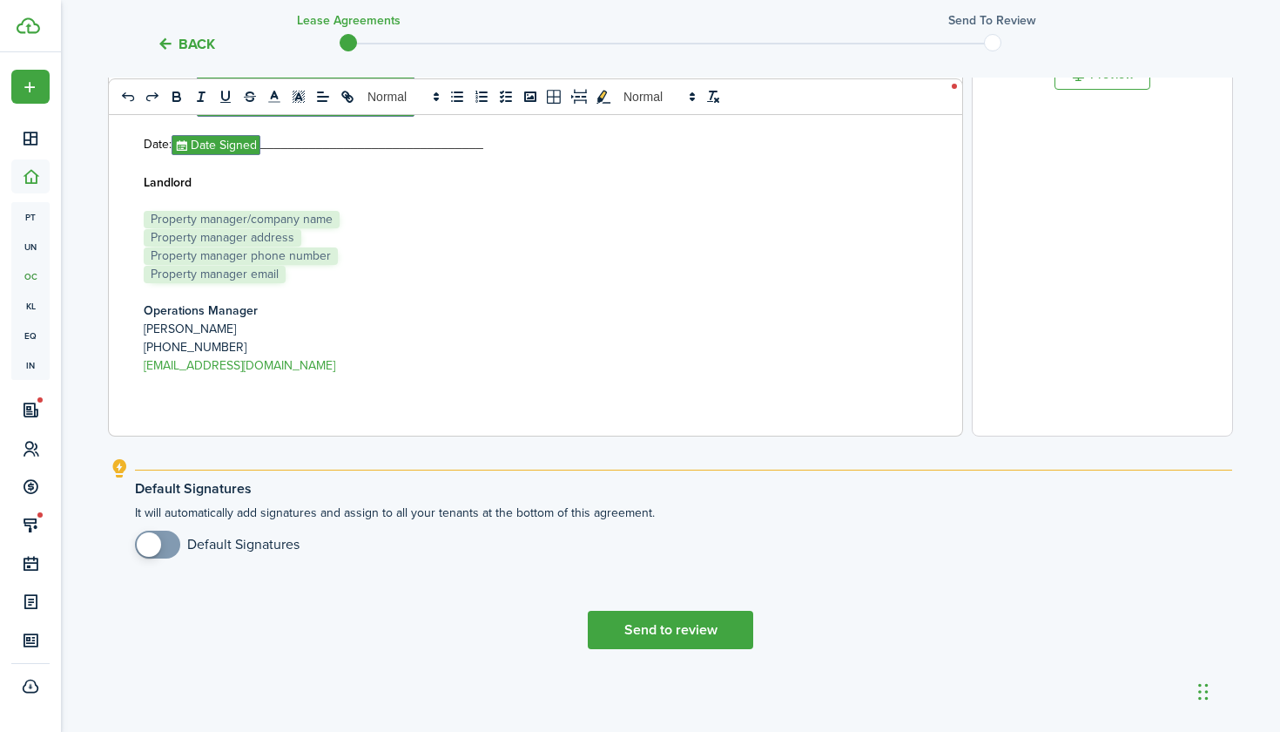
select select "fit"
click at [645, 626] on button "Send to review" at bounding box center [670, 630] width 165 height 38
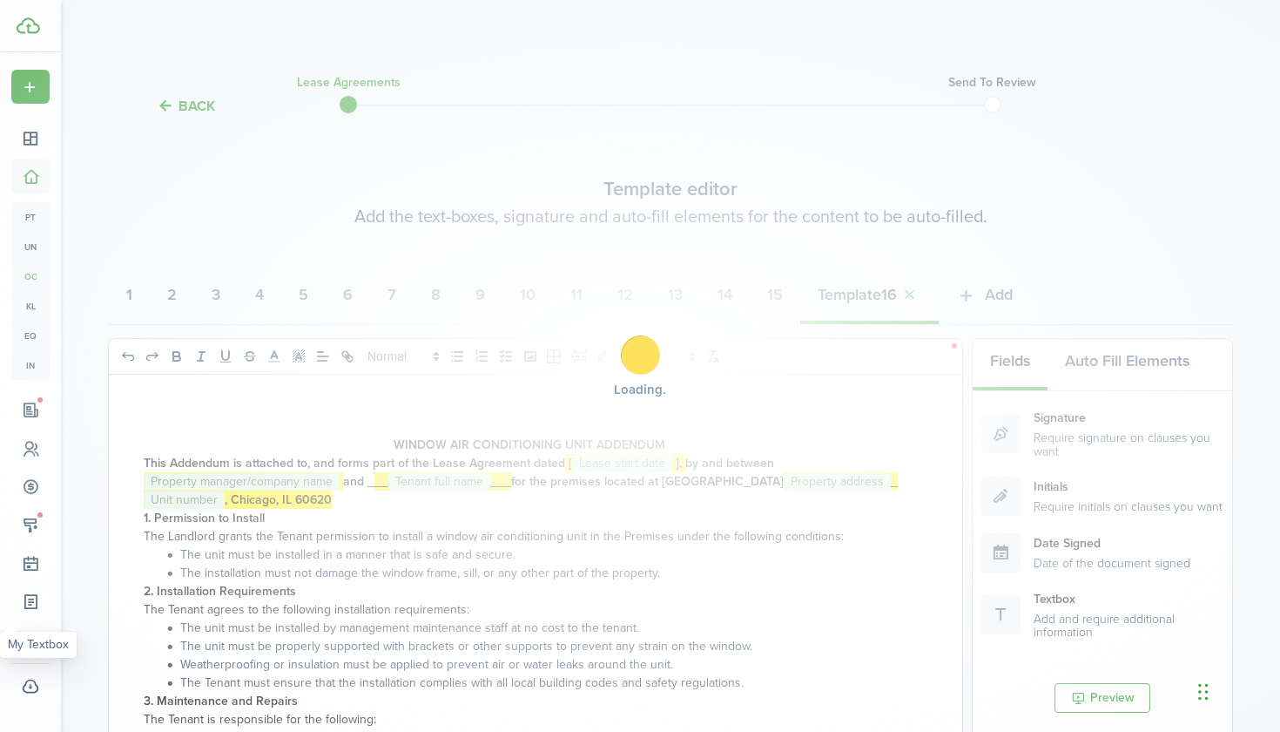
select select "fit"
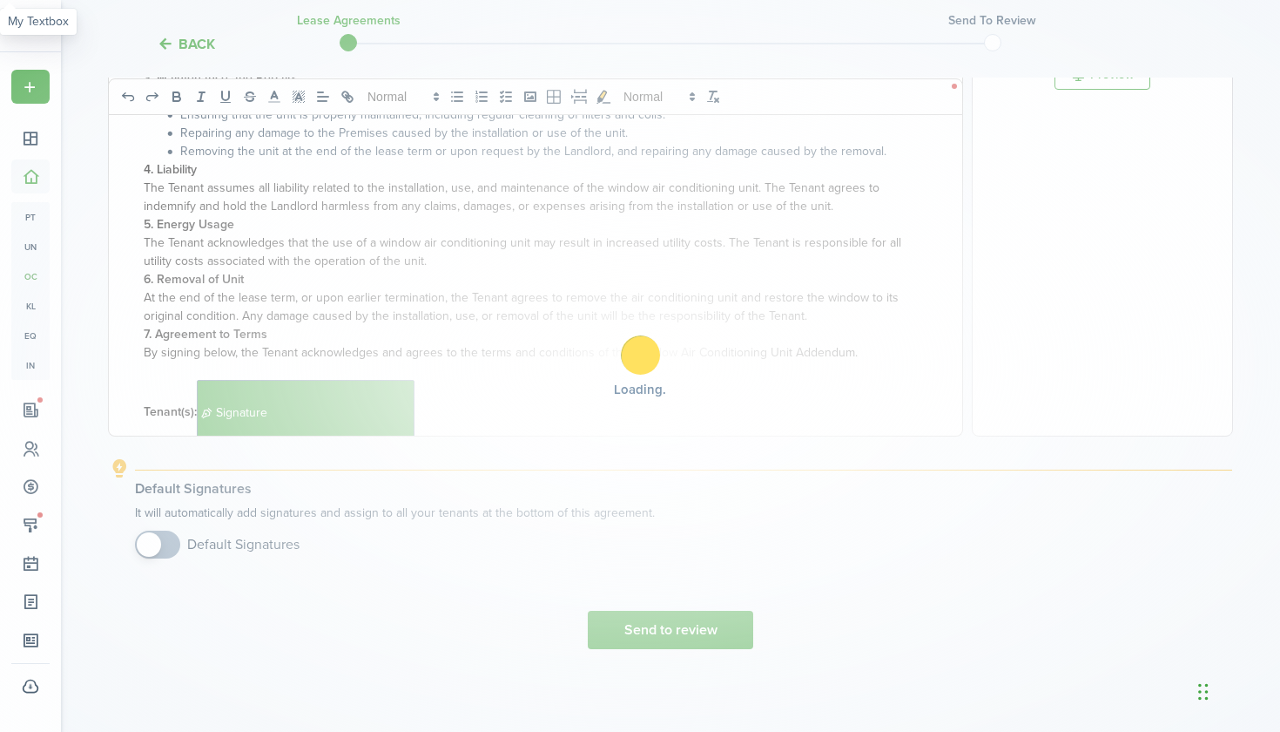
scroll to position [328, 0]
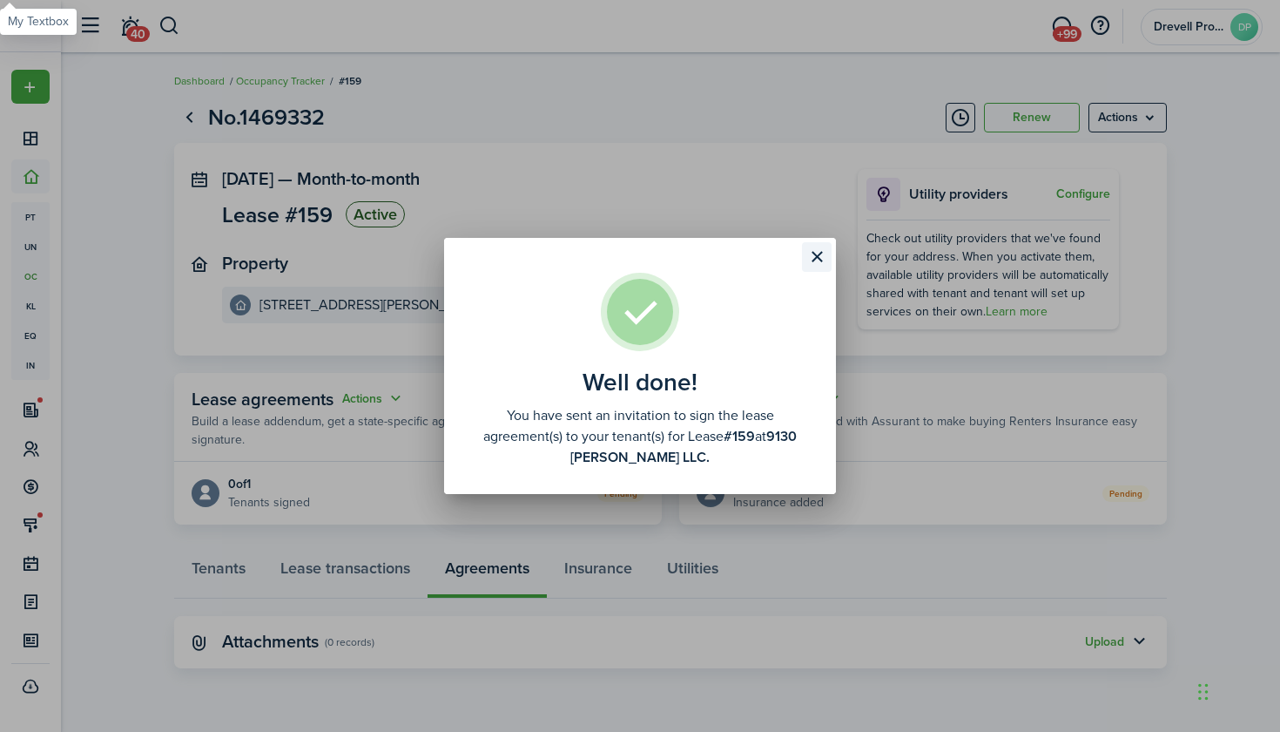
click at [821, 259] on button "Close modal" at bounding box center [817, 257] width 30 height 30
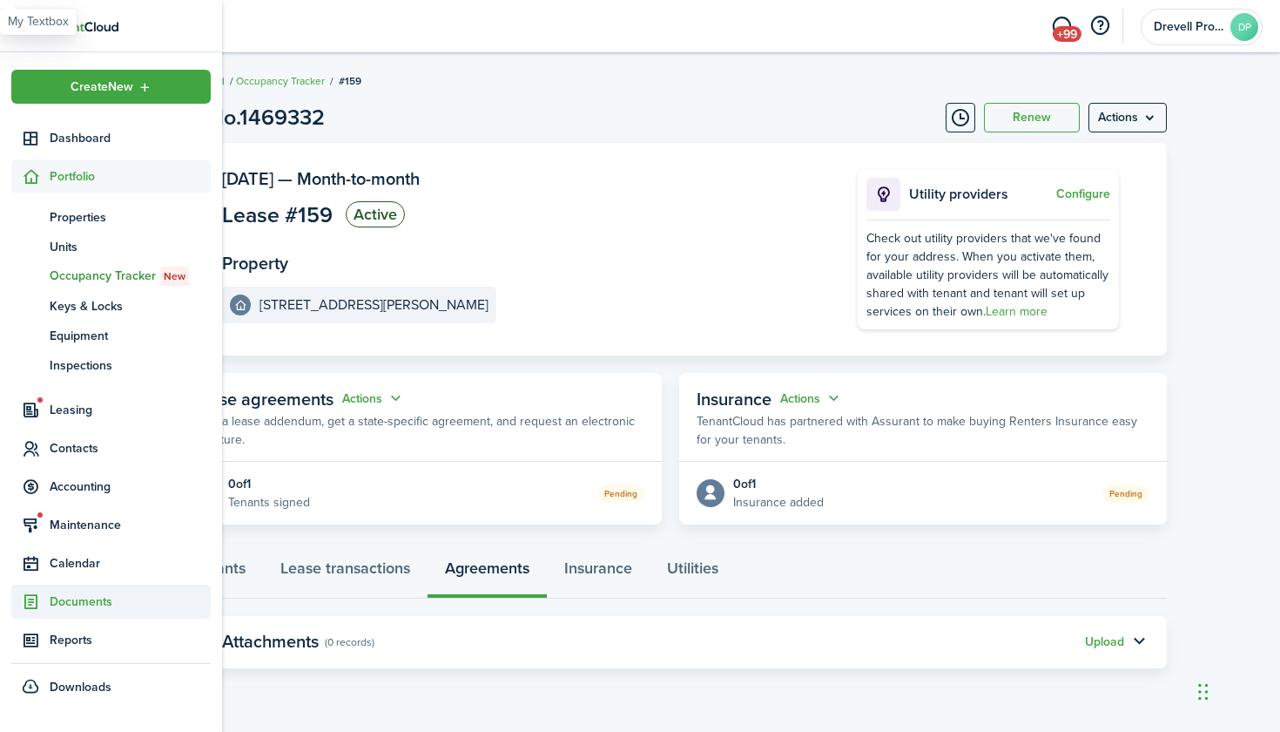
click at [62, 604] on span "Documents" at bounding box center [130, 601] width 161 height 18
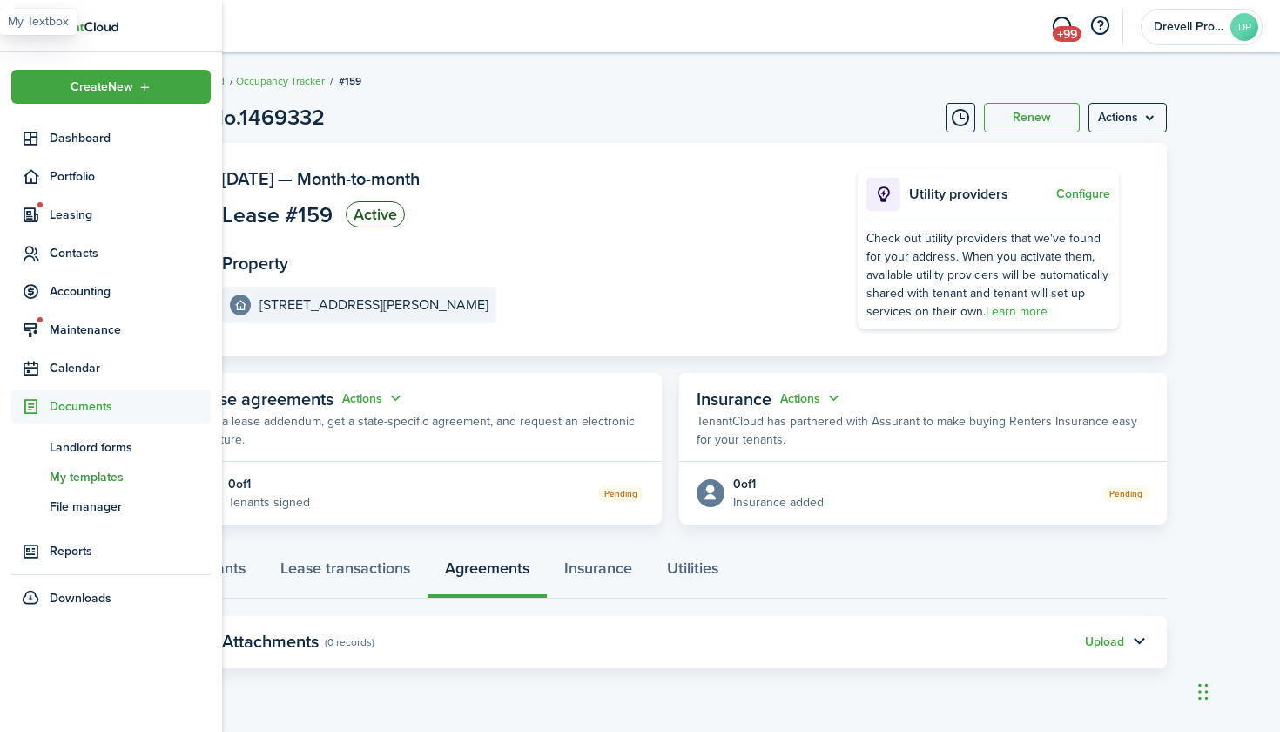
click at [84, 472] on span "My templates" at bounding box center [130, 477] width 161 height 18
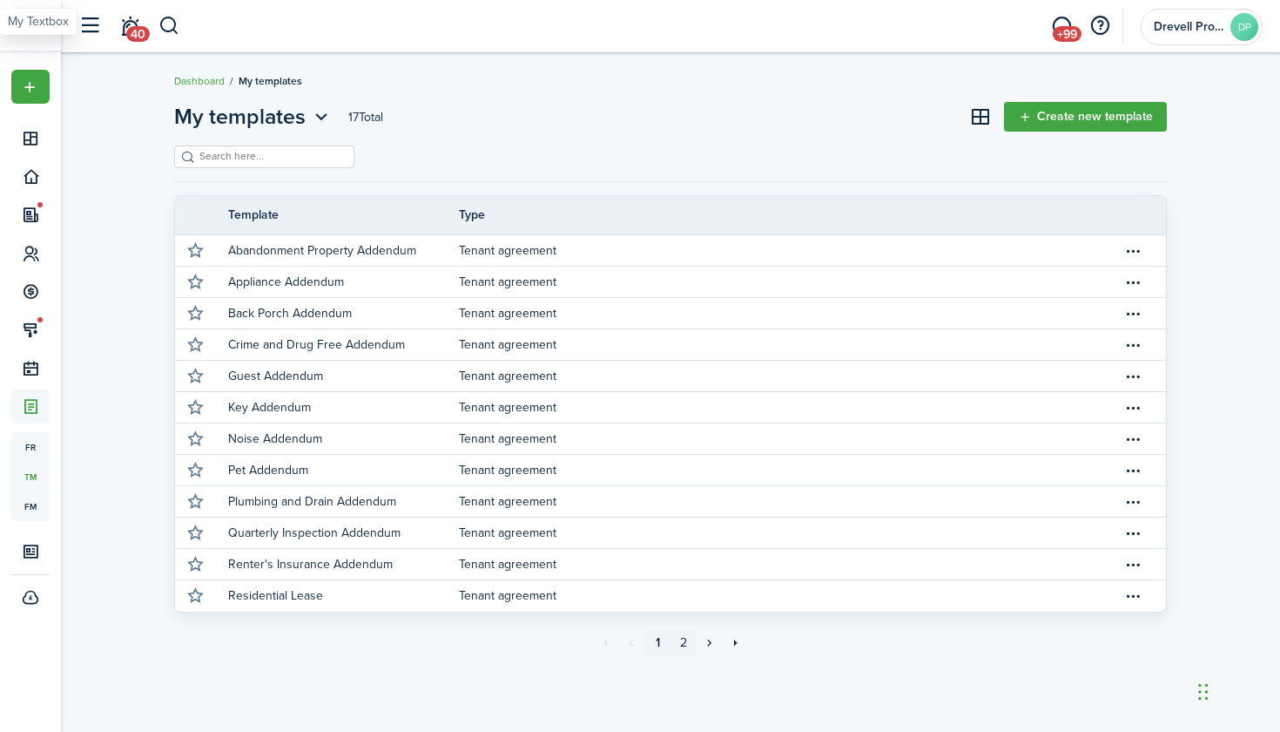
click at [689, 646] on link "2" at bounding box center [684, 643] width 26 height 26
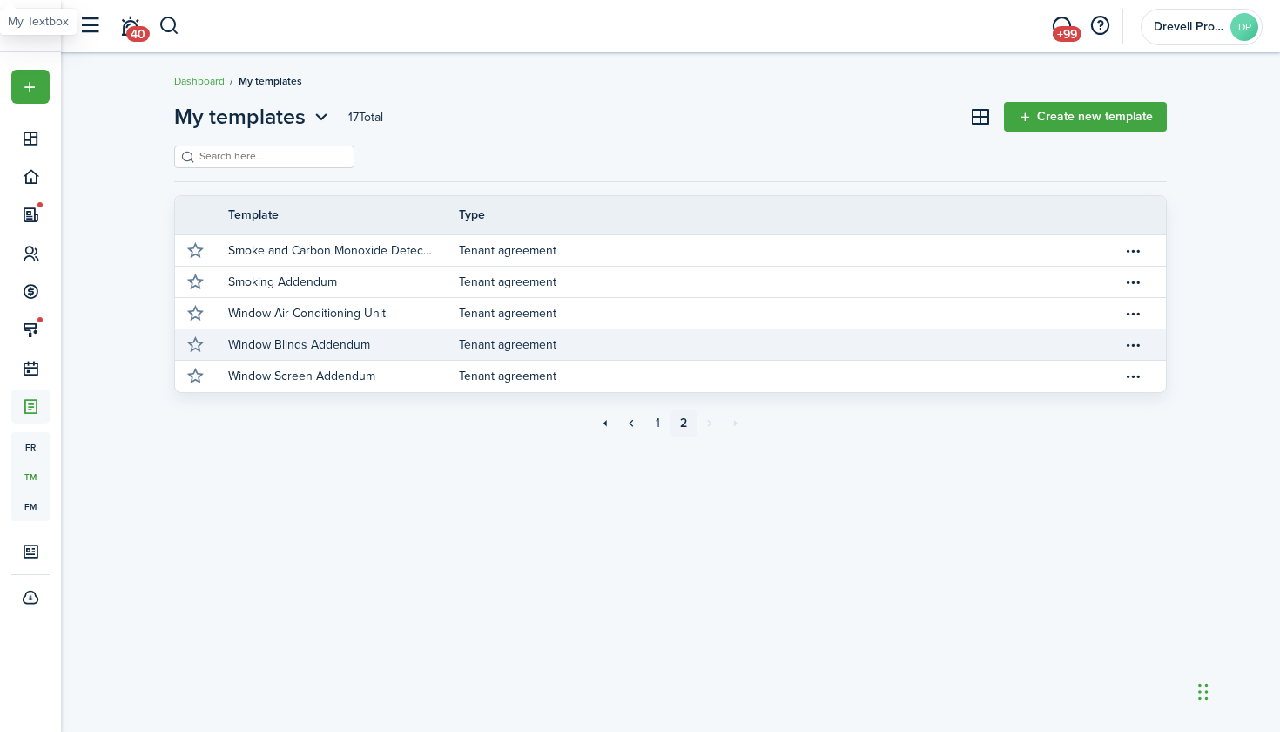
click at [514, 342] on link "Tenant agreement" at bounding box center [791, 344] width 664 height 30
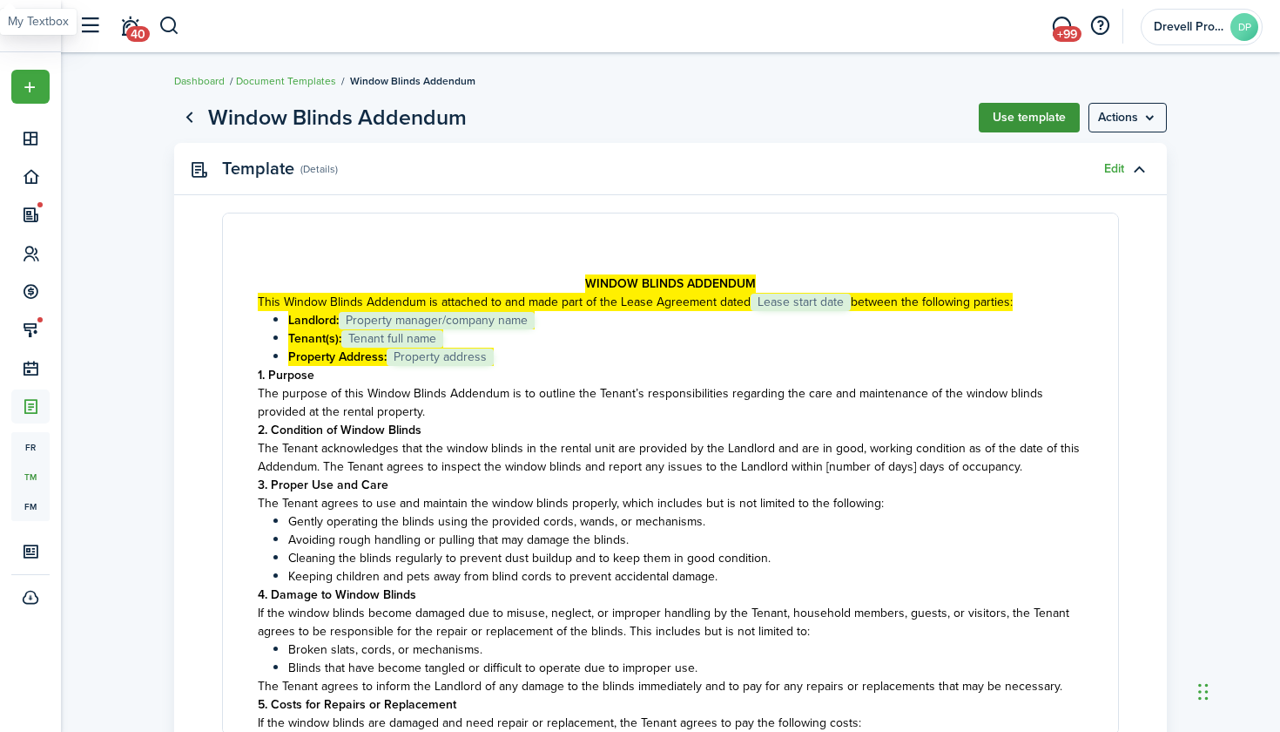
click at [1034, 122] on button "Use template" at bounding box center [1029, 118] width 101 height 30
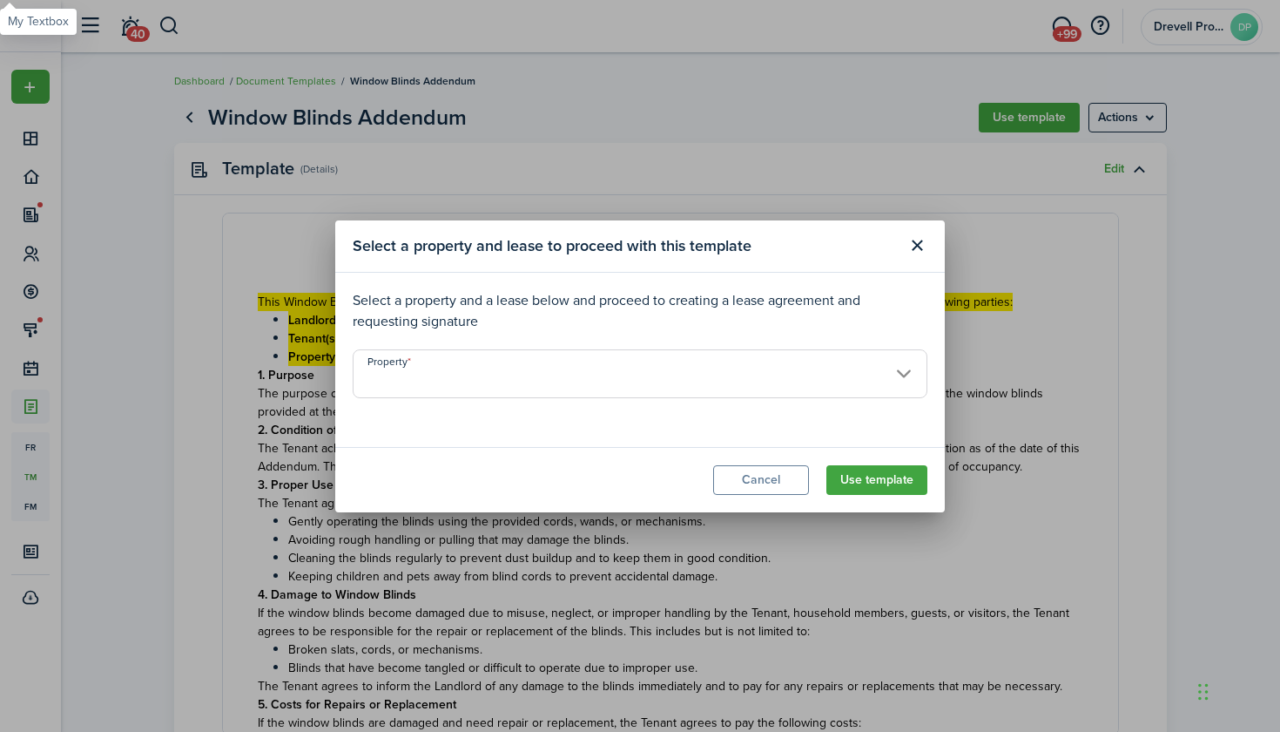
click at [846, 392] on input "Property" at bounding box center [640, 373] width 575 height 49
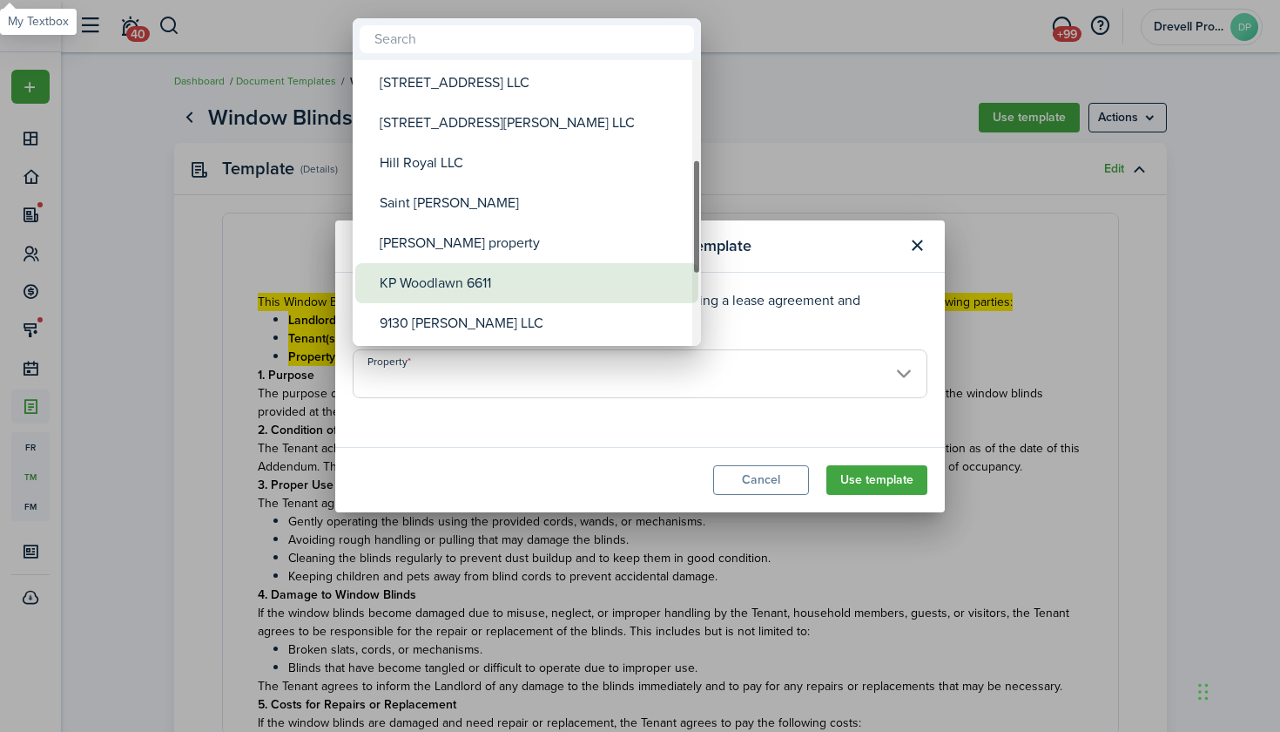
click at [517, 276] on div "KP Woodlawn 6611" at bounding box center [534, 283] width 308 height 40
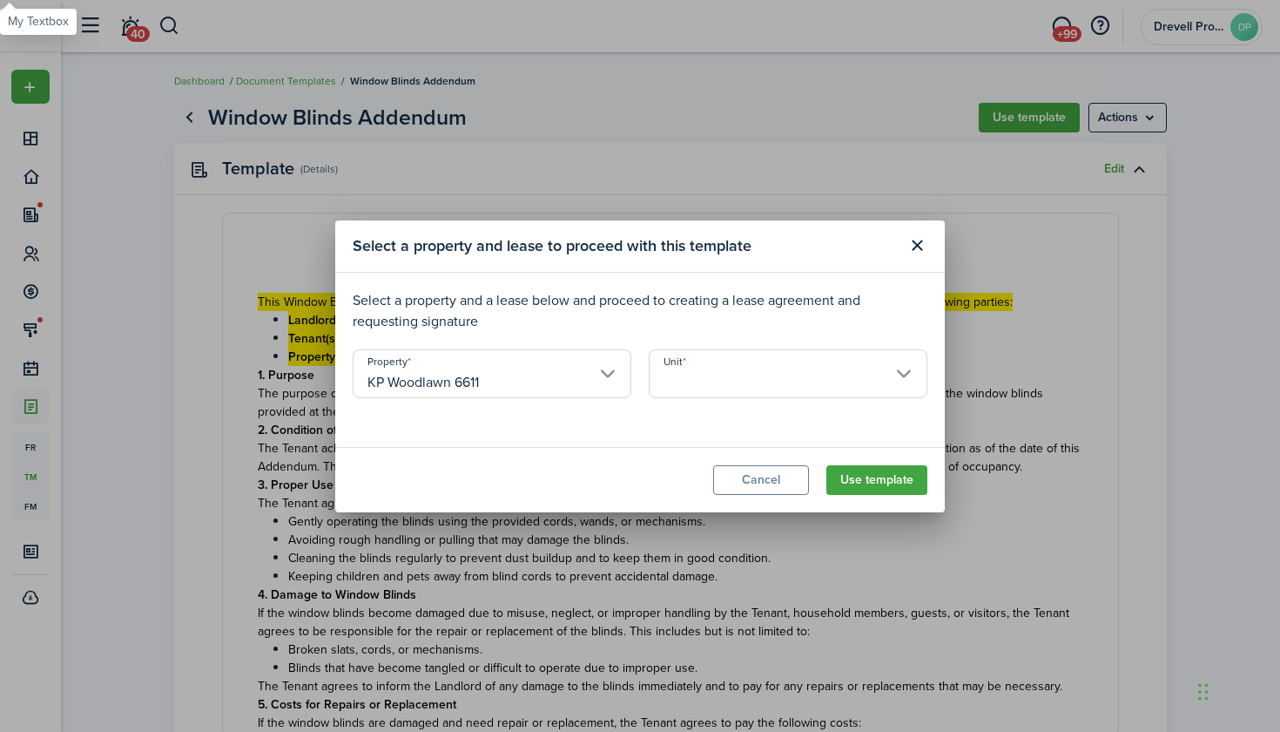
click at [580, 369] on input "KP Woodlawn 6611" at bounding box center [492, 373] width 279 height 49
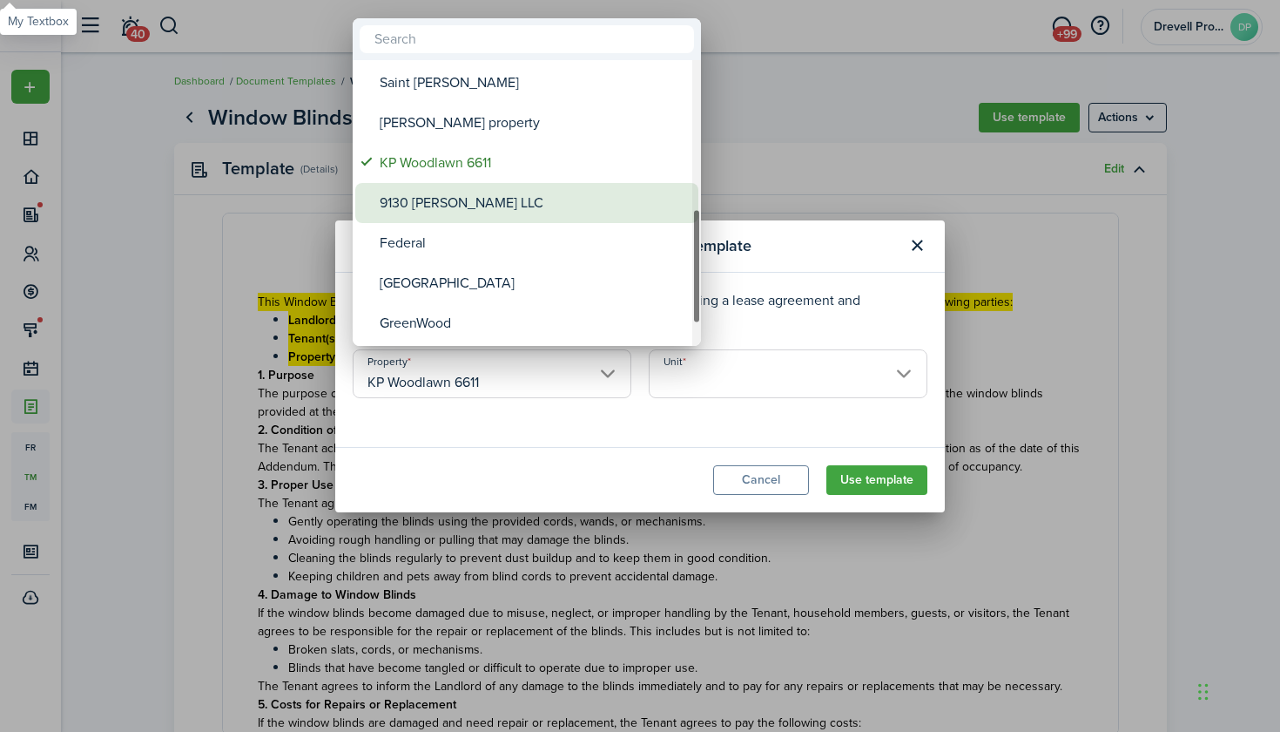
click at [489, 216] on div "9130 [PERSON_NAME] LLC" at bounding box center [534, 203] width 308 height 40
type input "9130 [PERSON_NAME] LLC"
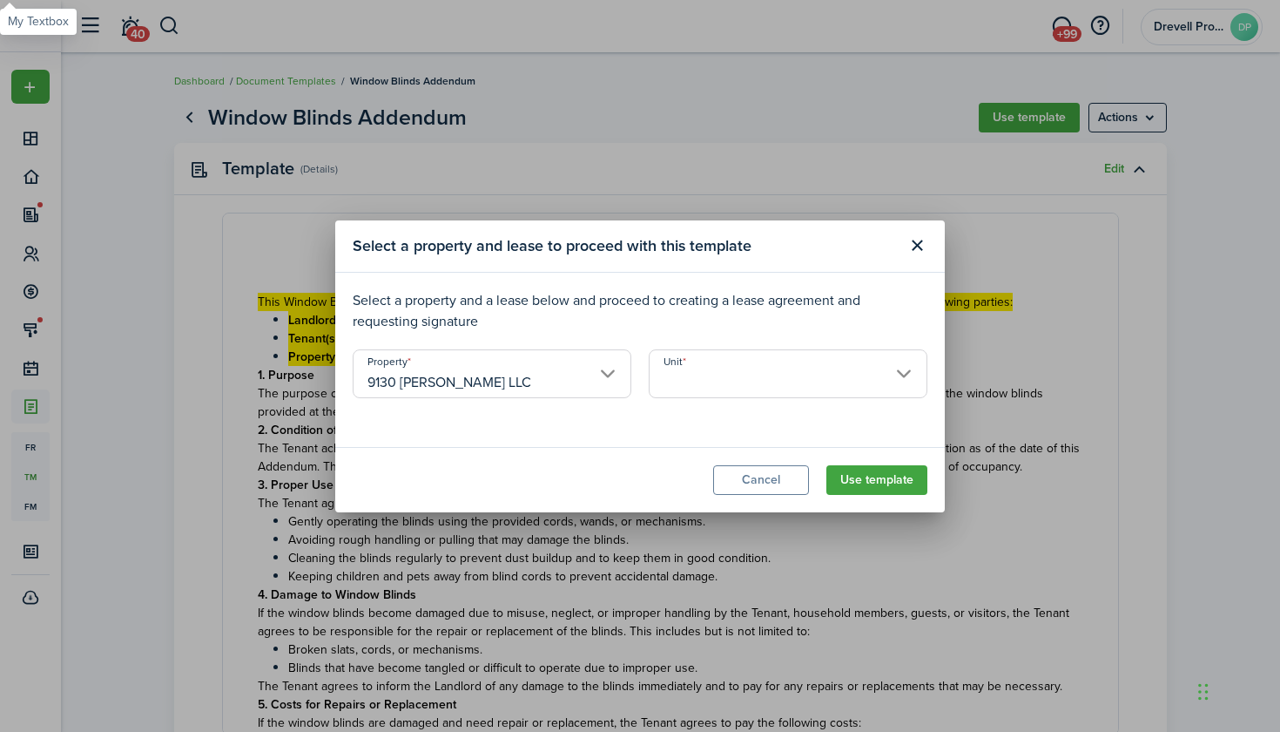
click at [734, 376] on input "Unit" at bounding box center [788, 373] width 279 height 49
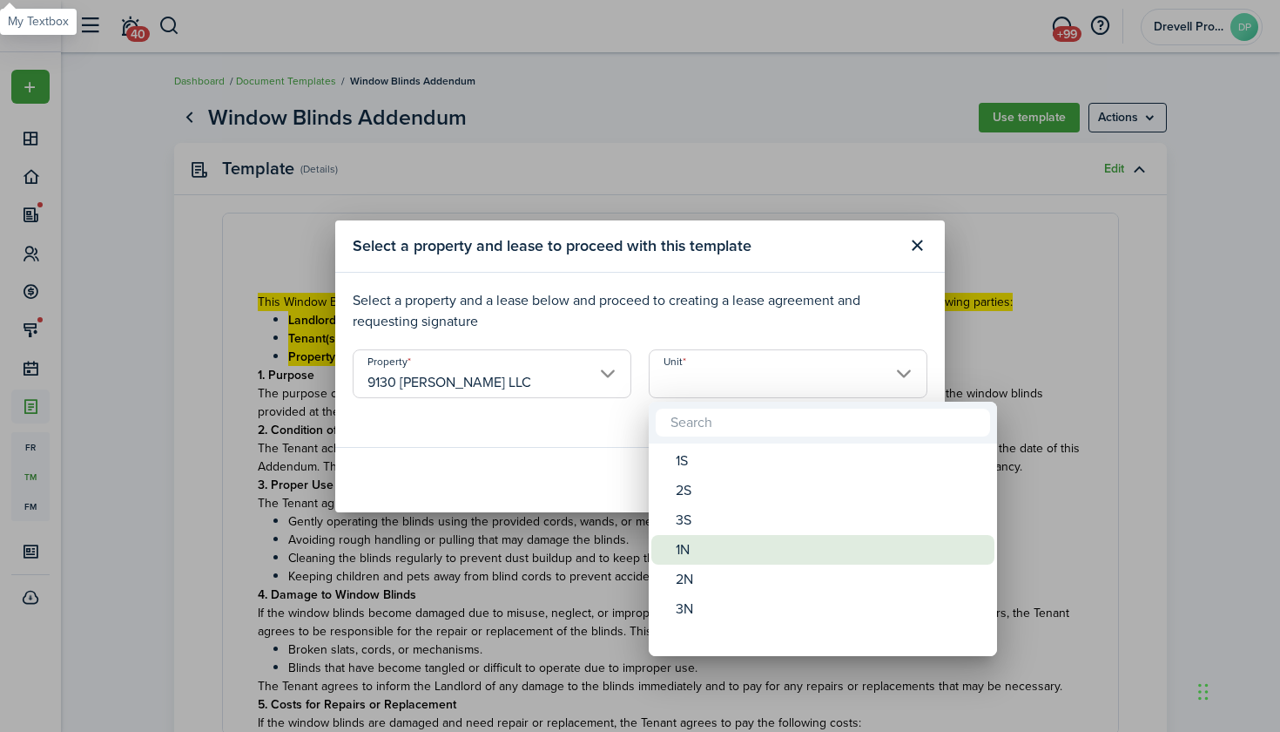
click at [719, 557] on div "1N" at bounding box center [830, 550] width 308 height 30
type input "1N"
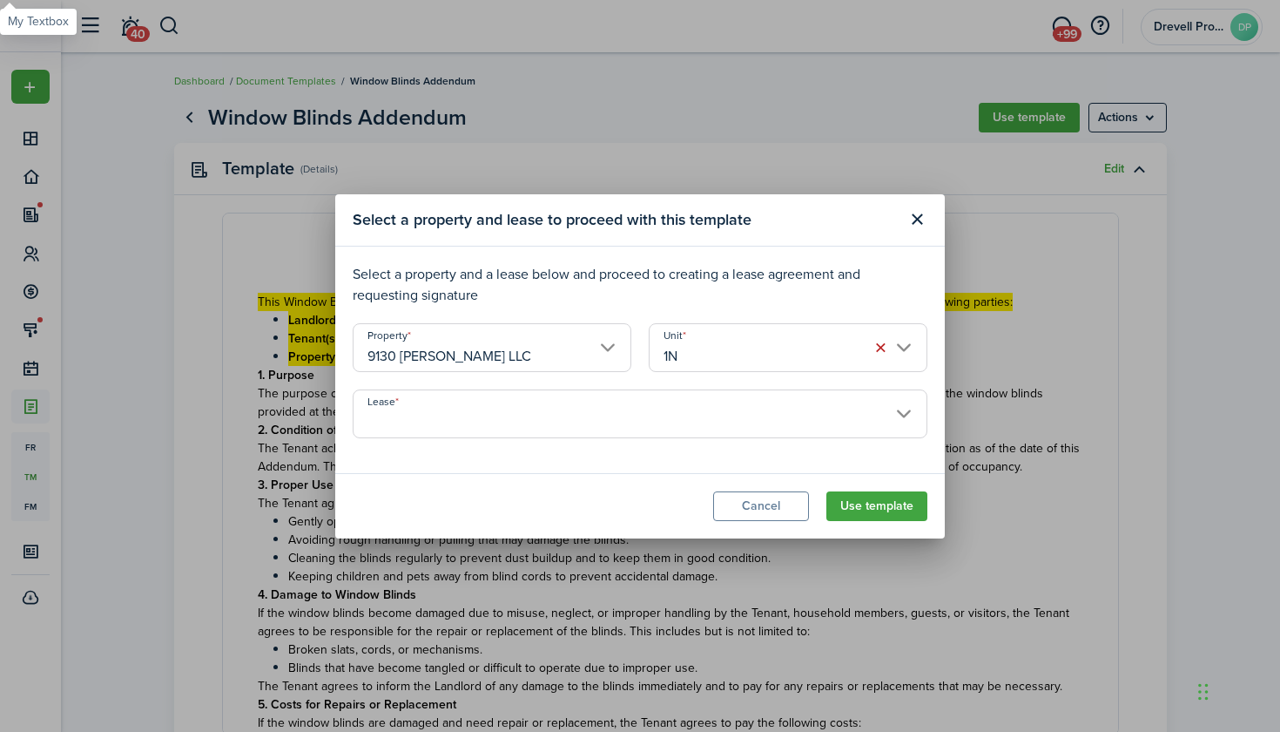
click at [754, 410] on input "Lease" at bounding box center [640, 413] width 575 height 49
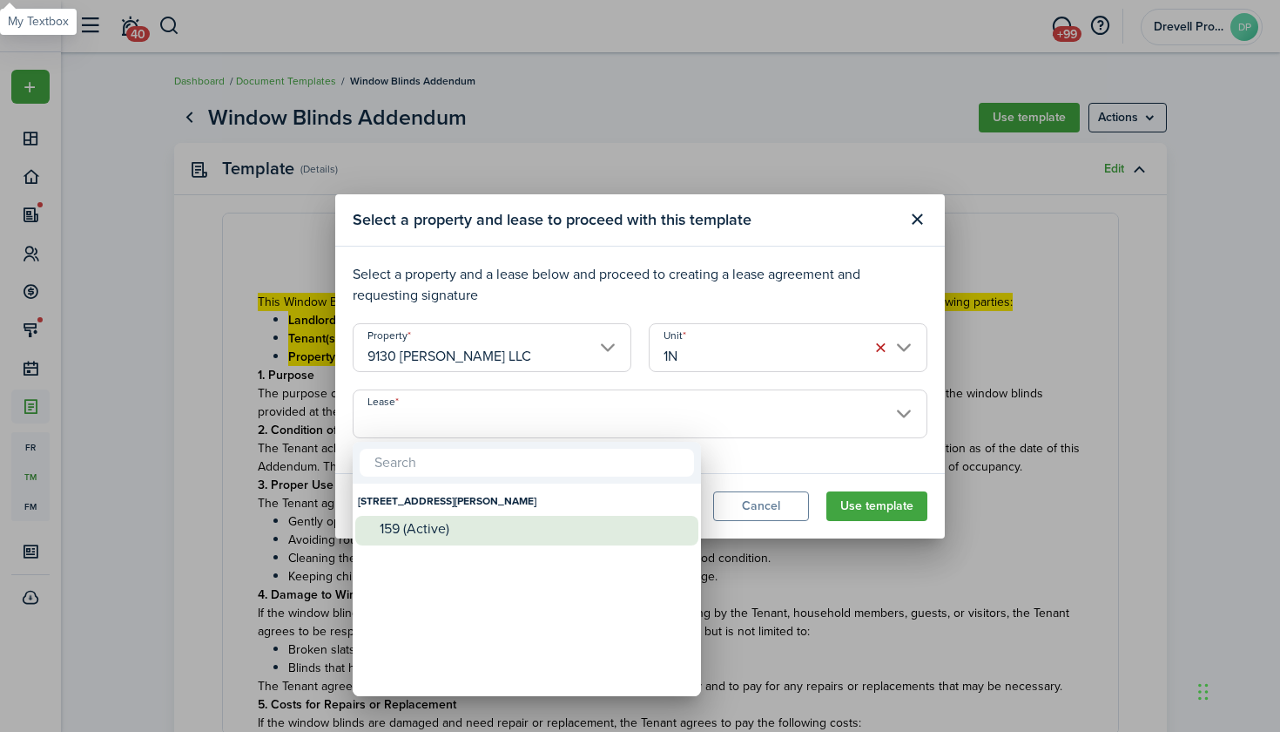
click at [591, 520] on div "159 (Active)" at bounding box center [534, 529] width 308 height 26
type input "[STREET_ADDRESS][PERSON_NAME]. Lease #159 (Active)"
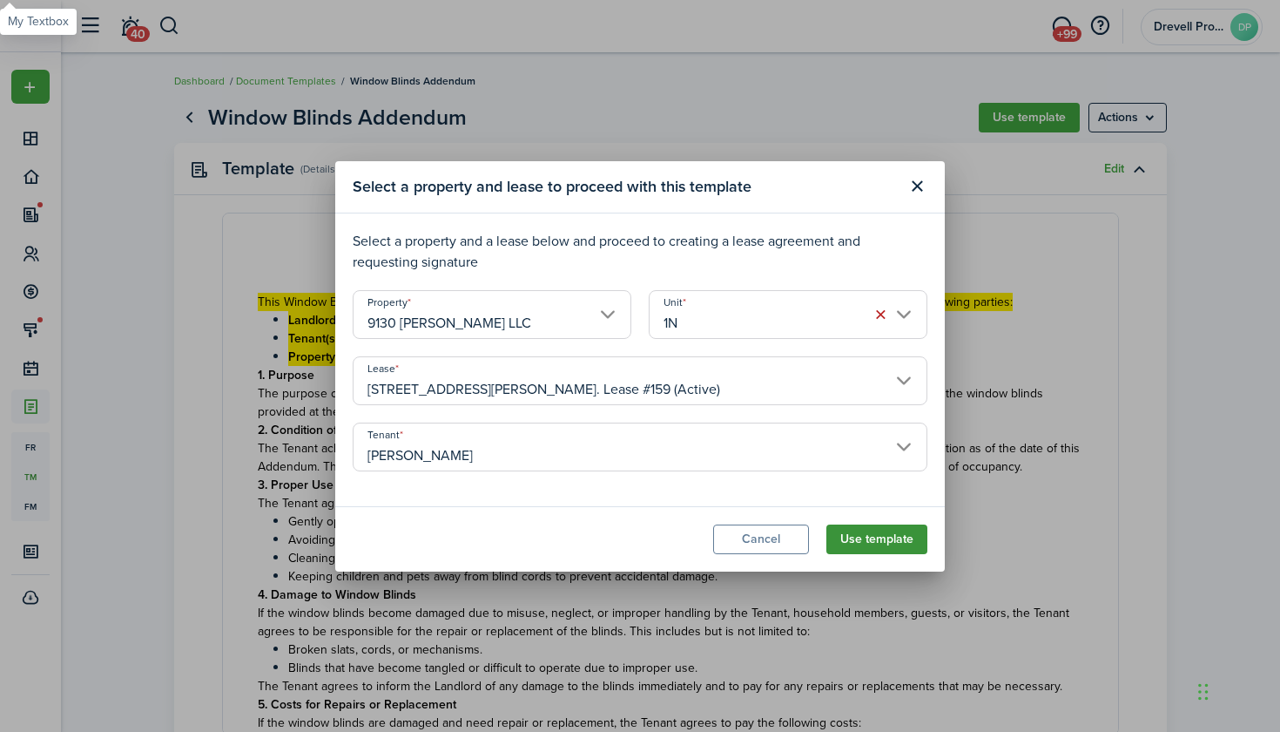
click at [886, 531] on button "Use template" at bounding box center [877, 539] width 101 height 30
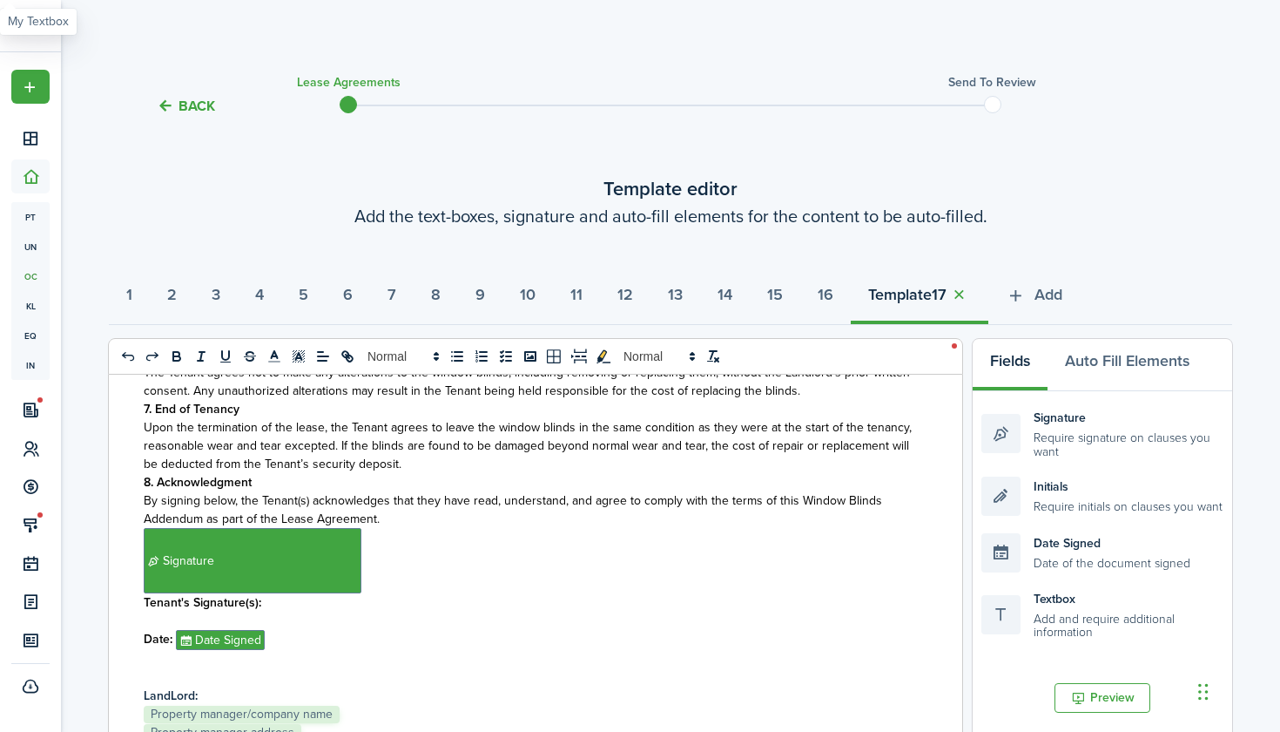
select select "fit"
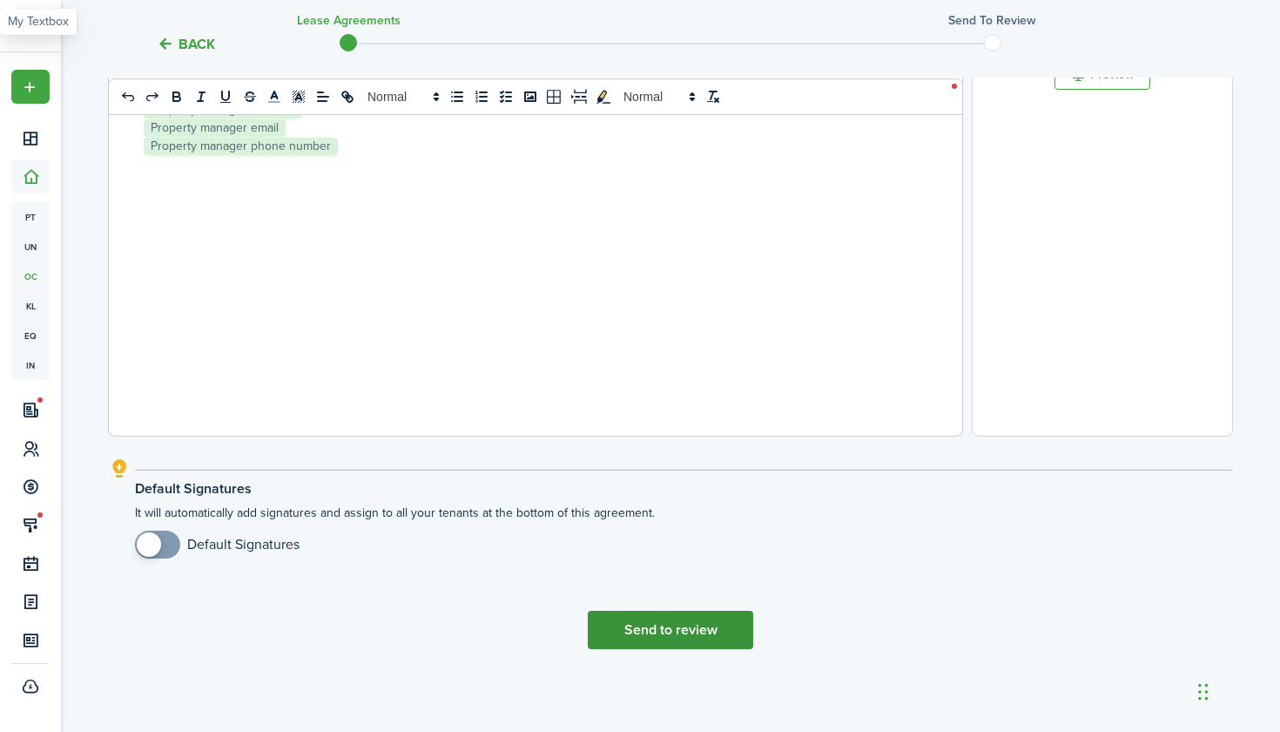
scroll to position [623, 0]
click at [697, 628] on button "Send to review" at bounding box center [670, 630] width 165 height 38
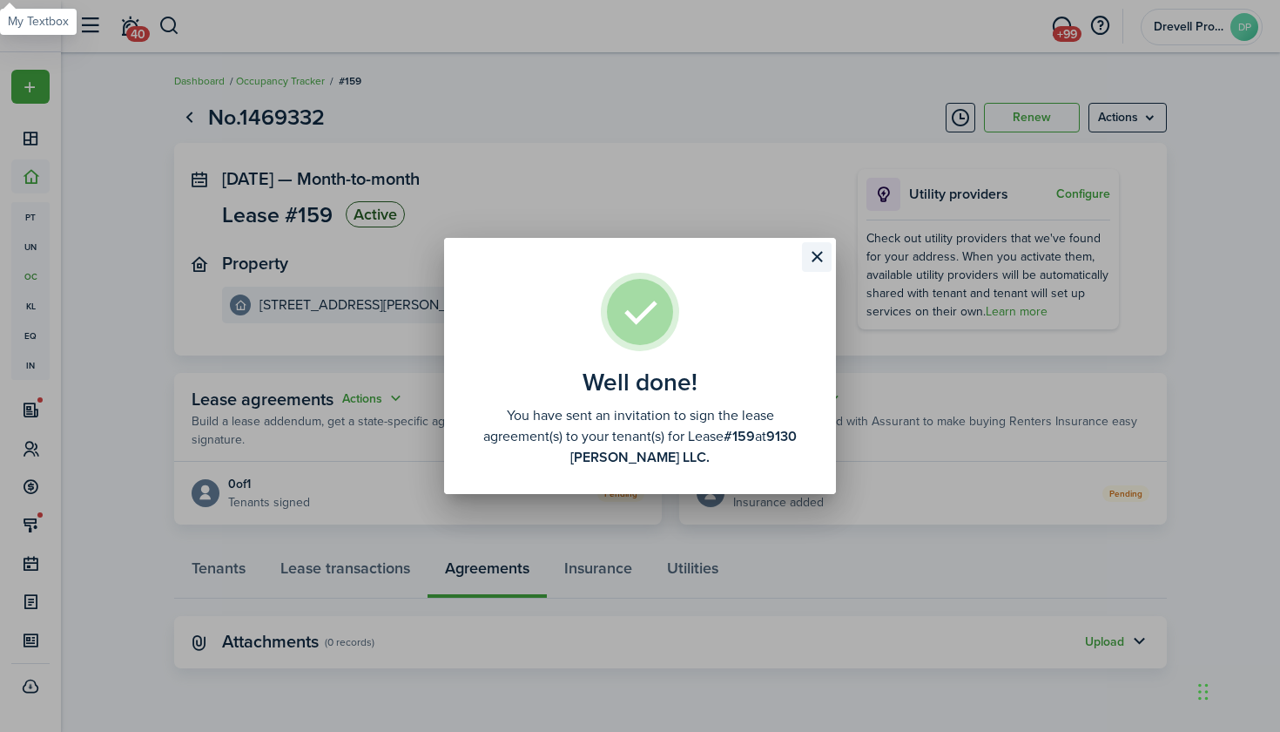
click at [814, 254] on button "Close modal" at bounding box center [817, 257] width 30 height 30
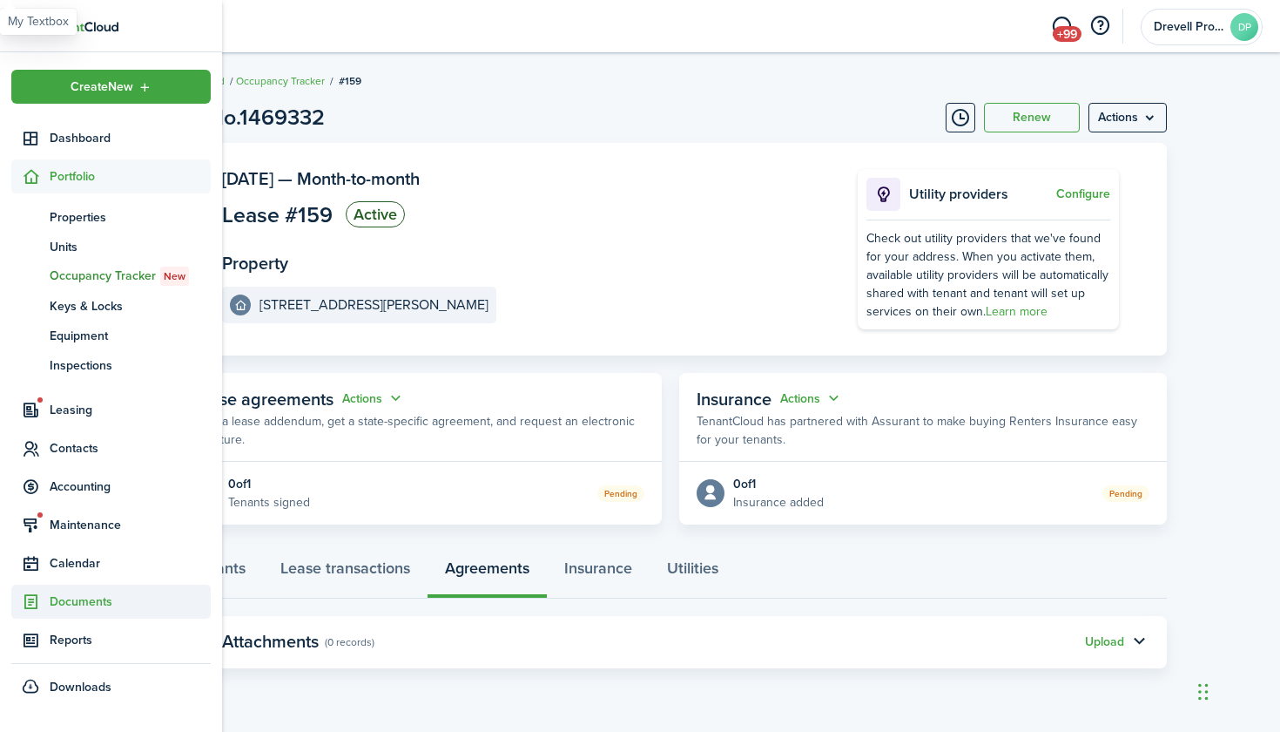
click at [57, 604] on span "Documents" at bounding box center [130, 601] width 161 height 18
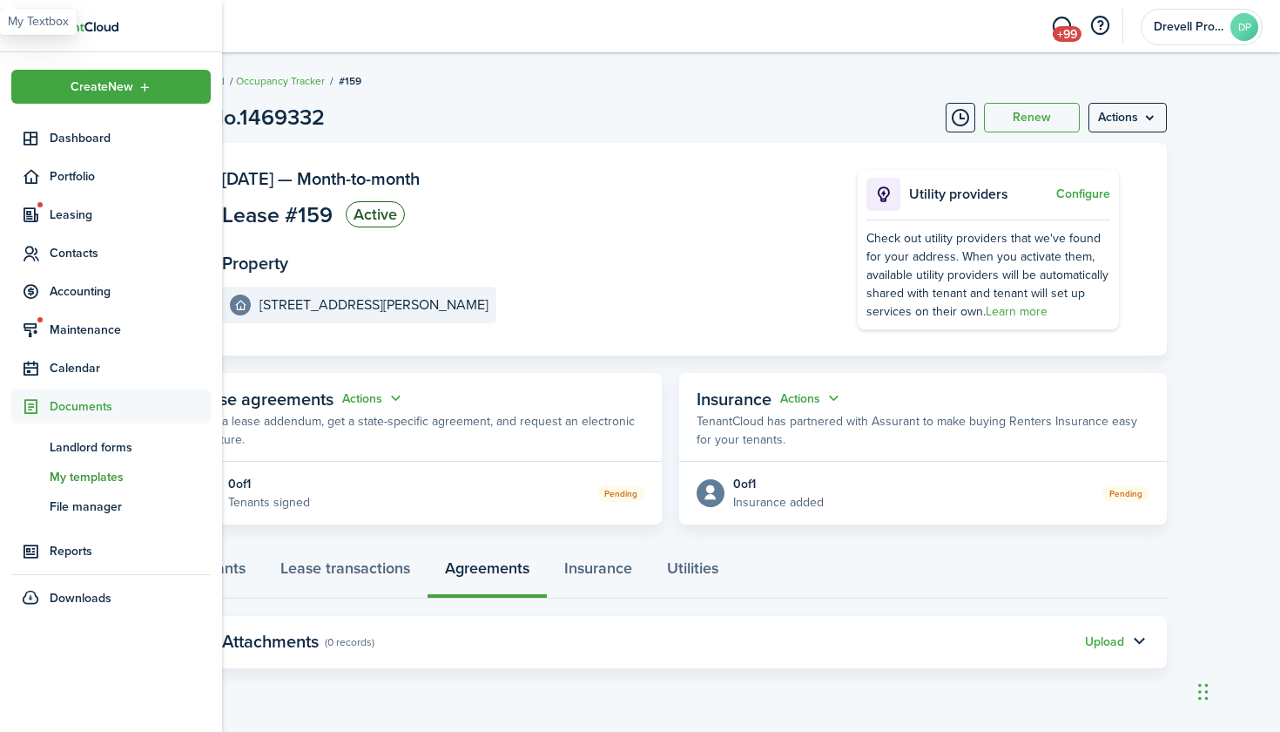
click at [79, 476] on span "My templates" at bounding box center [130, 477] width 161 height 18
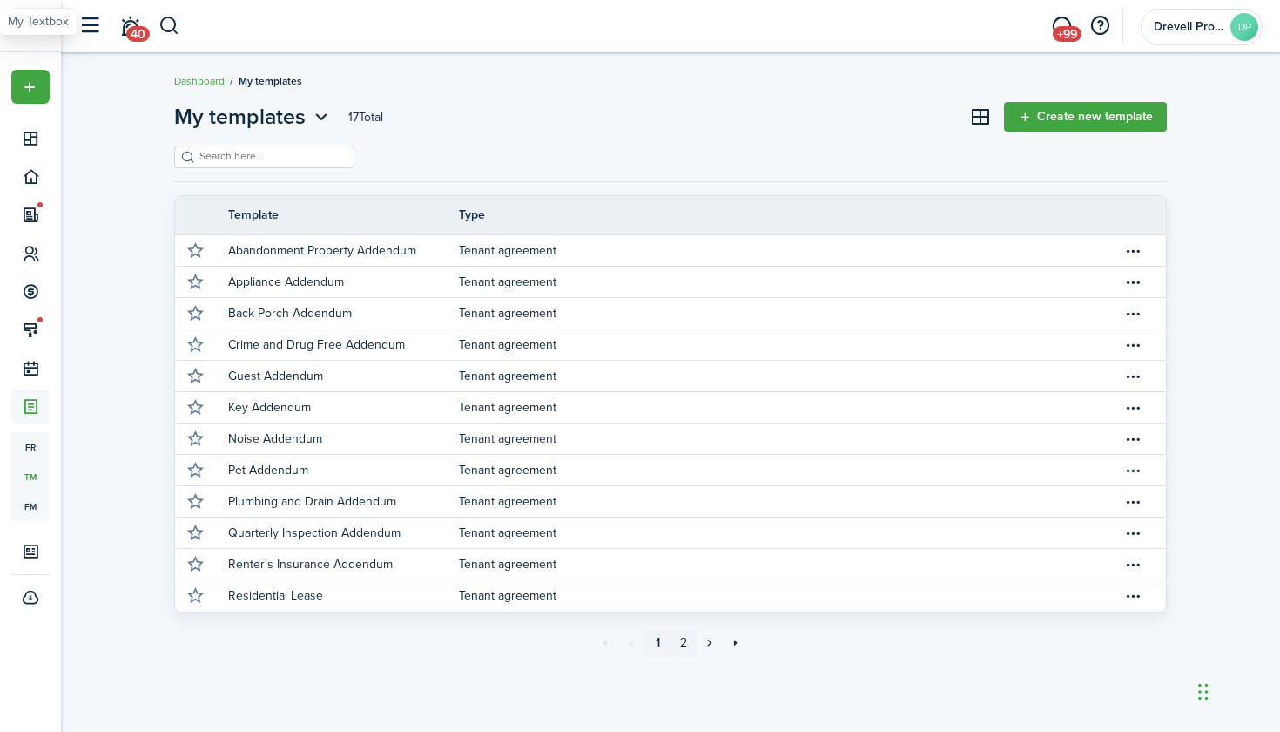
click at [686, 638] on link "2" at bounding box center [684, 643] width 26 height 26
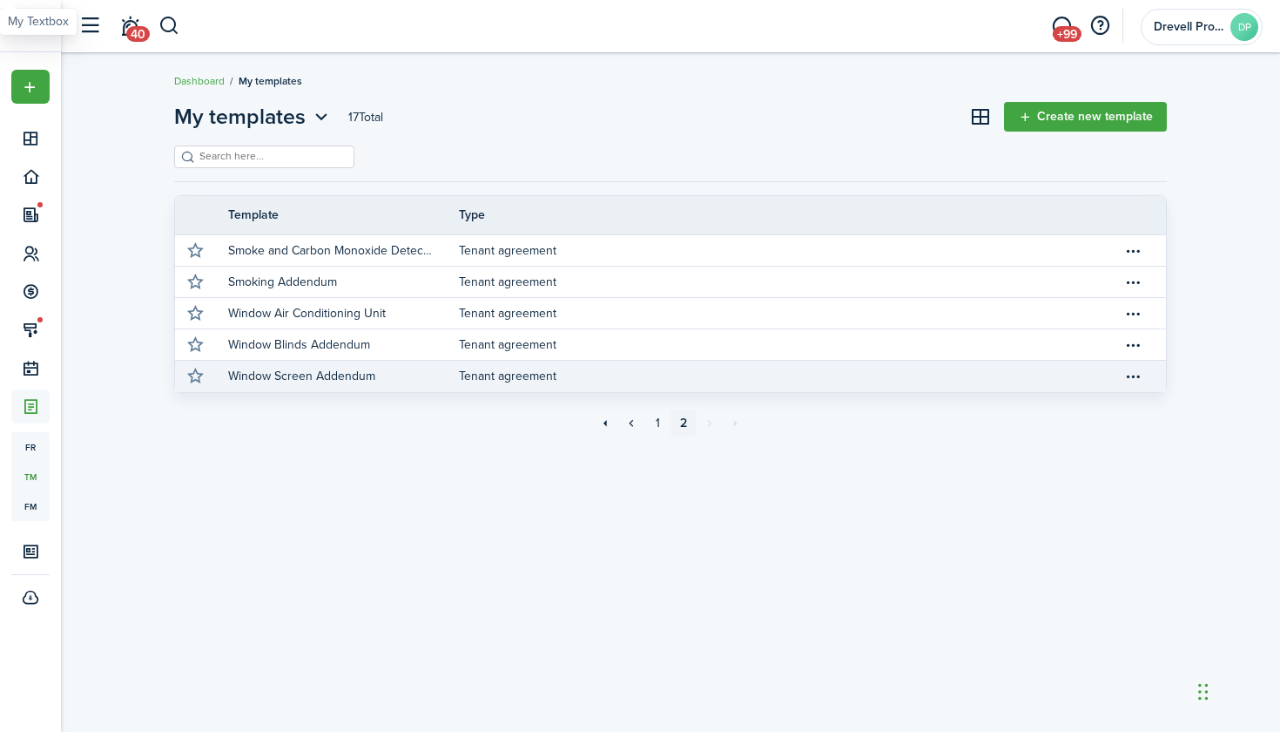
click at [436, 376] on link "Window Screen Addendum" at bounding box center [343, 376] width 231 height 31
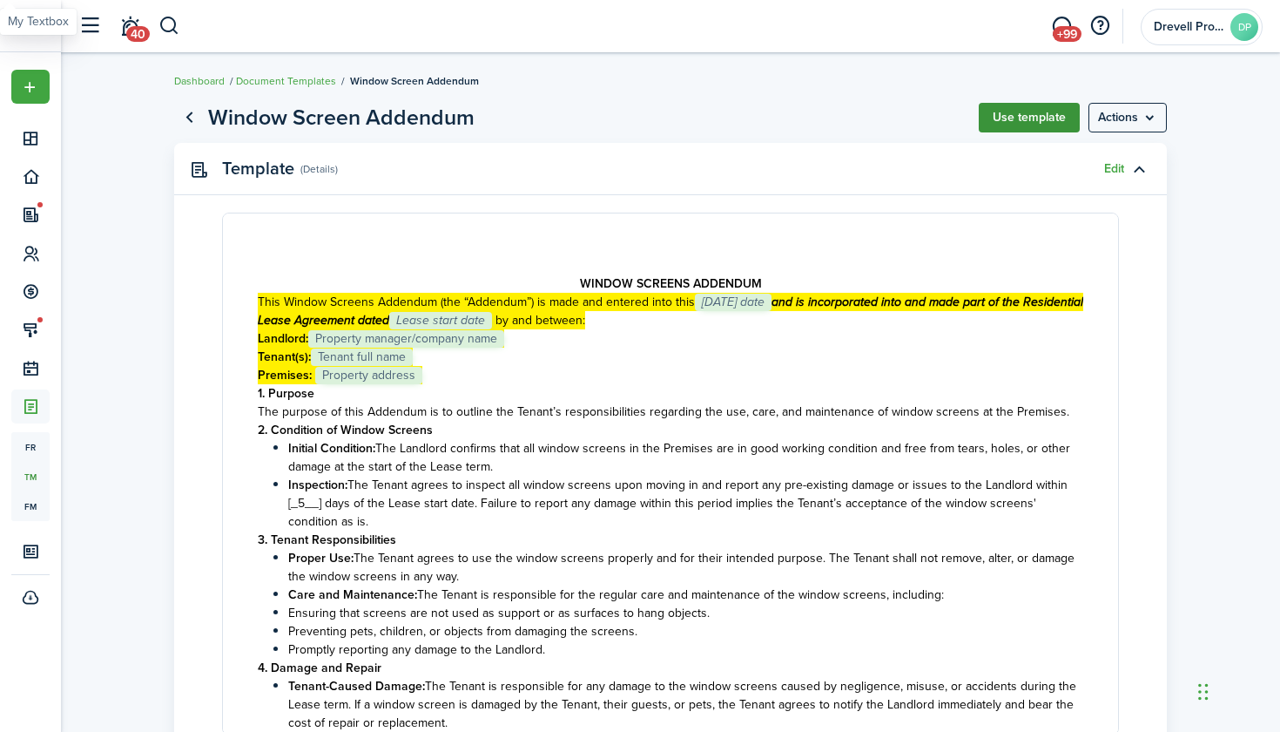
click at [1005, 119] on button "Use template" at bounding box center [1029, 118] width 101 height 30
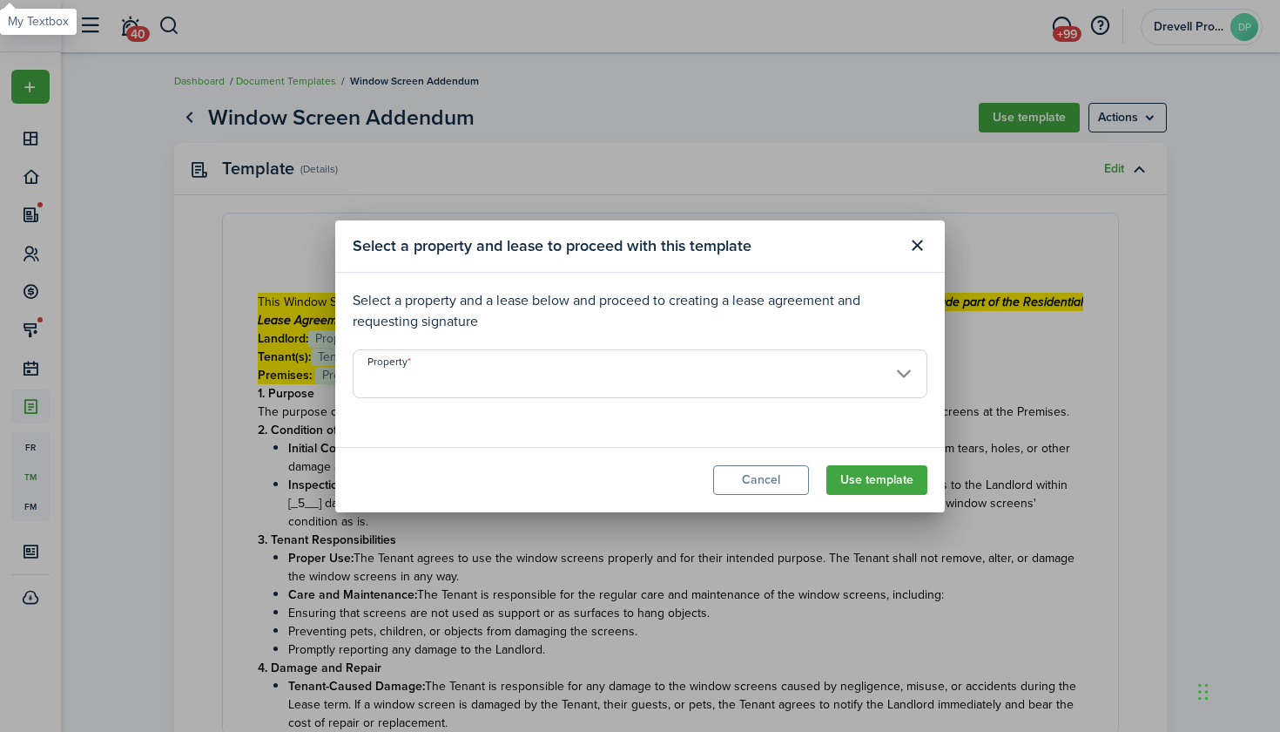
click at [848, 370] on input "Property" at bounding box center [640, 373] width 575 height 49
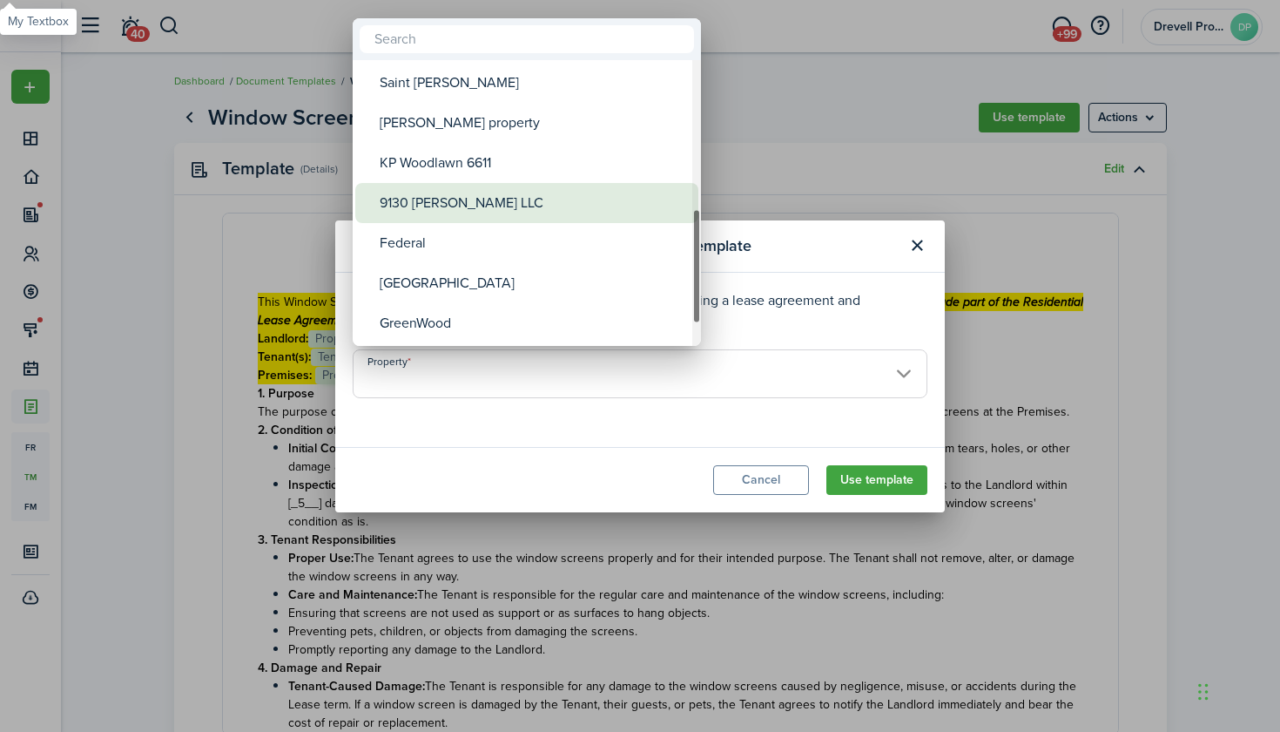
click at [507, 217] on div "9130 [PERSON_NAME] LLC" at bounding box center [534, 203] width 308 height 40
type input "9130 [PERSON_NAME] LLC"
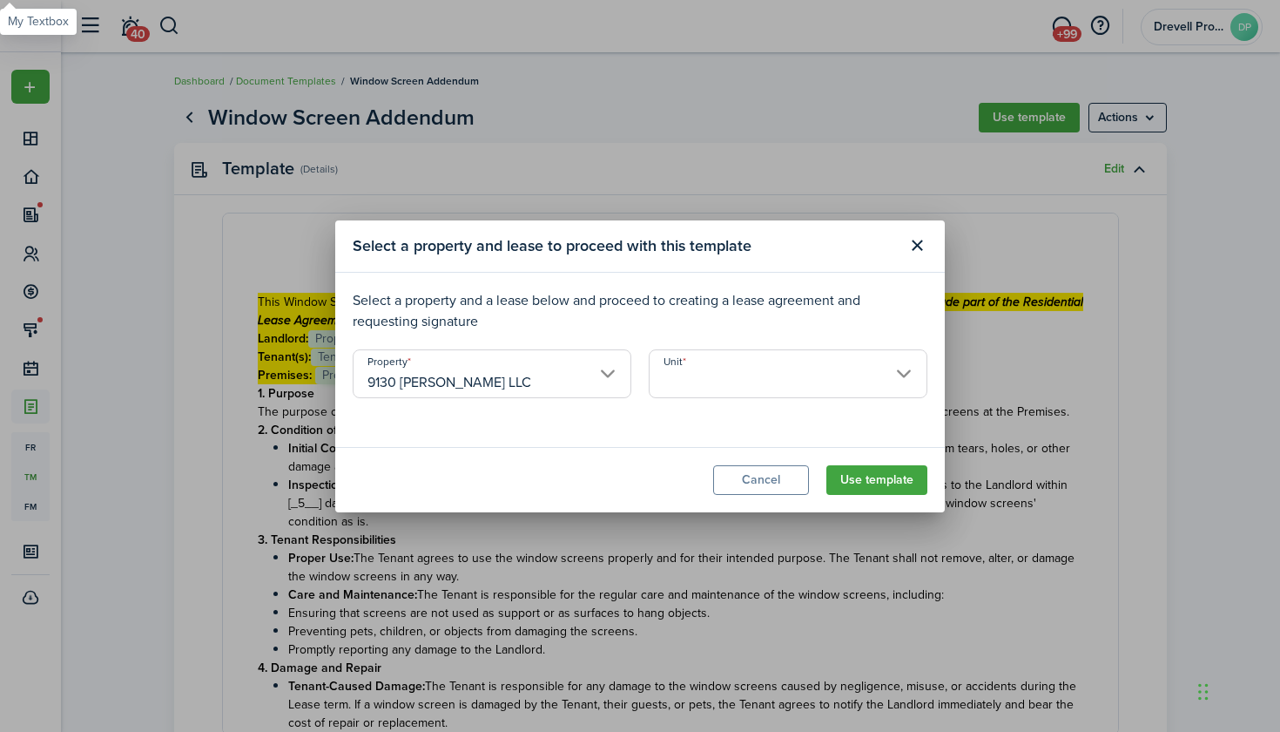
click at [685, 368] on input "Unit" at bounding box center [788, 373] width 279 height 49
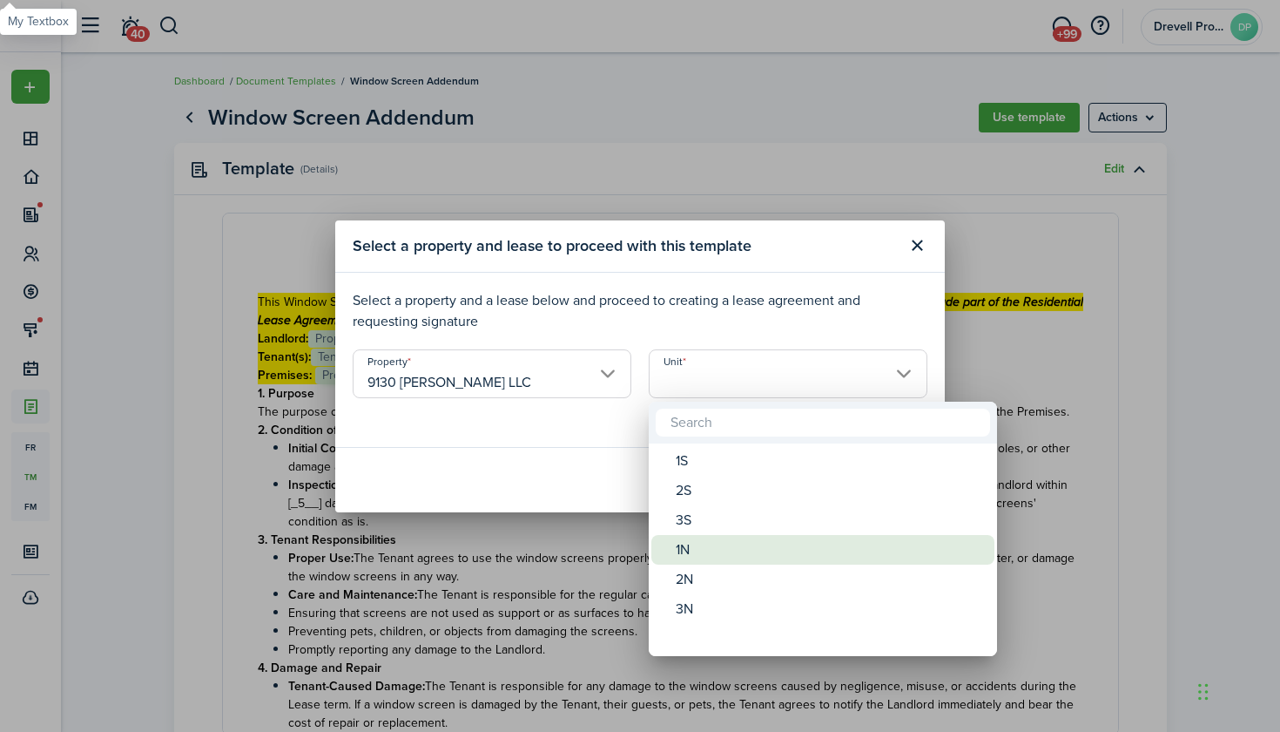
click at [697, 542] on div "1N" at bounding box center [830, 550] width 308 height 30
type input "1N"
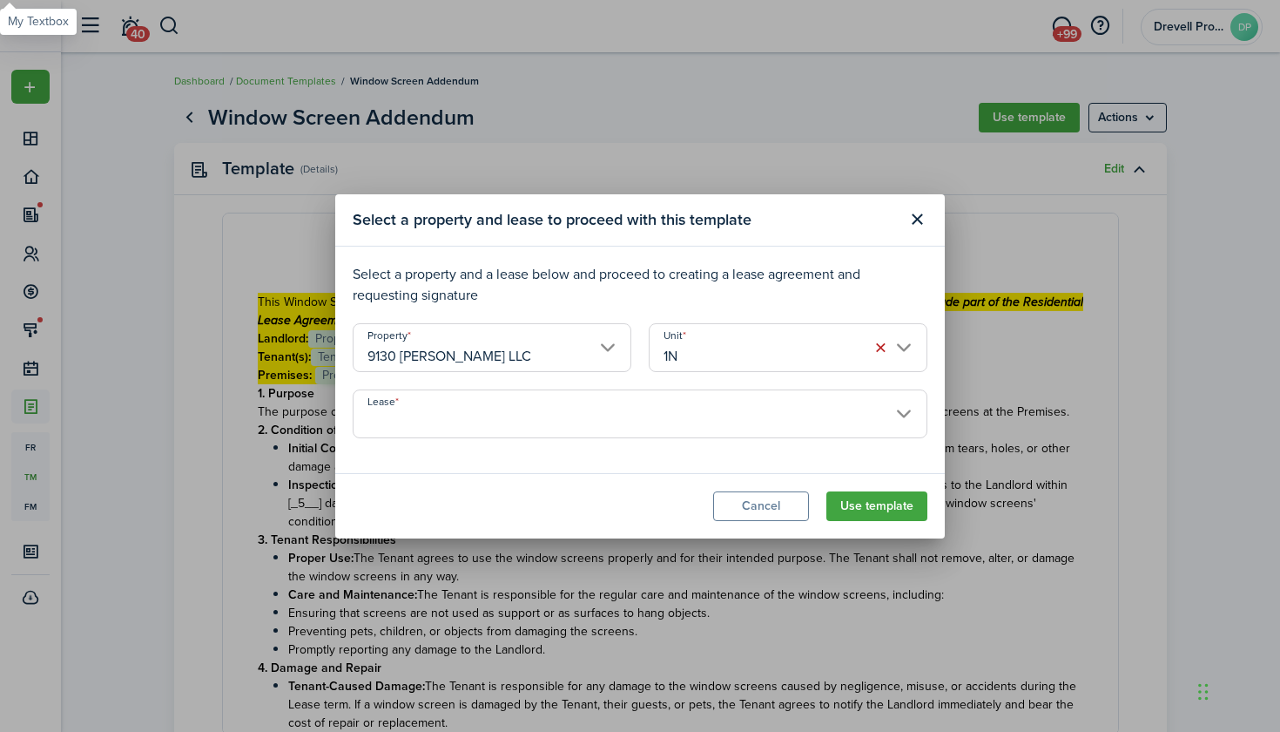
click at [738, 423] on input "Lease" at bounding box center [640, 413] width 575 height 49
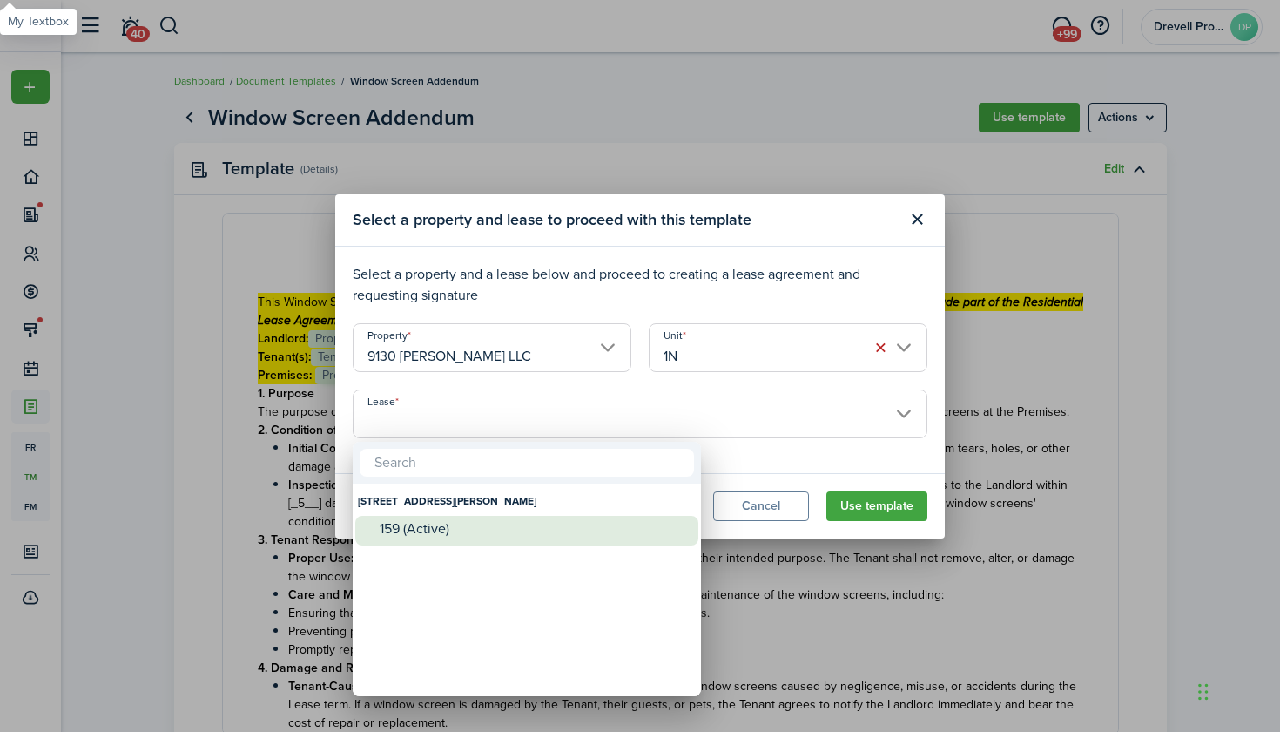
click at [613, 537] on div "159 (Active)" at bounding box center [534, 529] width 308 height 26
type input "[STREET_ADDRESS][PERSON_NAME]. Lease #159 (Active)"
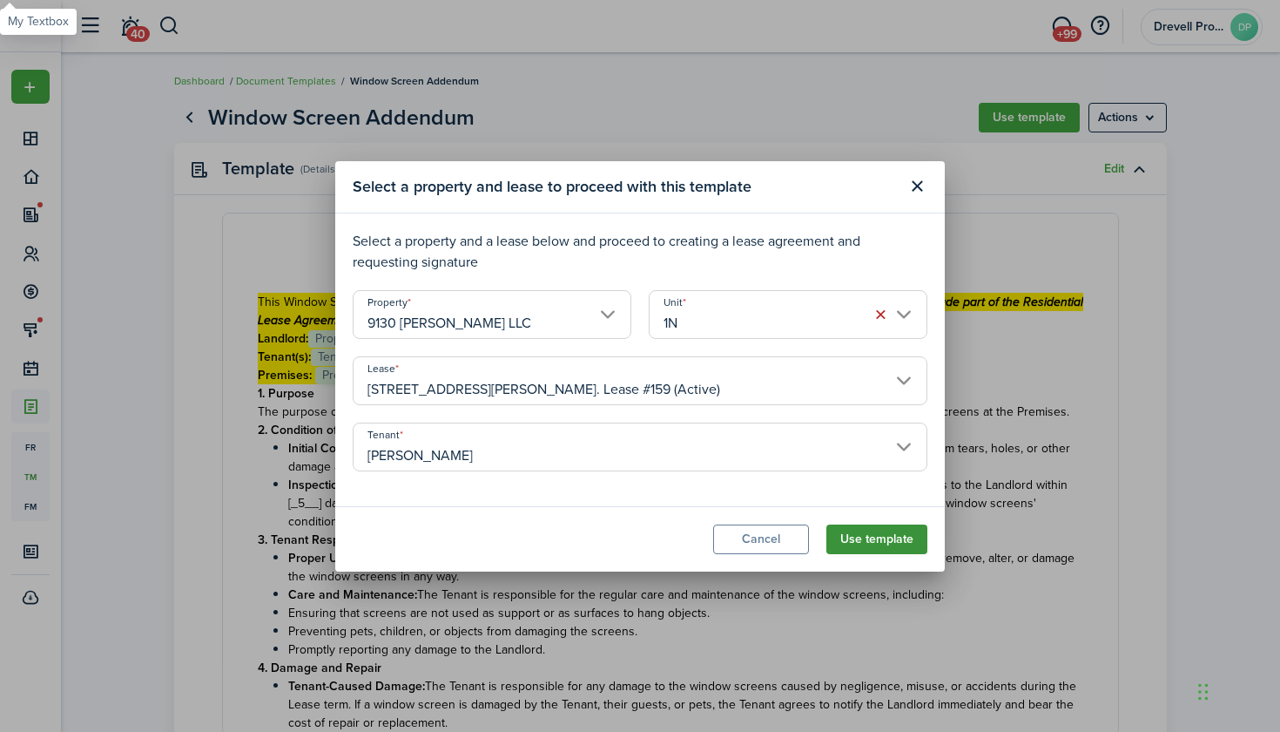
click at [866, 539] on button "Use template" at bounding box center [877, 539] width 101 height 30
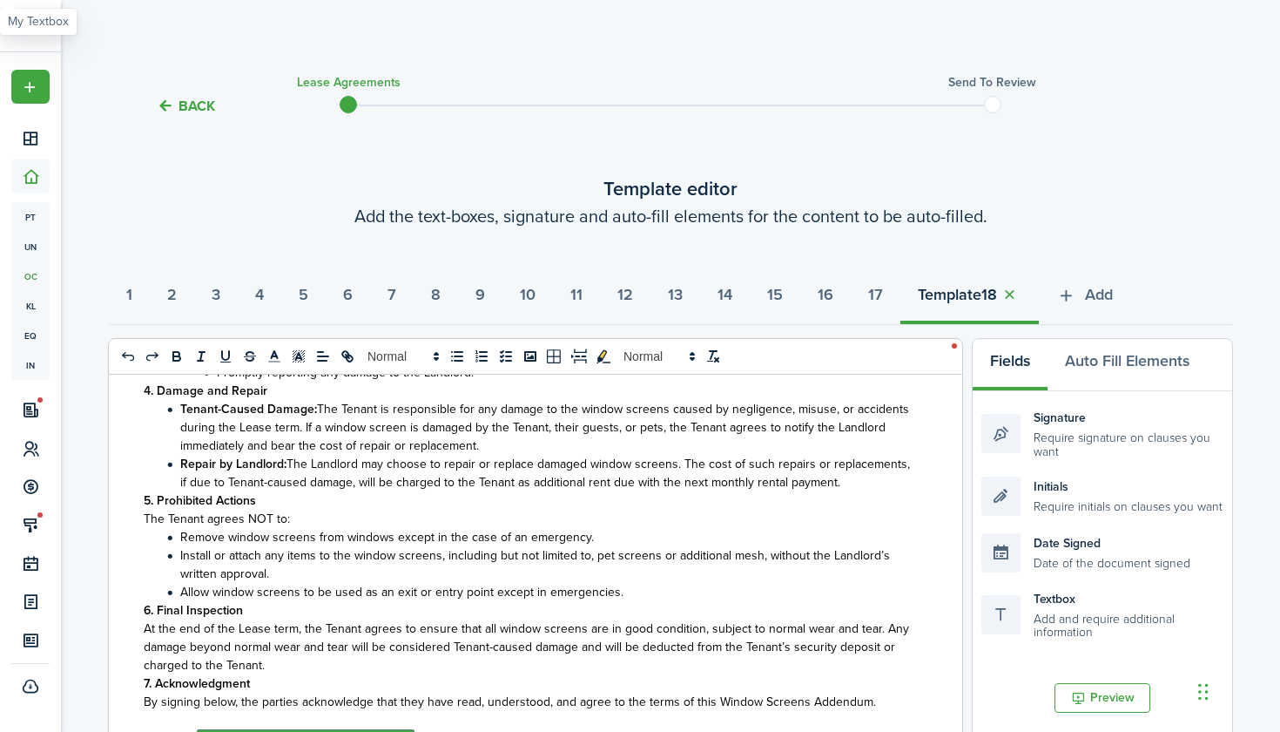
scroll to position [456, 0]
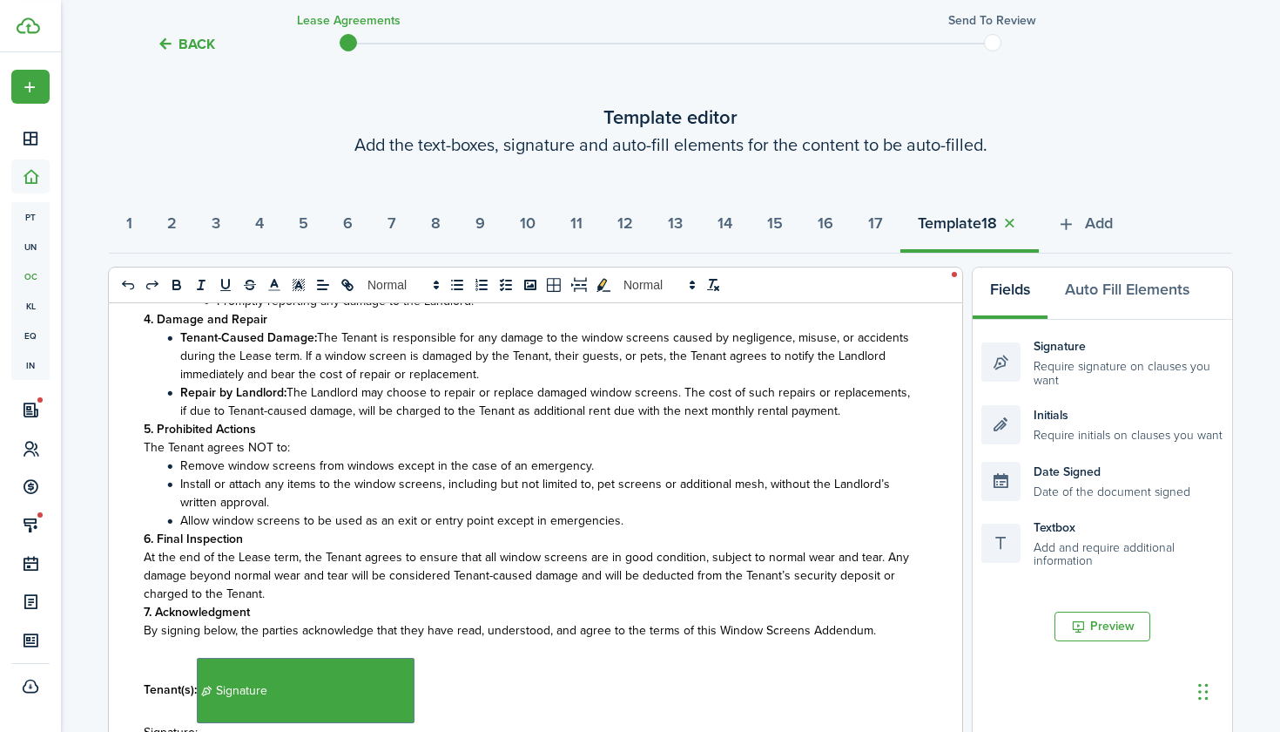
select select "fit"
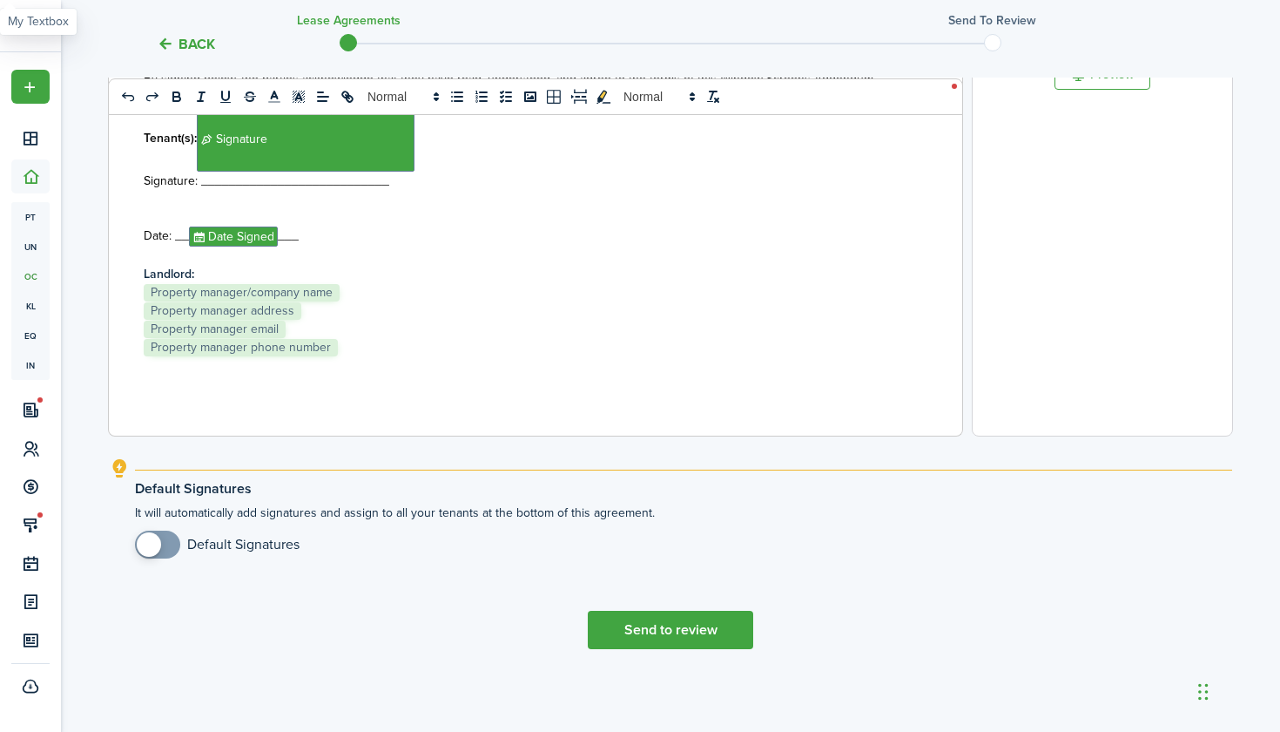
scroll to position [623, 0]
click at [711, 632] on button "Send to review" at bounding box center [670, 630] width 165 height 38
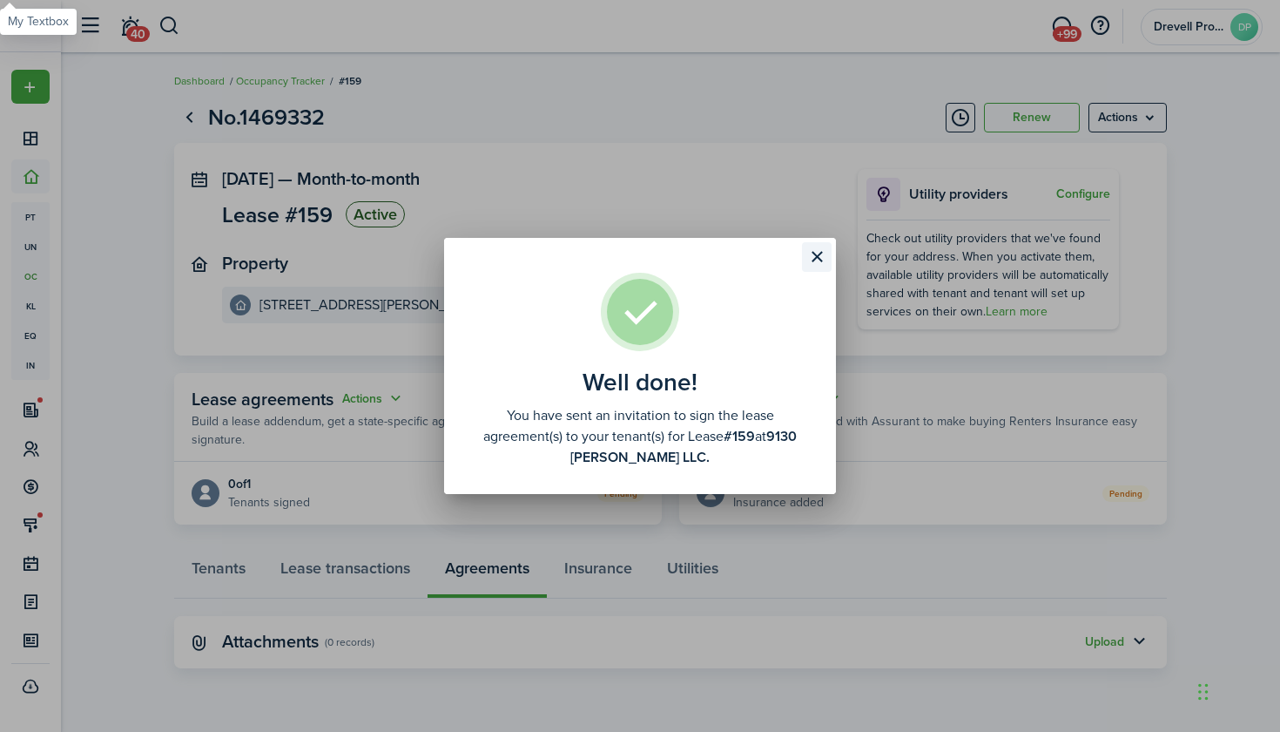
click at [814, 249] on button "Close modal" at bounding box center [817, 257] width 30 height 30
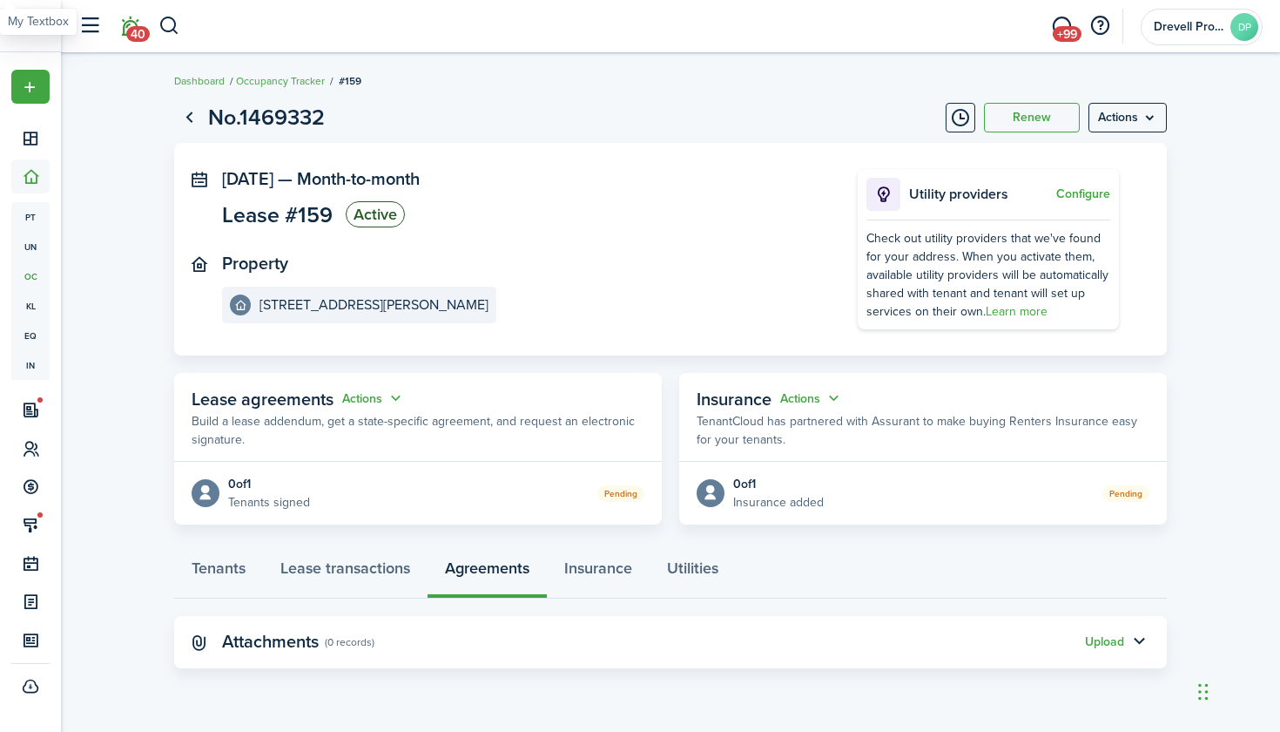
click at [131, 36] on span "40" at bounding box center [138, 34] width 24 height 16
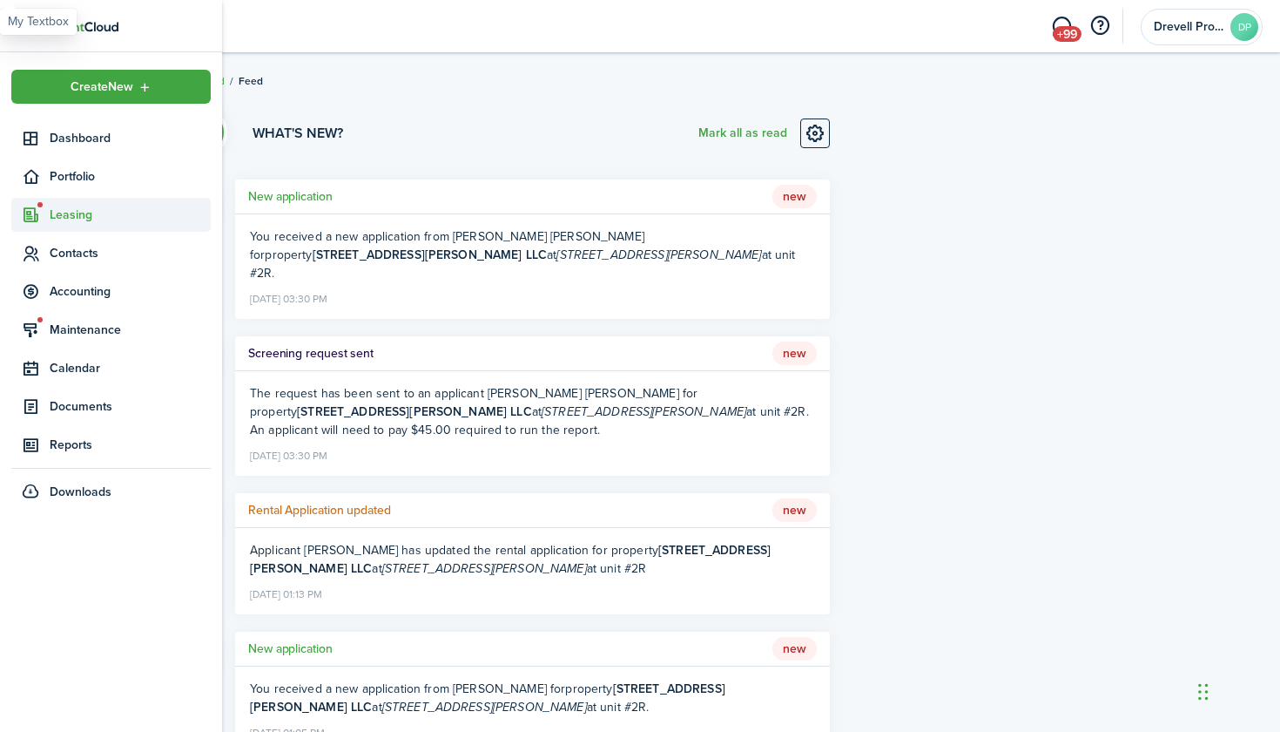
click at [71, 211] on span "Leasing" at bounding box center [130, 215] width 161 height 18
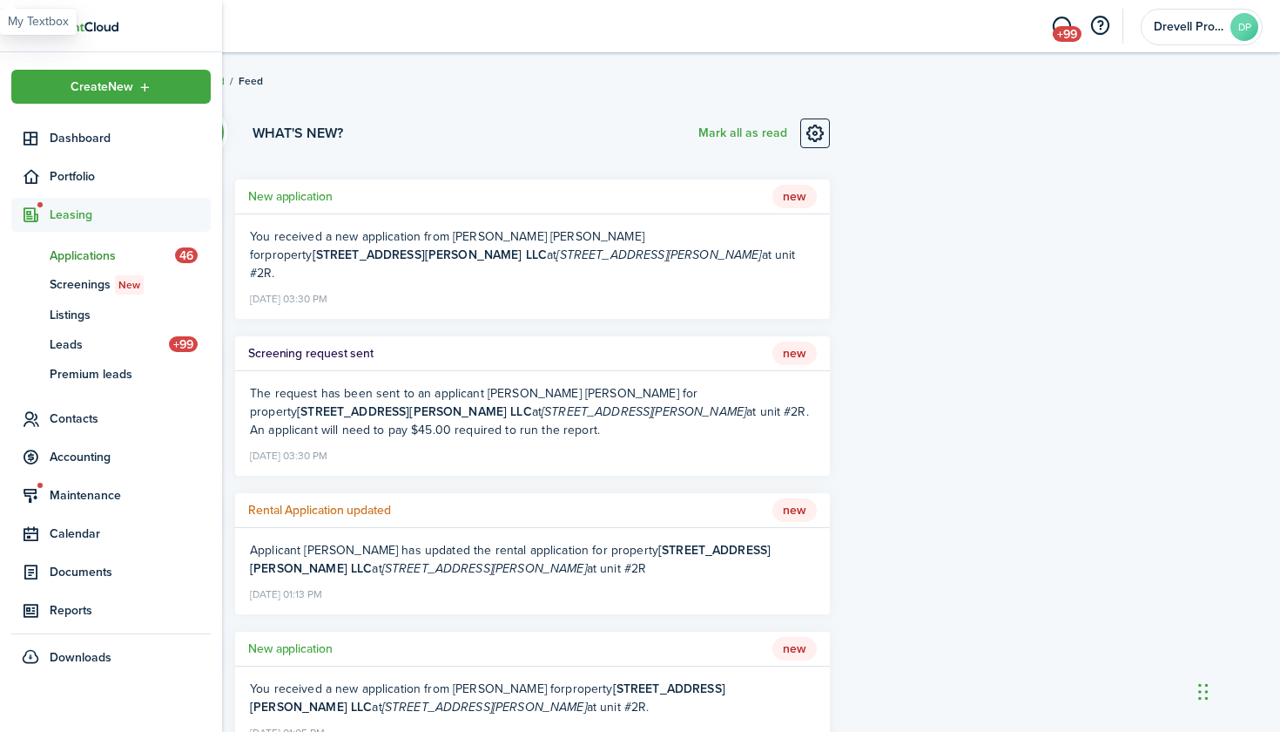
click at [66, 253] on span "Applications" at bounding box center [112, 256] width 125 height 18
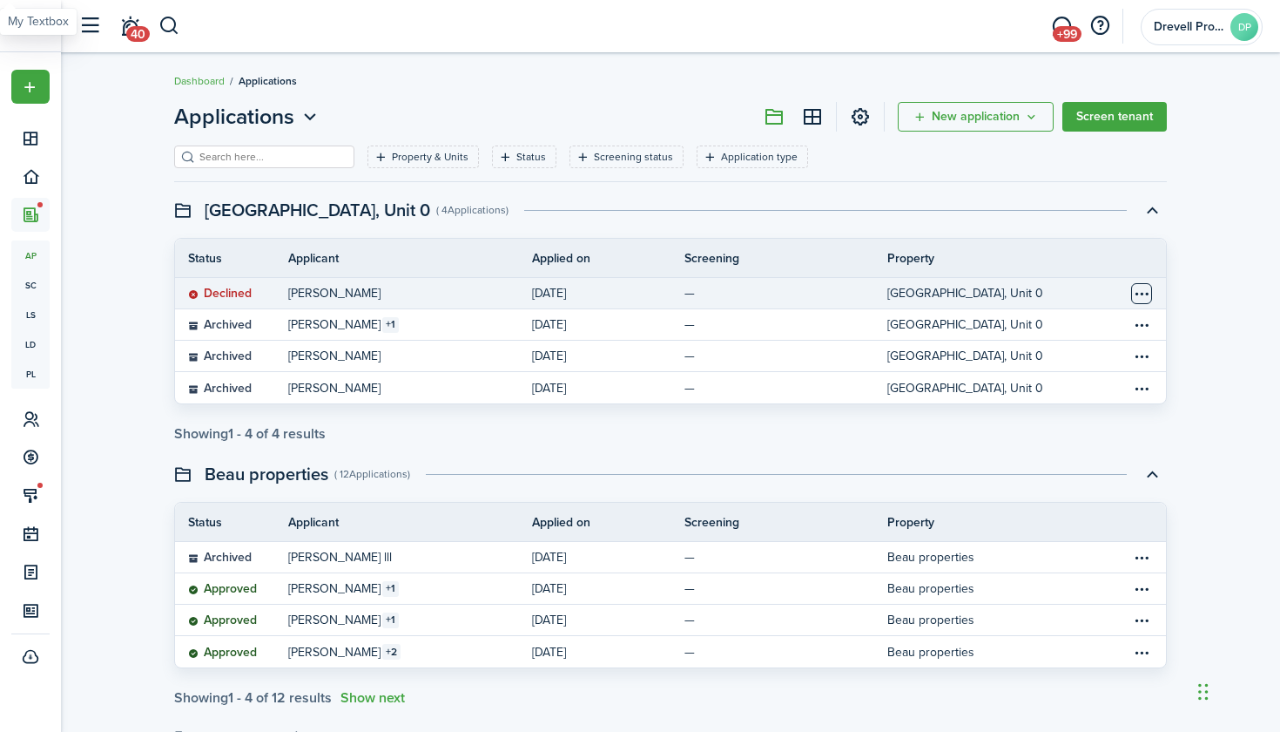
click at [1136, 291] on table-menu-btn-icon "Open menu" at bounding box center [1141, 293] width 21 height 21
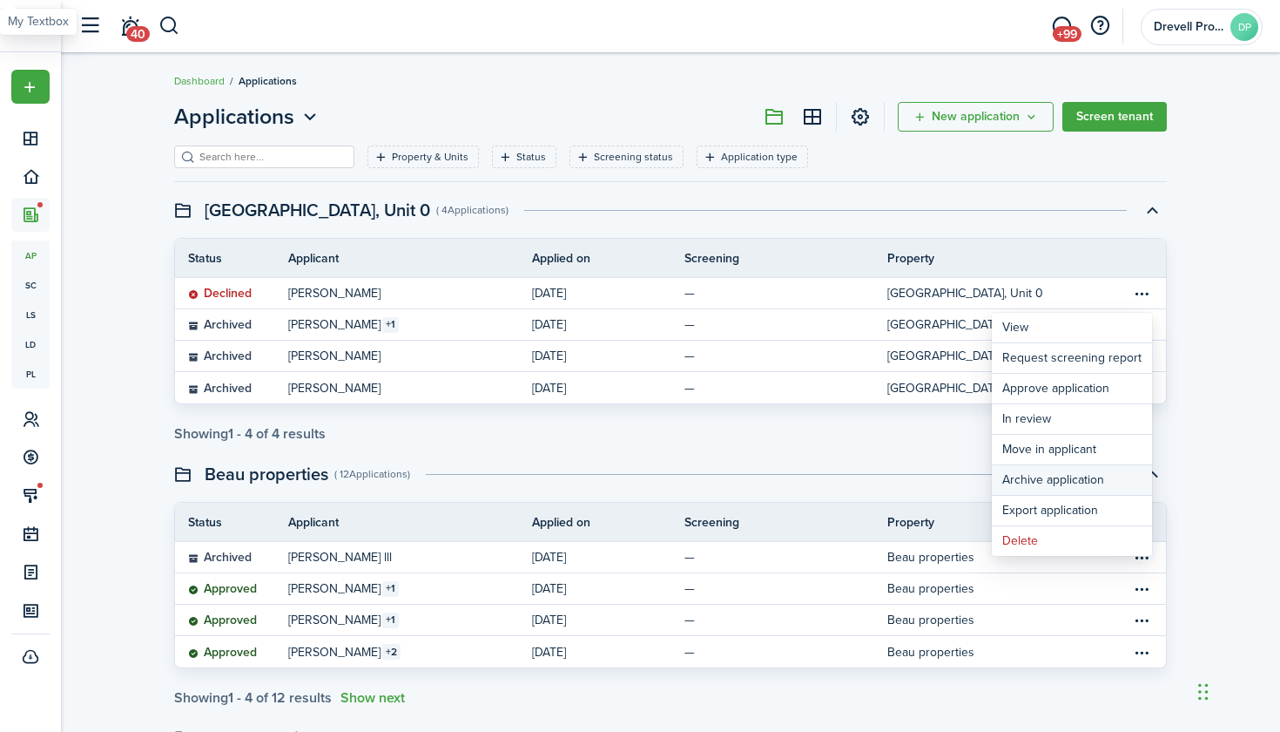
click at [1040, 480] on button "Archive application" at bounding box center [1072, 480] width 160 height 30
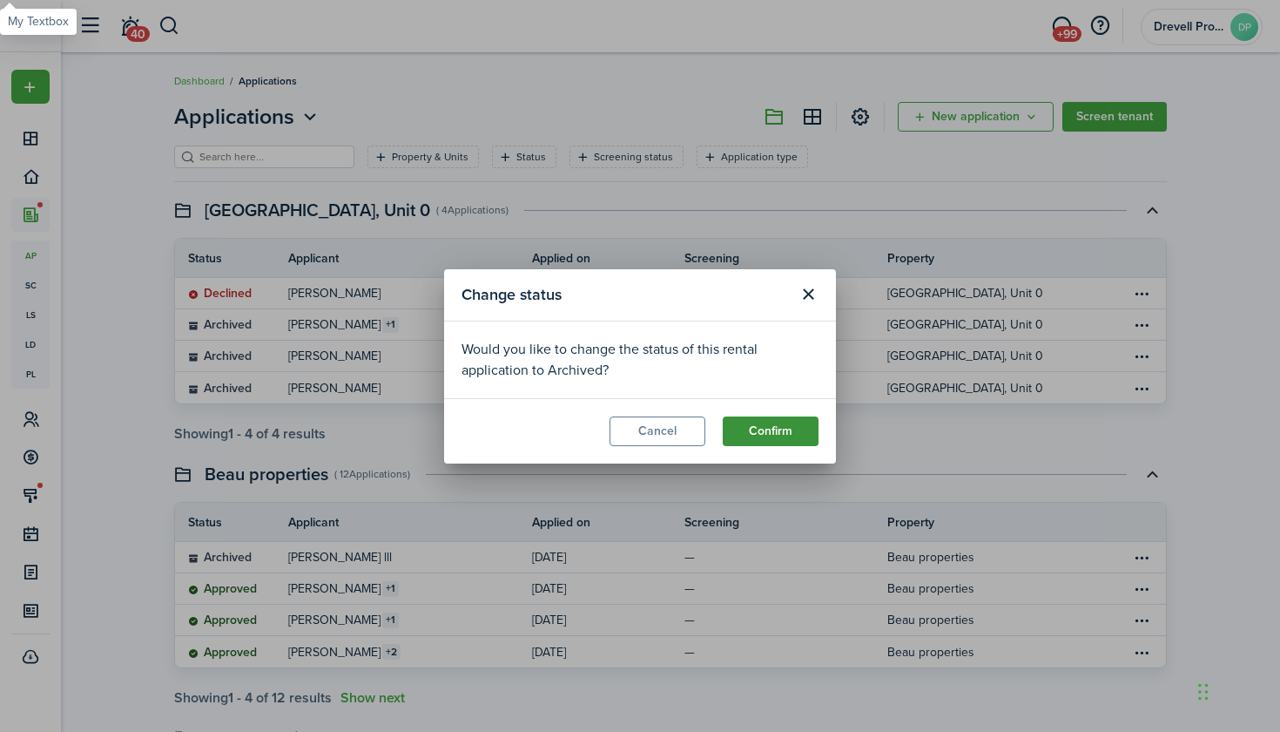
click at [764, 423] on button "Confirm" at bounding box center [771, 431] width 96 height 30
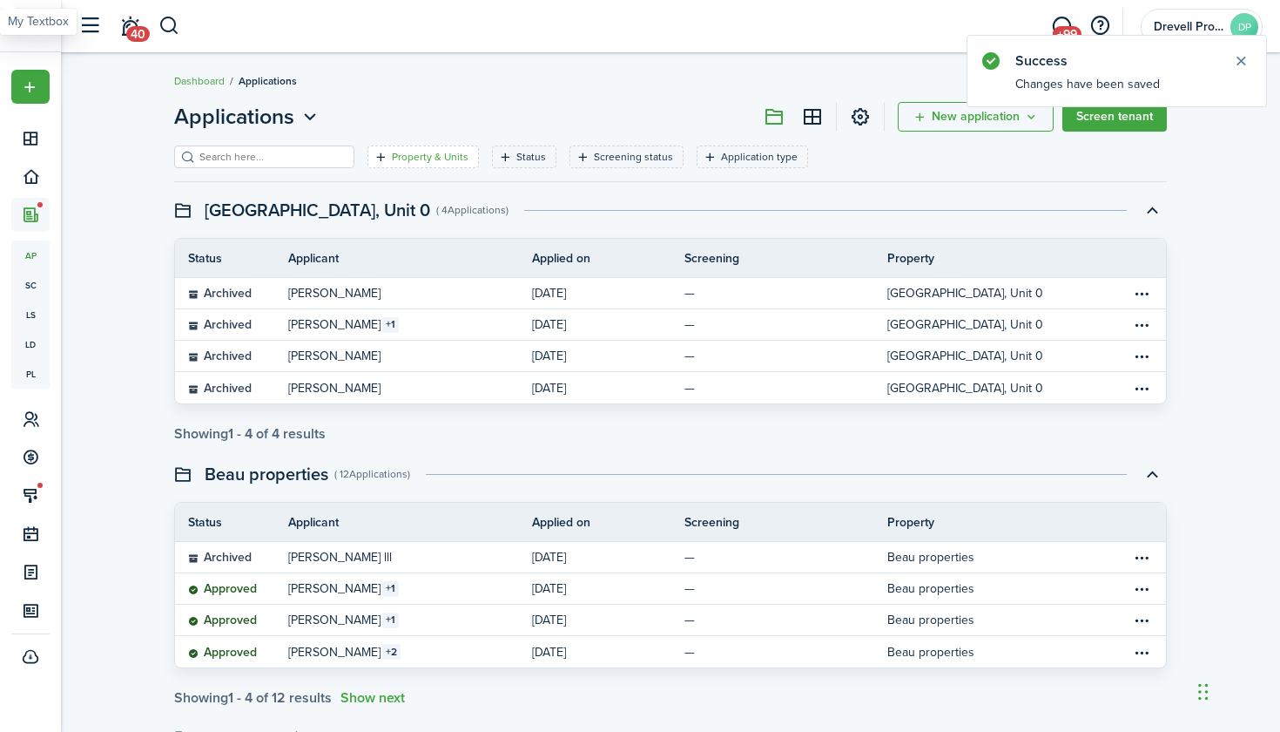
click at [439, 157] on filter-tag-label "Property & Units" at bounding box center [430, 157] width 77 height 16
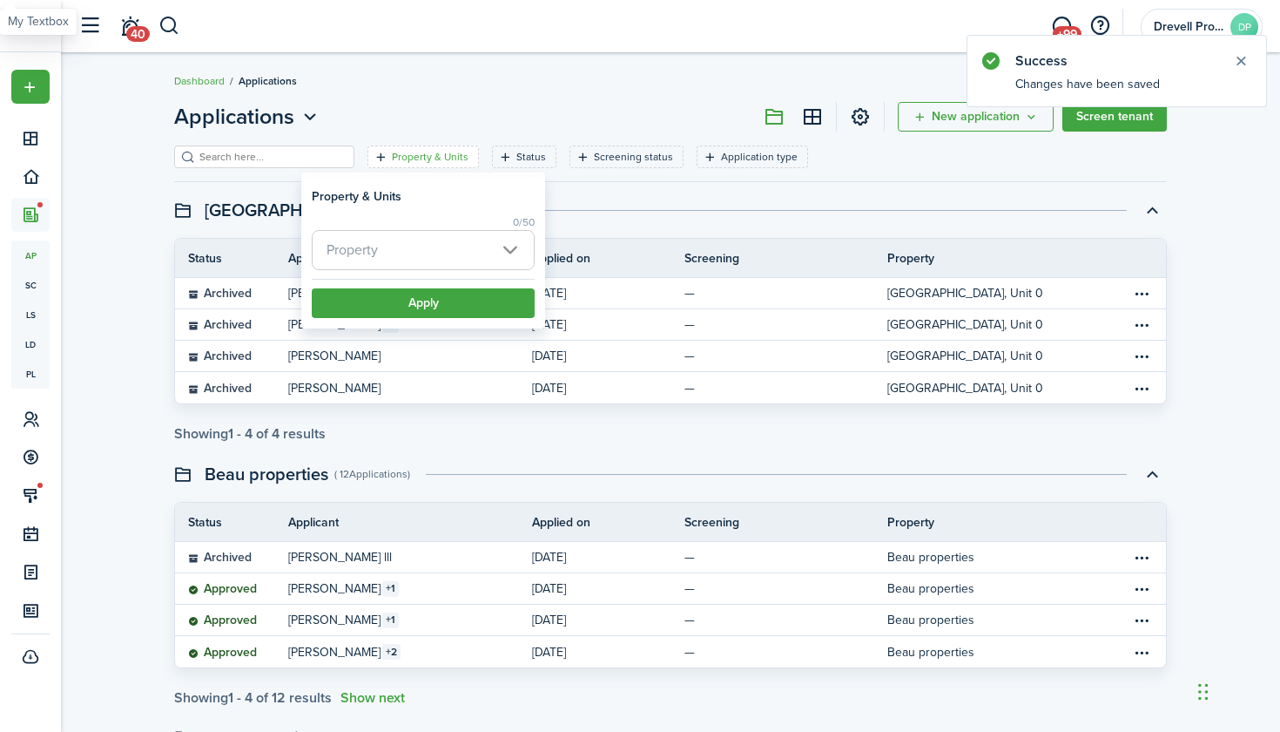
click at [446, 253] on span "Property" at bounding box center [423, 250] width 221 height 38
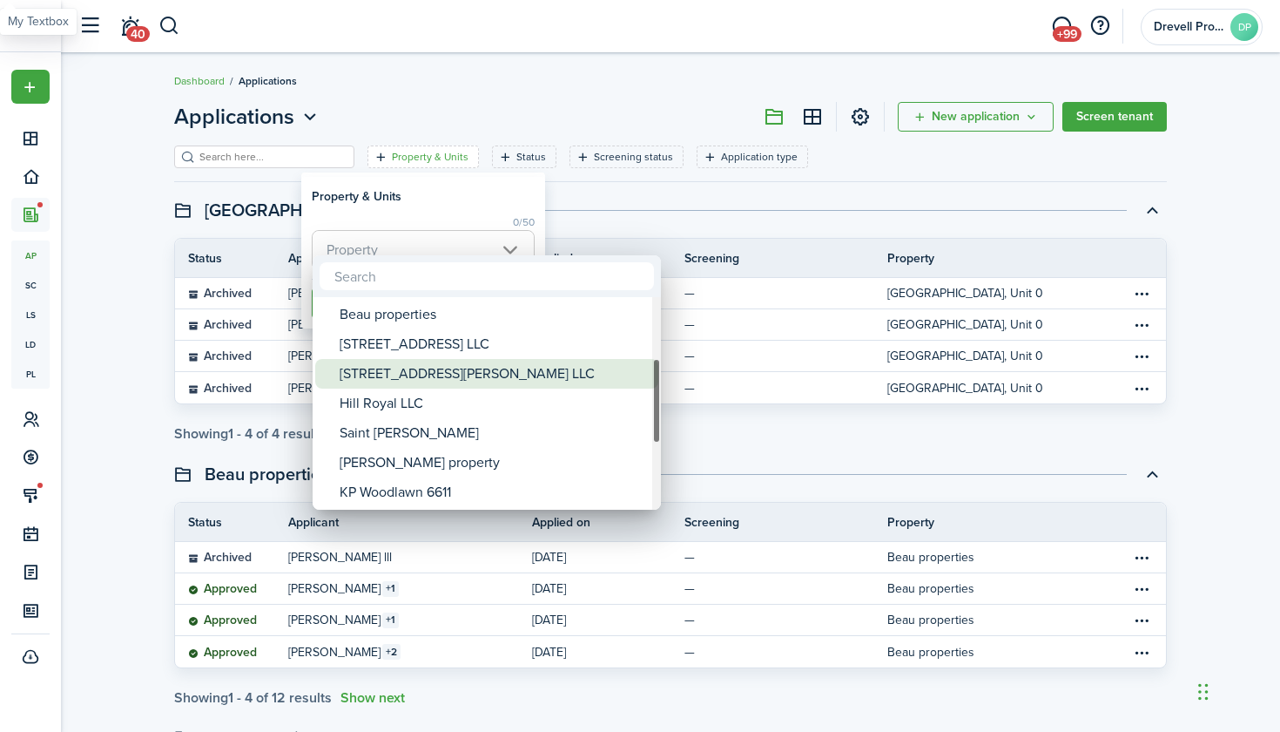
click at [430, 371] on div "[STREET_ADDRESS][PERSON_NAME] LLC" at bounding box center [494, 374] width 308 height 30
type input "[STREET_ADDRESS][PERSON_NAME] LLC"
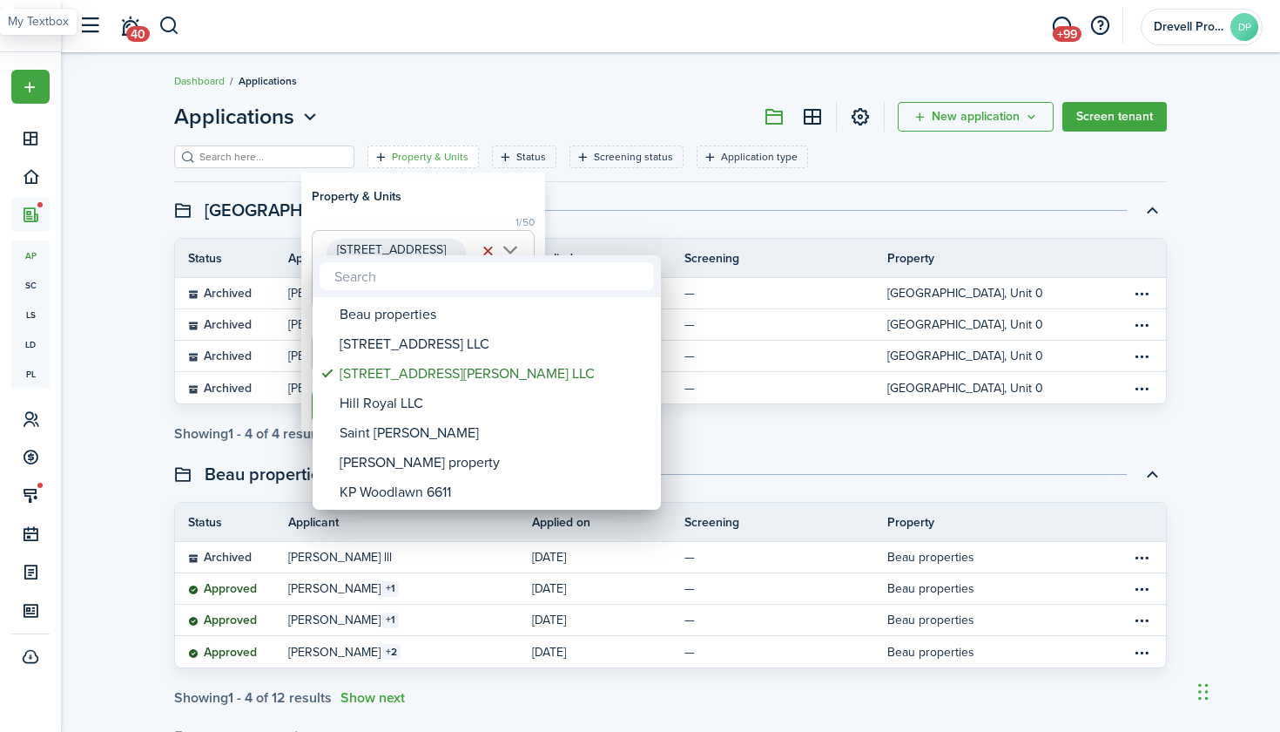
click at [456, 223] on div at bounding box center [640, 366] width 1559 height 1010
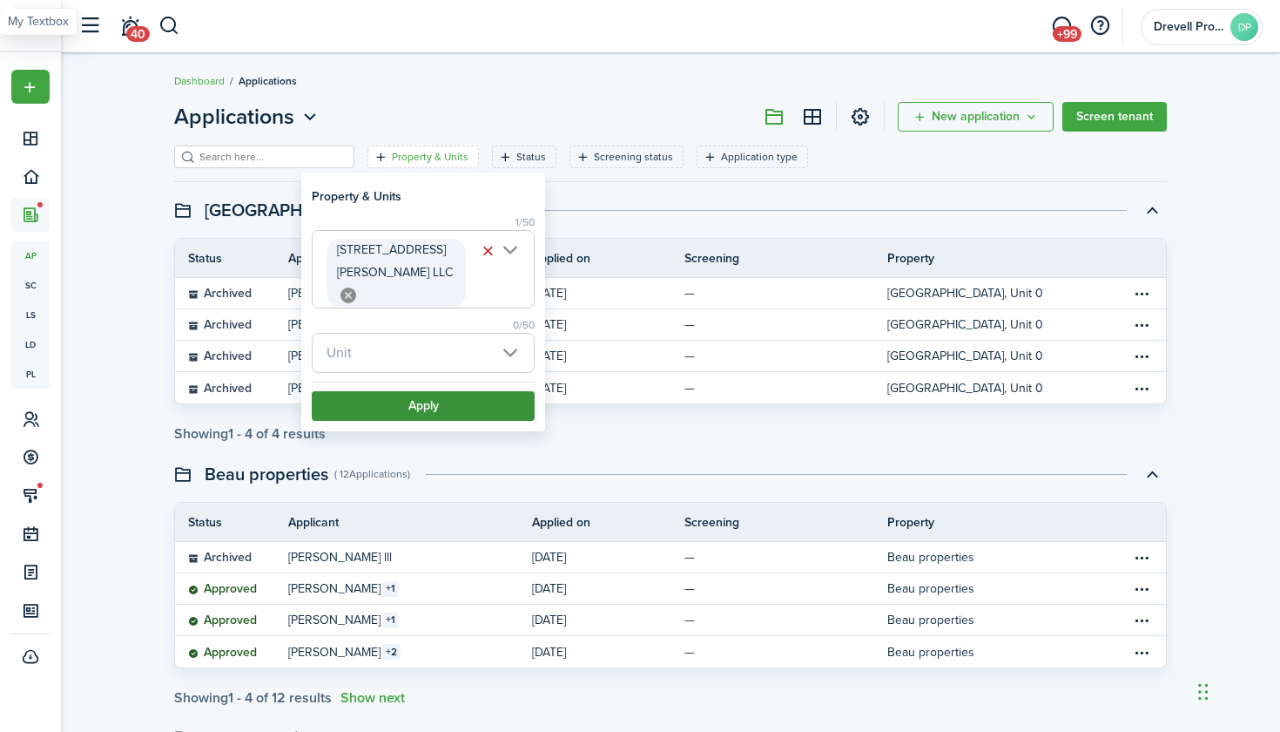
click at [431, 396] on button "Apply" at bounding box center [423, 406] width 223 height 30
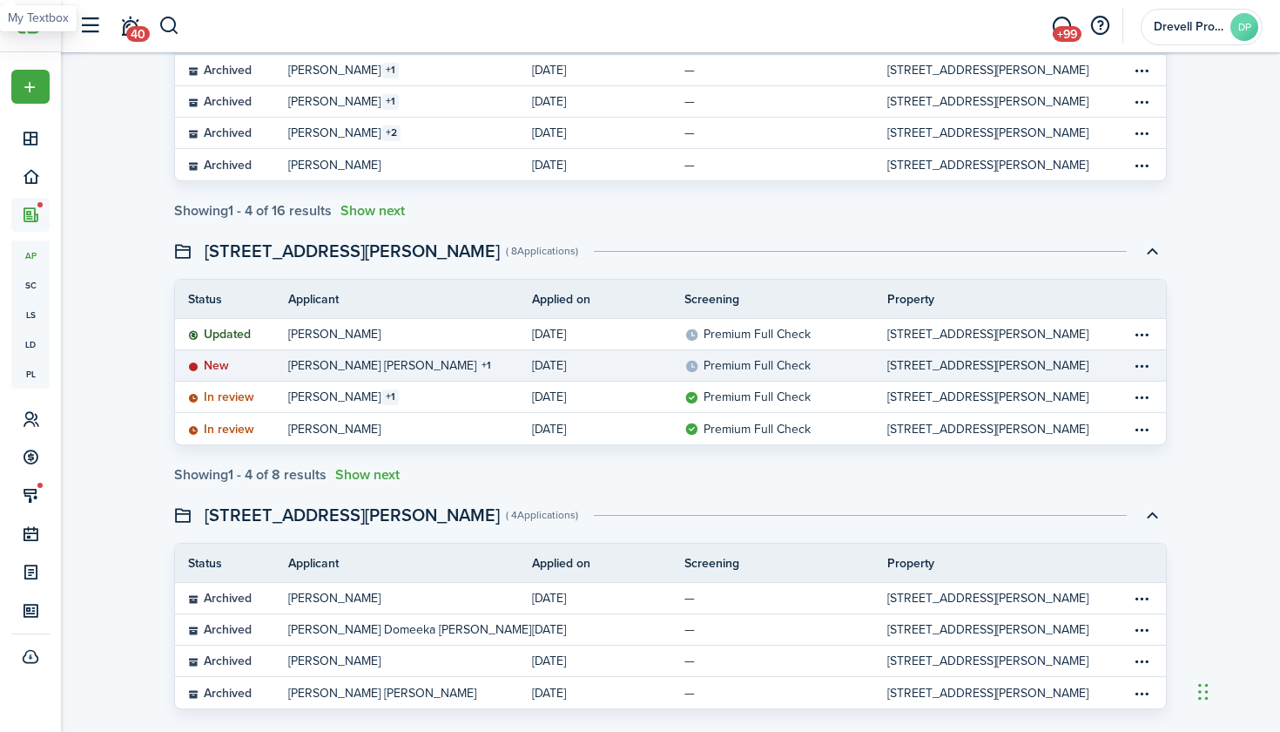
scroll to position [488, 0]
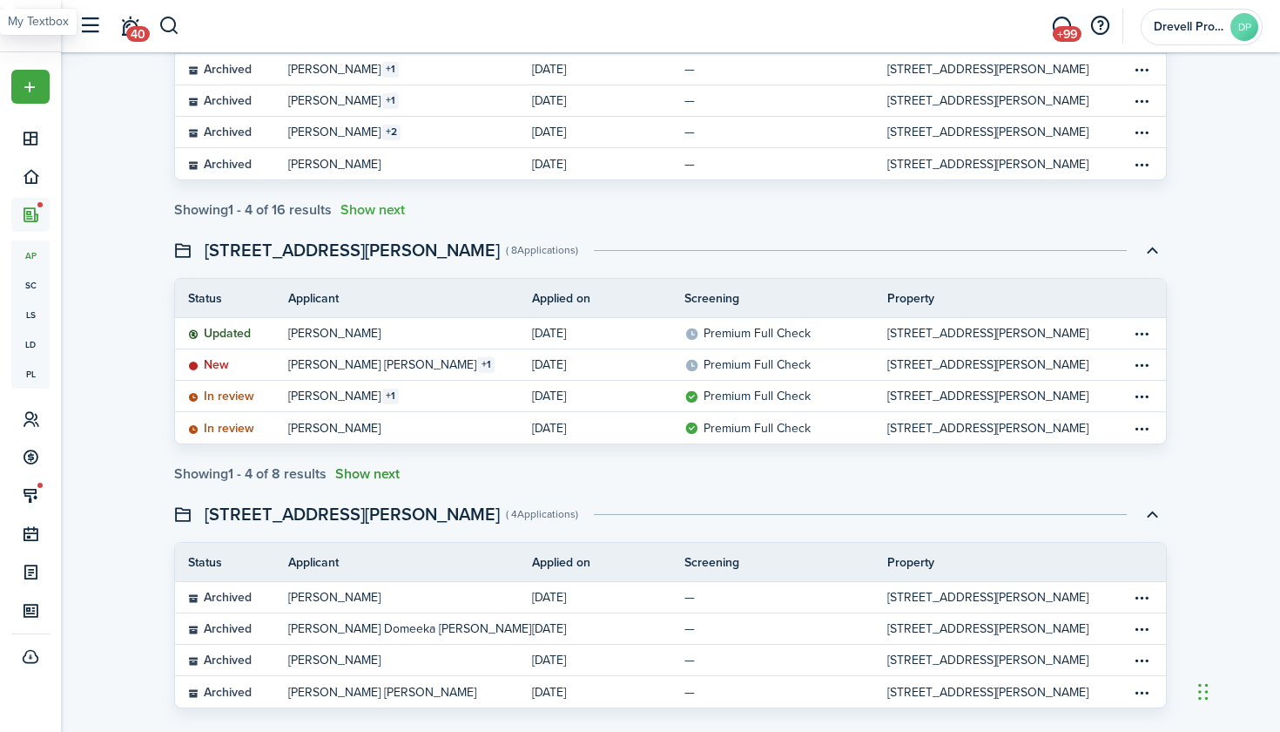
click at [382, 474] on button "Show next" at bounding box center [367, 474] width 64 height 16
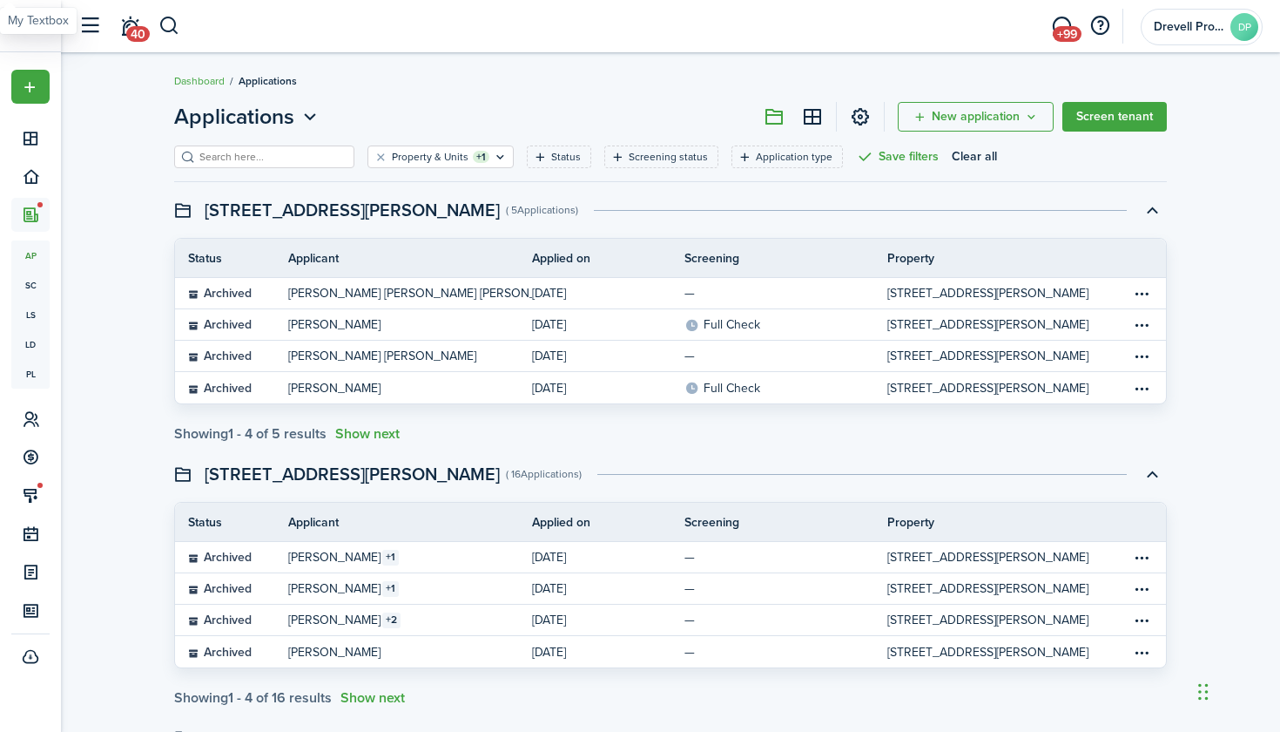
scroll to position [0, 0]
